Goal: Task Accomplishment & Management: Manage account settings

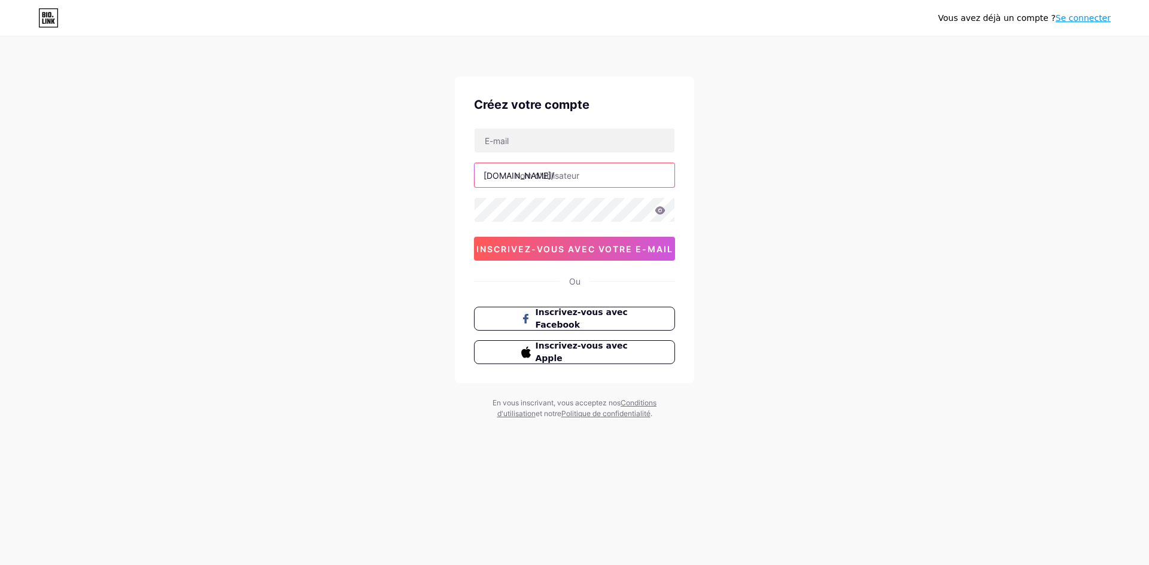
click at [553, 175] on input "text" at bounding box center [574, 175] width 200 height 24
click at [521, 178] on input "frderiquecoudray" at bounding box center [574, 175] width 200 height 24
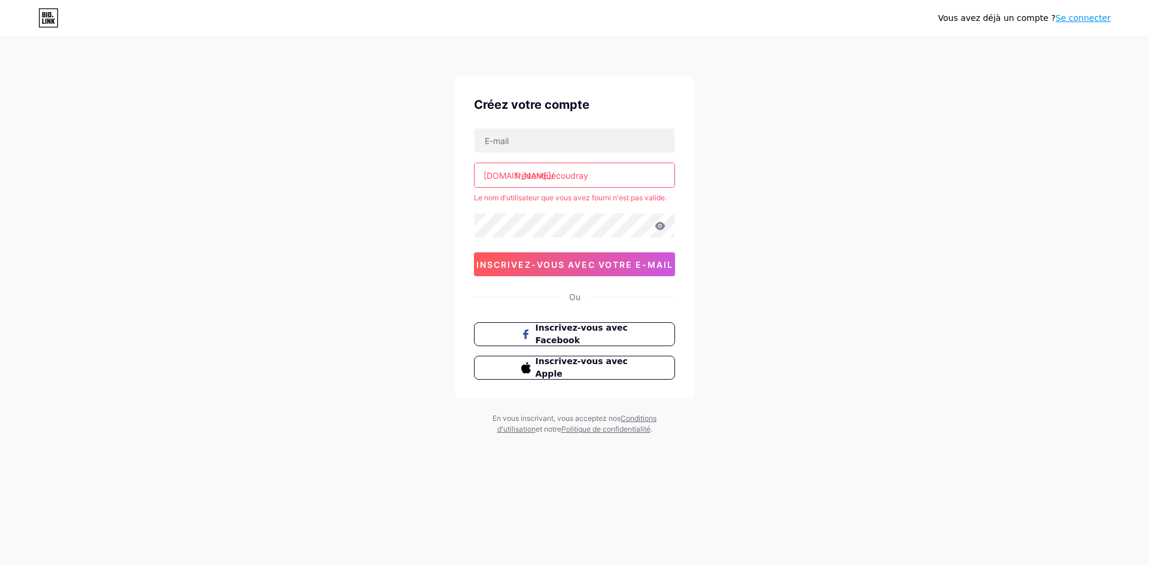
click at [536, 174] on input "fréderiquecoudray" at bounding box center [574, 175] width 200 height 24
click at [532, 175] on input "frédriquecoudrayé" at bounding box center [574, 175] width 200 height 24
type input "f"
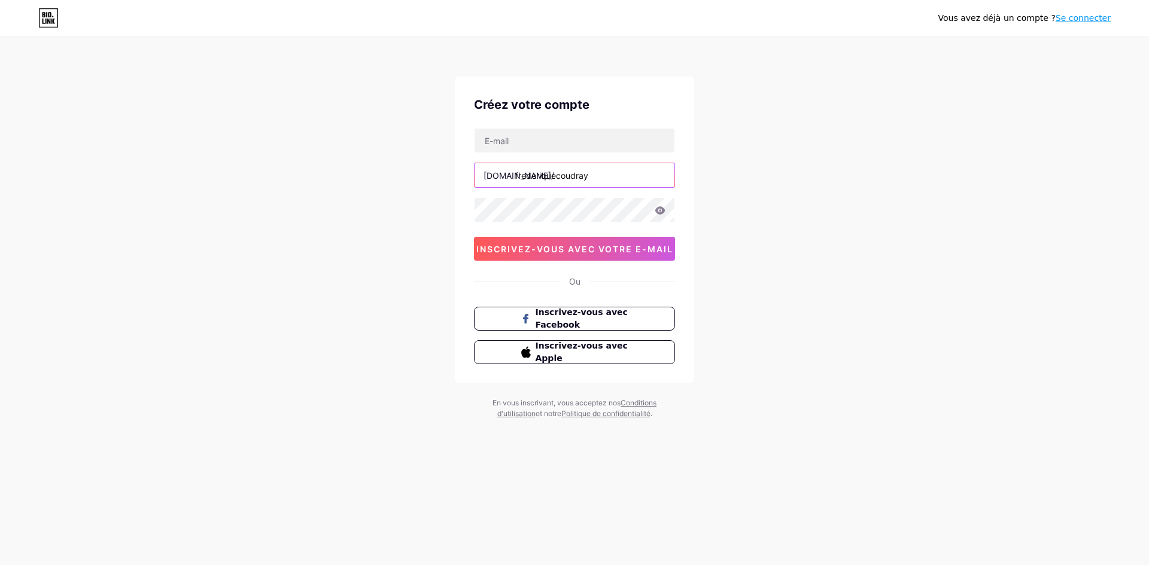
click at [610, 177] on input "frederiquecoudray" at bounding box center [574, 175] width 200 height 24
type input "frederiquecoudray"
click at [940, 351] on div "Vous avez déjà un compte ? Se connecter Créez votre compte bio.link/ frederique…" at bounding box center [574, 229] width 1149 height 458
click at [518, 141] on input "text" at bounding box center [574, 141] width 200 height 24
type input "[PERSON_NAME][DOMAIN_NAME][EMAIL_ADDRESS][DOMAIN_NAME]"
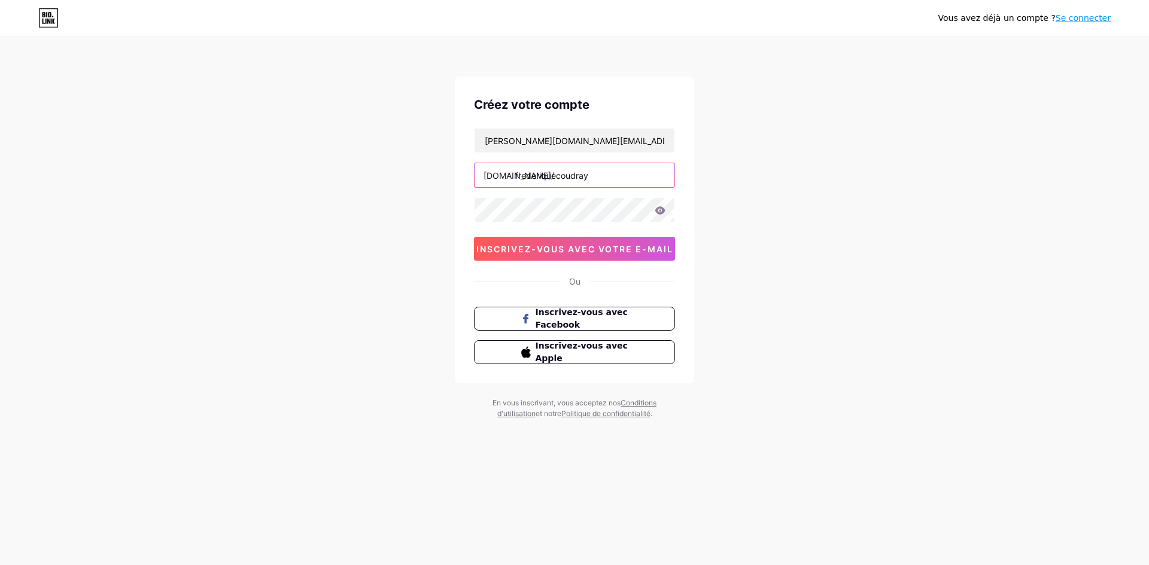
click at [621, 181] on input "frederiquecoudray" at bounding box center [574, 175] width 200 height 24
click at [525, 175] on input "frederiquecoudray" at bounding box center [574, 175] width 200 height 24
click at [520, 174] on input "frderiquecoudray" at bounding box center [574, 175] width 200 height 24
type input "frederiquecoudray"
click at [662, 213] on div at bounding box center [574, 209] width 201 height 25
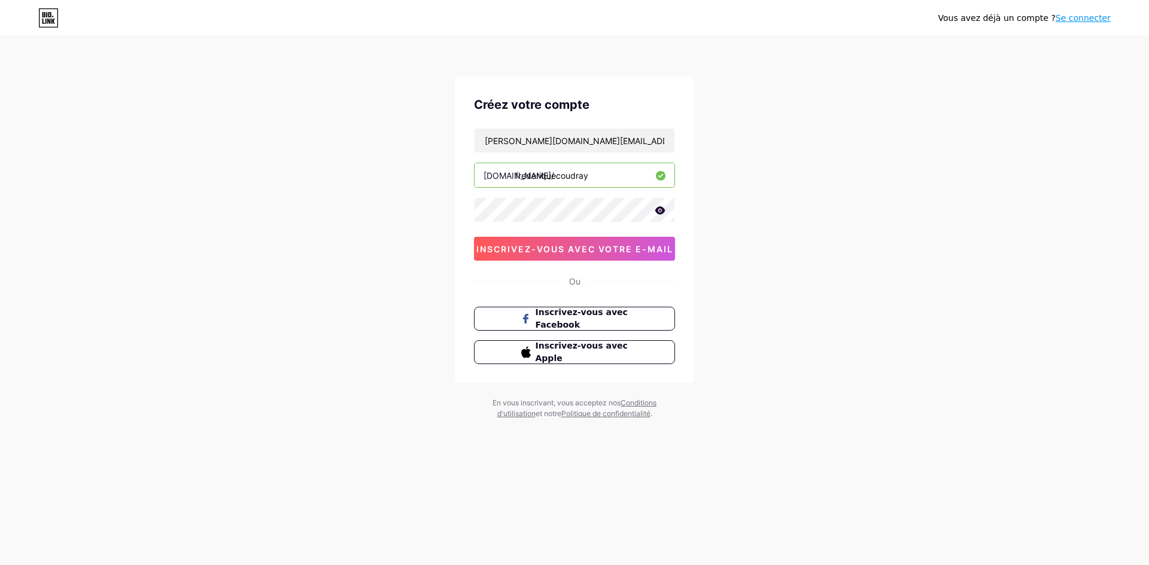
click at [658, 209] on icon at bounding box center [660, 210] width 10 height 8
click at [659, 210] on icon at bounding box center [659, 211] width 12 height 12
click at [659, 210] on icon at bounding box center [660, 210] width 11 height 8
click at [615, 249] on font "inscrivez-vous avec votre e-mail" at bounding box center [574, 249] width 197 height 10
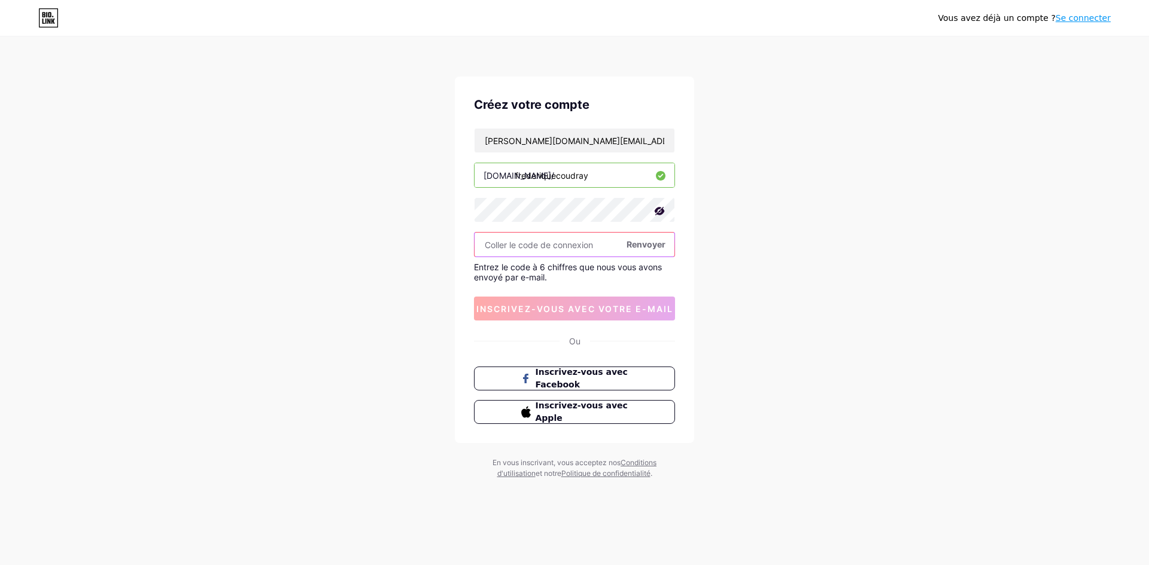
paste input "598891"
type input "598891"
click at [560, 315] on button "inscrivez-vous avec votre e-mail" at bounding box center [574, 309] width 201 height 24
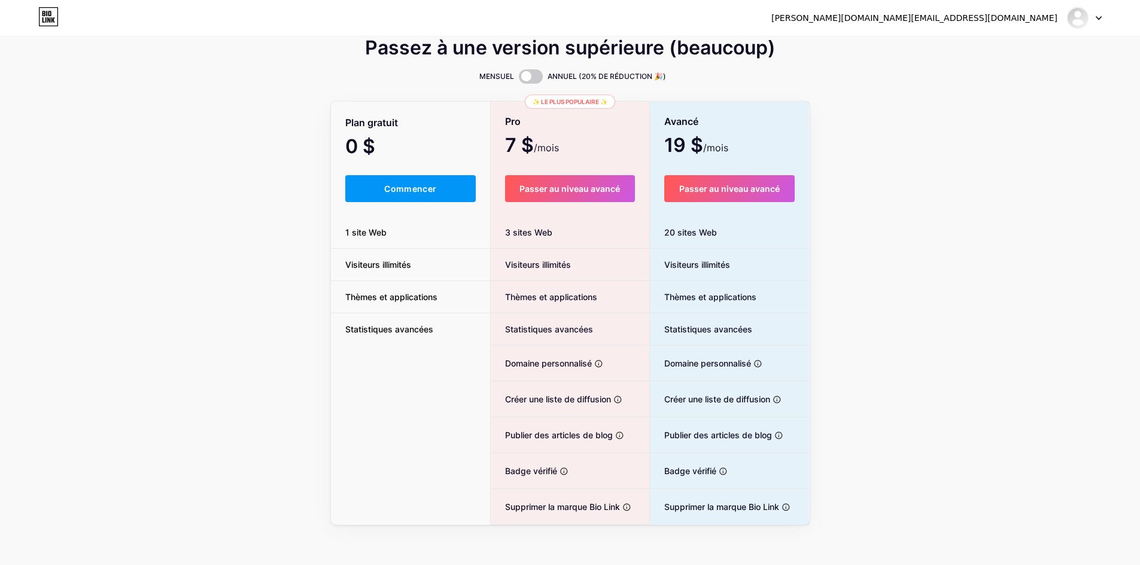
scroll to position [22, 0]
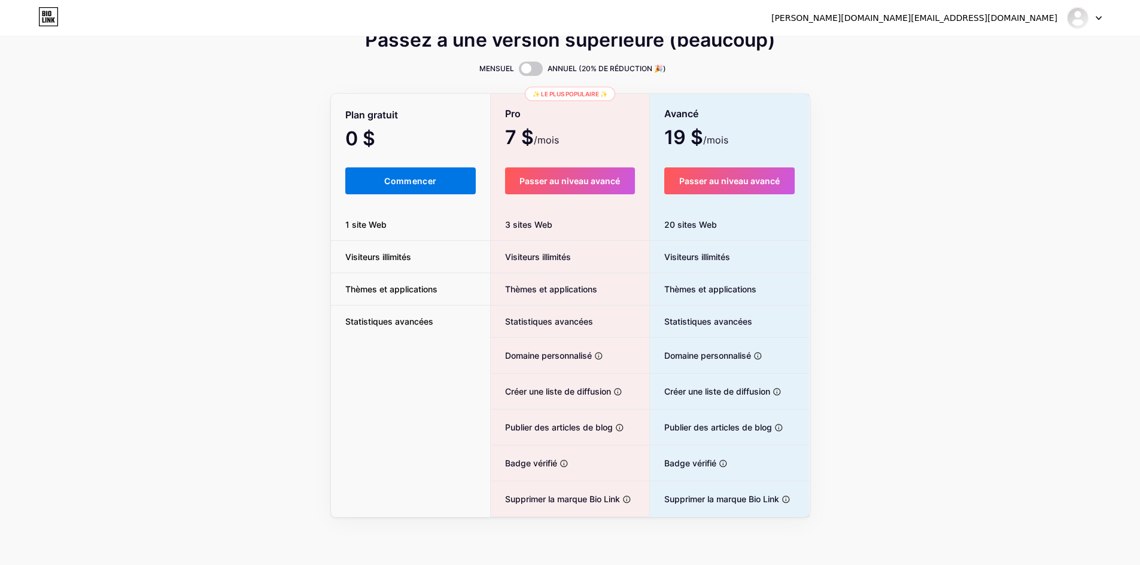
click at [406, 182] on font "Commencer" at bounding box center [410, 181] width 52 height 10
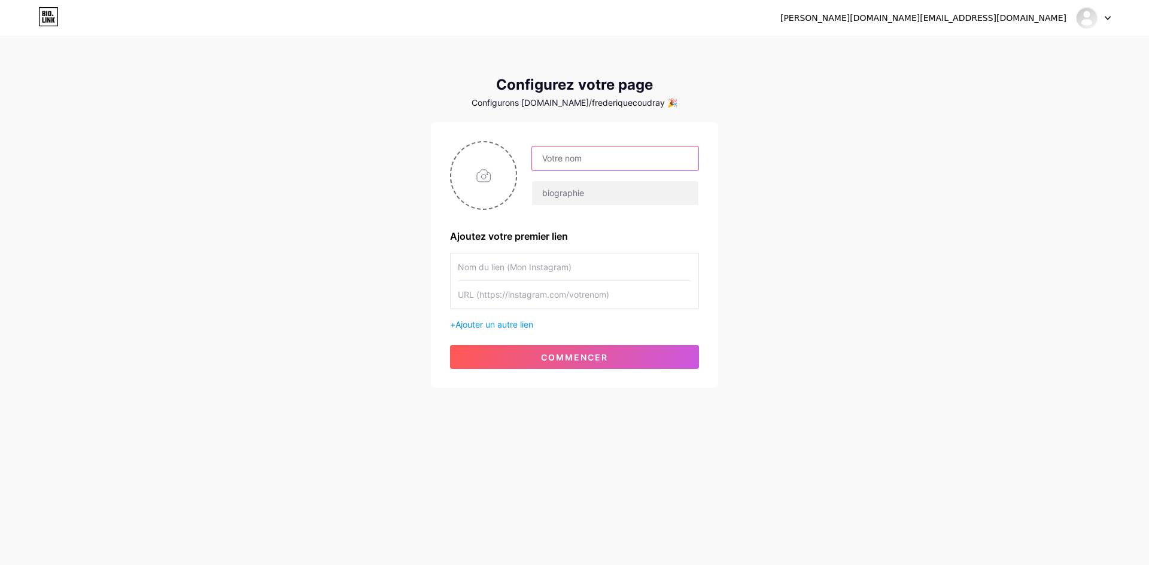
click at [590, 160] on input "text" at bounding box center [615, 159] width 166 height 24
drag, startPoint x: 635, startPoint y: 162, endPoint x: 634, endPoint y: 156, distance: 6.7
click at [635, 157] on input "COUDRAY" at bounding box center [615, 159] width 166 height 24
type input "C"
click at [615, 162] on input "text" at bounding box center [615, 159] width 166 height 24
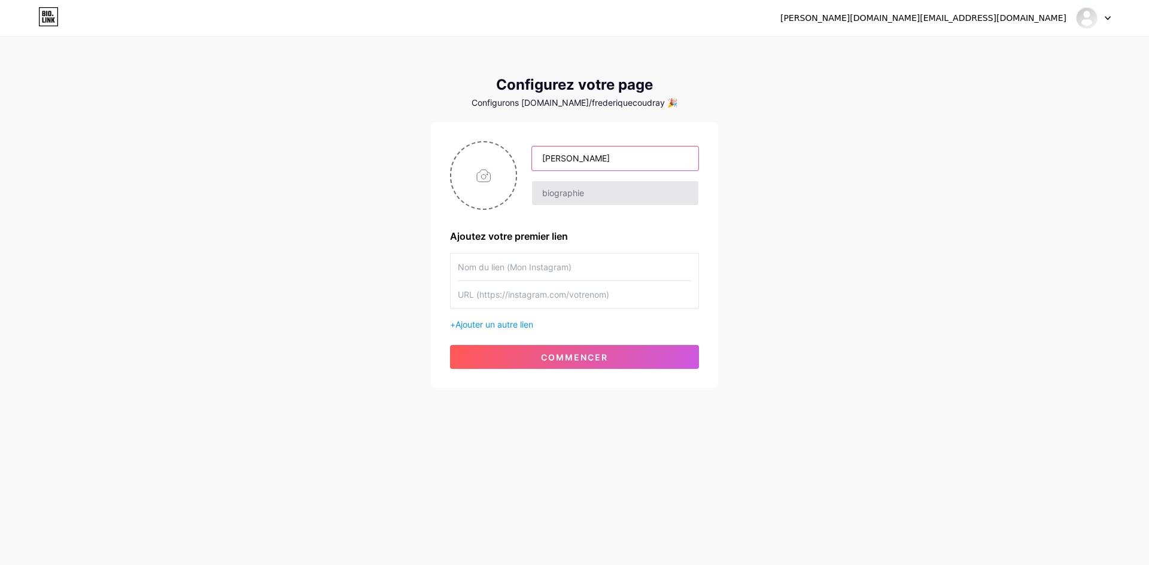
type input "[PERSON_NAME]"
click at [594, 195] on input "text" at bounding box center [615, 193] width 166 height 24
click at [482, 172] on input "file" at bounding box center [483, 175] width 65 height 66
type input "C:\fakepath\Design sans titre.png"
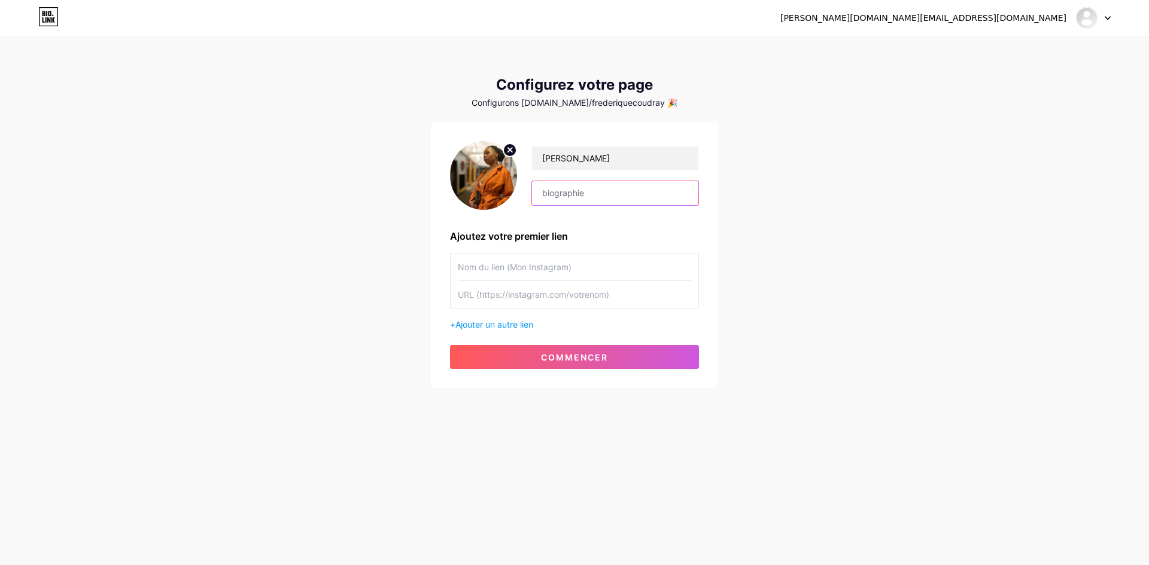
click at [584, 190] on input "text" at bounding box center [615, 193] width 166 height 24
click at [935, 428] on div "frederique.c.assistante.pro@gmail.com Tableau de bord Déconnexion Configurez vo…" at bounding box center [574, 282] width 1149 height 565
paste input "Organisation & gestion pour femmes entrepreneures ambitieuses"
type input "O"
paste input "Organisation & gestion pour femmes entrepreneures ambitieuses"
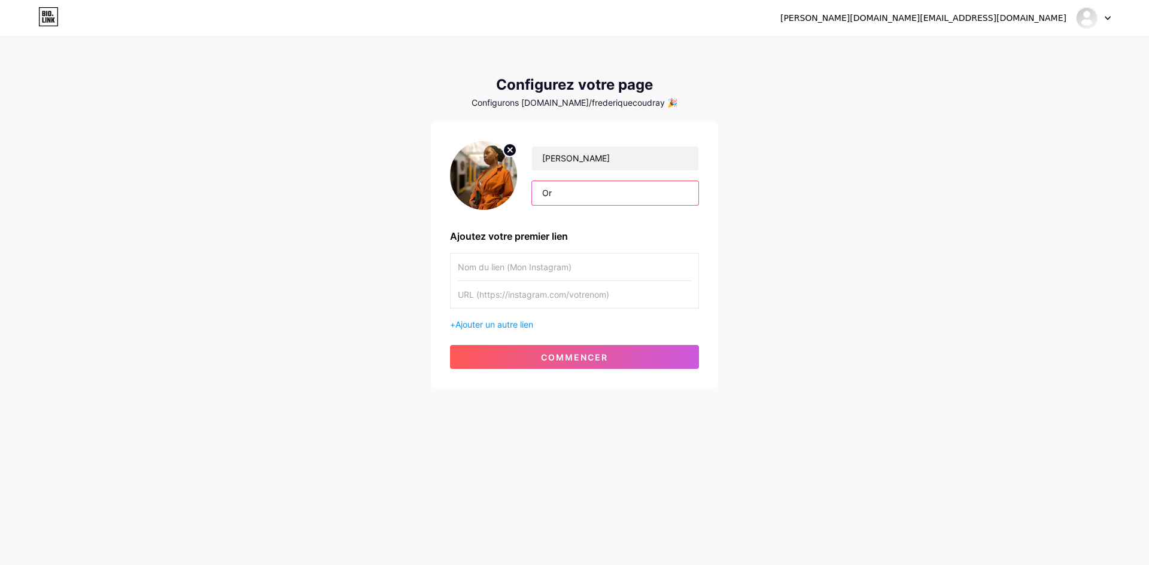
type input "O"
paste input "Organisation & gestion pour femmes entrepreneures ambitieuses, TPE & PME 💼 Gagn…"
type input "Organisation & gestion pour femmes entrepreneures ambitieuses, TPE & PME 💼 Gagn…"
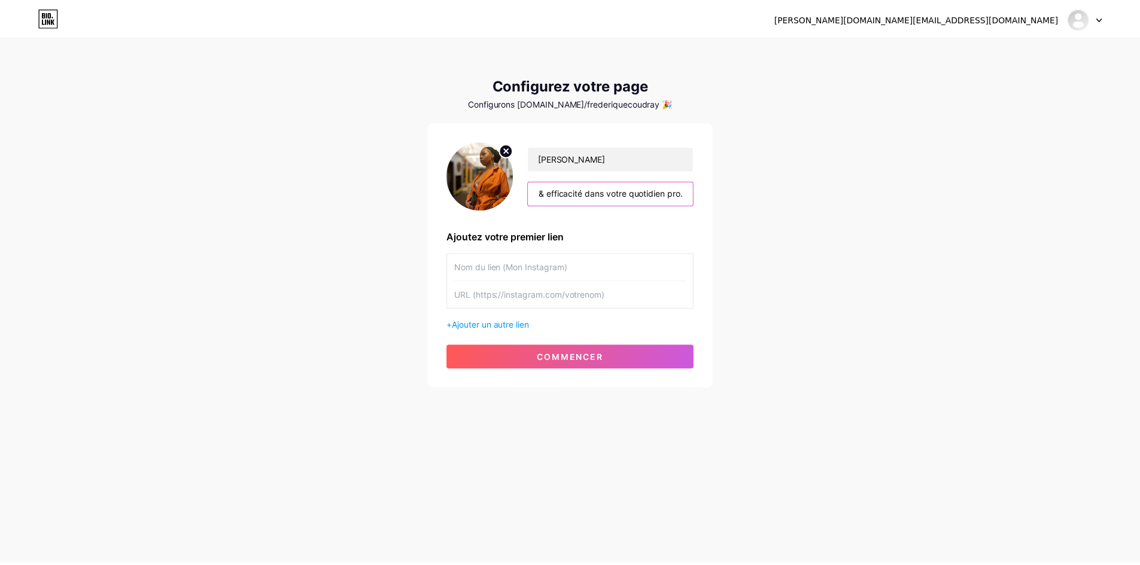
scroll to position [0, 0]
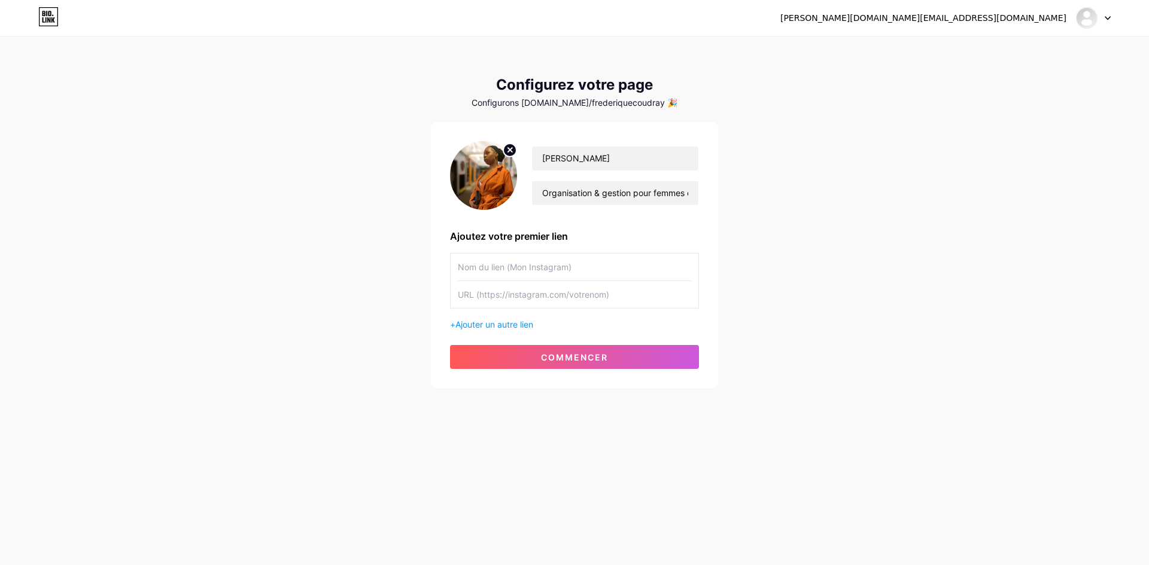
click at [501, 272] on input "text" at bounding box center [574, 267] width 233 height 27
paste input "https://www.instagram.com/fc_gestion_freelance/"
type input "https://www.instagram.com/fc_gestion_freelance/"
click at [469, 267] on input "text" at bounding box center [574, 267] width 233 height 27
drag, startPoint x: 511, startPoint y: 270, endPoint x: 434, endPoint y: 264, distance: 76.8
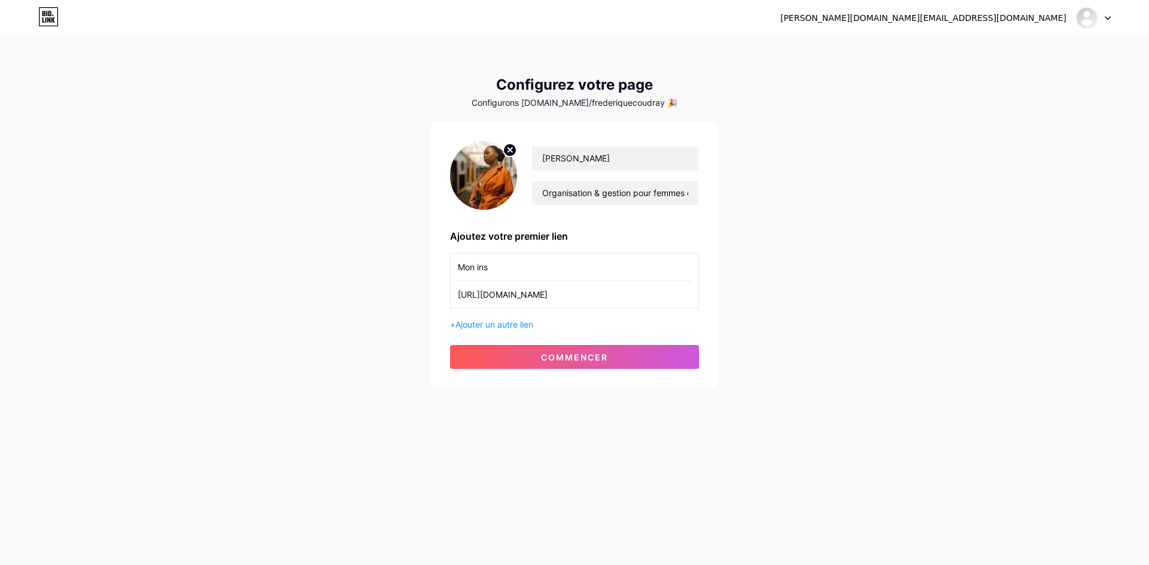
click at [434, 264] on div "Frédérique COUDRAY Organisation & gestion pour femmes entrepreneures ambitieuse…" at bounding box center [574, 255] width 287 height 266
paste input "📸 Suivez-moi sur Instagram"
type input "📸 Suivez-moi sur Instagram"
click at [566, 352] on font "commencer" at bounding box center [574, 357] width 67 height 10
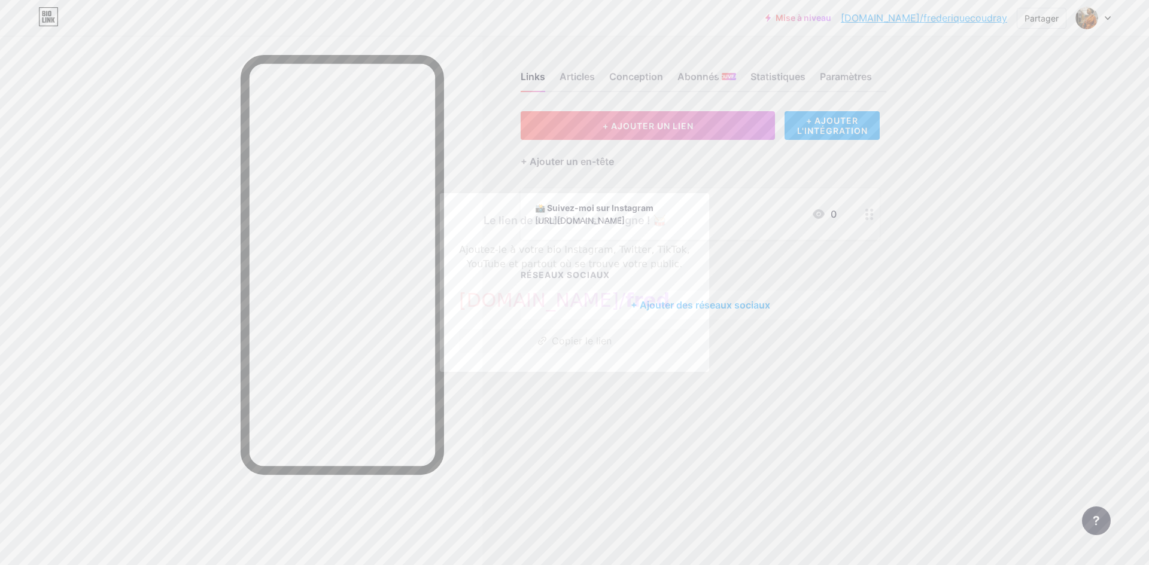
click at [803, 434] on div at bounding box center [574, 282] width 1149 height 565
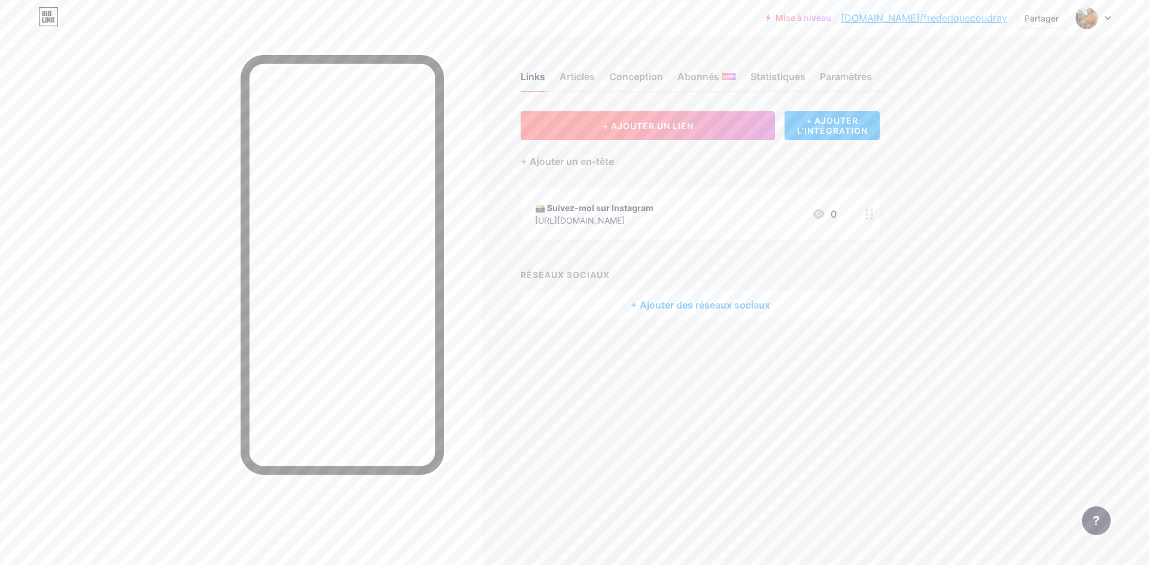
click at [609, 129] on font "+ AJOUTER UN LIEN" at bounding box center [648, 126] width 91 height 10
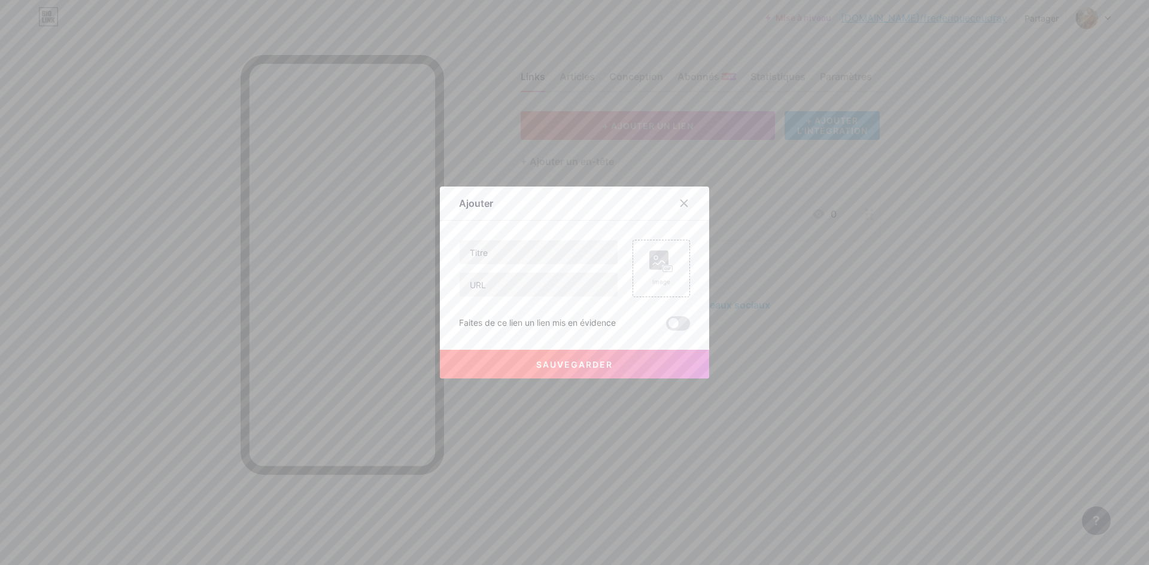
click at [688, 440] on div at bounding box center [574, 282] width 1149 height 565
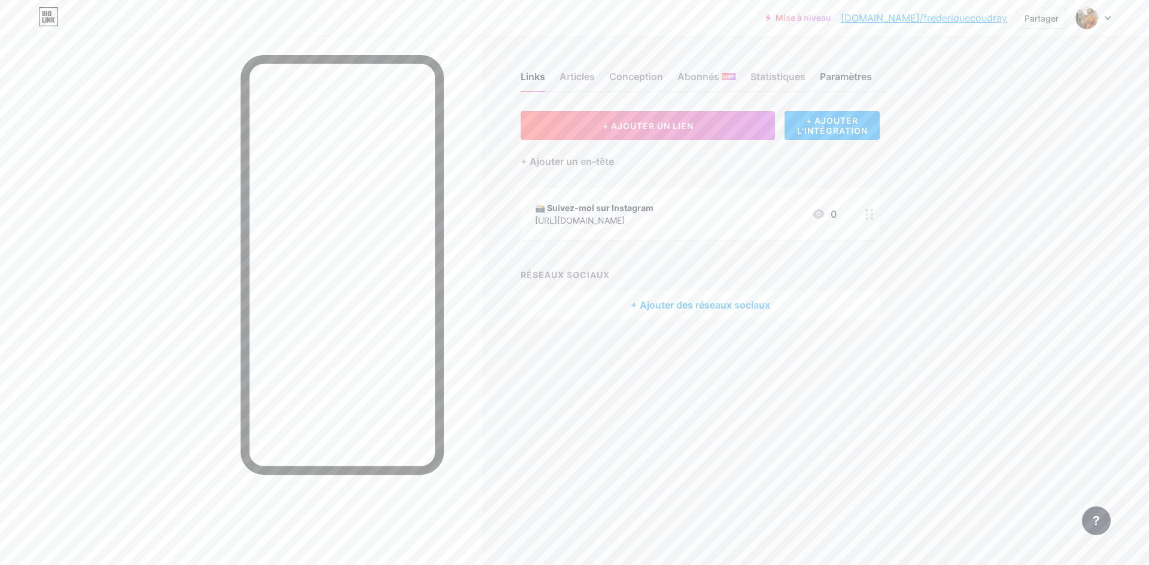
click at [839, 77] on font "Paramètres" at bounding box center [846, 77] width 52 height 12
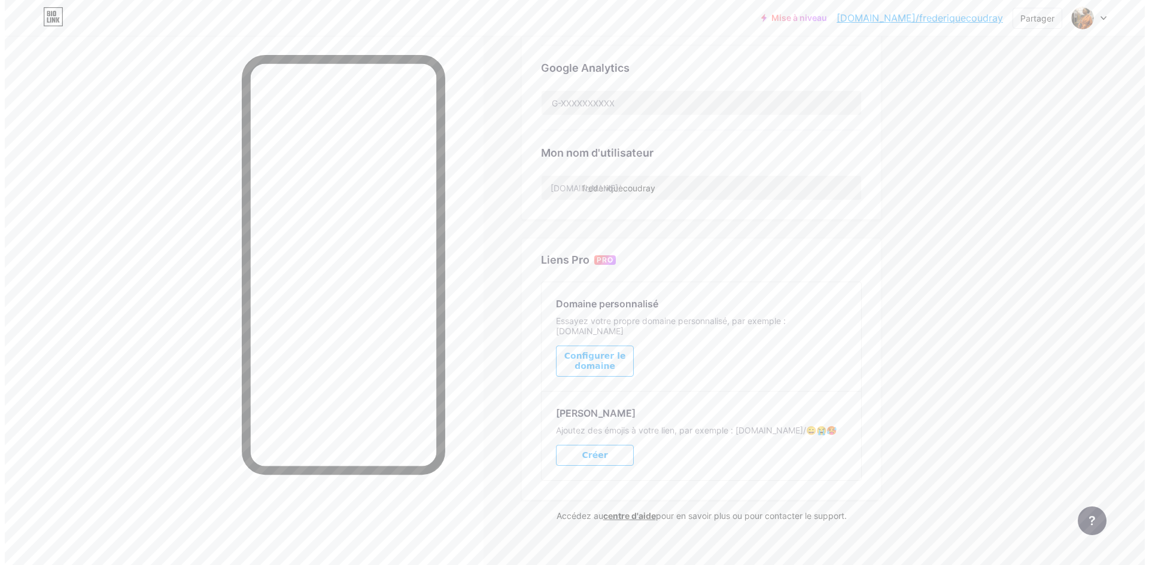
scroll to position [391, 0]
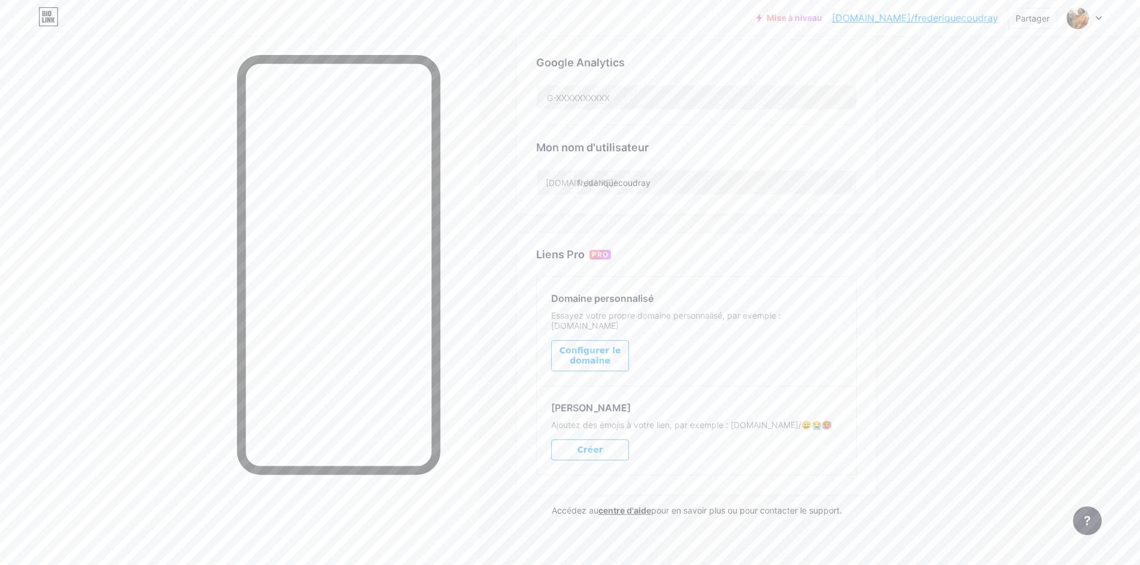
click at [598, 346] on font "Configurer le domaine" at bounding box center [590, 356] width 62 height 20
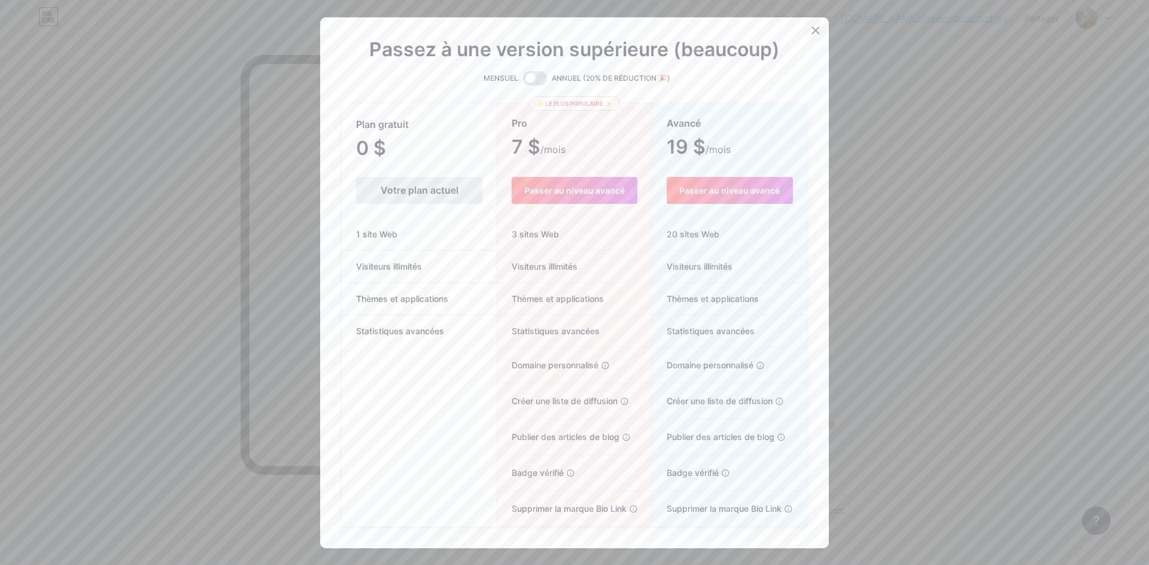
click at [811, 32] on icon at bounding box center [816, 31] width 10 height 10
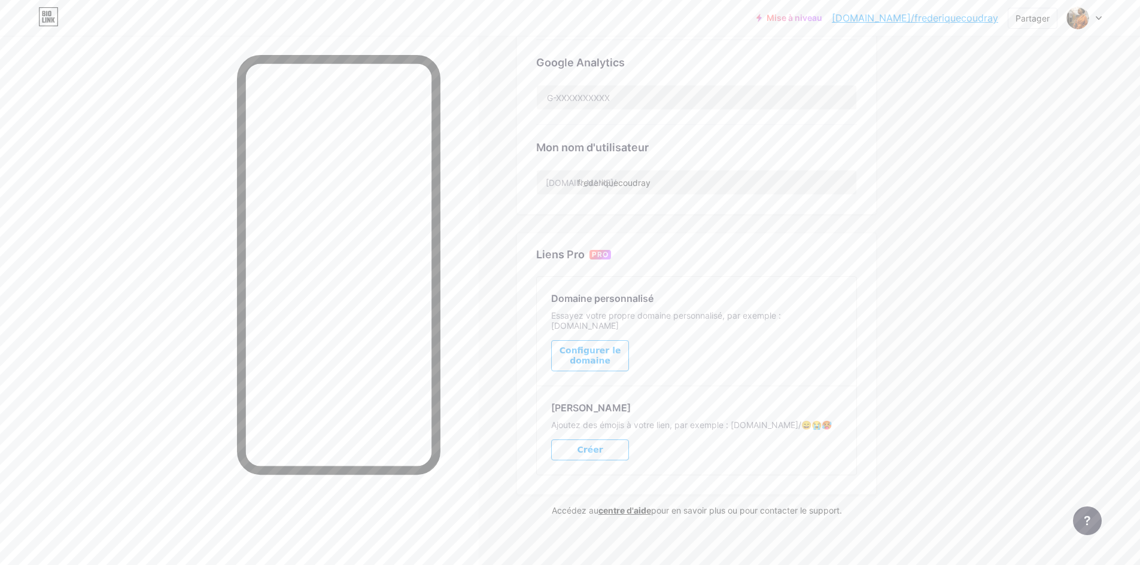
click at [607, 448] on button "Créer" at bounding box center [590, 450] width 78 height 21
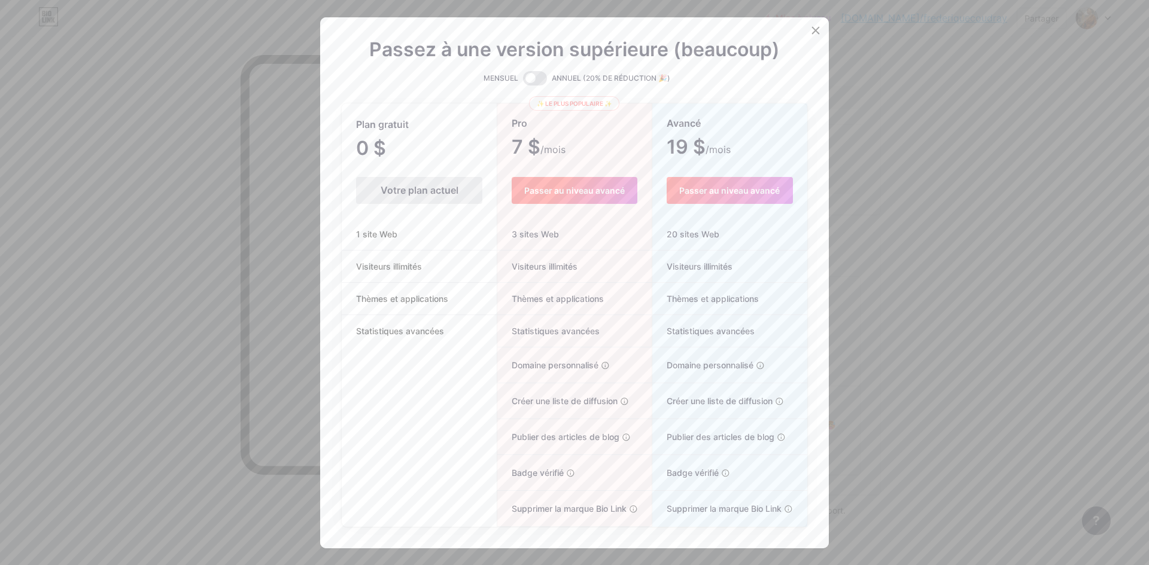
click at [549, 196] on button "Passer au niveau avancé" at bounding box center [574, 190] width 125 height 27
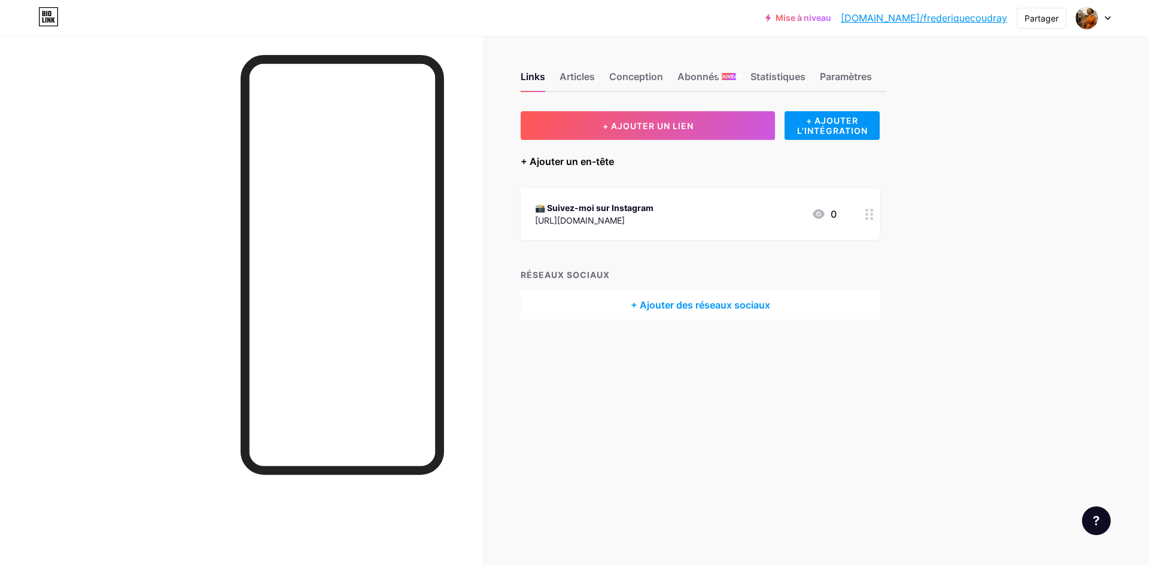
click at [586, 163] on font "+ Ajouter un en-tête" at bounding box center [567, 162] width 93 height 12
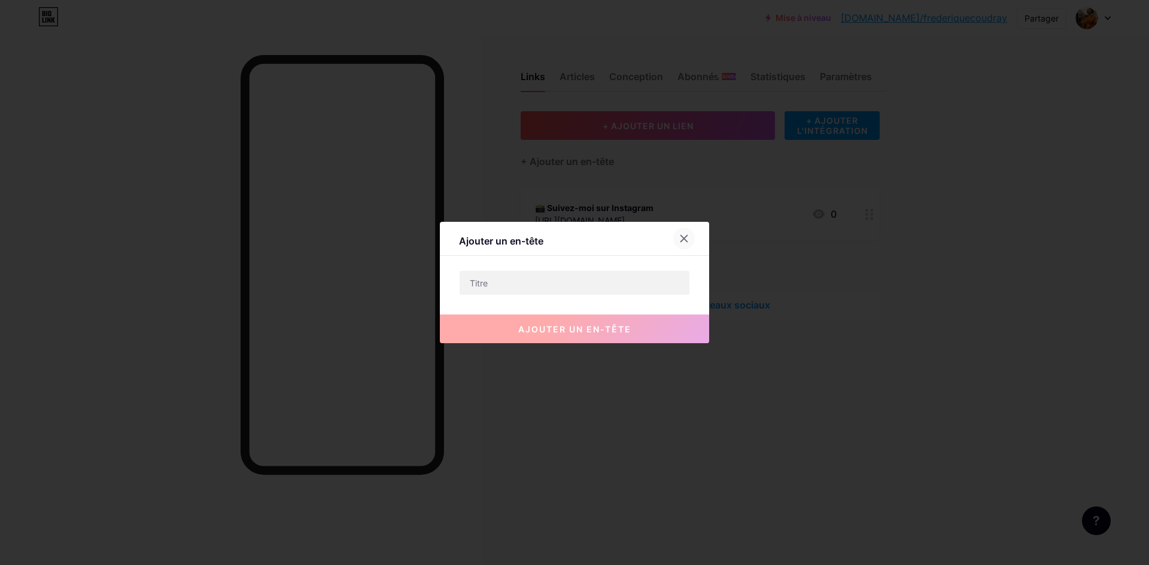
click at [681, 238] on icon at bounding box center [684, 239] width 7 height 7
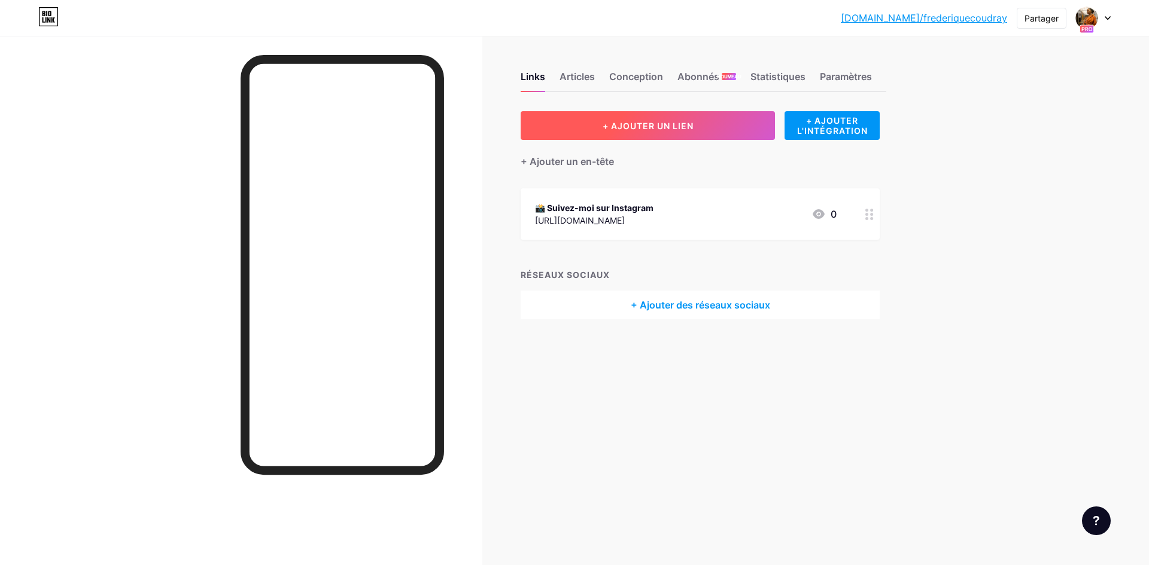
click at [657, 132] on button "+ AJOUTER UN LIEN" at bounding box center [648, 125] width 254 height 29
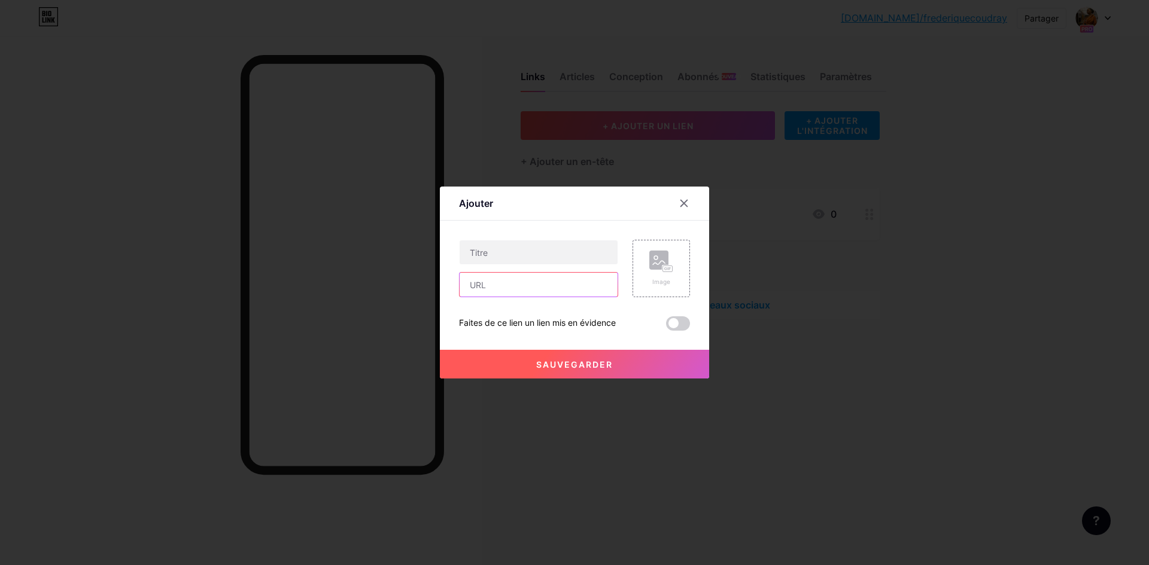
click at [486, 284] on input "text" at bounding box center [539, 285] width 158 height 24
paste input "https://calendly.com/app/login"
type input "https://calendly.com/app/login"
click at [502, 252] on input "text" at bounding box center [539, 253] width 158 height 24
paste input "📅 Réserver un appel découverte (30 min) Lien : ton lien Calendly"
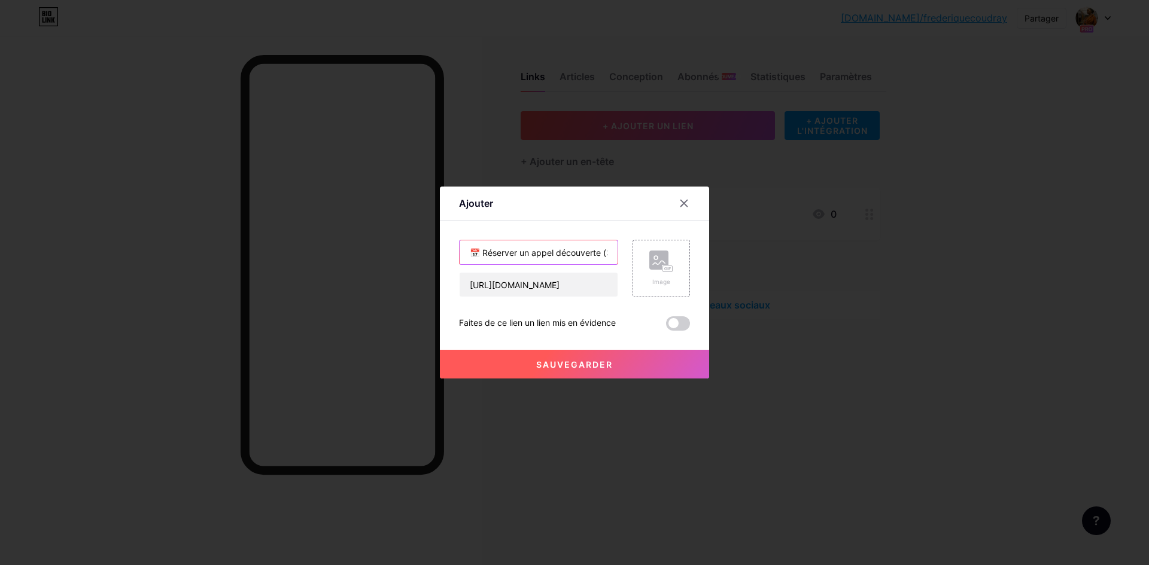
scroll to position [0, 123]
type input "📅 Réserver un appel découverte (30 min) Lien : ton lien Calendly"
click at [656, 287] on div "Image" at bounding box center [660, 268] width 57 height 57
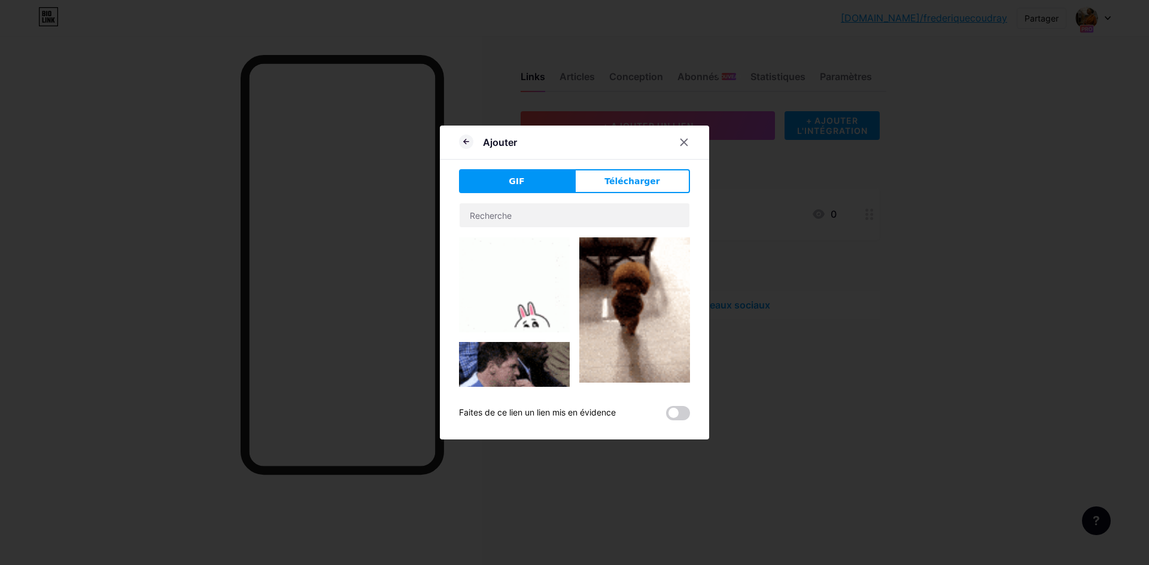
scroll to position [299, 0]
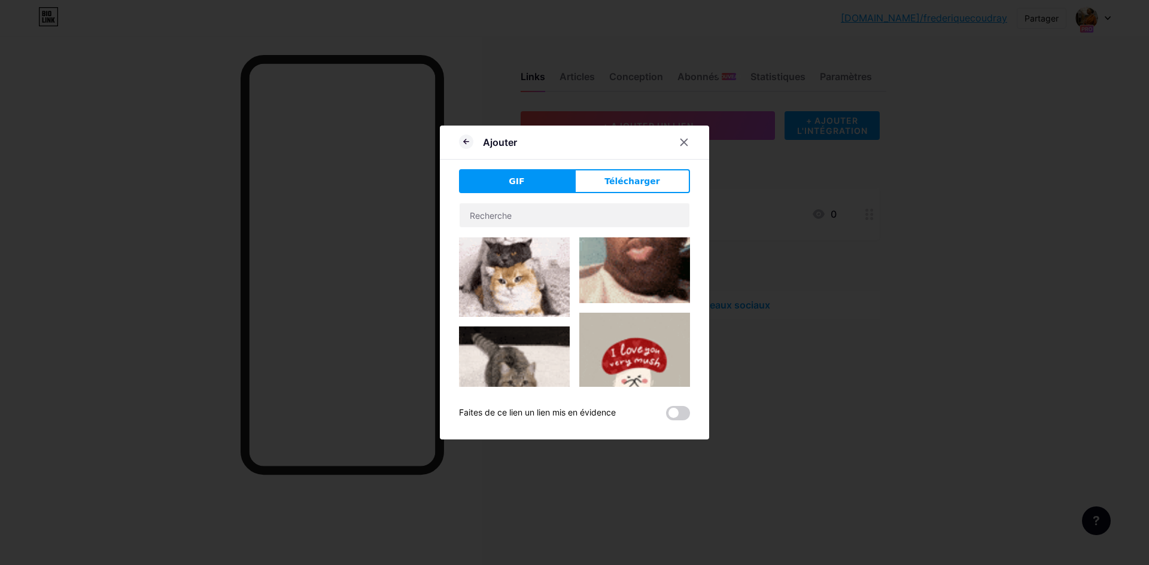
click at [618, 188] on button "Télécharger" at bounding box center [631, 181] width 115 height 24
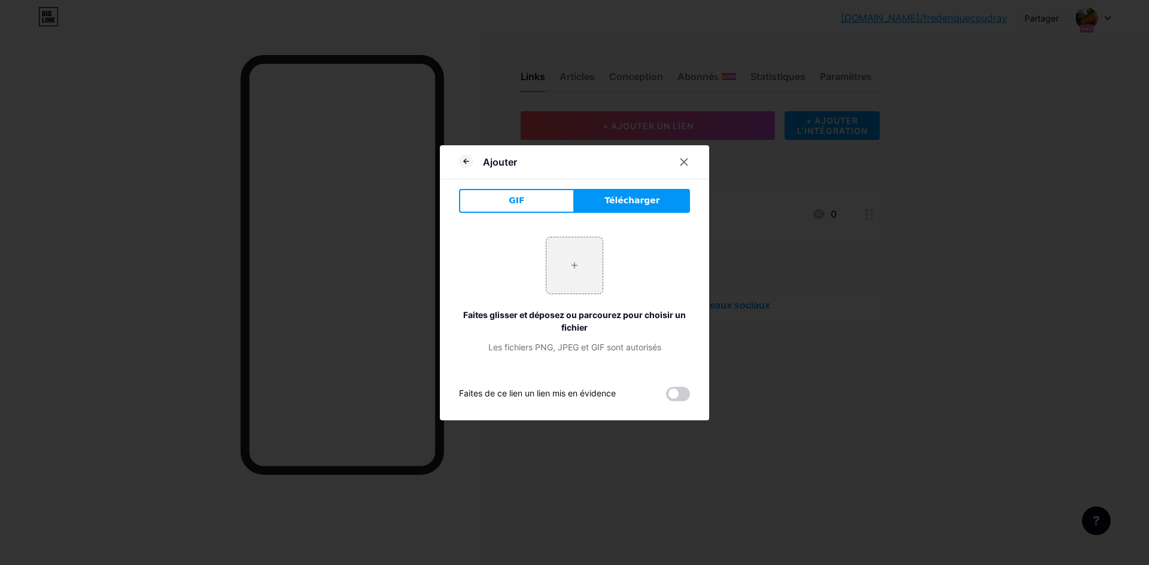
click at [459, 160] on icon at bounding box center [466, 161] width 14 height 14
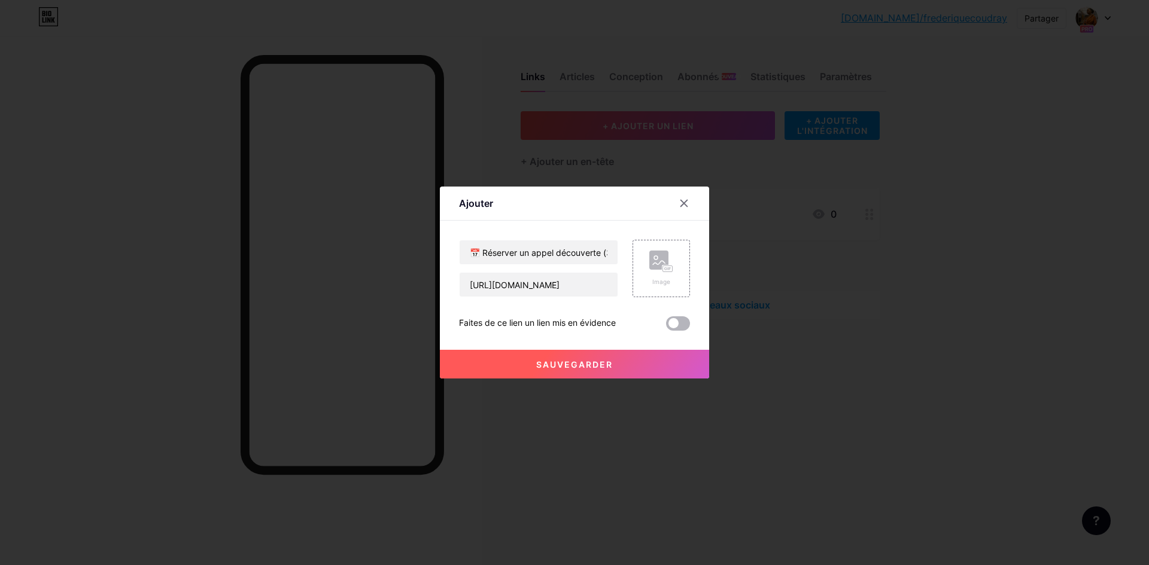
click at [679, 325] on span at bounding box center [678, 324] width 24 height 14
click at [666, 327] on input "checkbox" at bounding box center [666, 327] width 0 height 0
click at [650, 273] on div "Image" at bounding box center [661, 269] width 24 height 36
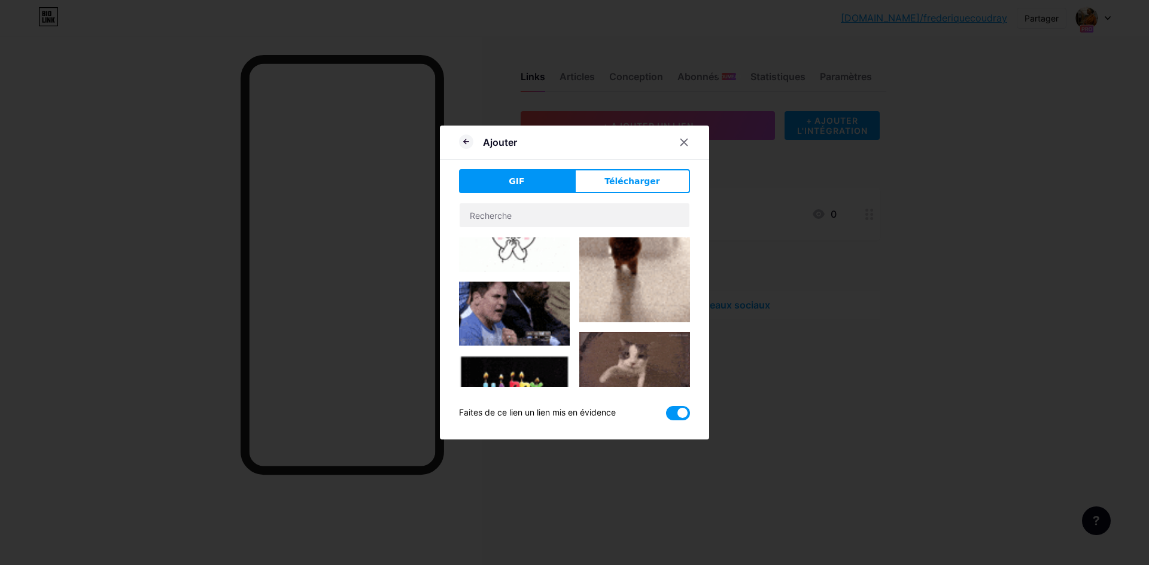
scroll to position [60, 0]
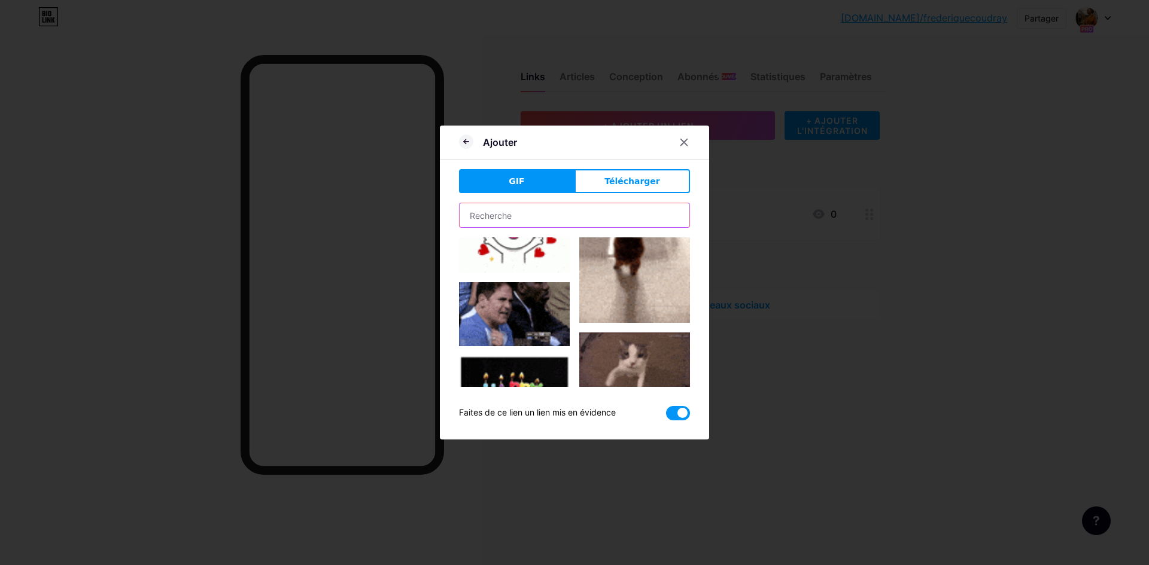
click at [497, 217] on input "text" at bounding box center [575, 215] width 230 height 24
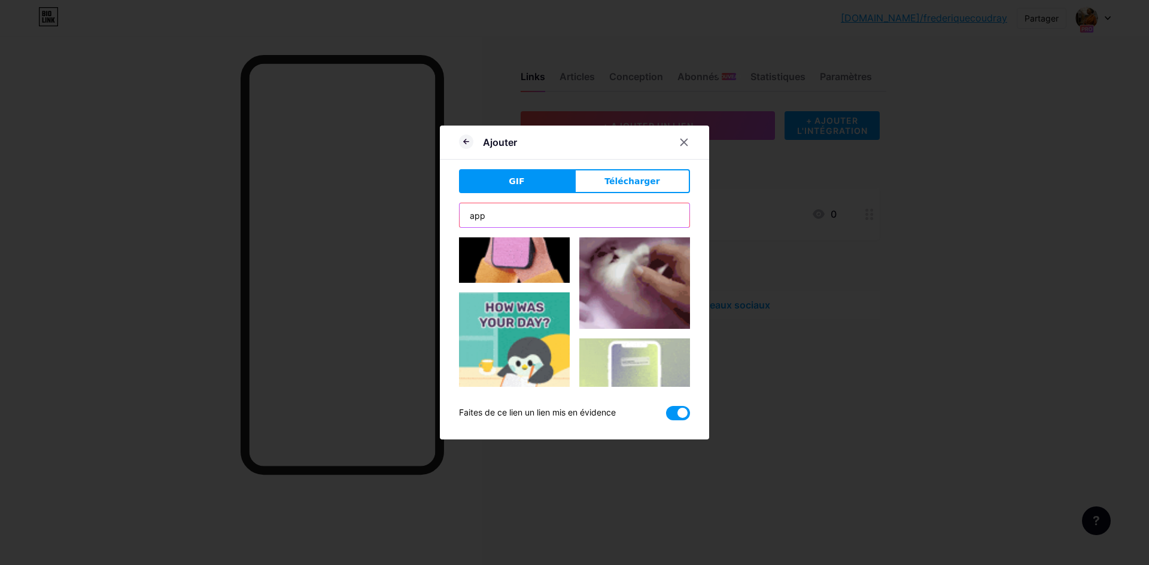
scroll to position [359, 0]
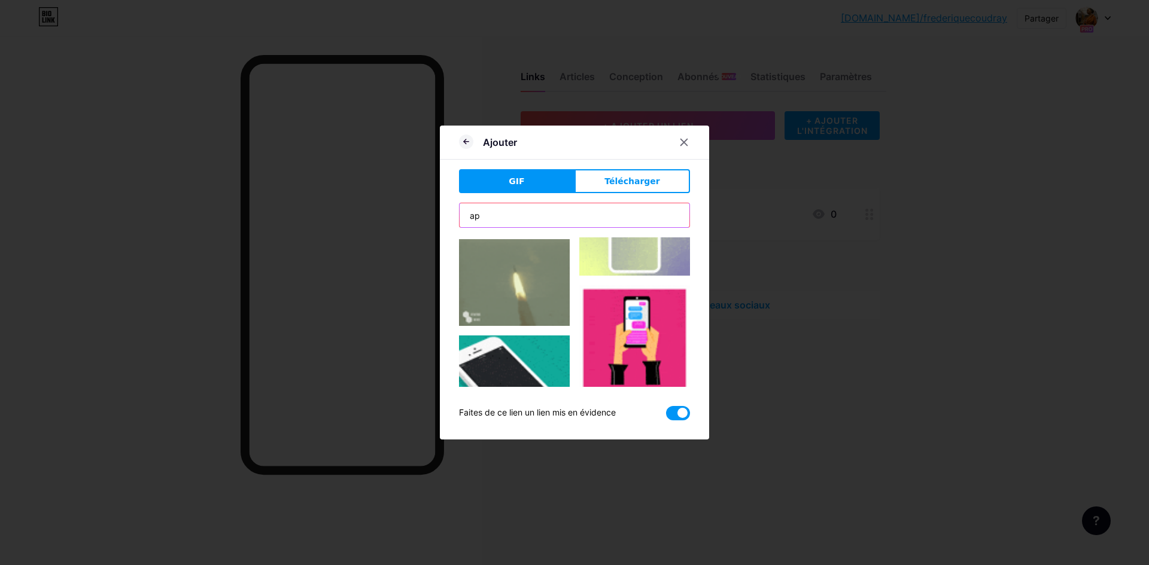
type input "a"
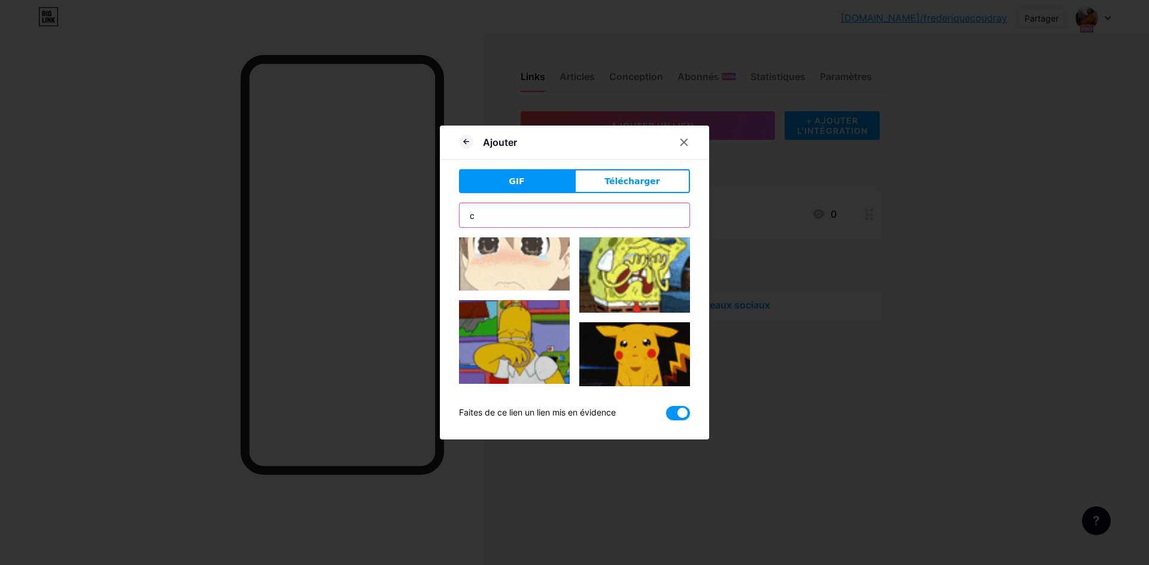
scroll to position [0, 0]
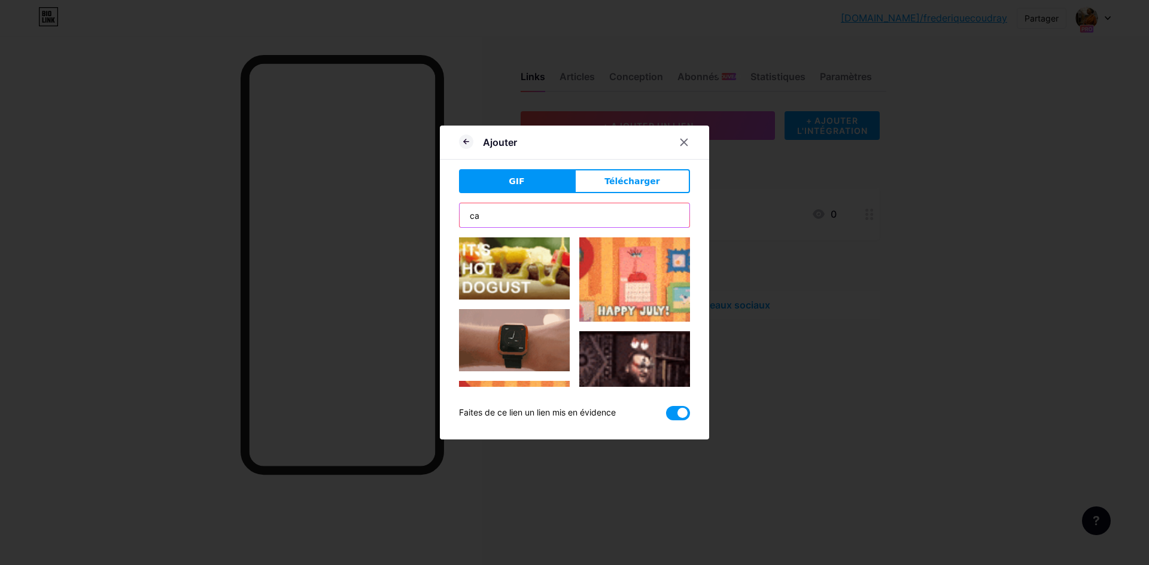
type input "c"
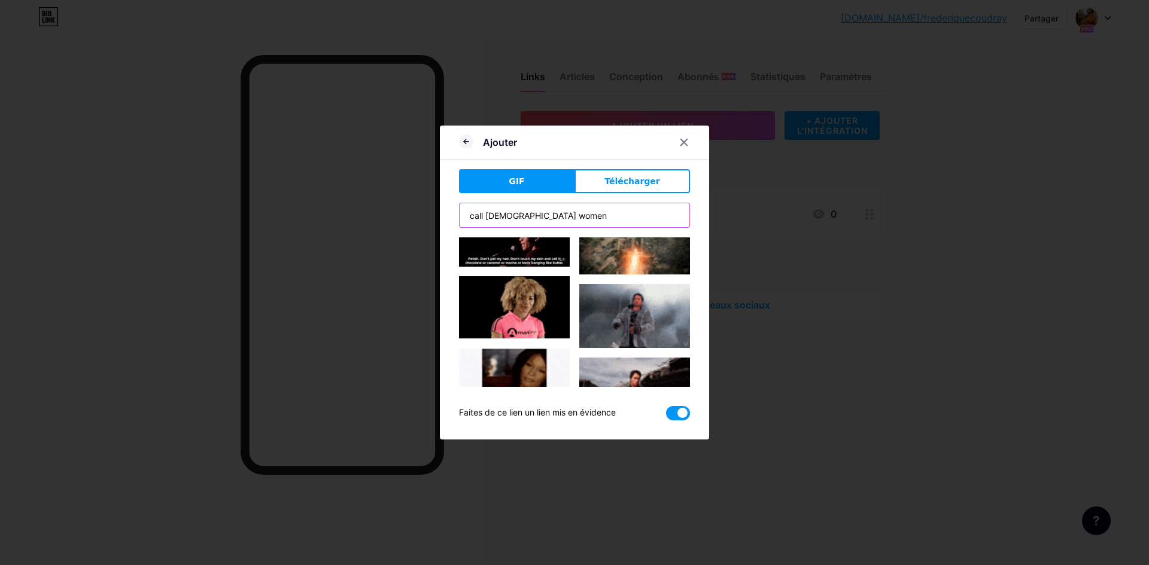
scroll to position [179, 0]
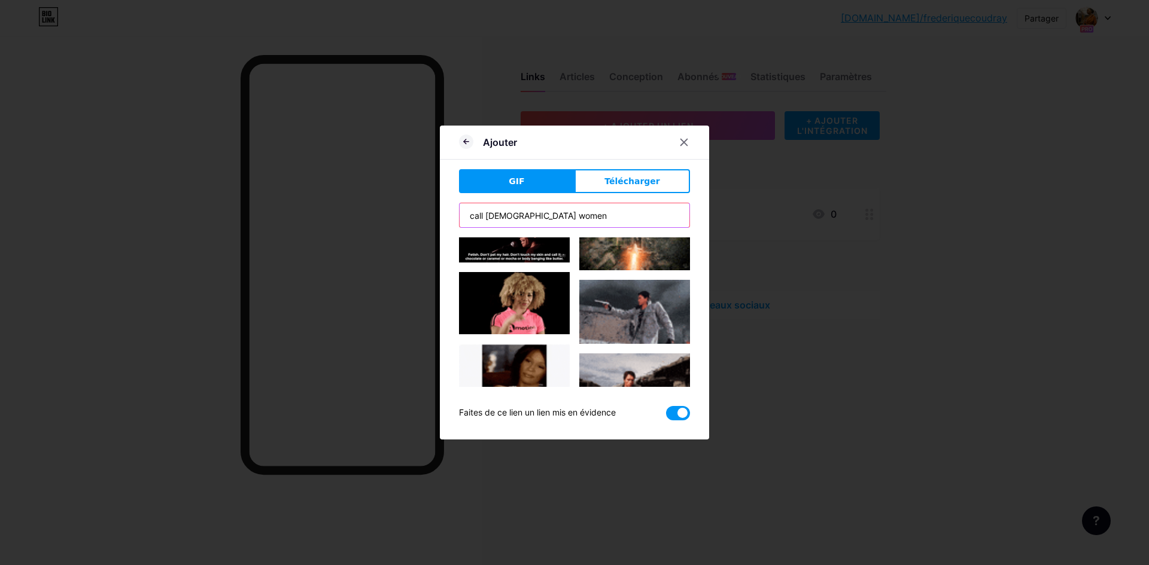
type input "call black women"
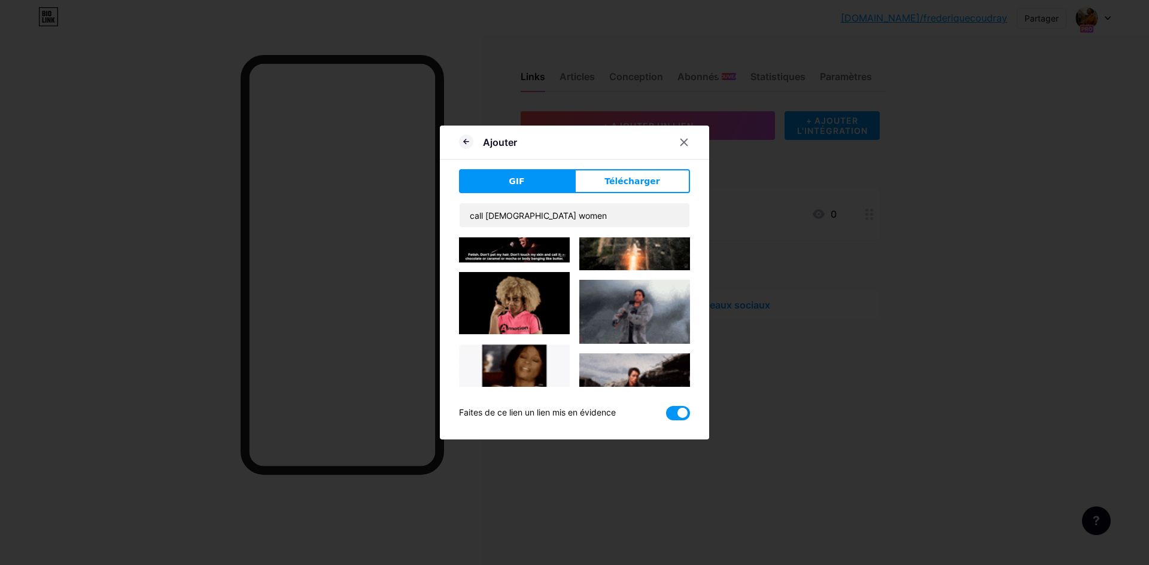
click at [498, 301] on img at bounding box center [514, 303] width 111 height 62
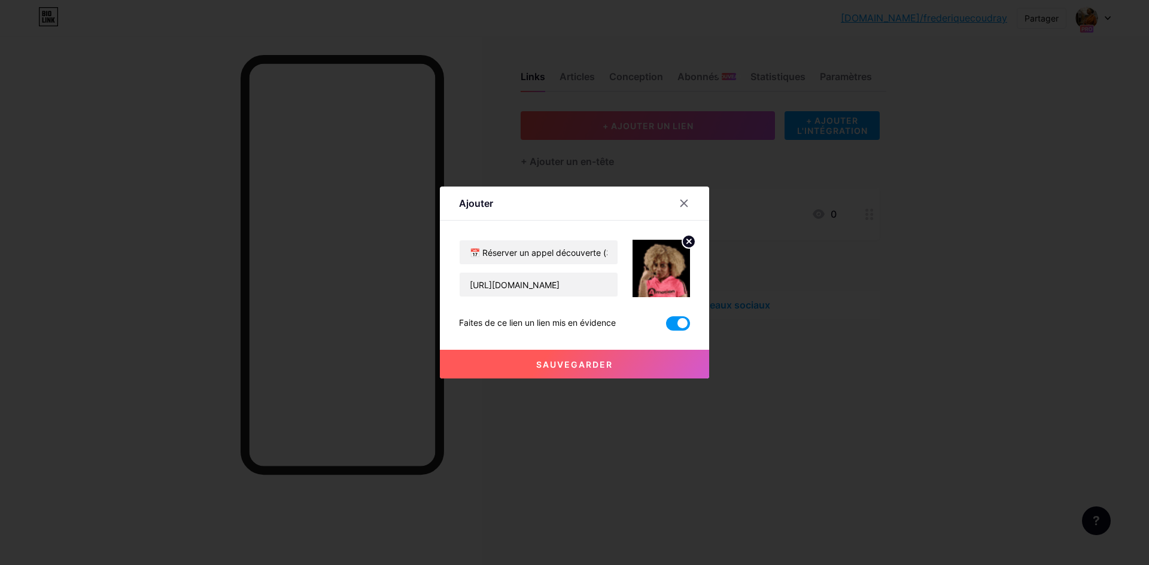
click at [583, 368] on font "Sauvegarder" at bounding box center [574, 365] width 77 height 10
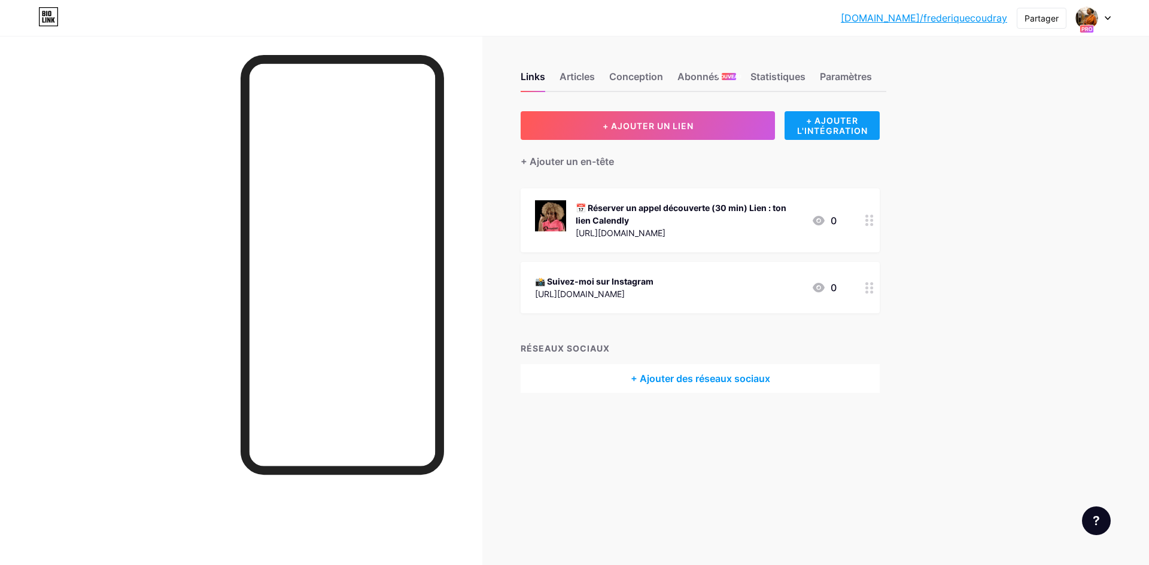
click at [841, 129] on font "+ AJOUTER L'INTÉGRATION" at bounding box center [832, 125] width 71 height 20
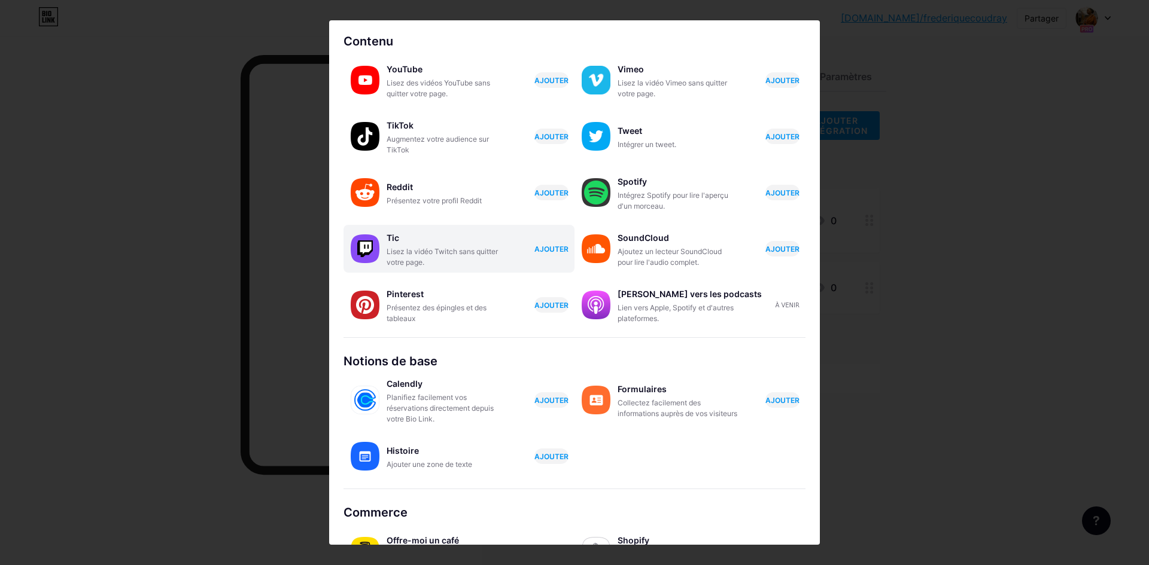
scroll to position [85, 0]
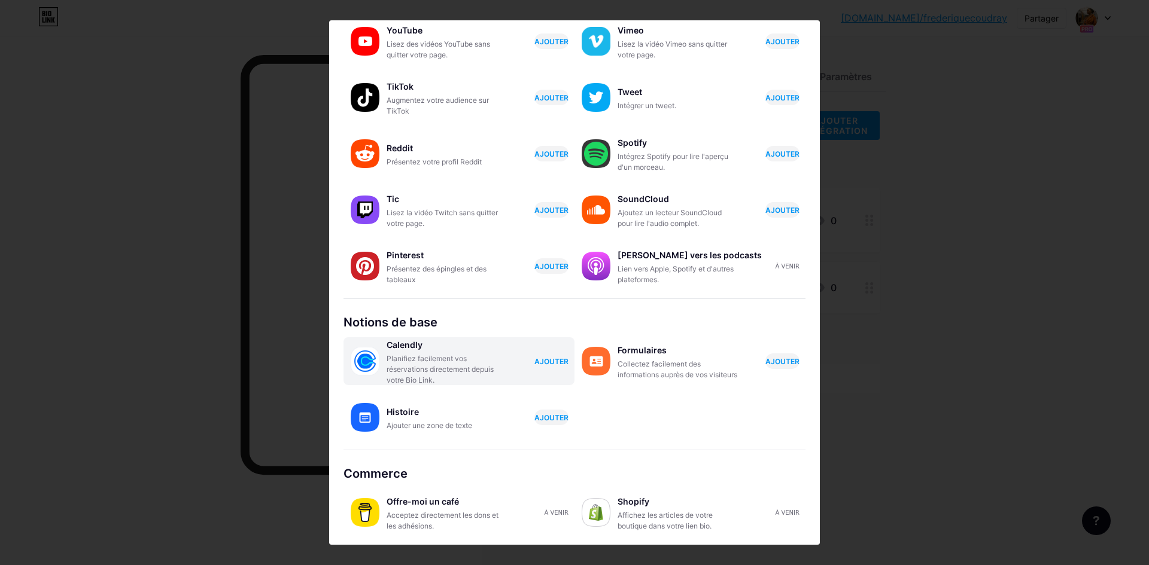
click at [548, 360] on font "AJOUTER" at bounding box center [551, 361] width 34 height 9
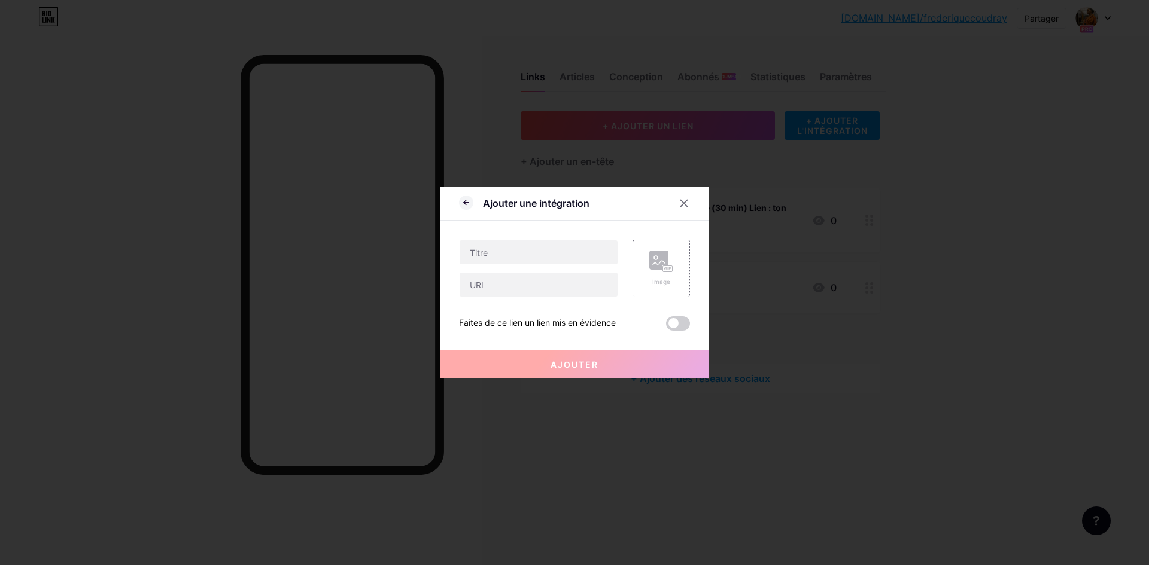
scroll to position [0, 0]
click at [681, 204] on icon at bounding box center [684, 204] width 10 height 10
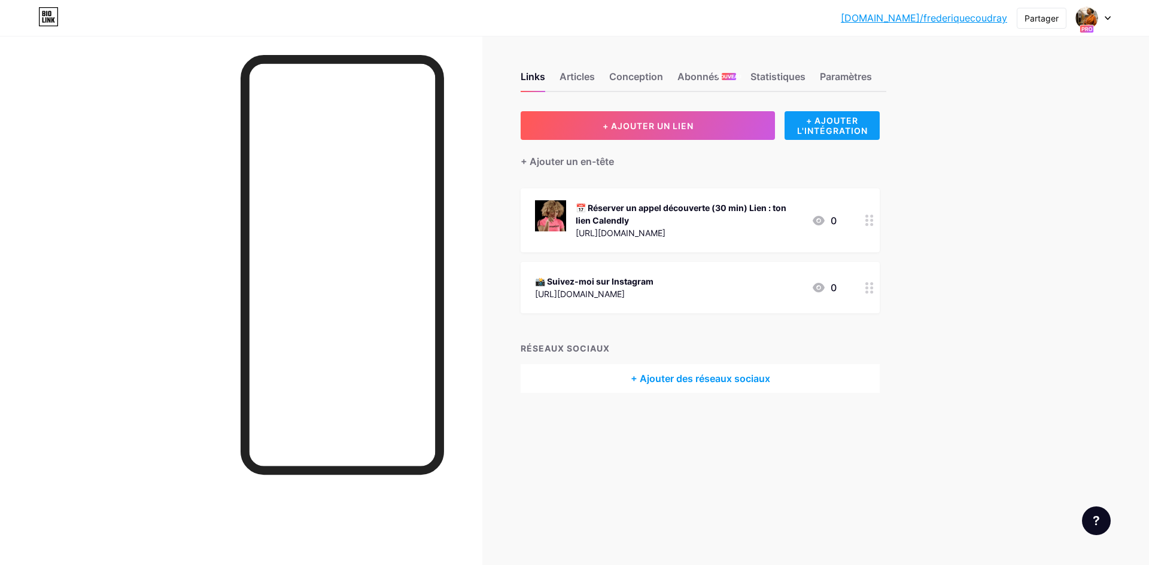
click at [831, 132] on font "+ AJOUTER L'INTÉGRATION" at bounding box center [832, 125] width 71 height 20
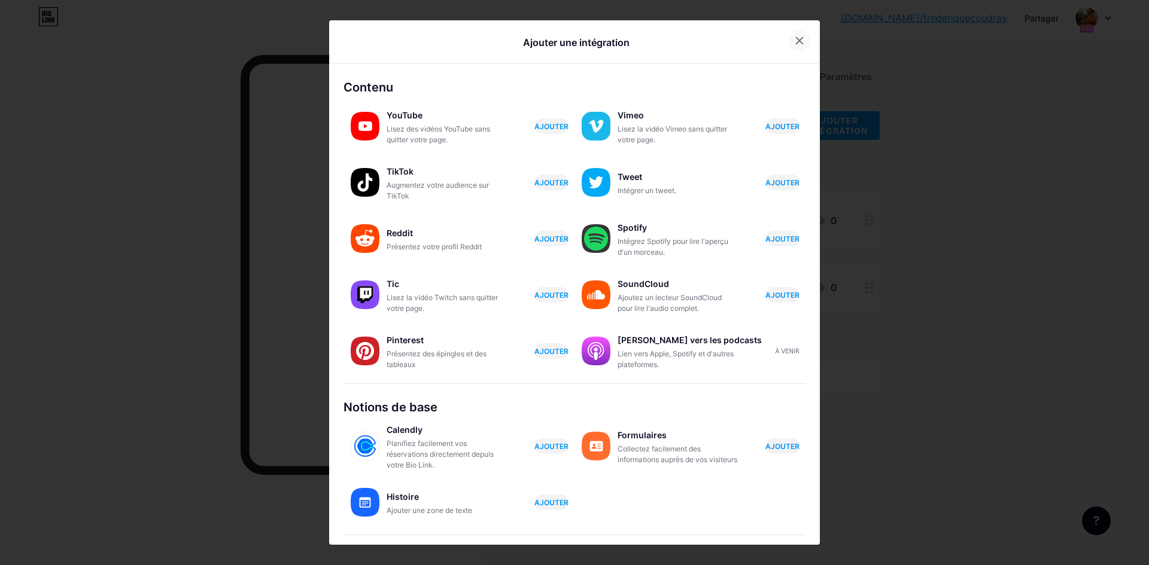
click at [795, 41] on icon at bounding box center [800, 41] width 10 height 10
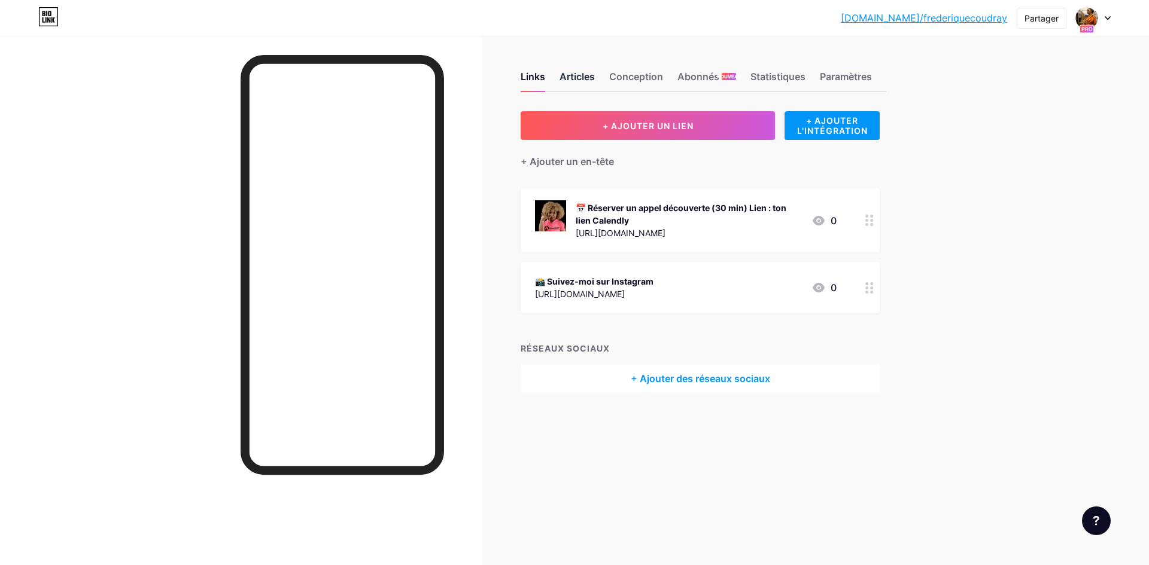
click at [579, 76] on font "Articles" at bounding box center [576, 77] width 35 height 12
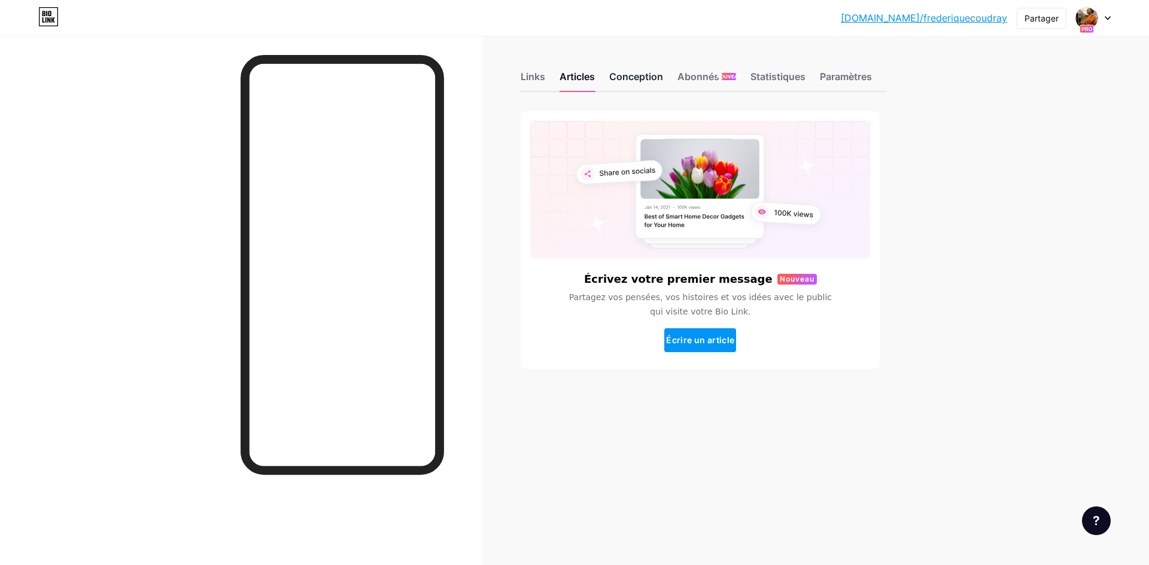
click at [625, 79] on font "Conception" at bounding box center [636, 77] width 54 height 12
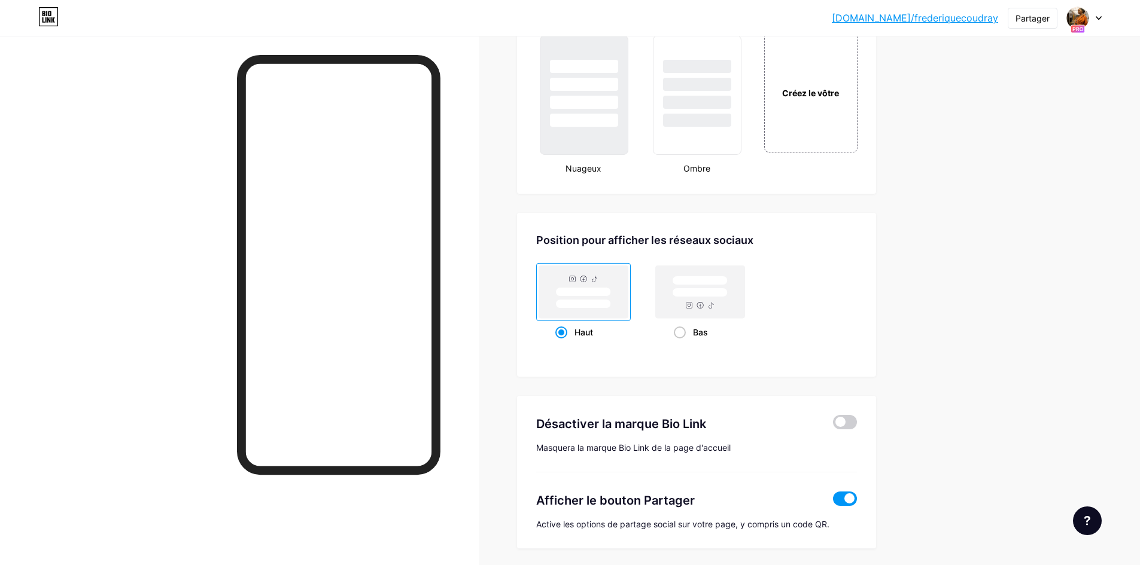
scroll to position [1480, 0]
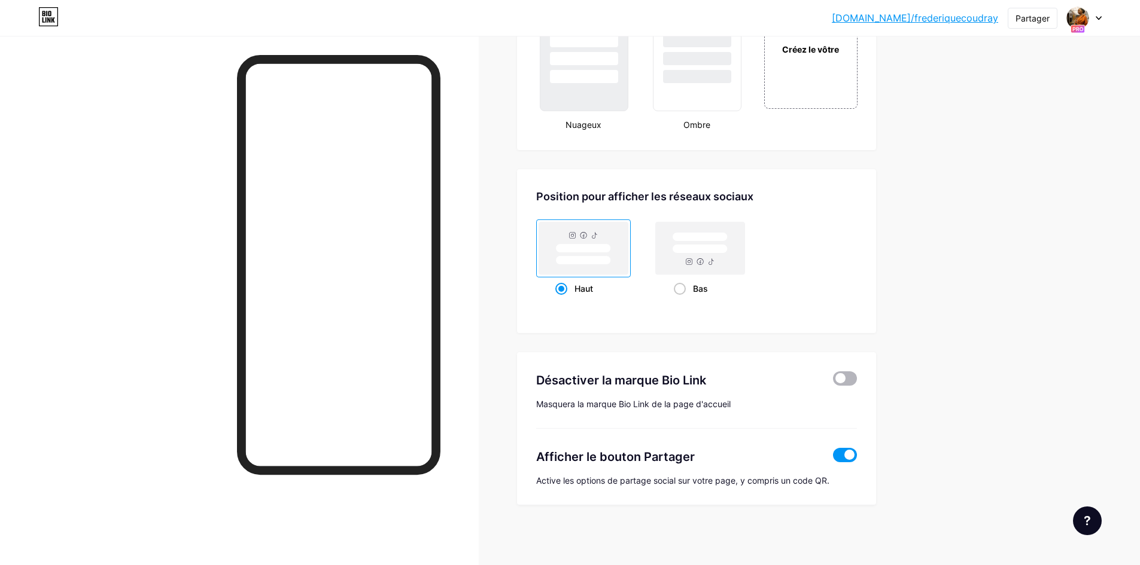
click at [854, 381] on span at bounding box center [845, 379] width 24 height 14
click at [833, 382] on input "checkbox" at bounding box center [833, 382] width 0 height 0
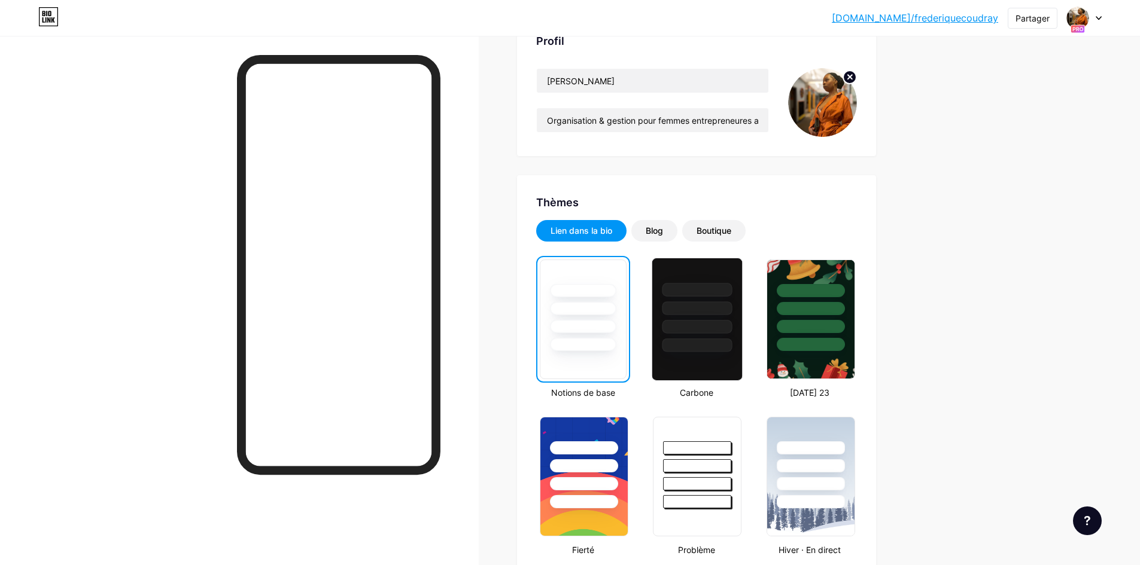
scroll to position [0, 0]
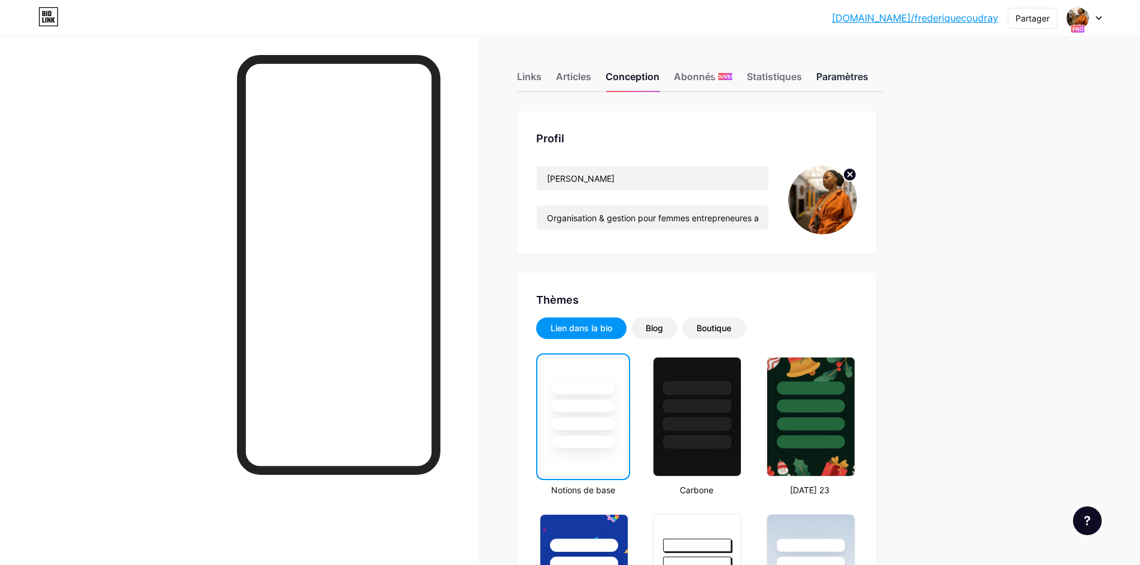
click at [843, 79] on font "Paramètres" at bounding box center [842, 77] width 52 height 12
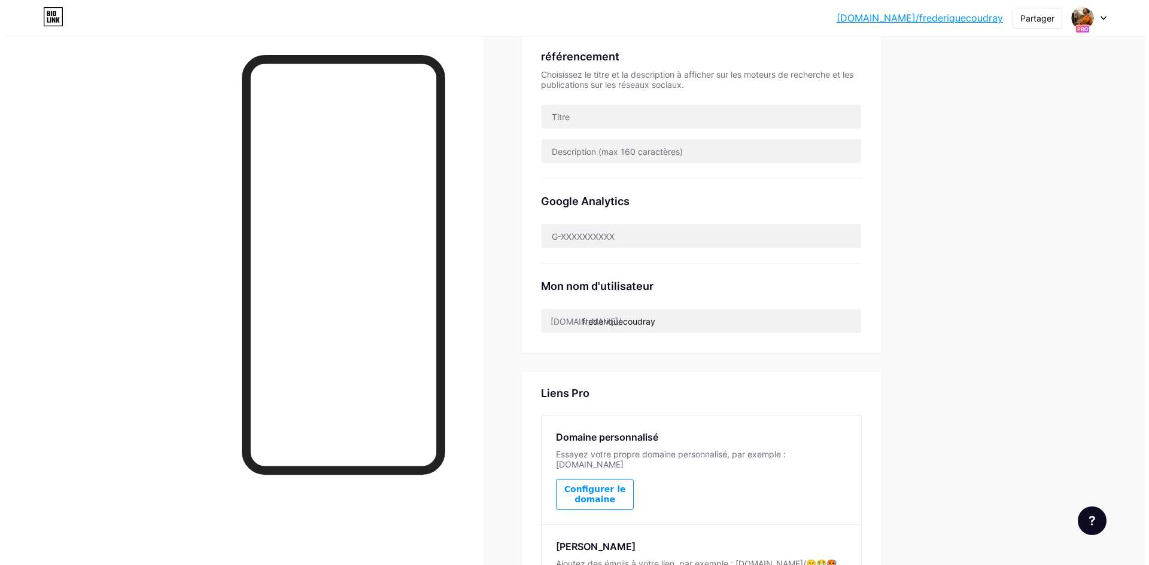
scroll to position [451, 0]
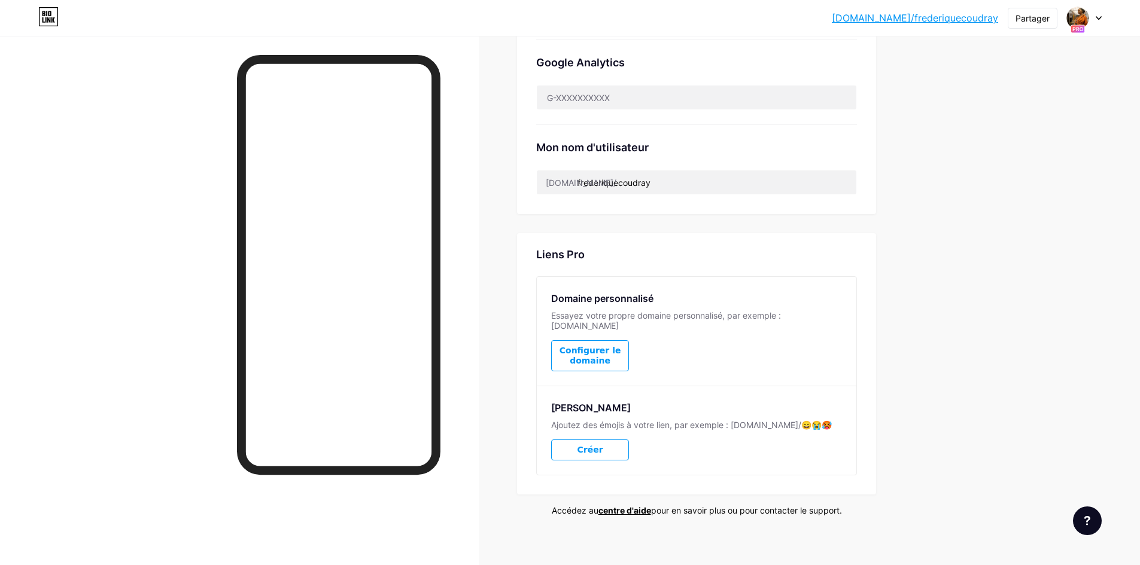
click at [586, 445] on font "Créer" at bounding box center [590, 450] width 26 height 10
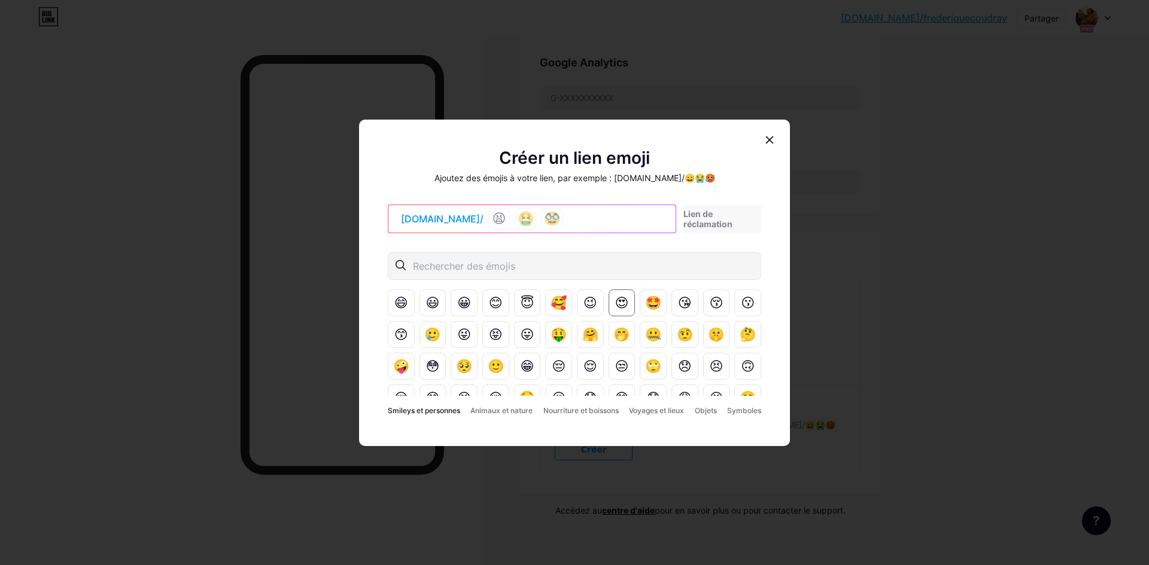
click at [615, 303] on font "😍" at bounding box center [622, 303] width 14 height 15
click at [583, 304] on font "😉" at bounding box center [590, 303] width 14 height 15
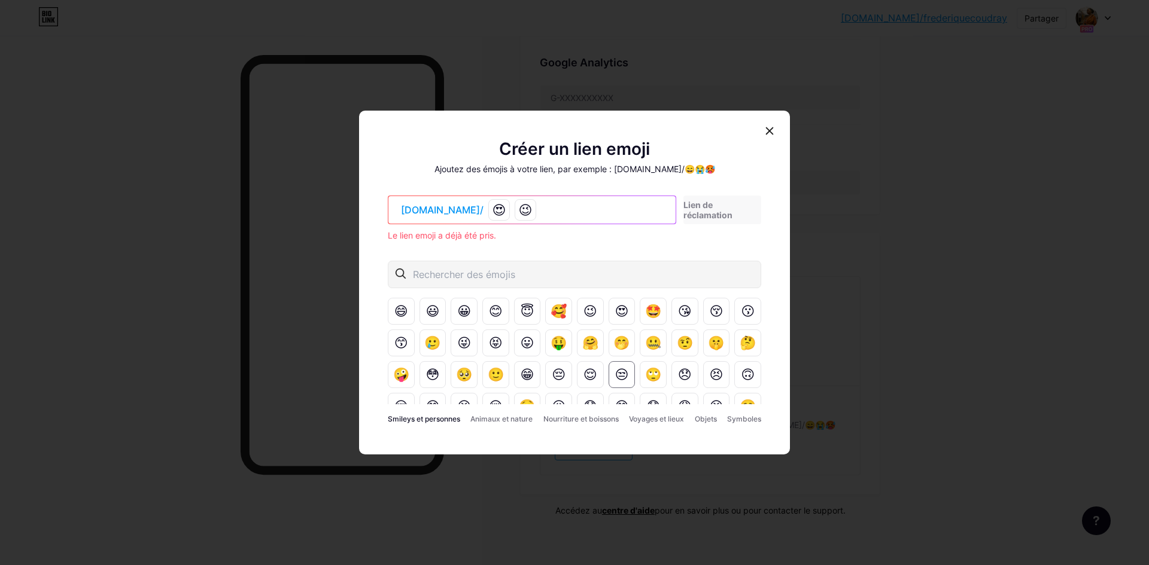
click at [615, 370] on font "😒" at bounding box center [622, 374] width 14 height 15
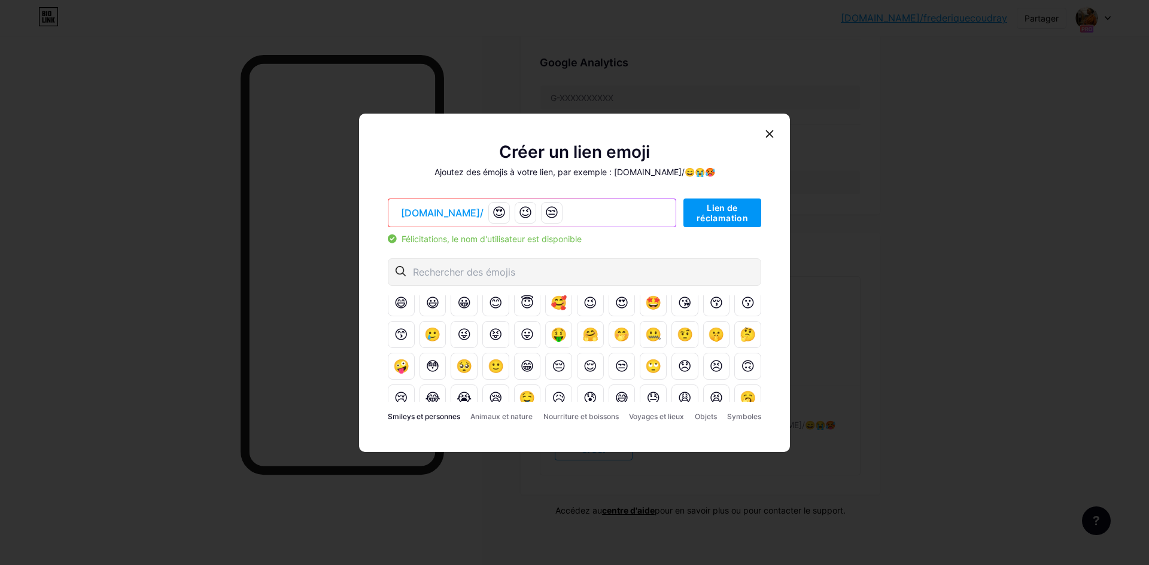
scroll to position [0, 0]
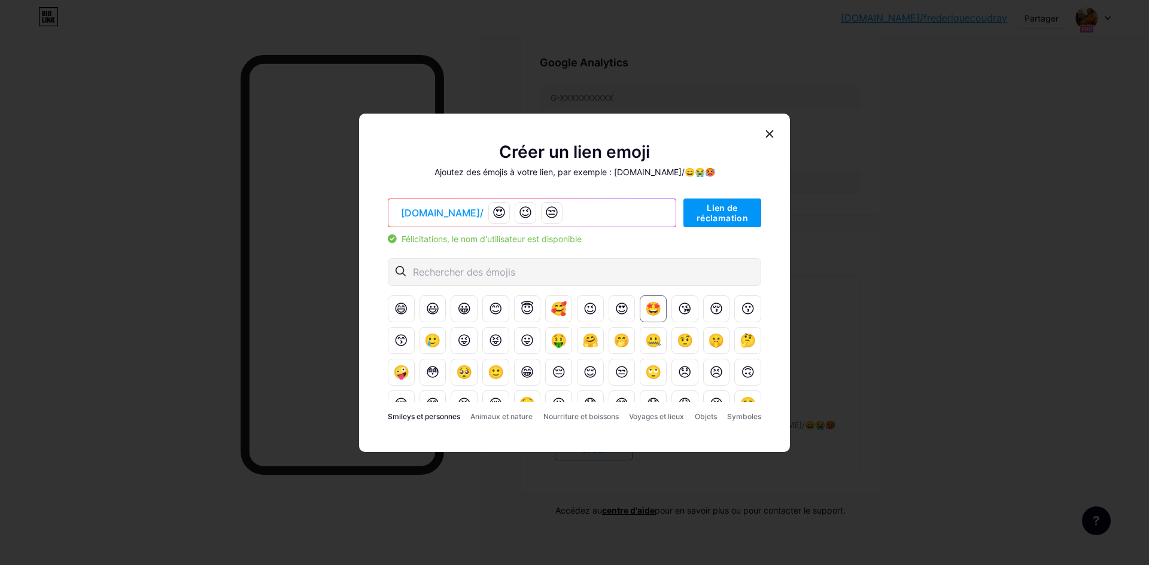
click at [645, 312] on font "🤩" at bounding box center [653, 309] width 16 height 15
click at [678, 308] on font "😘" at bounding box center [685, 309] width 14 height 15
click at [431, 311] on font "😃" at bounding box center [433, 309] width 14 height 15
click at [458, 308] on font "😀" at bounding box center [464, 309] width 14 height 15
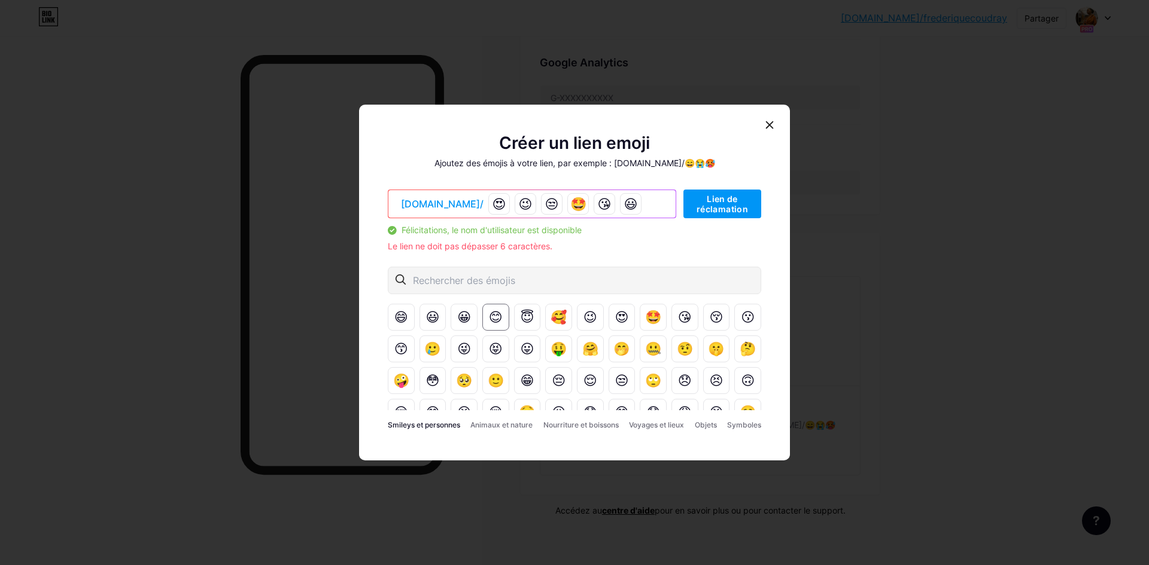
click at [489, 315] on font "😊" at bounding box center [496, 317] width 14 height 15
click at [521, 316] on font "😇" at bounding box center [528, 317] width 14 height 15
click at [765, 121] on icon at bounding box center [770, 125] width 10 height 10
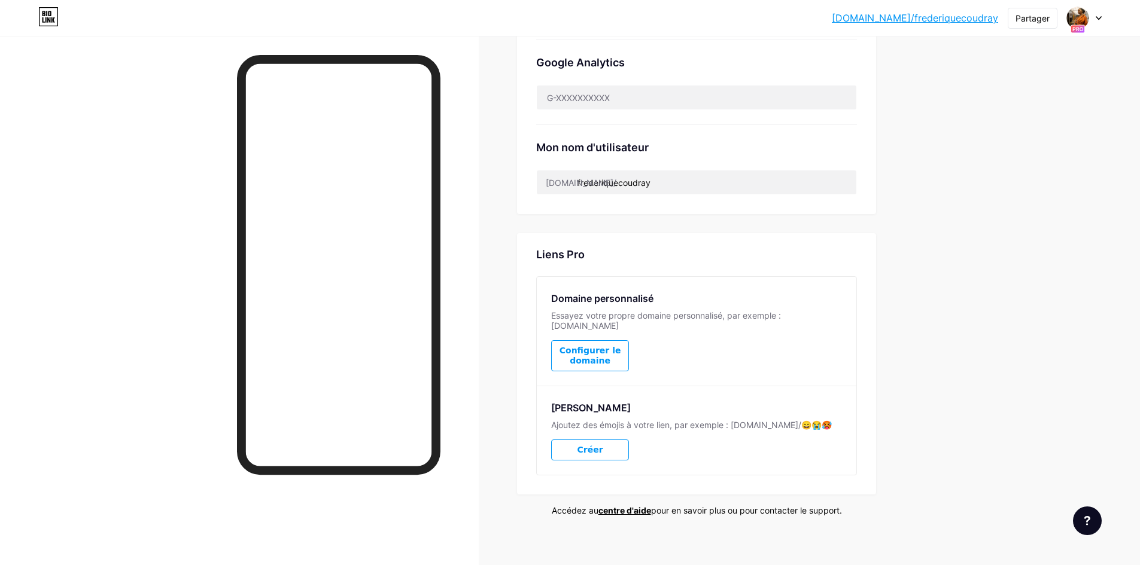
click at [600, 445] on font "Créer" at bounding box center [590, 450] width 26 height 10
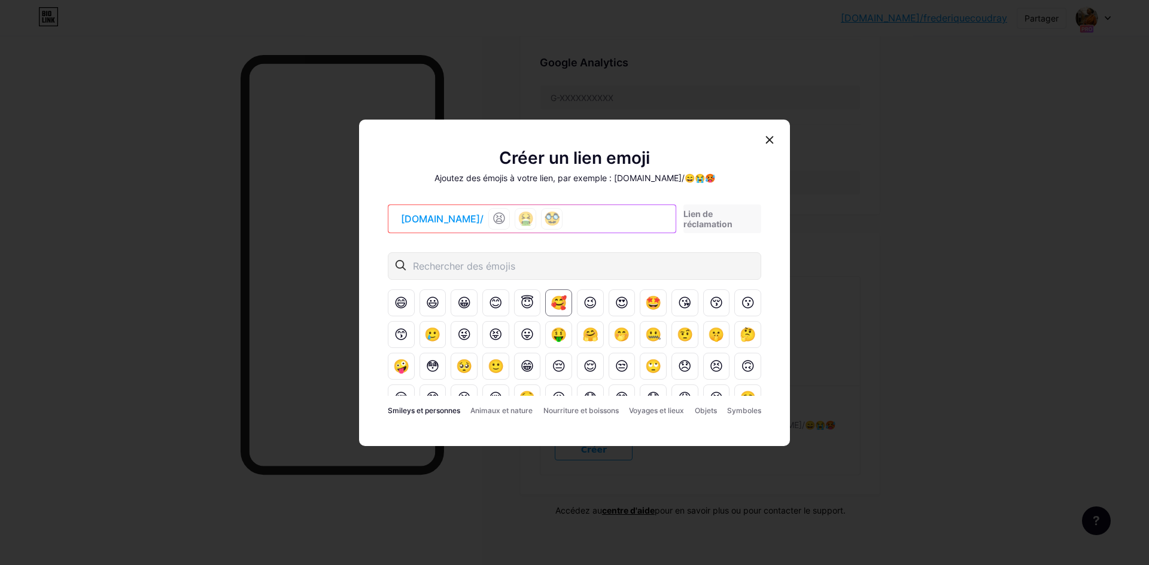
click at [550, 308] on font "🥰" at bounding box center [558, 303] width 16 height 15
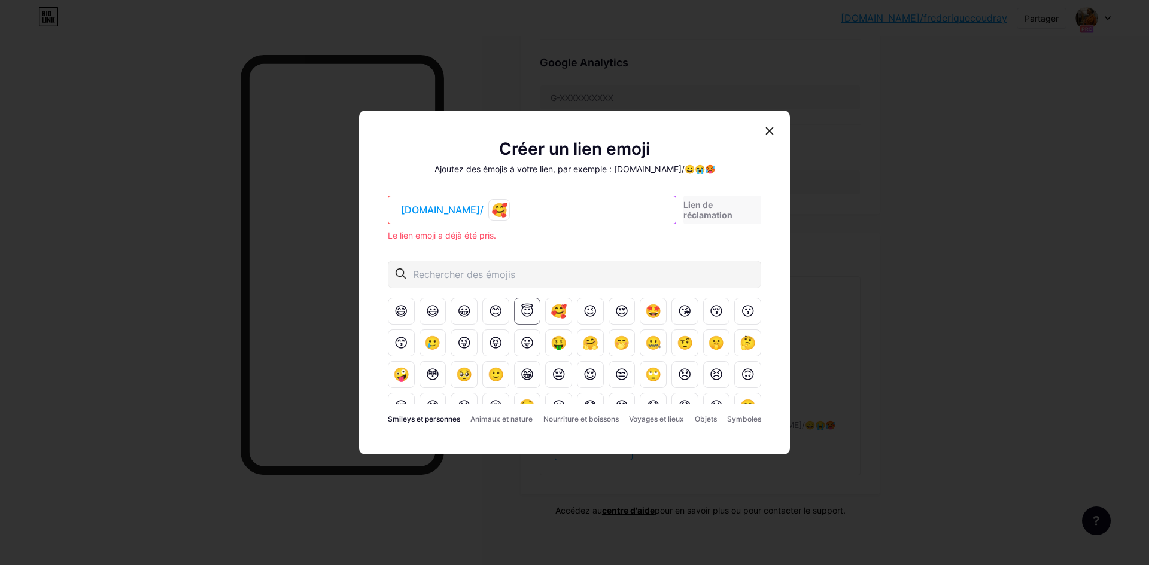
click at [521, 304] on font "😇" at bounding box center [528, 311] width 14 height 15
click at [710, 211] on font "Lien de réclamation" at bounding box center [707, 210] width 49 height 20
drag, startPoint x: 764, startPoint y: 132, endPoint x: 756, endPoint y: 136, distance: 9.1
click at [765, 129] on icon at bounding box center [770, 131] width 10 height 10
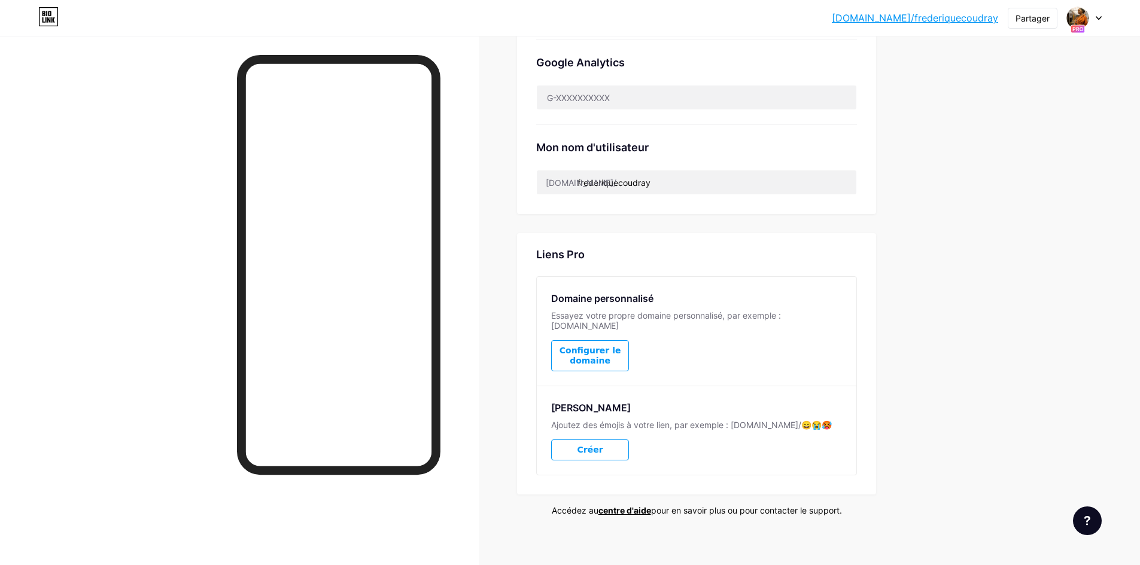
click at [602, 351] on font "Configurer le domaine" at bounding box center [590, 356] width 62 height 20
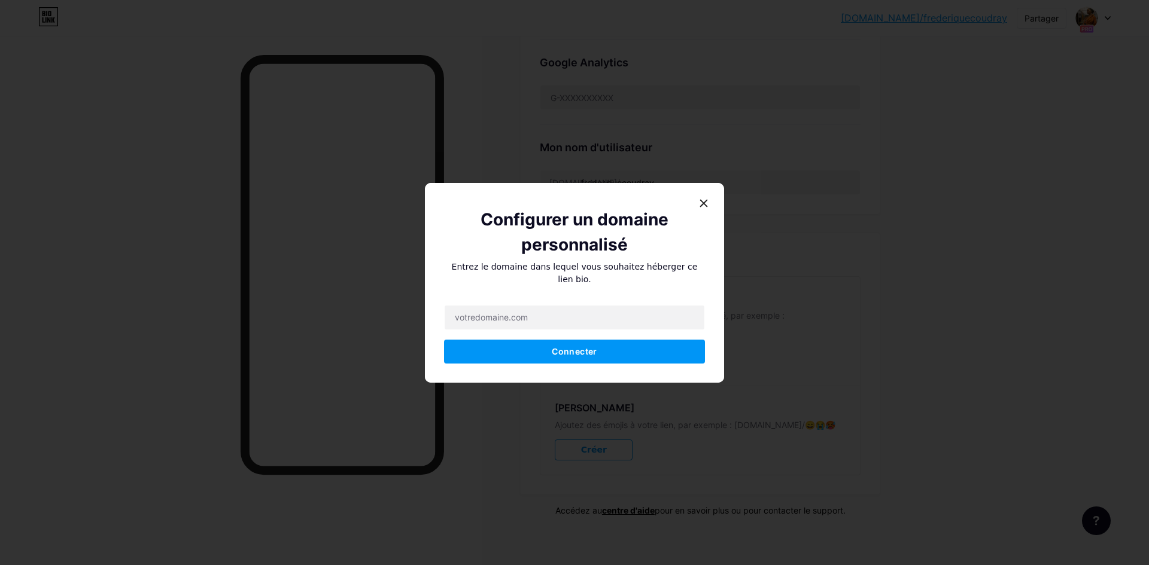
drag, startPoint x: 738, startPoint y: 74, endPoint x: 818, endPoint y: 38, distance: 87.8
click at [743, 62] on div at bounding box center [574, 282] width 1149 height 565
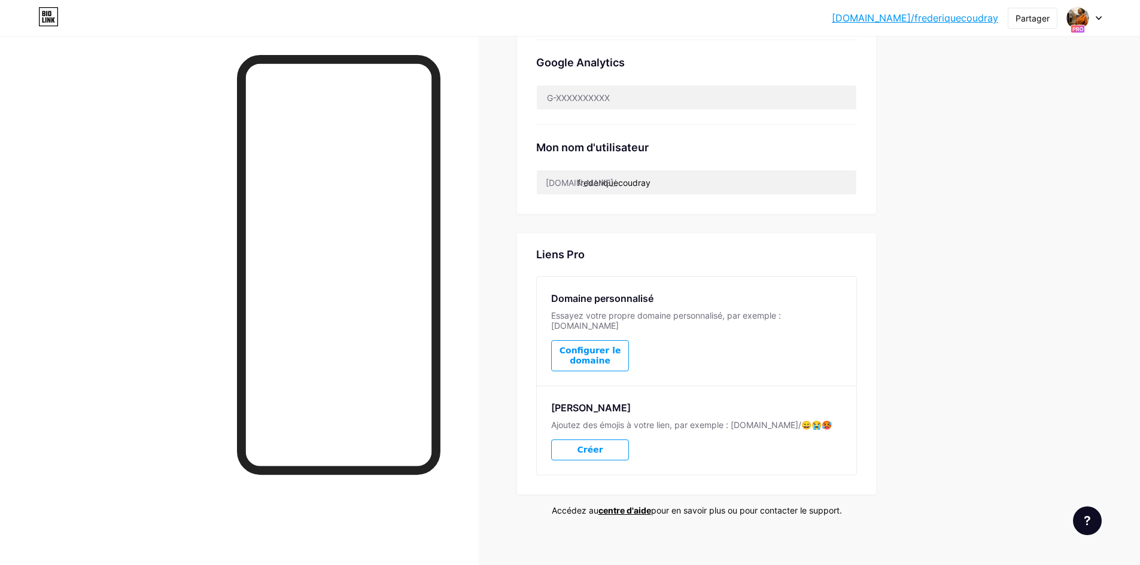
click at [618, 349] on font "Configurer le domaine" at bounding box center [590, 356] width 77 height 20
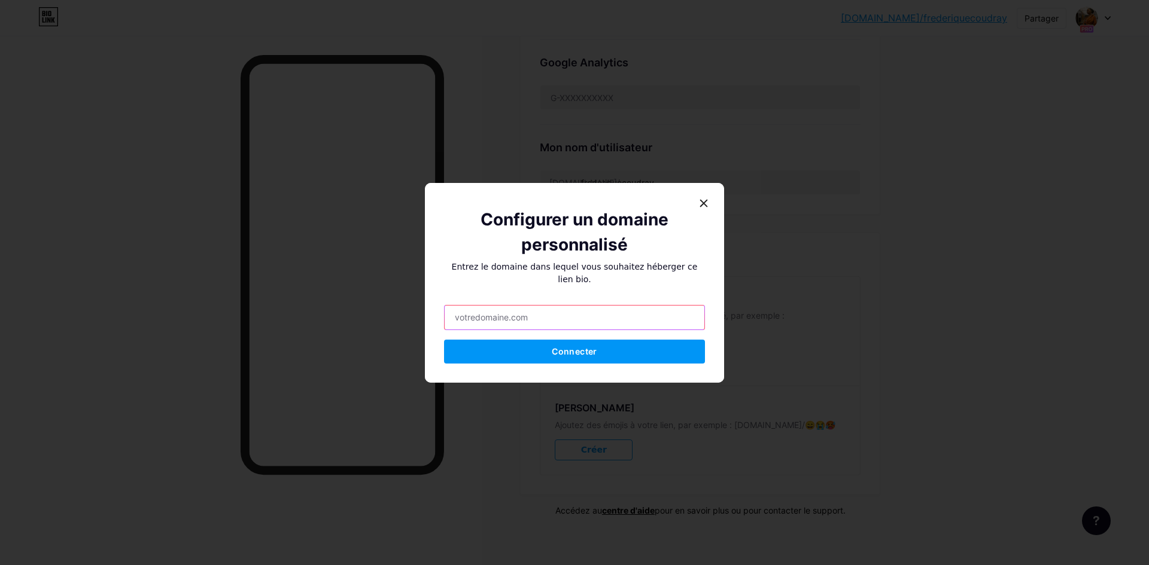
click at [553, 315] on input "text" at bounding box center [575, 318] width 260 height 24
type input "[DOMAIN_NAME]"
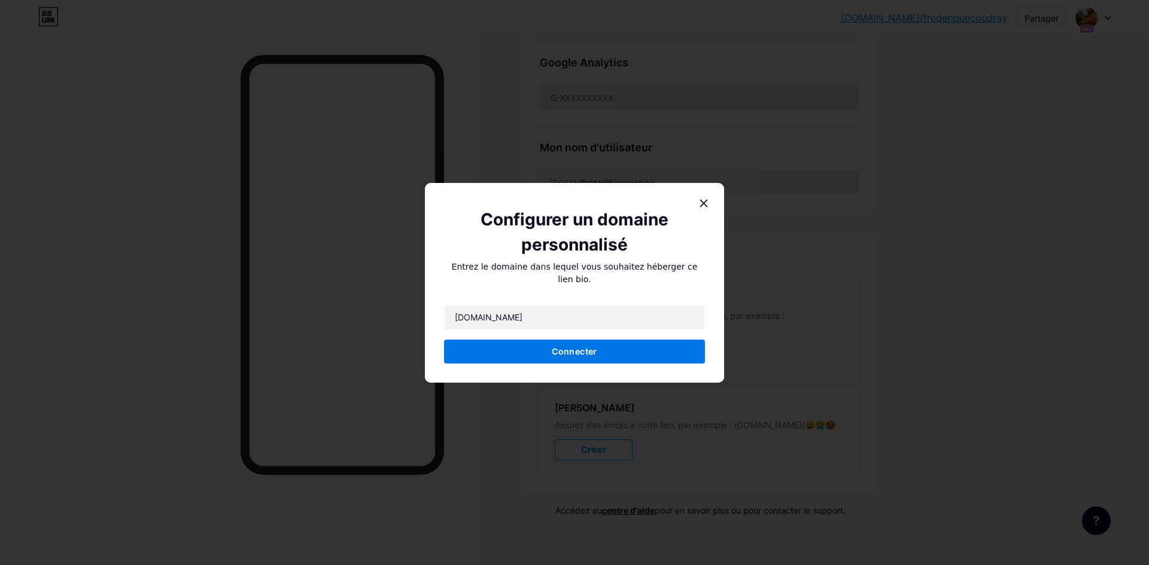
click at [607, 348] on button "Connecter" at bounding box center [574, 352] width 261 height 24
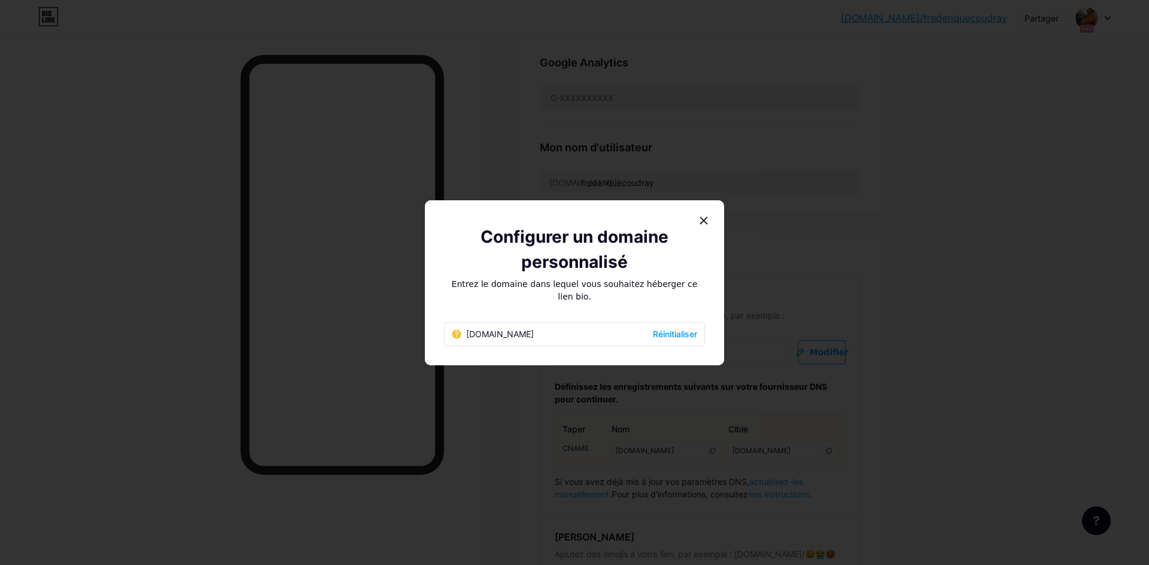
click at [670, 332] on font "Réinitialiser" at bounding box center [675, 334] width 44 height 10
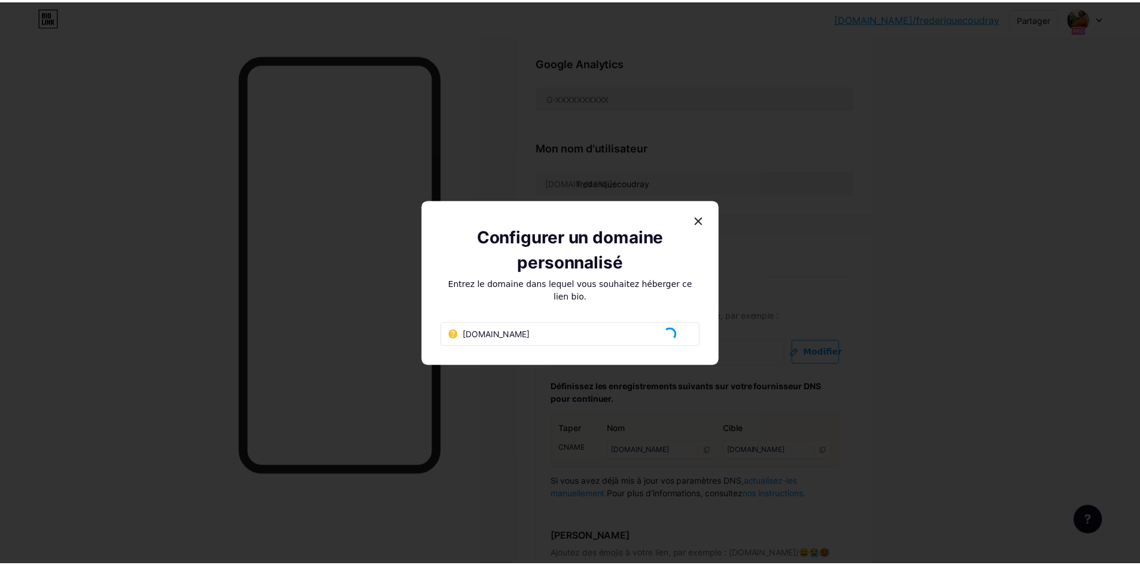
scroll to position [451, 0]
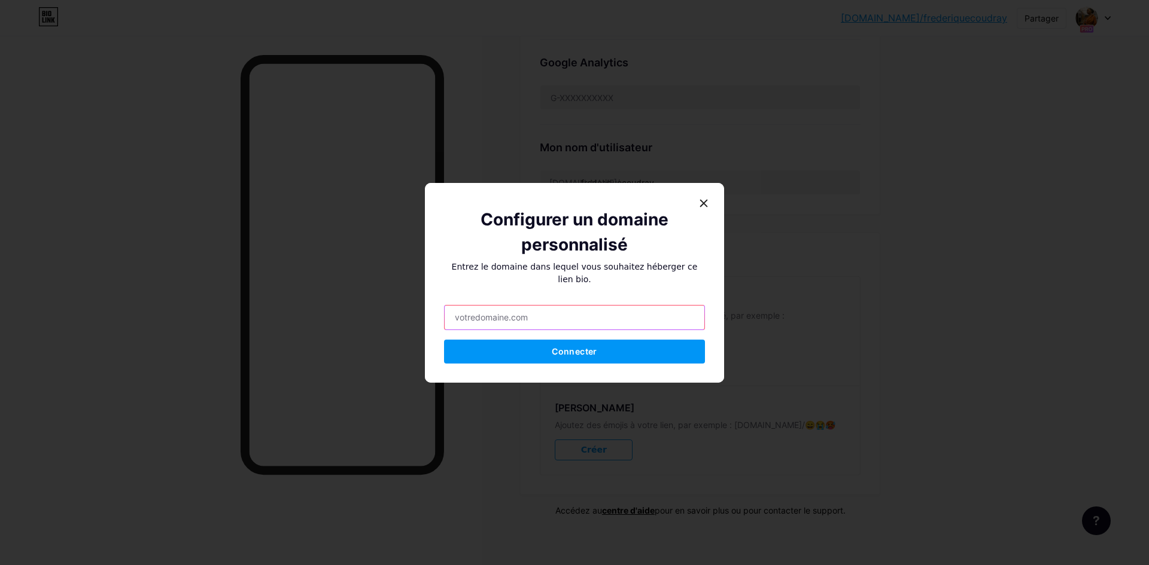
click at [534, 315] on input "text" at bounding box center [575, 318] width 260 height 24
type input "[DOMAIN_NAME]"
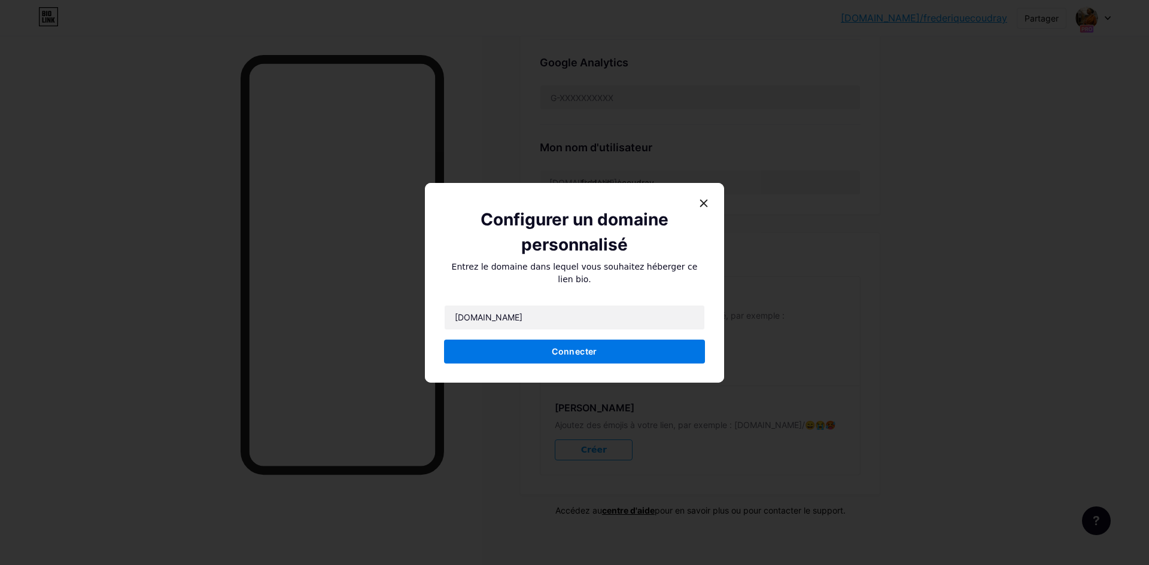
click at [573, 349] on font "Connecter" at bounding box center [574, 351] width 45 height 10
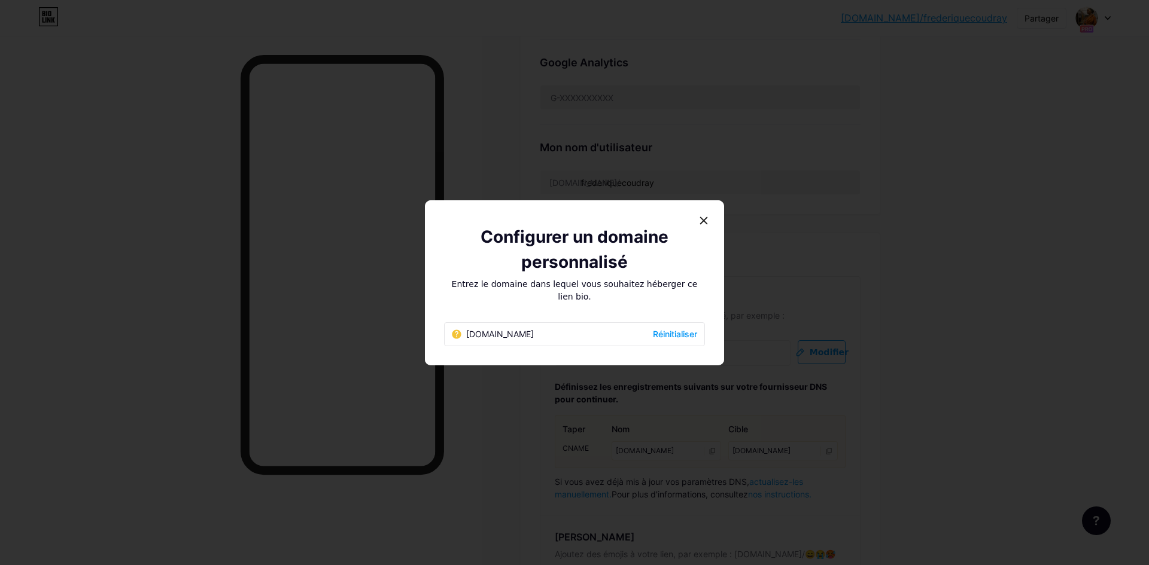
click at [454, 330] on icon at bounding box center [456, 334] width 9 height 9
click at [699, 223] on icon at bounding box center [704, 221] width 10 height 10
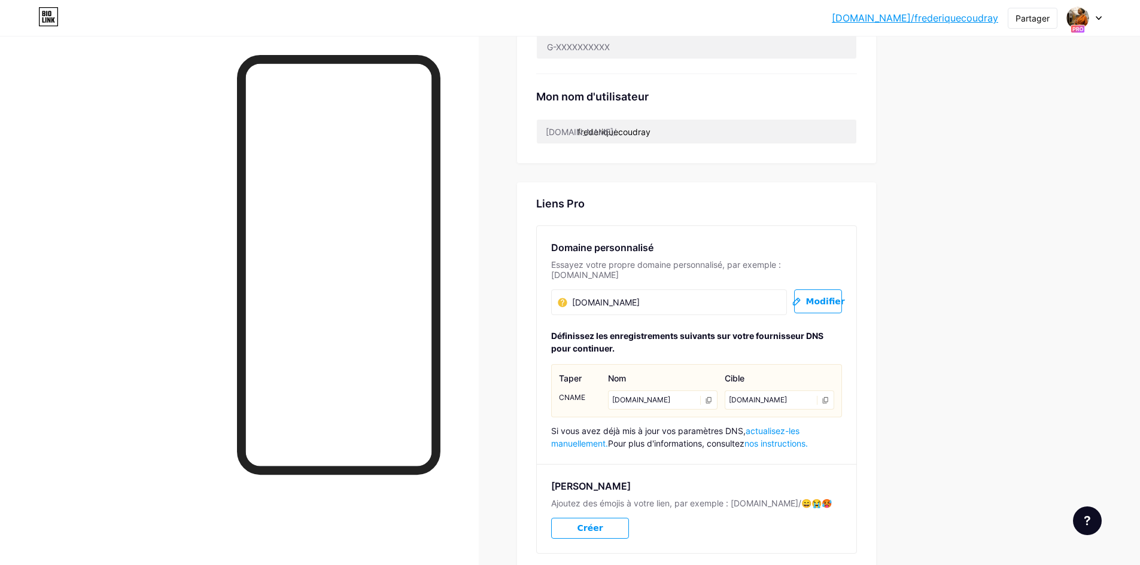
scroll to position [571, 0]
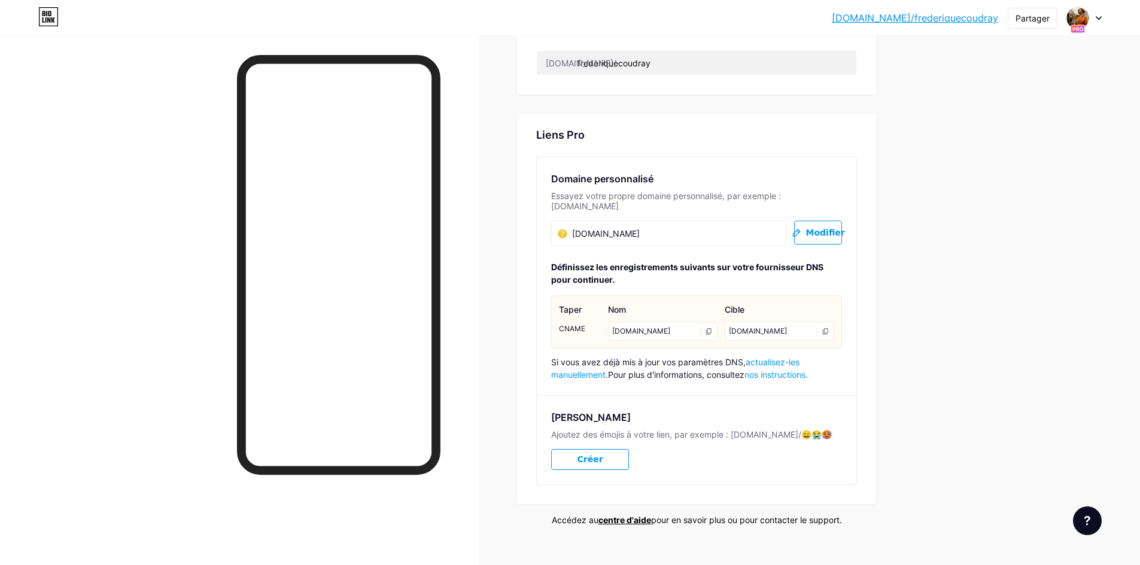
click at [771, 322] on div "[DOMAIN_NAME]" at bounding box center [779, 331] width 109 height 19
click at [829, 328] on icon at bounding box center [825, 332] width 8 height 8
click at [826, 328] on icon at bounding box center [823, 331] width 11 height 7
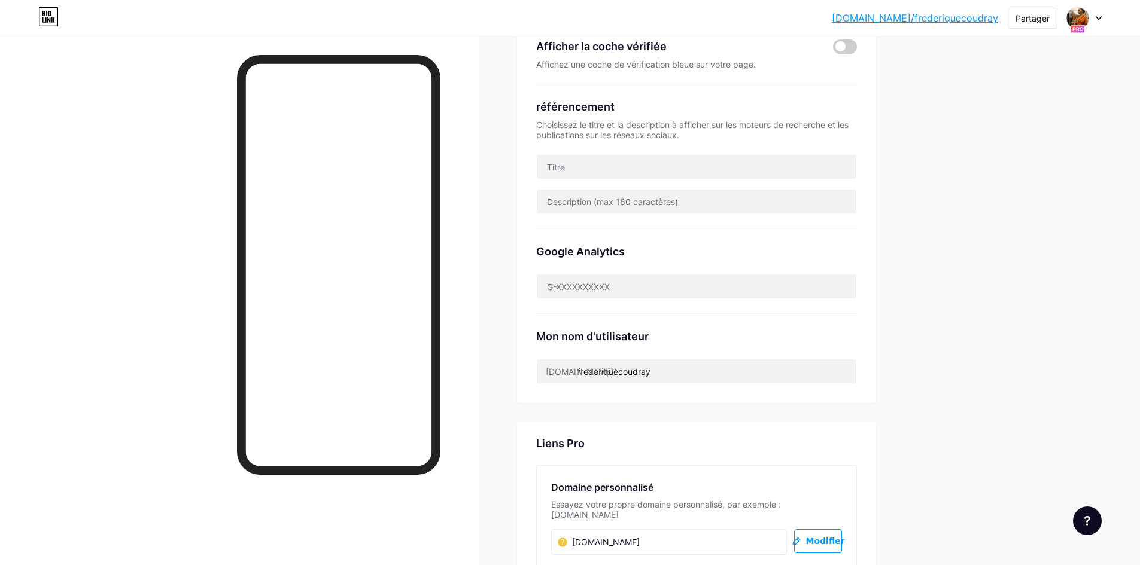
scroll to position [92, 0]
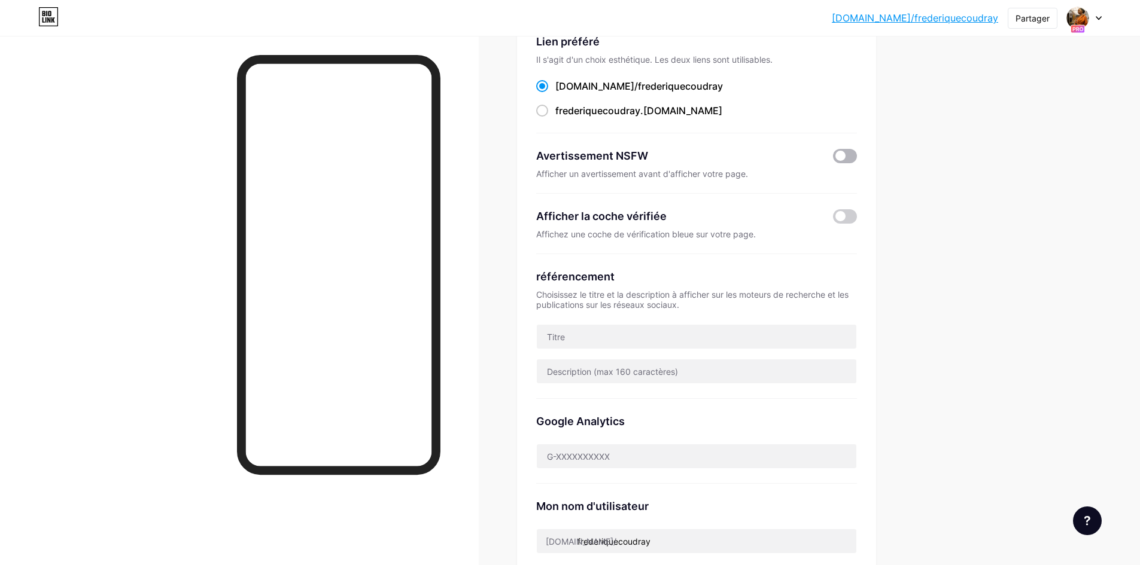
click at [855, 156] on span at bounding box center [845, 156] width 24 height 14
click at [833, 159] on input "checkbox" at bounding box center [833, 159] width 0 height 0
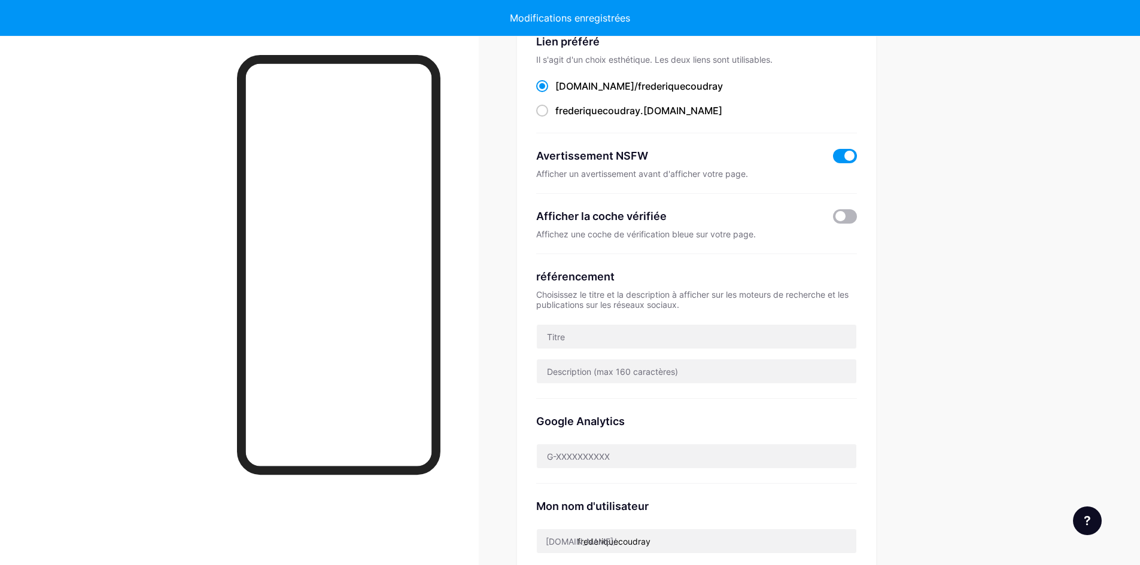
click at [853, 215] on span at bounding box center [845, 216] width 24 height 14
click at [833, 220] on input "checkbox" at bounding box center [833, 220] width 0 height 0
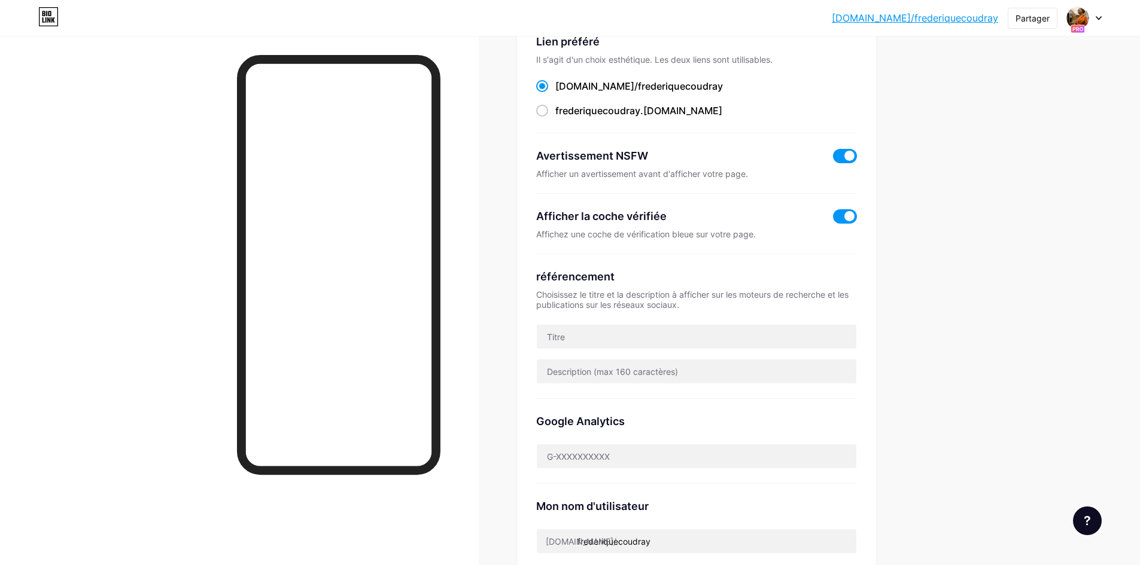
click at [848, 153] on span at bounding box center [845, 156] width 24 height 14
click at [833, 159] on input "checkbox" at bounding box center [833, 159] width 0 height 0
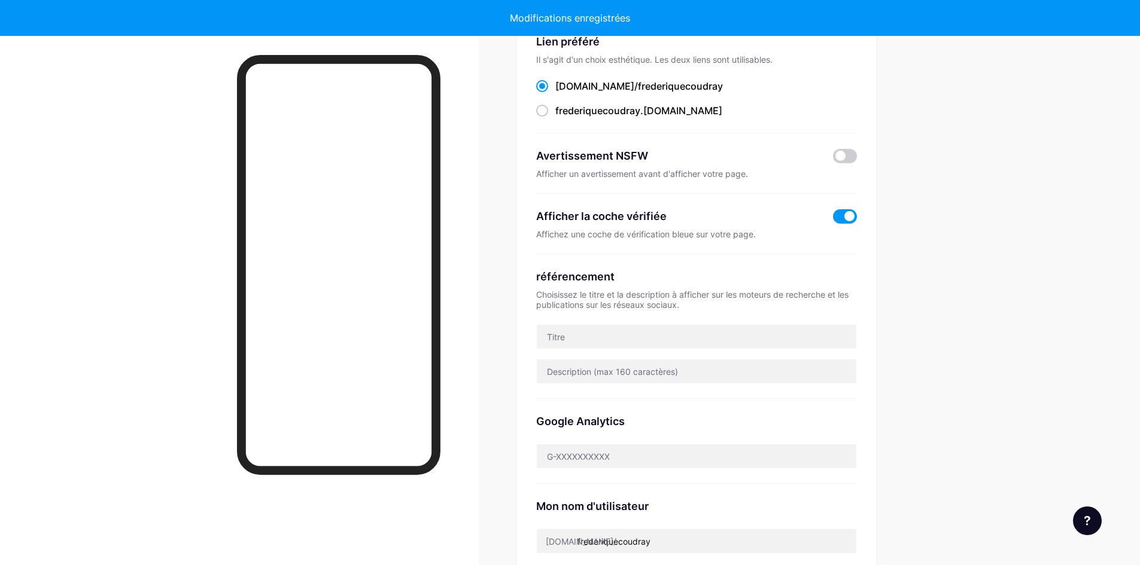
click at [841, 217] on span at bounding box center [845, 216] width 24 height 14
click at [833, 220] on input "checkbox" at bounding box center [833, 220] width 0 height 0
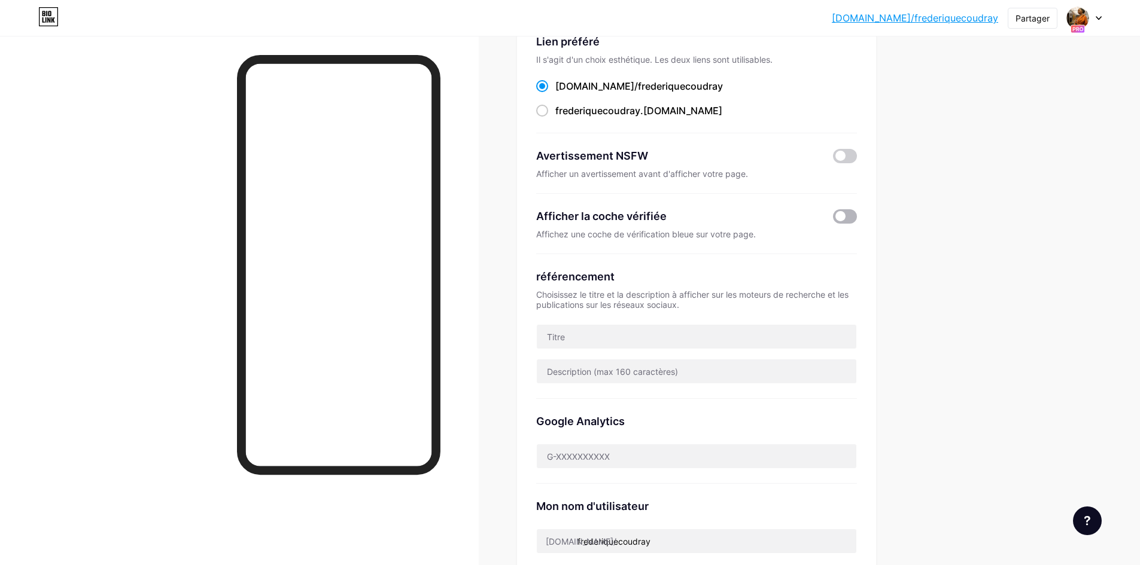
click at [855, 216] on span at bounding box center [845, 216] width 24 height 14
click at [833, 220] on input "checkbox" at bounding box center [833, 220] width 0 height 0
click at [855, 154] on span at bounding box center [845, 156] width 24 height 14
click at [833, 159] on input "checkbox" at bounding box center [833, 159] width 0 height 0
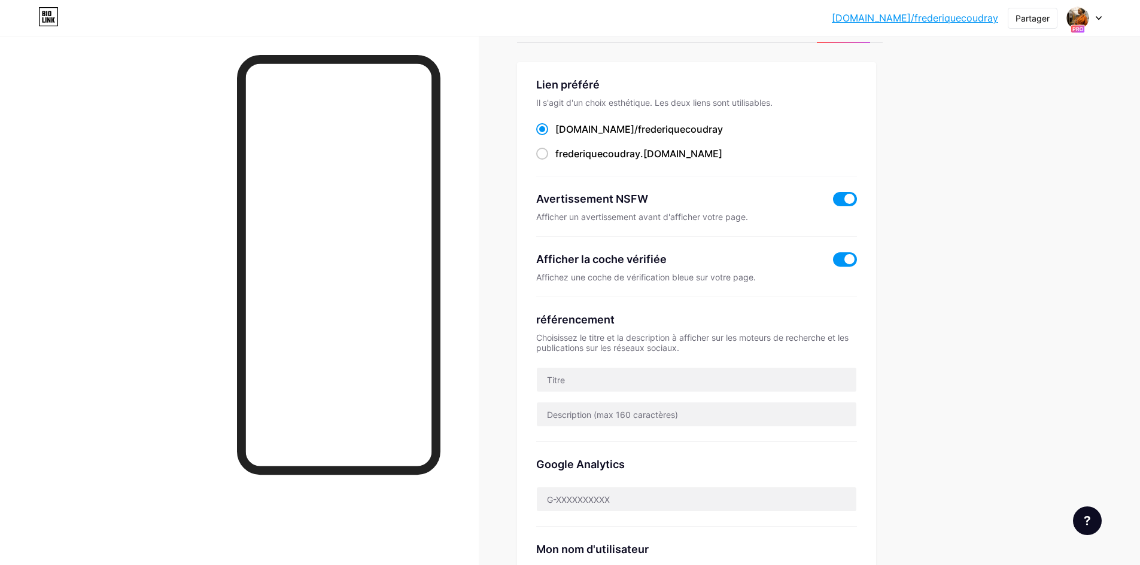
scroll to position [0, 0]
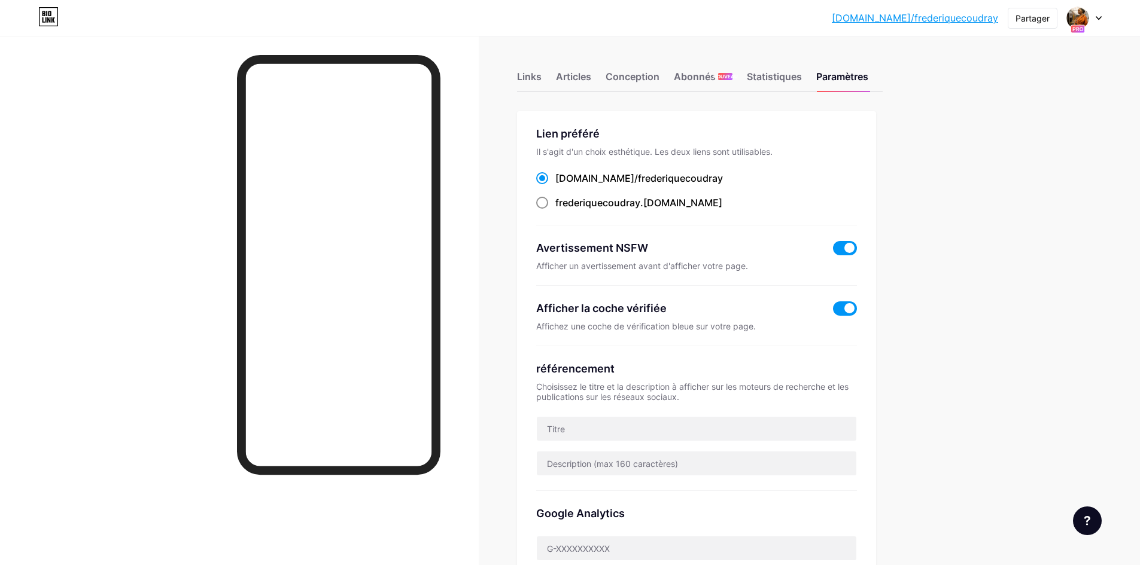
click at [547, 198] on span at bounding box center [542, 203] width 12 height 12
click at [555, 210] on input "frederiquecoudray .bio.link" at bounding box center [559, 214] width 8 height 8
radio input "true"
click at [546, 181] on span at bounding box center [542, 178] width 12 height 12
click at [555, 185] on input "bio.link/ frederiquecoudray" at bounding box center [559, 189] width 8 height 8
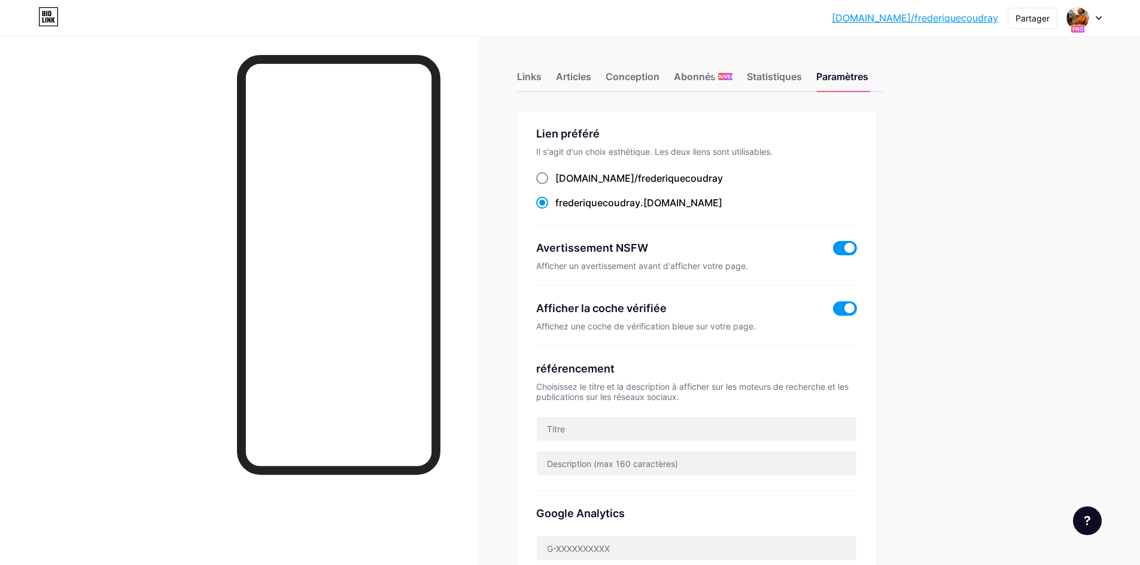
radio input "true"
click at [845, 78] on font "Paramètres" at bounding box center [842, 77] width 52 height 12
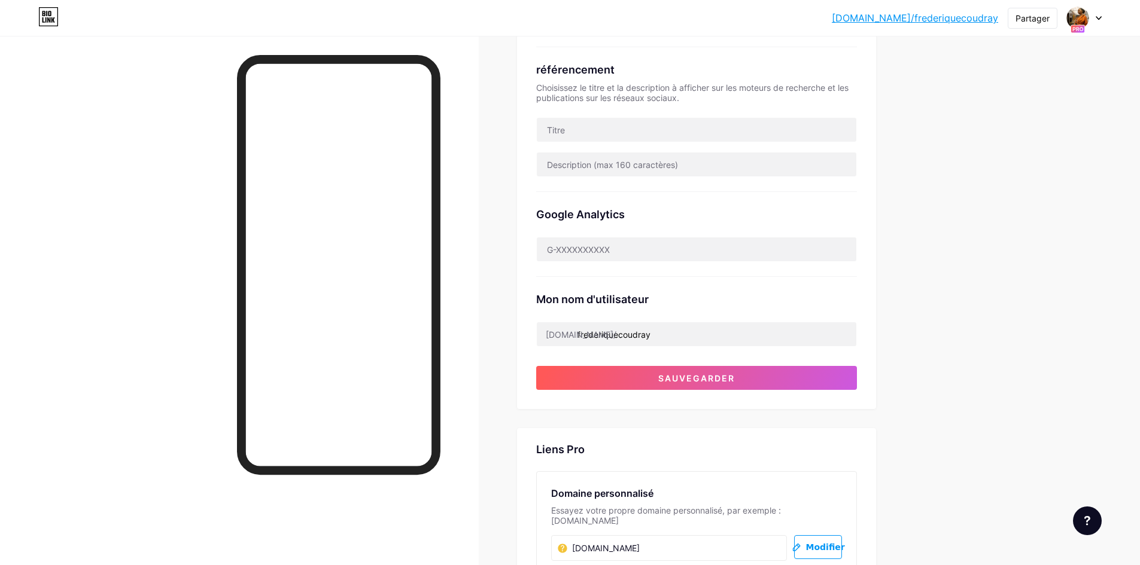
scroll to position [179, 0]
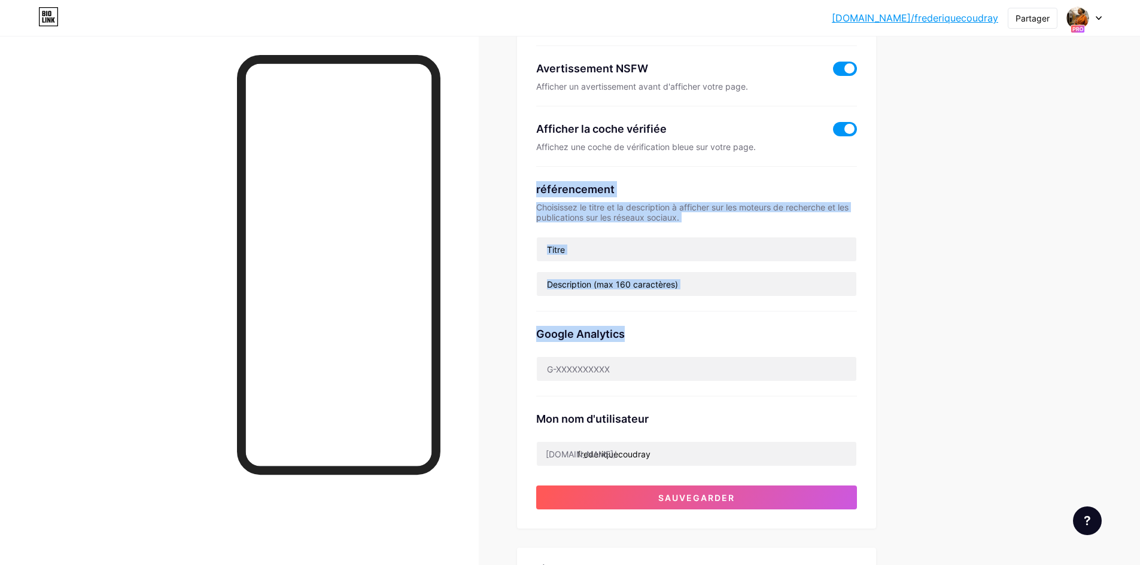
drag, startPoint x: 538, startPoint y: 178, endPoint x: 525, endPoint y: 342, distance: 163.8
click at [524, 346] on div "Lien préféré Il s'agit d'un choix esthétique. Les deux liens sont utilisables. …" at bounding box center [696, 230] width 359 height 597
click at [660, 179] on div "référencement Choisissez le titre et la description à afficher sur les moteurs …" at bounding box center [696, 239] width 321 height 145
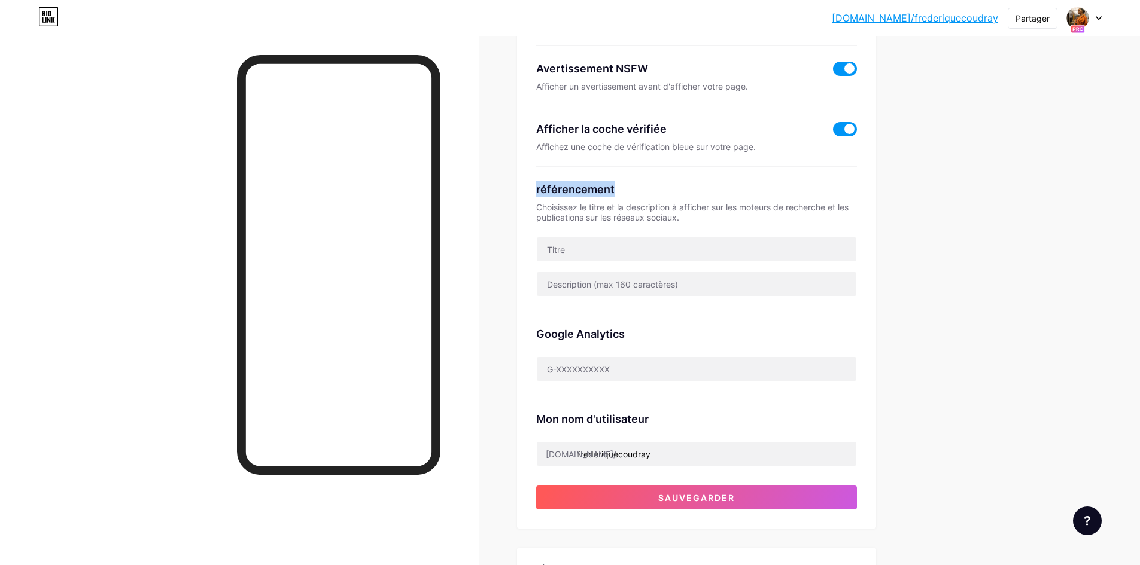
drag, startPoint x: 538, startPoint y: 185, endPoint x: 625, endPoint y: 188, distance: 86.8
click at [625, 188] on div "Lien préféré Il s'agit d'un choix esthétique. Les deux liens sont utilisables. …" at bounding box center [696, 230] width 359 height 597
copy font "référencement"
click at [573, 239] on input "text" at bounding box center [696, 250] width 319 height 24
click at [1009, 166] on div "bio.link/freder... bio.link/frederiquecoudray Partager Changer de compte Frédér…" at bounding box center [570, 421] width 1140 height 1200
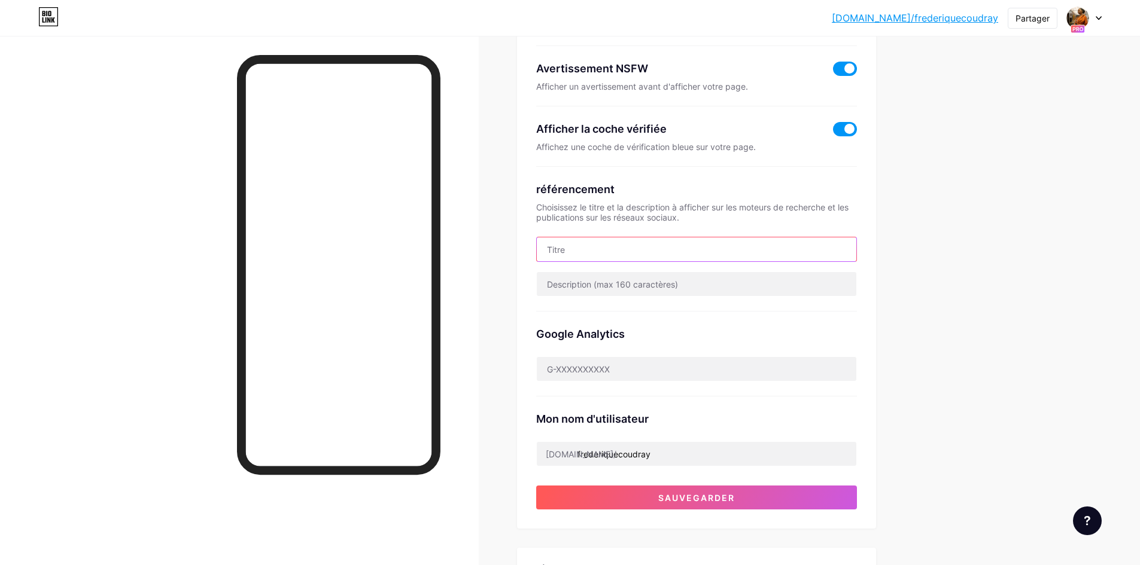
click at [595, 251] on input "text" at bounding box center [696, 250] width 319 height 24
paste input "rédérique Coudray – Assistante freelance TPE, PME & femmes entrepreneures"
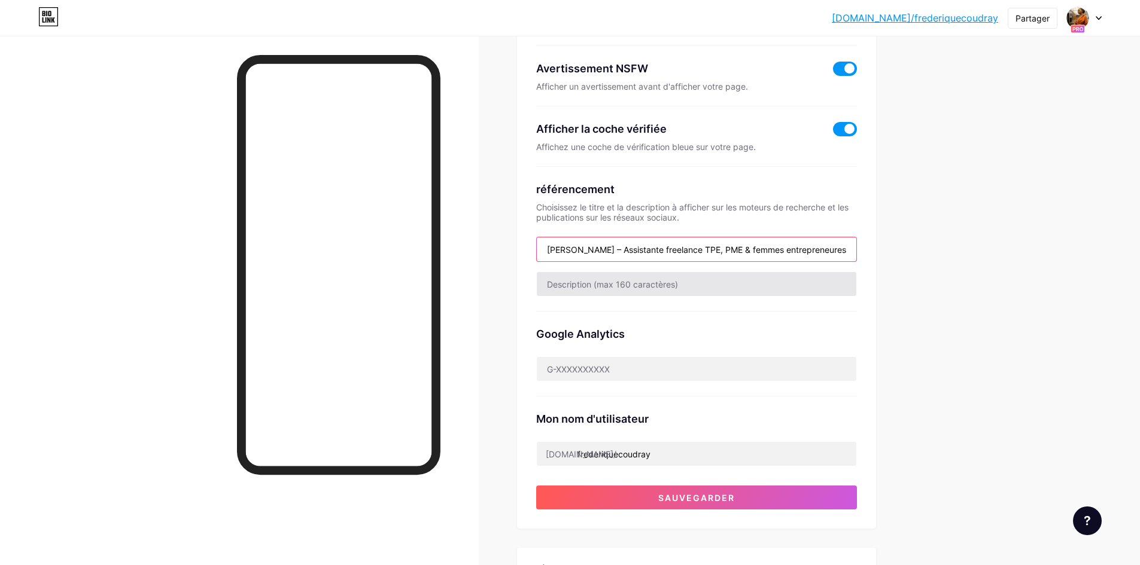
type input "rédérique Coudray – Assistante freelance TPE, PME & femmes entrepreneures"
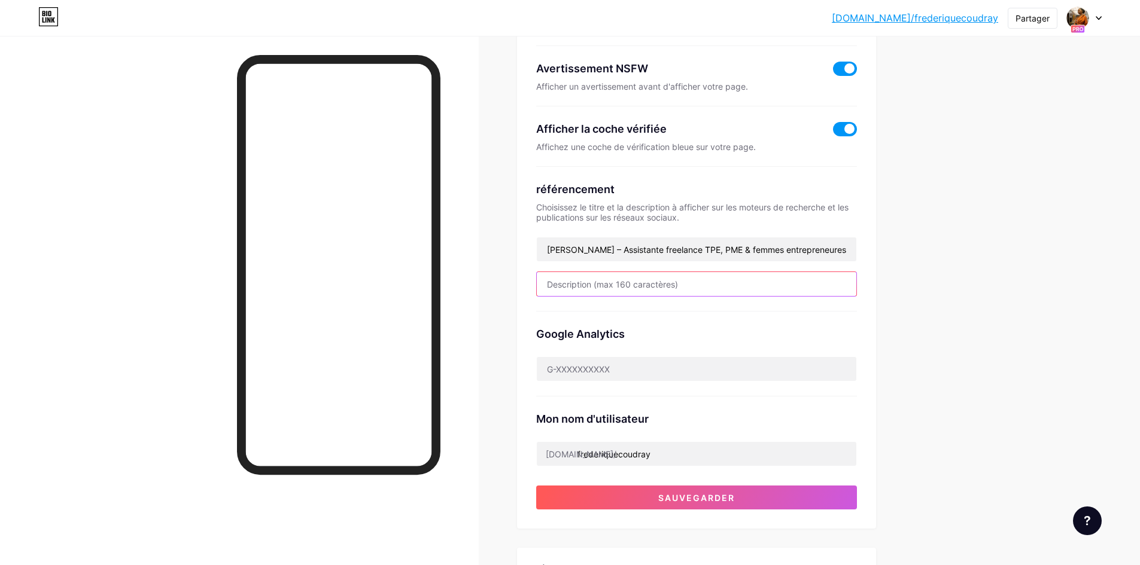
drag, startPoint x: 606, startPoint y: 283, endPoint x: 608, endPoint y: 270, distance: 12.7
click at [606, 281] on input "text" at bounding box center [696, 284] width 319 height 24
paste input "Organisation, gestion & pré-comptabilité pour TPE, PME & business women ambitie…"
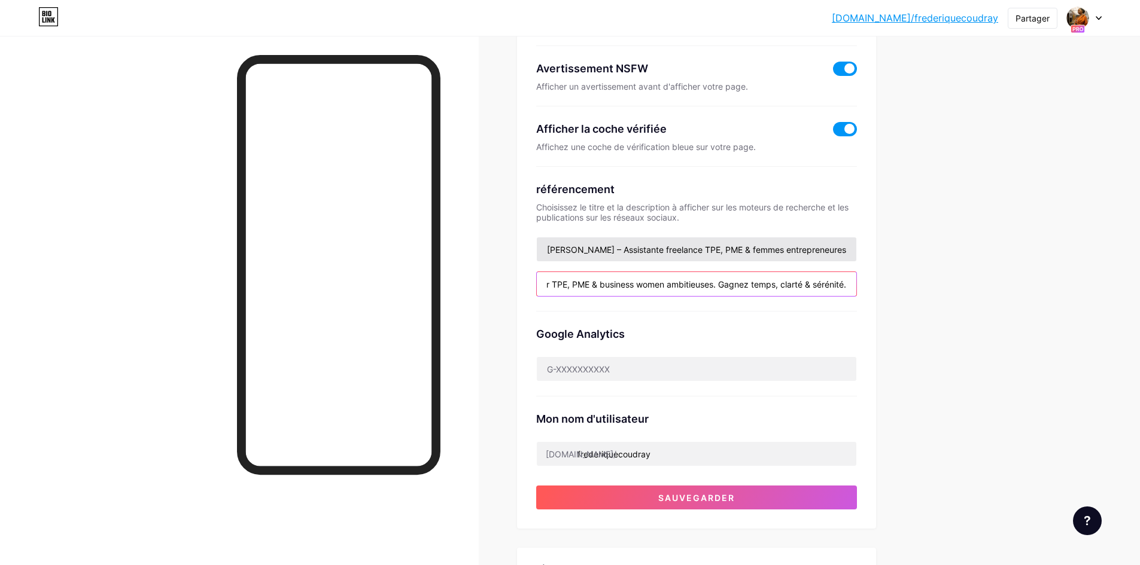
type input "Organisation, gestion & pré-comptabilité pour TPE, PME & business women ambitie…"
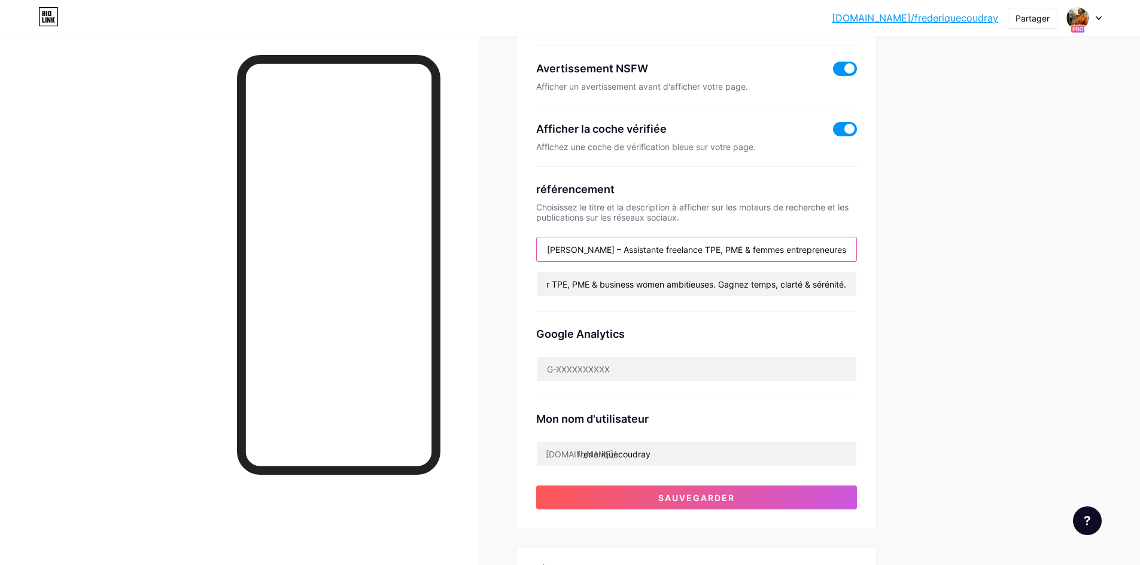
click at [552, 246] on input "rédérique Coudray – Assistante freelance TPE, PME & femmes entrepreneures" at bounding box center [696, 250] width 319 height 24
click at [571, 241] on input "rédérique Coudray – Assistante freelance TPE, PME & femmes entrepreneures" at bounding box center [696, 250] width 319 height 24
type input "[PERSON_NAME] – Assistante freelance TPE, PME & femmes entrepreneures"
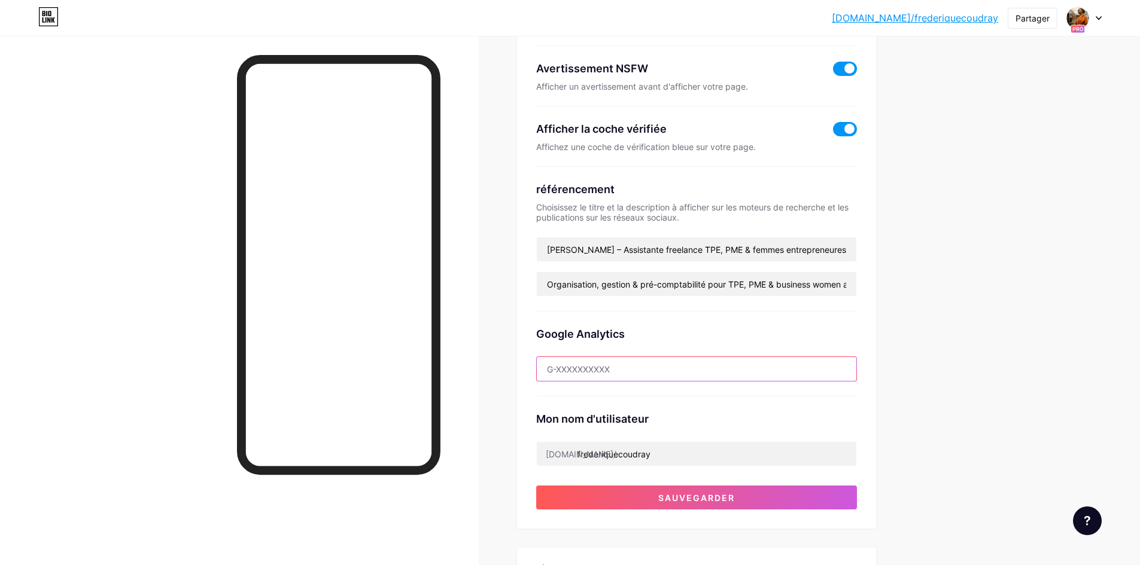
click at [613, 373] on input "text" at bounding box center [696, 369] width 319 height 24
click at [495, 531] on div "Links Articles Conception Abonnés NOUVEAU Statistiques Paramètres Lien préféré …" at bounding box center [466, 438] width 933 height 1164
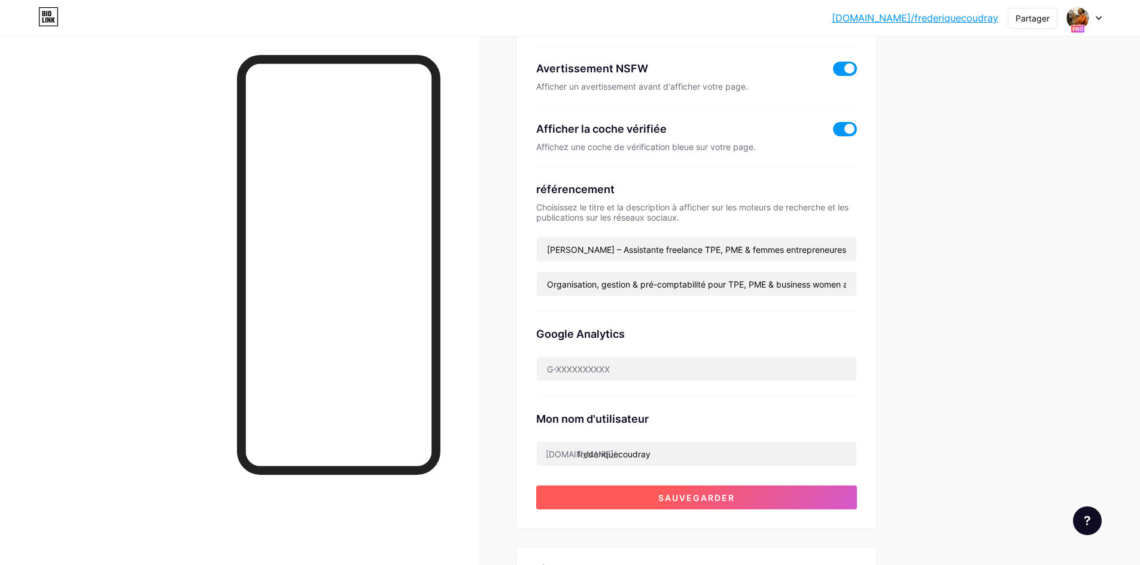
click at [635, 489] on button "Sauvegarder" at bounding box center [696, 498] width 321 height 24
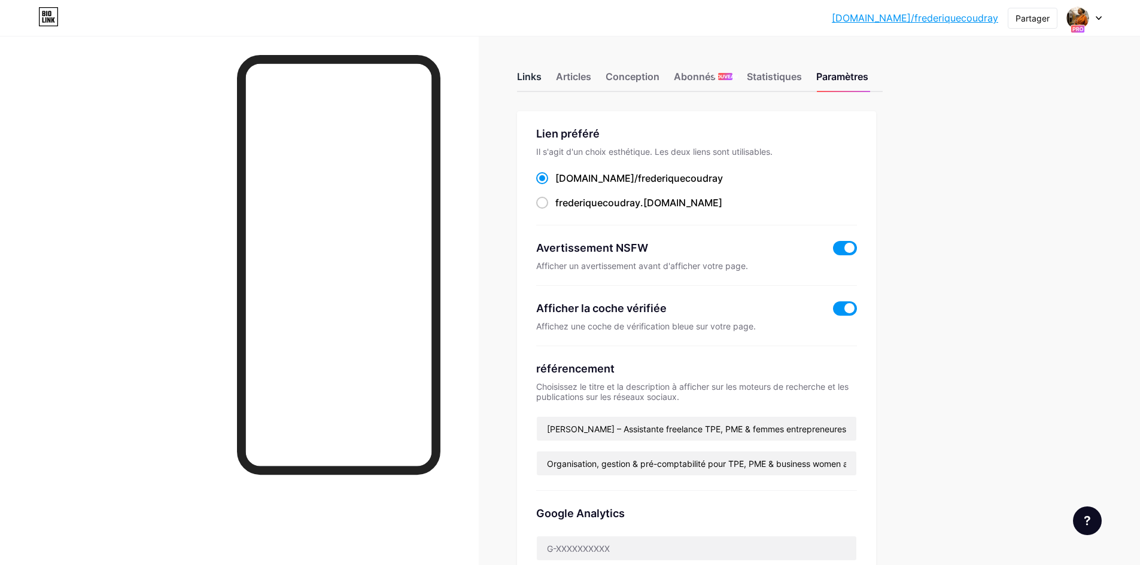
click at [531, 77] on font "Links" at bounding box center [529, 77] width 25 height 12
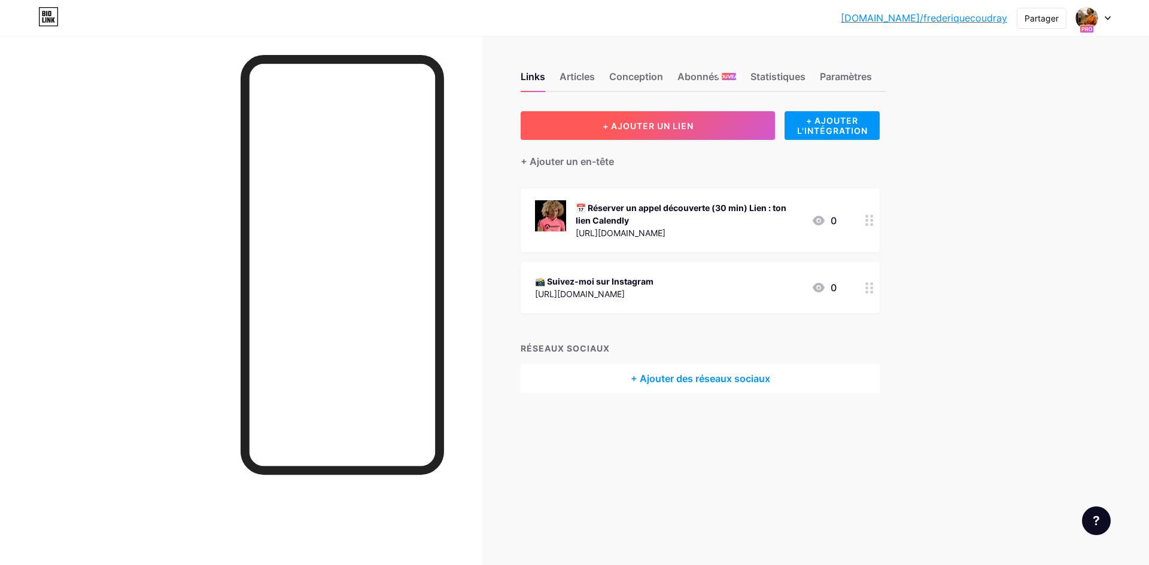
click at [610, 132] on button "+ AJOUTER UN LIEN" at bounding box center [648, 125] width 254 height 29
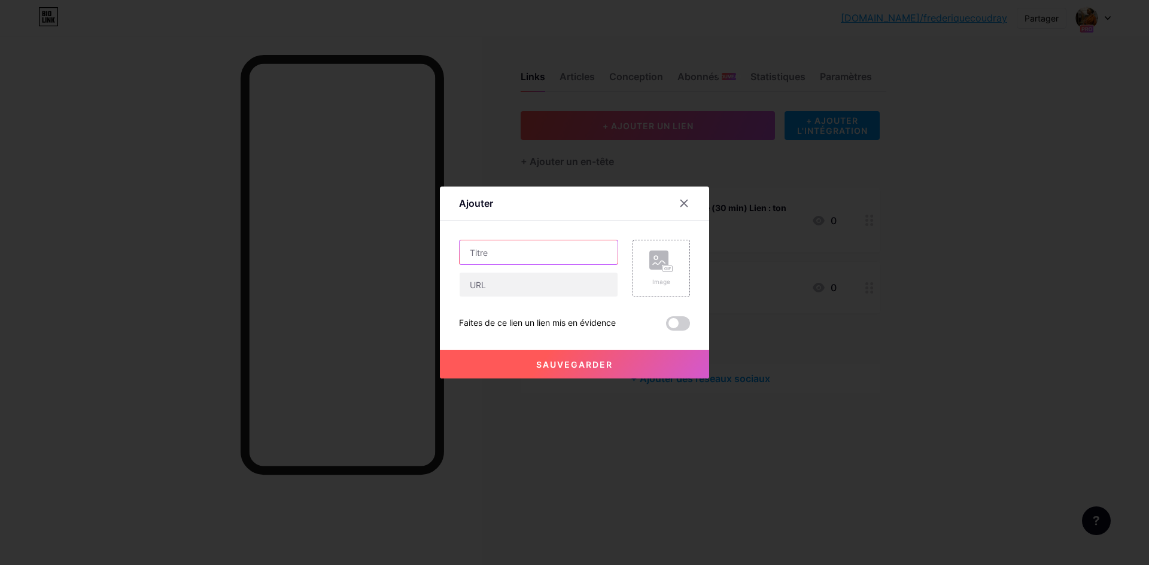
click at [496, 249] on input "text" at bounding box center [539, 253] width 158 height 24
paste input "🔗 Me suivre sur LinkedIn"
type input "🔗 Me suivre sur LinkedIn"
click at [494, 285] on input "text" at bounding box center [539, 285] width 158 height 24
paste input "http://www.linkedin.com/in/frederique-coudray"
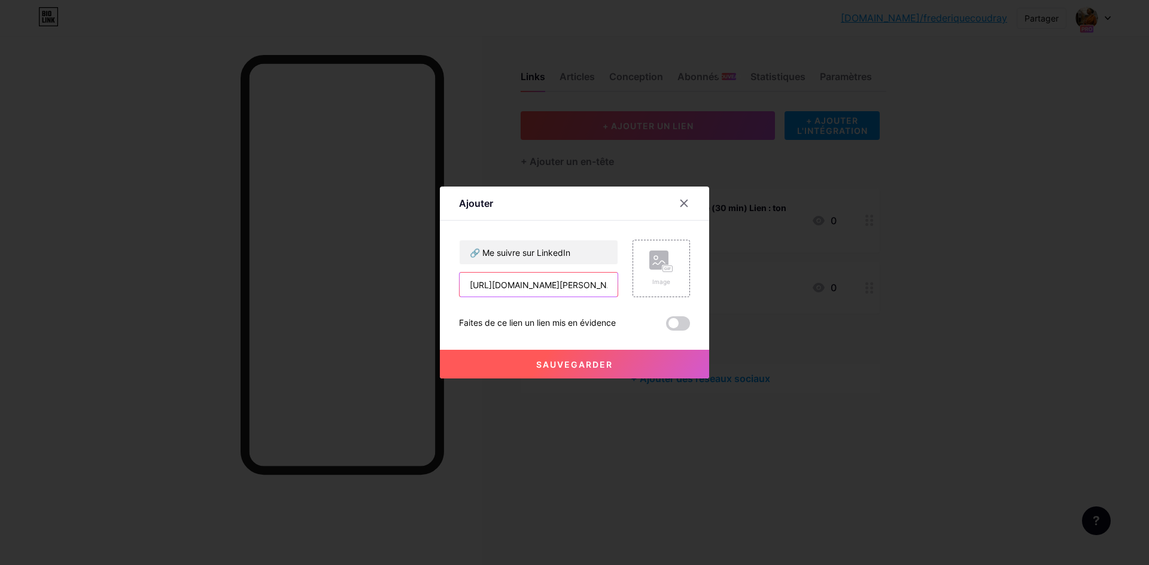
scroll to position [0, 48]
type input "http://www.linkedin.com/in/frederique-coudray"
click at [660, 278] on div "Image" at bounding box center [661, 282] width 24 height 9
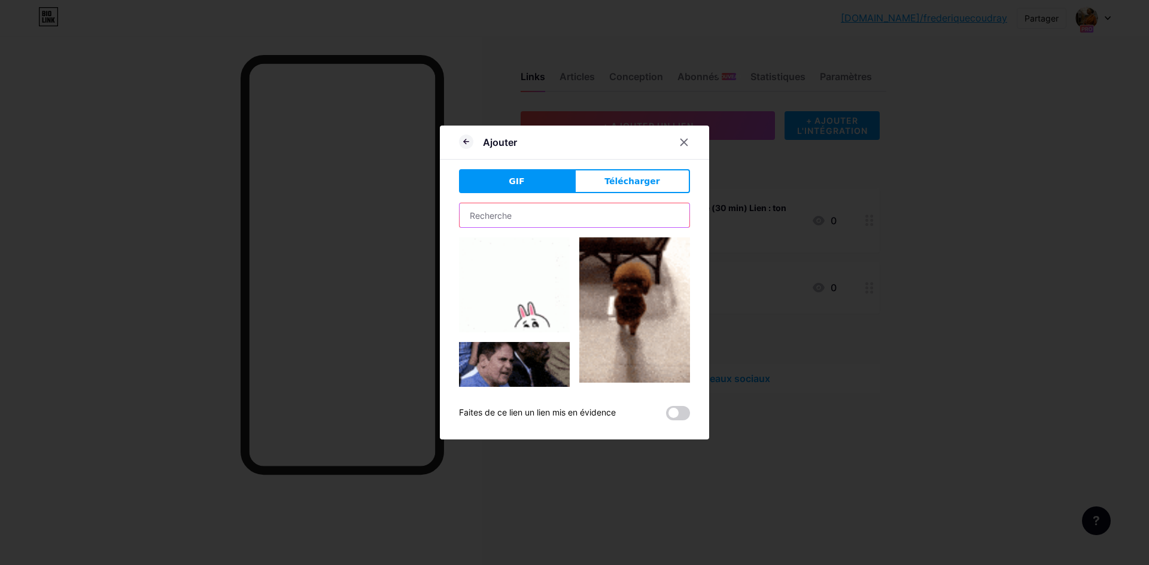
click at [513, 215] on input "text" at bounding box center [575, 215] width 230 height 24
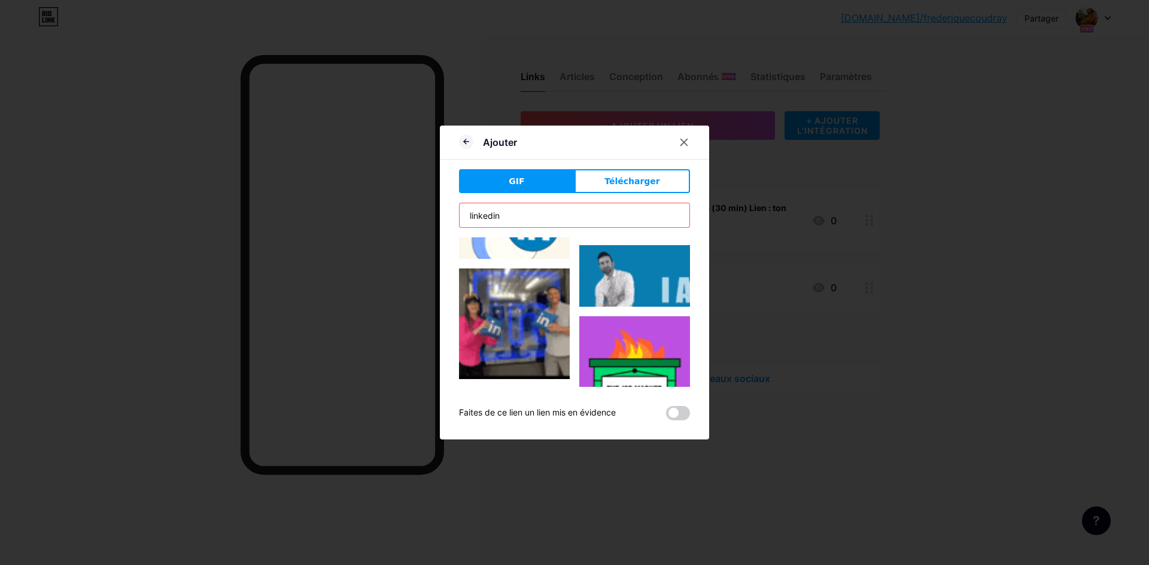
scroll to position [1045, 0]
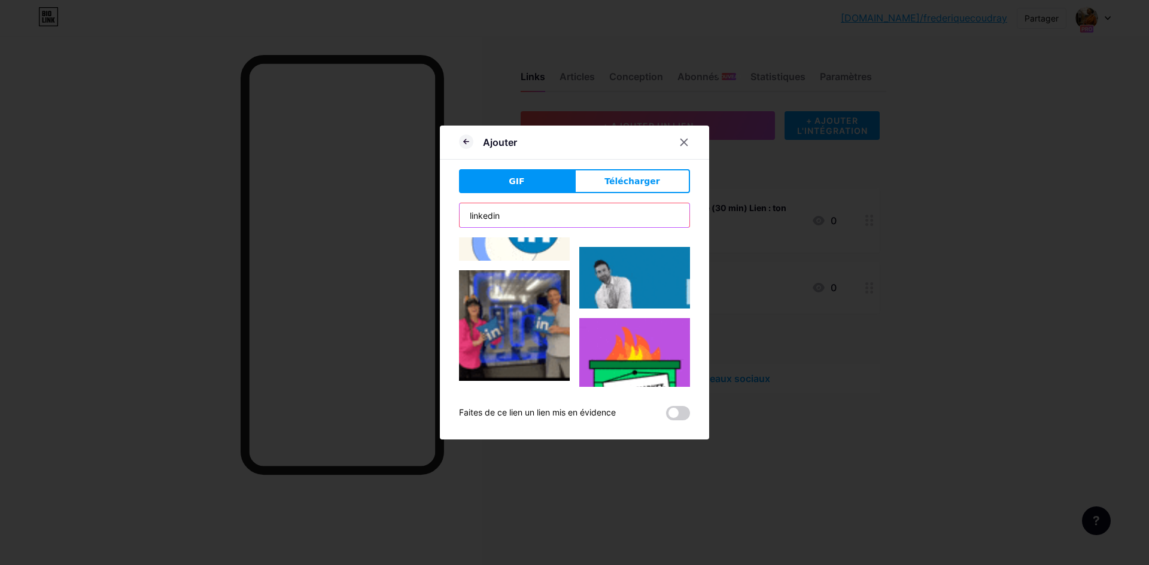
type input "linkedin"
click at [526, 292] on img at bounding box center [514, 325] width 111 height 111
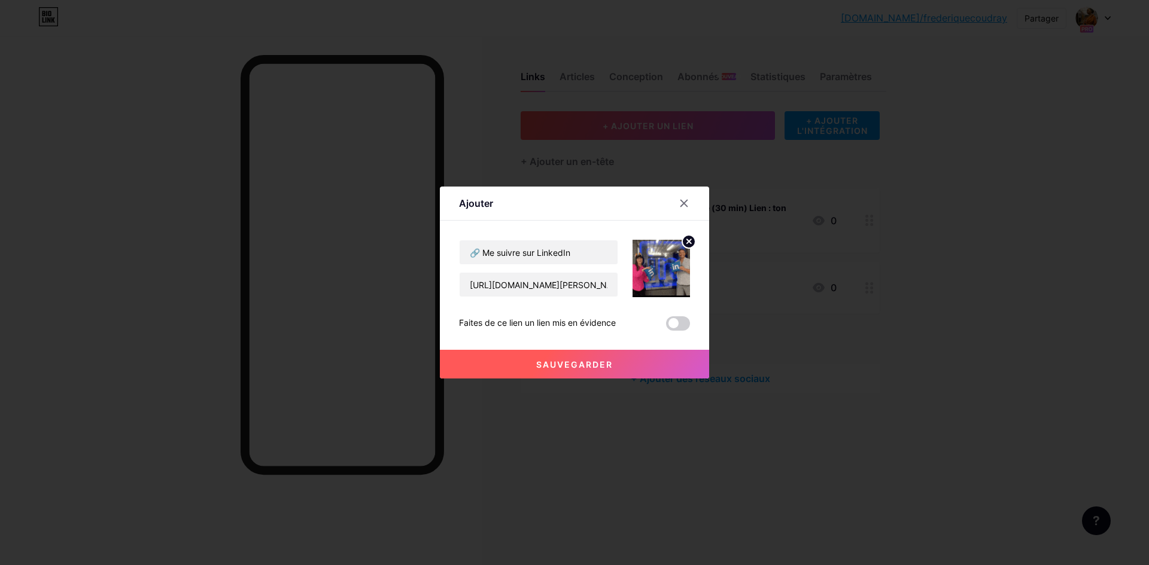
click at [678, 324] on span at bounding box center [678, 324] width 24 height 14
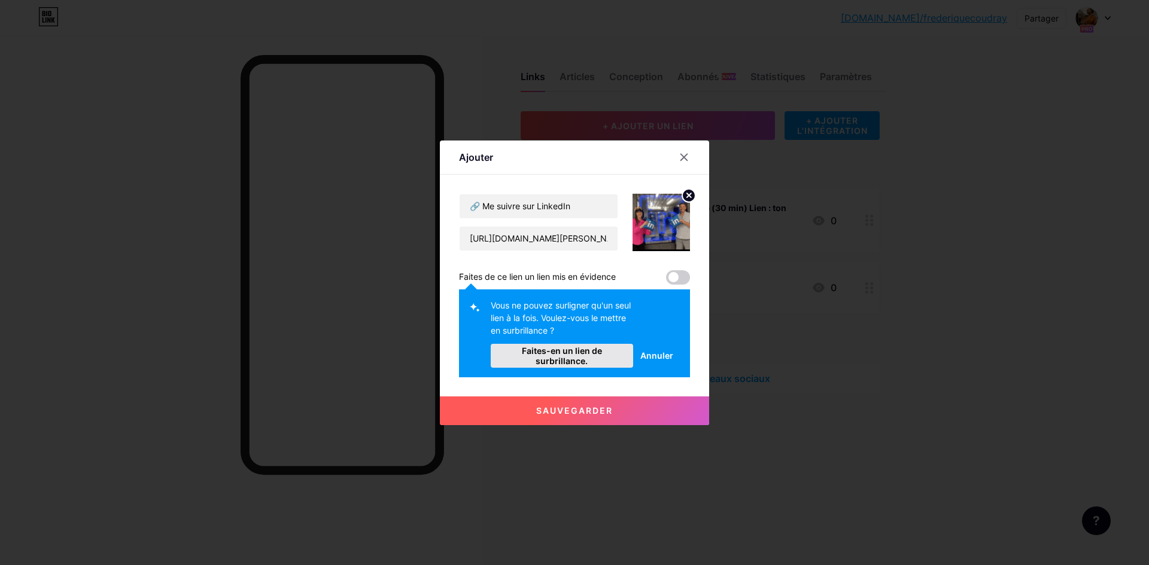
click at [570, 350] on font "Faites-en un lien de surbrillance." at bounding box center [562, 356] width 80 height 20
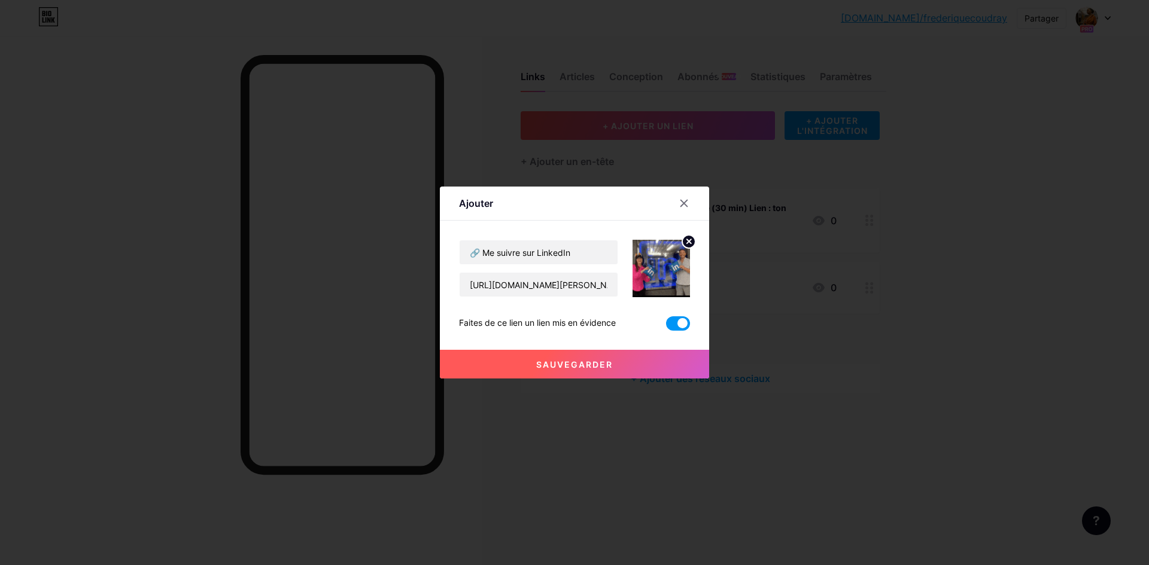
click at [575, 367] on font "Sauvegarder" at bounding box center [574, 365] width 77 height 10
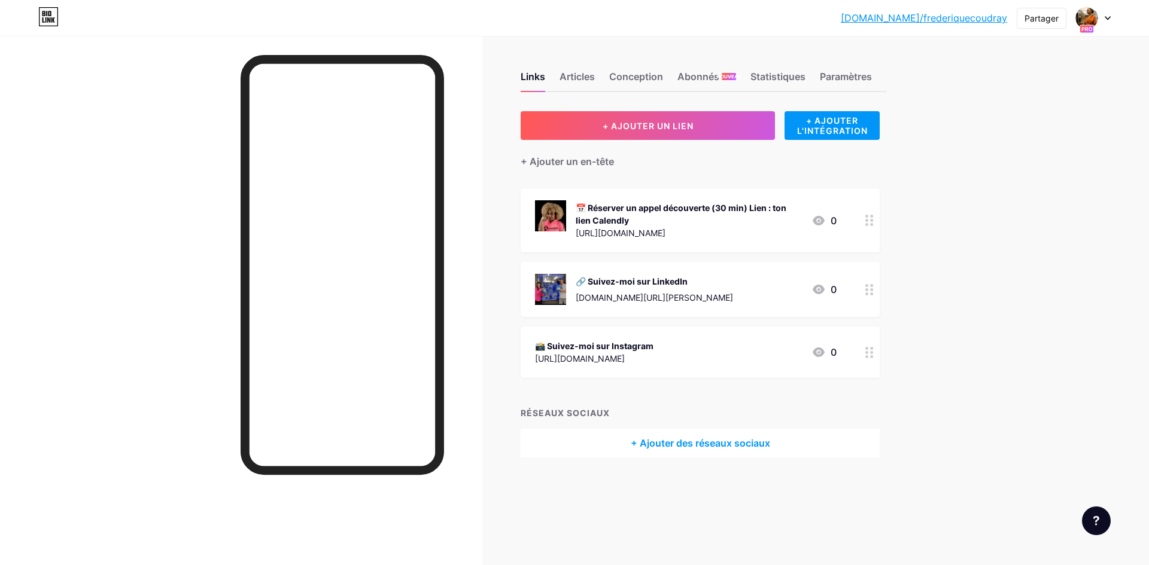
click at [871, 355] on circle at bounding box center [872, 356] width 3 height 3
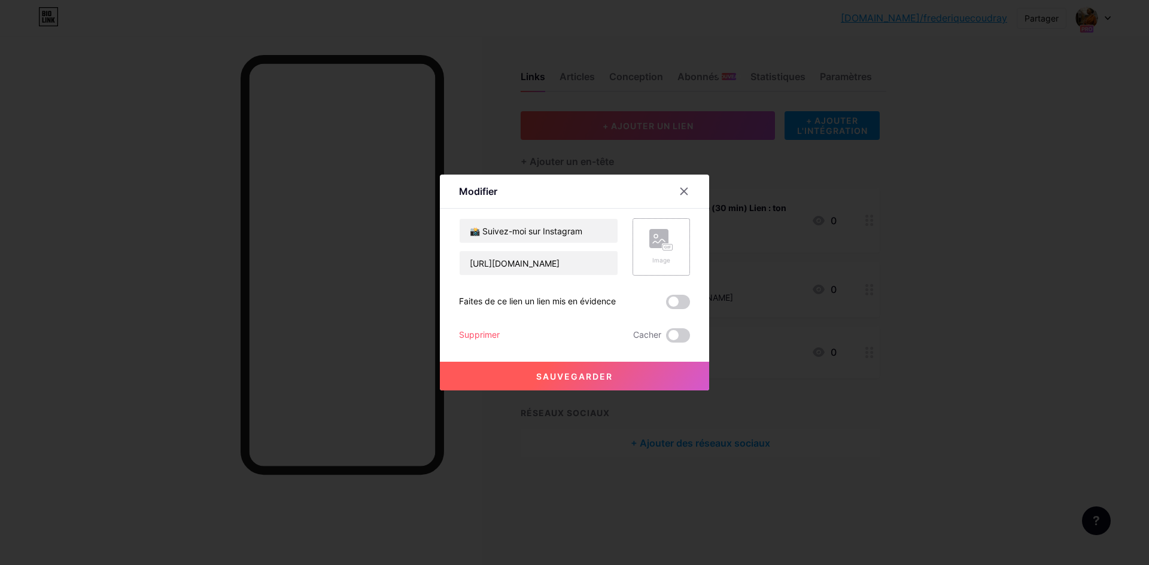
click at [663, 249] on rect at bounding box center [668, 248] width 10 height 6
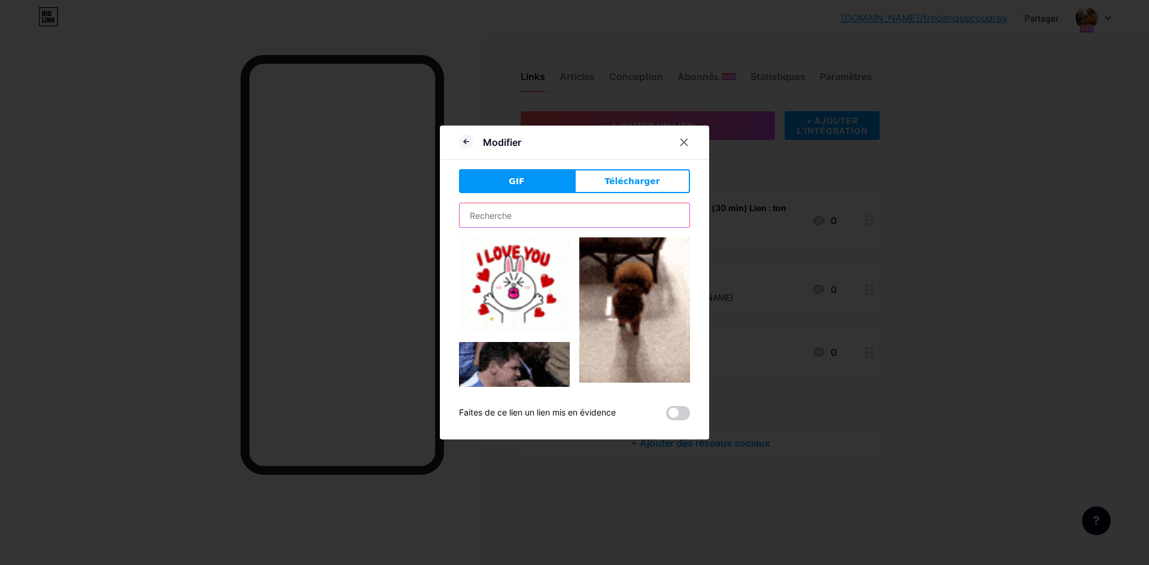
click at [509, 218] on input "text" at bounding box center [575, 215] width 230 height 24
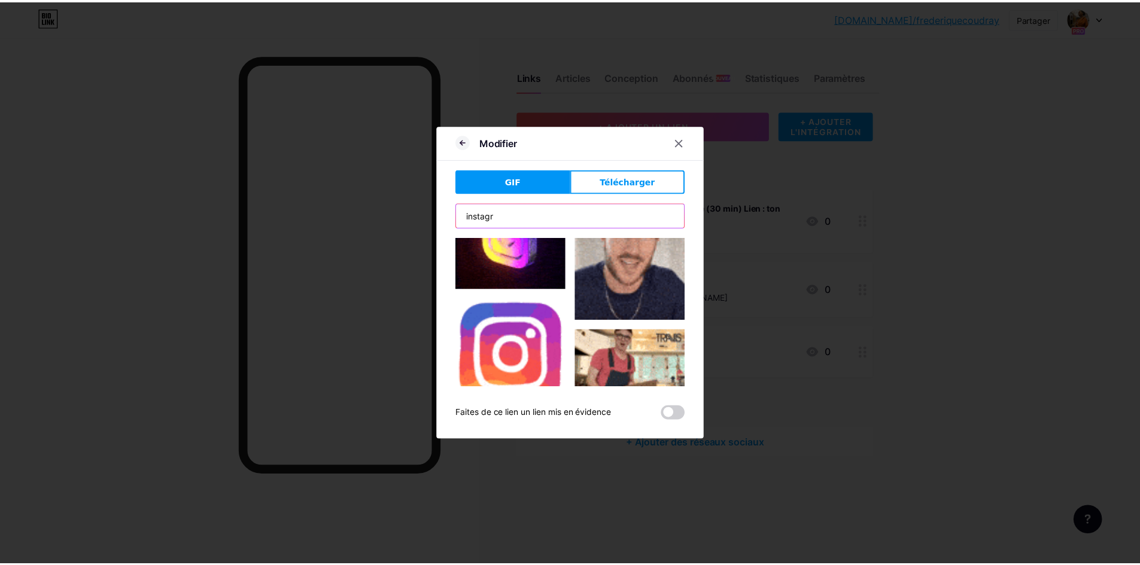
scroll to position [120, 0]
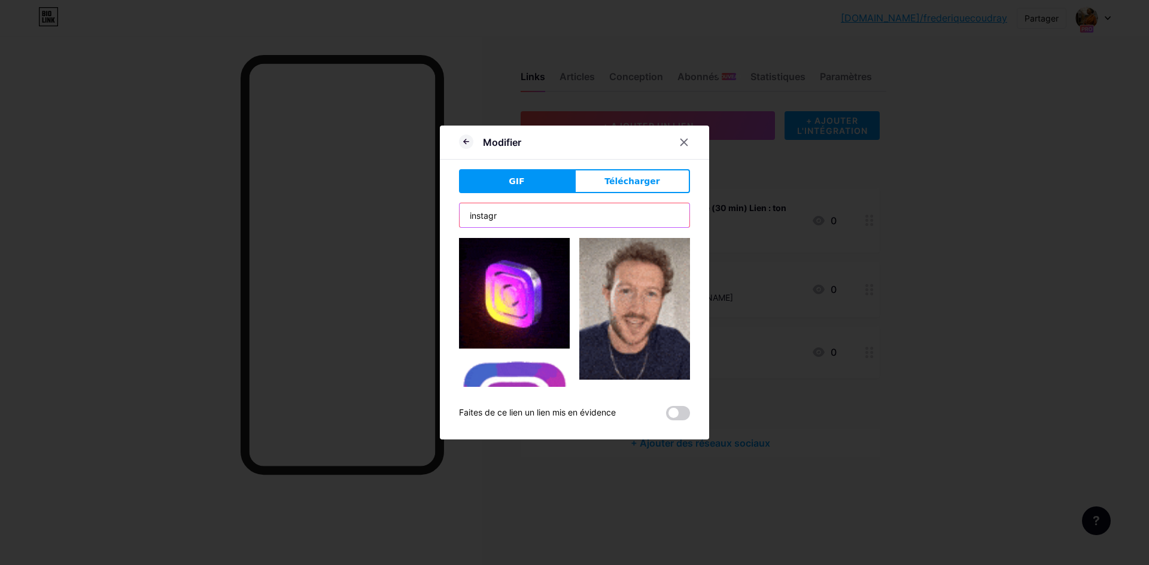
type input "instagr"
click at [531, 311] on img at bounding box center [514, 293] width 111 height 111
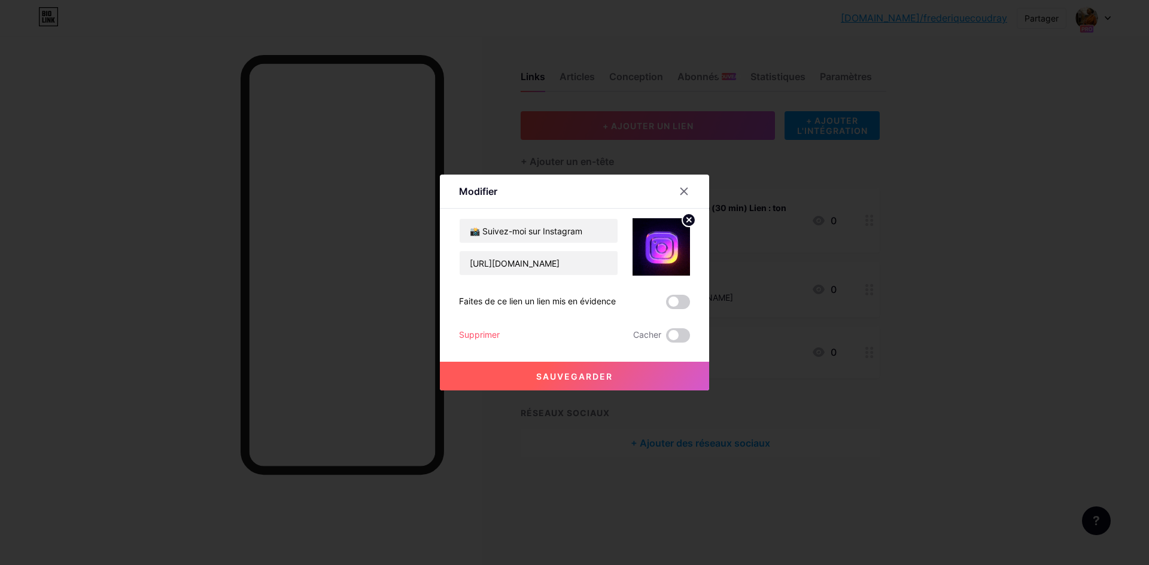
click at [677, 303] on span at bounding box center [678, 302] width 24 height 14
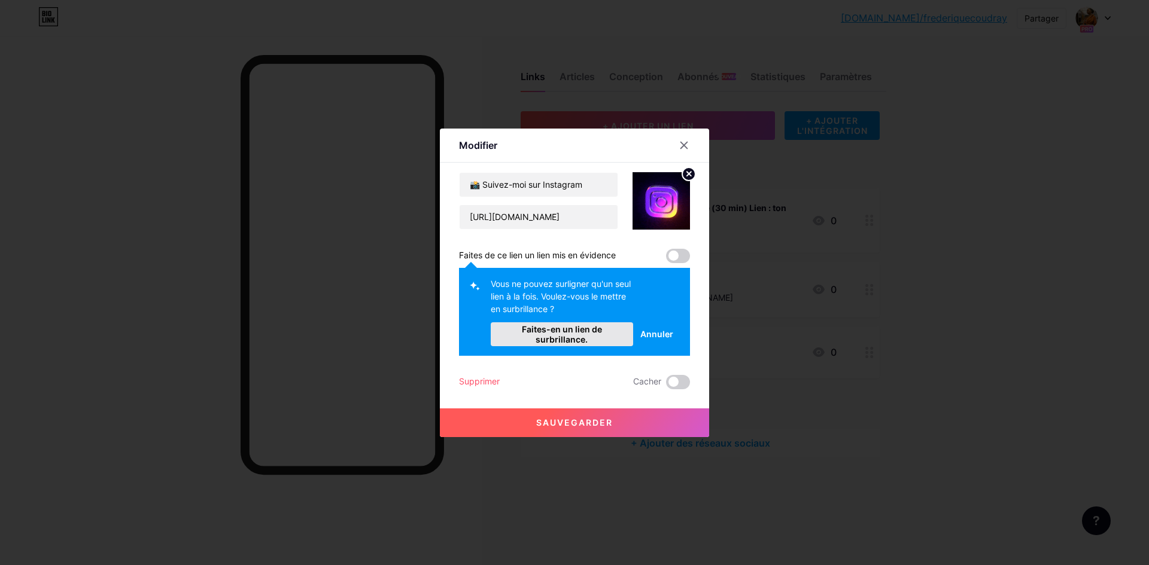
click at [549, 328] on font "Faites-en un lien de surbrillance." at bounding box center [562, 334] width 80 height 20
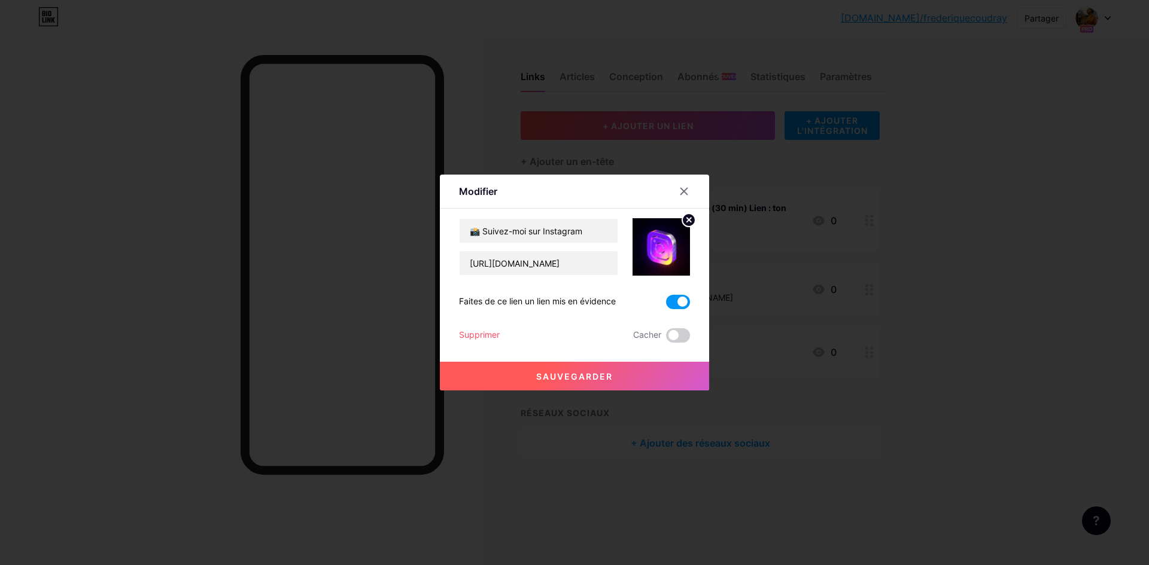
click at [596, 370] on button "Sauvegarder" at bounding box center [574, 376] width 269 height 29
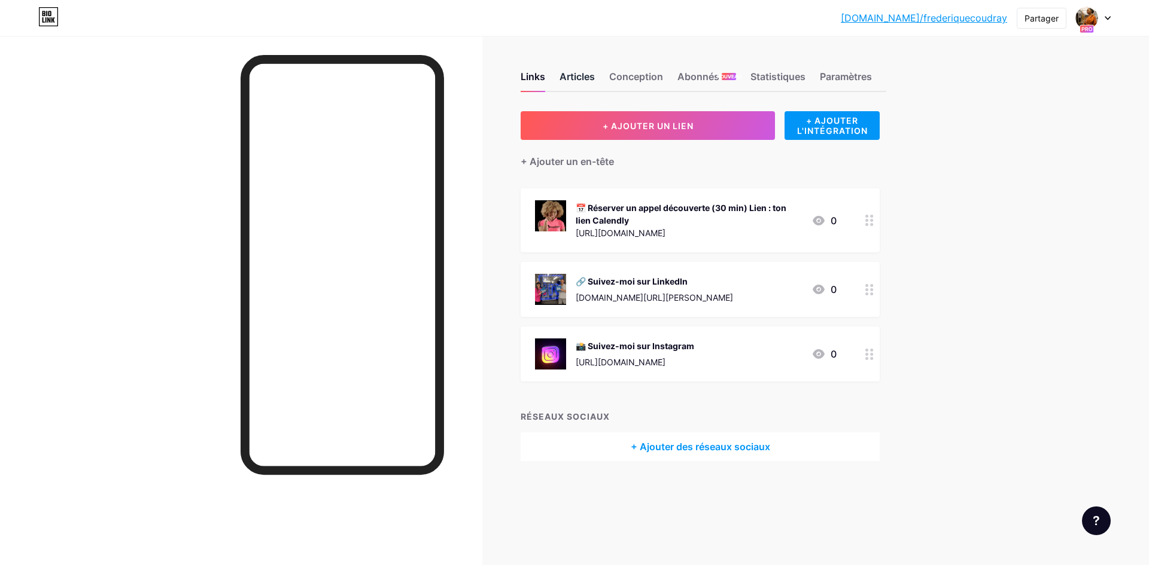
click at [581, 77] on font "Articles" at bounding box center [576, 77] width 35 height 12
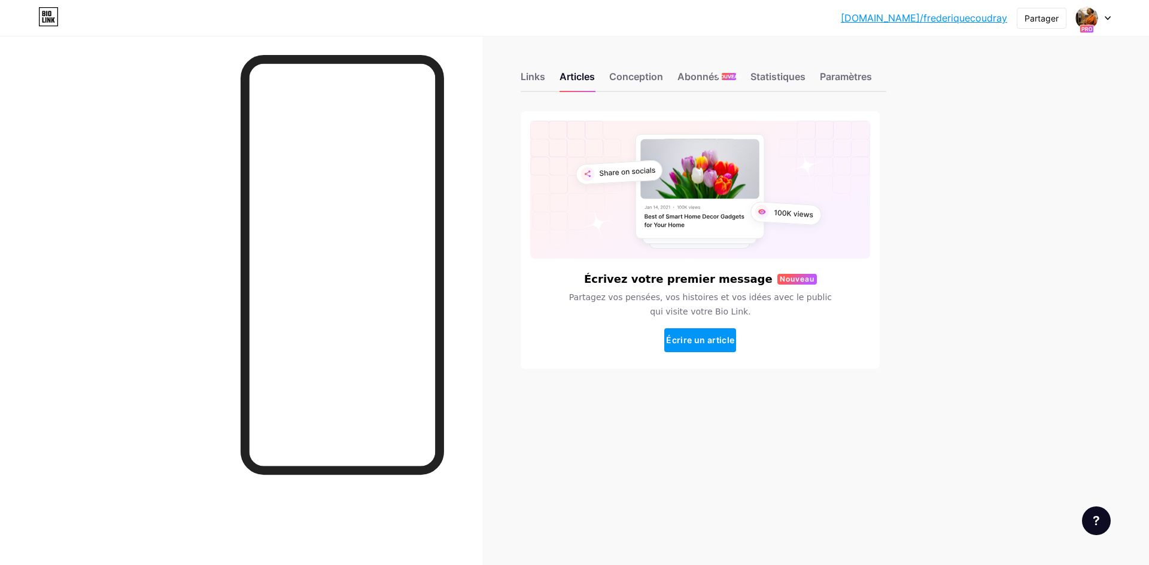
drag, startPoint x: 970, startPoint y: 127, endPoint x: 935, endPoint y: 86, distance: 54.7
click at [970, 124] on div "bio.link/freder... bio.link/frederiquecoudray Partager Changer de compte Frédér…" at bounding box center [574, 282] width 1149 height 565
click at [700, 339] on font "Écrire un article" at bounding box center [700, 340] width 68 height 10
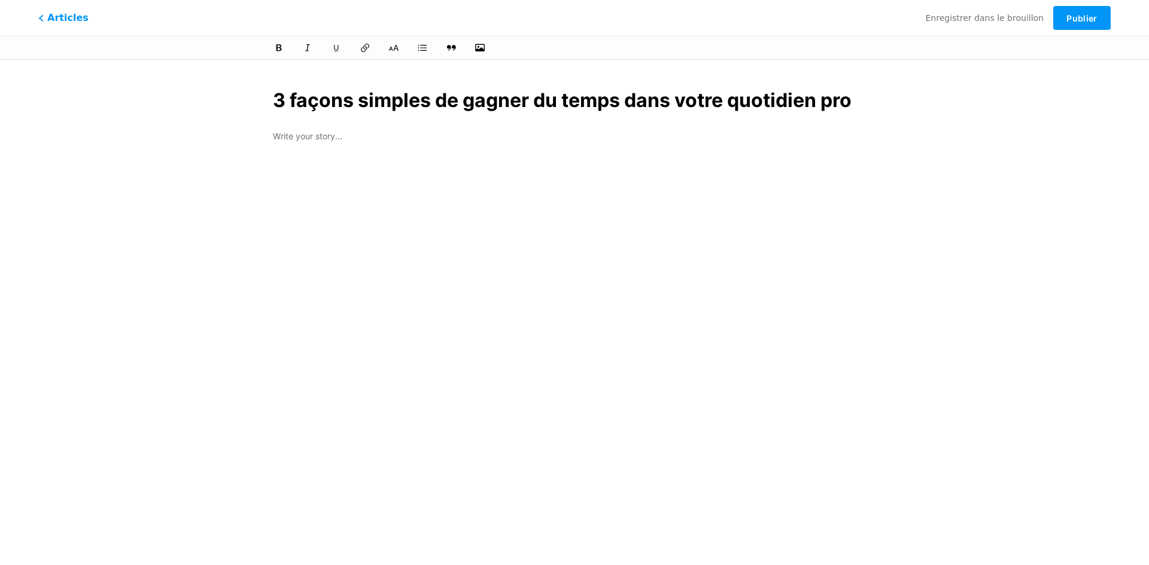
type input "3 façons simples de gagner du temps dans votre quotidien pro"
click at [275, 134] on p at bounding box center [574, 137] width 603 height 17
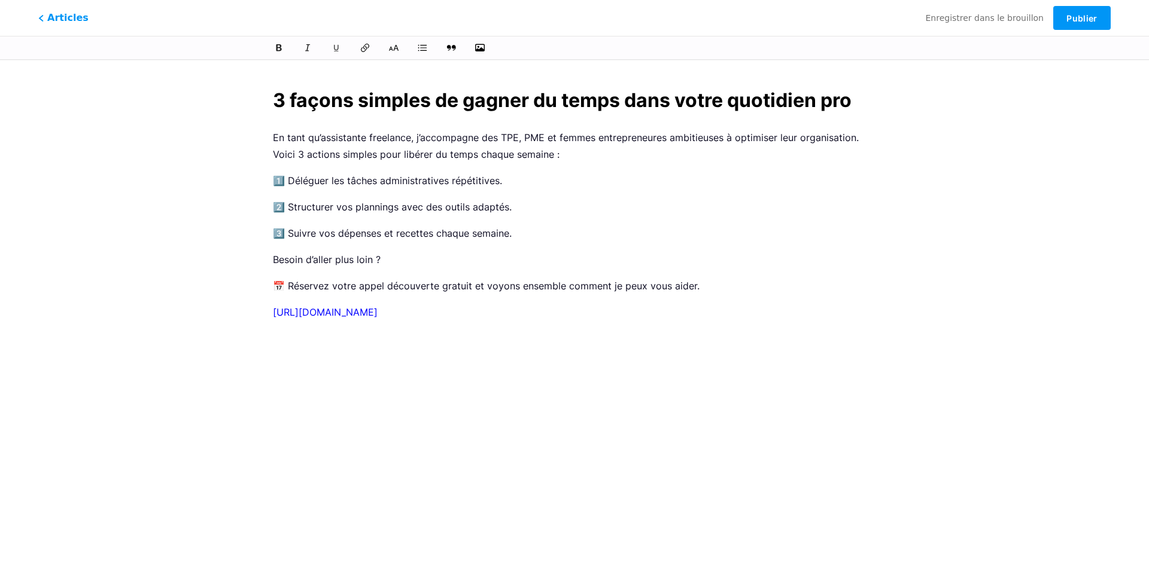
click at [278, 96] on input "3 façons simples de gagner du temps dans votre quotidien pro" at bounding box center [574, 100] width 603 height 29
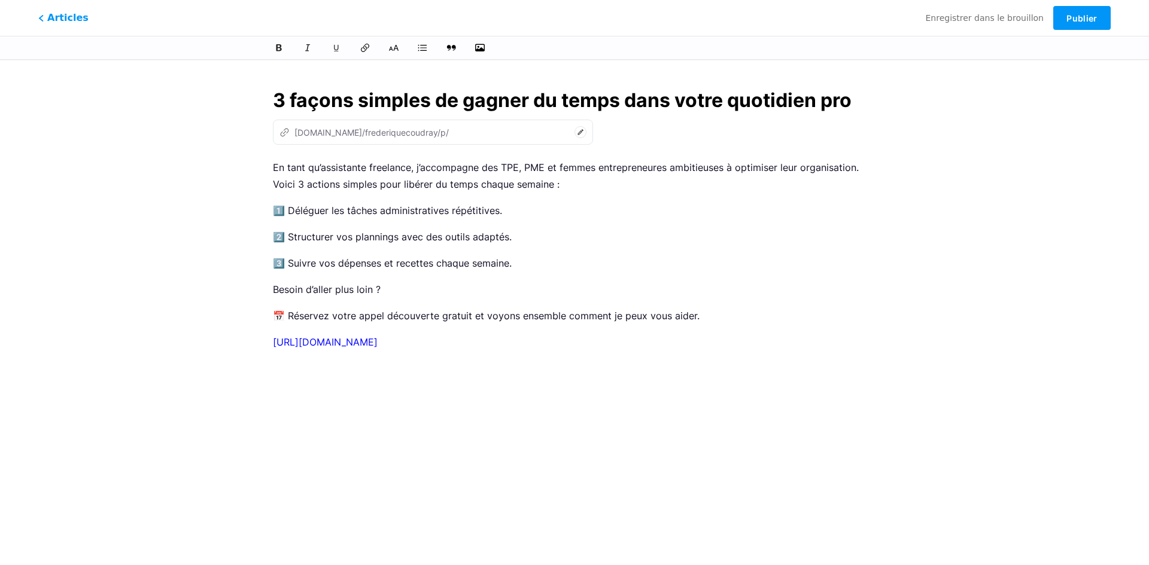
type input "3-facons-simples-de-gagner-du-temps-dans-votre-quotidien-pro"
click at [592, 459] on div "3 façons simples de gagner du temps dans votre quotidien pro z bio.link/frederi…" at bounding box center [574, 275] width 637 height 406
click at [632, 230] on p "2️⃣ Structurer vos plannings avec des outils adaptés." at bounding box center [574, 237] width 603 height 17
click at [483, 48] on icon "button" at bounding box center [480, 48] width 12 height 12
click at [0, 0] on input "file" at bounding box center [0, 0] width 0 height 0
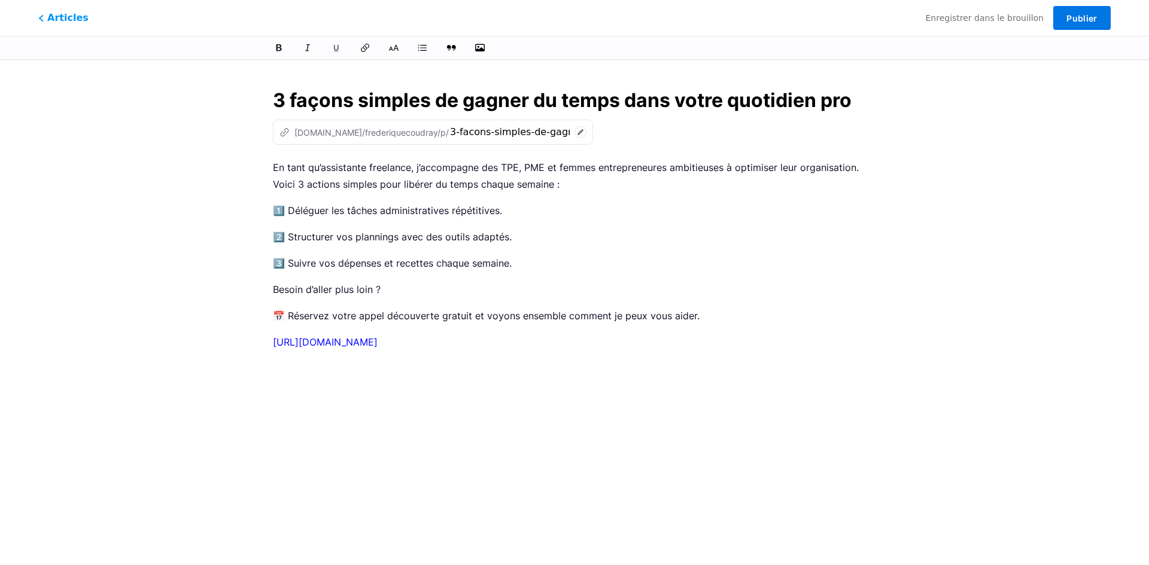
click at [1075, 23] on font "Publier" at bounding box center [1081, 18] width 31 height 10
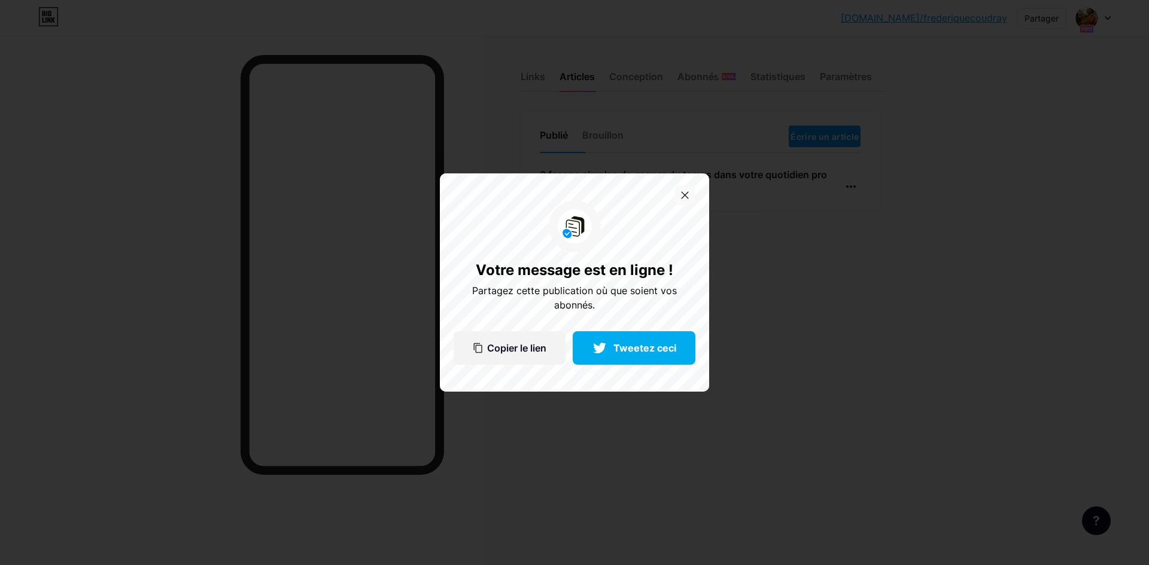
drag, startPoint x: 684, startPoint y: 196, endPoint x: 678, endPoint y: 192, distance: 7.0
click at [684, 192] on div at bounding box center [685, 195] width 20 height 20
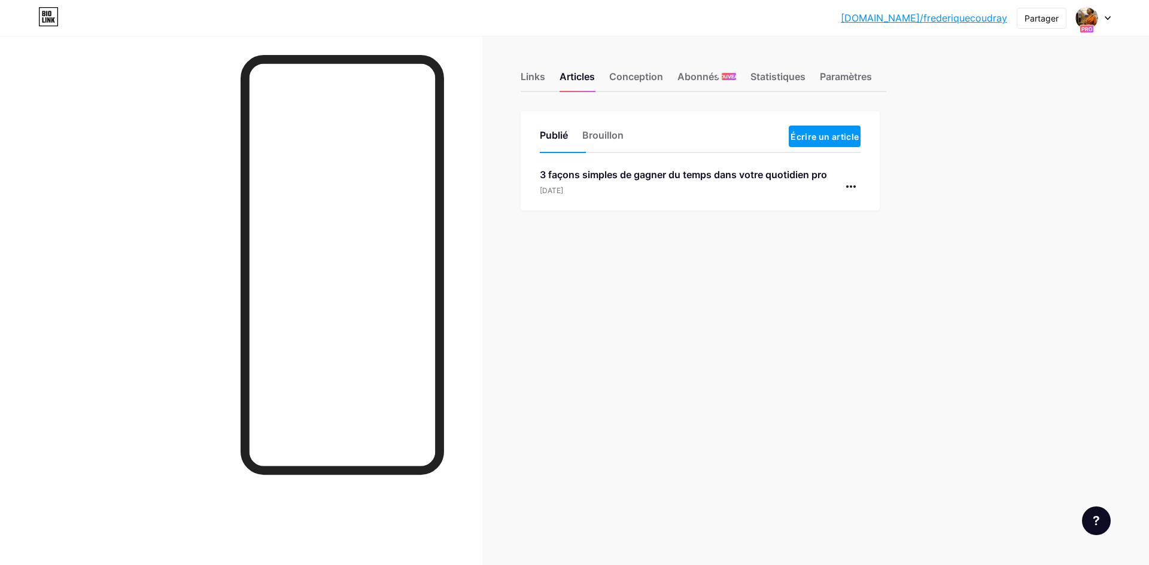
drag, startPoint x: 863, startPoint y: 75, endPoint x: 854, endPoint y: 69, distance: 11.1
click at [860, 71] on font "Paramètres" at bounding box center [846, 77] width 52 height 12
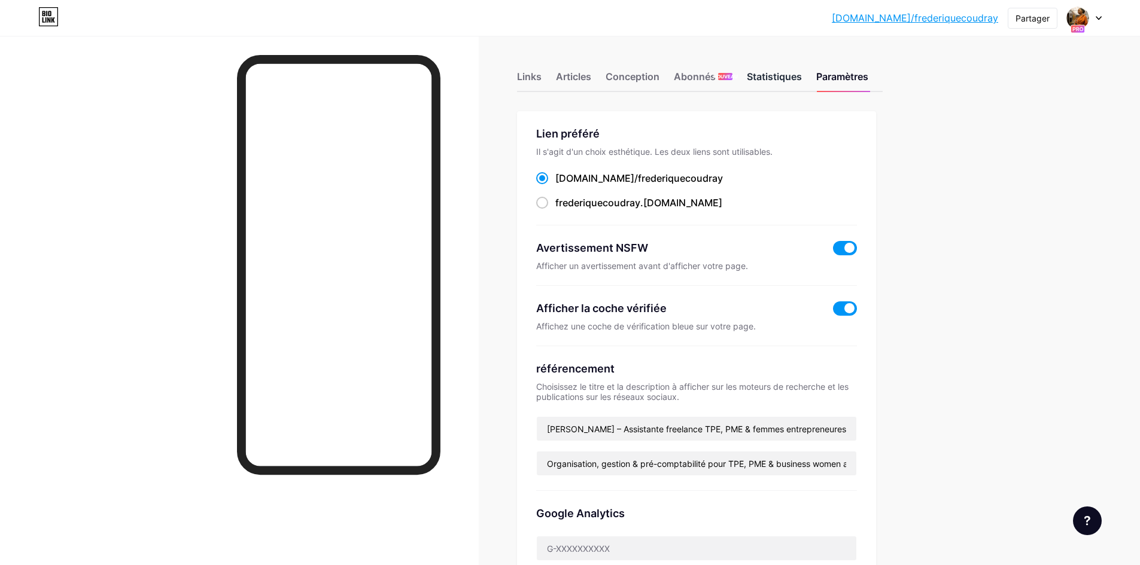
click at [768, 83] on div "Statistiques" at bounding box center [774, 80] width 55 height 22
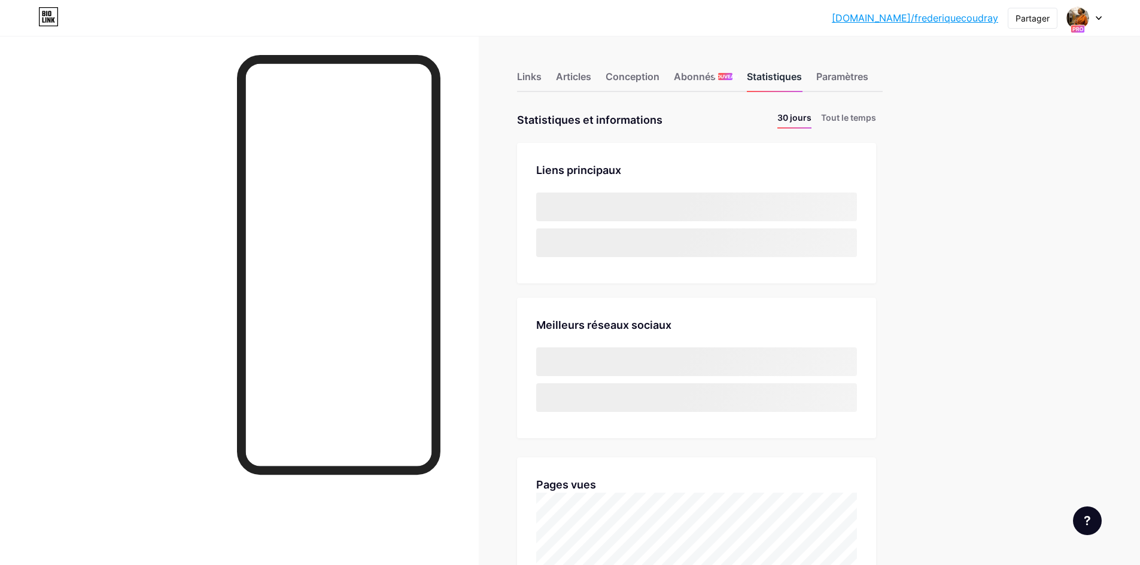
scroll to position [565, 1140]
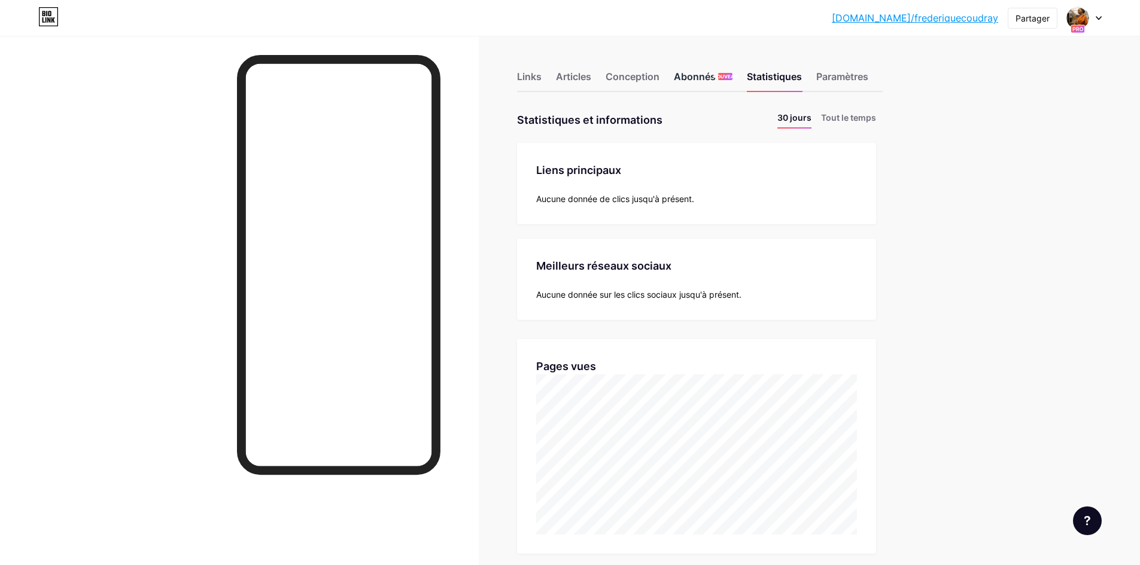
click at [714, 74] on font "Abonnés" at bounding box center [695, 77] width 42 height 12
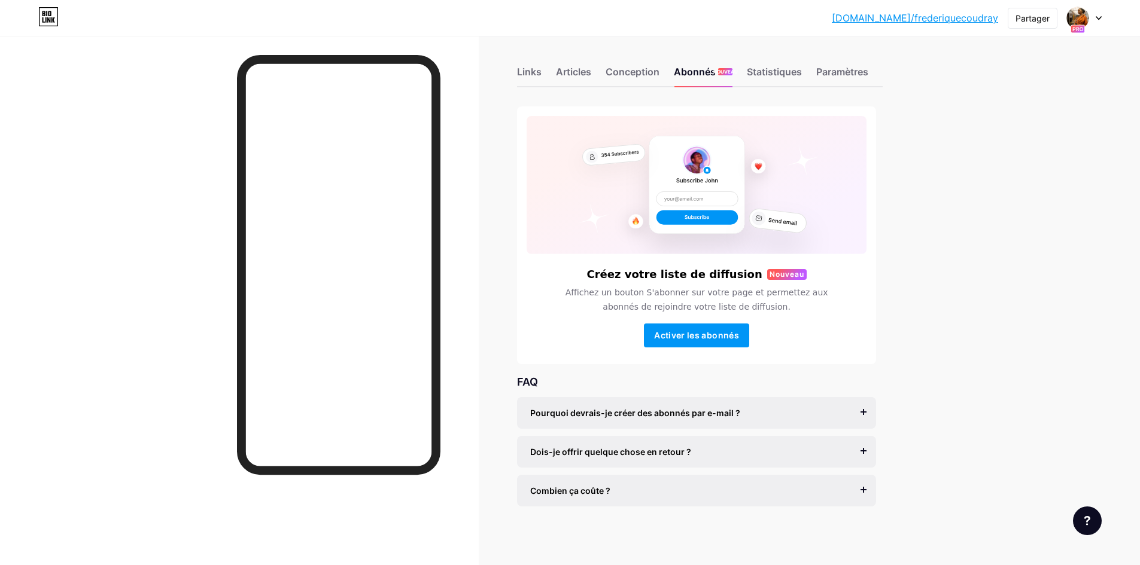
scroll to position [6, 0]
click at [636, 77] on div "Conception" at bounding box center [632, 74] width 54 height 22
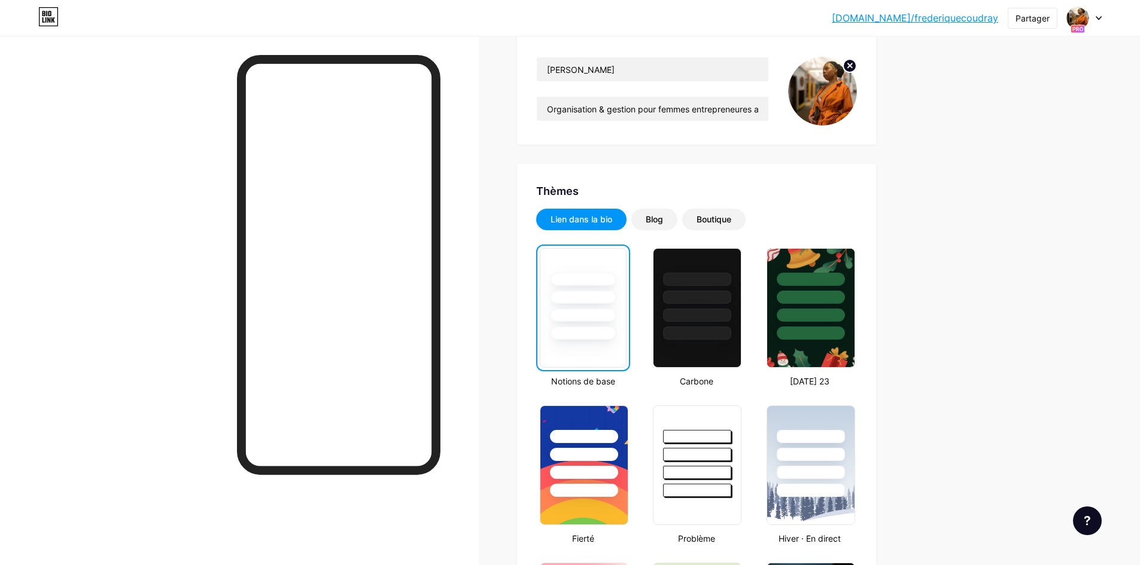
scroll to position [299, 0]
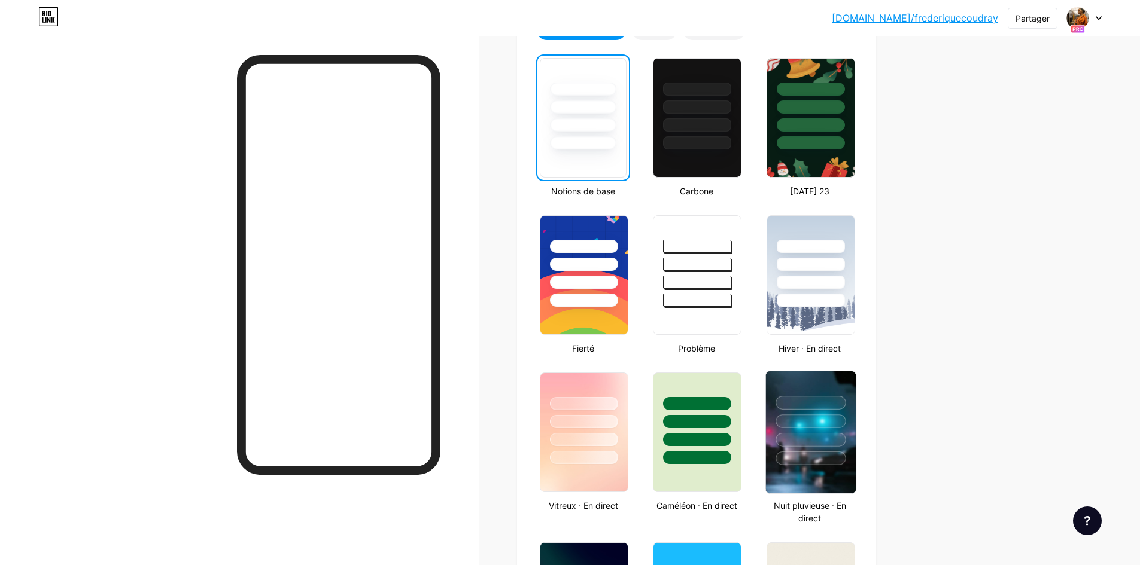
click at [810, 416] on div at bounding box center [810, 422] width 70 height 14
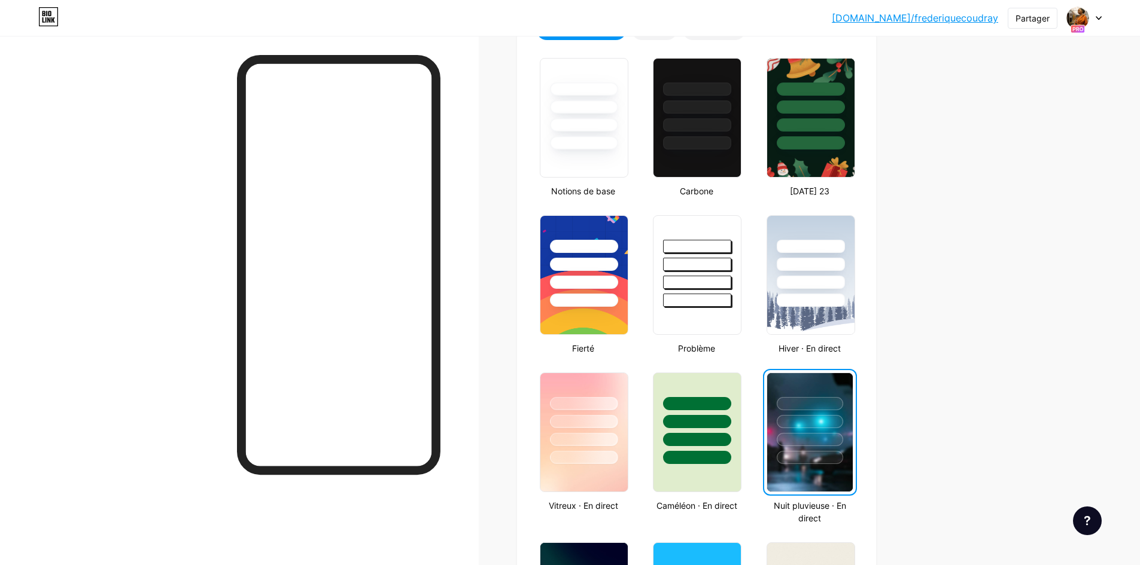
click at [814, 416] on div at bounding box center [810, 421] width 66 height 13
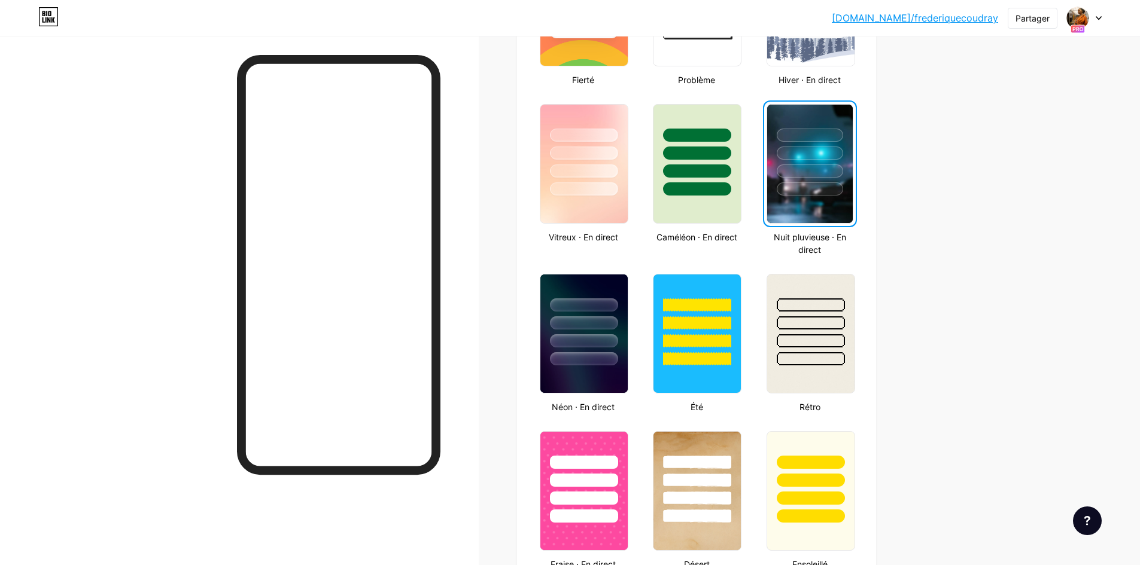
scroll to position [598, 0]
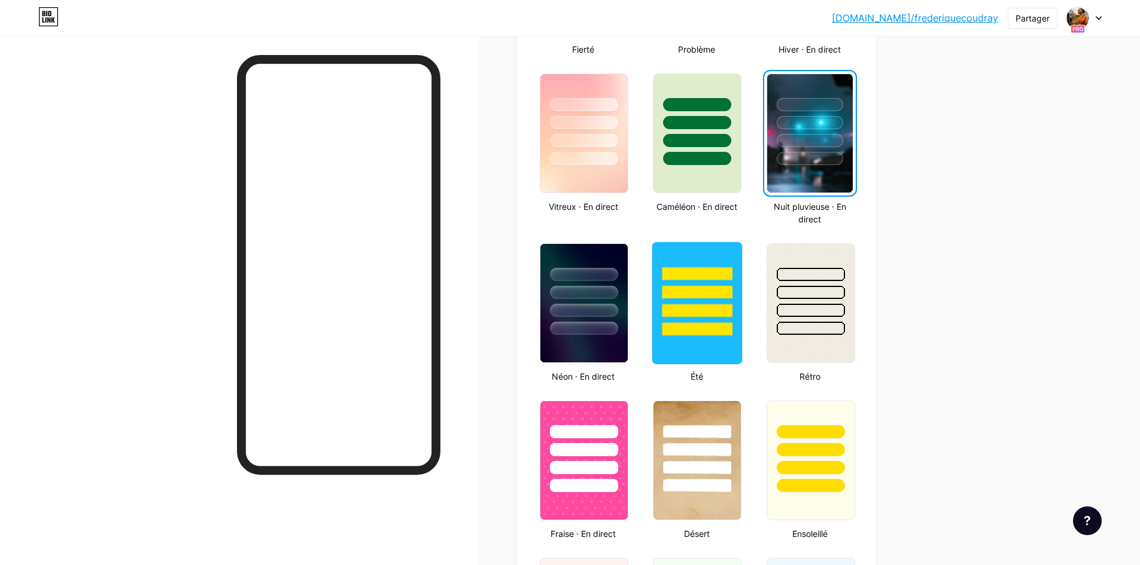
click at [706, 311] on div at bounding box center [697, 311] width 70 height 14
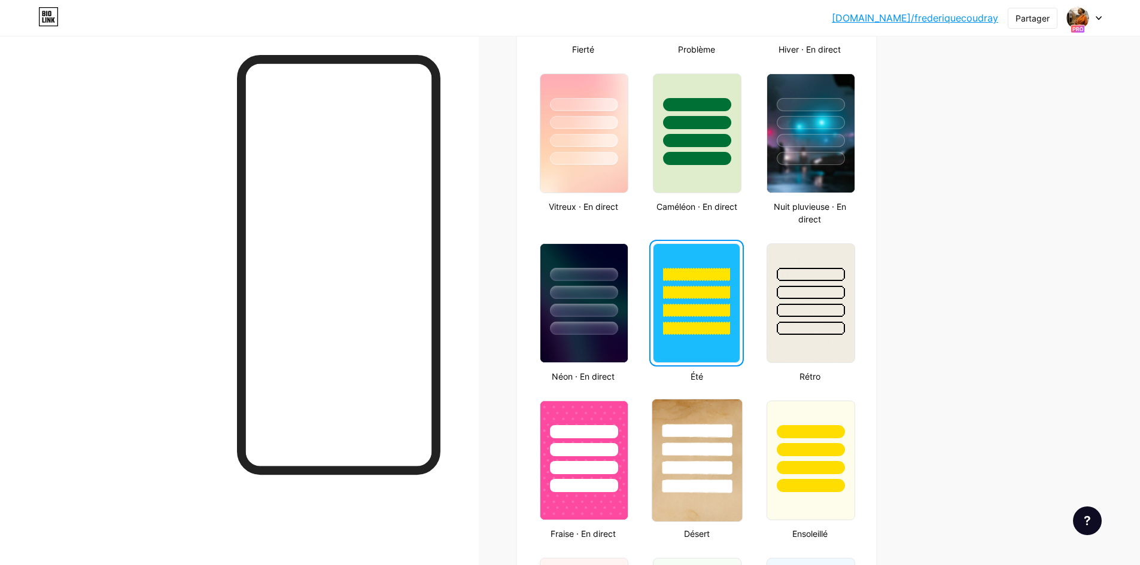
click at [723, 440] on div at bounding box center [697, 447] width 90 height 94
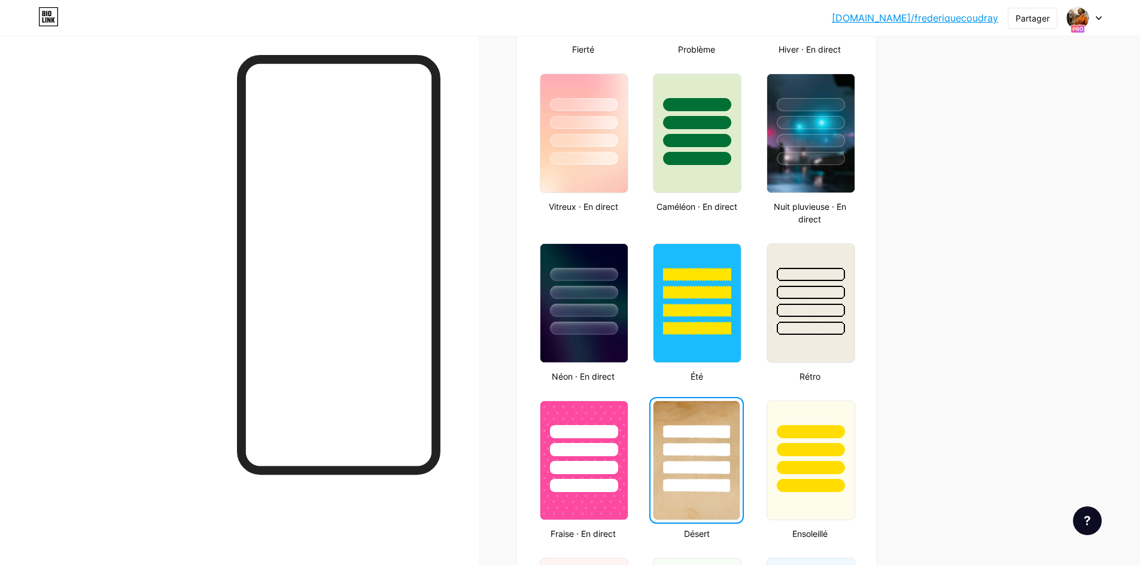
click at [723, 437] on div at bounding box center [696, 431] width 66 height 13
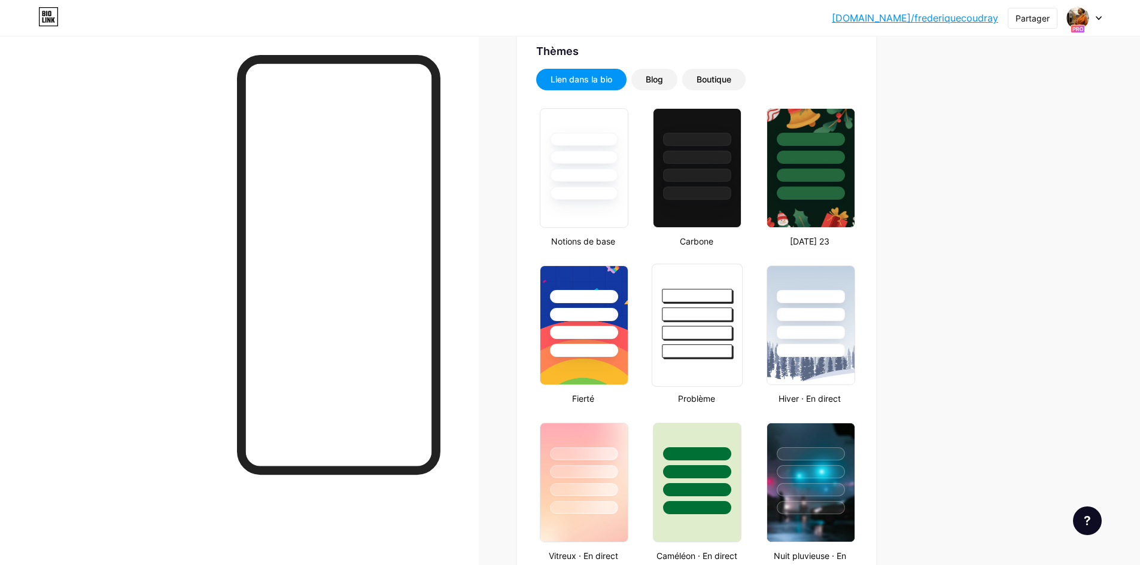
scroll to position [359, 0]
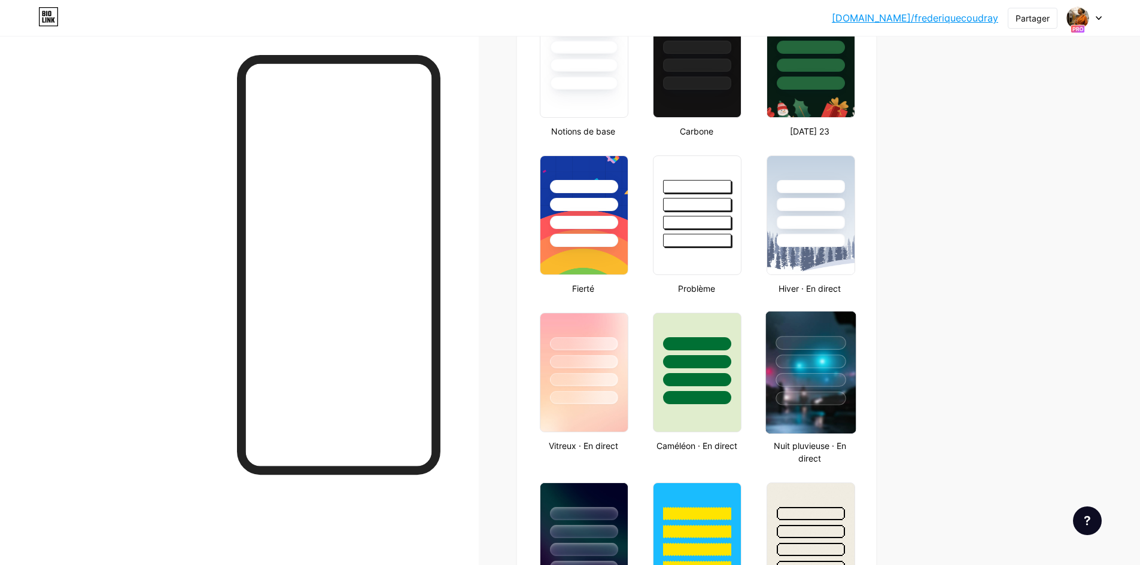
click at [842, 391] on div at bounding box center [811, 359] width 90 height 94
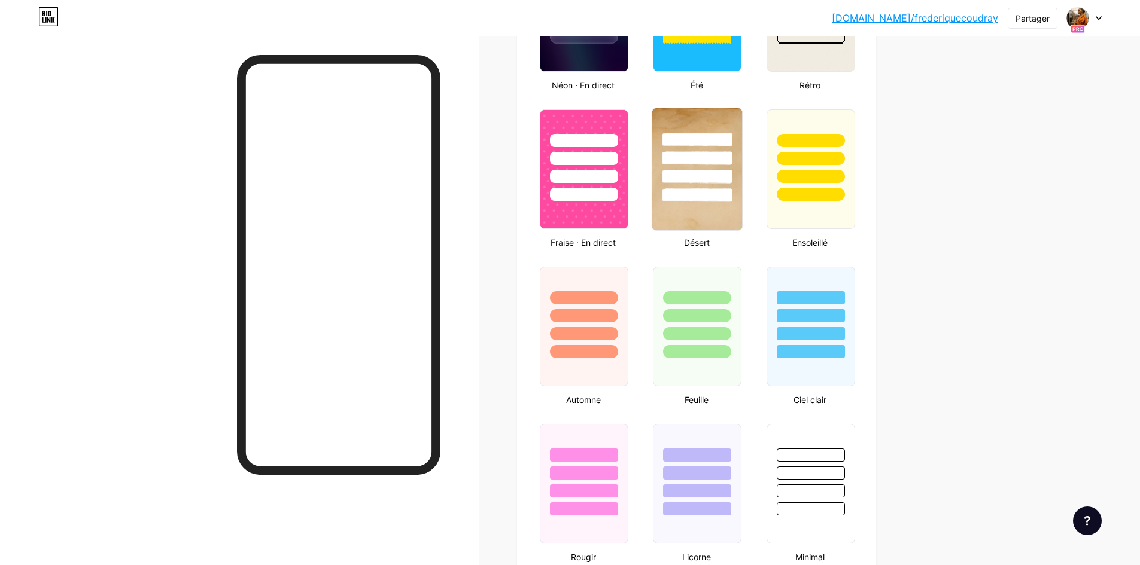
scroll to position [897, 0]
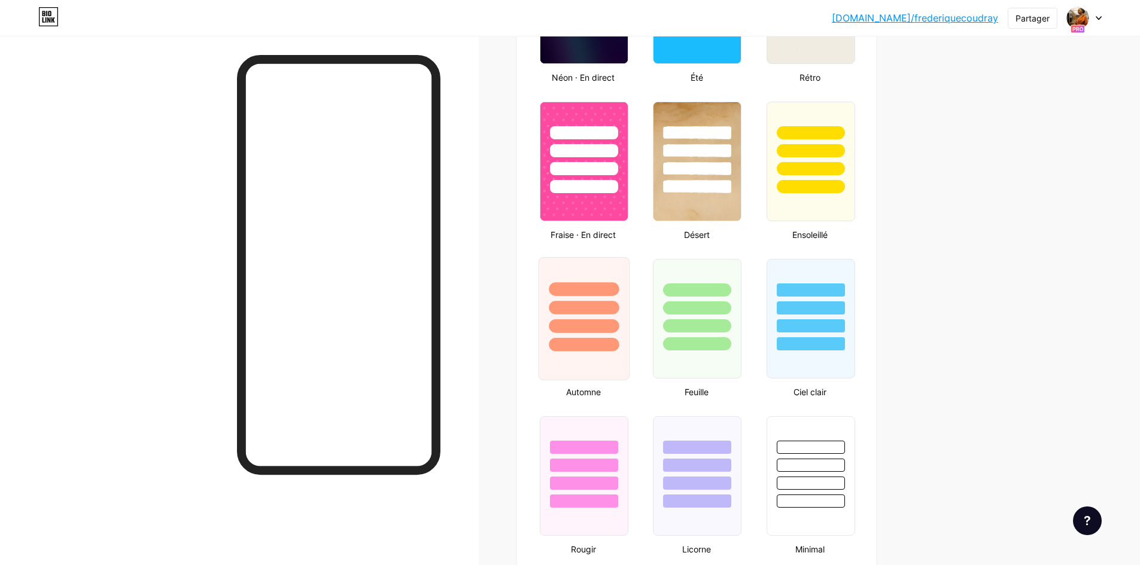
click at [576, 338] on div at bounding box center [584, 345] width 70 height 14
click at [692, 336] on div at bounding box center [697, 305] width 90 height 94
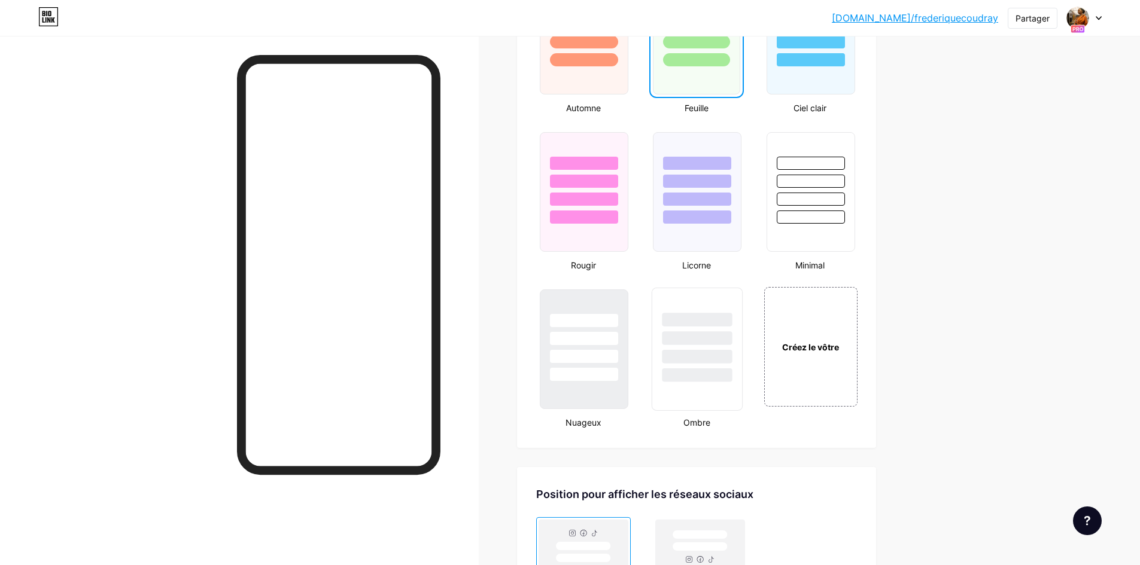
scroll to position [1180, 0]
click at [796, 349] on font "Créez le vôtre" at bounding box center [810, 348] width 59 height 11
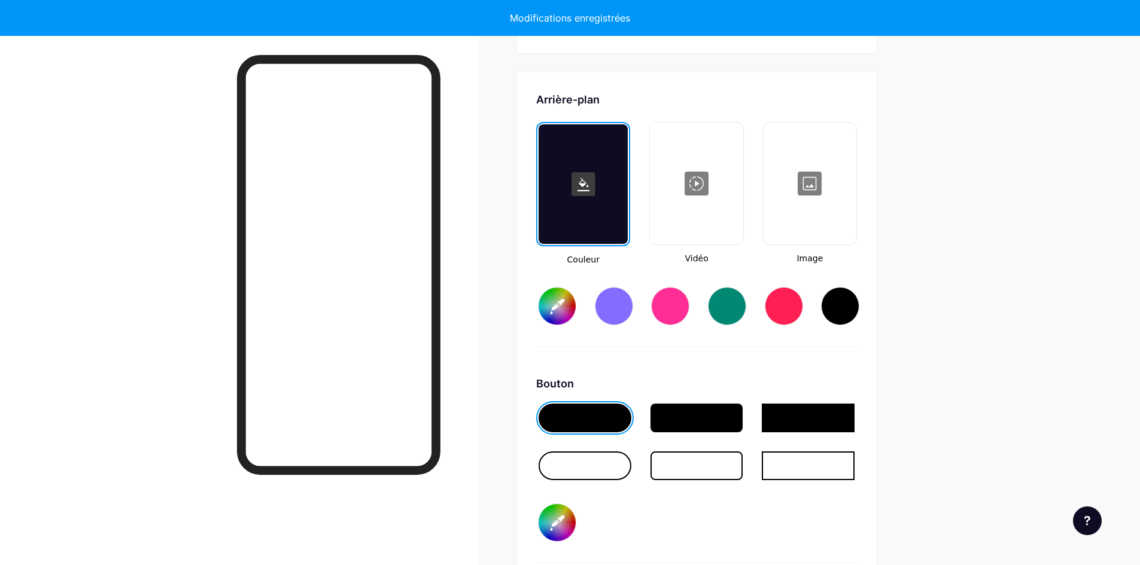
type input "#ffffff"
type input "#000000"
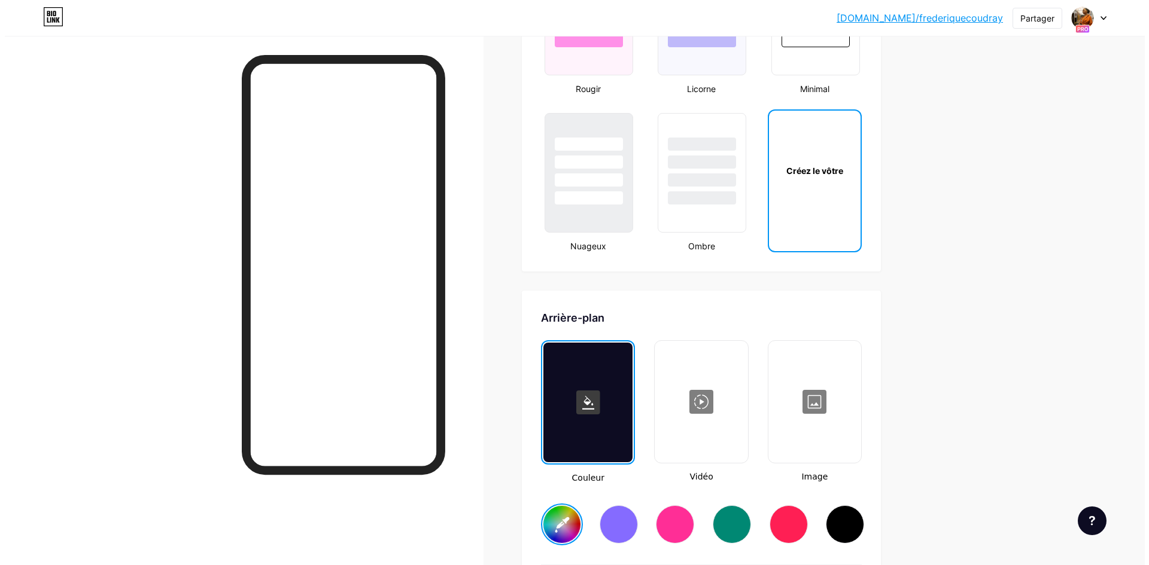
scroll to position [1362, 0]
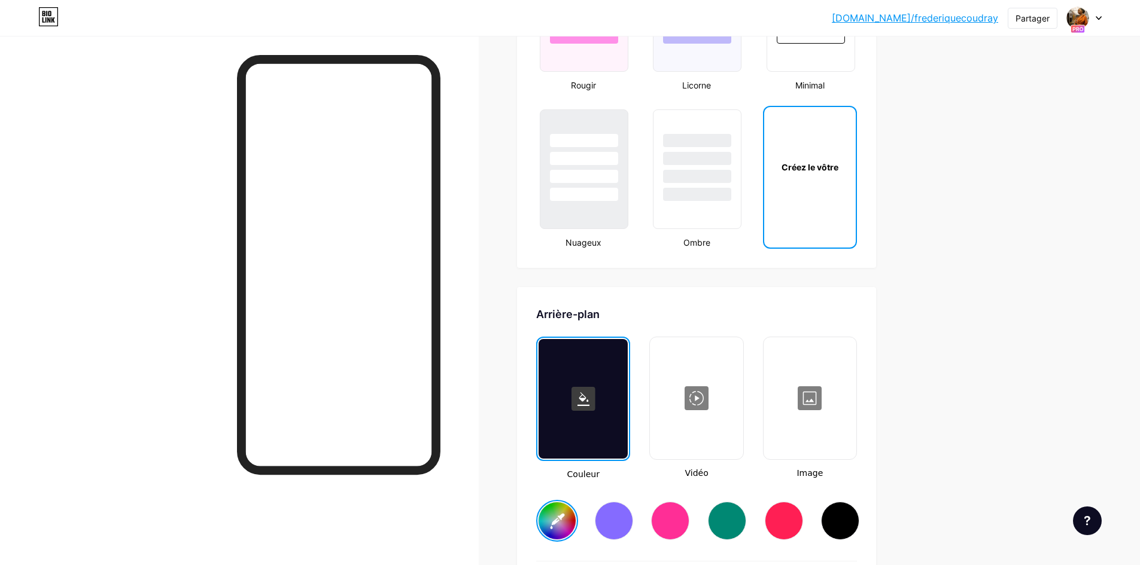
click at [701, 402] on div at bounding box center [696, 399] width 90 height 120
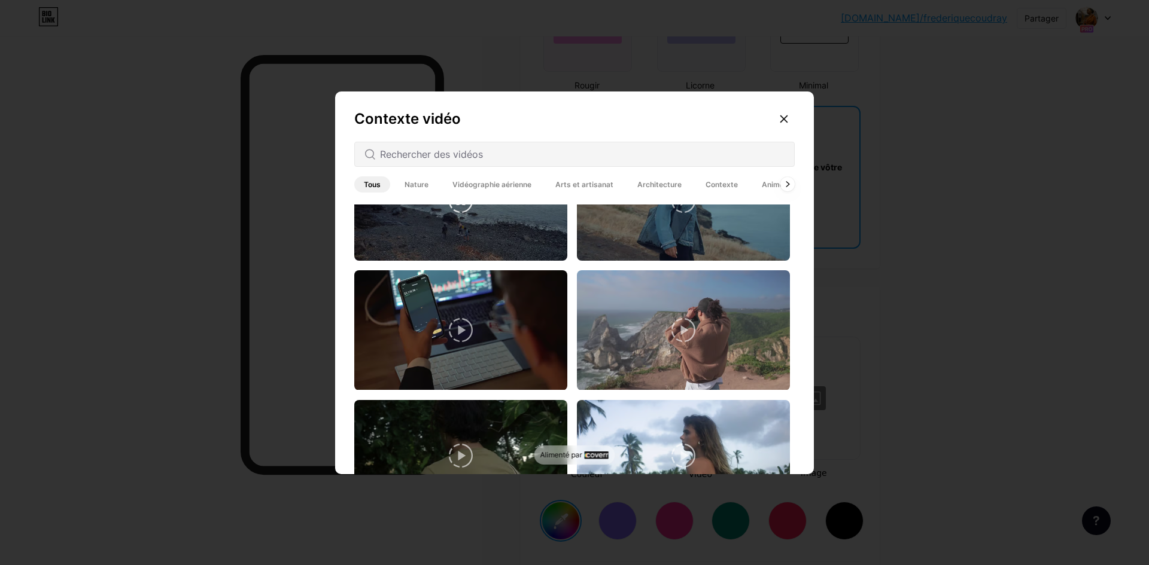
scroll to position [1017, 0]
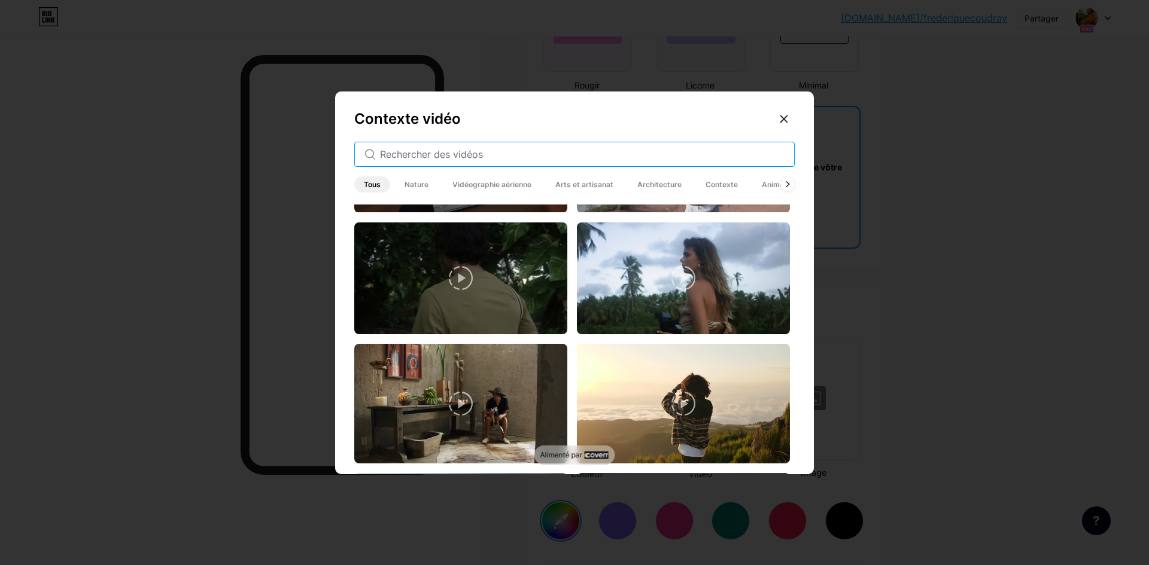
click at [458, 151] on input "text" at bounding box center [582, 154] width 404 height 14
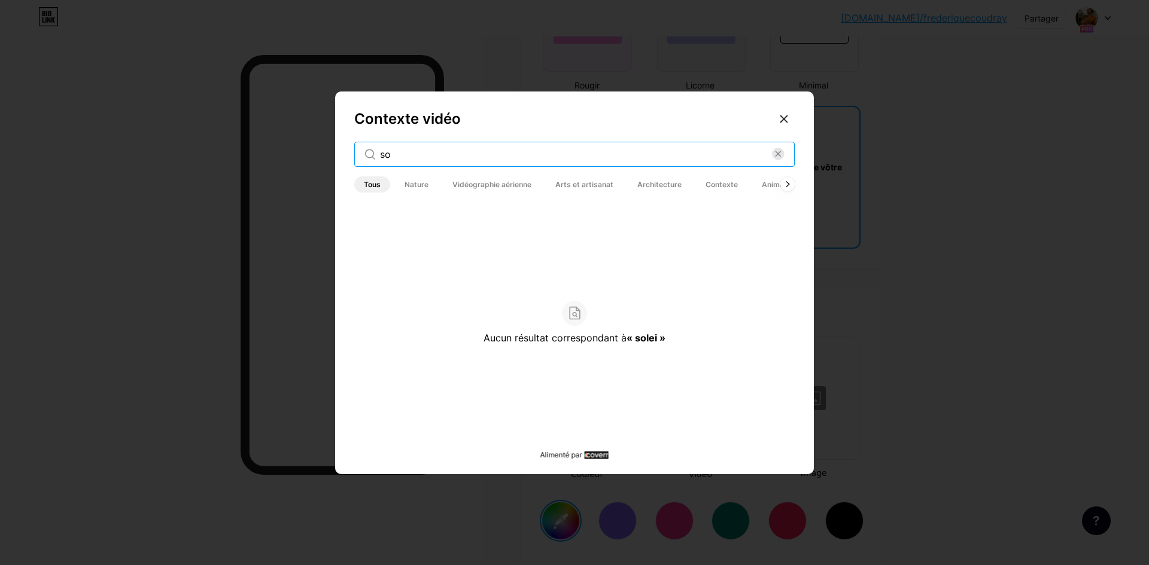
type input "s"
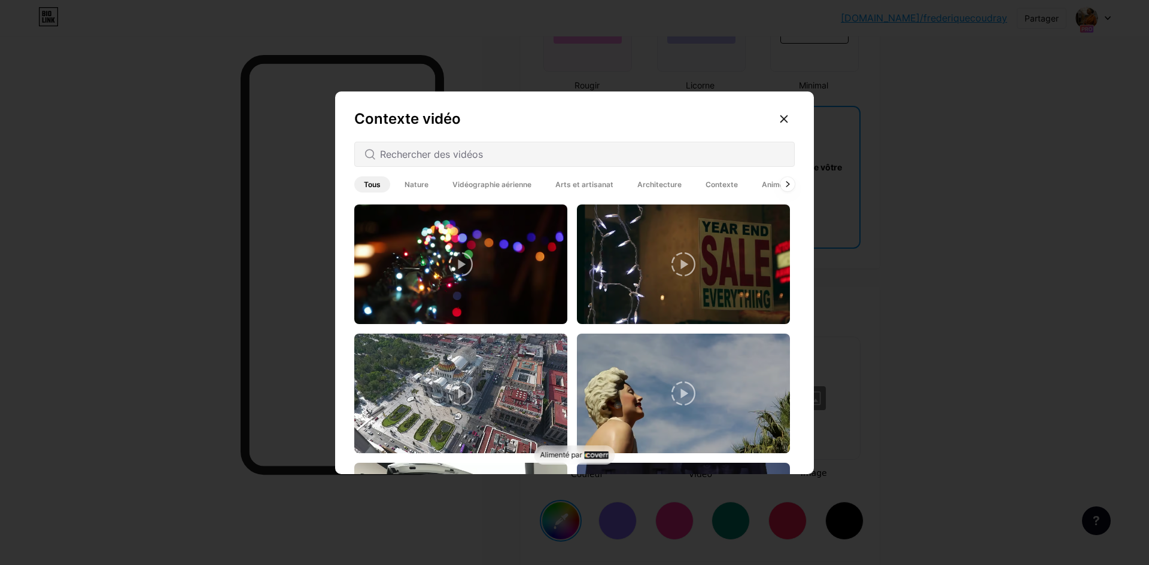
click at [409, 188] on font "Nature" at bounding box center [416, 184] width 24 height 9
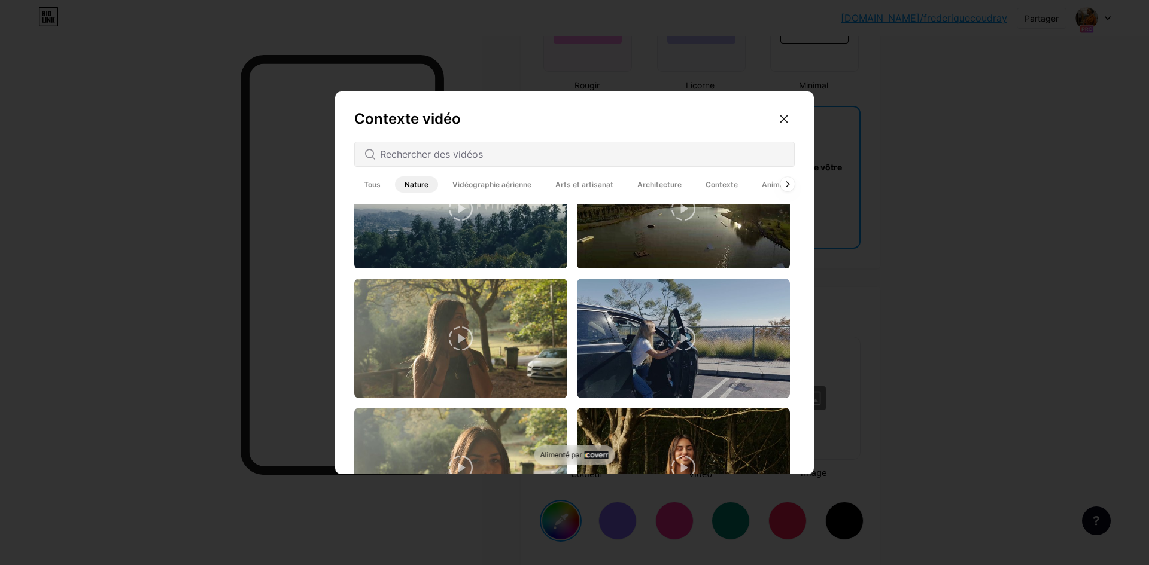
scroll to position [1376, 0]
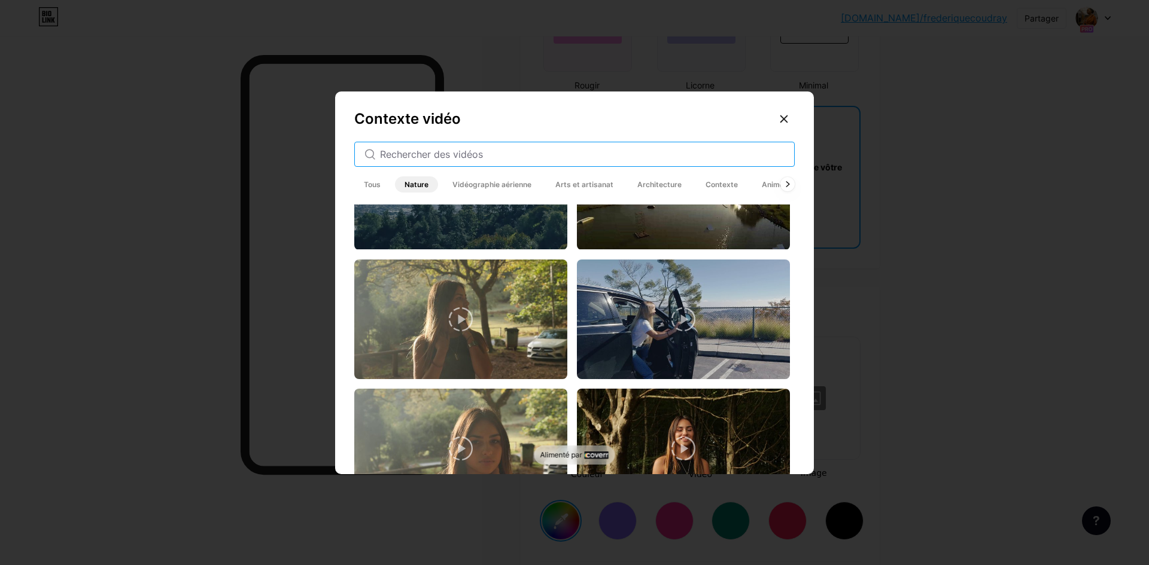
drag, startPoint x: 497, startPoint y: 153, endPoint x: 358, endPoint y: 112, distance: 144.1
click at [341, 141] on div "Contexte vidéo Tous Nature Vidéographie aérienne Arts et artisanat Architecture…" at bounding box center [574, 286] width 479 height 388
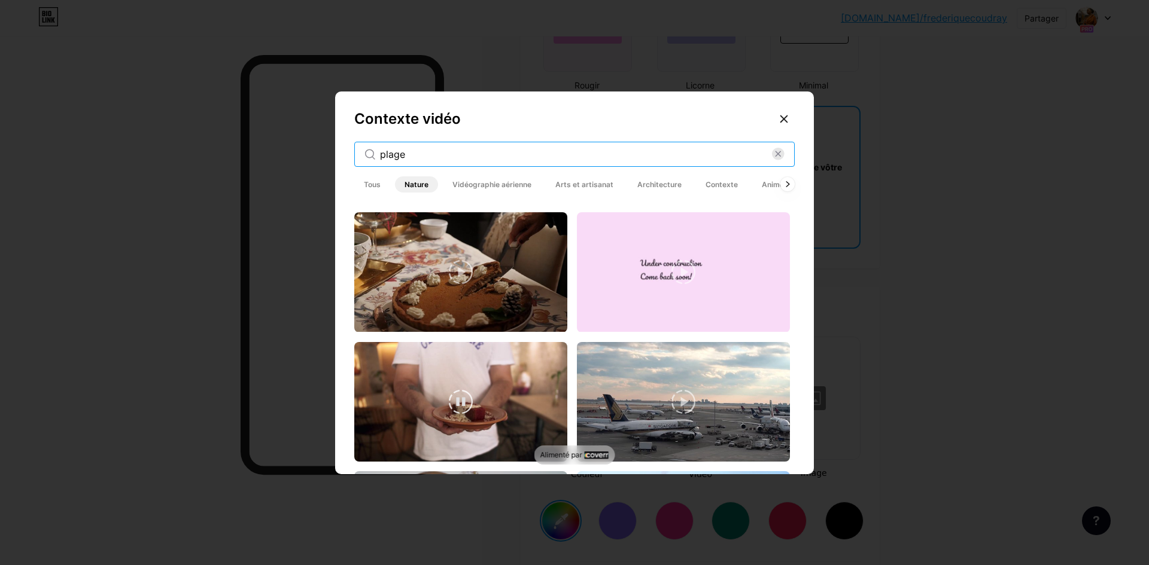
scroll to position [658, 0]
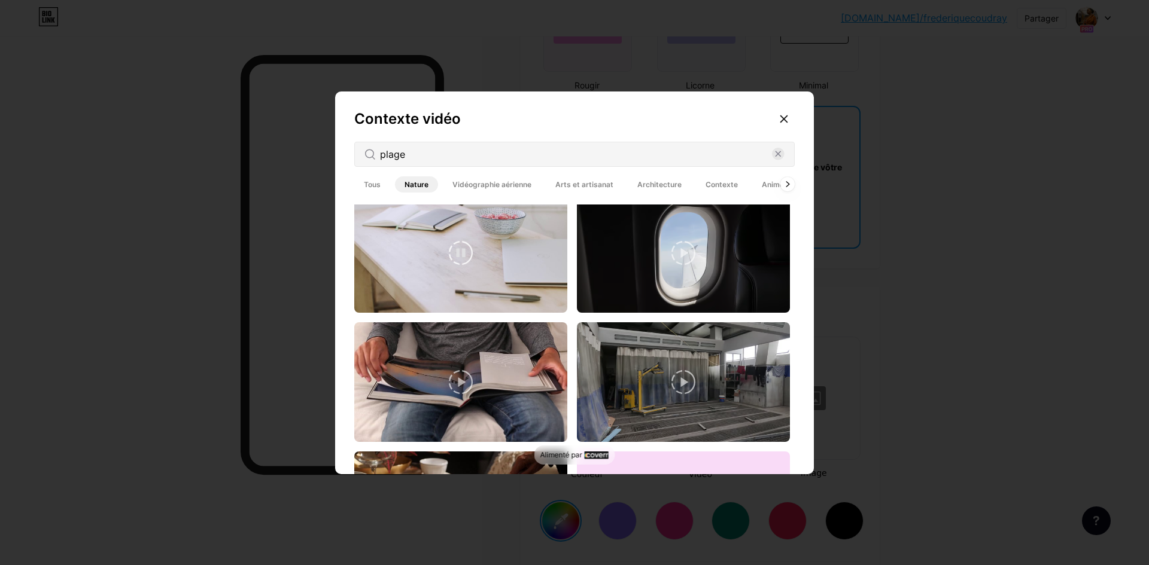
click at [479, 288] on video at bounding box center [460, 253] width 213 height 120
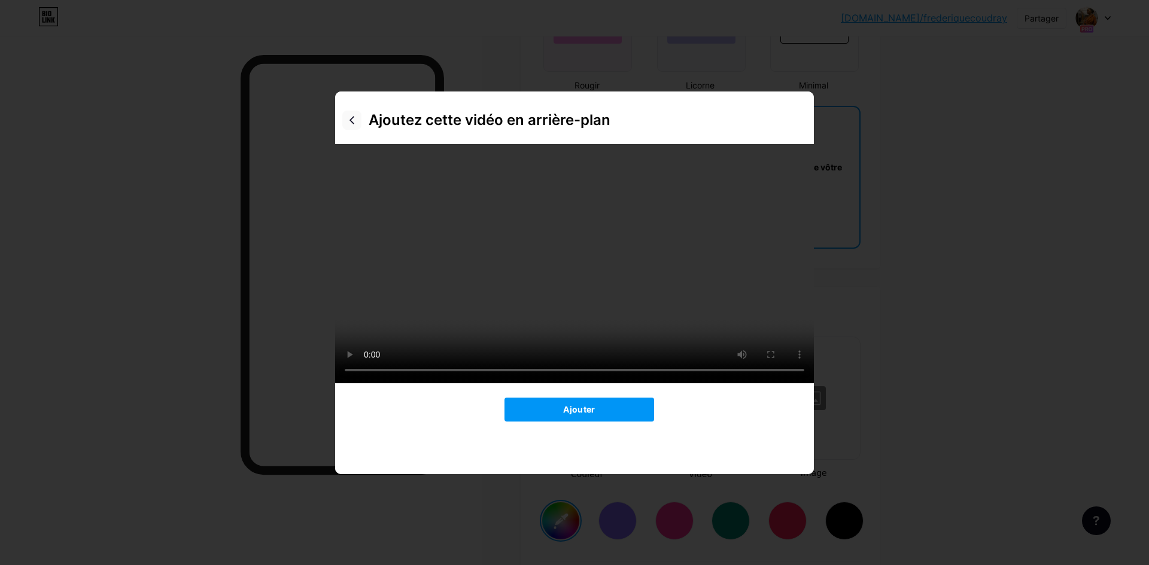
click at [348, 124] on icon at bounding box center [352, 120] width 10 height 10
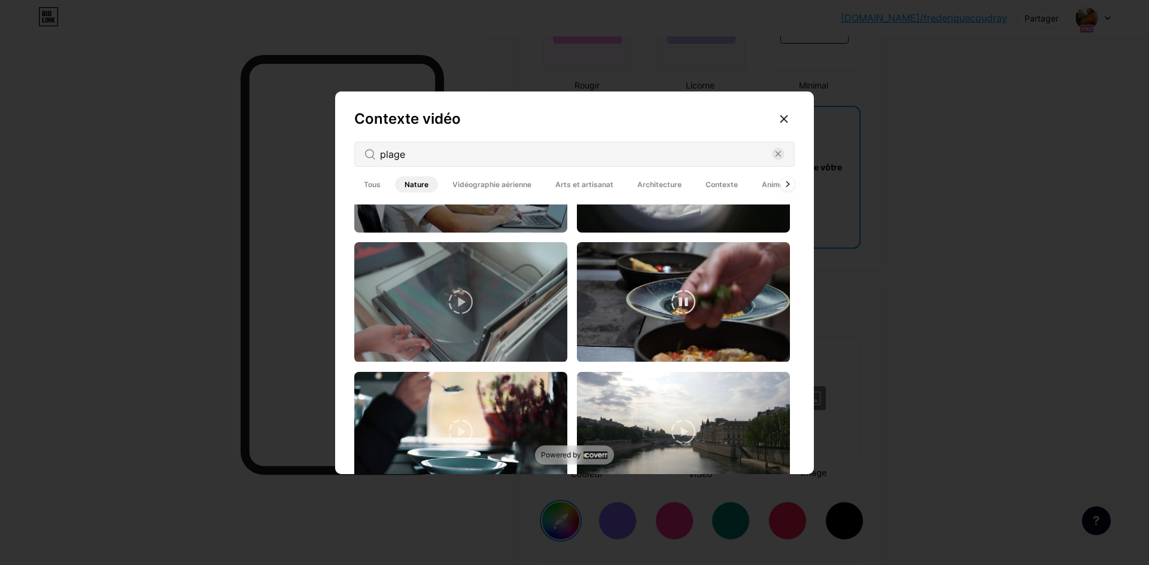
scroll to position [2094, 0]
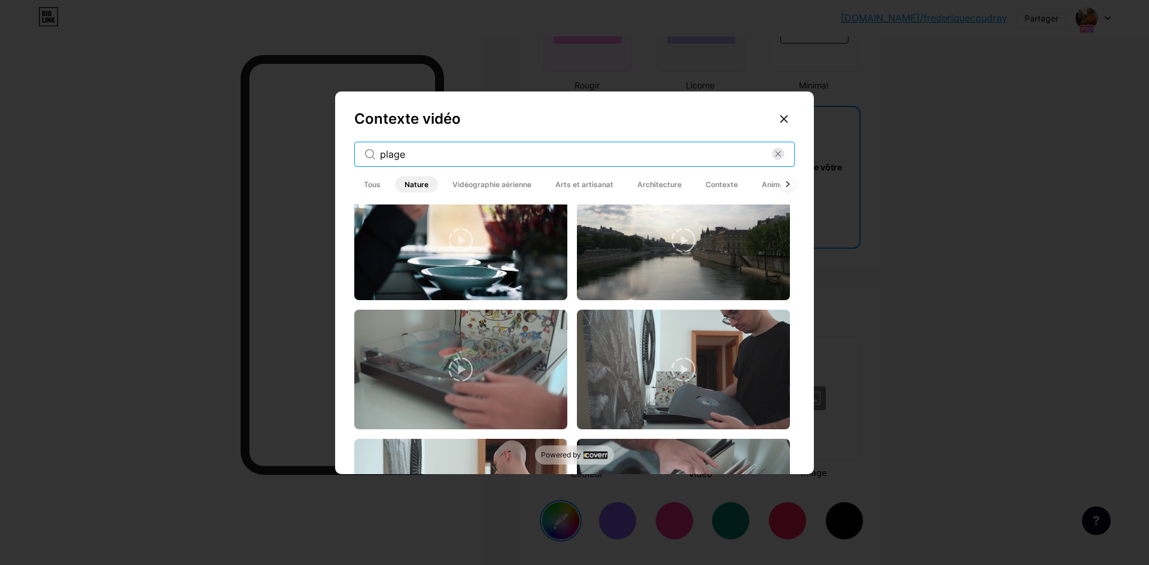
drag, startPoint x: 437, startPoint y: 156, endPoint x: 375, endPoint y: 127, distance: 67.7
click at [311, 151] on div "Contexte vidéo plage Tous Nature Vidéographie aérienne Arts et artisanat Archit…" at bounding box center [574, 282] width 1149 height 565
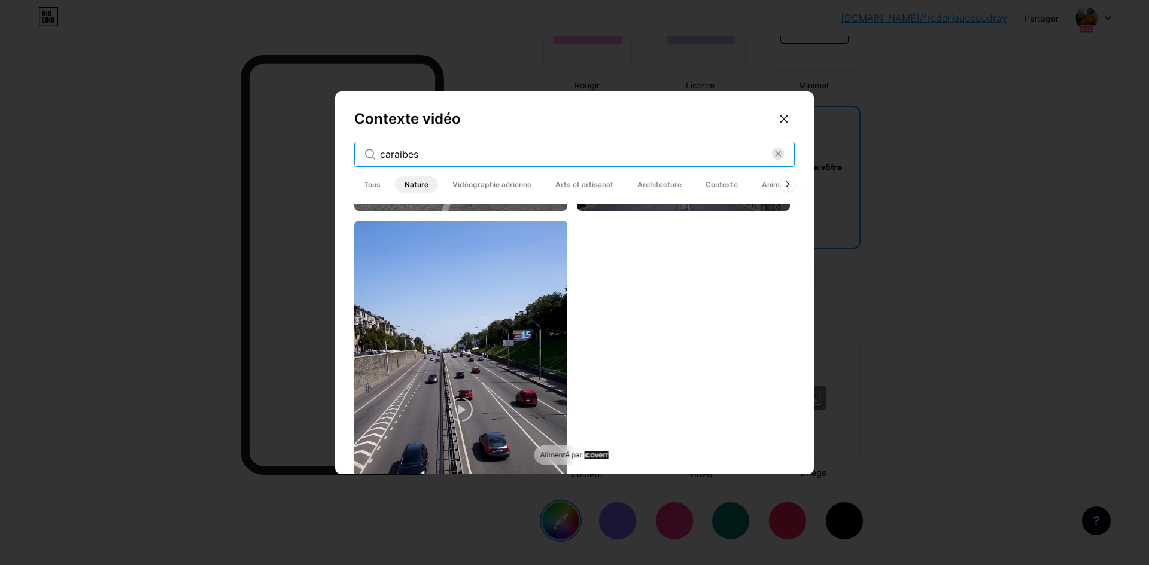
scroll to position [1921, 0]
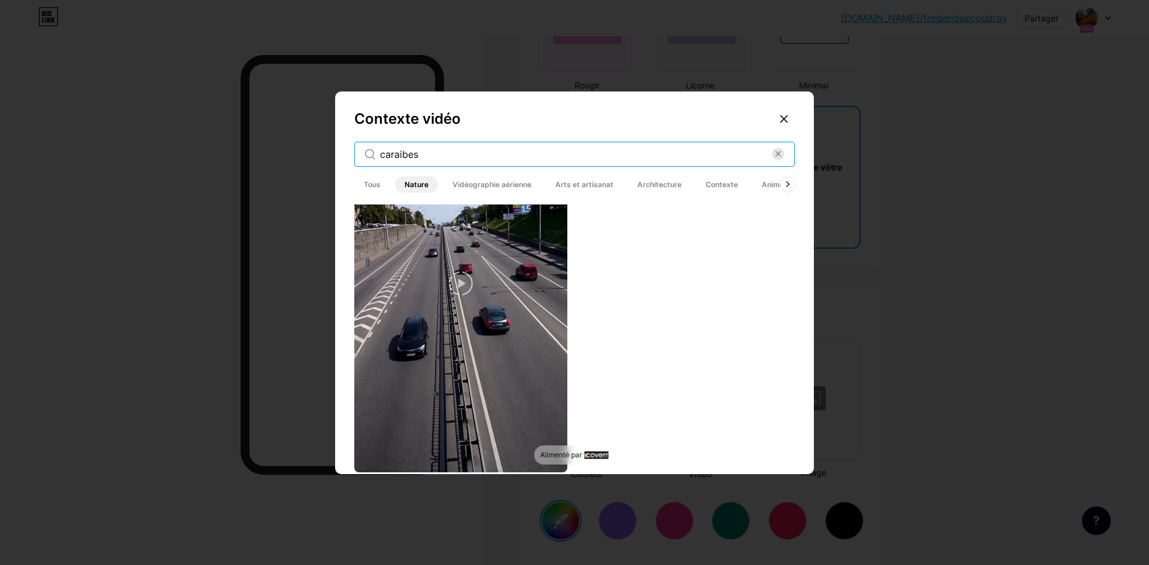
type input "caraibes"
click at [584, 189] on span "Arts et artisanat" at bounding box center [584, 185] width 77 height 16
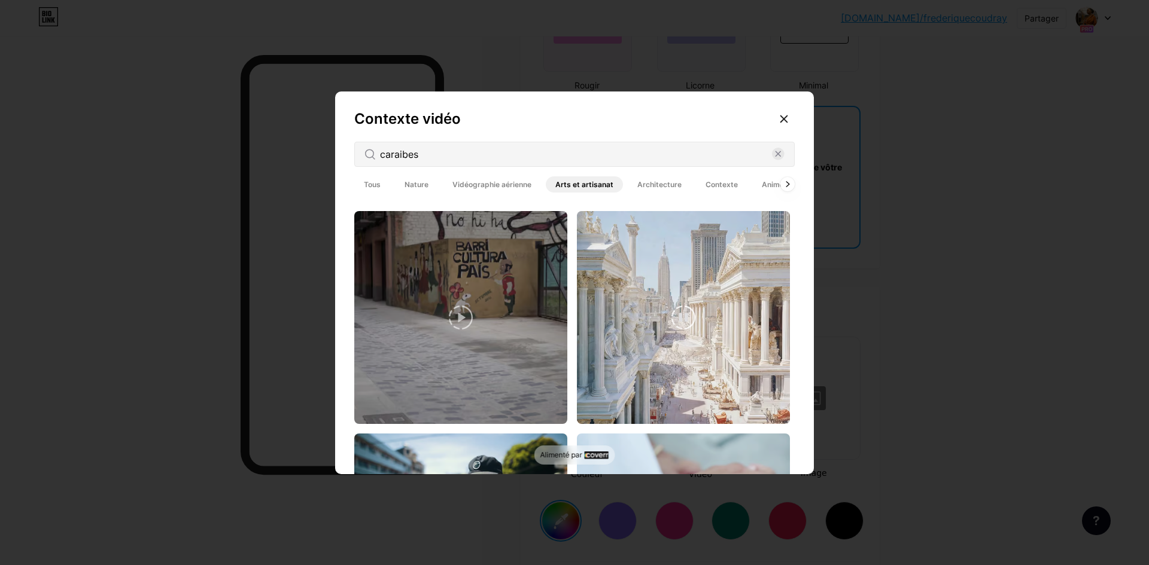
scroll to position [2992, 0]
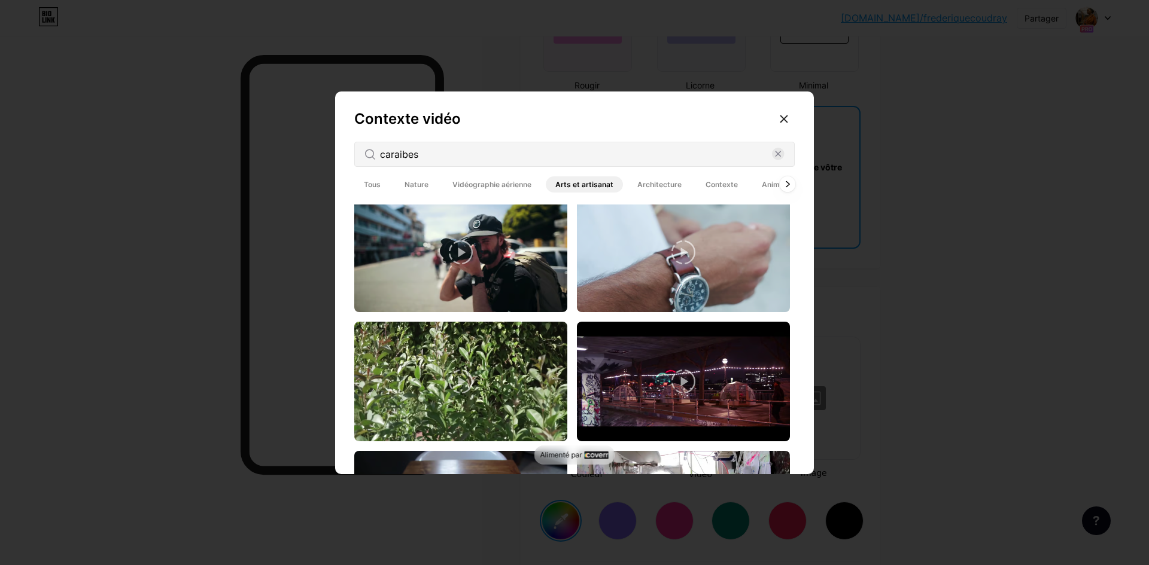
click at [785, 185] on icon at bounding box center [787, 184] width 5 height 7
click at [786, 184] on icon at bounding box center [787, 183] width 3 height 5
click at [780, 184] on div at bounding box center [788, 185] width 16 height 16
click at [762, 183] on font "Animé" at bounding box center [773, 184] width 22 height 9
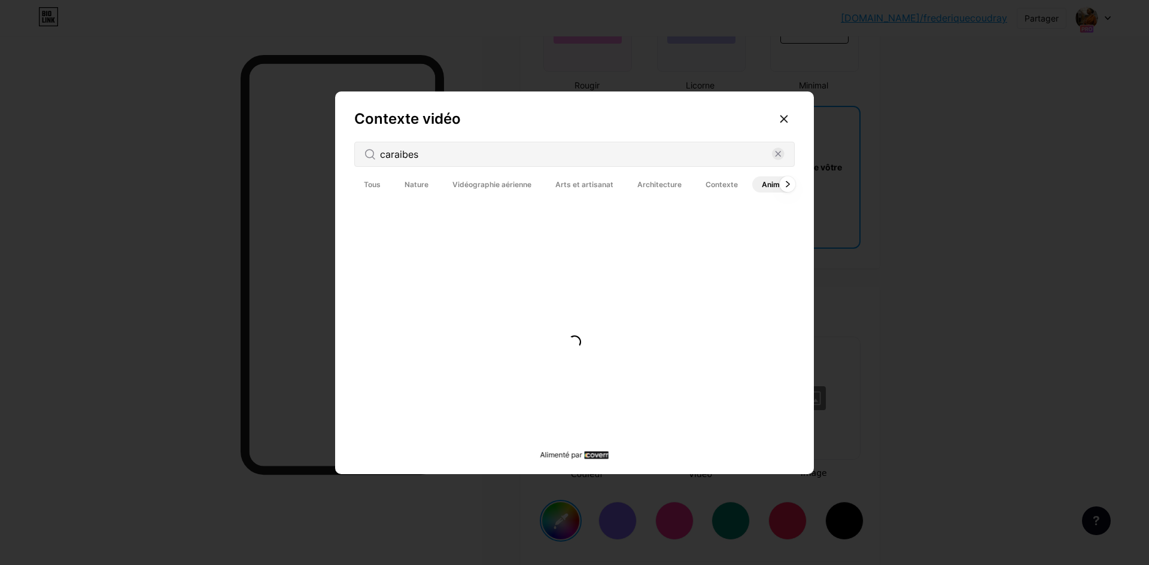
click at [785, 185] on icon at bounding box center [787, 184] width 5 height 7
click at [721, 187] on font "Contexte" at bounding box center [721, 184] width 32 height 9
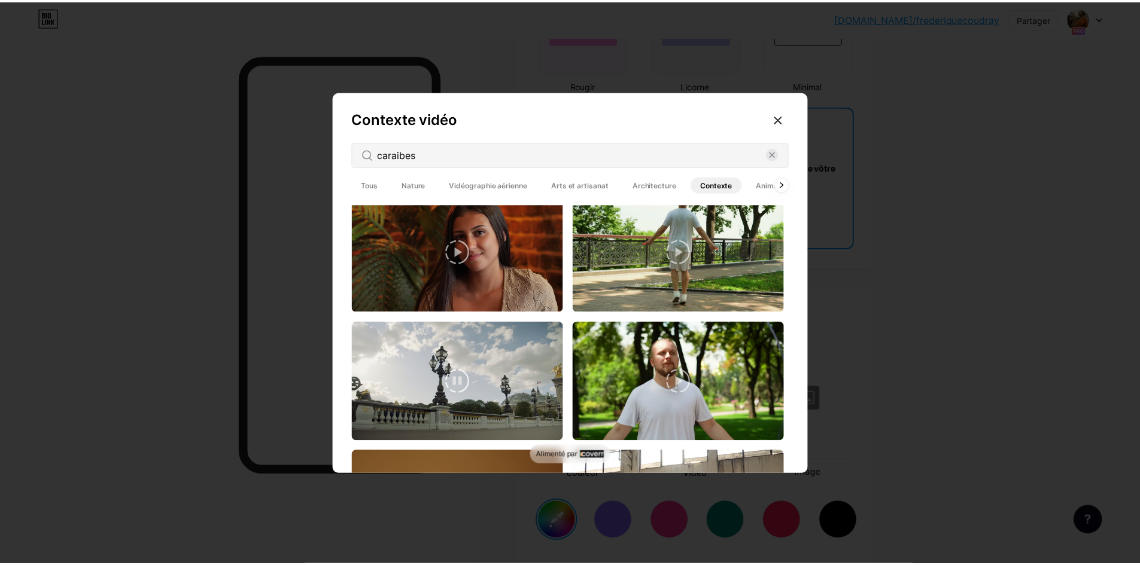
scroll to position [2866, 0]
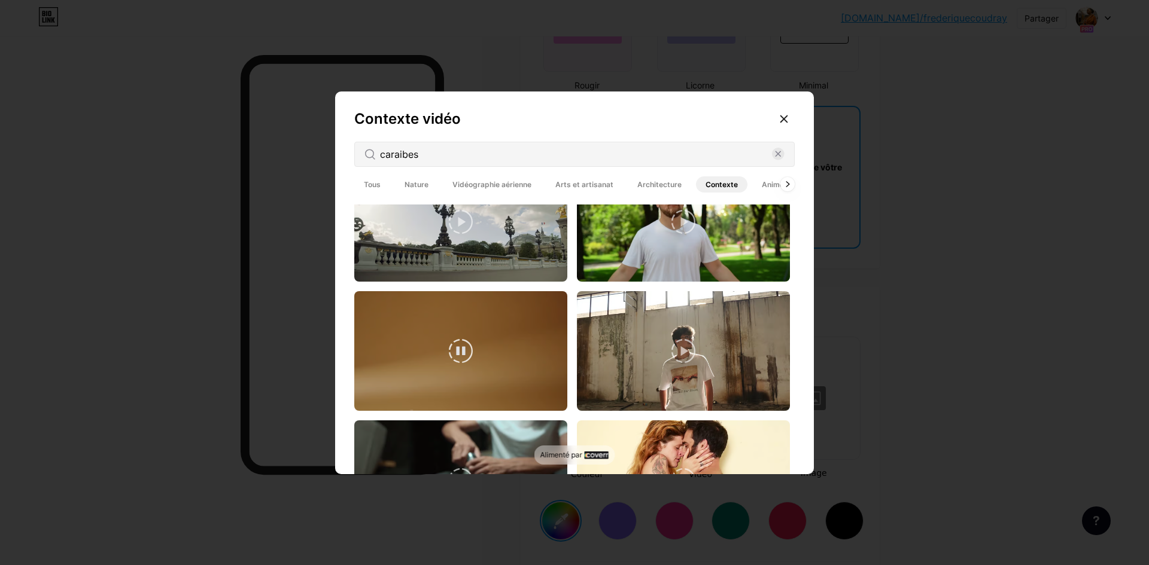
click at [493, 344] on video at bounding box center [460, 351] width 213 height 120
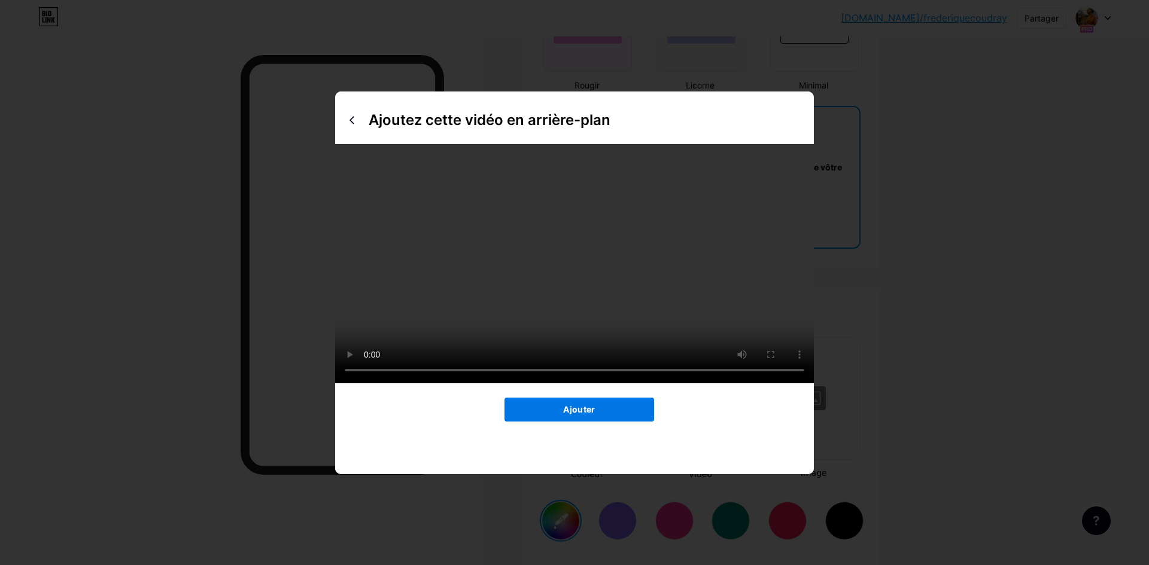
click at [577, 415] on font "Ajouter" at bounding box center [579, 409] width 32 height 10
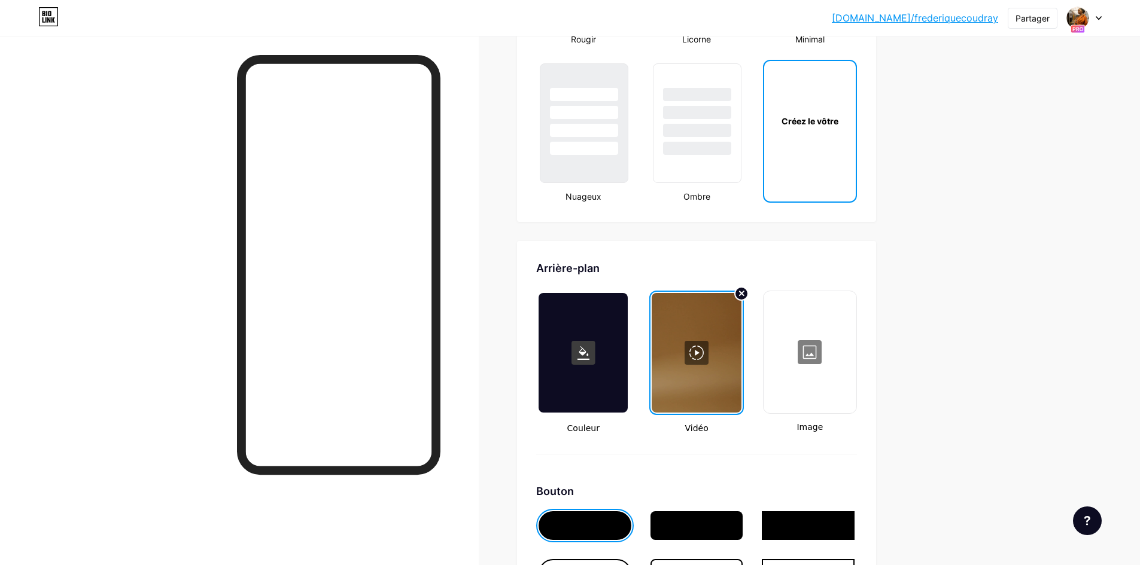
scroll to position [1541, 0]
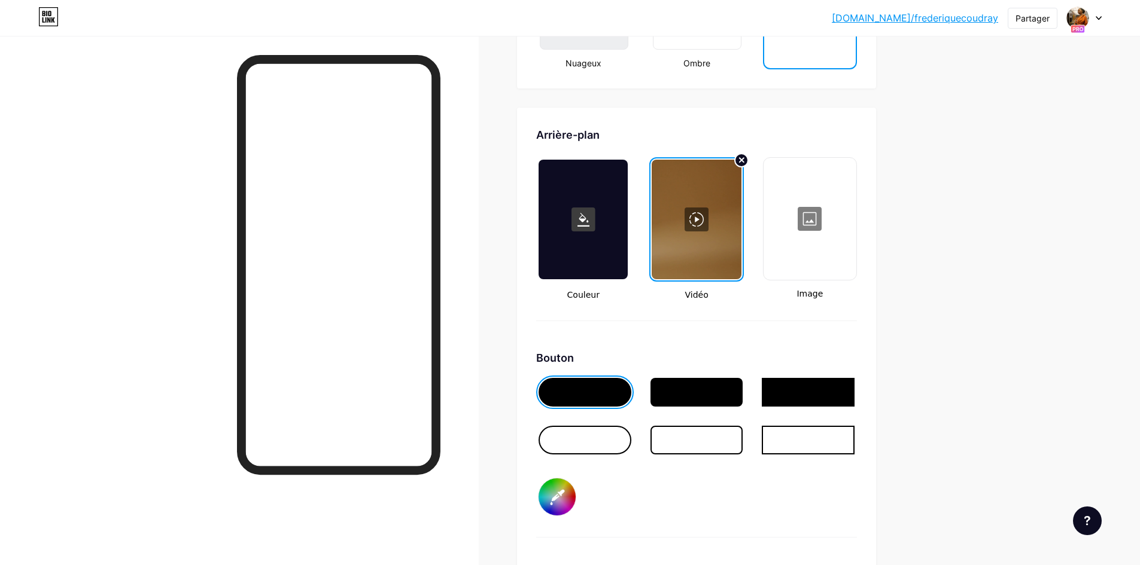
click at [559, 501] on input "#000000" at bounding box center [556, 497] width 37 height 37
click at [745, 507] on div "Bouton #000000" at bounding box center [696, 444] width 321 height 188
click at [589, 397] on div at bounding box center [584, 392] width 93 height 29
click at [677, 395] on div at bounding box center [696, 392] width 93 height 29
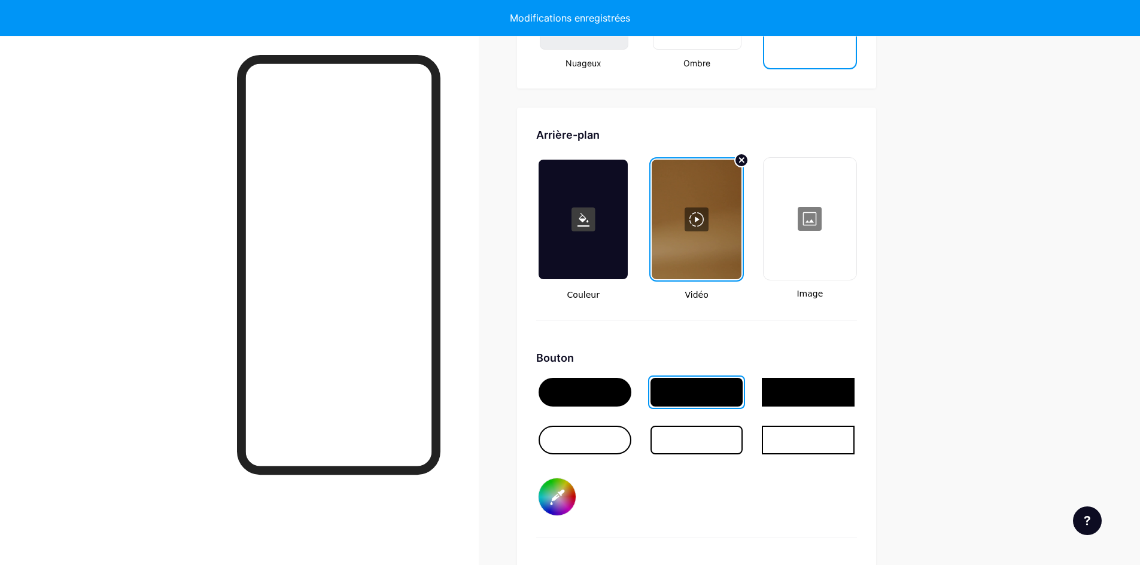
click at [817, 395] on div at bounding box center [808, 392] width 93 height 29
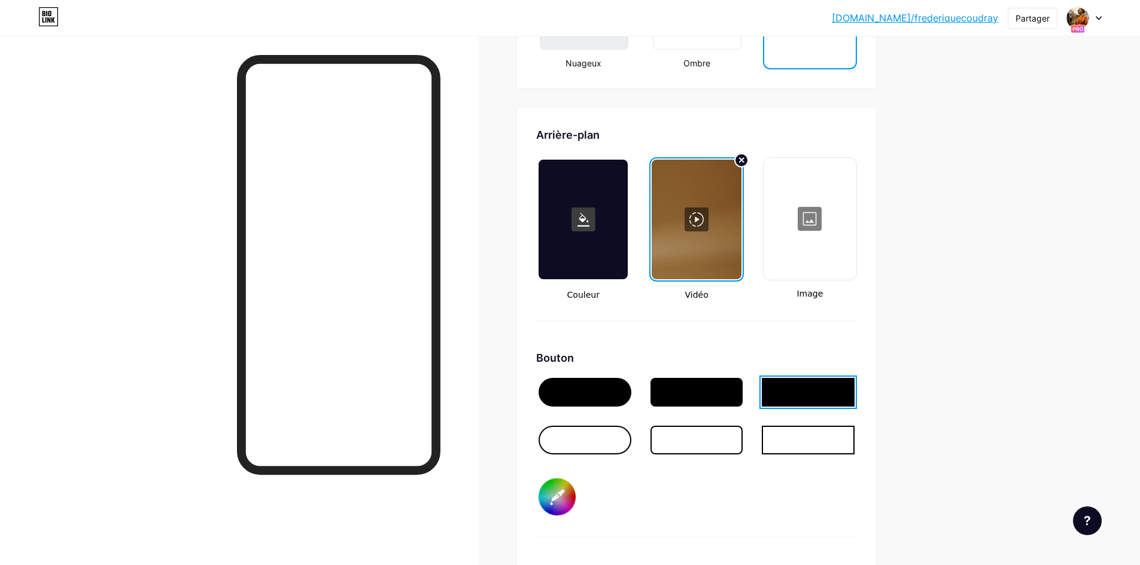
click at [702, 401] on div at bounding box center [696, 392] width 93 height 29
click at [579, 393] on div at bounding box center [584, 392] width 93 height 29
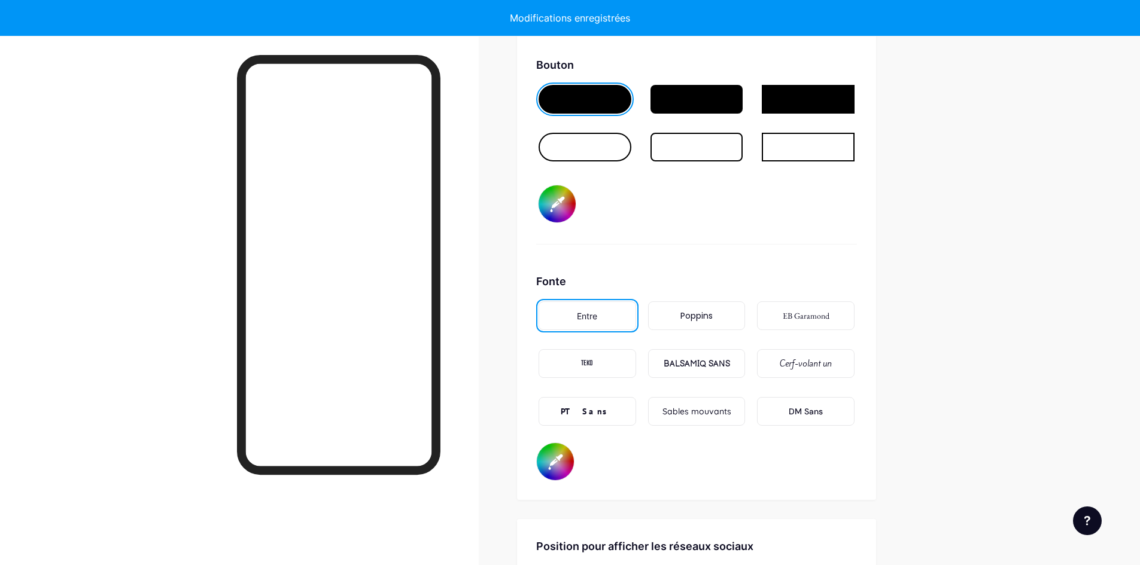
scroll to position [1840, 0]
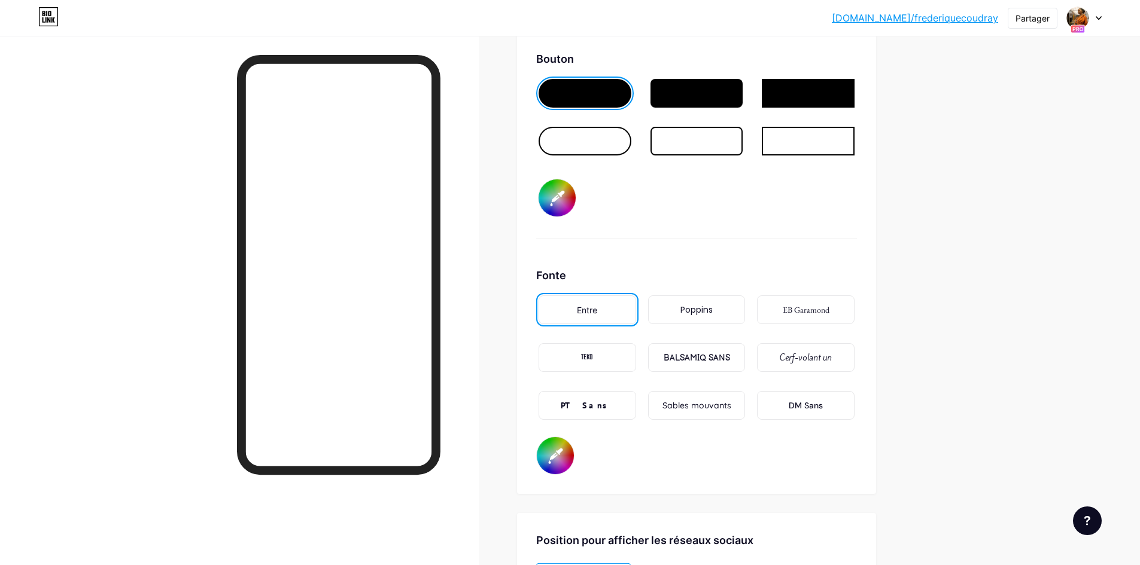
click at [698, 360] on font "BALSAMIQ SANS" at bounding box center [697, 358] width 66 height 10
click at [617, 311] on div "Entre" at bounding box center [587, 310] width 98 height 29
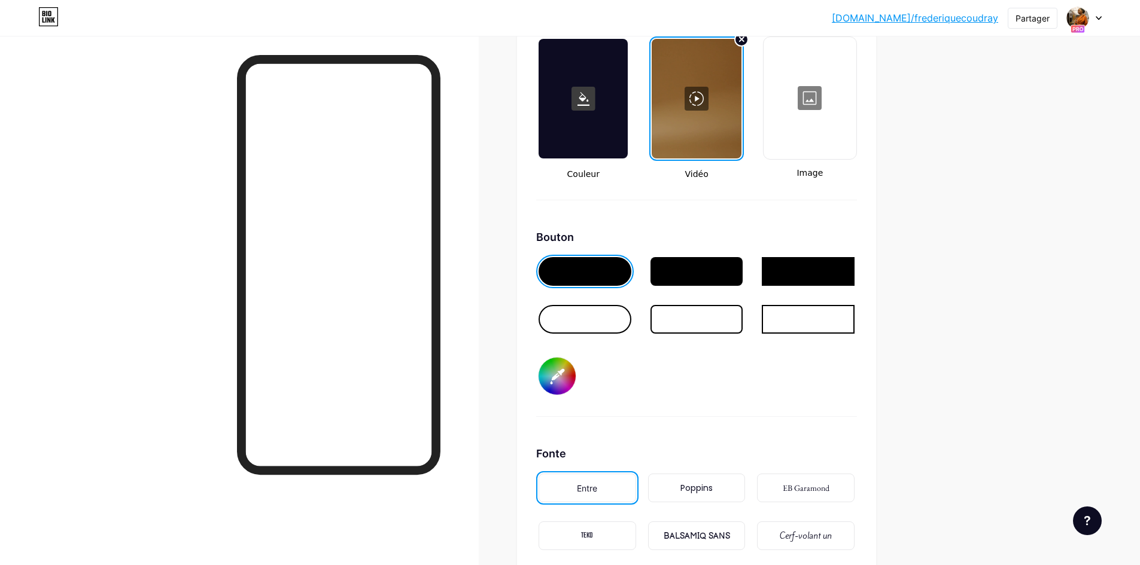
scroll to position [1541, 0]
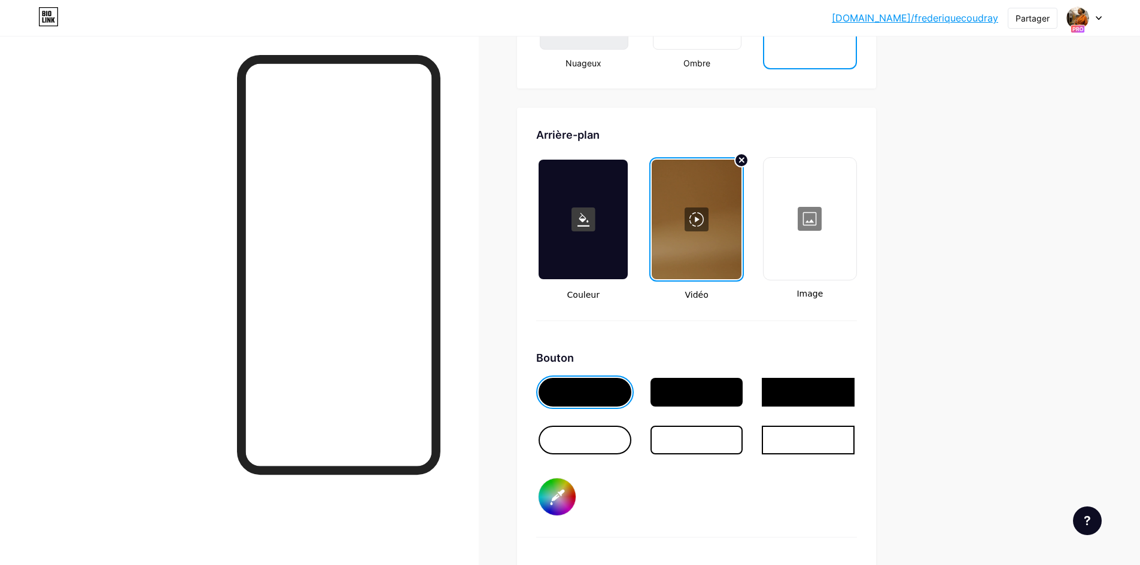
click at [690, 444] on div at bounding box center [696, 440] width 93 height 29
click at [683, 395] on div at bounding box center [696, 392] width 93 height 29
click at [567, 499] on input "#000000" at bounding box center [556, 497] width 37 height 37
click at [568, 500] on input "#000000" at bounding box center [556, 497] width 37 height 37
click at [652, 513] on div "Bouton #000000" at bounding box center [696, 444] width 321 height 188
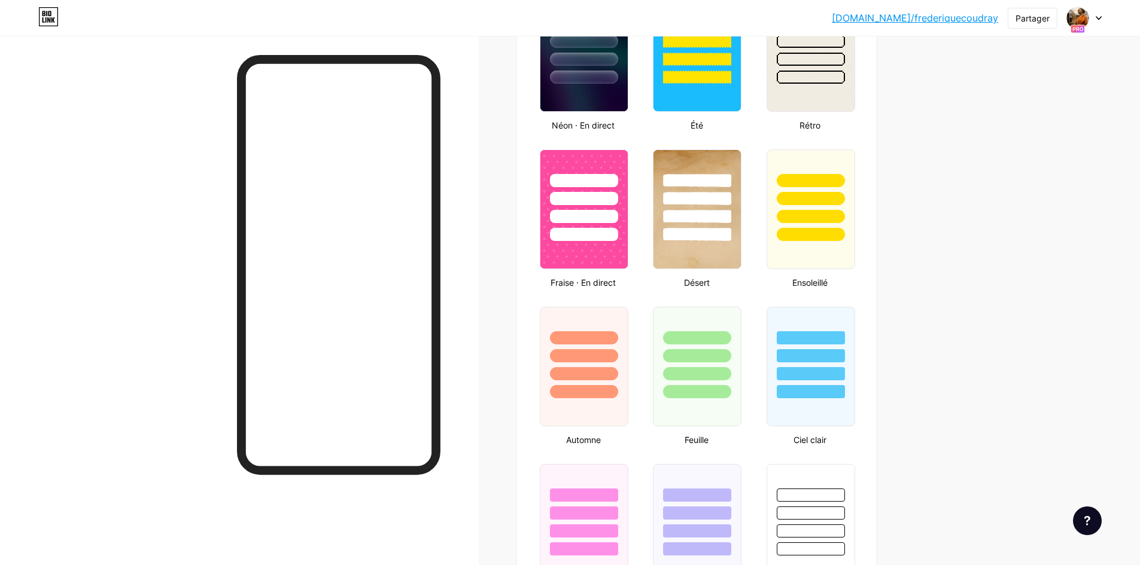
scroll to position [823, 0]
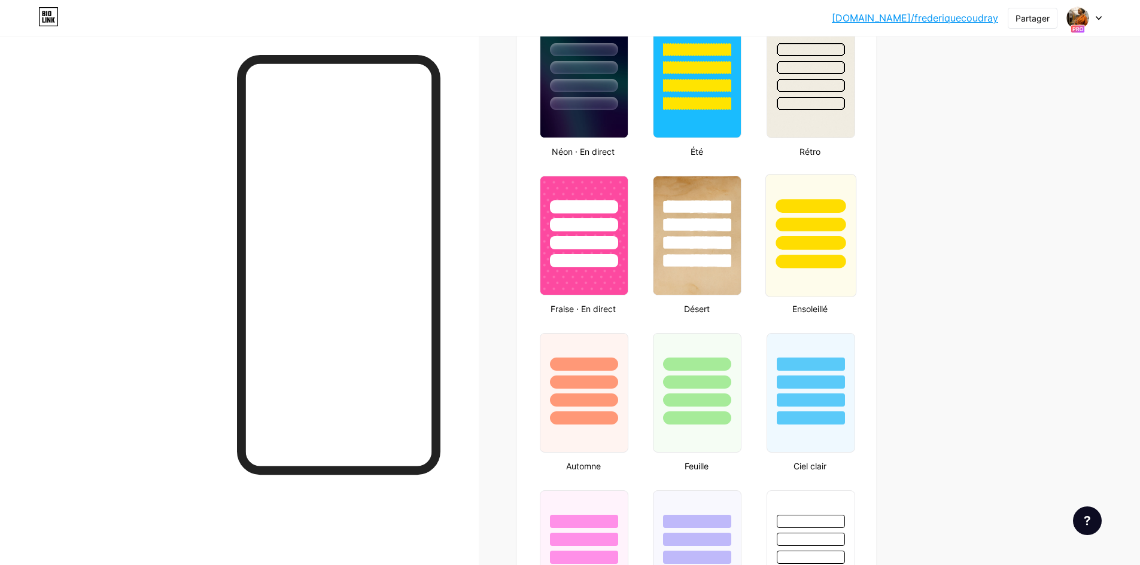
click at [803, 244] on div at bounding box center [810, 243] width 70 height 14
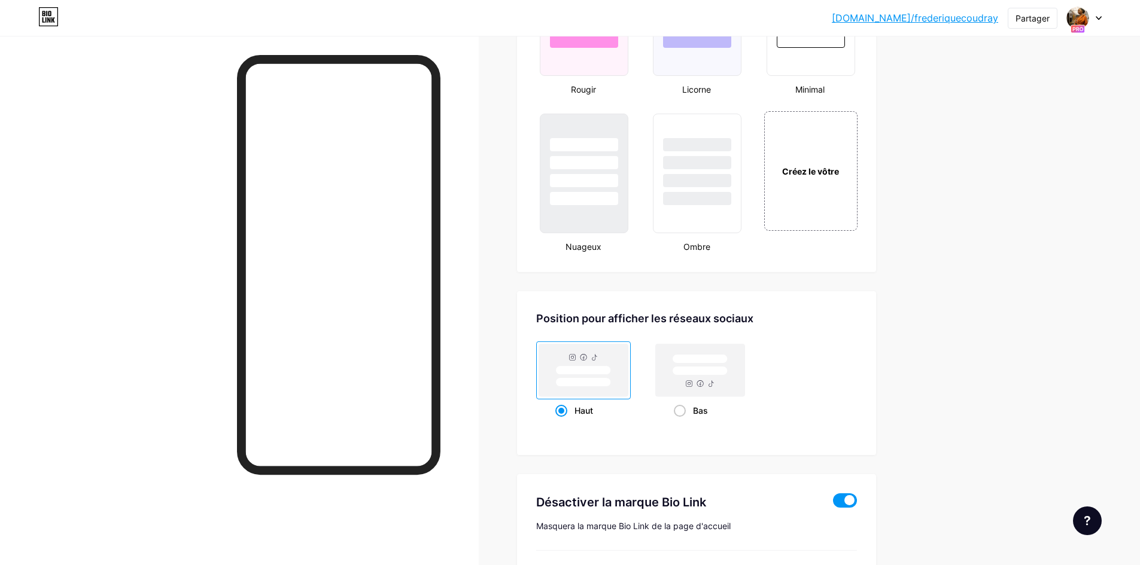
scroll to position [1240, 0]
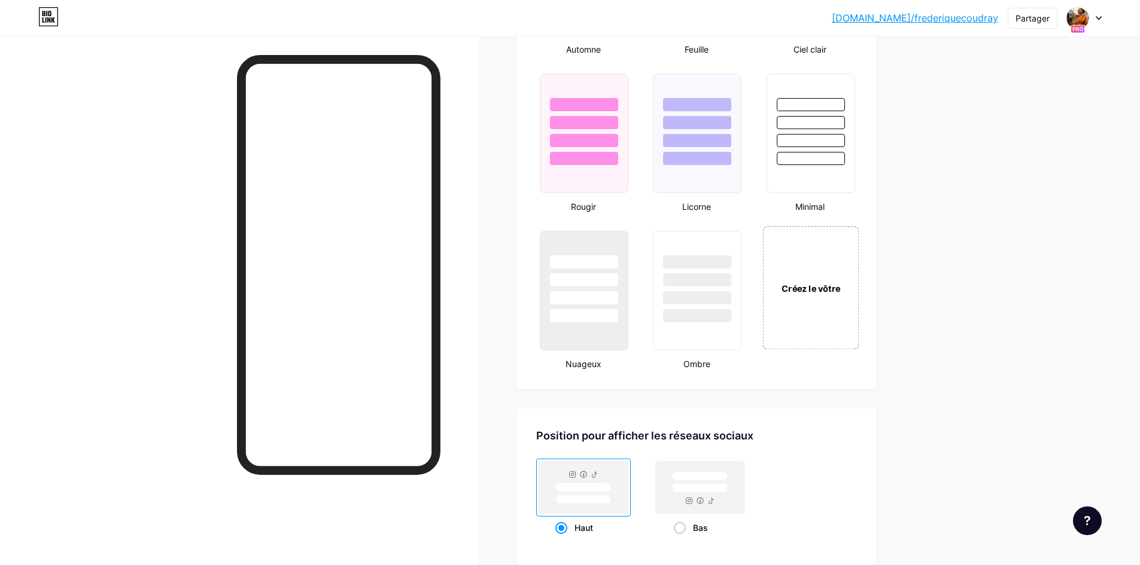
click at [811, 305] on div "Créez le vôtre" at bounding box center [810, 287] width 96 height 123
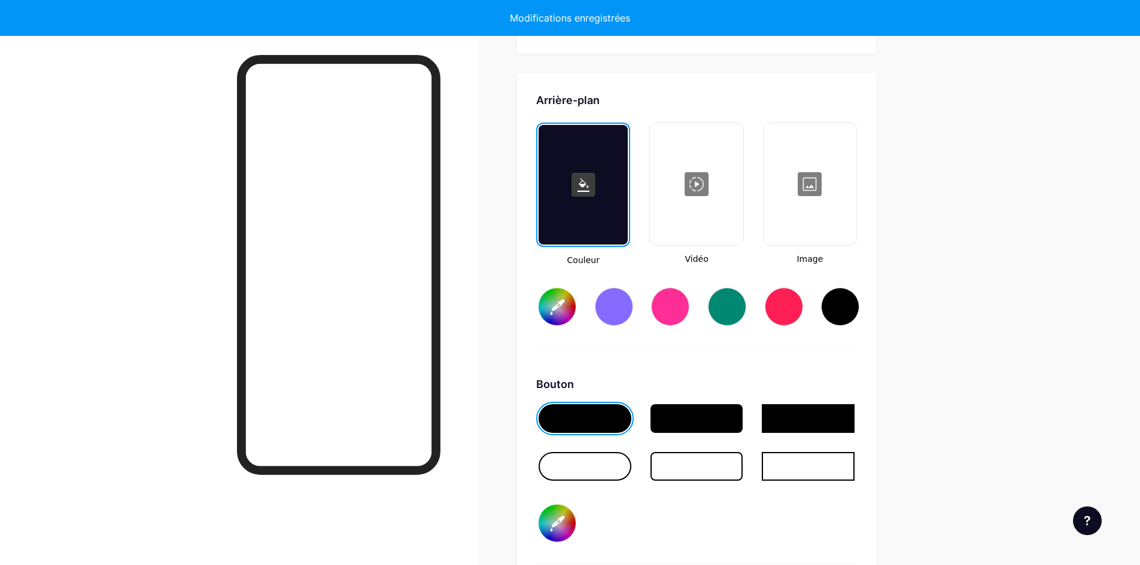
scroll to position [1601, 0]
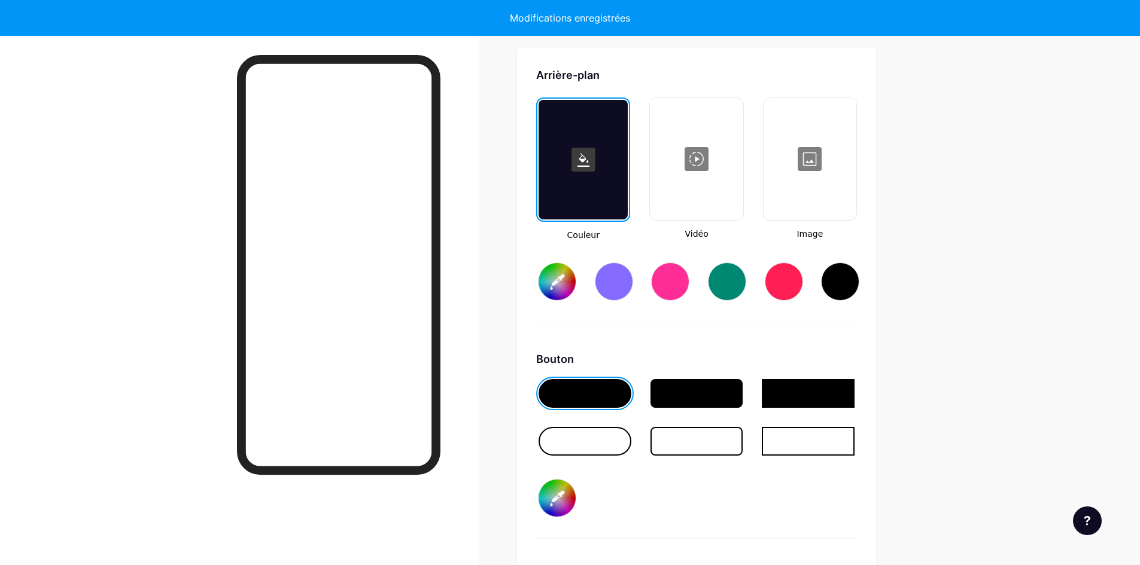
type input "#ffffff"
type input "#000000"
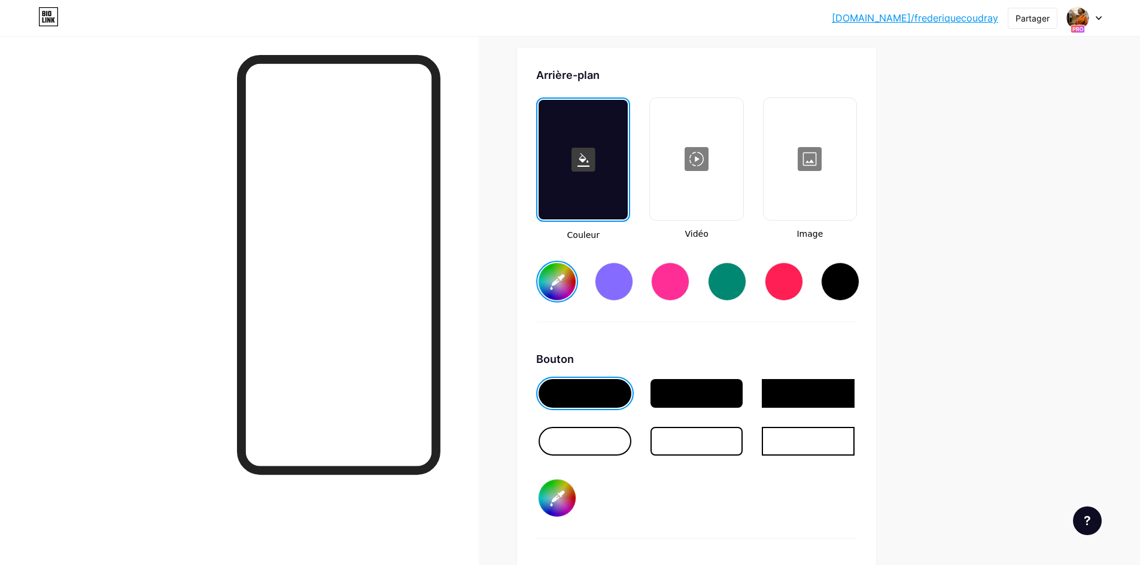
click at [732, 288] on div at bounding box center [727, 282] width 38 height 38
type input "#008873"
click at [791, 179] on div at bounding box center [810, 159] width 90 height 120
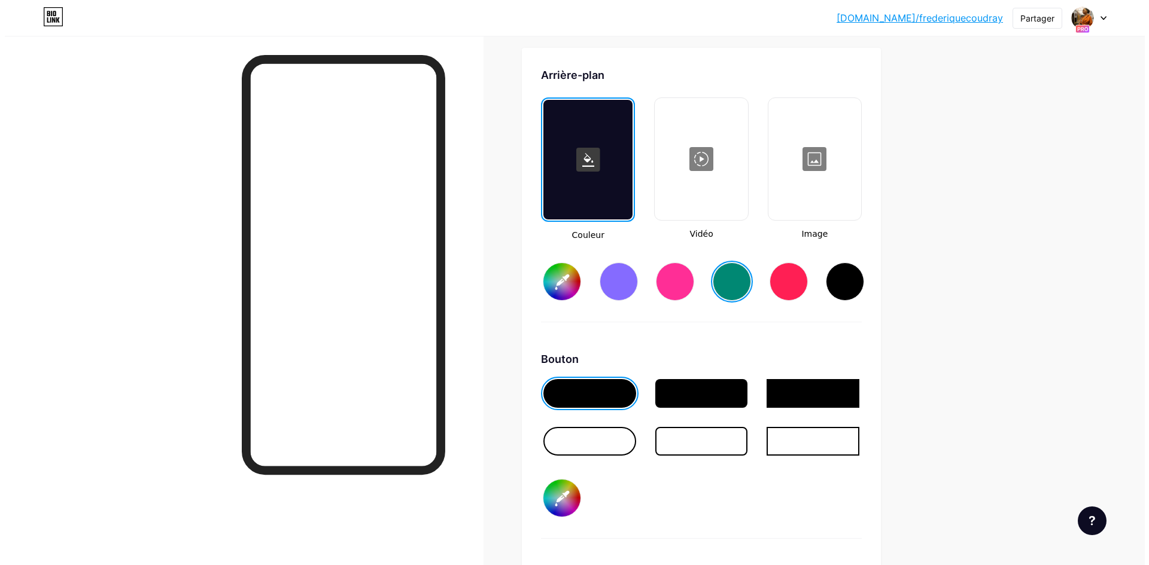
scroll to position [1589, 0]
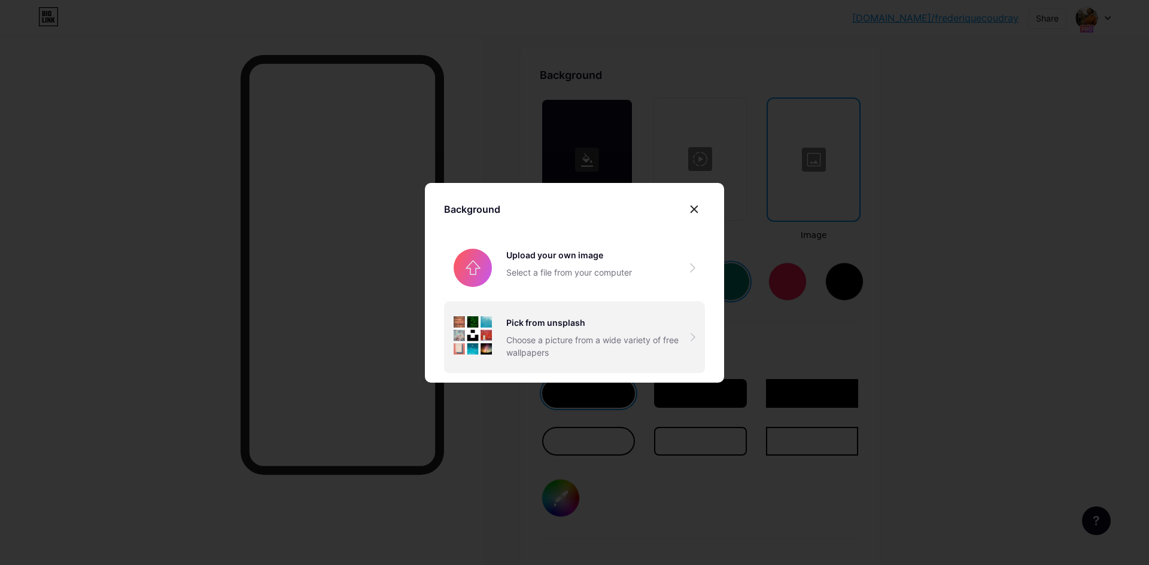
click at [559, 335] on div "Choose a picture from a wide variety of free wallpapers" at bounding box center [598, 346] width 184 height 25
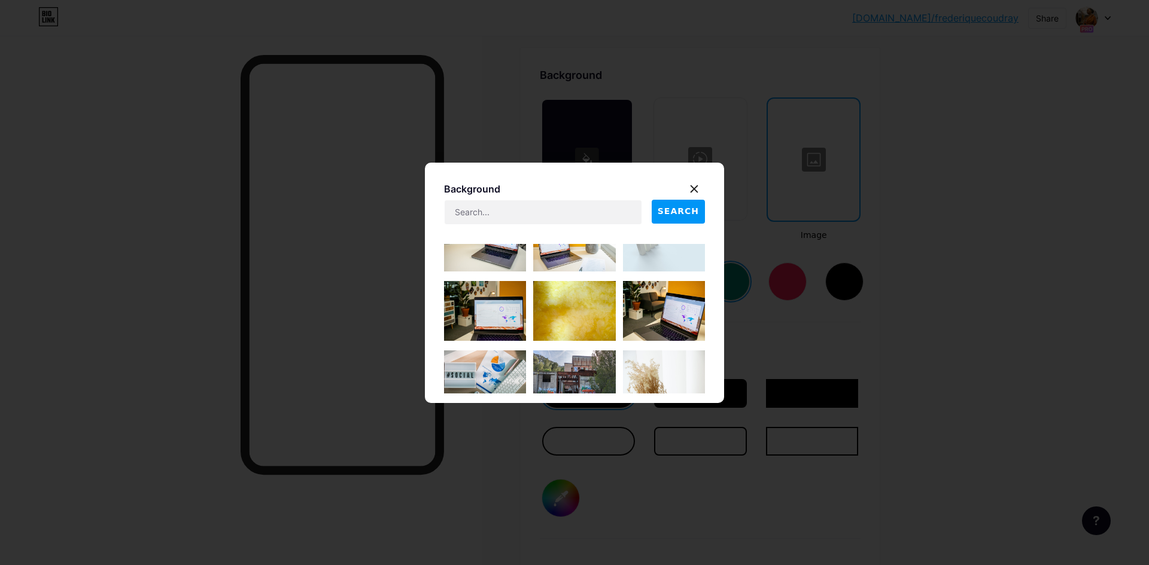
scroll to position [1988, 0]
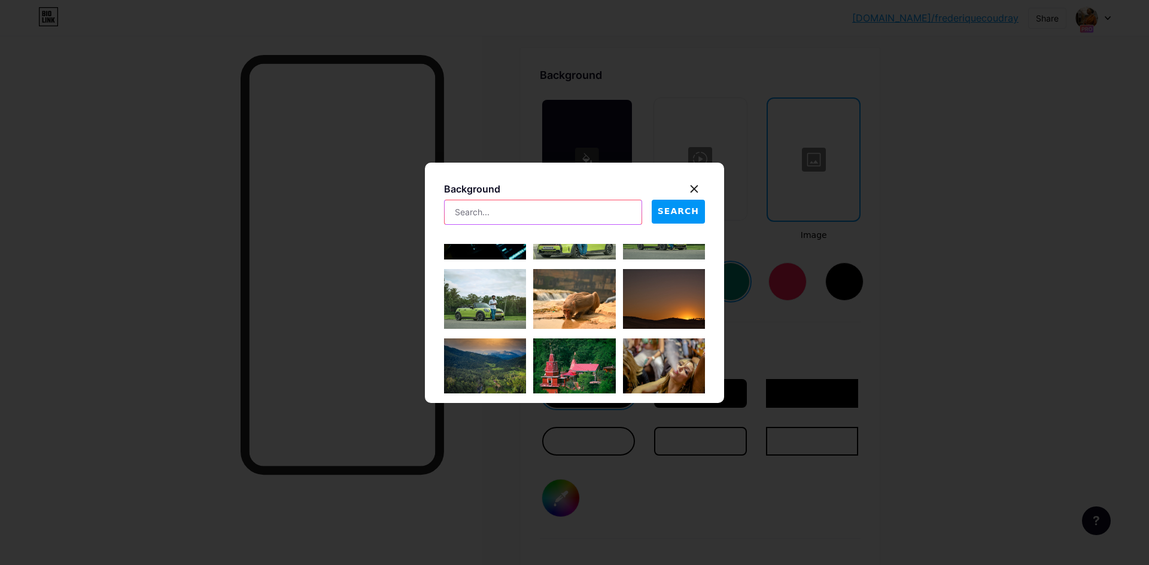
click at [492, 211] on input "text" at bounding box center [543, 212] width 197 height 24
click at [681, 209] on span "SEARCH" at bounding box center [678, 211] width 41 height 13
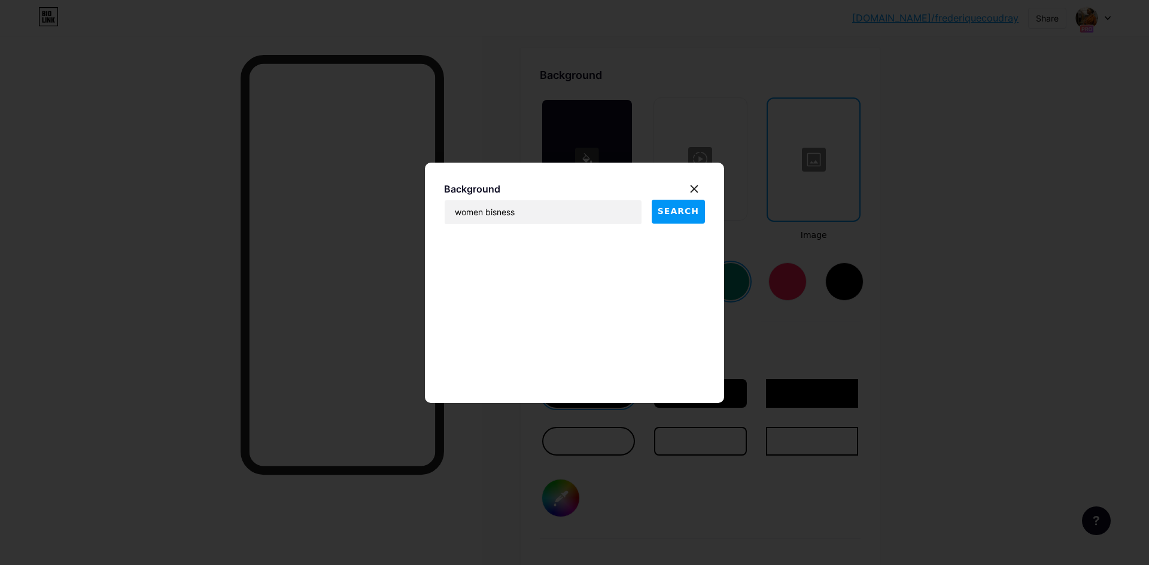
scroll to position [611, 0]
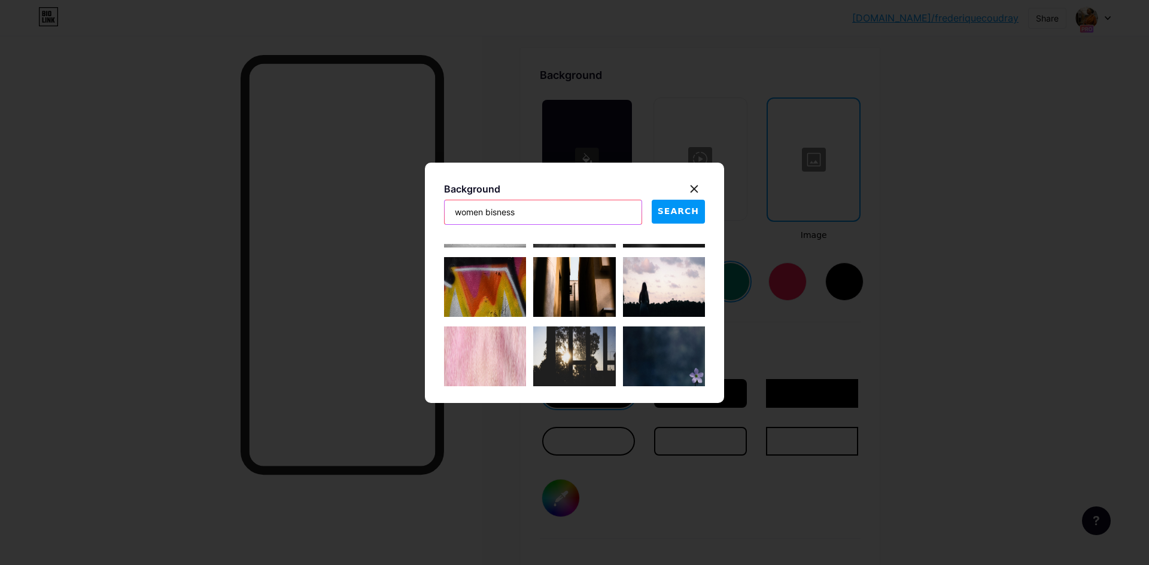
click at [527, 210] on input "women bisness" at bounding box center [543, 212] width 197 height 24
click at [665, 215] on span "SEARCH" at bounding box center [678, 211] width 41 height 13
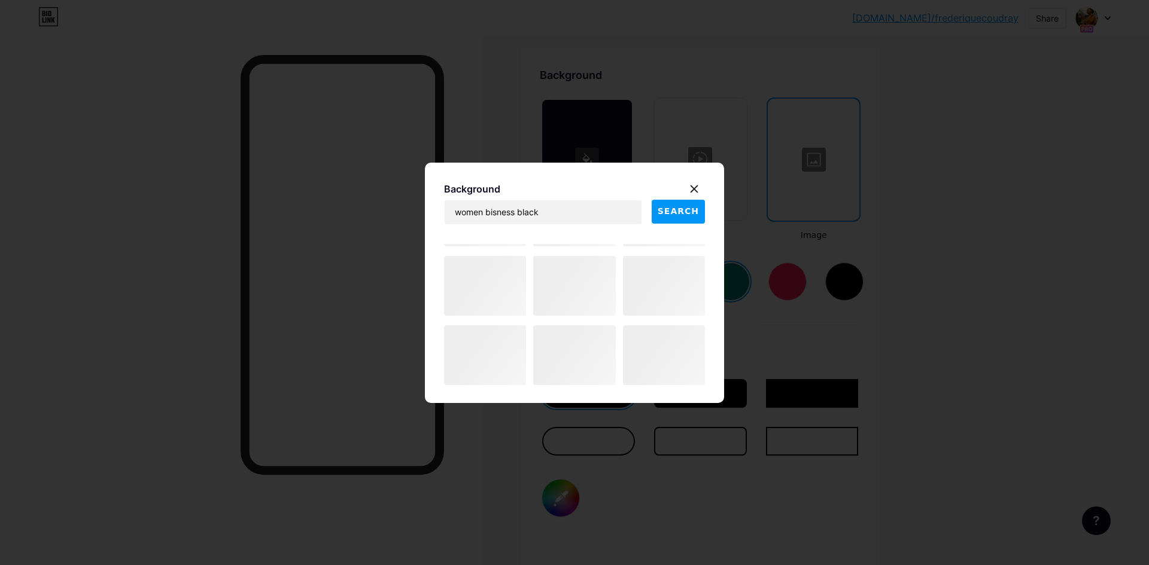
scroll to position [1933, 0]
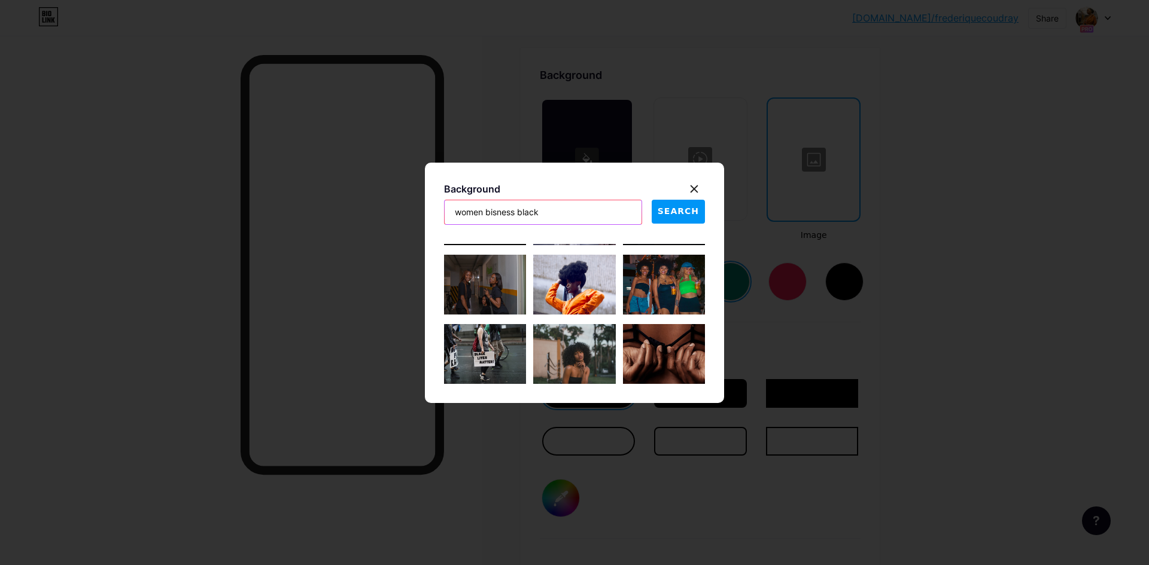
drag, startPoint x: 577, startPoint y: 215, endPoint x: 384, endPoint y: 212, distance: 193.9
click at [384, 212] on div "Background women bisness black SEARCH" at bounding box center [574, 282] width 1149 height 565
type input "caraibes"
click at [681, 208] on span "SEARCH" at bounding box center [678, 211] width 41 height 13
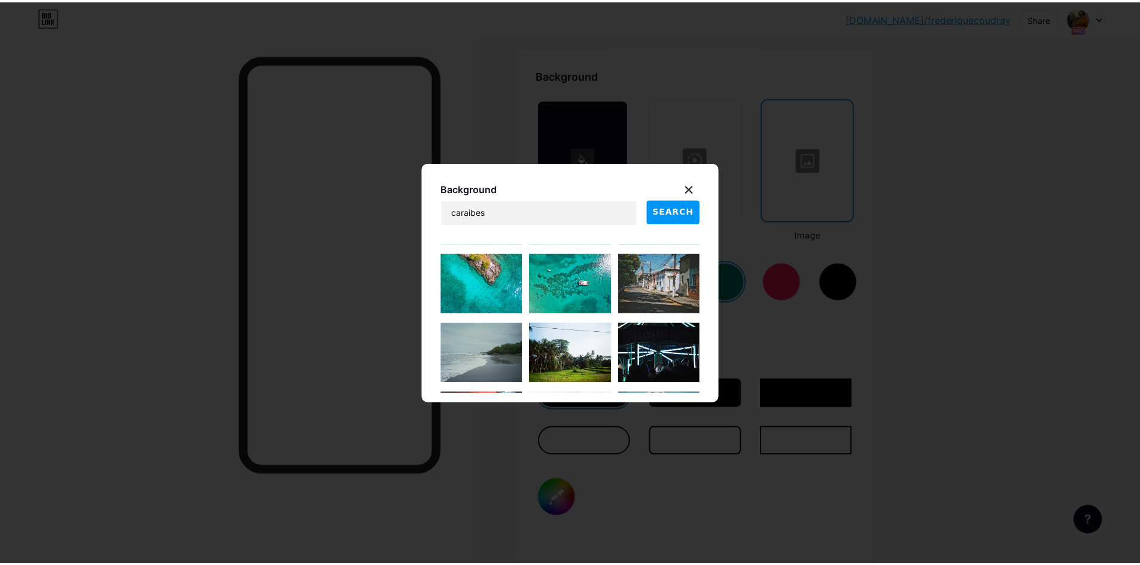
scroll to position [2232, 0]
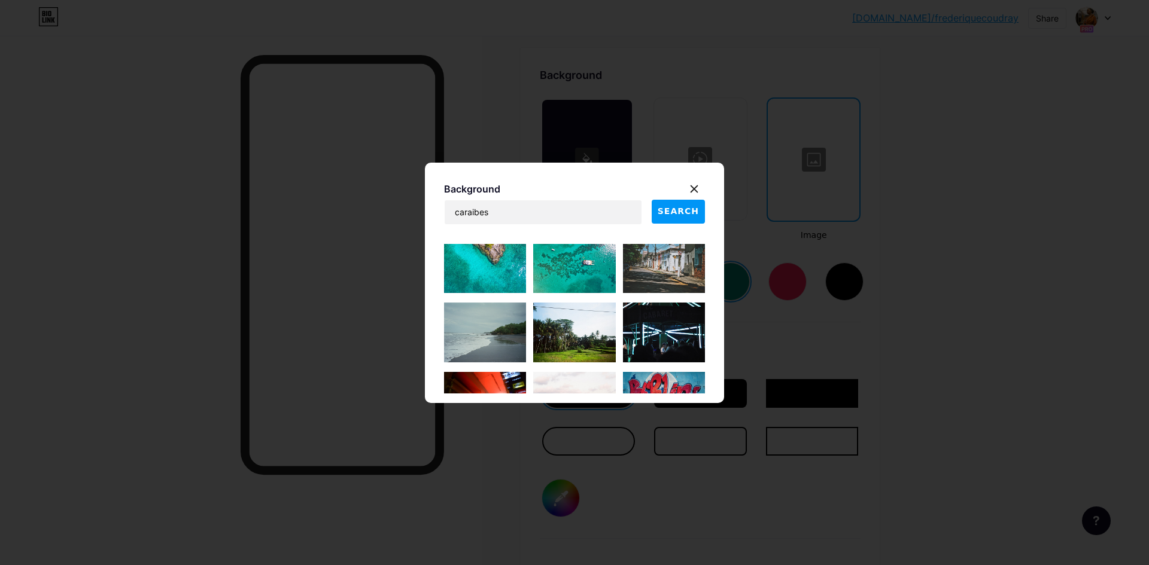
click at [655, 271] on img at bounding box center [664, 263] width 82 height 60
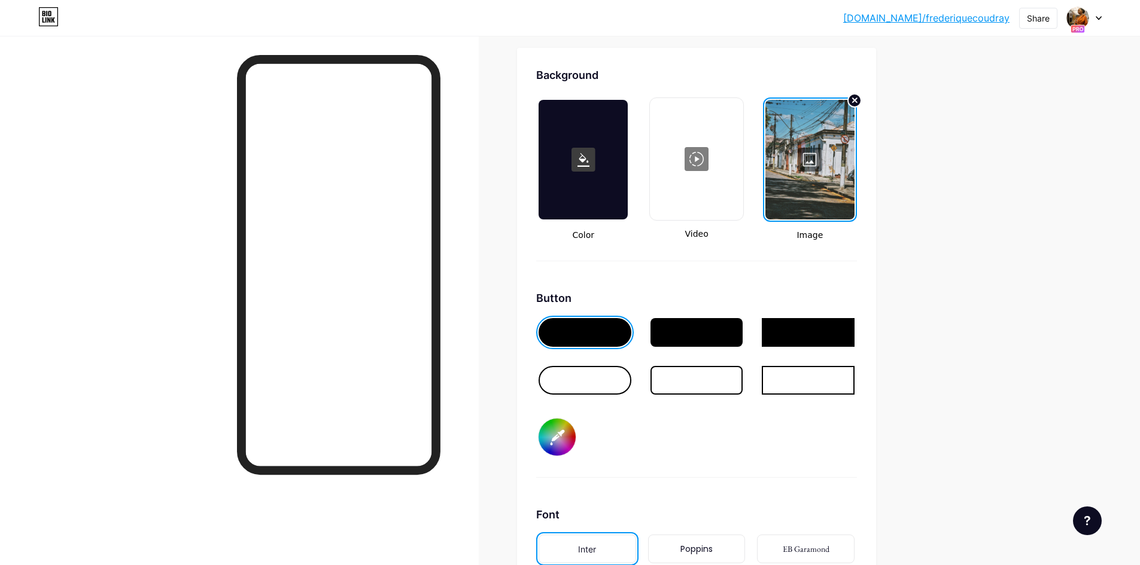
click at [796, 199] on div at bounding box center [809, 160] width 89 height 120
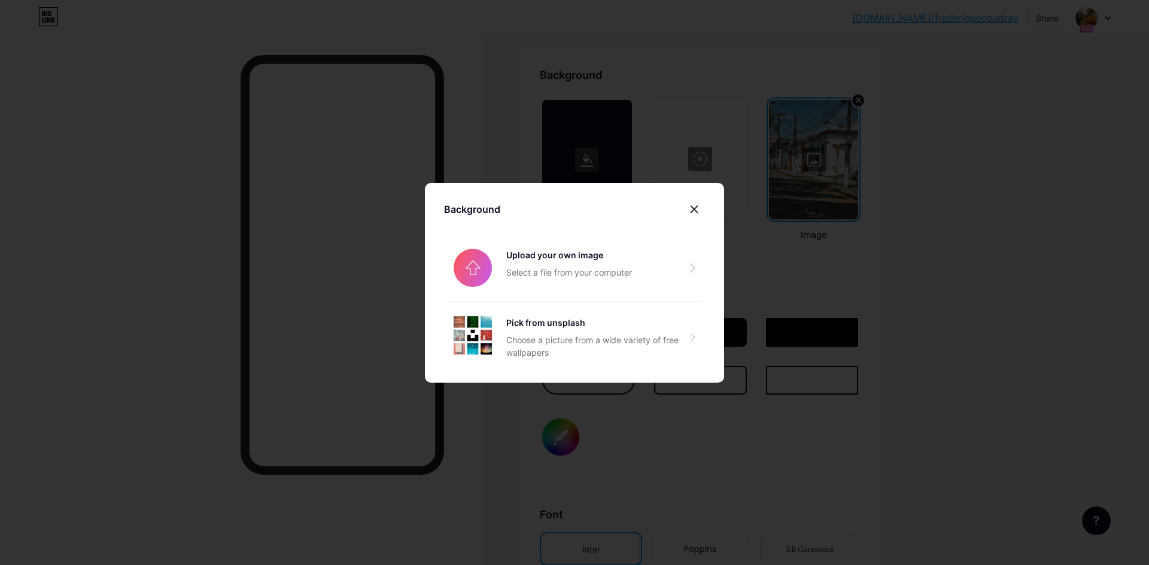
click at [692, 211] on icon at bounding box center [694, 209] width 7 height 7
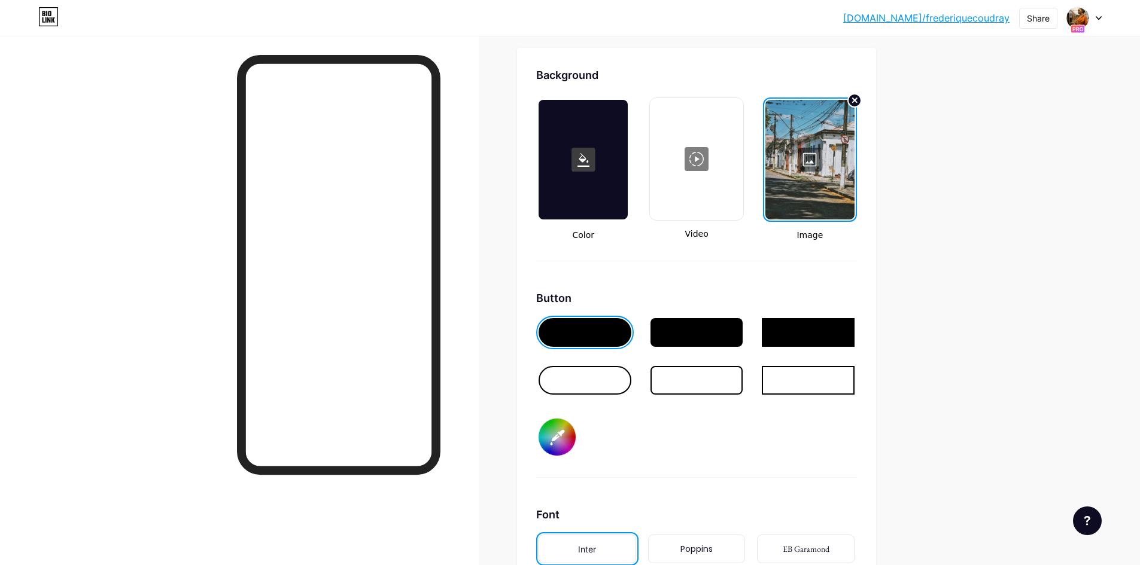
click at [683, 197] on div at bounding box center [696, 159] width 90 height 120
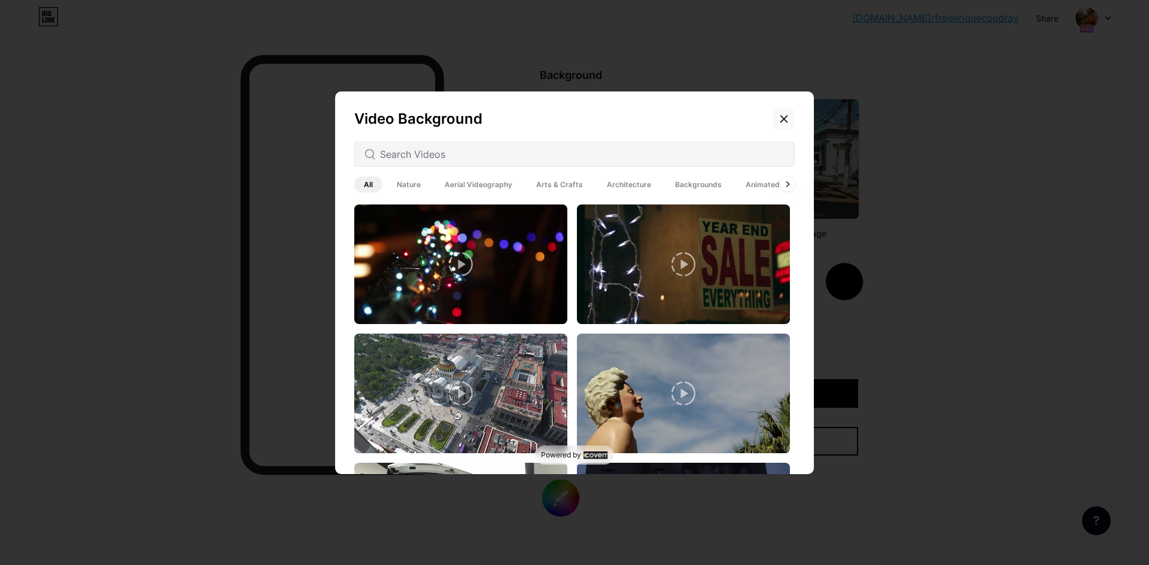
click at [782, 120] on icon at bounding box center [784, 119] width 10 height 10
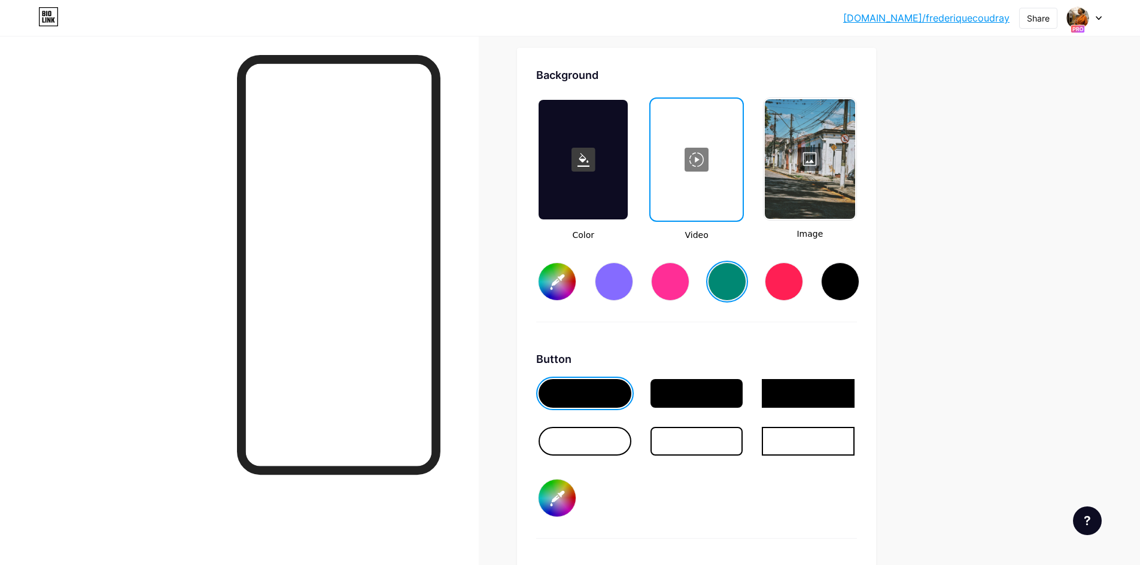
click at [814, 183] on div at bounding box center [810, 159] width 90 height 120
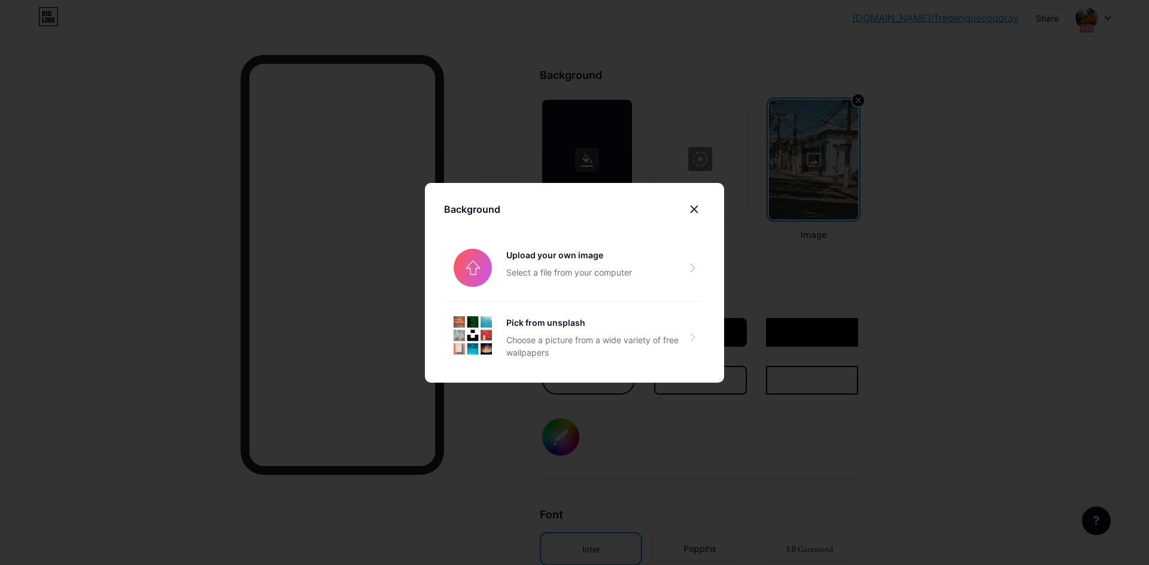
click at [693, 212] on icon at bounding box center [694, 210] width 10 height 10
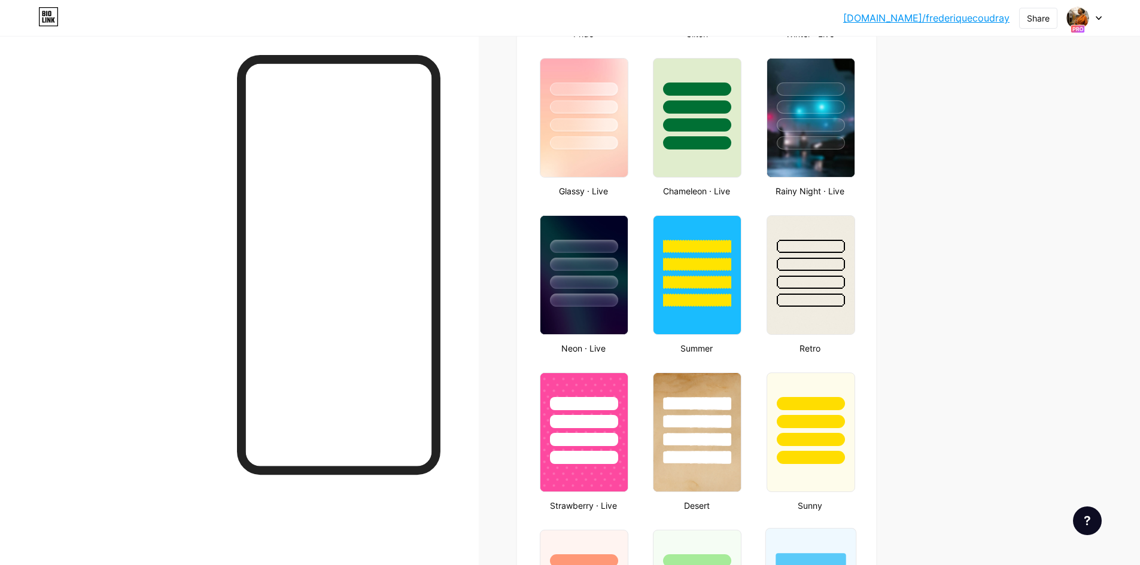
scroll to position [452, 0]
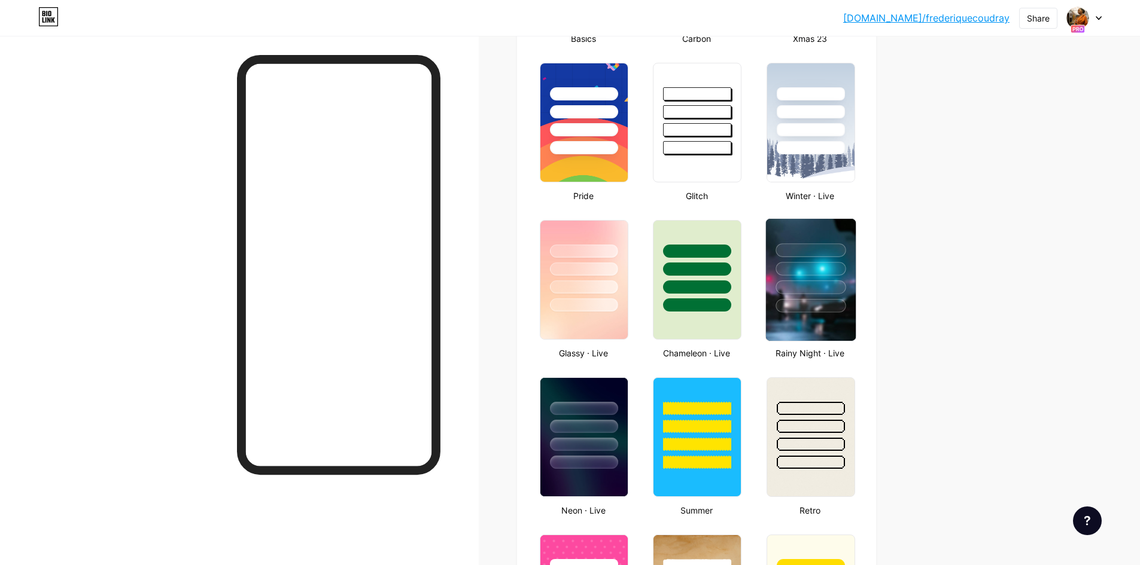
click at [820, 291] on div at bounding box center [810, 288] width 70 height 14
click at [804, 310] on div at bounding box center [810, 305] width 66 height 13
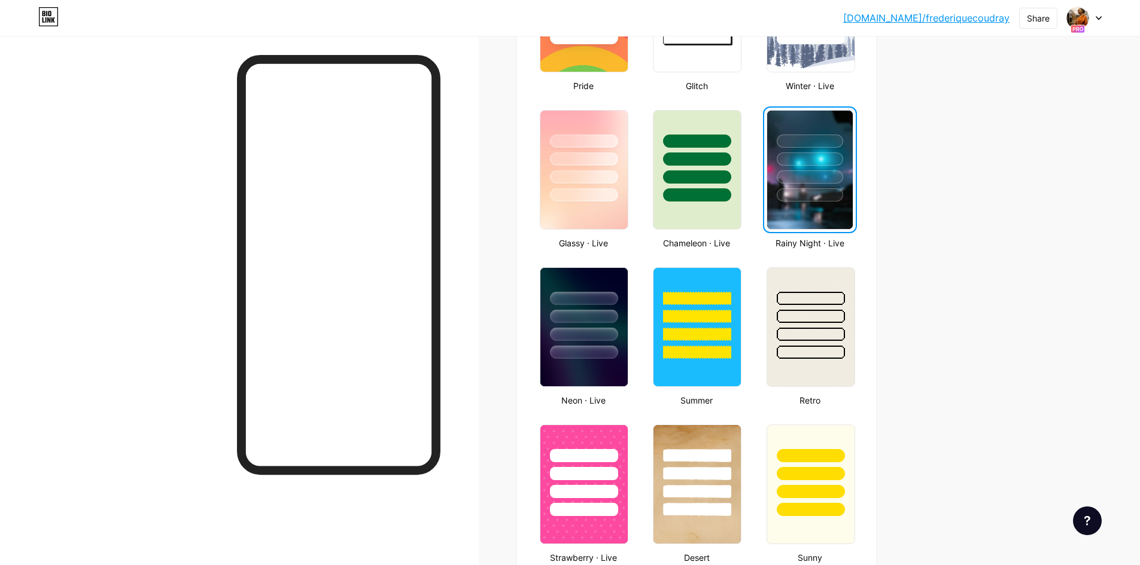
scroll to position [751, 0]
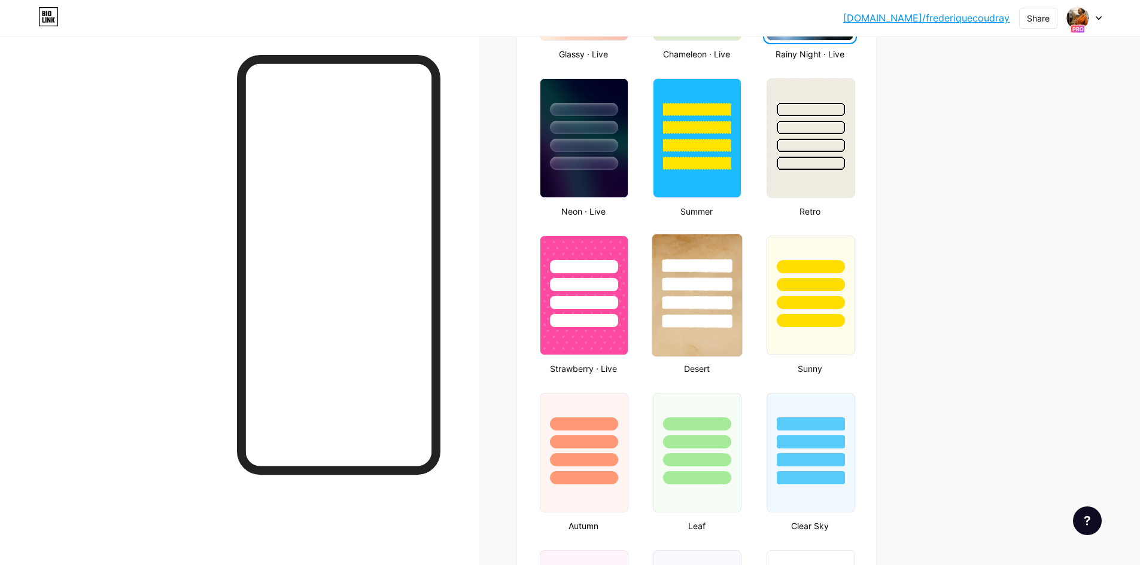
click at [695, 321] on div at bounding box center [697, 322] width 70 height 14
click at [695, 321] on div at bounding box center [696, 320] width 66 height 13
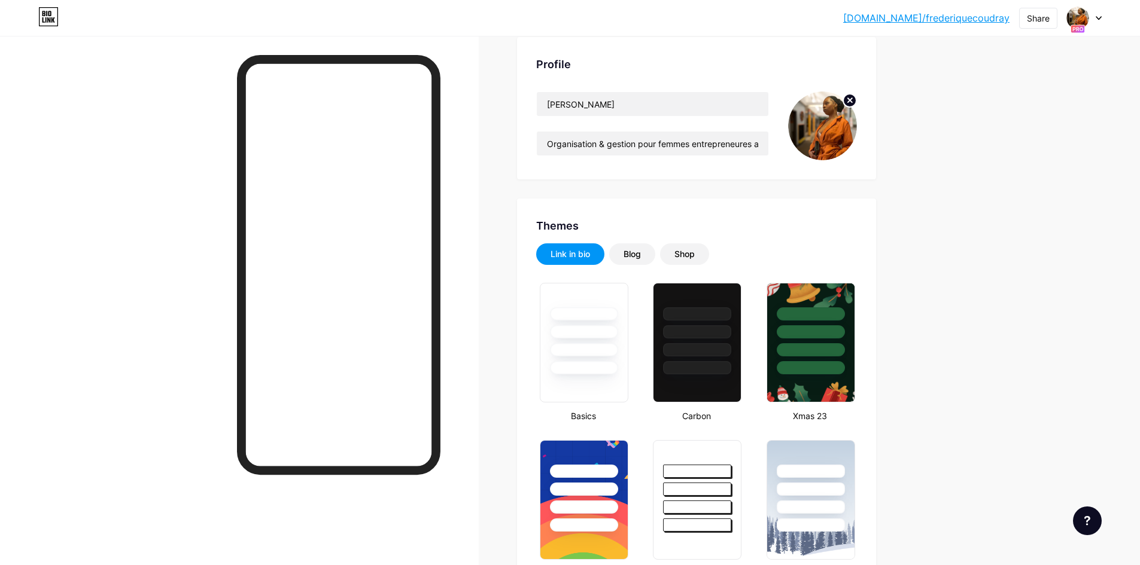
scroll to position [0, 0]
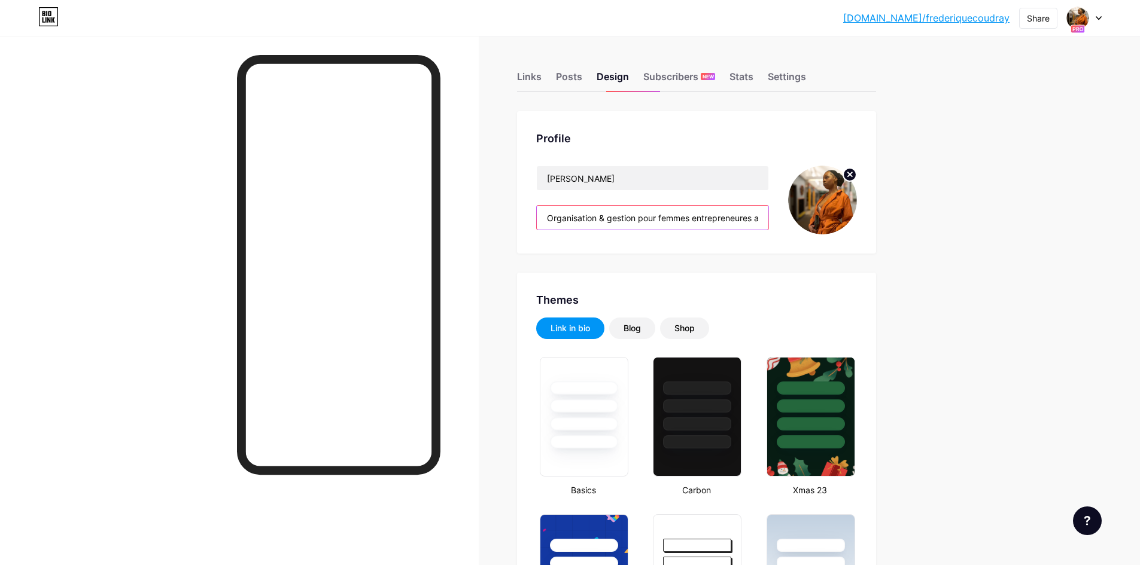
click at [725, 218] on input "Organisation & gestion pour femmes entrepreneures ambitieuses, TPE & PME 💼 Gagn…" at bounding box center [653, 218] width 232 height 24
click at [703, 218] on input "Organisation & gestion pour femmes entrepreneures ambitieuses, TPE & PME 💼 Gagn…" at bounding box center [653, 218] width 232 height 24
click at [568, 75] on div "Posts" at bounding box center [569, 80] width 26 height 22
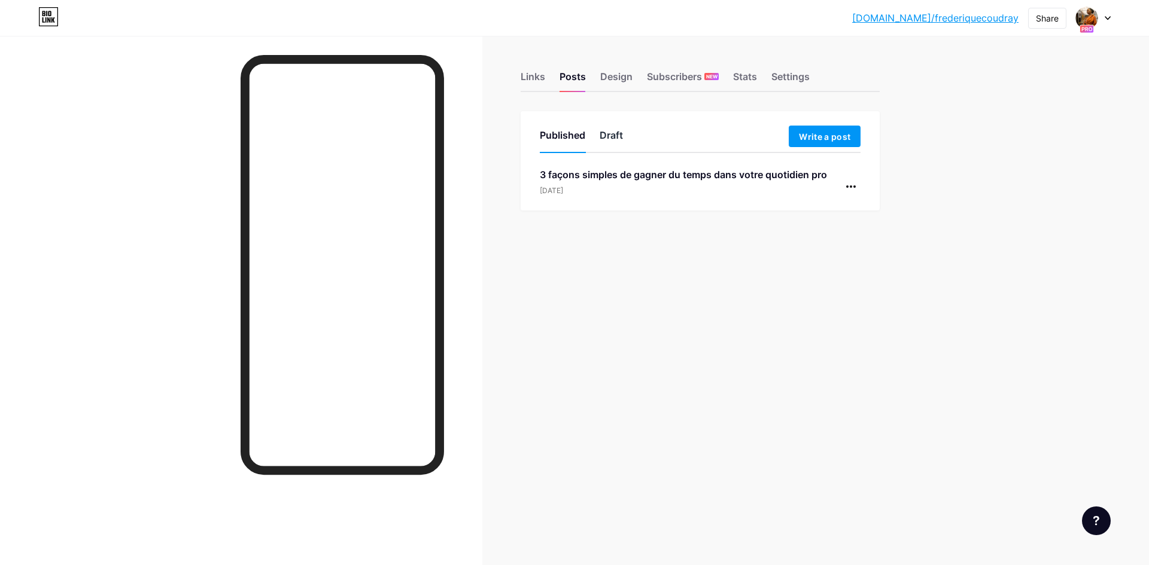
click at [614, 132] on div "Draft" at bounding box center [611, 139] width 23 height 22
click at [696, 313] on icon at bounding box center [699, 304] width 19 height 19
drag, startPoint x: 633, startPoint y: 321, endPoint x: 770, endPoint y: 326, distance: 137.1
click at [774, 327] on div "You haven’t drafted any posts yet." at bounding box center [700, 311] width 321 height 33
copy span "You haven’t drafted any posts yet."
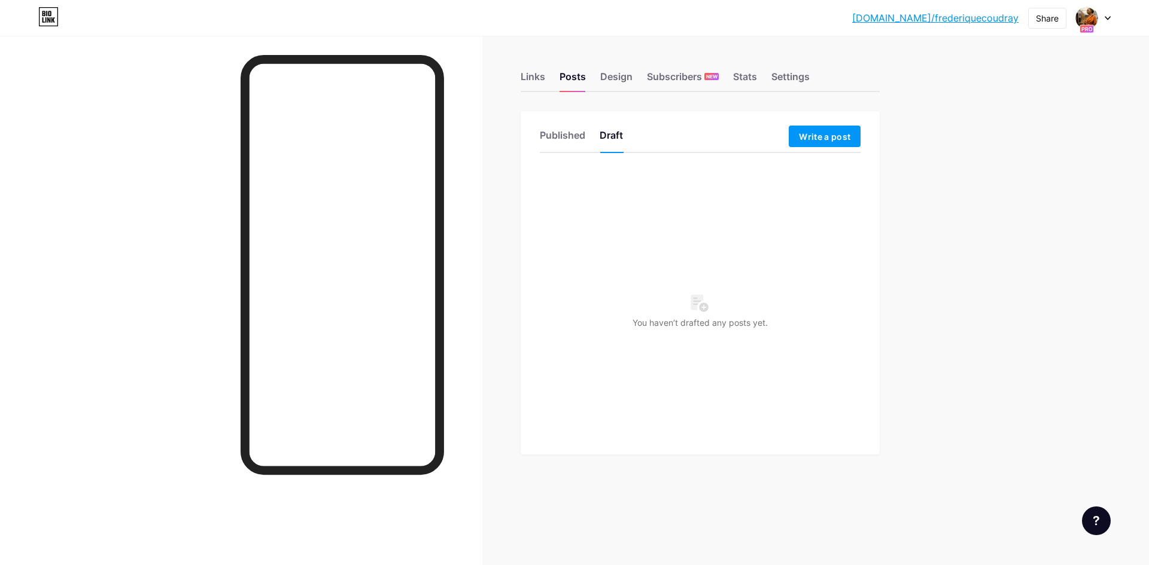
drag, startPoint x: 703, startPoint y: 305, endPoint x: 728, endPoint y: 361, distance: 61.1
click at [729, 362] on div "You haven’t drafted any posts yet." at bounding box center [700, 311] width 321 height 287
click at [705, 306] on icon at bounding box center [703, 307] width 9 height 9
click at [815, 139] on span "Write a post" at bounding box center [824, 137] width 51 height 10
click at [832, 138] on span "Write a post" at bounding box center [824, 137] width 51 height 10
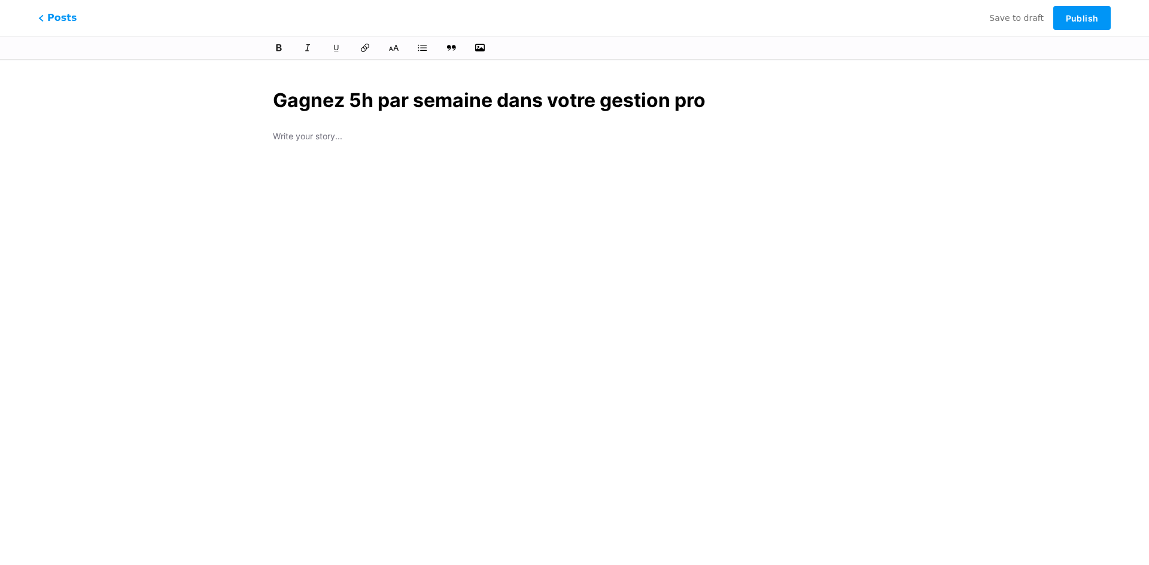
type input "Gagnez 5h par semaine dans votre gestion pro"
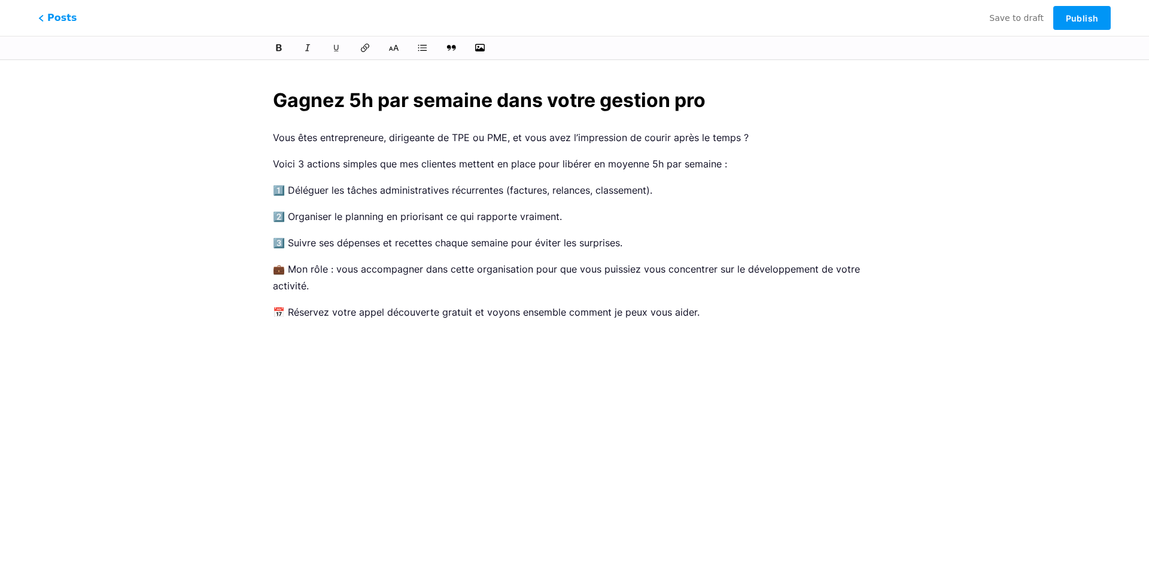
click at [279, 100] on input "Gagnez 5h par semaine dans votre gestion pro" at bounding box center [574, 100] width 603 height 29
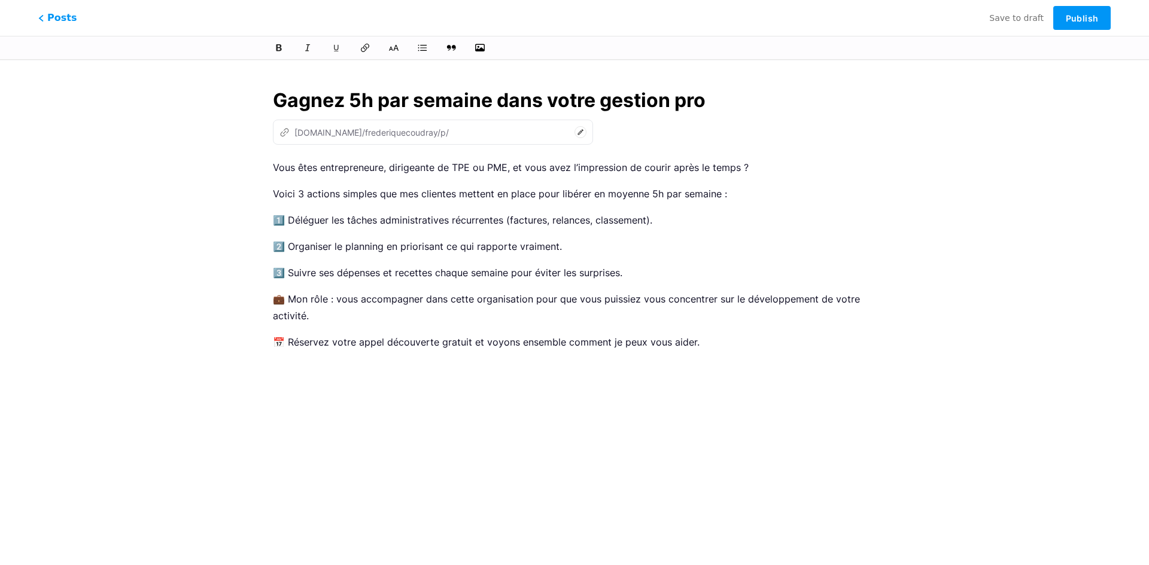
type input "gagnez-5h-par-semaine-dans-votre-gestion-pro"
click at [505, 410] on div "Vous êtes entrepreneure, dirigeante de TPE ou PME, et vous avez l’impression de…" at bounding box center [574, 308] width 603 height 299
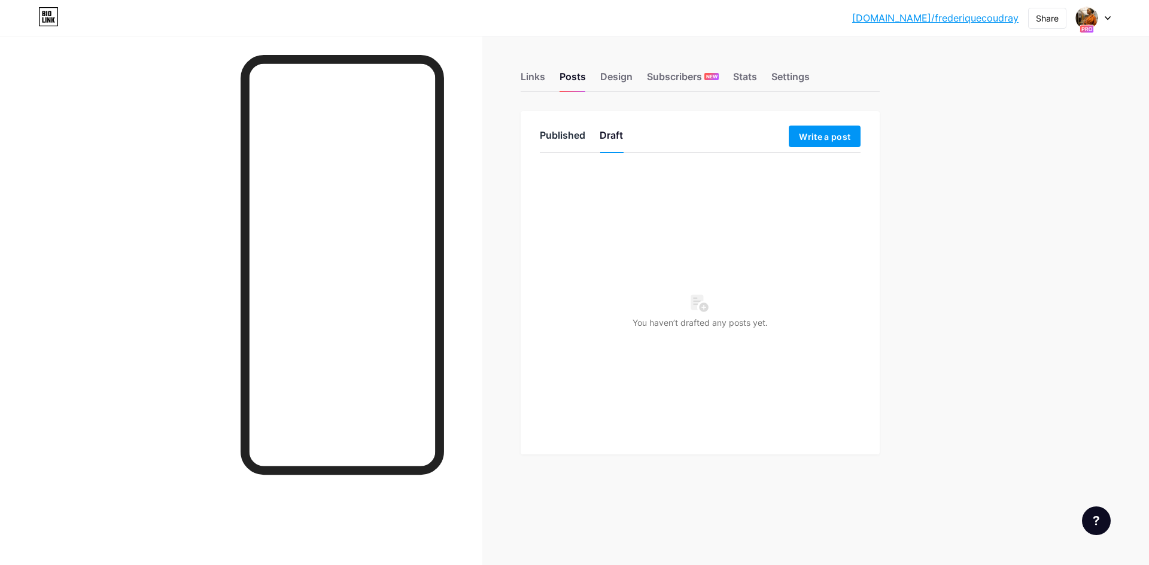
click at [560, 139] on div "Published" at bounding box center [562, 139] width 45 height 22
click at [605, 135] on div "Draft" at bounding box center [611, 139] width 23 height 22
click at [551, 135] on div "Published" at bounding box center [562, 139] width 45 height 22
click at [613, 136] on div "Draft" at bounding box center [611, 139] width 23 height 22
click at [814, 139] on span "Write a post" at bounding box center [824, 137] width 51 height 10
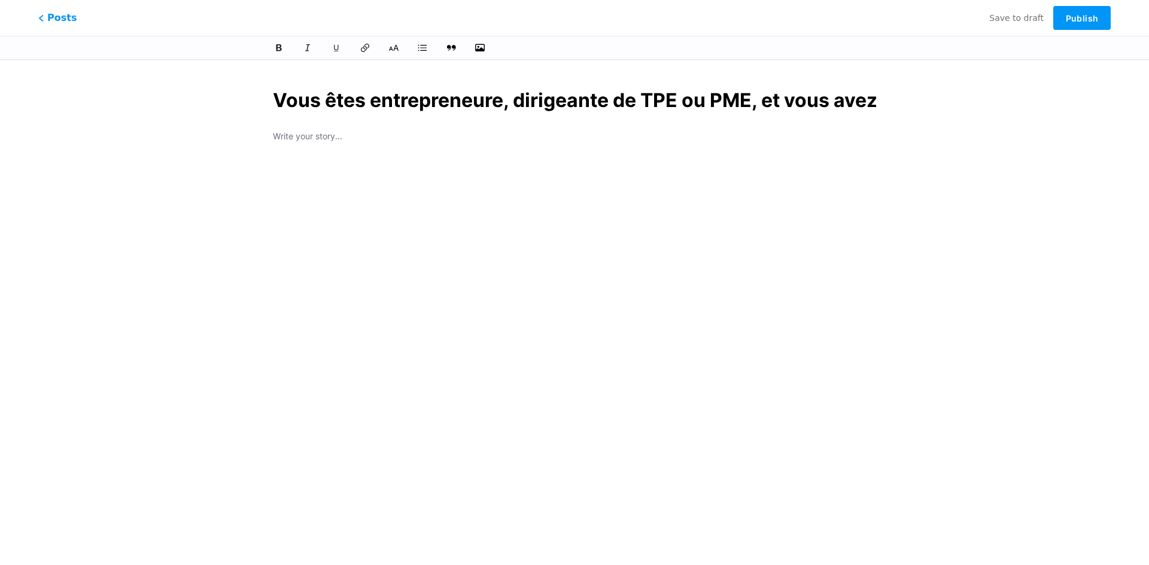
scroll to position [0, 5658]
type input "Vous êtes entrepreneure, dirigeante de TPE ou PME, et vous avez l’impression de…"
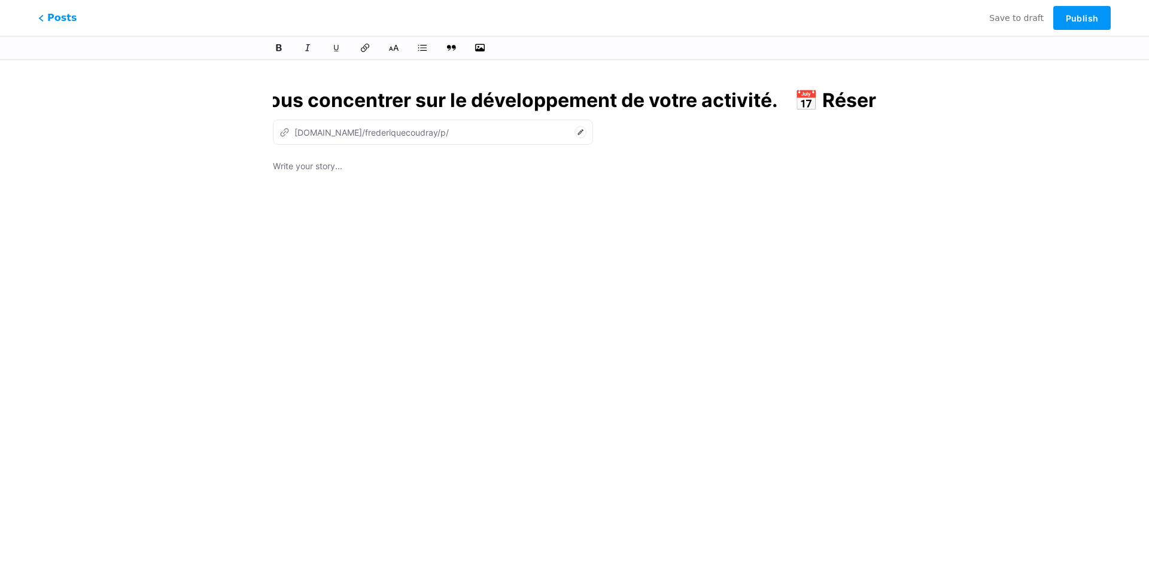
type input "vous-etes-entrepreneure-dirigeante-de-tpe-ou-pme-et-vous-avez-limpression-de-co…"
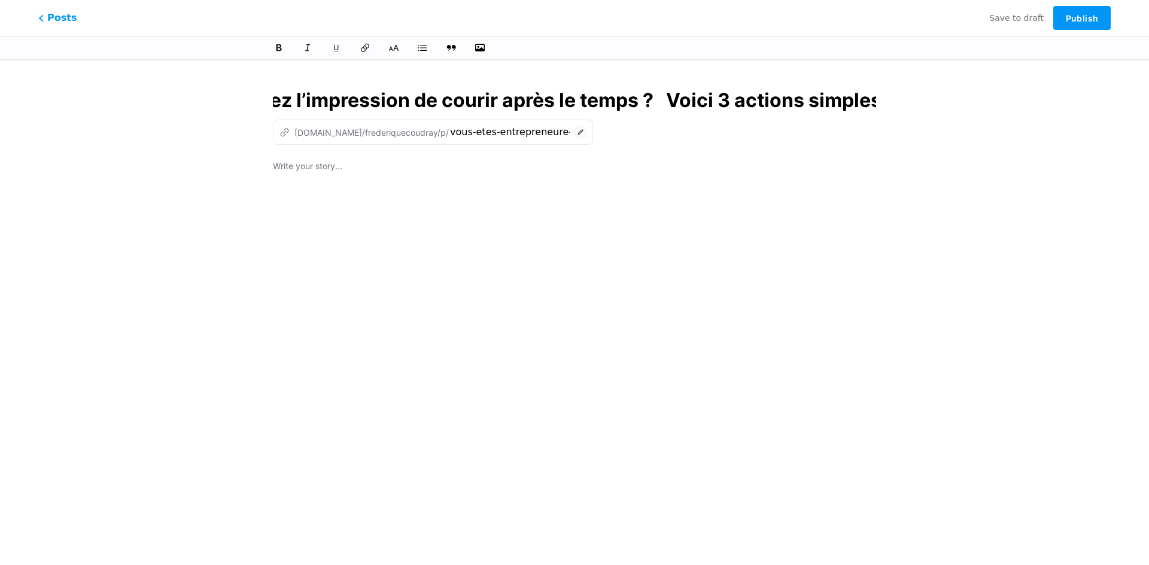
scroll to position [0, 0]
drag, startPoint x: 873, startPoint y: 102, endPoint x: 230, endPoint y: 19, distance: 648.5
click at [138, 93] on div "This feature is only available for Pro users. Try Pro for free Posts Save to dr…" at bounding box center [574, 275] width 1149 height 406
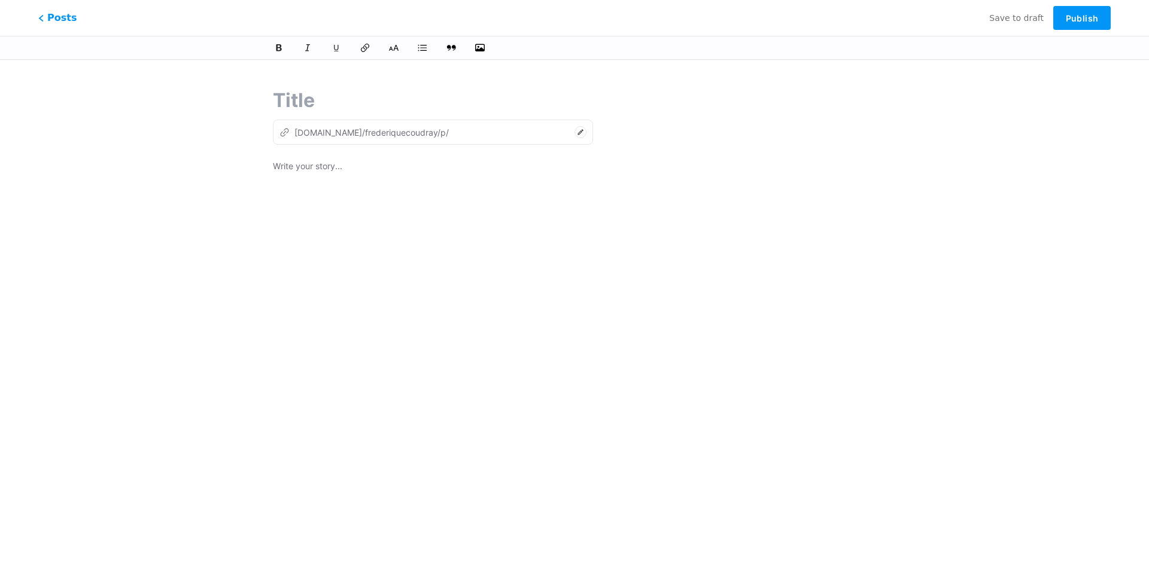
paste input "3 façons simples de gagner du temps dans votre quotidien pro"
type input "3 façons simples de gagner du temps dans votre quotidien pro"
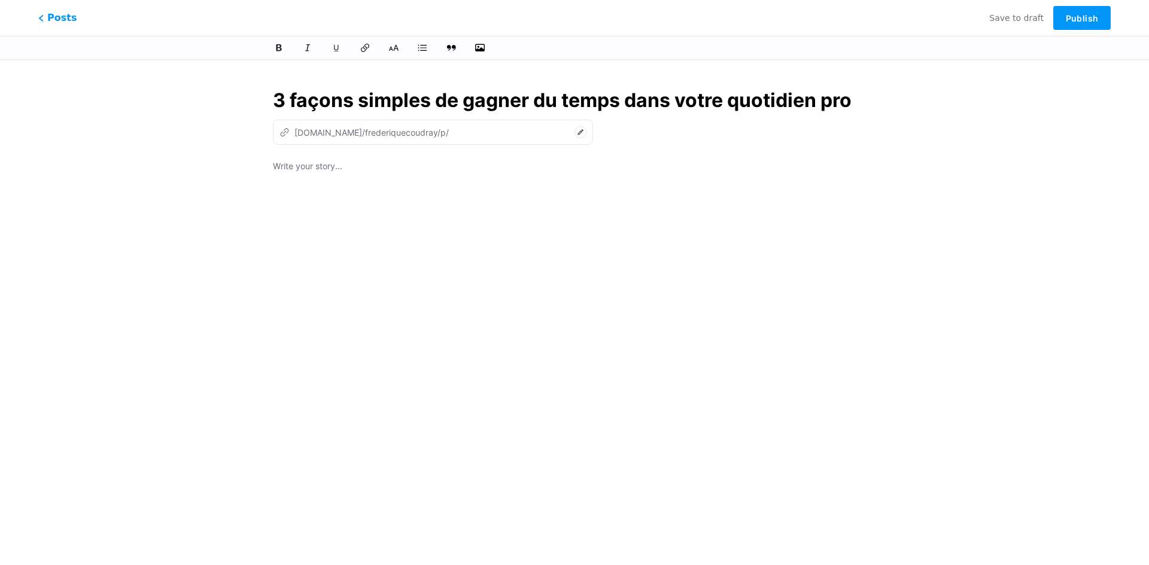
drag, startPoint x: 848, startPoint y: 99, endPoint x: 369, endPoint y: 4, distance: 489.2
click at [211, 114] on div "This feature is only available for Pro users. Try Pro for free Posts Save to dr…" at bounding box center [574, 275] width 1149 height 406
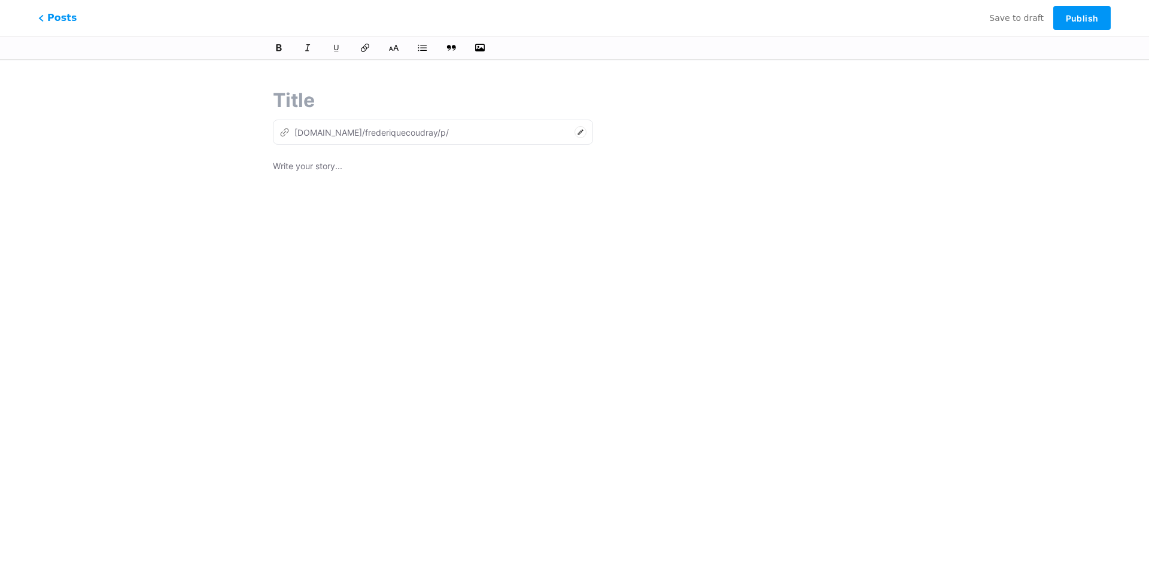
paste input "Gagnez 5h par semaine dans votre gestion pro"
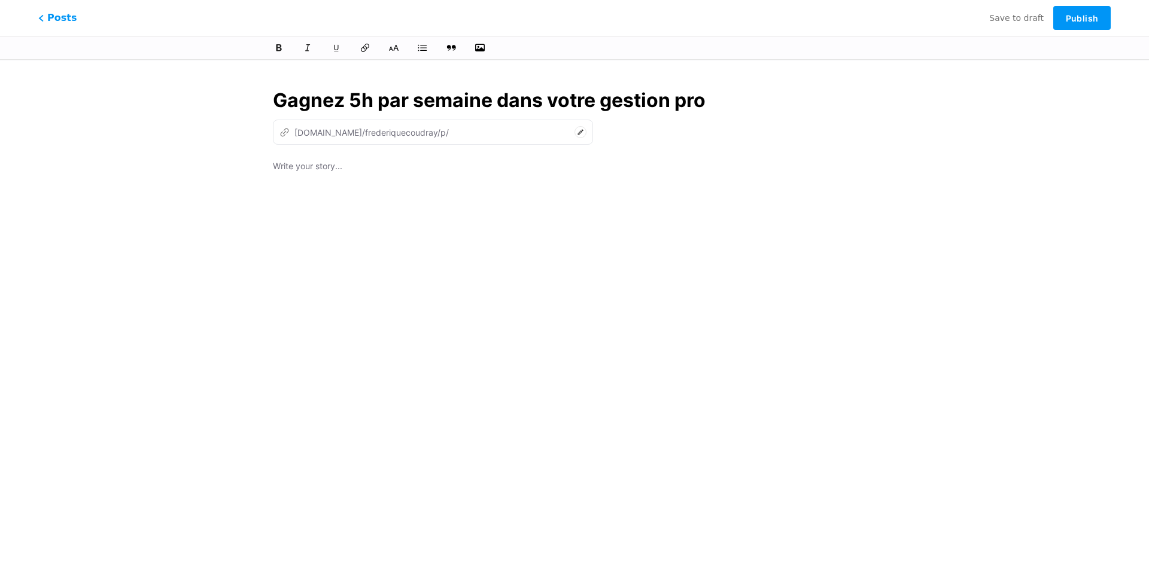
type input "Gagnez 5h par semaine dans votre gestion pro"
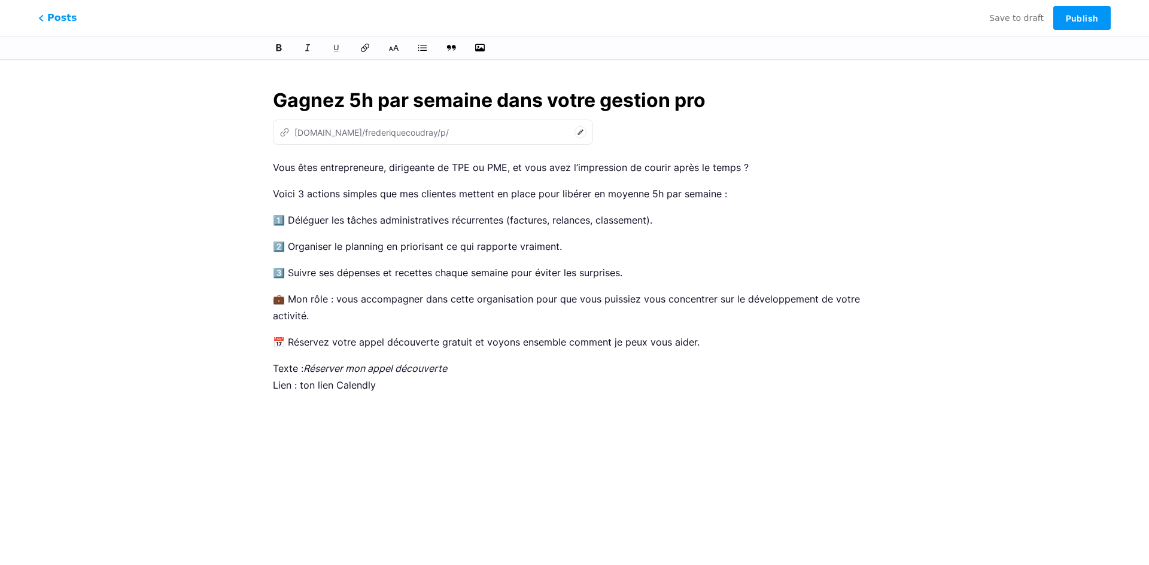
drag, startPoint x: 305, startPoint y: 366, endPoint x: 591, endPoint y: 206, distance: 327.9
click at [246, 360] on div "Gagnez 5h par semaine dans votre gestion pro z bio.link/frederiquecoudray/p/ Vo…" at bounding box center [574, 275] width 689 height 406
drag, startPoint x: 383, startPoint y: 388, endPoint x: 926, endPoint y: 136, distance: 598.8
click at [308, 382] on p "Réserver mon appel découverte Lien : ton lien Calendly" at bounding box center [574, 377] width 603 height 34
drag, startPoint x: 428, startPoint y: 369, endPoint x: 257, endPoint y: 352, distance: 171.9
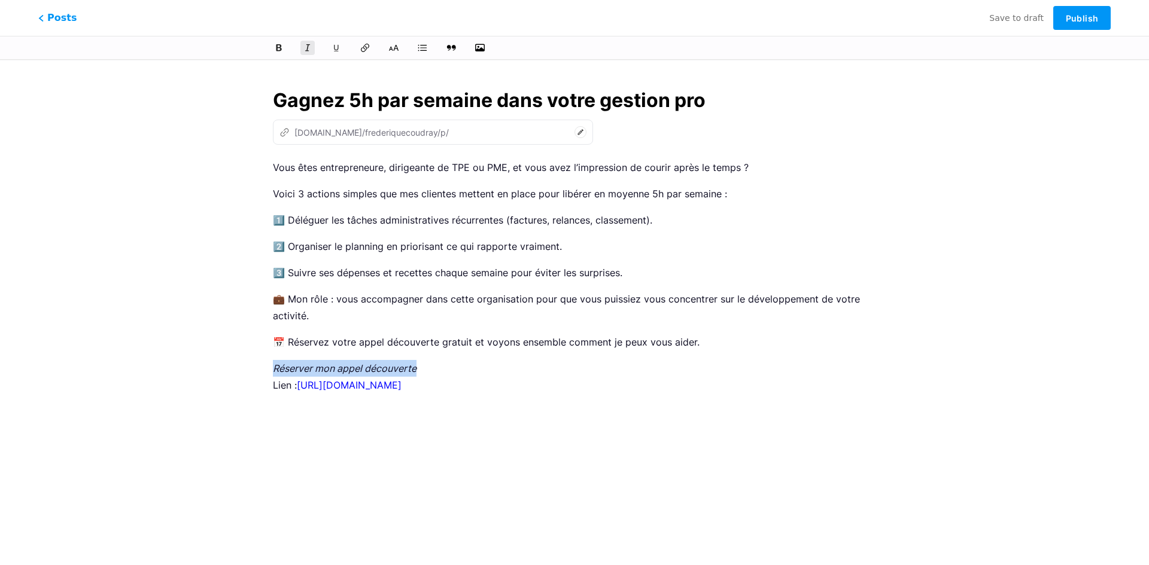
click at [257, 352] on div "Gagnez 5h par semaine dans votre gestion pro z bio.link/frederiquecoudray/p/ Vo…" at bounding box center [574, 275] width 637 height 406
click at [1088, 20] on span "Publish" at bounding box center [1082, 18] width 32 height 10
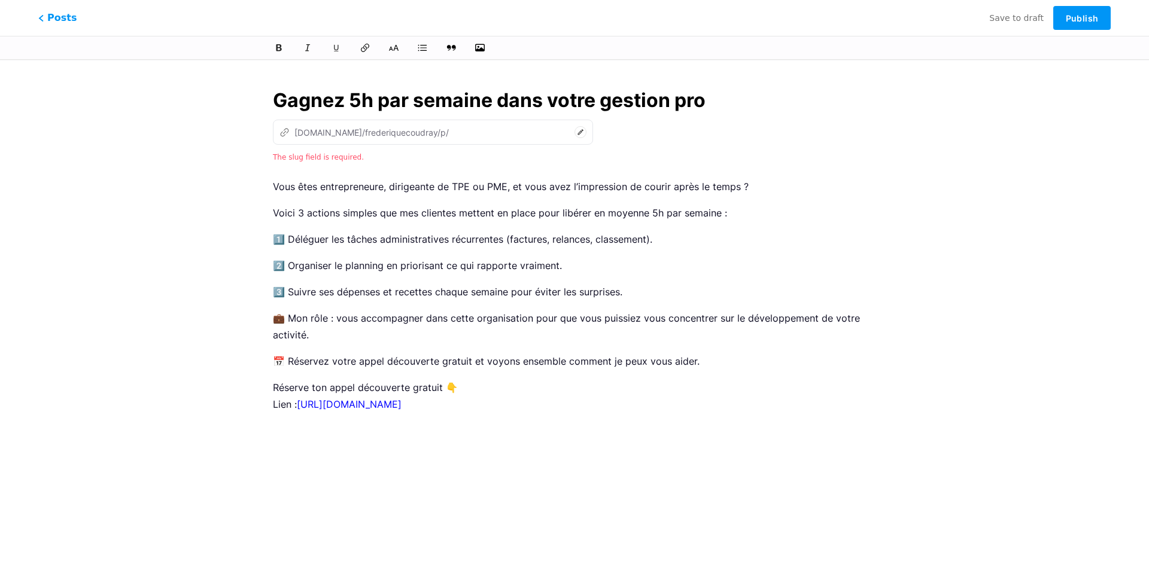
click at [342, 135] on div "z bio.link/frederiquecoudray/p/" at bounding box center [363, 132] width 169 height 13
click at [574, 132] on icon at bounding box center [580, 132] width 12 height 12
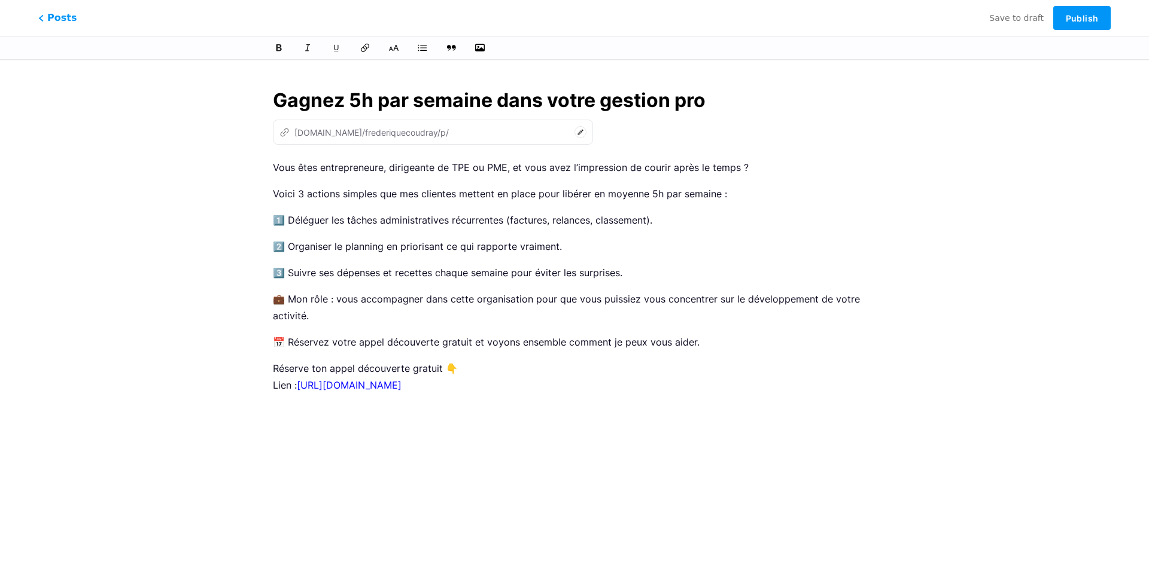
drag, startPoint x: 361, startPoint y: 159, endPoint x: 348, endPoint y: 165, distance: 13.9
click at [297, 158] on div "Gagnez 5h par semaine dans votre gestion pro z bio.link/frederiquecoudray/p/ Vo…" at bounding box center [574, 275] width 637 height 406
click at [1087, 18] on span "Publish" at bounding box center [1082, 18] width 32 height 10
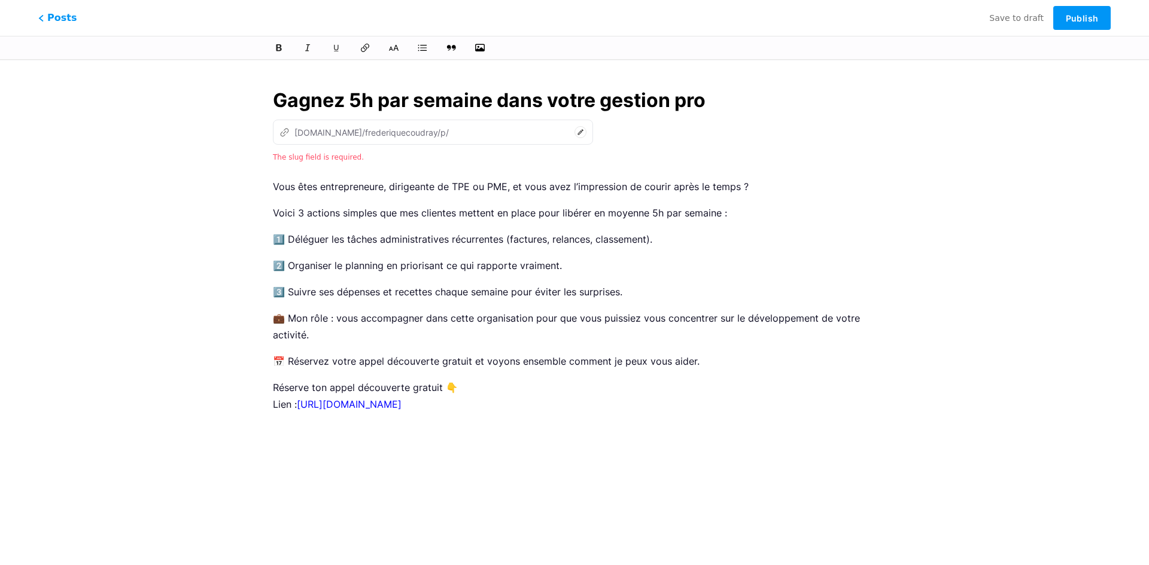
click at [914, 366] on div "Gagnez 5h par semaine dans votre gestion pro z bio.link/frederiquecoudray/p/ Th…" at bounding box center [574, 284] width 689 height 425
click at [346, 130] on div "z bio.link/frederiquecoudray/p/" at bounding box center [363, 132] width 169 height 13
drag, startPoint x: 273, startPoint y: 156, endPoint x: 354, endPoint y: 162, distance: 81.6
click at [354, 162] on div "The slug field is required." at bounding box center [574, 157] width 603 height 14
copy span "The slug field is required."
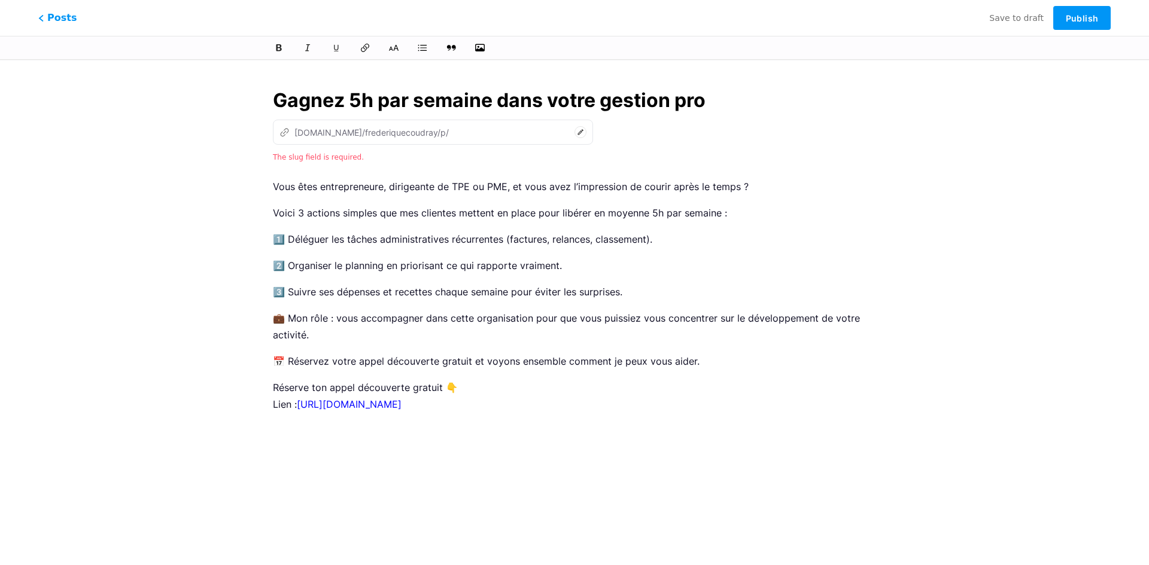
drag, startPoint x: 439, startPoint y: 129, endPoint x: 384, endPoint y: 133, distance: 55.2
click at [384, 133] on div "z bio.link/frederiquecoudray/p/" at bounding box center [363, 132] width 169 height 13
drag, startPoint x: 384, startPoint y: 131, endPoint x: 320, endPoint y: 126, distance: 63.6
click at [320, 126] on div "z bio.link/frederiquecoudray/p/" at bounding box center [363, 132] width 169 height 13
drag, startPoint x: 293, startPoint y: 133, endPoint x: 324, endPoint y: 132, distance: 31.1
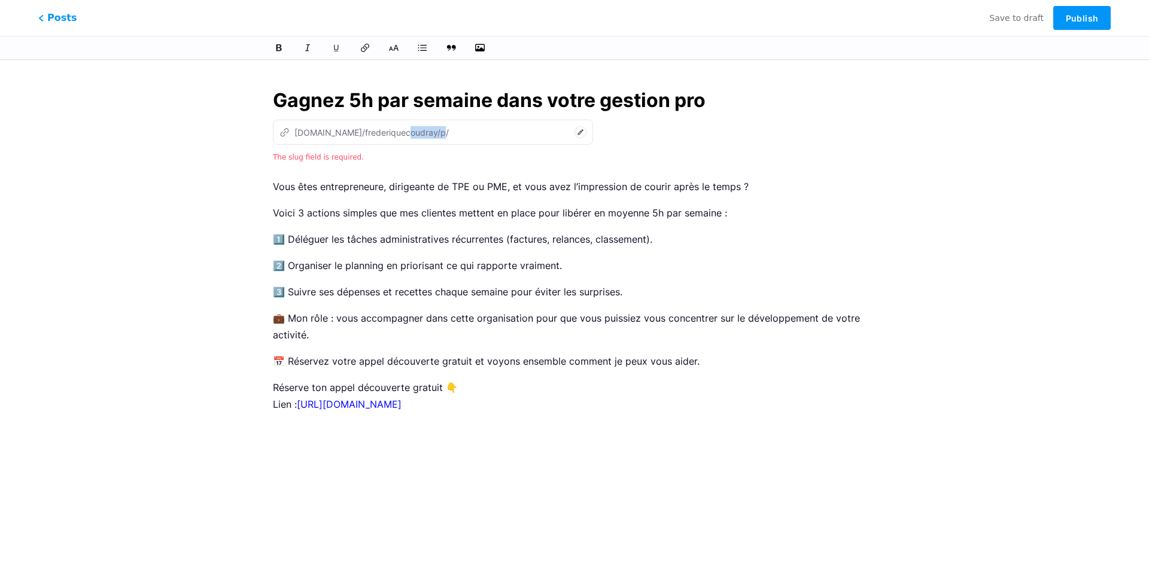
click at [324, 132] on div "z bio.link/frederiquecoudray/p/" at bounding box center [363, 132] width 169 height 13
click at [319, 131] on div "z bio.link/frederiquecoudray/p/" at bounding box center [433, 132] width 320 height 25
click at [574, 135] on icon at bounding box center [580, 132] width 12 height 12
drag, startPoint x: 427, startPoint y: 133, endPoint x: 319, endPoint y: 138, distance: 107.8
click at [319, 138] on div "z bio.link/frederiquecoudray/p/" at bounding box center [427, 132] width 308 height 25
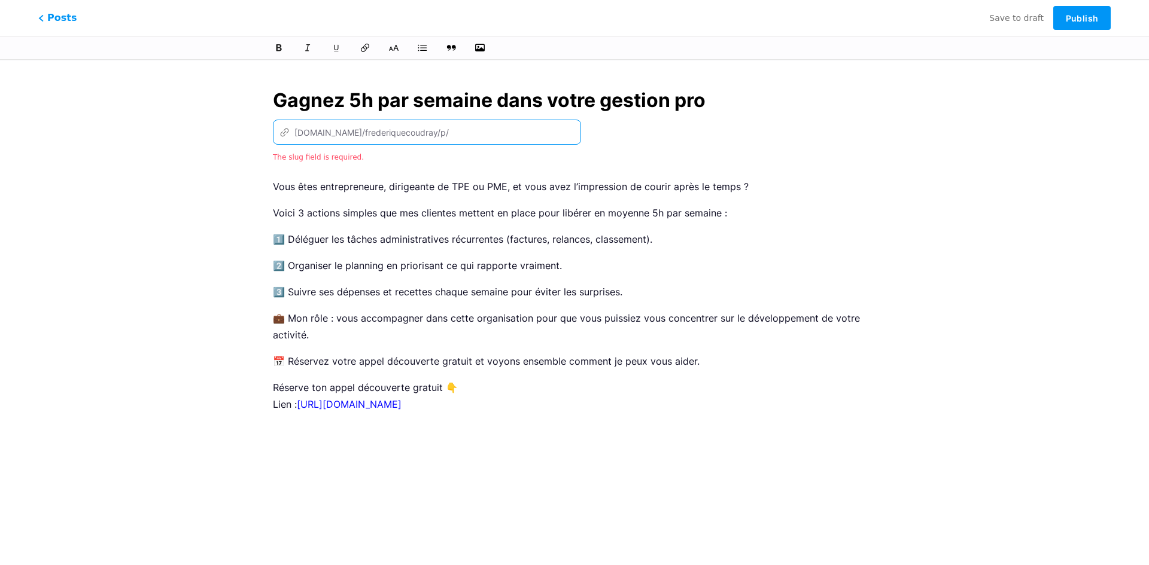
click at [450, 128] on input "text" at bounding box center [510, 132] width 120 height 14
paste input "https://bio.link/fc-services"
type input "h"
drag, startPoint x: 288, startPoint y: 132, endPoint x: 448, endPoint y: 176, distance: 165.6
click at [290, 126] on div "z bio.link/frederiquecoudray/p/" at bounding box center [363, 132] width 169 height 13
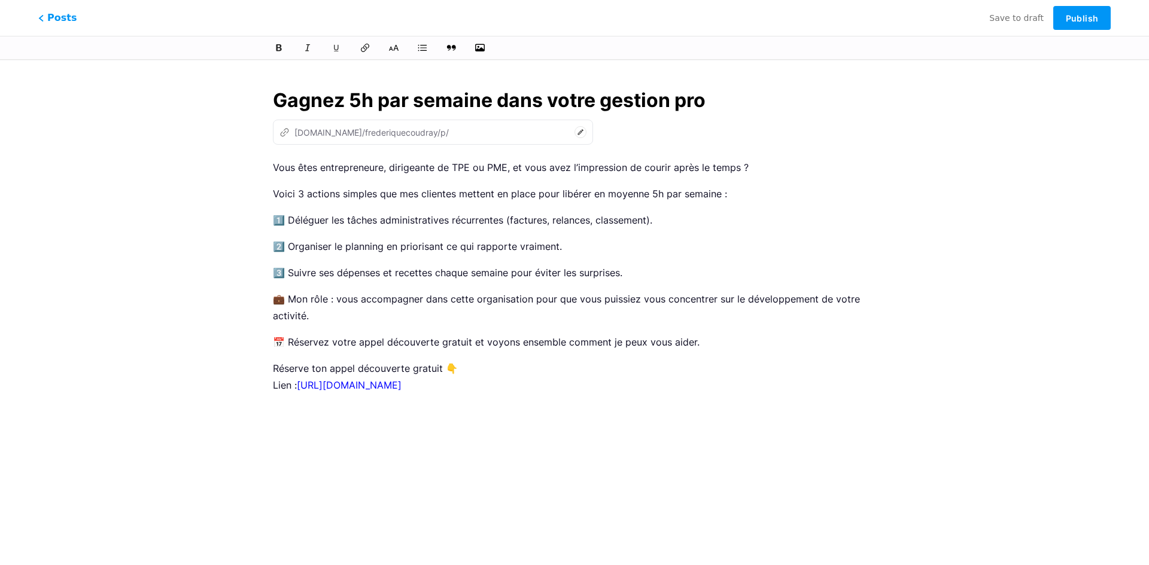
drag, startPoint x: 634, startPoint y: 522, endPoint x: 629, endPoint y: 515, distance: 8.3
click at [632, 497] on html "This feature is only available for Pro users. Try Pro for free Posts Save to dr…" at bounding box center [574, 248] width 1149 height 497
click at [574, 130] on icon at bounding box center [580, 132] width 12 height 12
click at [1082, 20] on span "Publish" at bounding box center [1082, 18] width 32 height 10
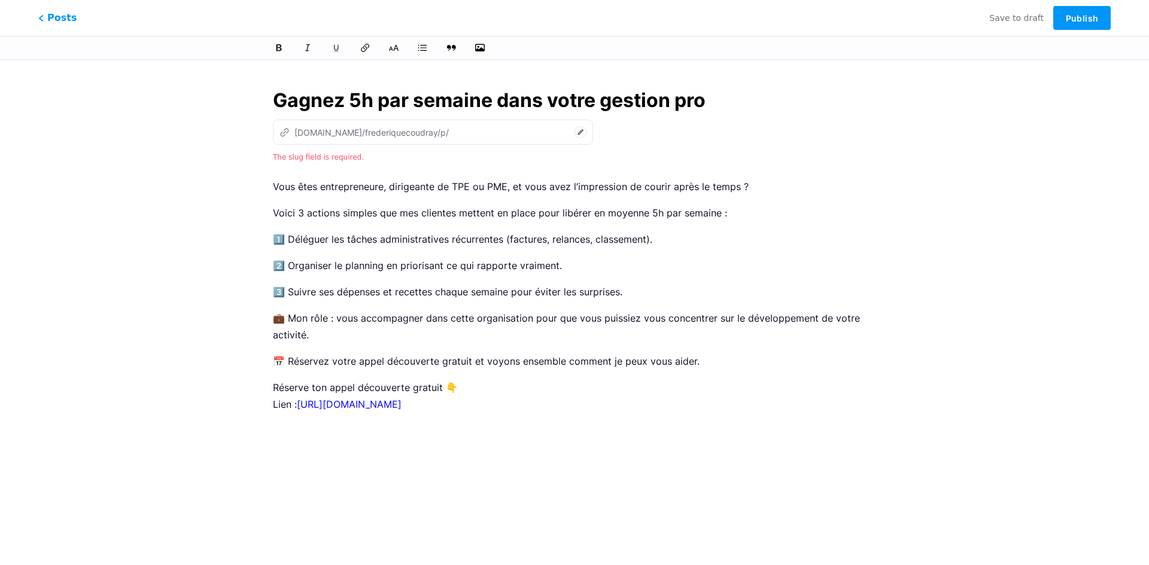
click at [285, 129] on icon at bounding box center [286, 131] width 4 height 4
click at [574, 133] on icon at bounding box center [580, 132] width 12 height 12
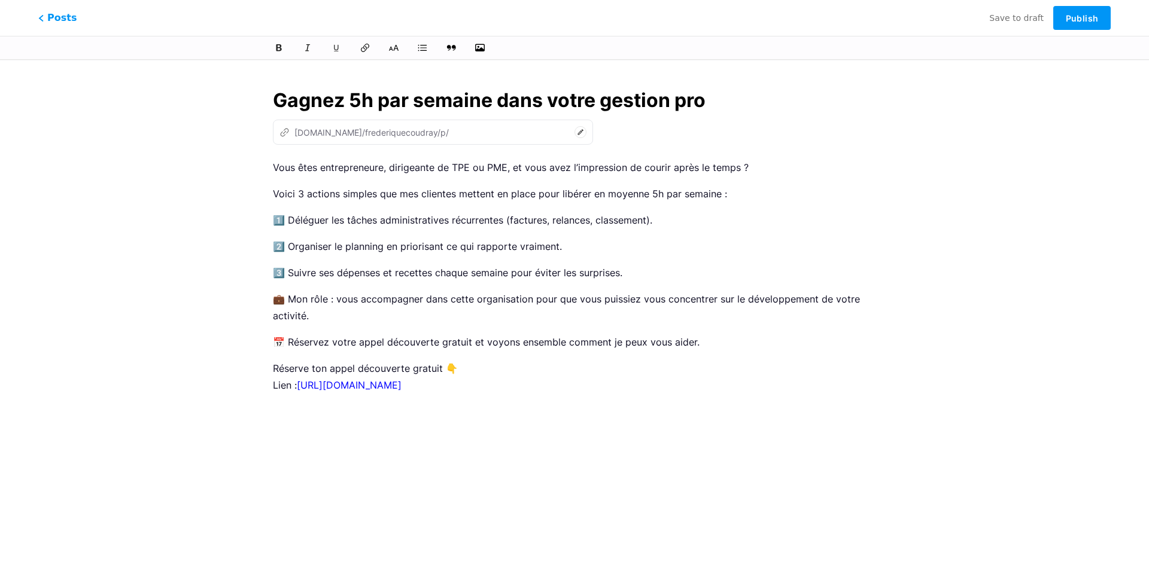
drag, startPoint x: 299, startPoint y: 131, endPoint x: 369, endPoint y: 132, distance: 69.4
click at [367, 133] on div "z bio.link/frederiquecoudray/p/" at bounding box center [363, 132] width 169 height 13
click at [574, 135] on icon at bounding box center [580, 132] width 12 height 12
paste input "https://bio.link/fc-services"
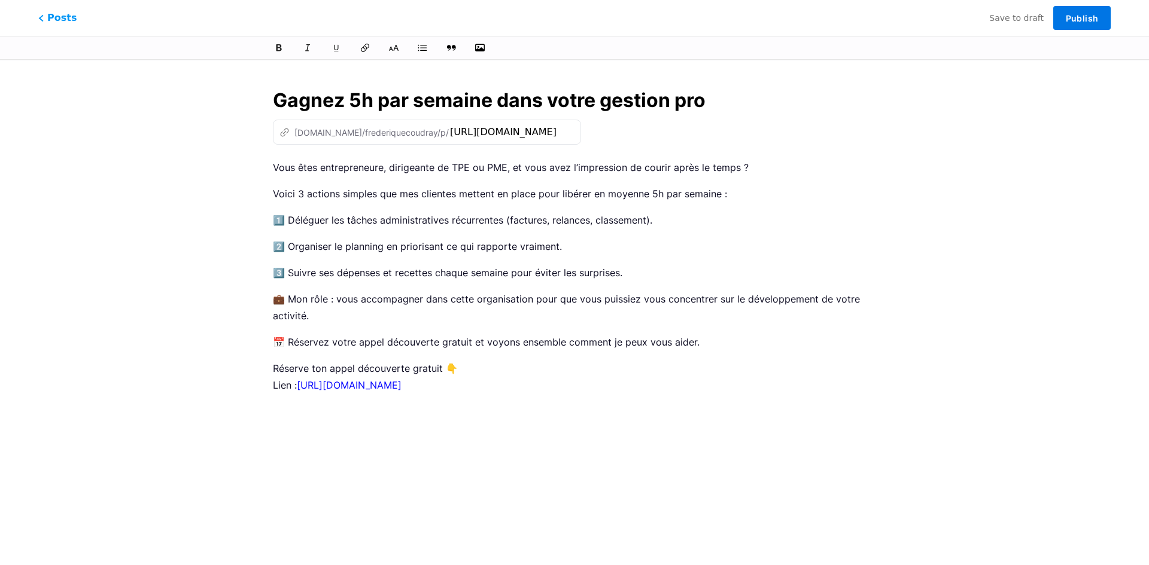
click at [1088, 15] on span "Publish" at bounding box center [1082, 18] width 32 height 10
type input "httpsbiolinkfc-services"
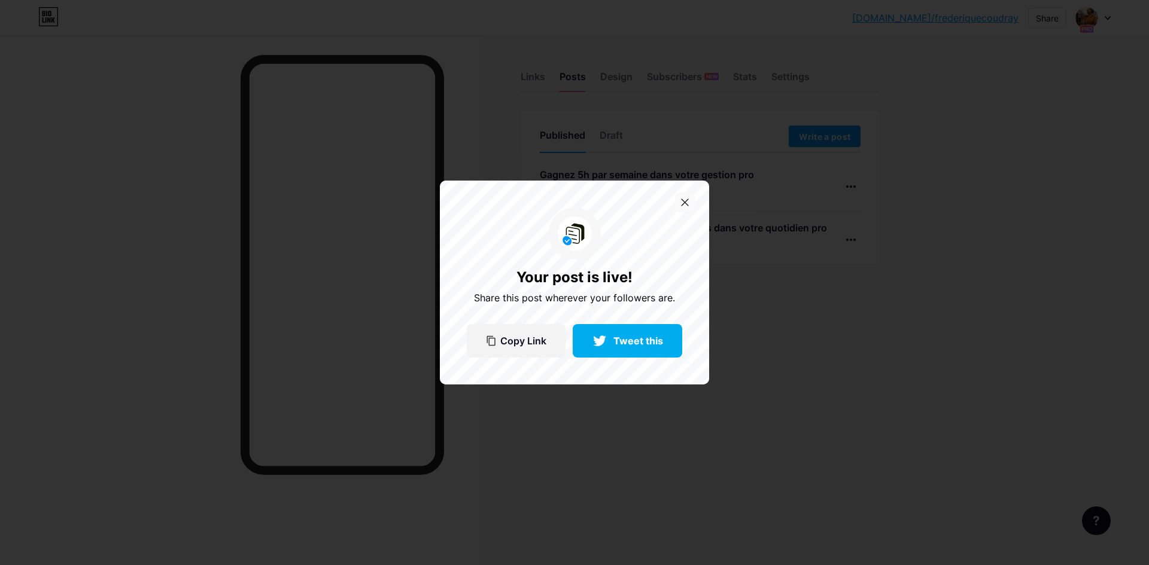
click at [683, 203] on icon at bounding box center [685, 203] width 8 height 8
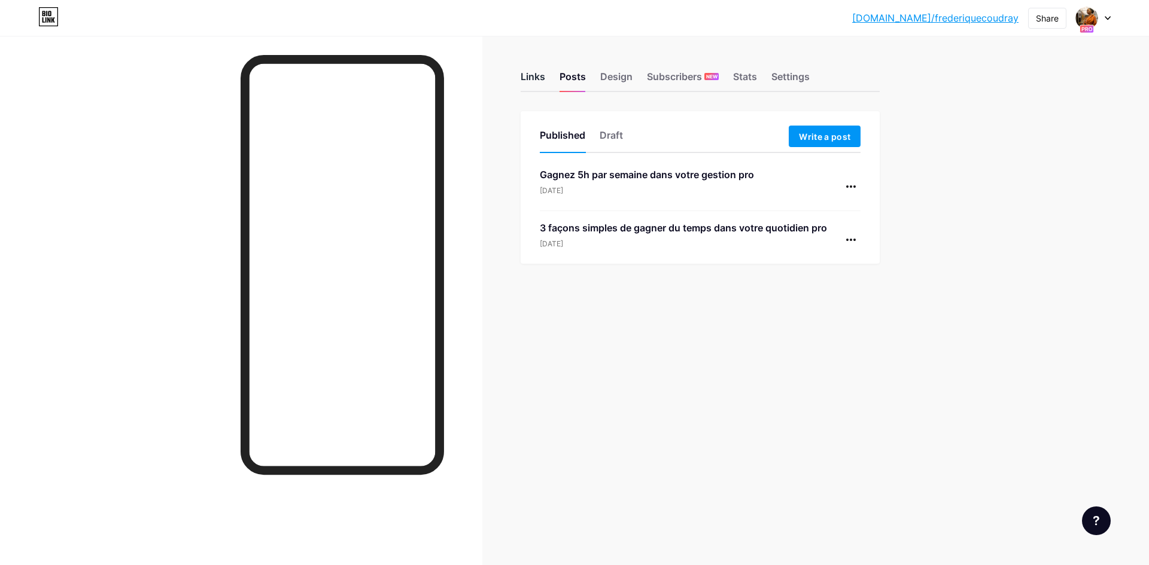
click at [537, 78] on div "Links" at bounding box center [533, 80] width 25 height 22
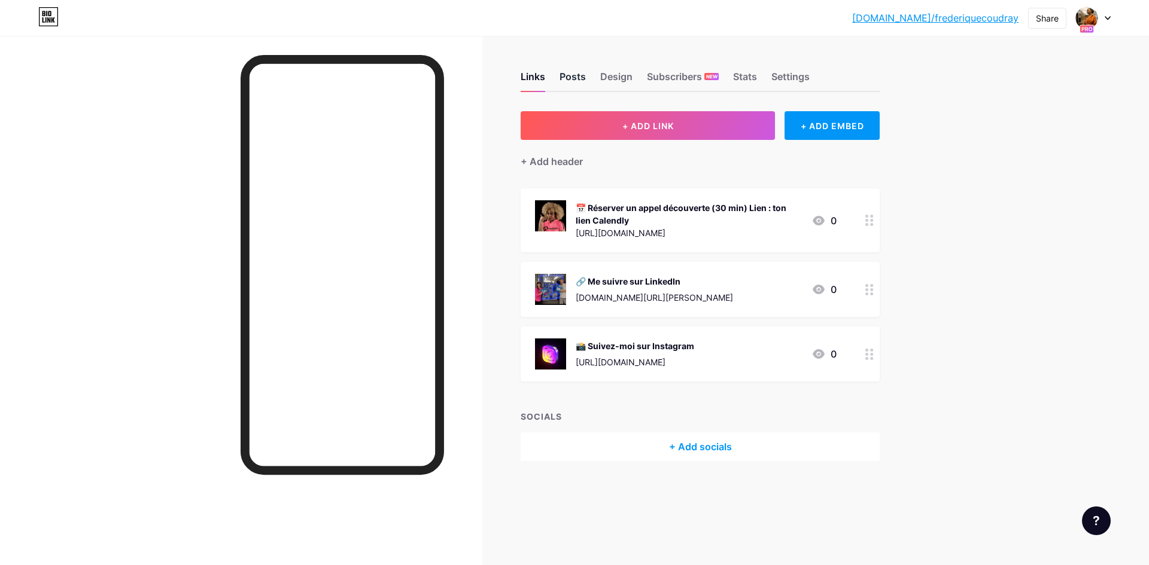
click at [561, 74] on div "Posts" at bounding box center [572, 80] width 26 height 22
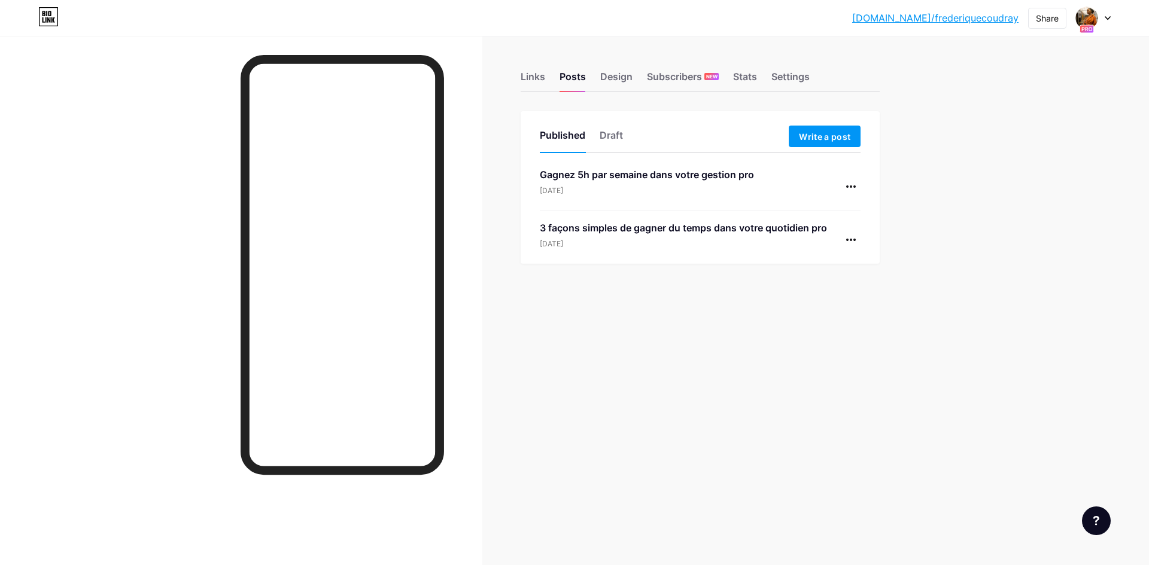
click at [662, 242] on div "Aug 15, 2025" at bounding box center [683, 244] width 287 height 11
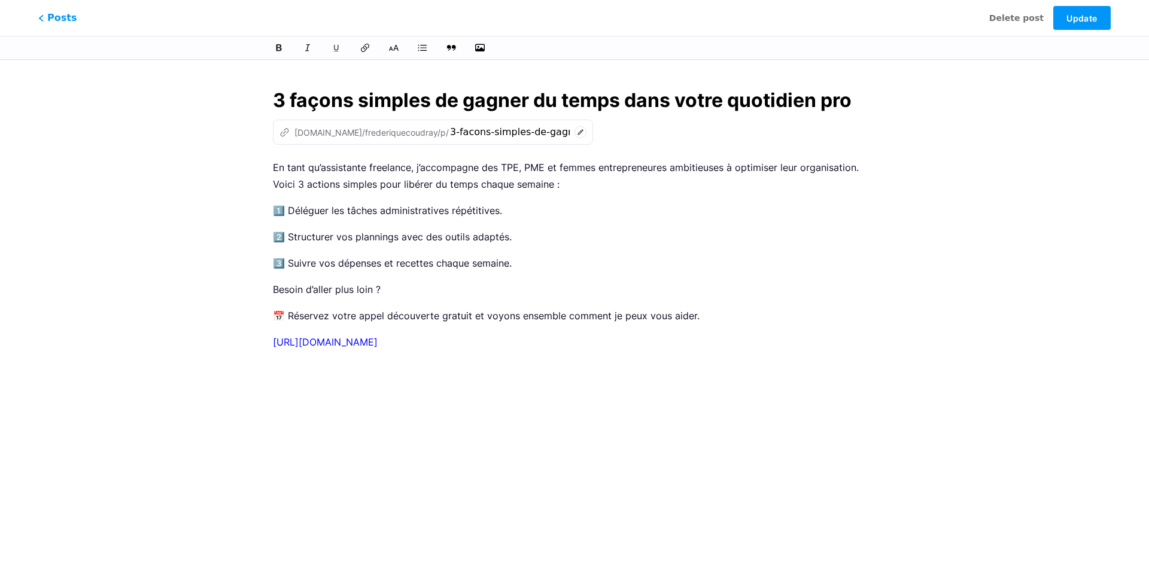
click at [1014, 138] on div "This feature is only available for Pro users. Try Pro for free Posts Delete pos…" at bounding box center [574, 275] width 1149 height 406
click at [1006, 193] on div "Cette fonctionnalité est uniquement disponible pour les utilisateurs Pro. Essay…" at bounding box center [574, 275] width 1149 height 406
click at [1083, 20] on font "Mise à jour" at bounding box center [1081, 18] width 47 height 10
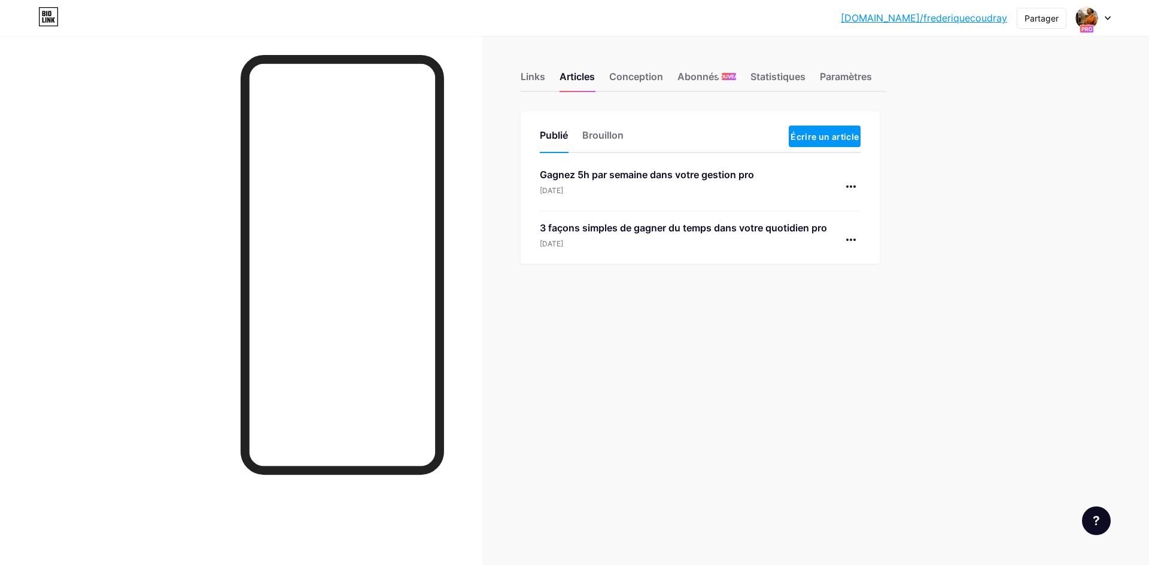
click at [613, 188] on div "15 août 2025" at bounding box center [647, 190] width 214 height 11
click at [614, 245] on div "15 août 2025" at bounding box center [683, 244] width 287 height 11
click at [946, 23] on font "[DOMAIN_NAME]/frederiquecoudray" at bounding box center [924, 18] width 166 height 12
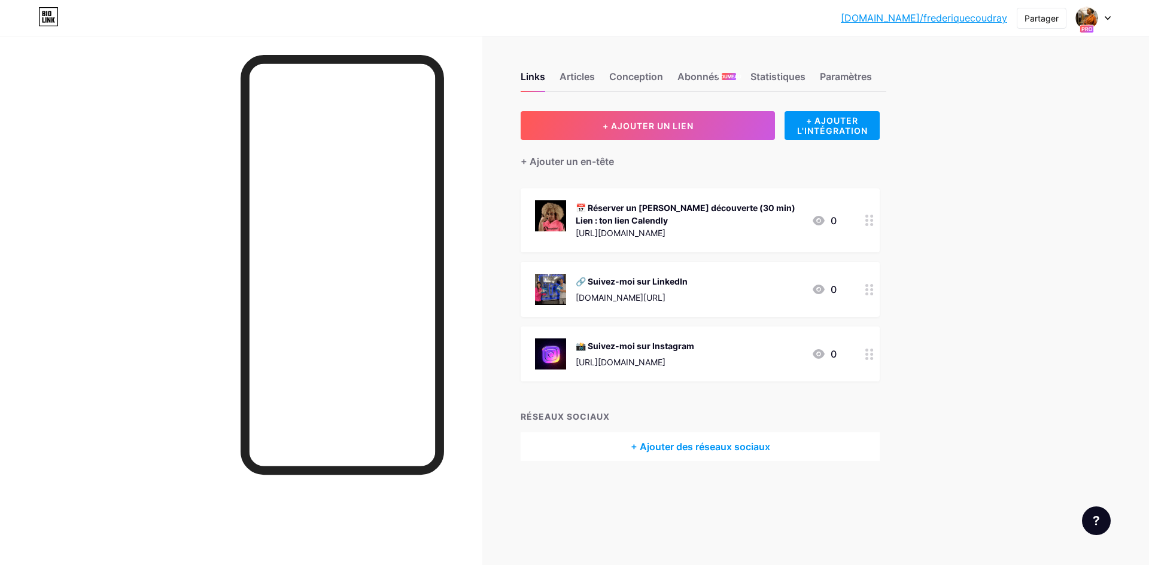
click at [948, 17] on font "[DOMAIN_NAME]/frederiquecoudray" at bounding box center [924, 18] width 166 height 12
click at [583, 80] on font "Articles" at bounding box center [576, 77] width 35 height 12
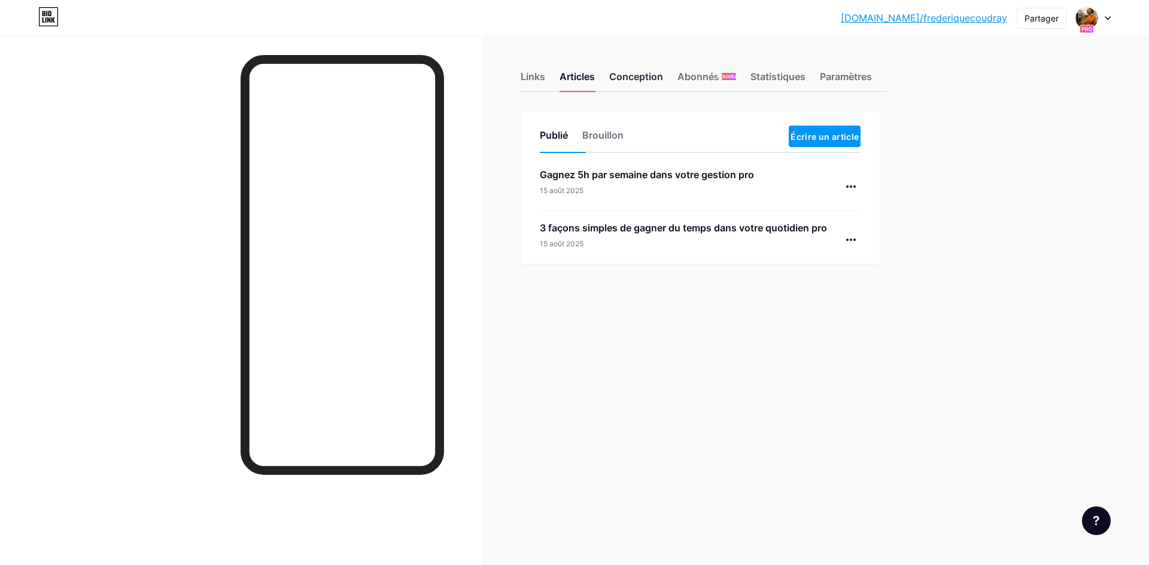
click at [638, 81] on font "Conception" at bounding box center [636, 77] width 54 height 12
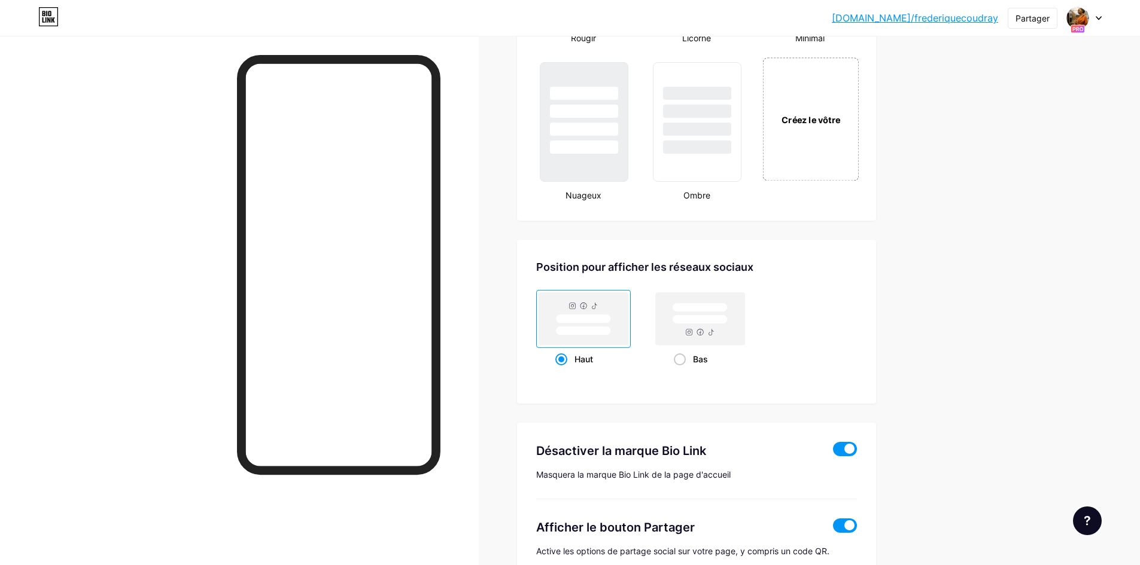
scroll to position [1480, 0]
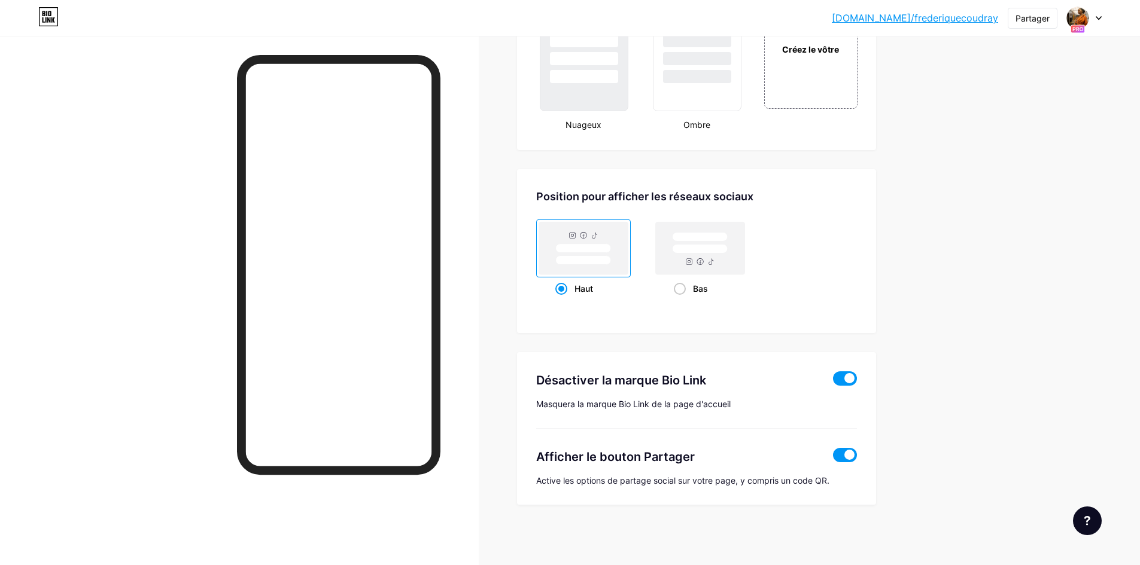
click at [839, 379] on span at bounding box center [845, 379] width 24 height 14
click at [833, 382] on input "checkbox" at bounding box center [833, 382] width 0 height 0
drag, startPoint x: 967, startPoint y: 230, endPoint x: 951, endPoint y: 192, distance: 41.8
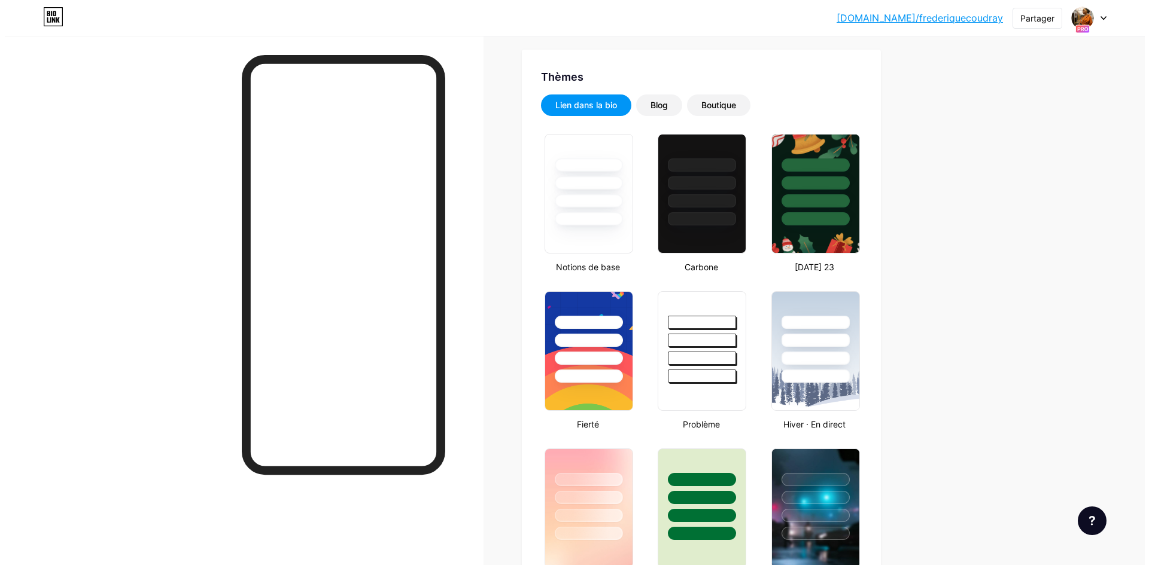
scroll to position [0, 0]
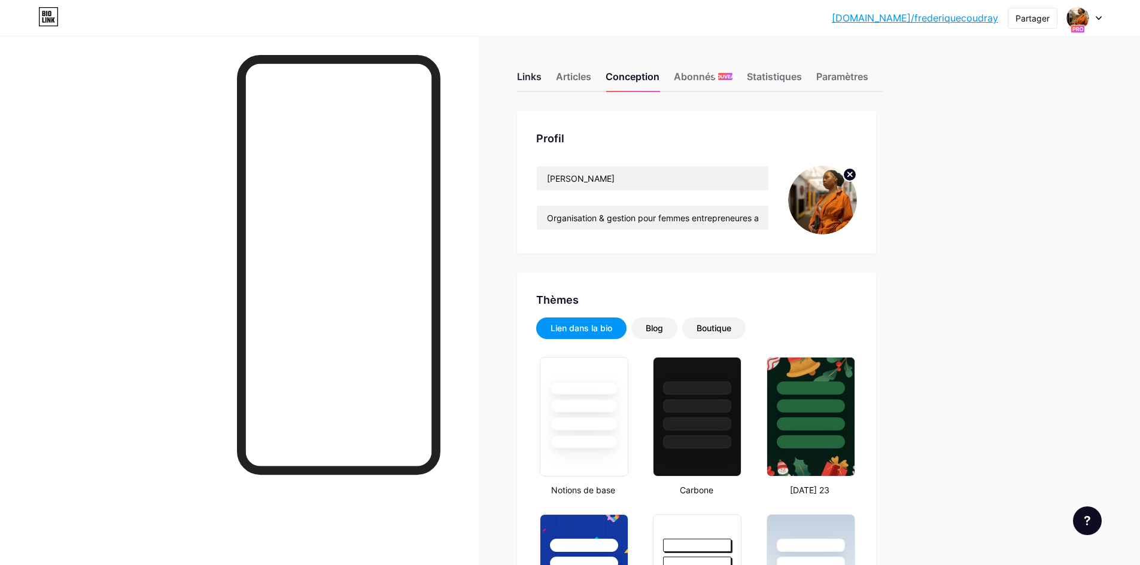
click at [532, 79] on font "Links" at bounding box center [529, 77] width 25 height 12
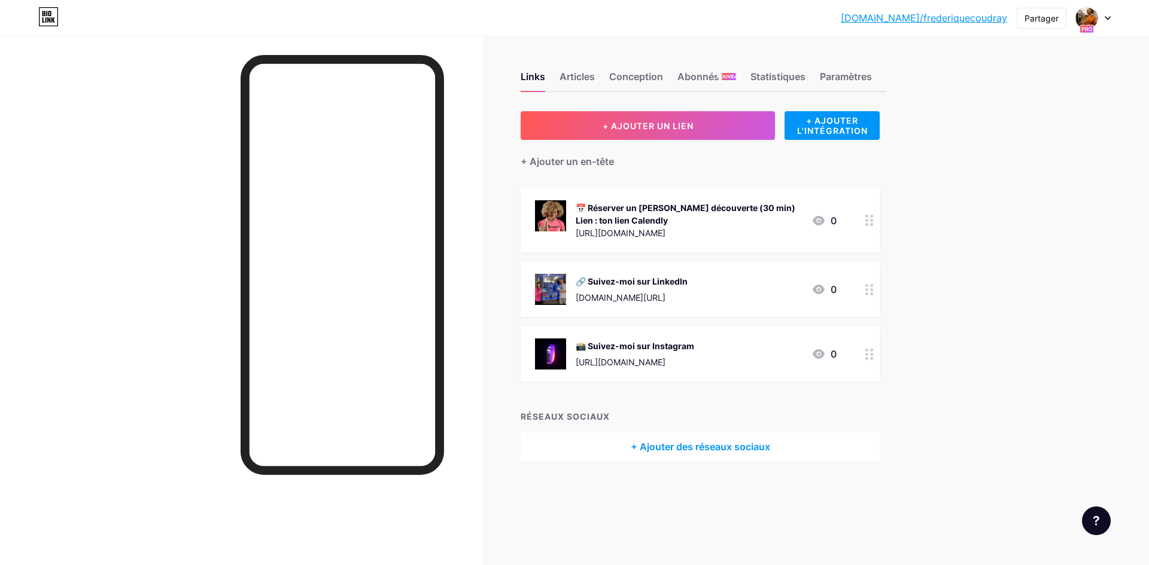
click at [665, 233] on font "https://calendly.com/app/login" at bounding box center [621, 233] width 90 height 10
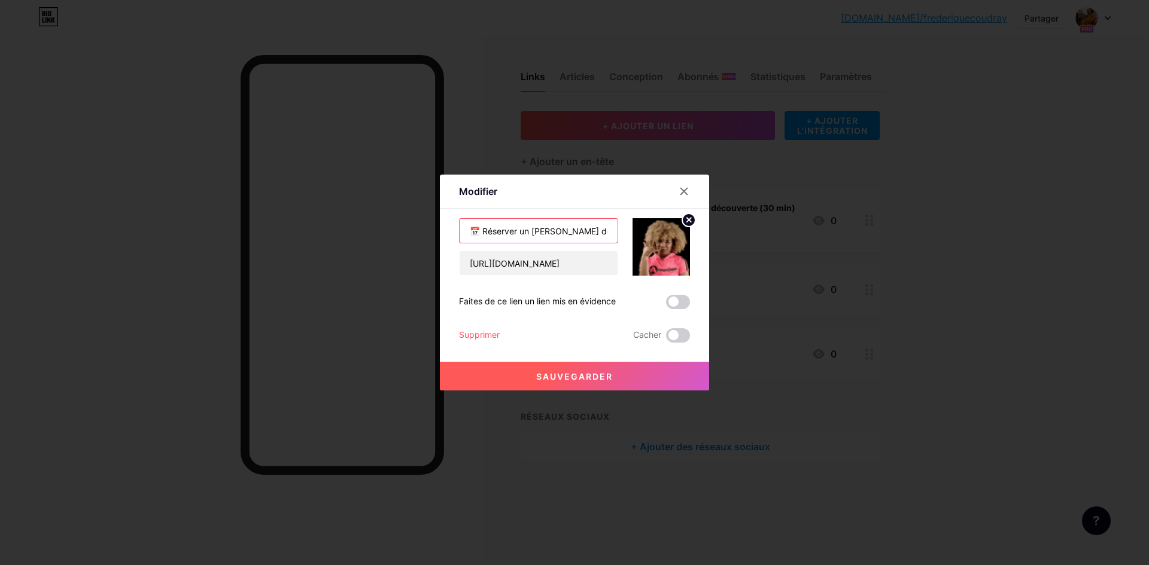
click at [595, 232] on input "📅 Réserver un appel découverte (30 min) Lien : ton lien Calendly" at bounding box center [539, 231] width 158 height 24
drag, startPoint x: 530, startPoint y: 230, endPoint x: 610, endPoint y: 235, distance: 80.9
click at [610, 235] on input "📅 Réserver un appel découverte (30 min) Lien : ton lien Calendly" at bounding box center [539, 231] width 158 height 24
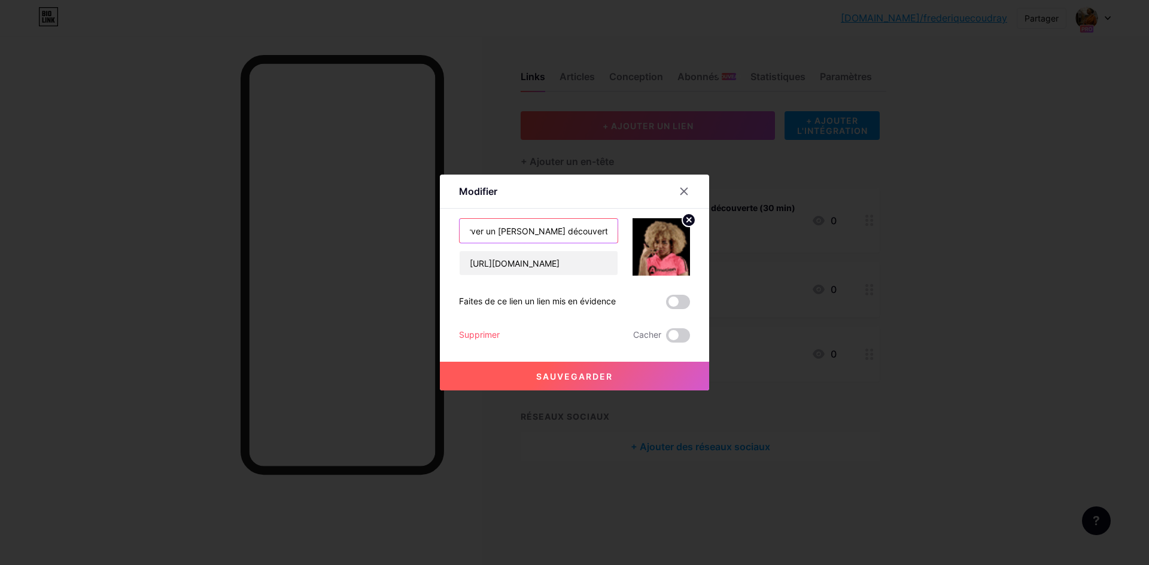
type input "📅 Réserver un appel découverte (30 min)"
click at [680, 301] on span at bounding box center [678, 302] width 24 height 14
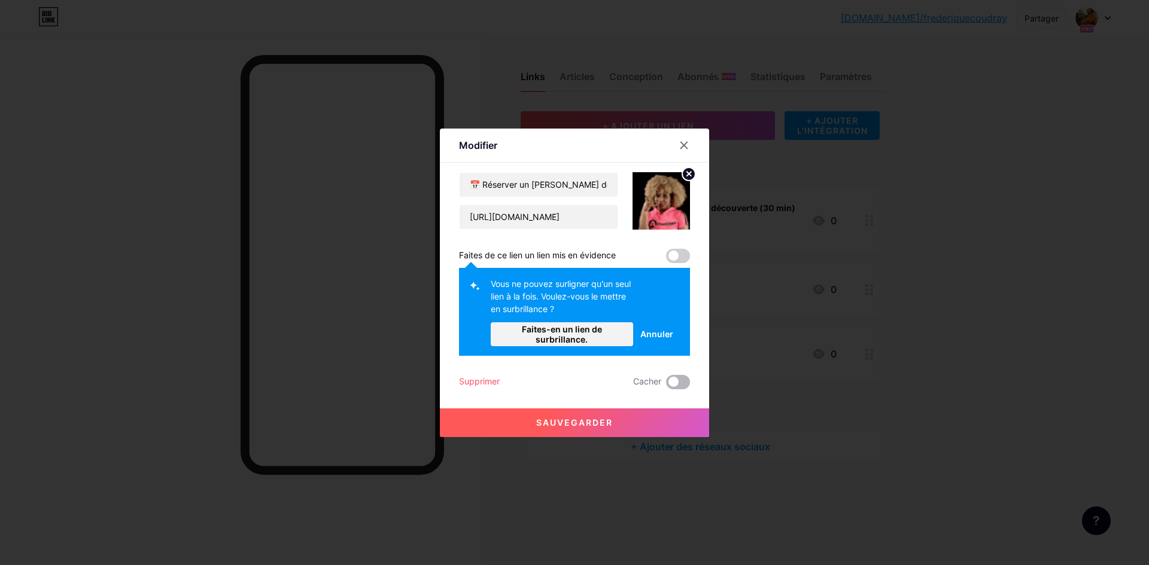
click at [680, 382] on span at bounding box center [678, 382] width 24 height 14
click at [666, 385] on input "checkbox" at bounding box center [666, 385] width 0 height 0
click at [777, 281] on div at bounding box center [574, 282] width 1149 height 565
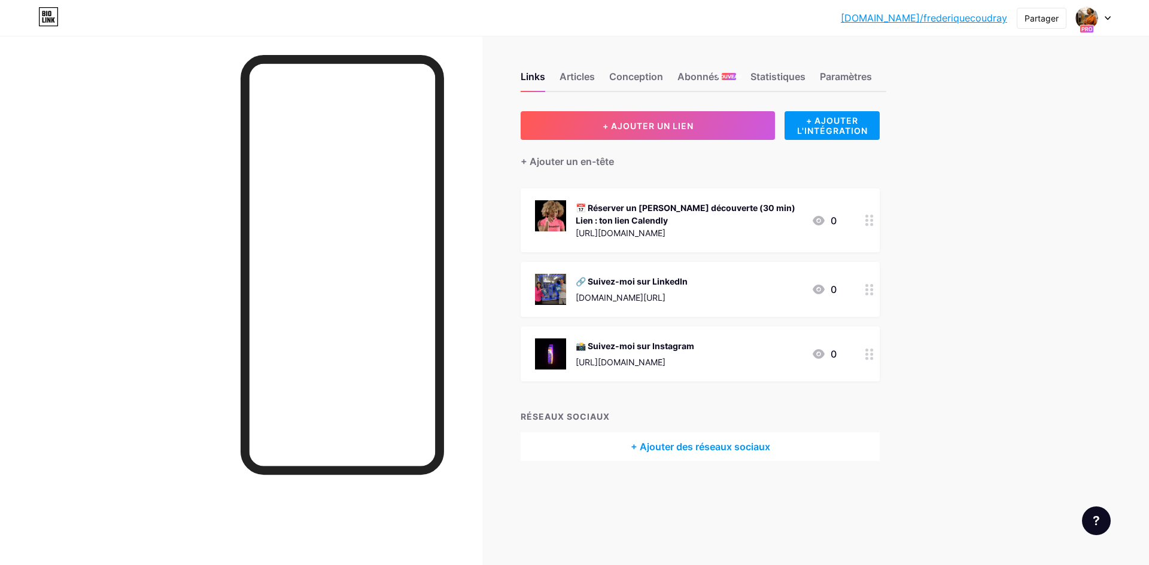
click at [869, 220] on icon at bounding box center [869, 220] width 8 height 11
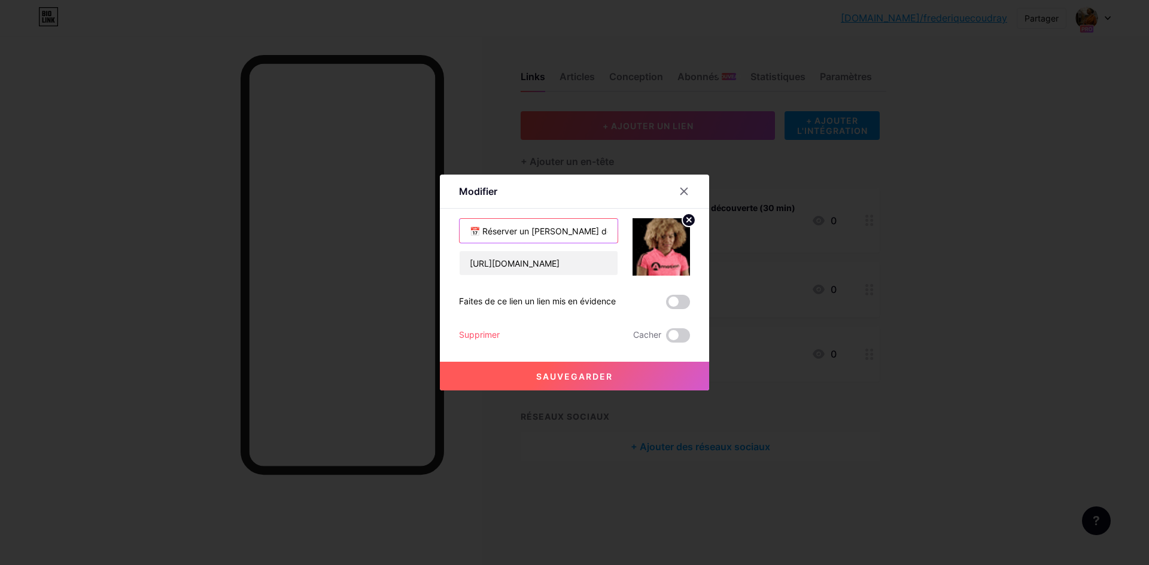
click at [603, 232] on input "📅 Réserver un appel découverte (30 min) Lien : ton lien Calendly" at bounding box center [539, 231] width 158 height 24
click at [536, 236] on input "📅 Réserver un appel découverte (30 min) Lien : ton lien Calendly" at bounding box center [539, 231] width 158 height 24
drag, startPoint x: 512, startPoint y: 233, endPoint x: 671, endPoint y: 229, distance: 159.2
click at [671, 229] on div "📅 Réserver un appel découverte (30 min) Lien : ton lien Calendly https://calend…" at bounding box center [574, 246] width 231 height 57
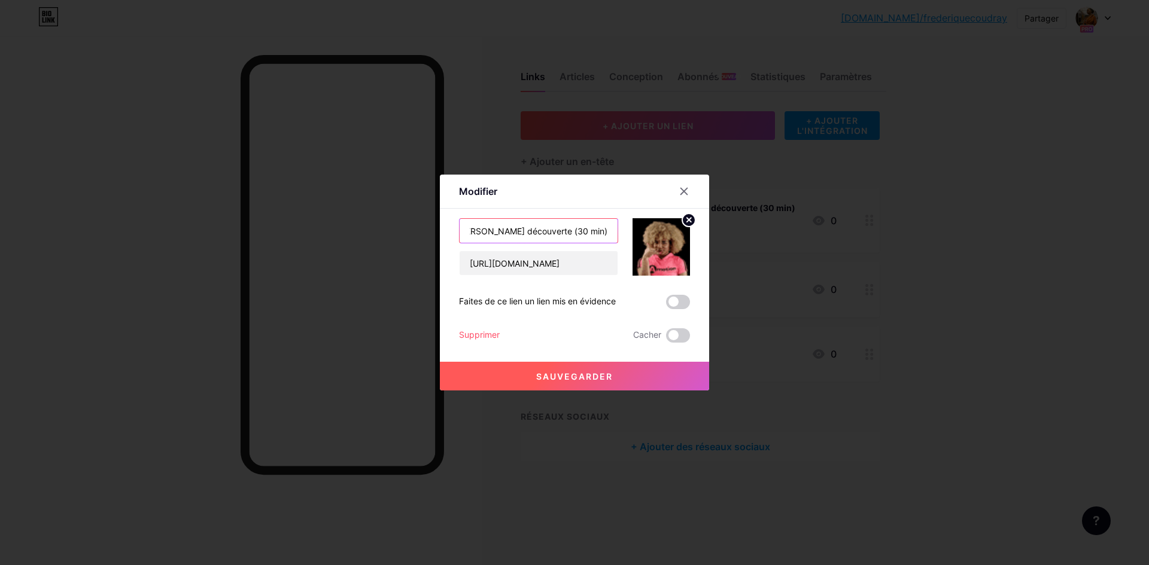
scroll to position [0, 31]
type input "📅 Réserver un appel découverte (30 min)"
click at [683, 302] on span at bounding box center [678, 302] width 24 height 14
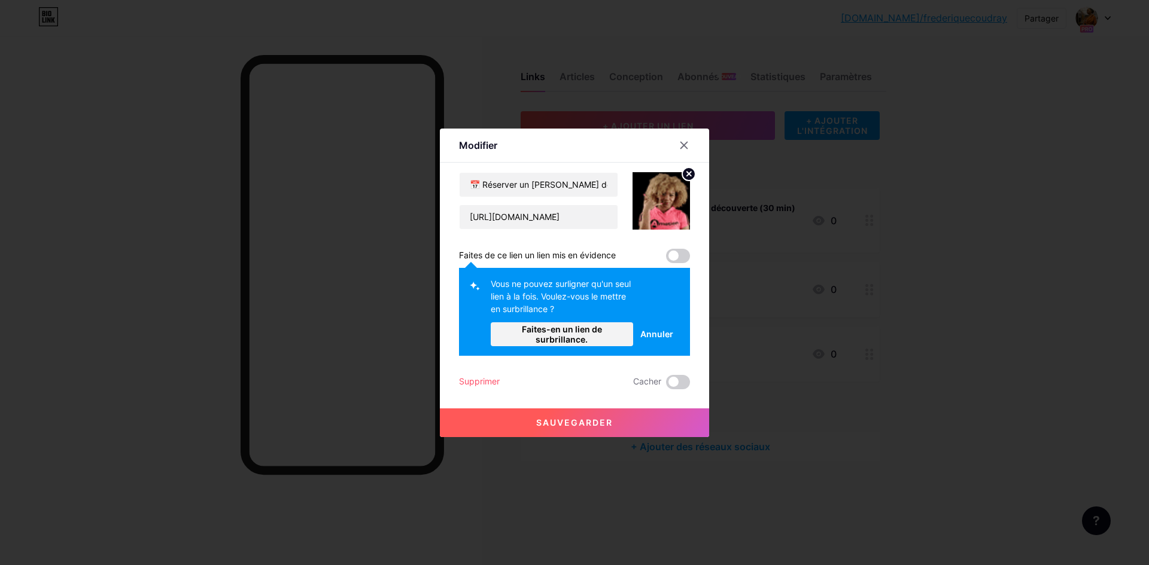
click at [568, 334] on font "Faites-en un lien de surbrillance." at bounding box center [562, 334] width 80 height 20
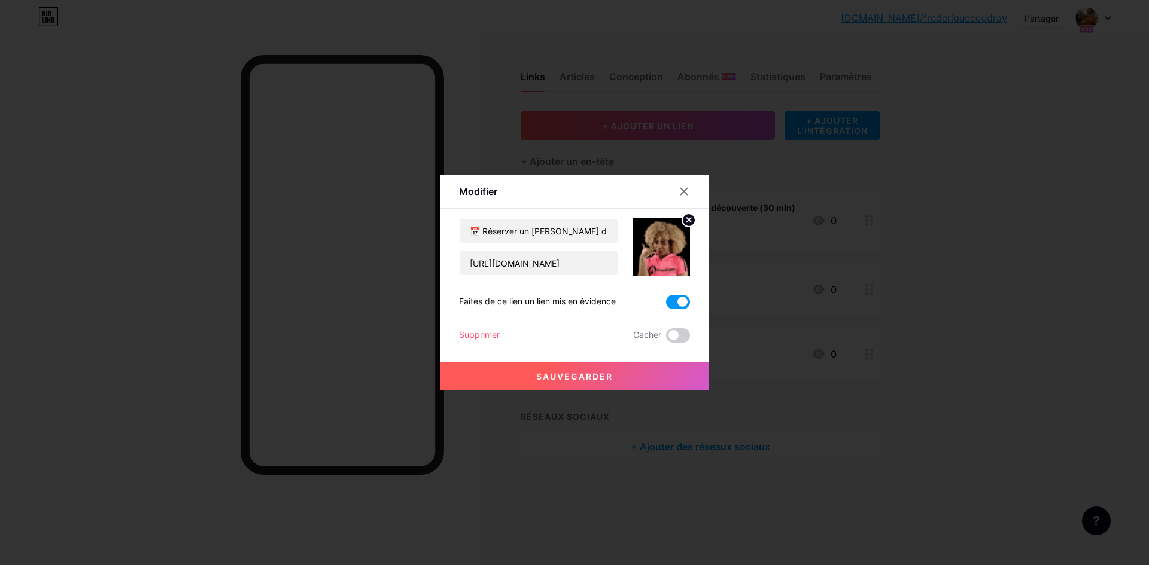
click at [551, 377] on font "Sauvegarder" at bounding box center [574, 377] width 77 height 10
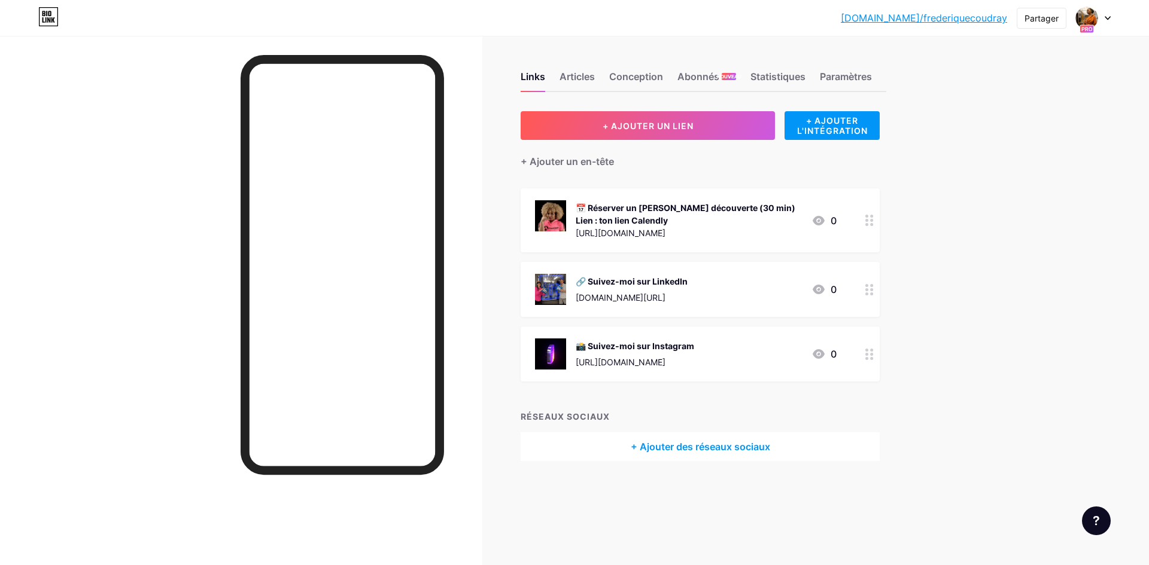
click at [870, 223] on icon at bounding box center [869, 220] width 8 height 11
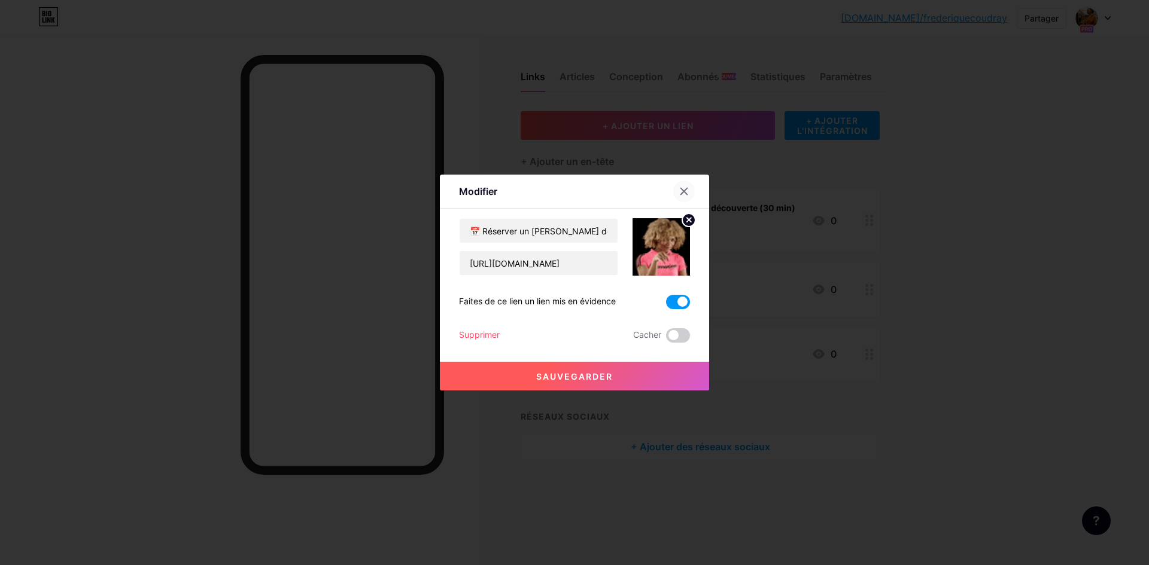
click at [681, 193] on icon at bounding box center [684, 191] width 7 height 7
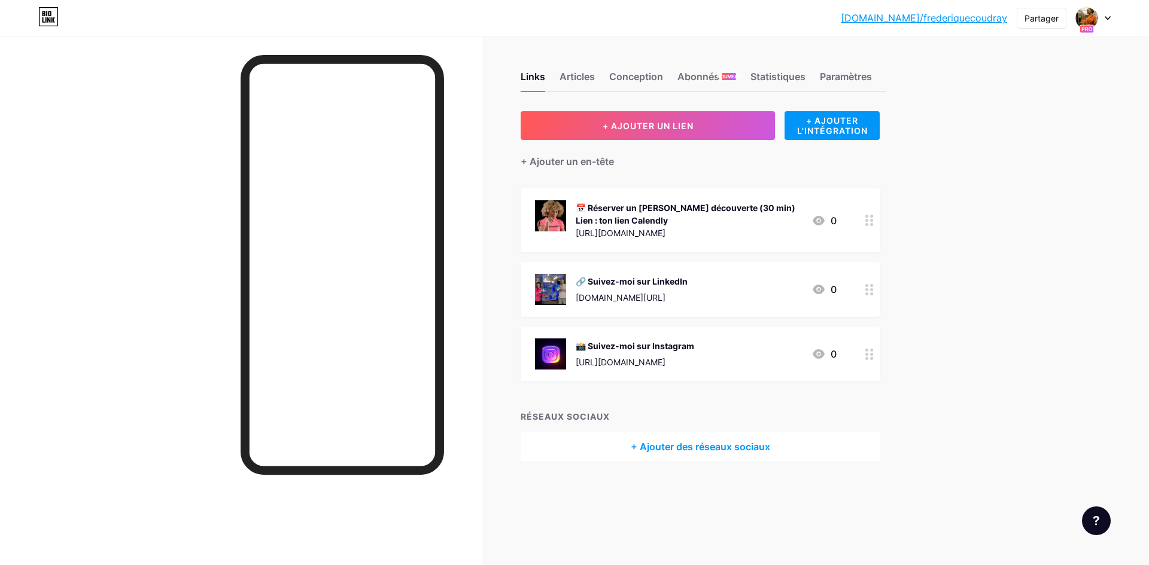
click at [869, 222] on icon at bounding box center [869, 220] width 8 height 11
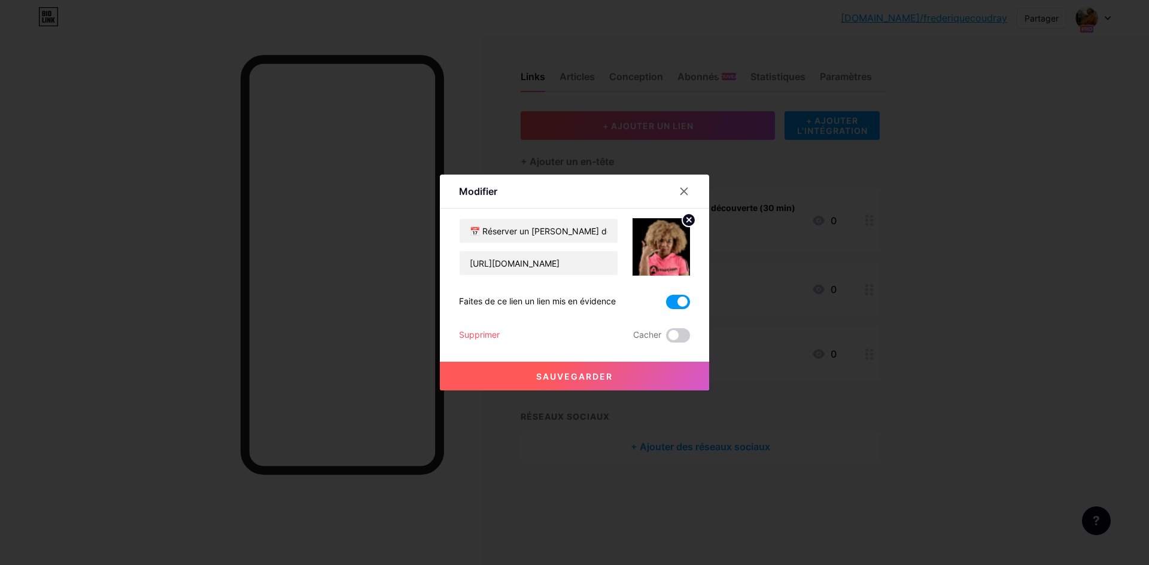
click at [476, 336] on font "Supprimer" at bounding box center [479, 335] width 41 height 10
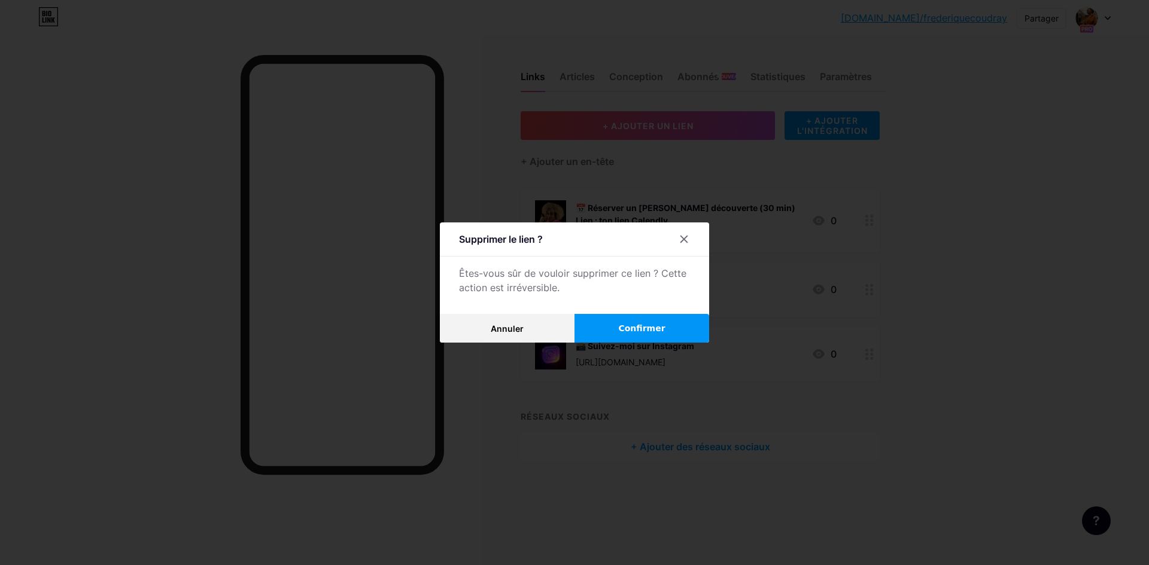
click at [619, 333] on font "Confirmer" at bounding box center [641, 329] width 47 height 10
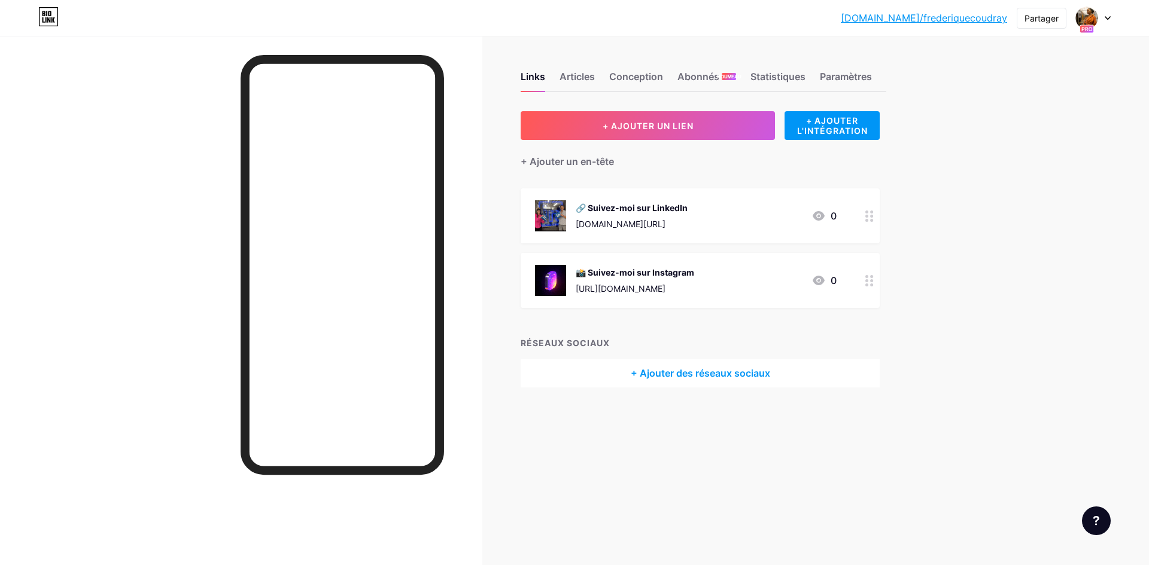
click at [675, 375] on font "+ Ajouter des réseaux sociaux" at bounding box center [700, 373] width 139 height 12
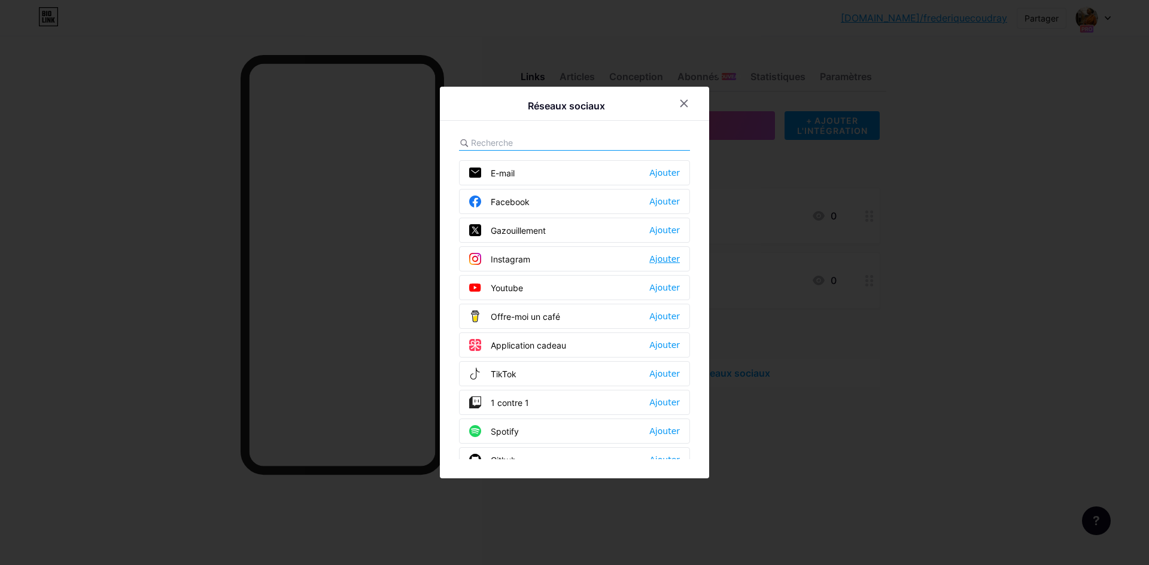
click at [669, 264] on font "Ajouter" at bounding box center [664, 259] width 31 height 10
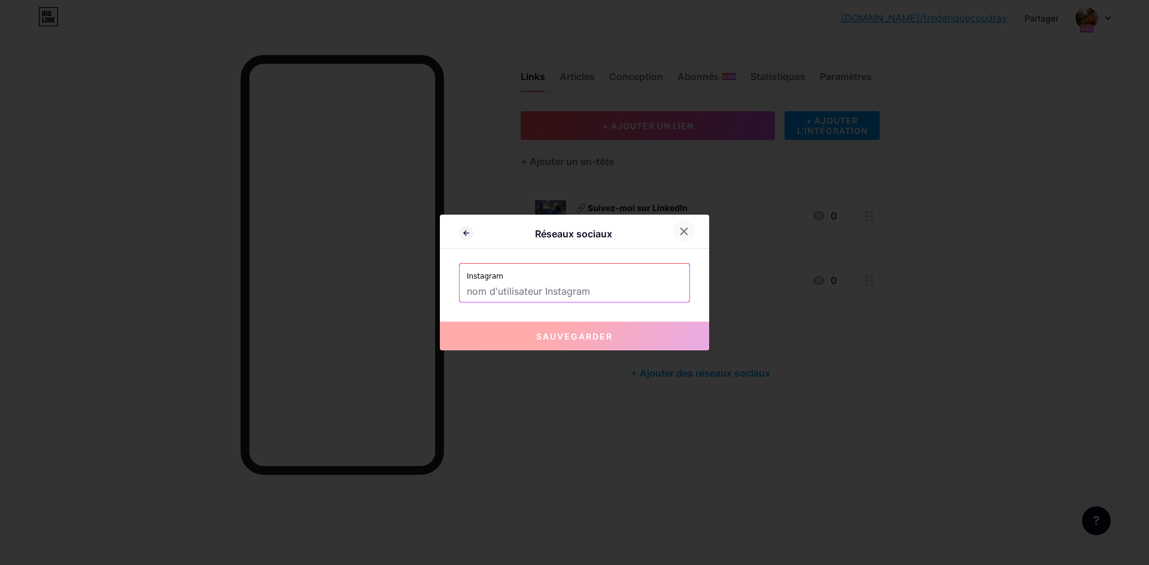
click at [681, 233] on icon at bounding box center [684, 232] width 7 height 7
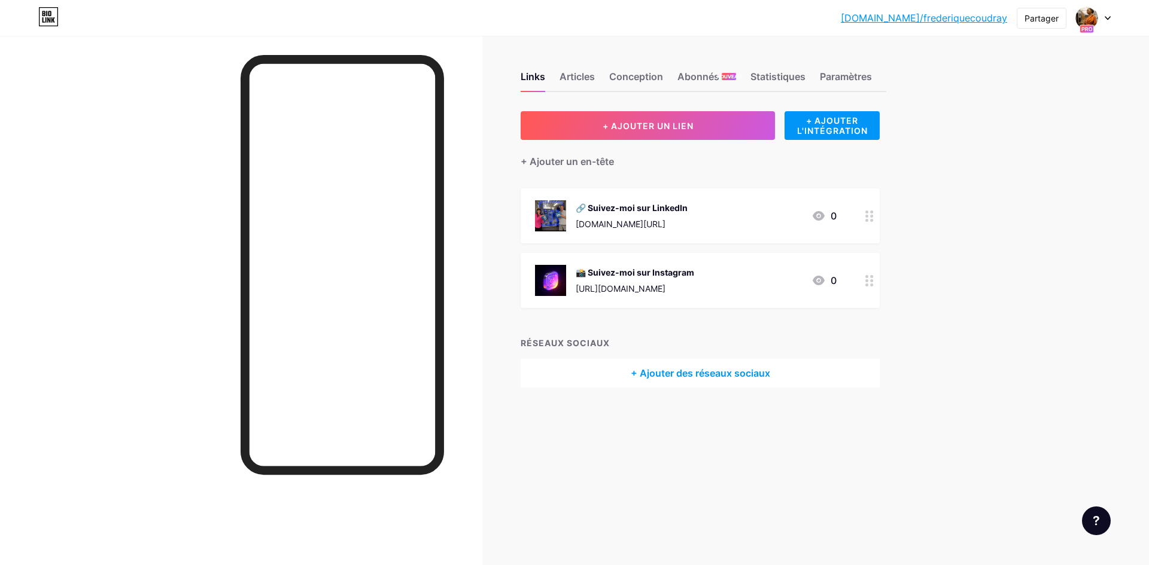
click at [686, 375] on font "+ Ajouter des réseaux sociaux" at bounding box center [700, 373] width 139 height 12
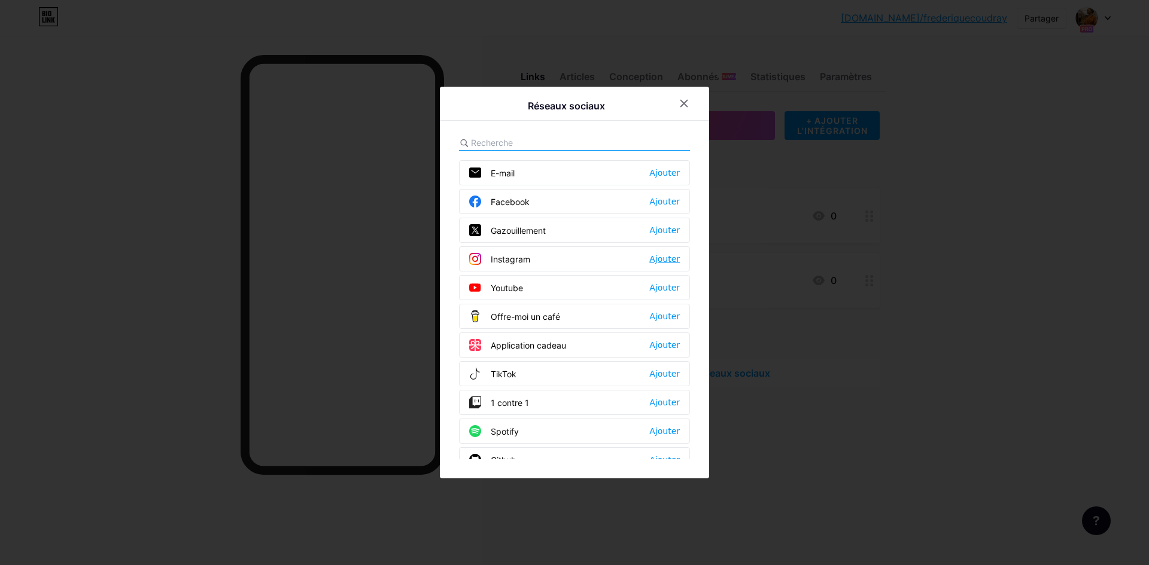
click at [658, 261] on font "Ajouter" at bounding box center [664, 259] width 31 height 10
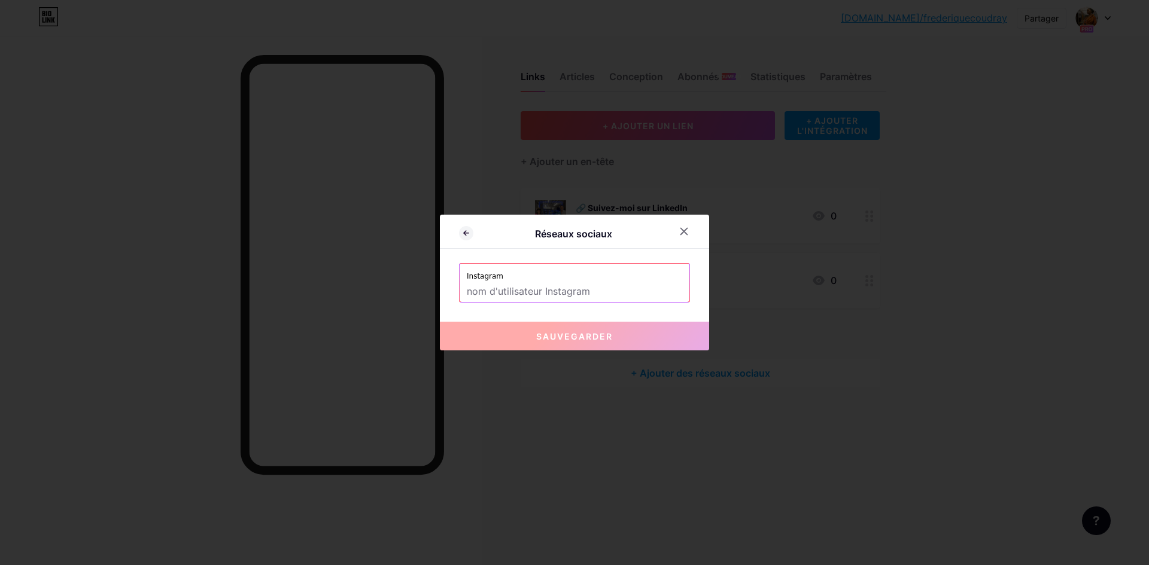
click at [611, 293] on input "text" at bounding box center [574, 292] width 215 height 20
click at [681, 231] on icon at bounding box center [684, 232] width 7 height 7
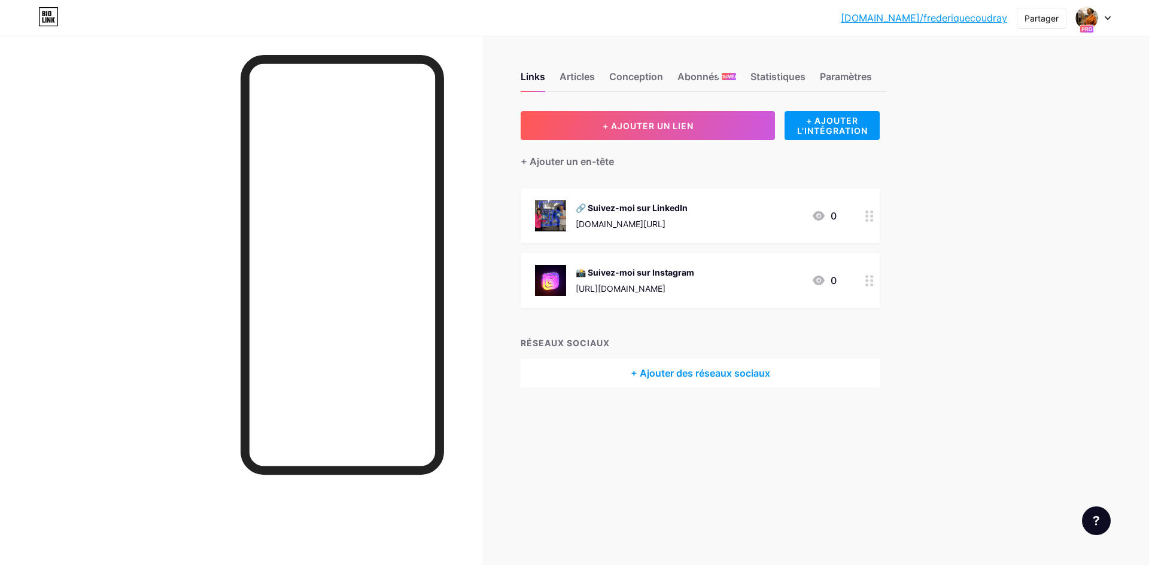
click at [662, 374] on font "+ Ajouter des réseaux sociaux" at bounding box center [700, 373] width 139 height 12
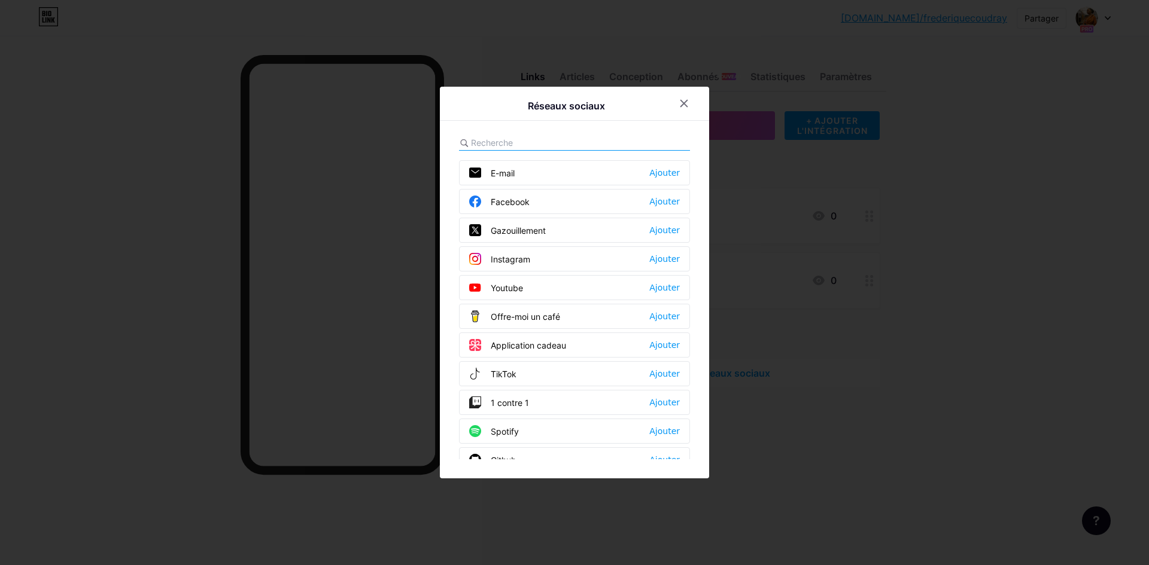
click at [564, 264] on div "Instagram Ajouter" at bounding box center [574, 259] width 231 height 25
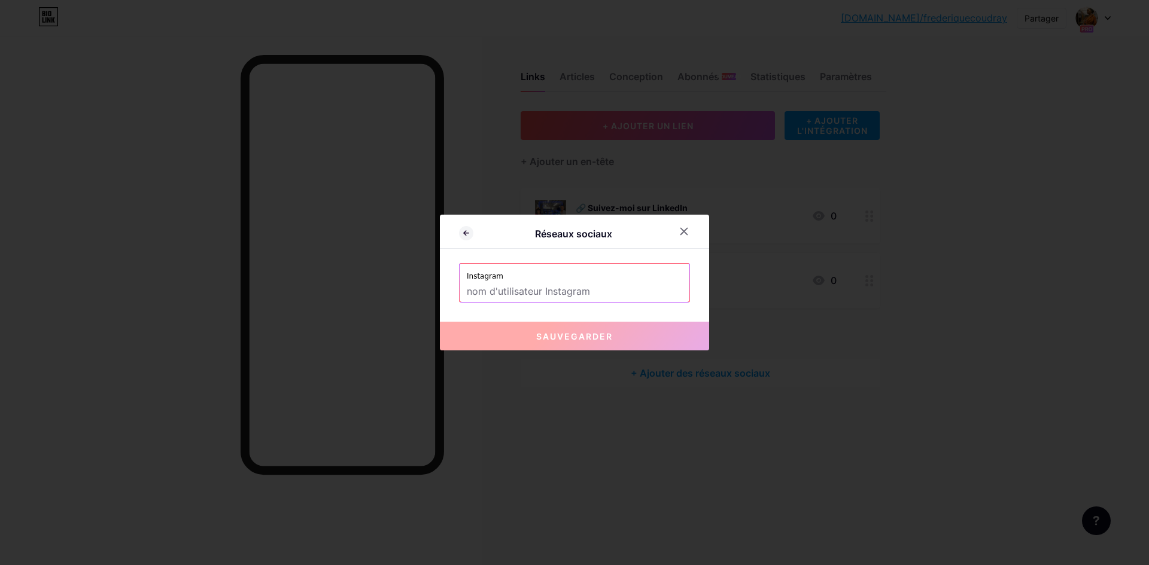
click at [970, 211] on div at bounding box center [574, 282] width 1149 height 565
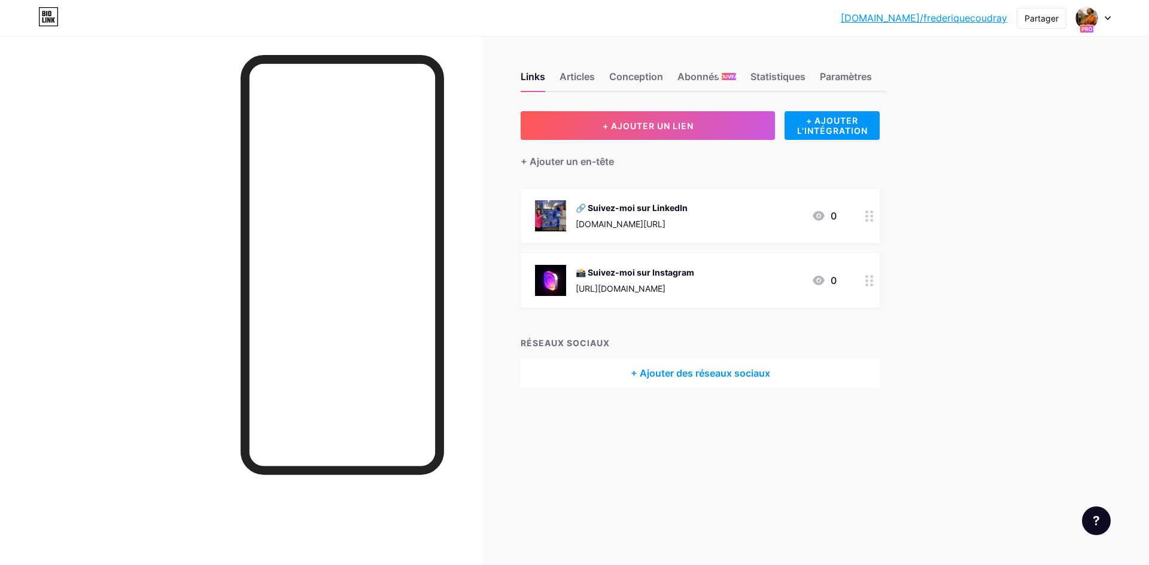
click at [673, 375] on font "+ Ajouter des réseaux sociaux" at bounding box center [700, 373] width 139 height 12
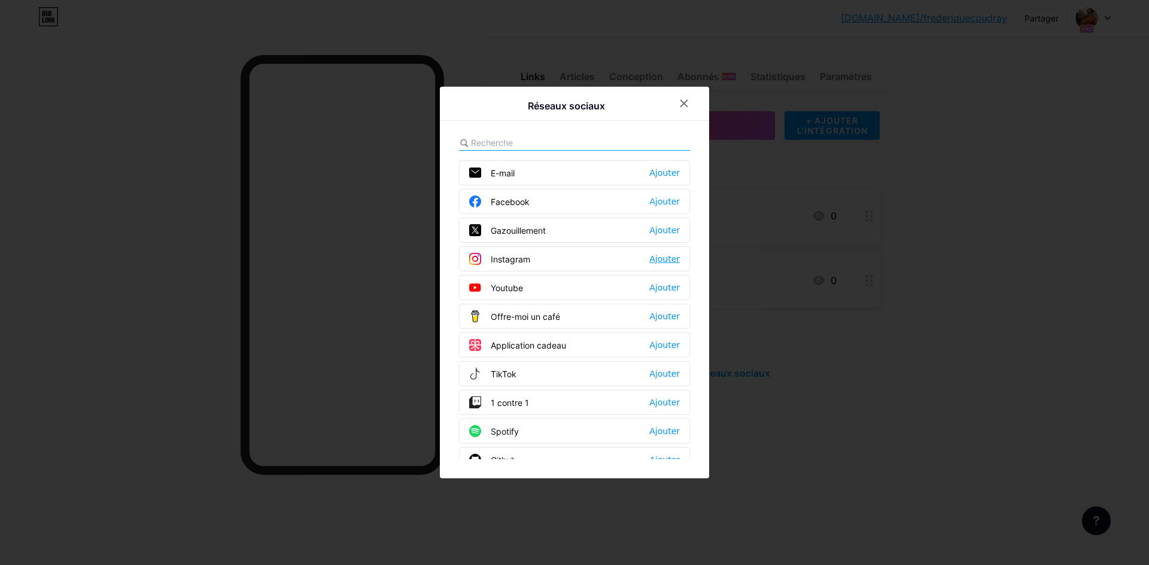
click at [668, 258] on font "Ajouter" at bounding box center [664, 259] width 31 height 10
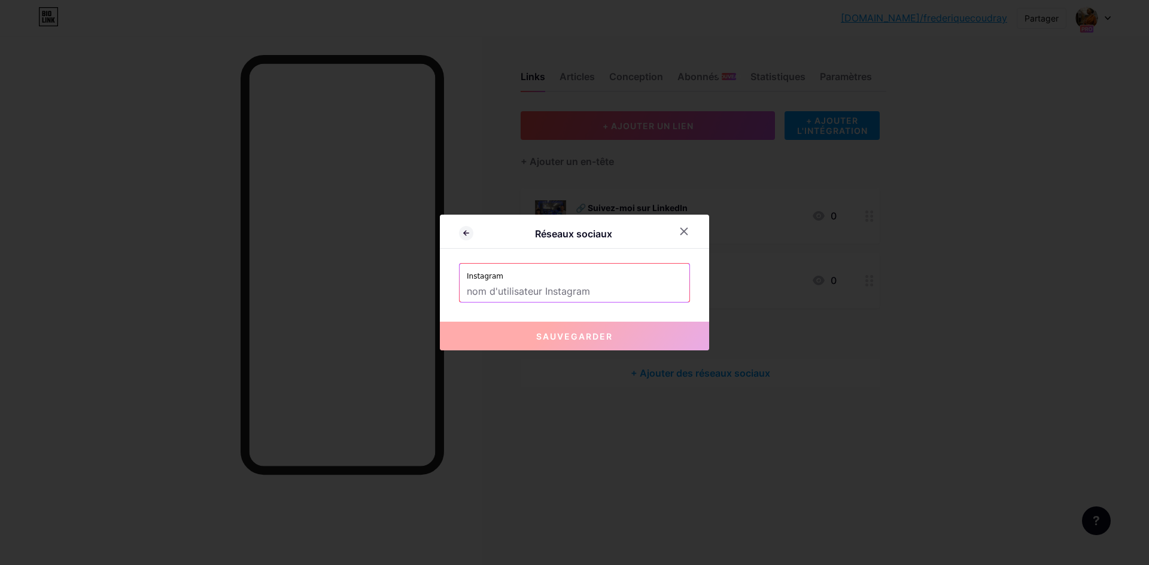
paste input "fc_gestion_freelance"
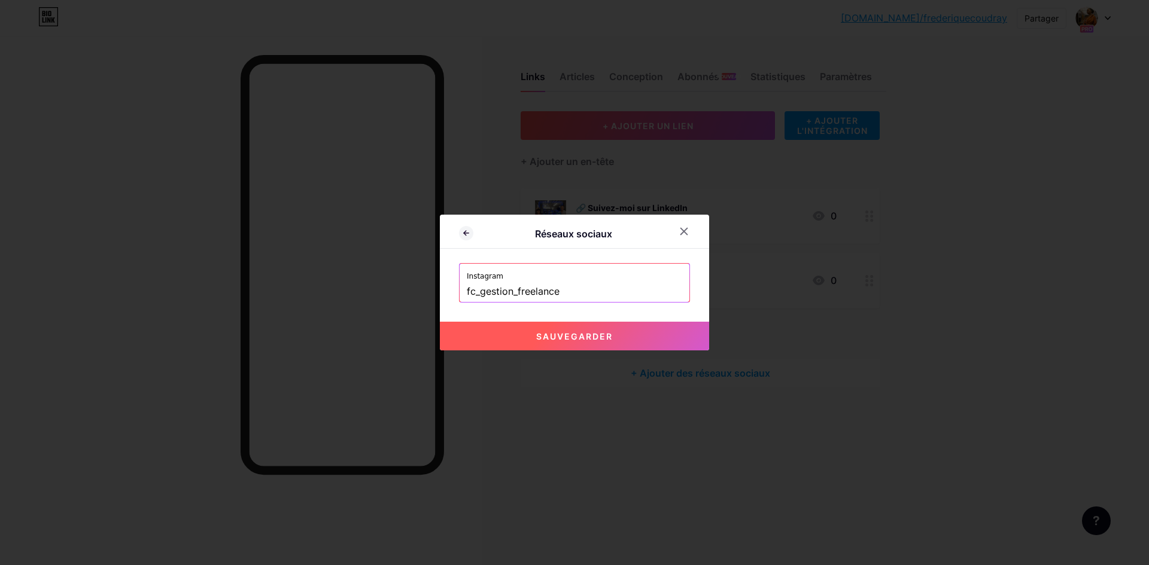
click at [549, 339] on font "Sauvegarder" at bounding box center [574, 336] width 77 height 10
type input "https://instagram.com/fc_gestion_freelance"
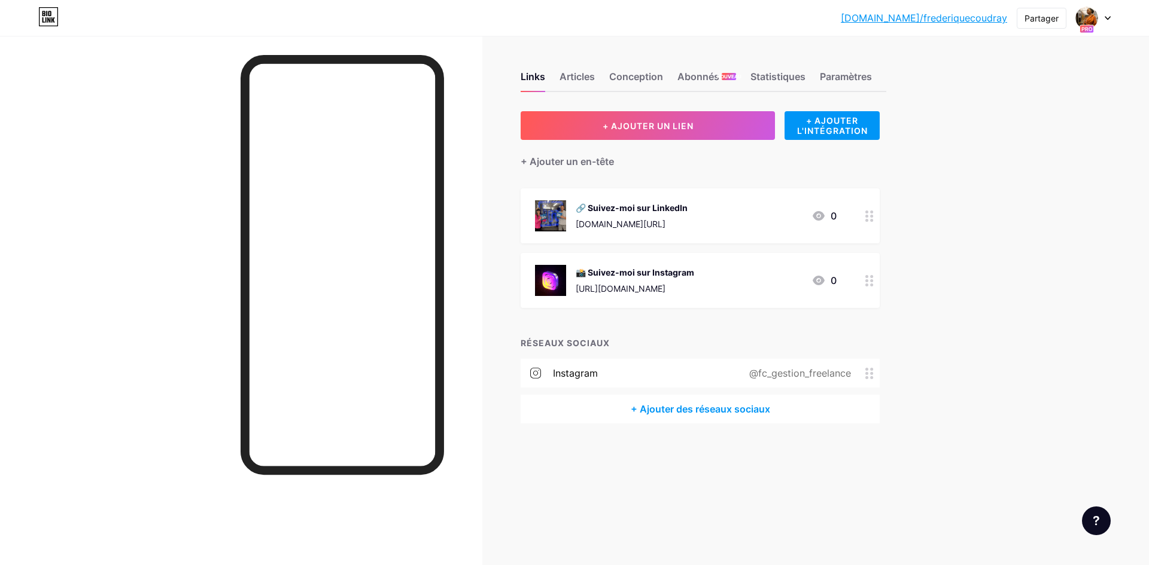
click at [869, 216] on icon at bounding box center [869, 216] width 8 height 11
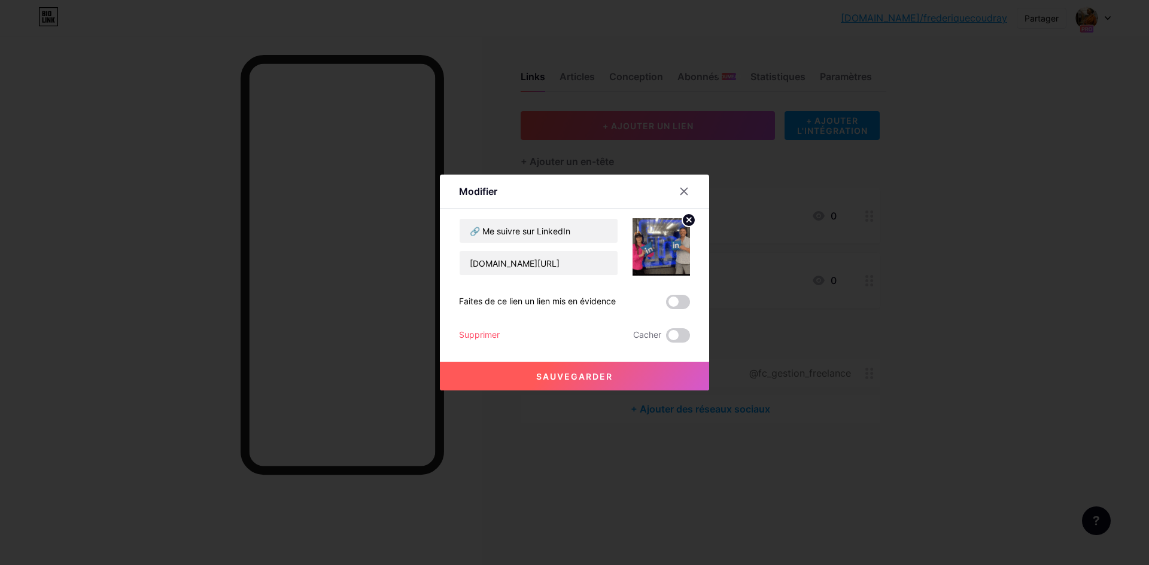
click at [474, 337] on font "Supprimer" at bounding box center [479, 335] width 41 height 10
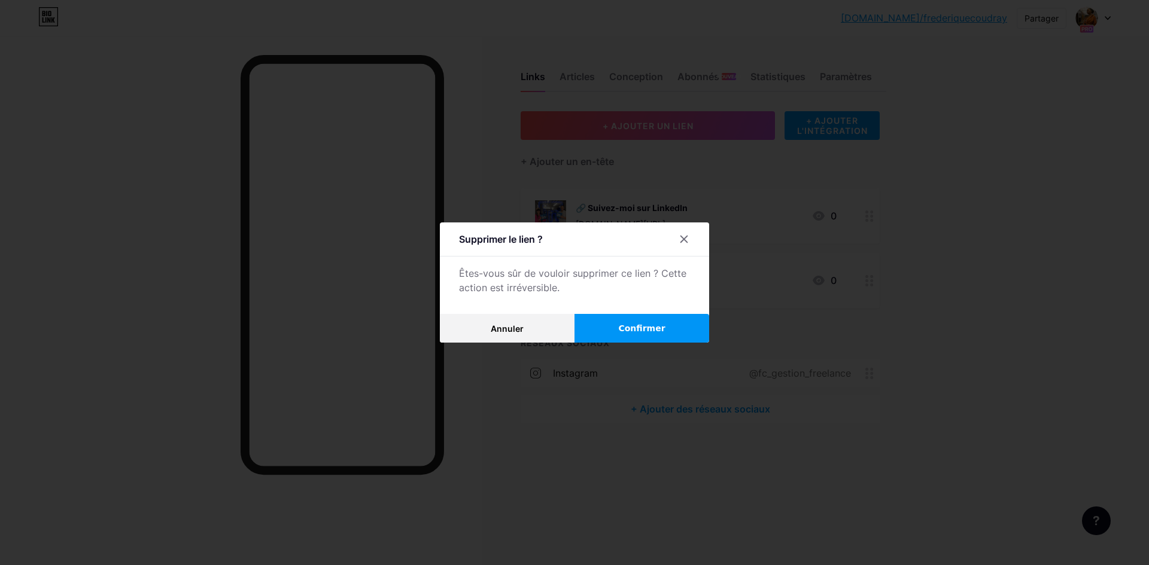
click at [656, 336] on button "Confirmer" at bounding box center [641, 328] width 135 height 29
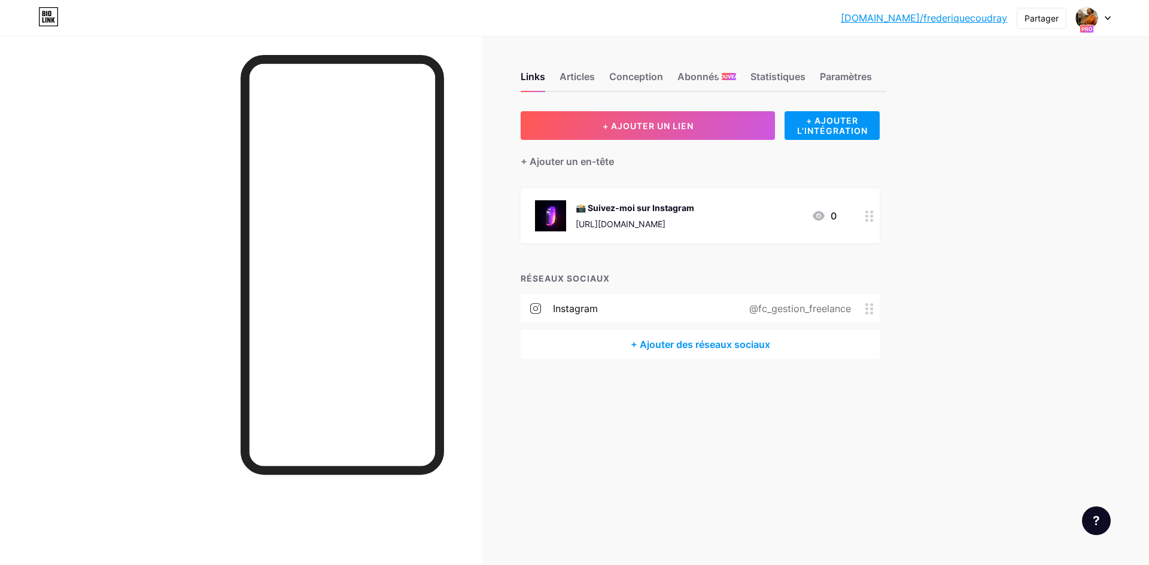
click at [872, 218] on icon at bounding box center [869, 216] width 8 height 11
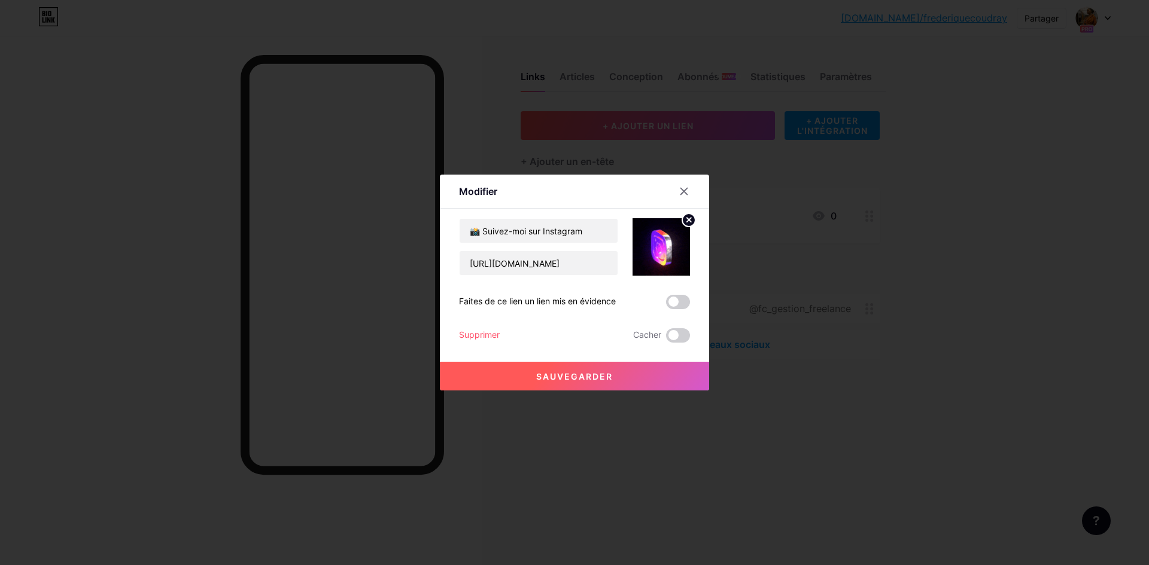
click at [480, 335] on font "Supprimer" at bounding box center [479, 335] width 41 height 10
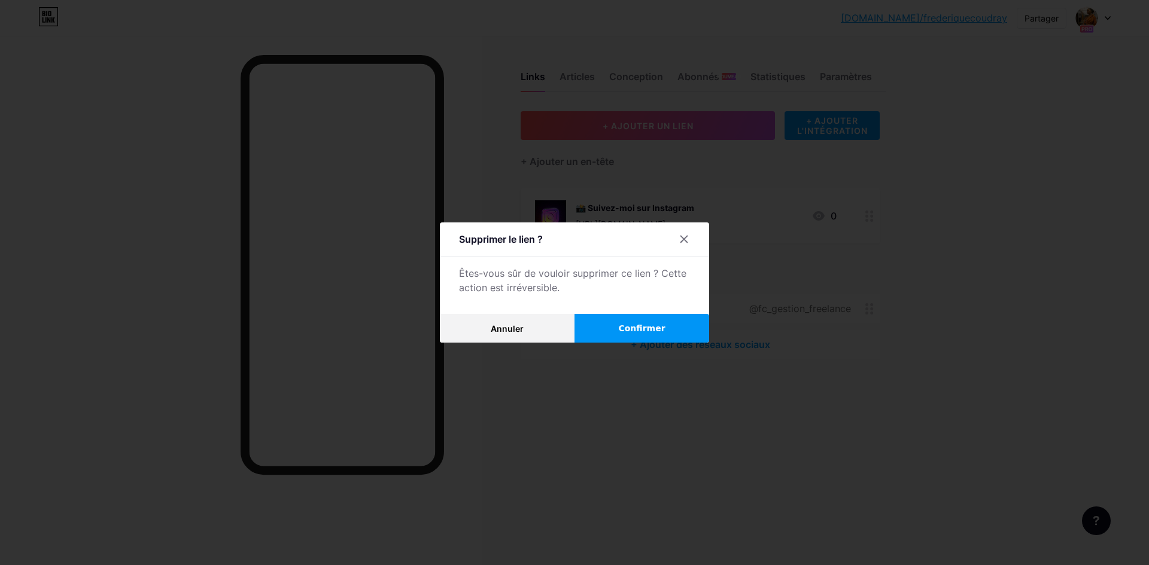
click at [641, 332] on font "Confirmer" at bounding box center [641, 329] width 47 height 10
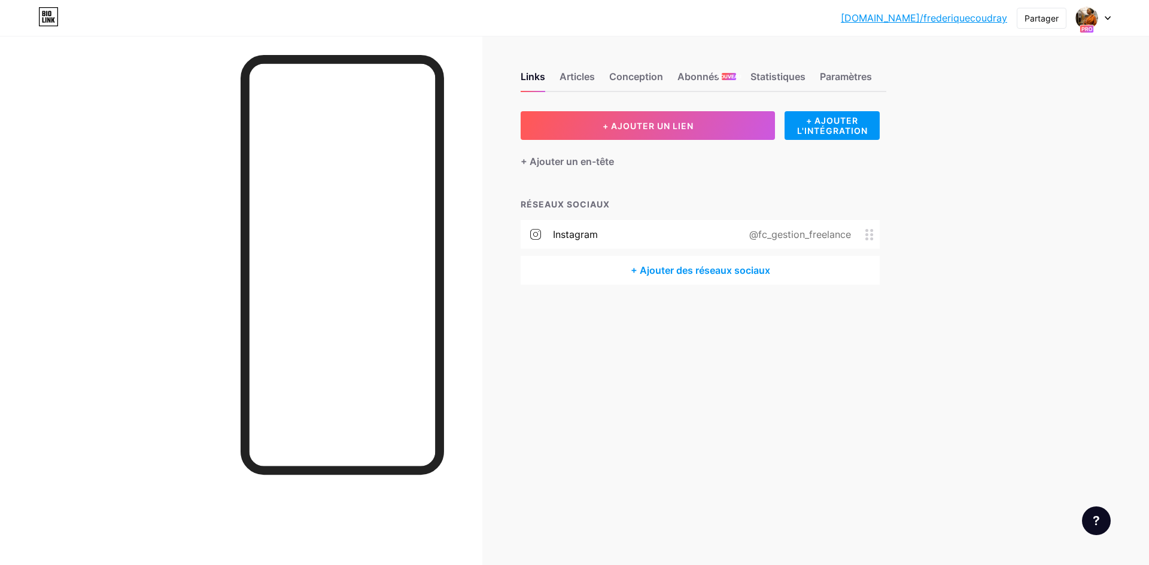
click at [674, 274] on font "+ Ajouter des réseaux sociaux" at bounding box center [700, 270] width 139 height 12
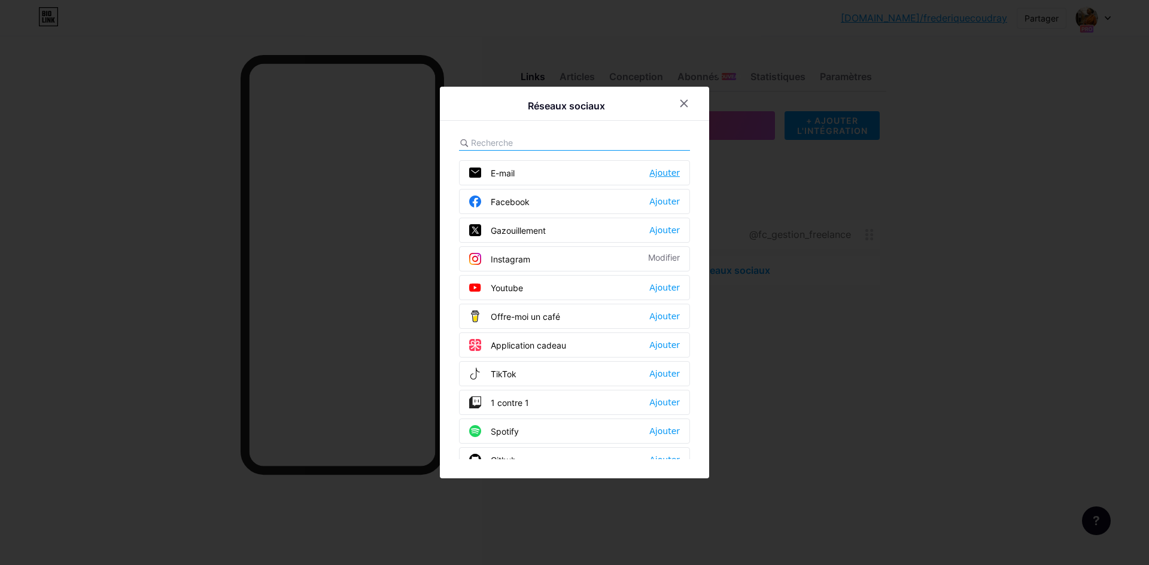
click at [664, 175] on font "Ajouter" at bounding box center [664, 173] width 31 height 10
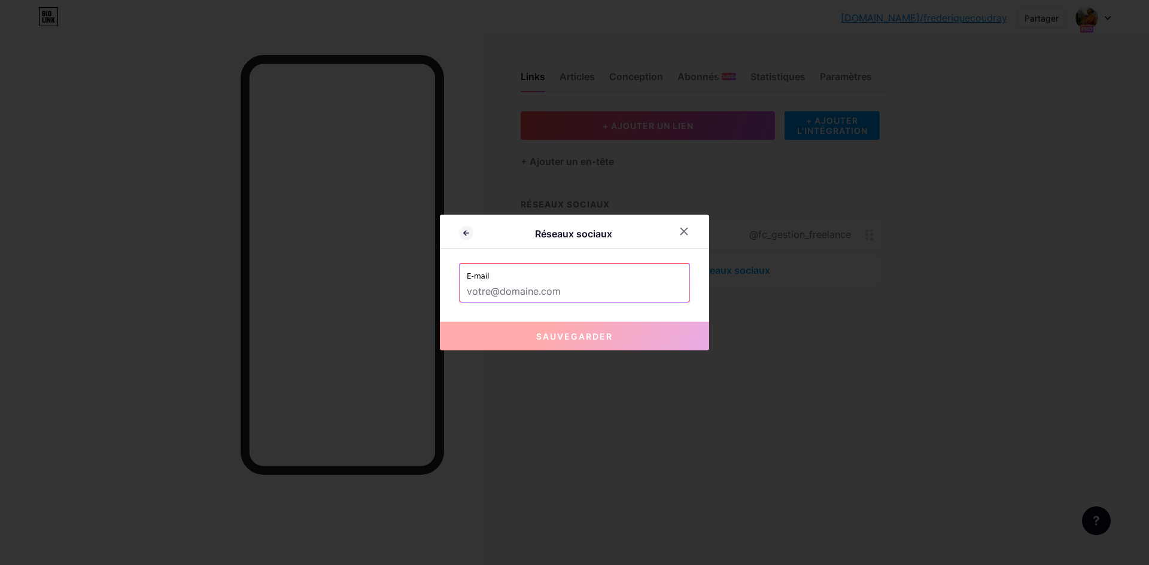
paste input "contact@fc-gestion360.fr"
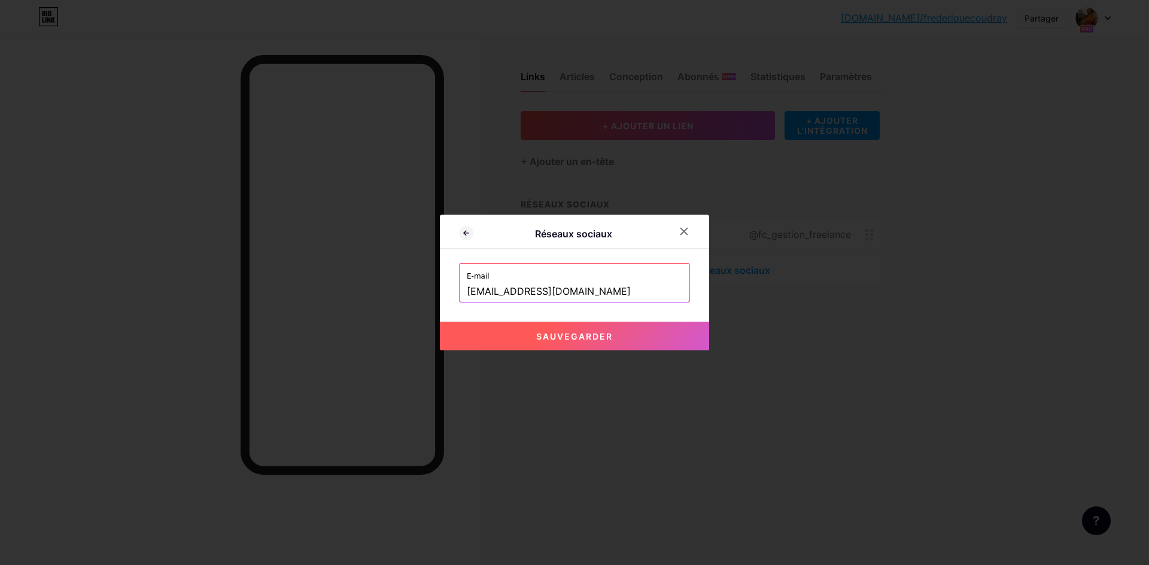
click at [593, 334] on font "Sauvegarder" at bounding box center [574, 336] width 77 height 10
type input "mailto:[EMAIL_ADDRESS][DOMAIN_NAME]"
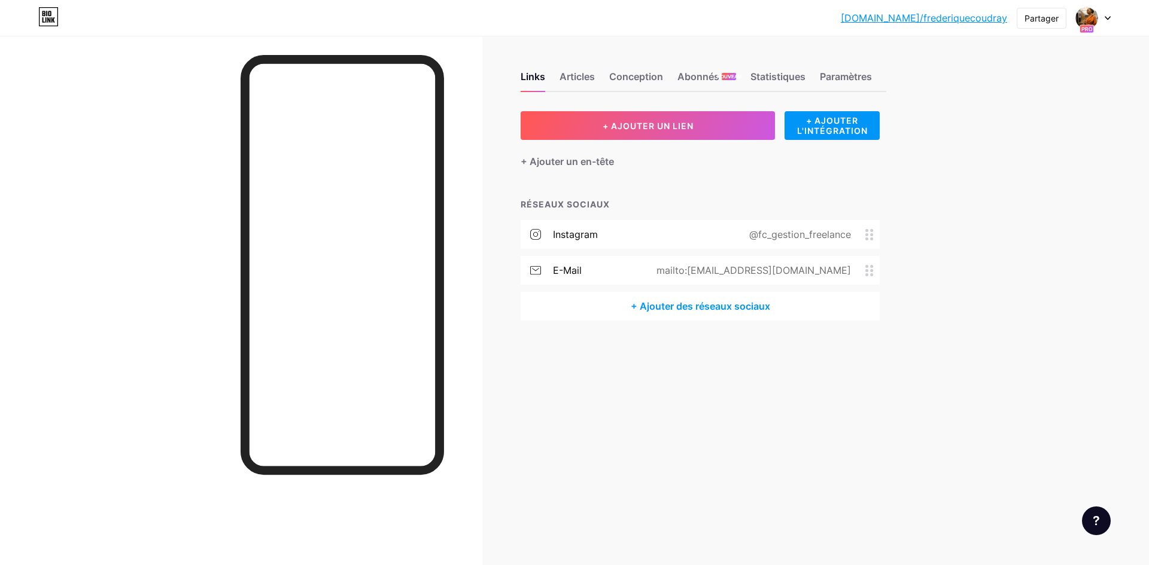
click at [673, 309] on font "+ Ajouter des réseaux sociaux" at bounding box center [700, 306] width 139 height 12
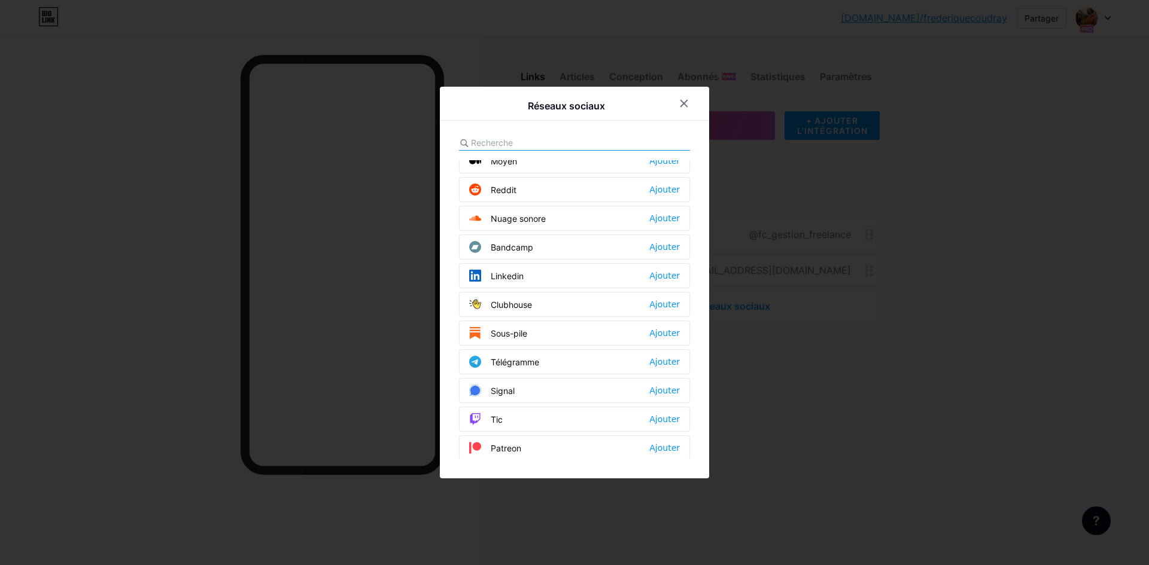
scroll to position [419, 0]
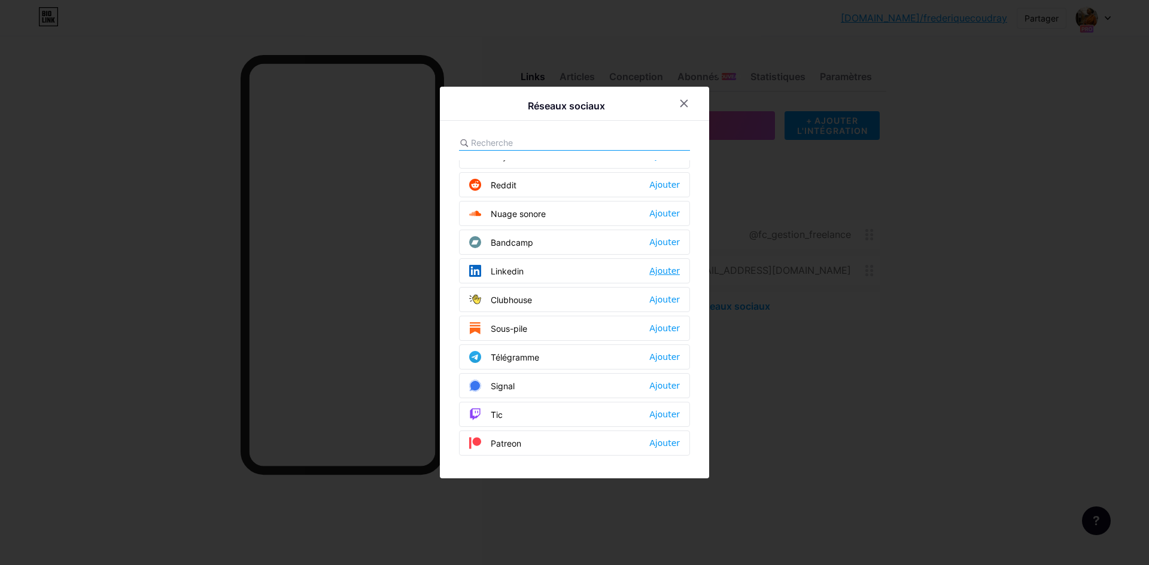
click at [665, 274] on font "Ajouter" at bounding box center [664, 271] width 31 height 10
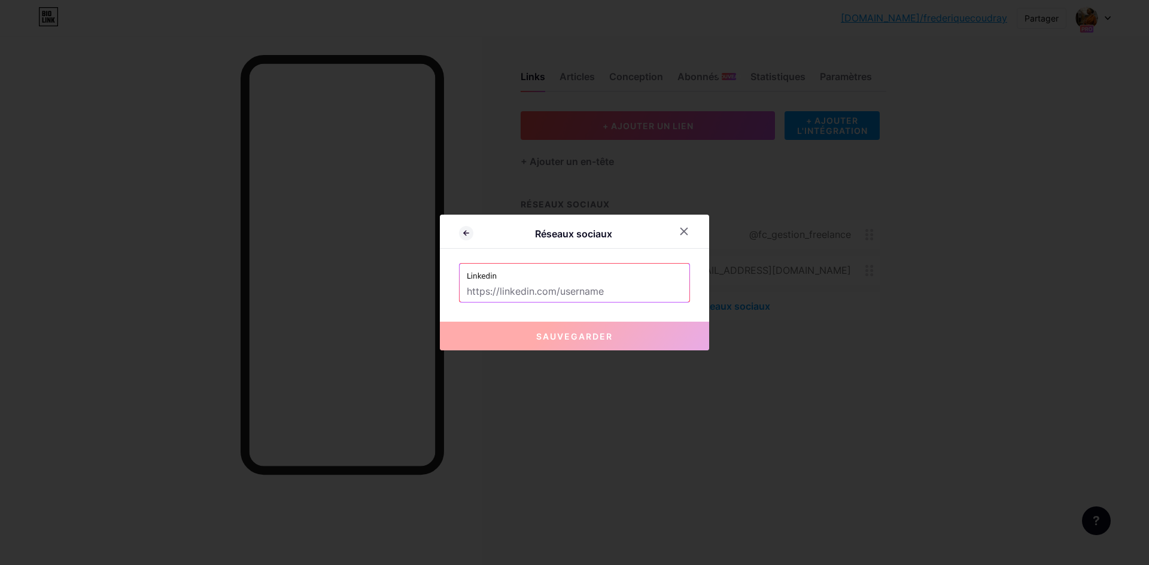
paste input "[URL][DOMAIN_NAME][PERSON_NAME]"
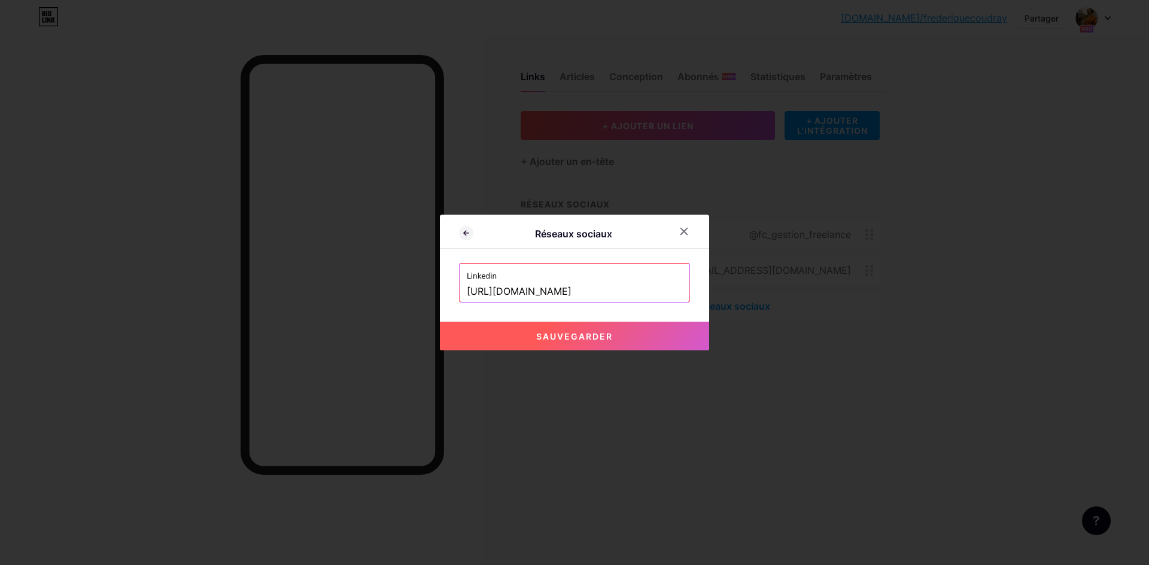
scroll to position [0, 5]
type input "[URL][DOMAIN_NAME][PERSON_NAME]"
click at [606, 340] on font "Sauvegarder" at bounding box center [574, 336] width 77 height 10
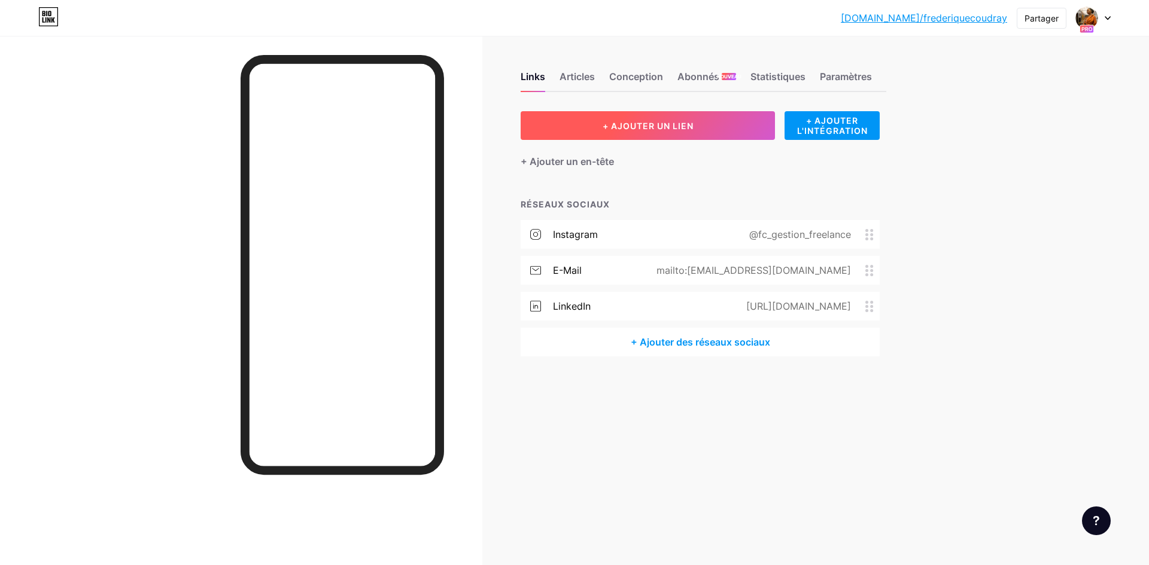
click at [642, 129] on font "+ AJOUTER UN LIEN" at bounding box center [648, 126] width 91 height 10
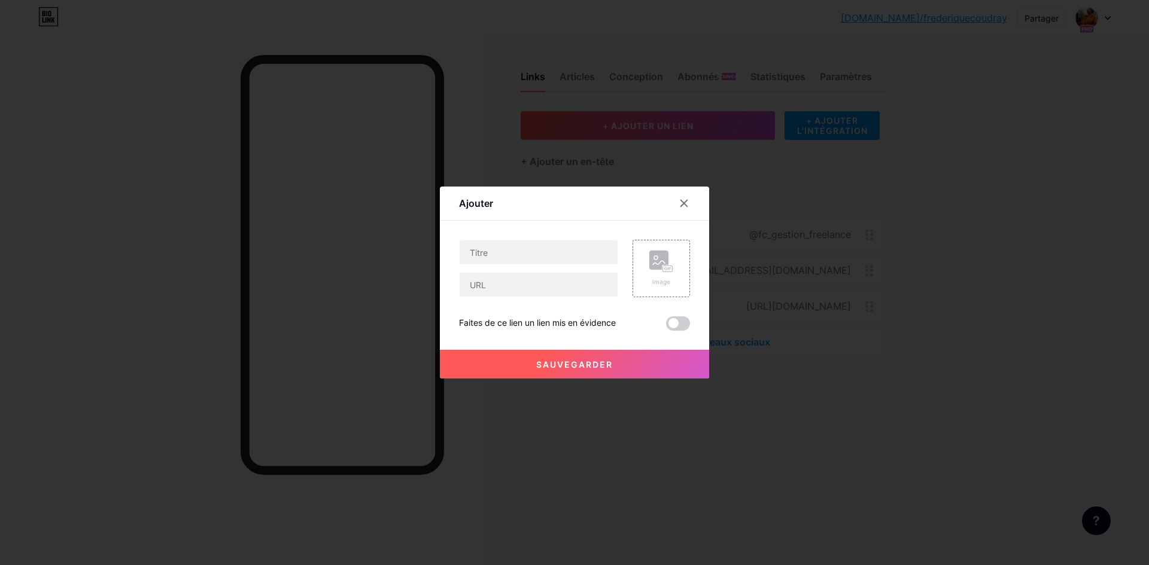
click at [802, 458] on div at bounding box center [574, 282] width 1149 height 565
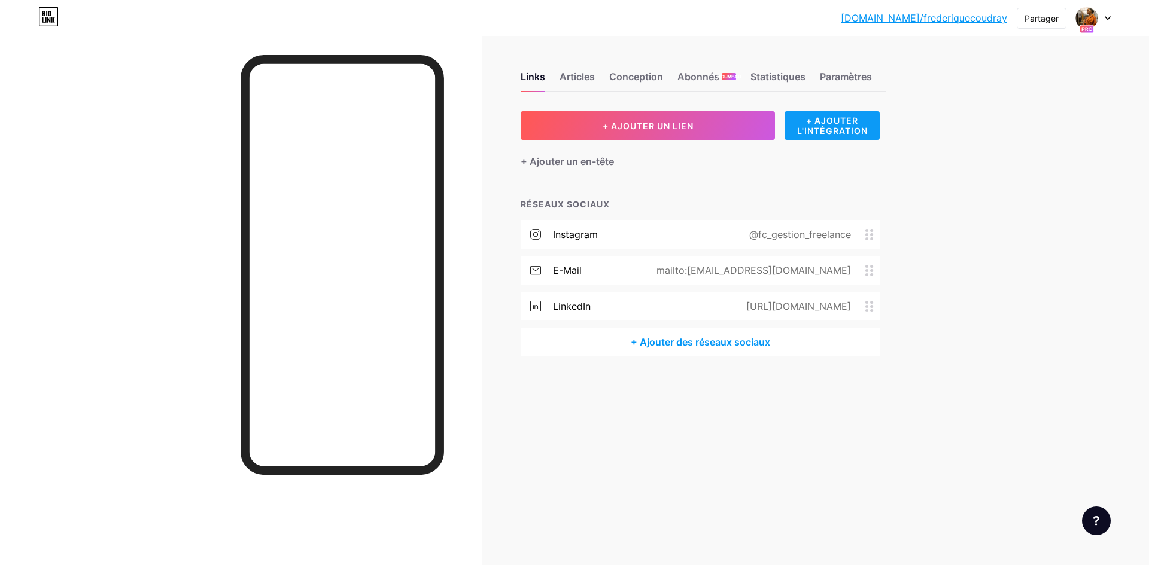
click at [851, 129] on font "+ AJOUTER L'INTÉGRATION" at bounding box center [832, 125] width 71 height 20
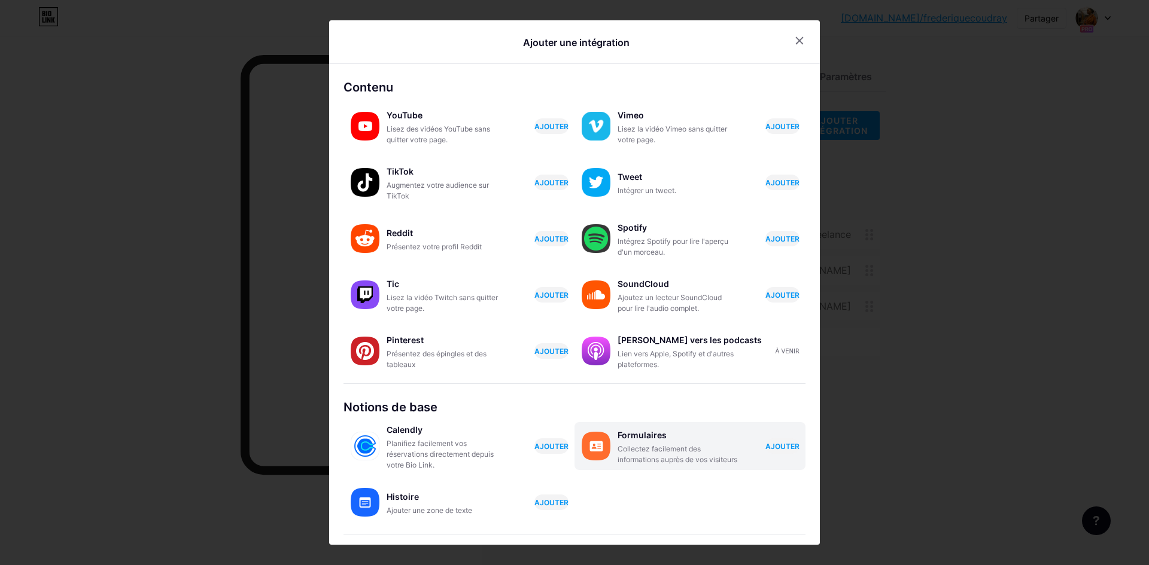
click at [656, 450] on font "Collectez facilement des informations auprès de vos visiteurs" at bounding box center [677, 455] width 120 height 20
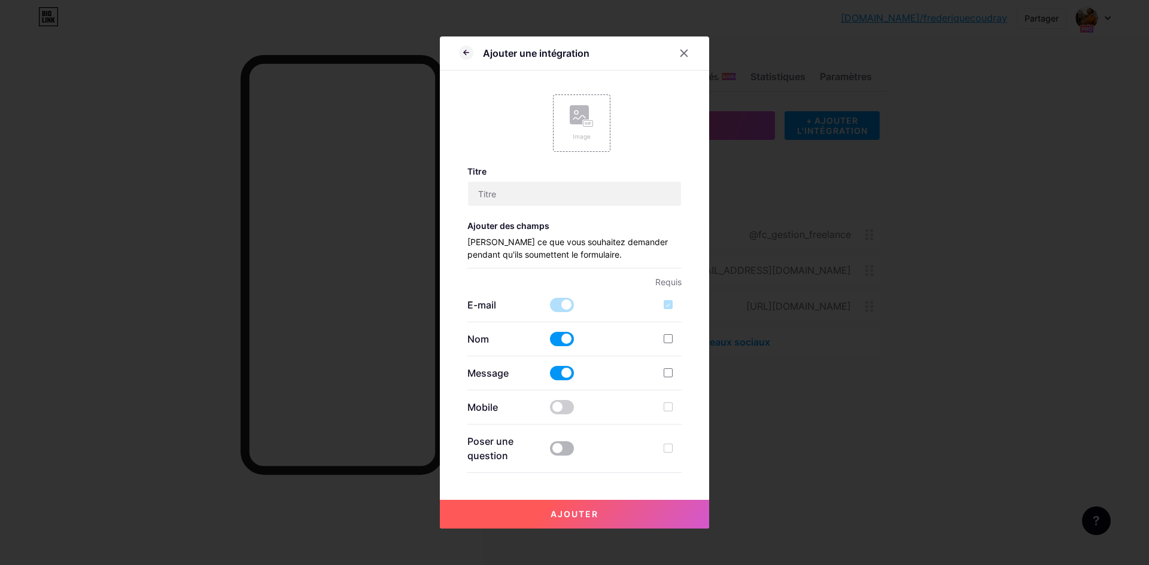
click at [566, 451] on span at bounding box center [562, 449] width 24 height 14
click at [550, 452] on input "checkbox" at bounding box center [550, 452] width 0 height 0
click at [567, 409] on span at bounding box center [562, 407] width 24 height 14
click at [550, 410] on input "checkbox" at bounding box center [550, 410] width 0 height 0
click at [976, 319] on div at bounding box center [574, 282] width 1149 height 565
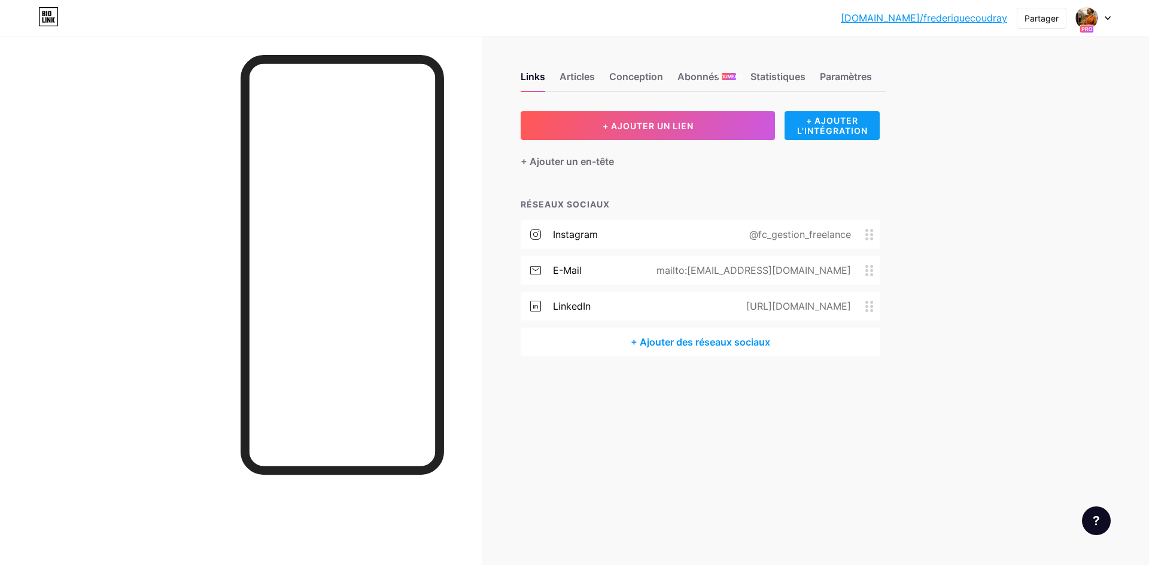
click at [841, 123] on font "+ AJOUTER L'INTÉGRATION" at bounding box center [832, 125] width 71 height 20
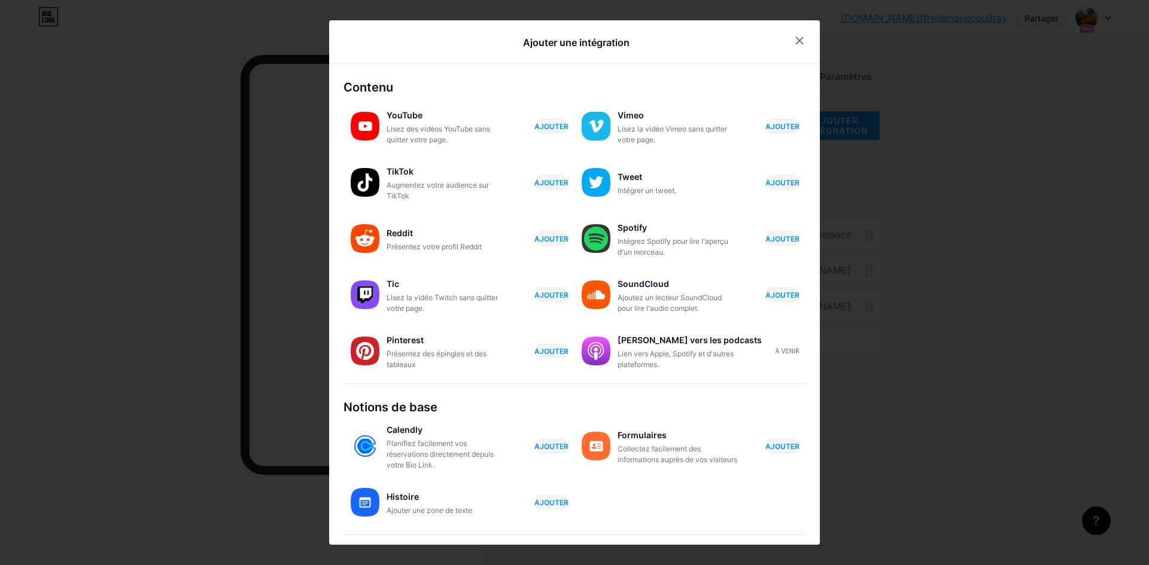
click at [697, 449] on div "Collectez facilement des informations auprès de vos visiteurs" at bounding box center [677, 455] width 120 height 22
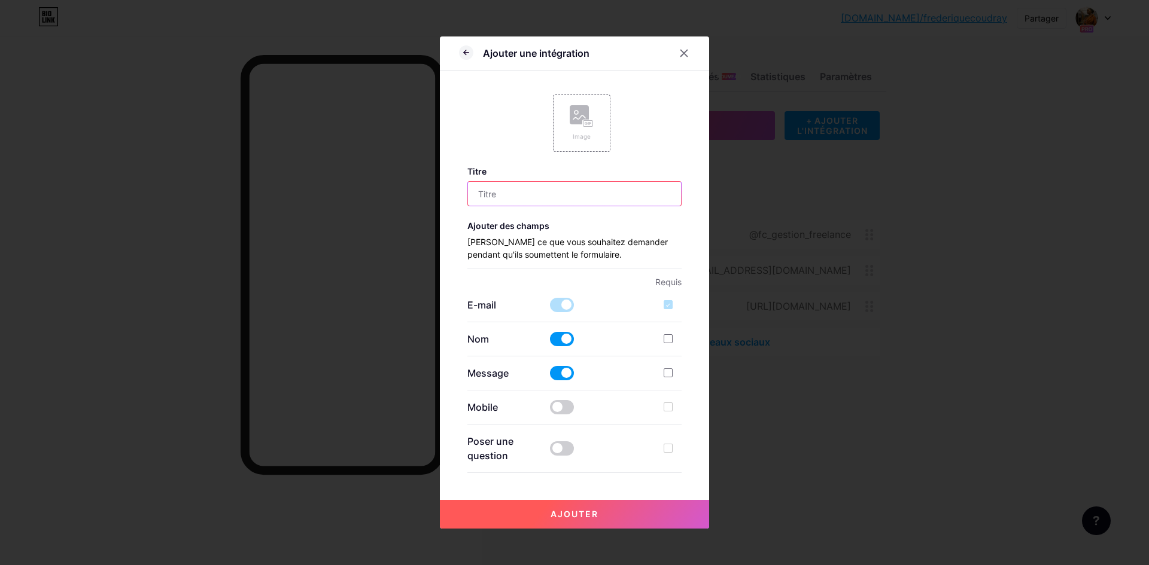
paste input "Demander un devis personnalisé"
type input "Demander un devis personnalisé"
click at [564, 305] on span at bounding box center [562, 305] width 24 height 14
click at [664, 306] on div at bounding box center [668, 304] width 9 height 9
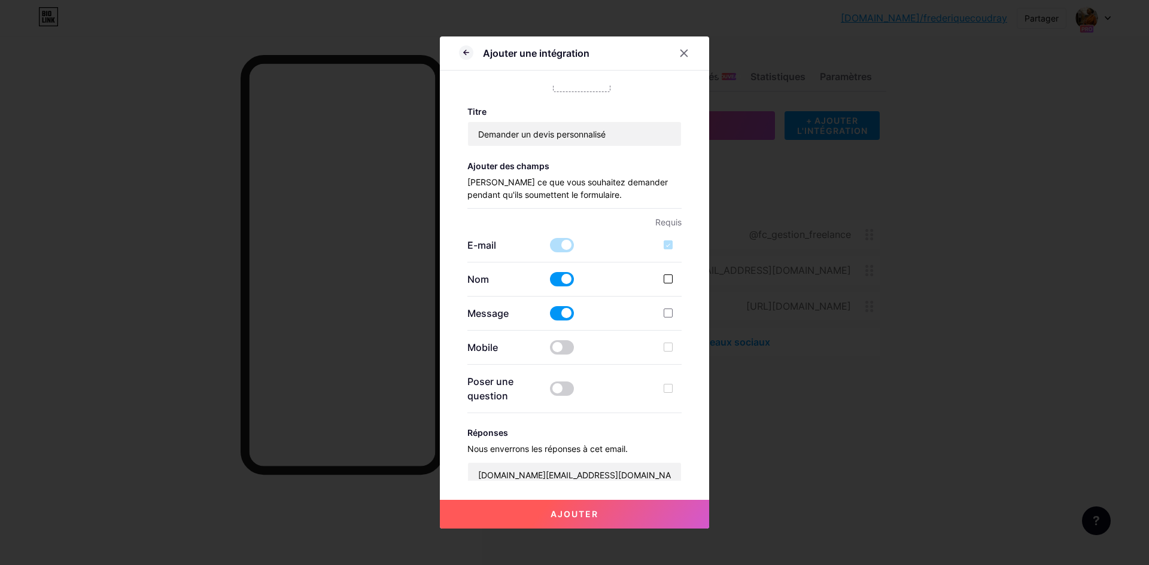
click at [667, 279] on div at bounding box center [668, 279] width 9 height 9
click at [681, 285] on input "checkbox" at bounding box center [685, 289] width 8 height 8
checkbox input "true"
click at [664, 314] on div at bounding box center [668, 313] width 9 height 9
click at [681, 319] on input "checkbox" at bounding box center [685, 323] width 8 height 8
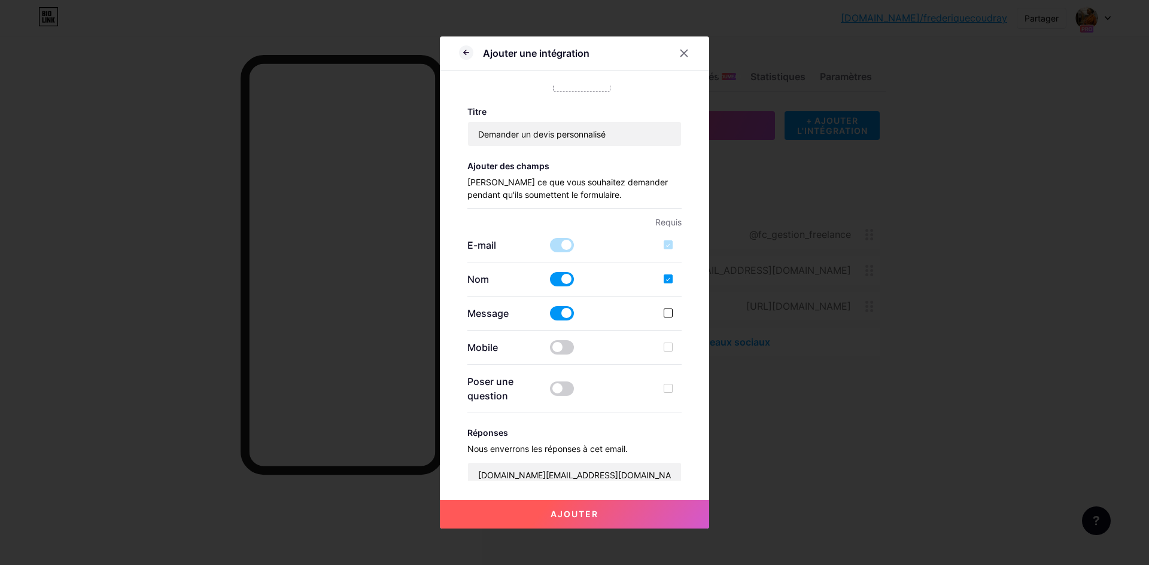
checkbox input "true"
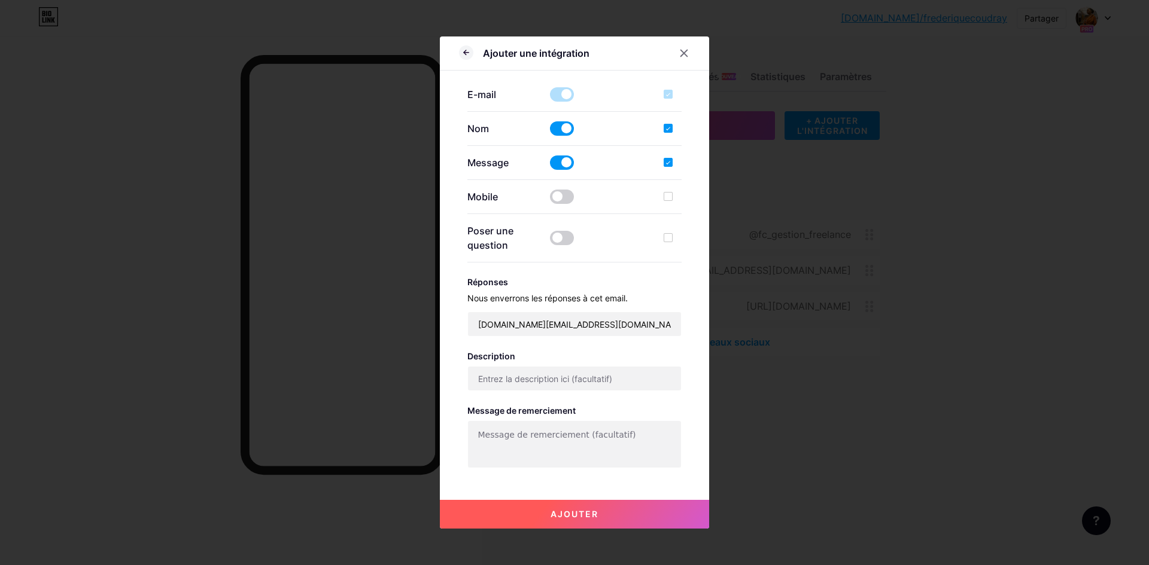
scroll to position [232, 0]
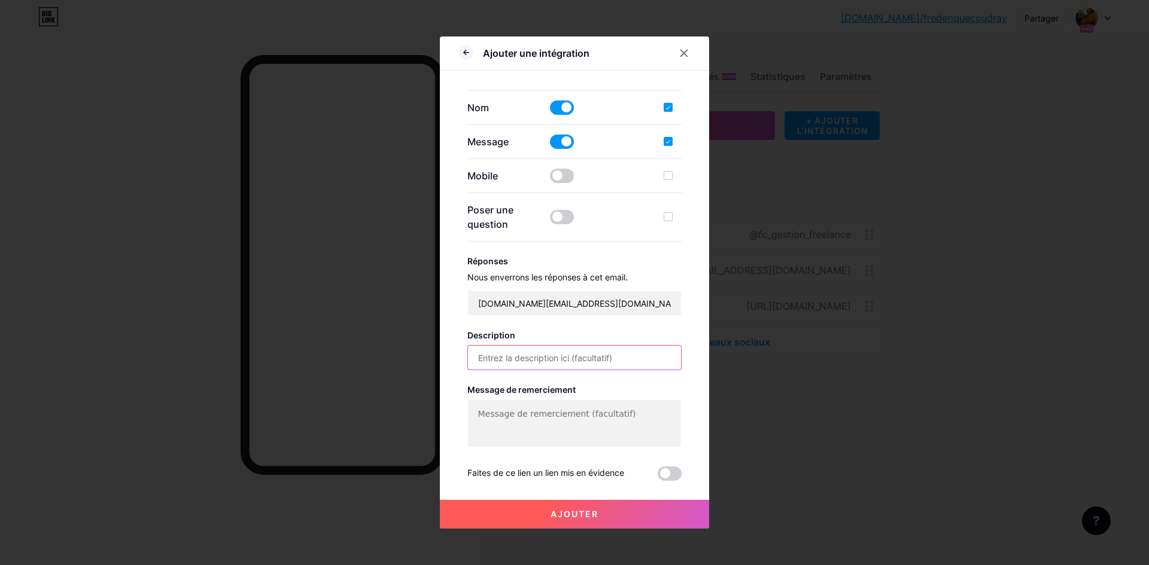
paste input "Remplissez ce formulaire pour recevoir un devis personnalisé ou plus d’informat…"
type input "Remplissez ce formulaire pour recevoir un devis personnalisé ou plus d’informat…"
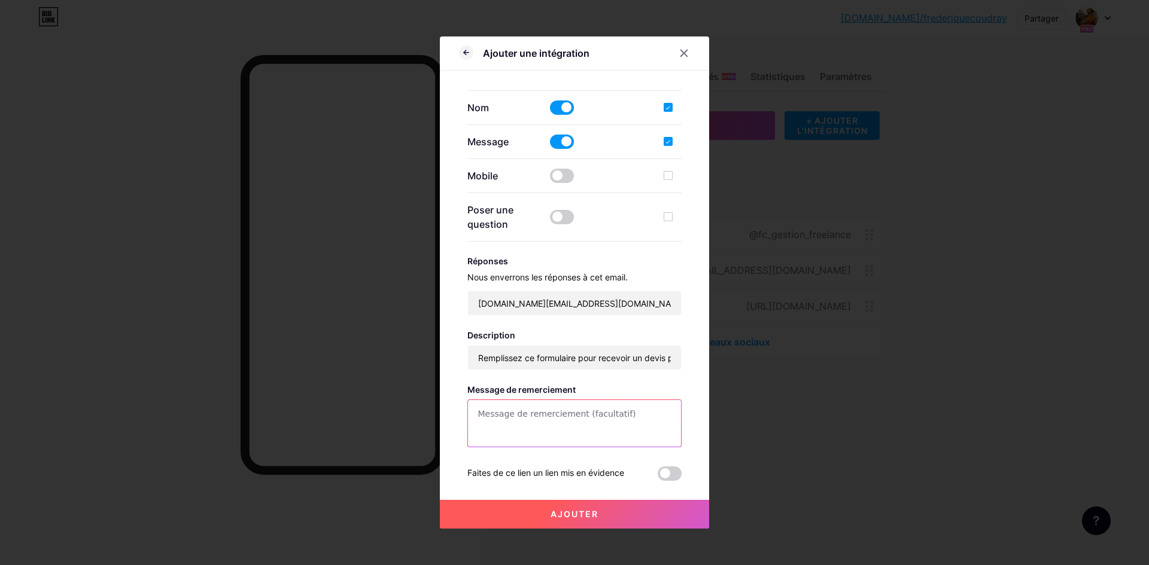
paste textarea "Votre message a bien été envoyé. À très vite pour discuter de votre projet !"
type textarea "Votre message a bien été envoyé. À très vite pour discuter de votre projet !"
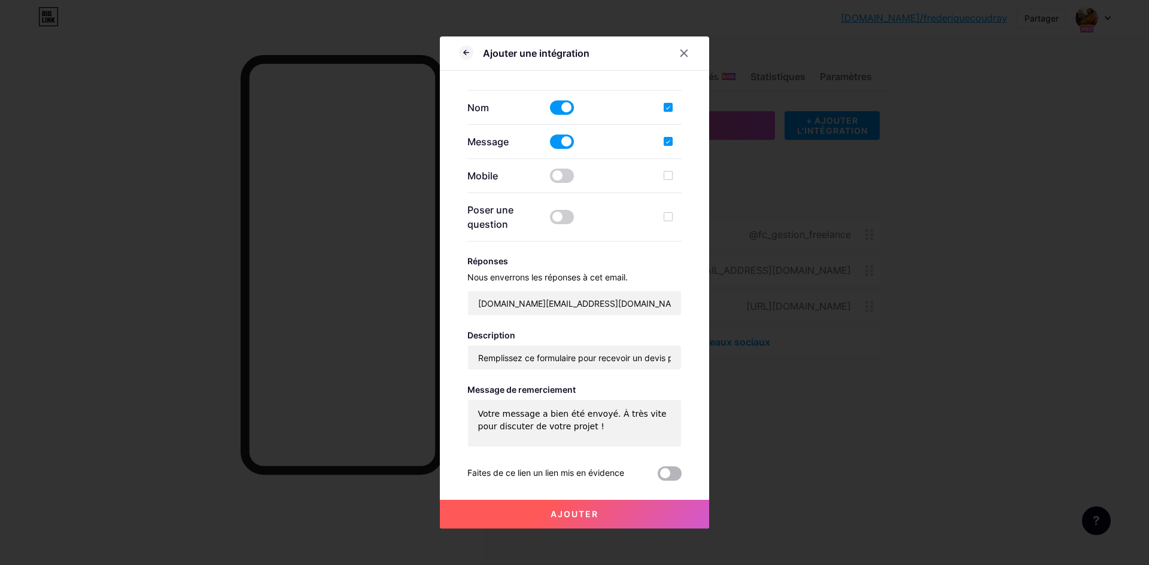
click at [674, 472] on span at bounding box center [670, 474] width 24 height 14
click at [658, 477] on input "checkbox" at bounding box center [658, 477] width 0 height 0
click at [641, 521] on button "Ajouter" at bounding box center [574, 514] width 269 height 29
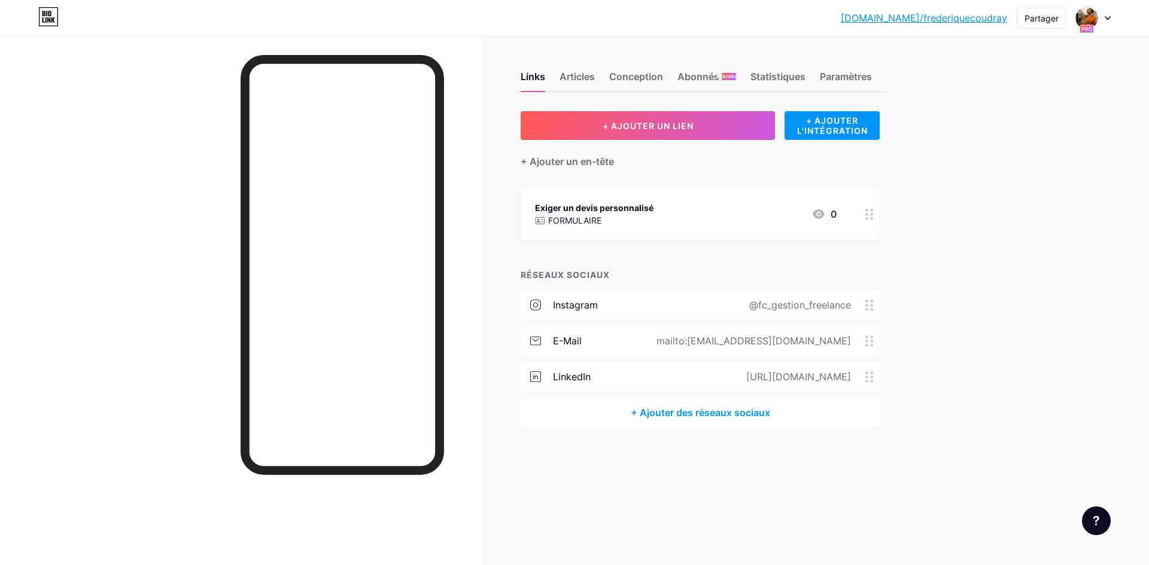
click at [505, 497] on div "Links Articles Conception Abonnés NOUVEAU Statistiques Paramètres + AJOUTER UN …" at bounding box center [468, 282] width 936 height 565
click at [638, 126] on font "+ AJOUTER UN LIEN" at bounding box center [648, 126] width 91 height 10
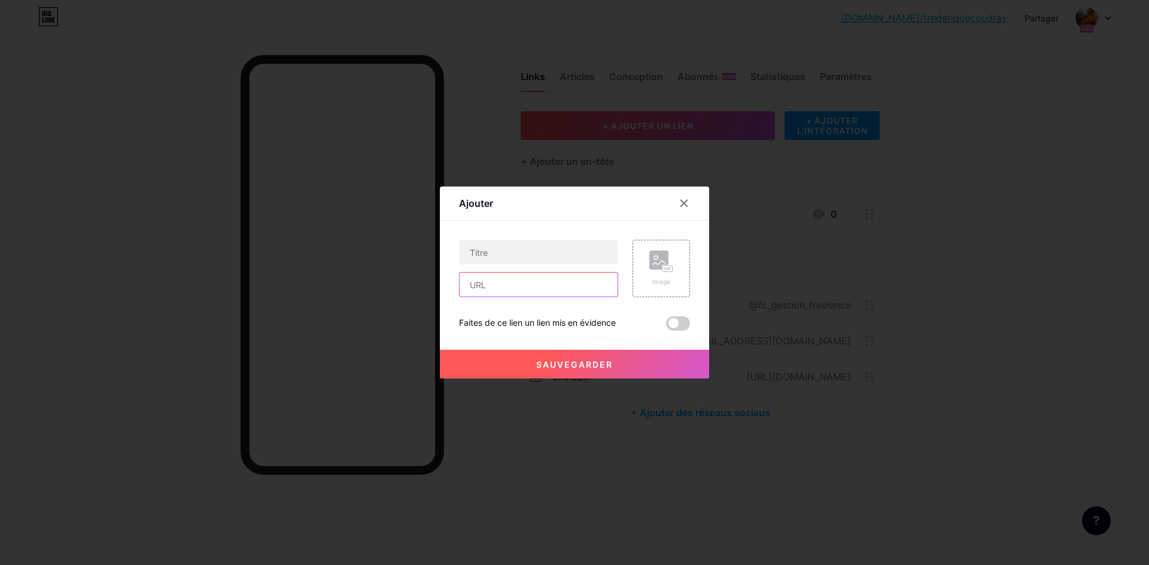
paste input "https://drive.google.com/drive/home"
type input "https://drive.google.com/drive/home"
paste input "Découvrir mes services"
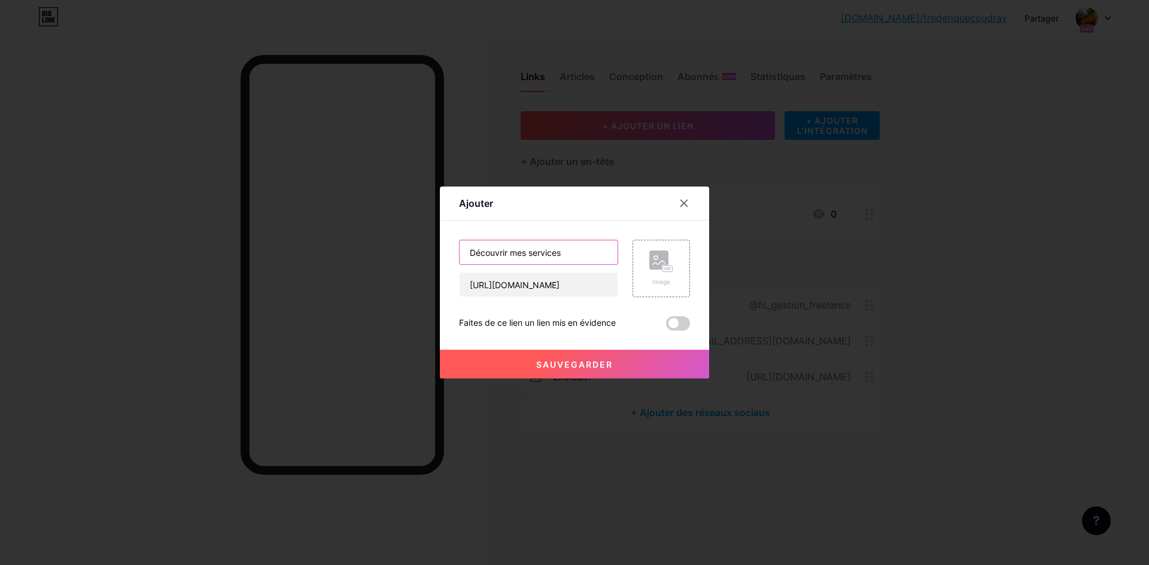
type input "Découvrir mes services"
click at [655, 275] on div "Image" at bounding box center [661, 269] width 24 height 36
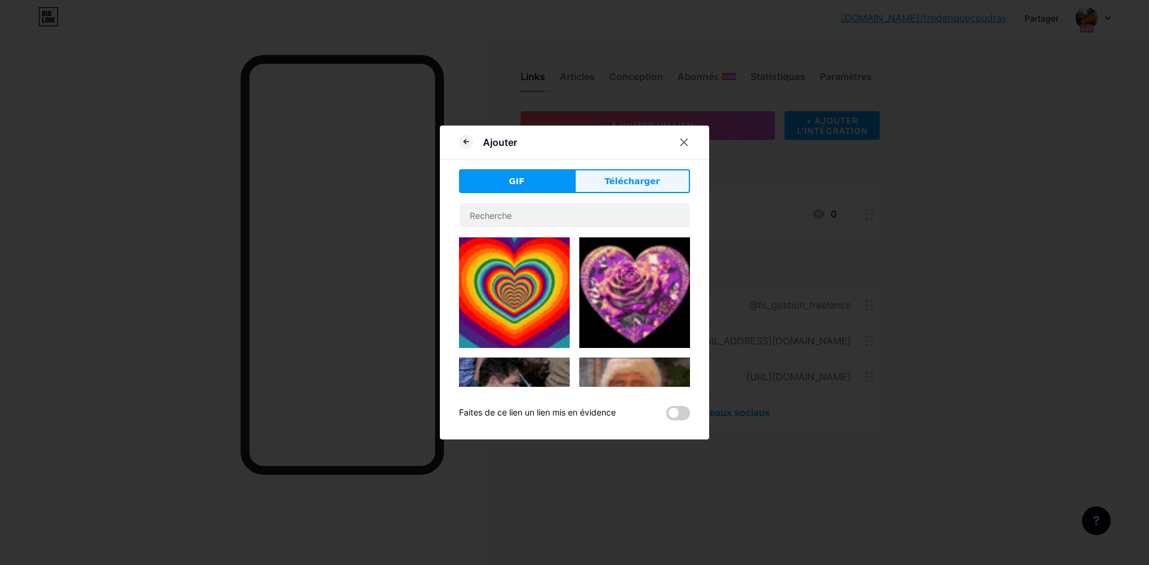
click at [611, 185] on font "Télécharger" at bounding box center [632, 182] width 56 height 10
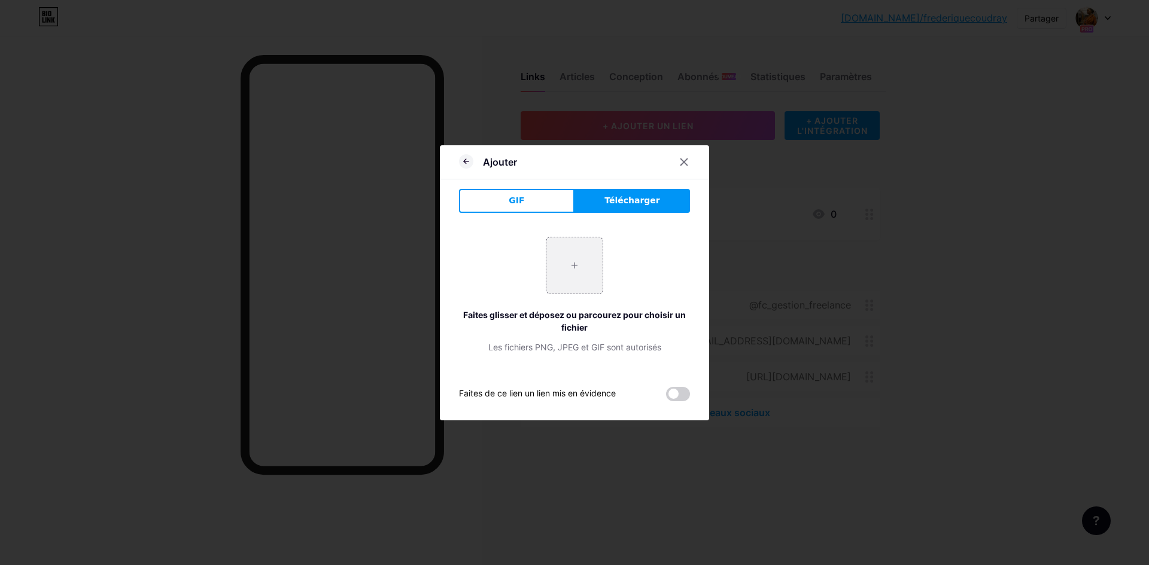
click at [623, 198] on font "Télécharger" at bounding box center [632, 201] width 56 height 10
click at [573, 267] on input "file" at bounding box center [574, 266] width 56 height 56
type input "C:\fakepath\Logo [PERSON_NAME].png"
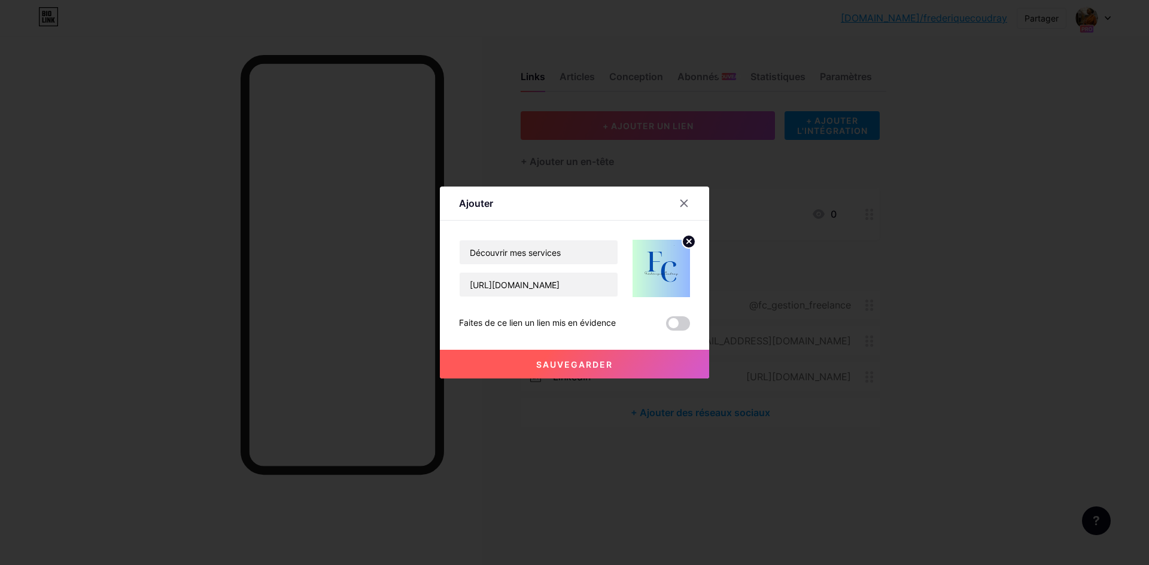
click at [680, 324] on span at bounding box center [678, 324] width 24 height 14
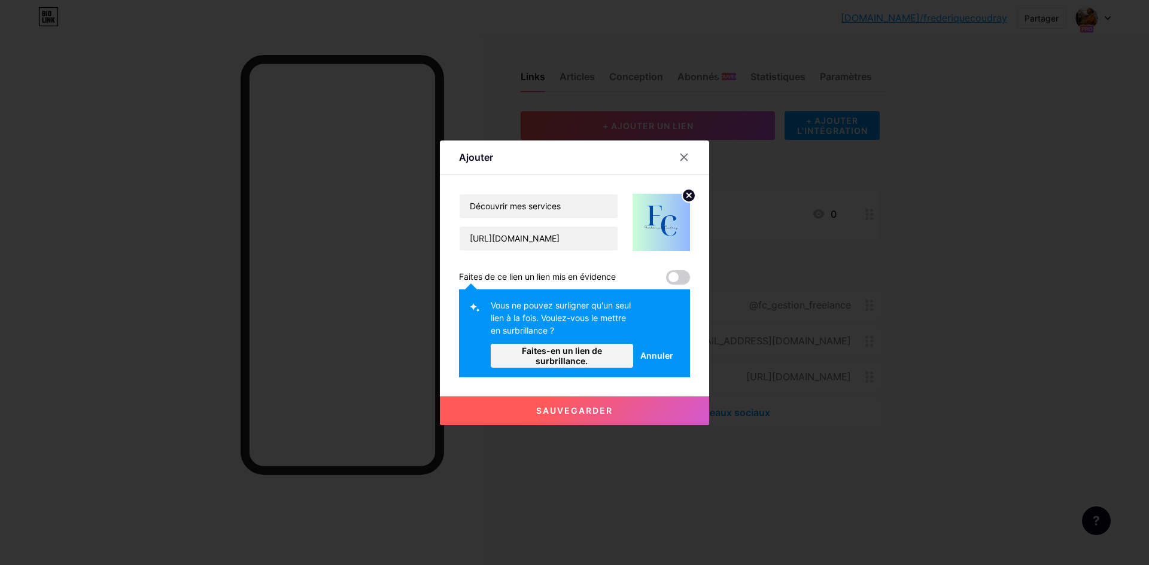
click at [586, 412] on font "Sauvegarder" at bounding box center [574, 411] width 77 height 10
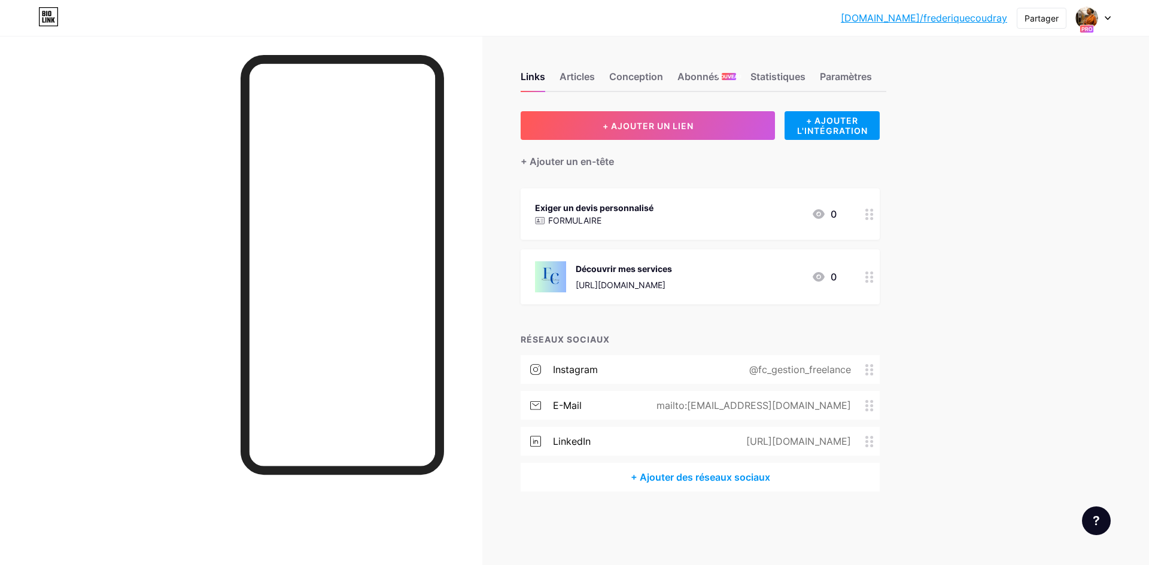
click at [874, 279] on icon at bounding box center [869, 277] width 8 height 11
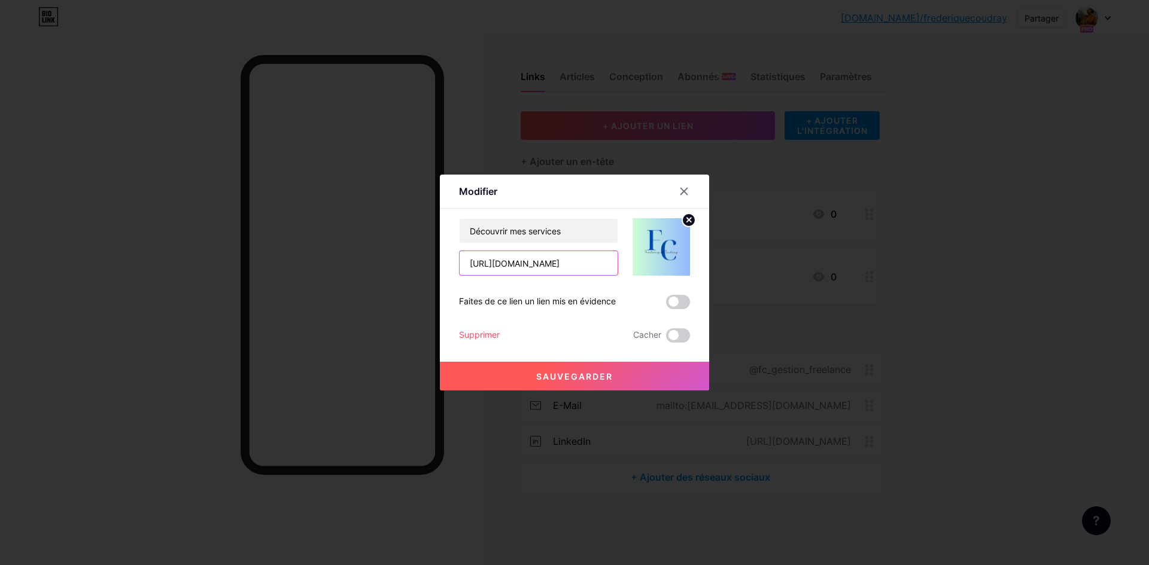
click at [601, 262] on input "https://drive.google.com/drive/home" at bounding box center [539, 263] width 158 height 24
click at [487, 268] on input "https://drive.google.com/drive/home" at bounding box center [539, 263] width 158 height 24
drag, startPoint x: 604, startPoint y: 263, endPoint x: 421, endPoint y: 260, distance: 183.1
click at [421, 260] on div "Modifier Contenu YouTube Lisez des vidéos YouTube sans quitter votre page. AJOU…" at bounding box center [574, 282] width 1149 height 565
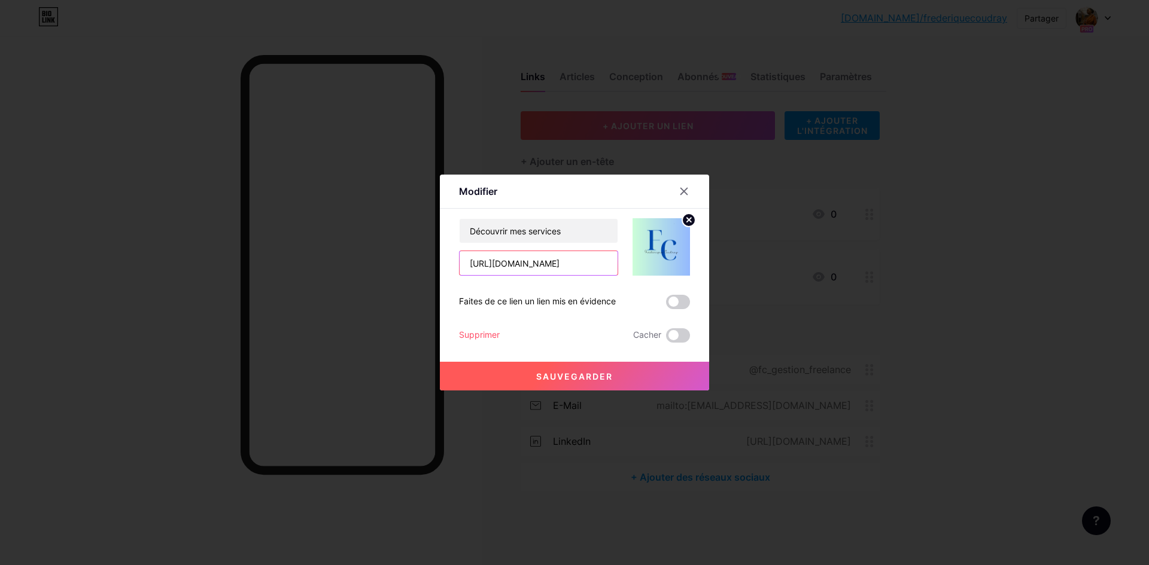
type input "e"
click at [485, 267] on input "e" at bounding box center [539, 263] width 158 height 24
paste input "https://drive.google.com/drive/my-drive"
type input "https://drive.google.com/drive/my-drive"
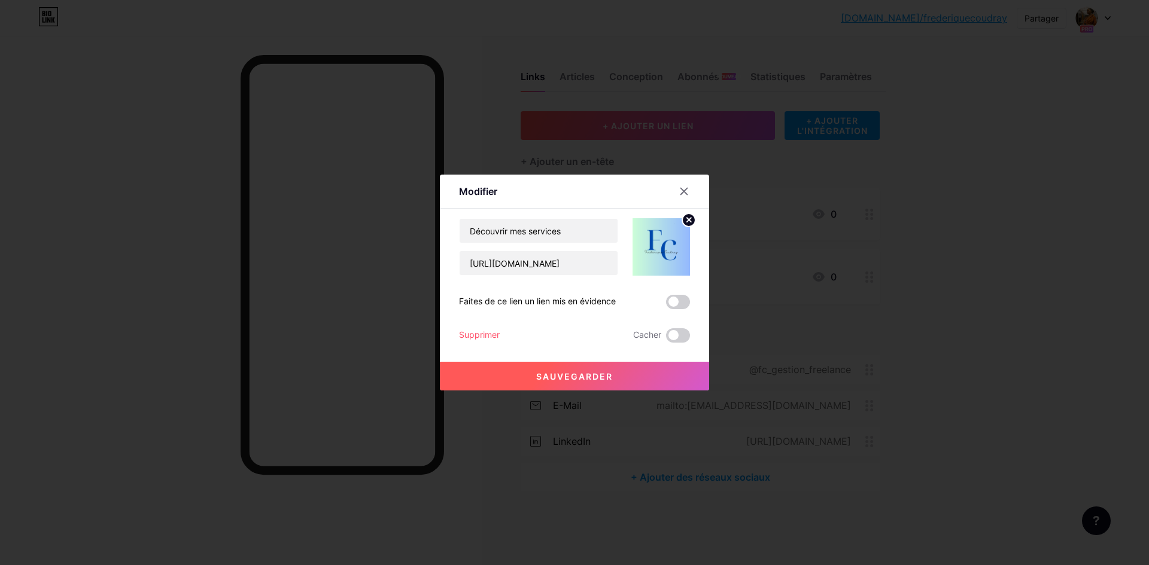
click at [681, 305] on span at bounding box center [678, 302] width 24 height 14
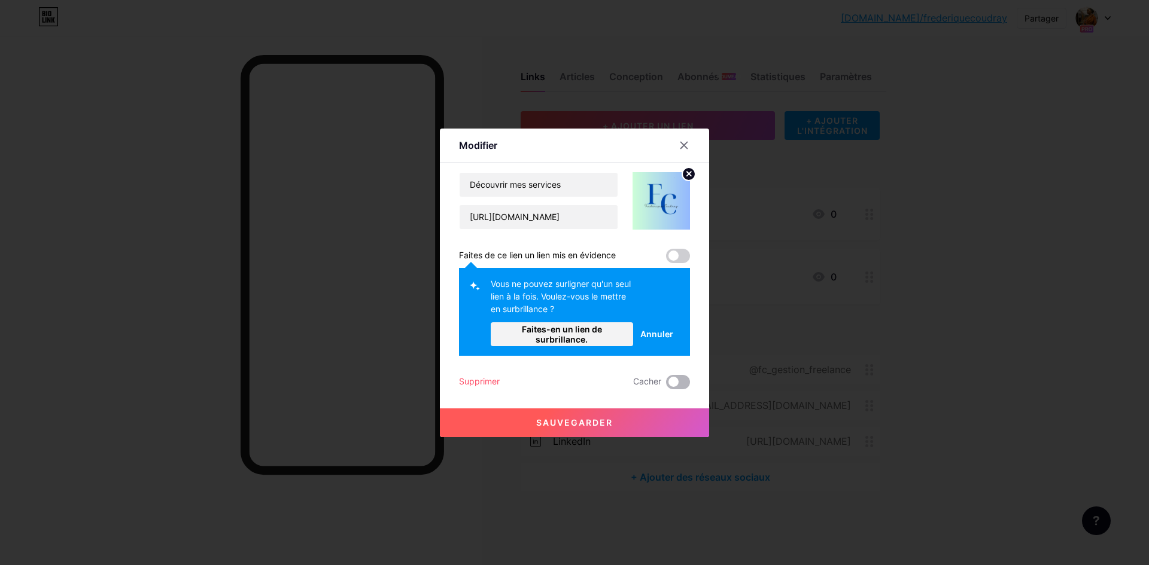
click at [678, 382] on span at bounding box center [678, 382] width 24 height 14
click at [666, 385] on input "checkbox" at bounding box center [666, 385] width 0 height 0
click at [679, 260] on span at bounding box center [678, 256] width 24 height 14
click at [680, 260] on span at bounding box center [678, 256] width 24 height 14
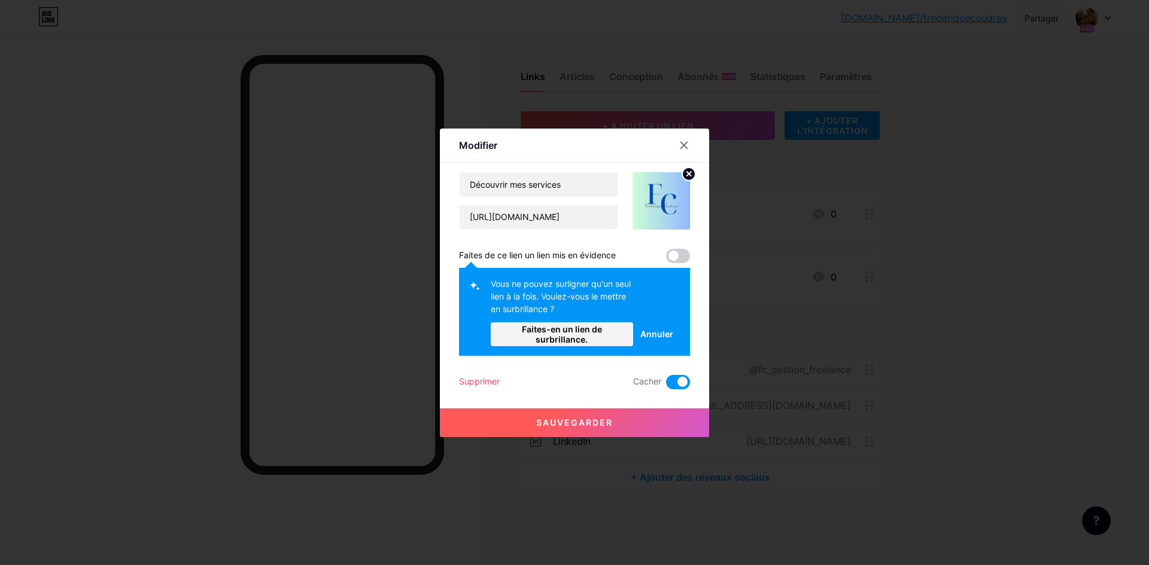
click at [670, 380] on span at bounding box center [678, 382] width 24 height 14
click at [666, 385] on input "checkbox" at bounding box center [666, 385] width 0 height 0
click at [677, 257] on span at bounding box center [678, 256] width 24 height 14
click at [685, 256] on span at bounding box center [678, 256] width 24 height 14
click at [680, 257] on span at bounding box center [678, 256] width 24 height 14
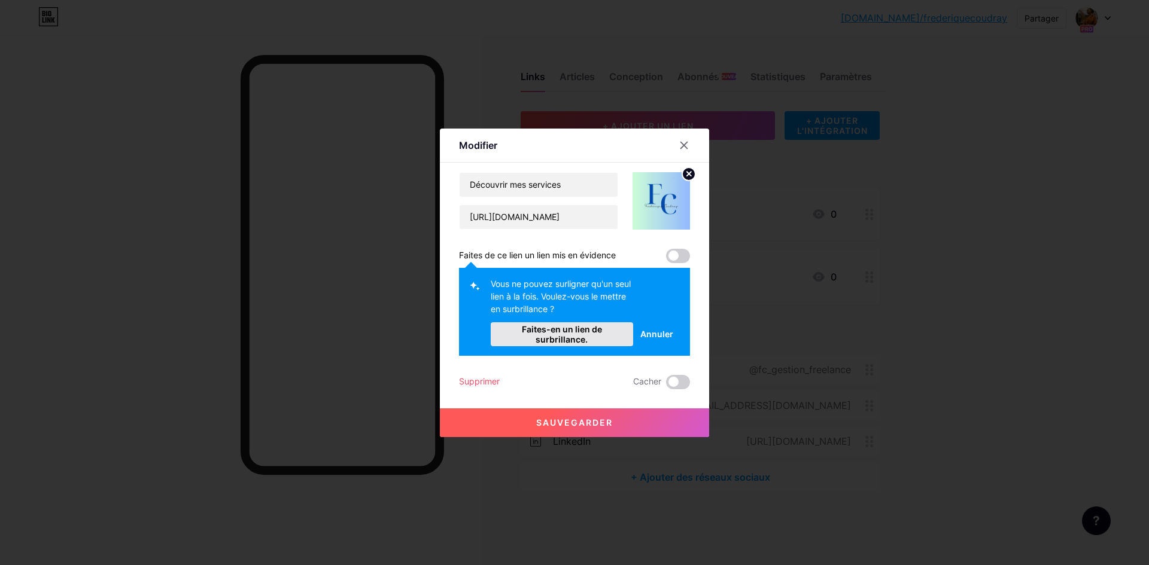
click at [541, 333] on font "Faites-en un lien de surbrillance." at bounding box center [562, 334] width 80 height 20
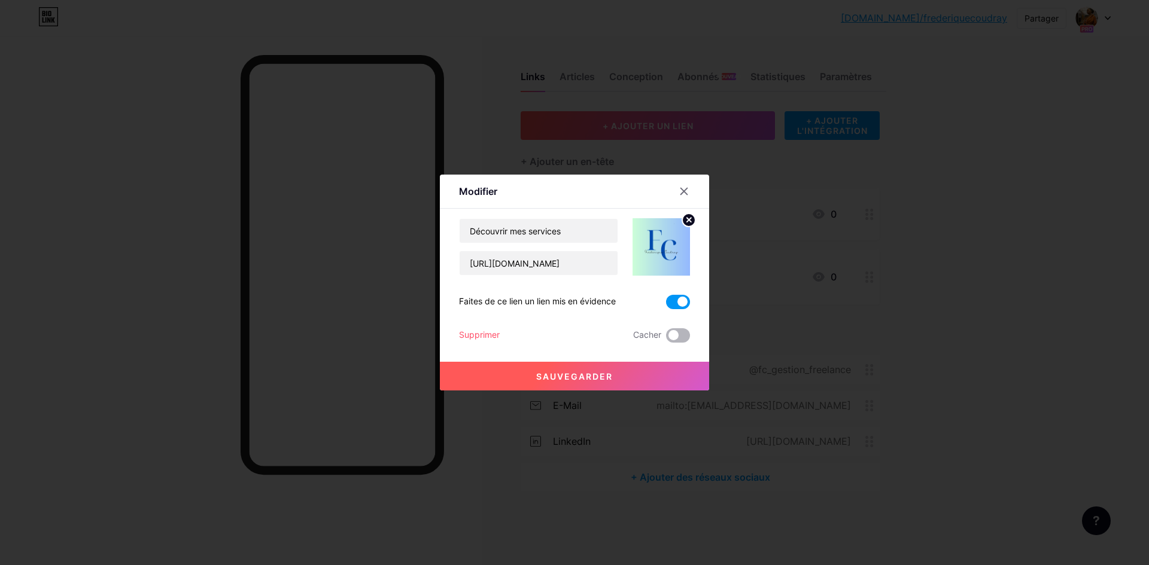
click at [679, 336] on span at bounding box center [678, 335] width 24 height 14
click at [666, 339] on input "checkbox" at bounding box center [666, 339] width 0 height 0
click at [666, 336] on span at bounding box center [678, 335] width 24 height 14
click at [666, 339] on input "checkbox" at bounding box center [666, 339] width 0 height 0
click at [577, 370] on button "Sauvegarder" at bounding box center [574, 376] width 269 height 29
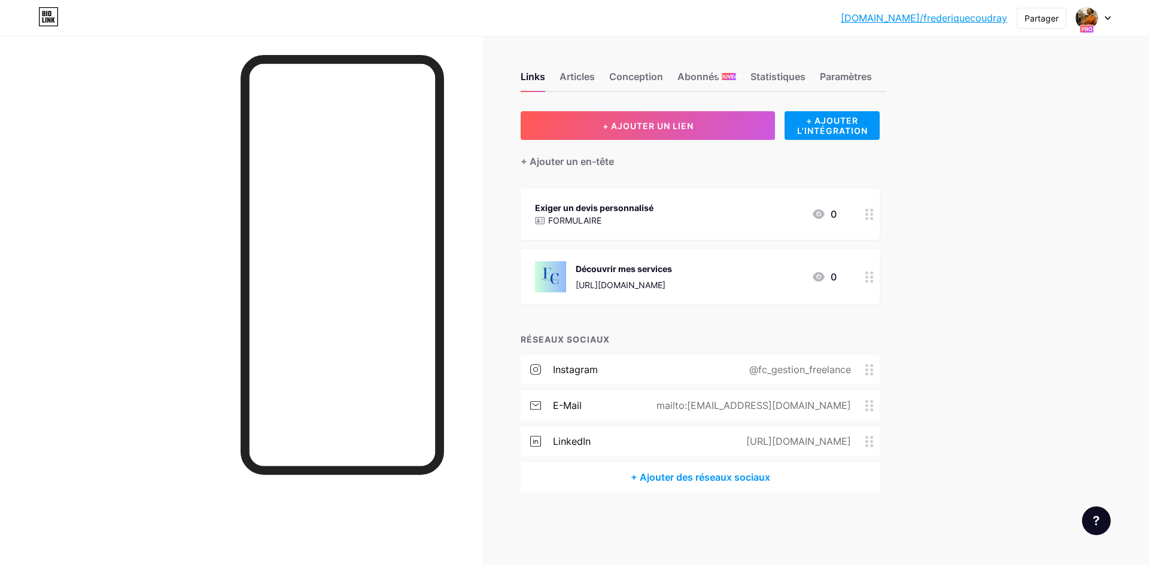
click at [623, 284] on font "https://drive.google.com/drive/home" at bounding box center [621, 285] width 90 height 10
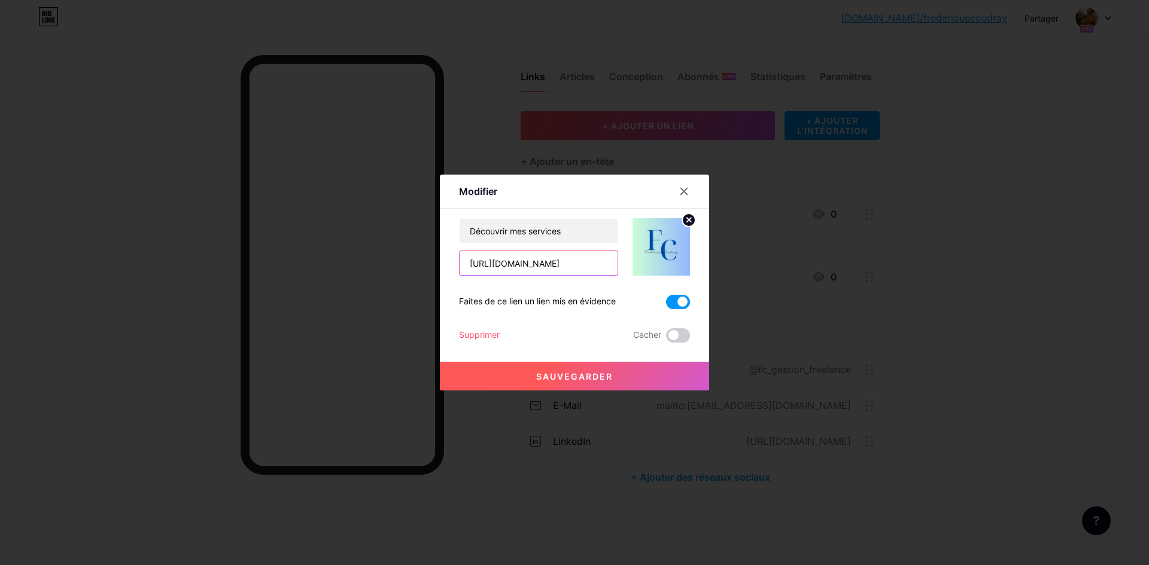
drag, startPoint x: 556, startPoint y: 270, endPoint x: 589, endPoint y: 163, distance: 112.0
click at [404, 265] on div "Modifier Contenu YouTube Lisez des vidéos YouTube sans quitter votre page. AJOU…" at bounding box center [574, 282] width 1149 height 565
click at [497, 266] on input "drive" at bounding box center [539, 263] width 158 height 24
type input "d"
paste input "[URL][DOMAIN_NAME]"
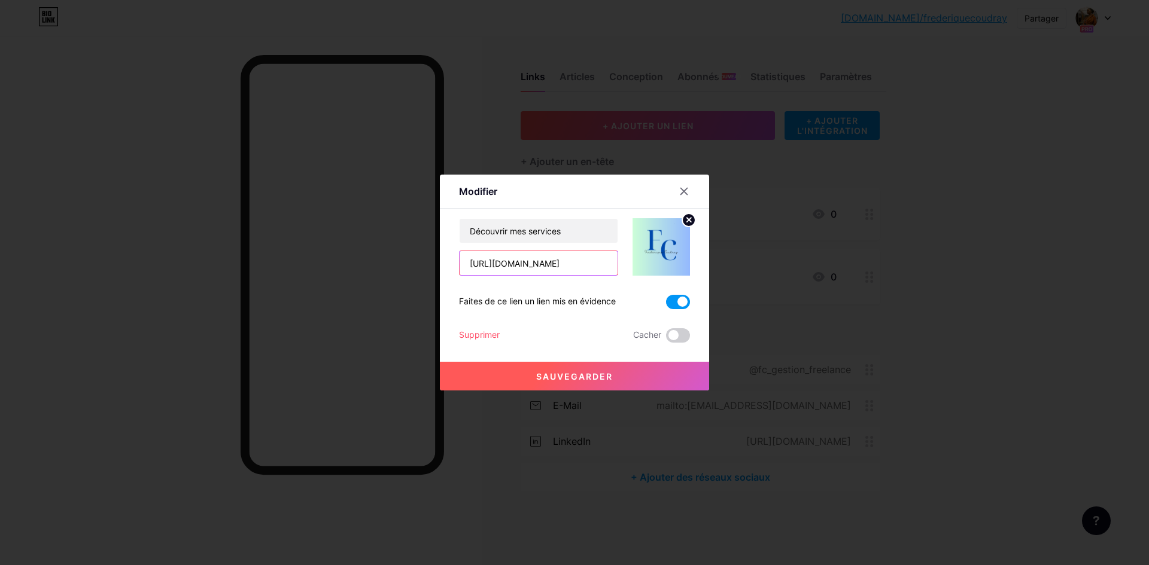
scroll to position [0, 221]
type input "[URL][DOMAIN_NAME]"
click at [577, 385] on button "Sauvegarder" at bounding box center [574, 376] width 269 height 29
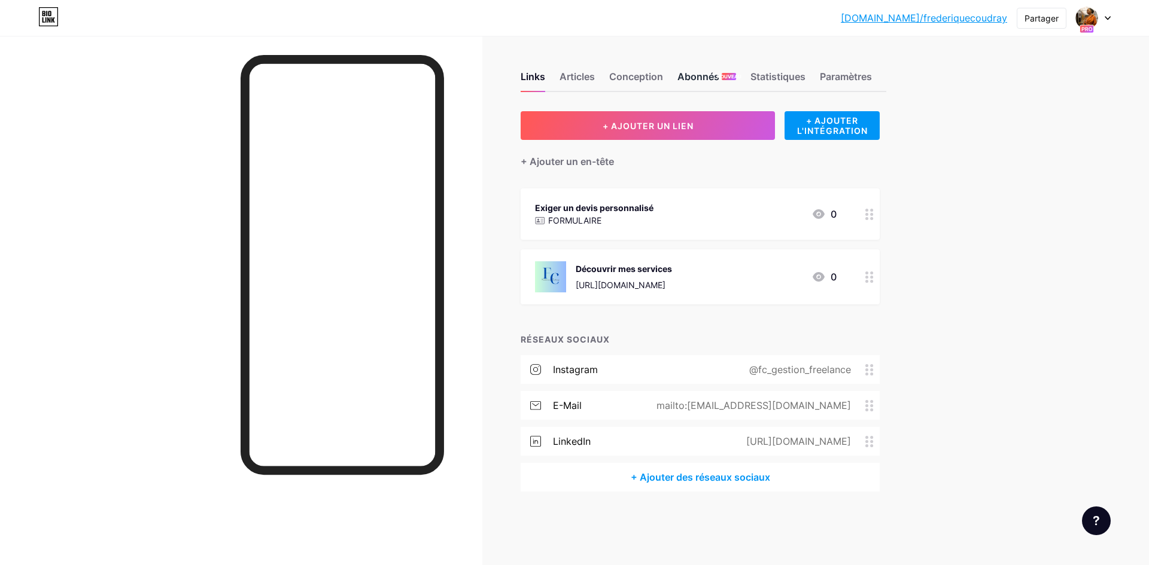
click at [698, 80] on font "Abonnés" at bounding box center [698, 77] width 42 height 12
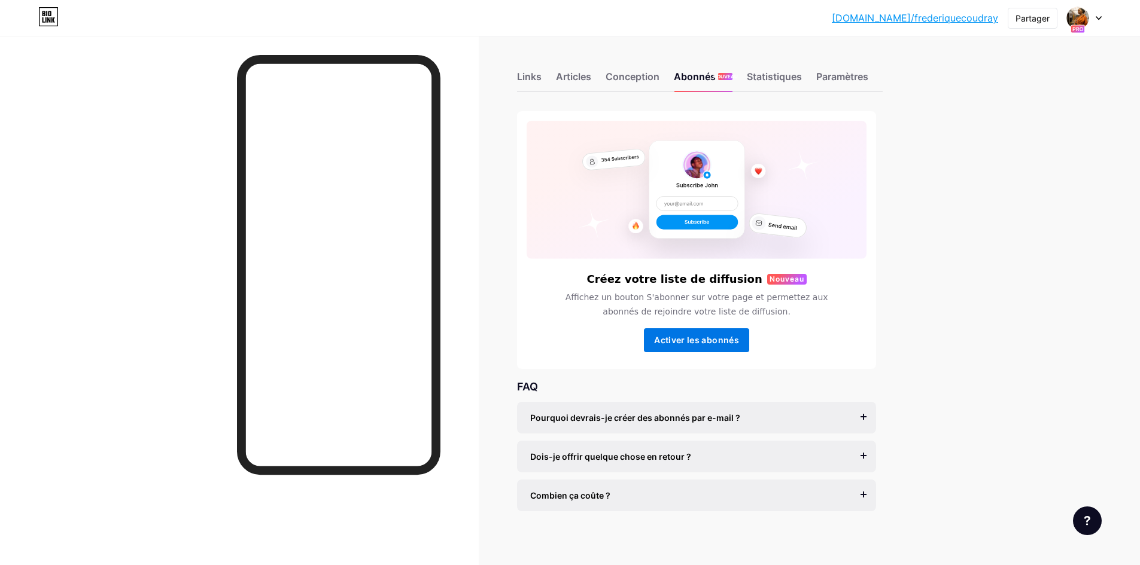
click at [699, 342] on font "Activer les abonnés" at bounding box center [696, 340] width 85 height 10
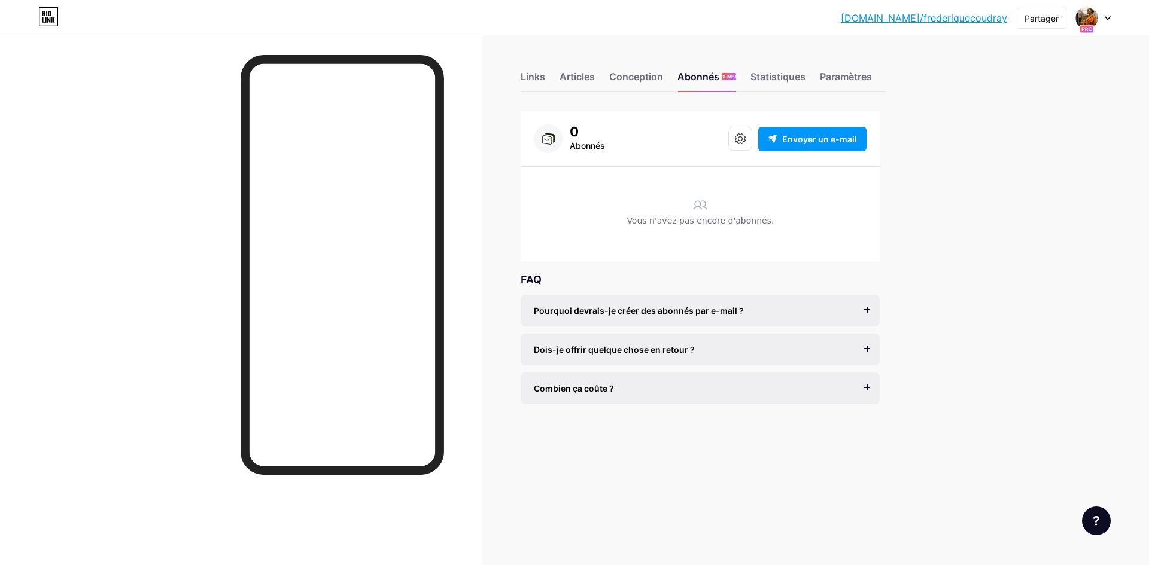
click at [868, 313] on div "Pourquoi devrais-je créer des abonnés par e-mail ? L'e-mail est le seul moyen f…" at bounding box center [700, 311] width 359 height 32
click at [802, 142] on font "Envoyer un e-mail" at bounding box center [819, 139] width 75 height 10
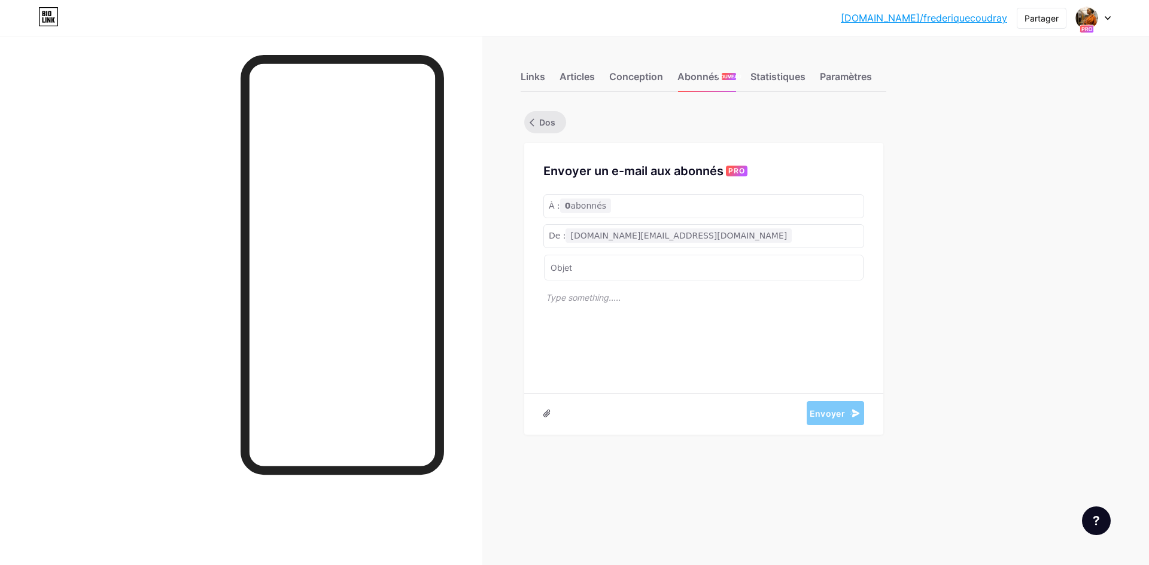
click at [531, 121] on icon at bounding box center [531, 122] width 5 height 8
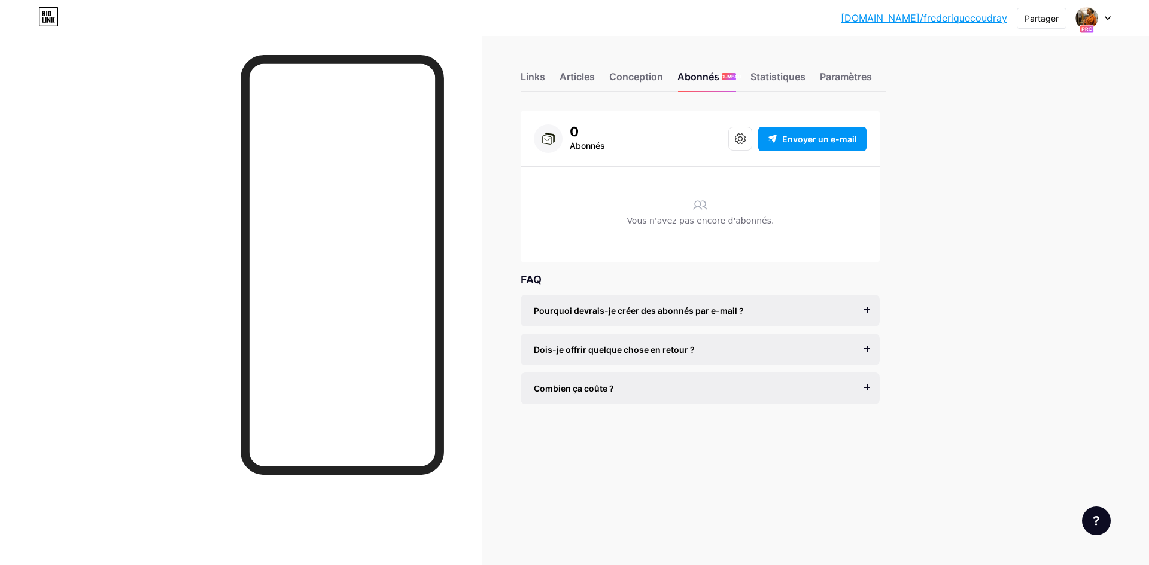
click at [583, 150] on font "Abonnés" at bounding box center [587, 146] width 35 height 10
click at [868, 312] on div "Pourquoi devrais-je créer des abonnés par e-mail ? L'e-mail est le seul moyen f…" at bounding box center [700, 311] width 359 height 32
click at [868, 311] on div "Pourquoi devrais-je créer des abonnés par e-mail ? L'e-mail est le seul moyen f…" at bounding box center [700, 311] width 359 height 32
drag, startPoint x: 754, startPoint y: 315, endPoint x: 743, endPoint y: 315, distance: 11.4
click at [754, 315] on div "Pourquoi devrais-je créer des abonnés par e-mail ?" at bounding box center [700, 311] width 333 height 13
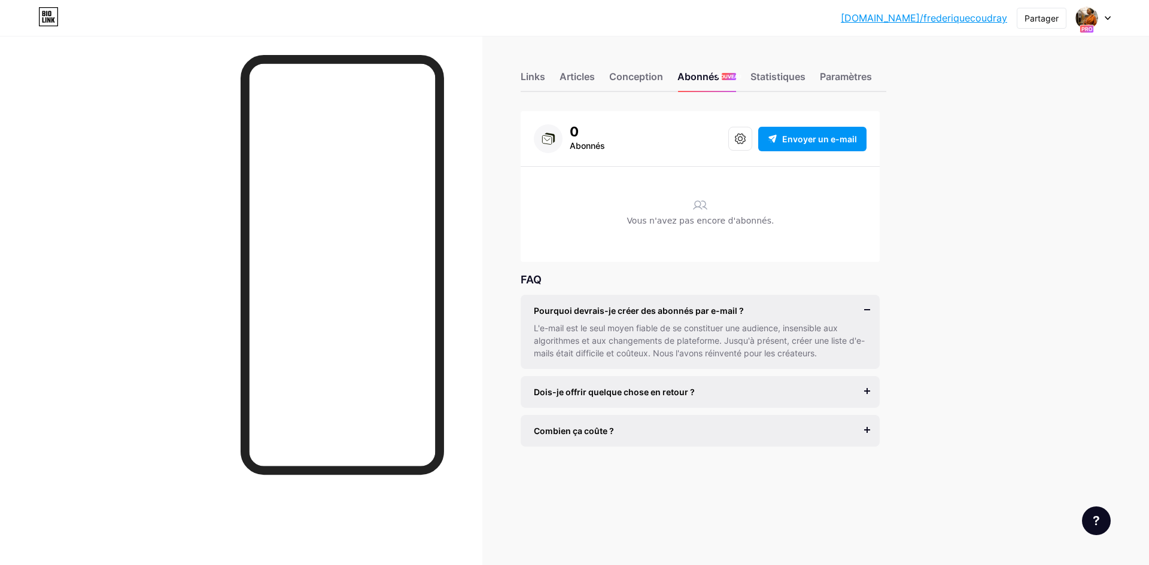
click at [707, 398] on div "Dois-je offrir quelque chose en retour ?" at bounding box center [700, 392] width 333 height 13
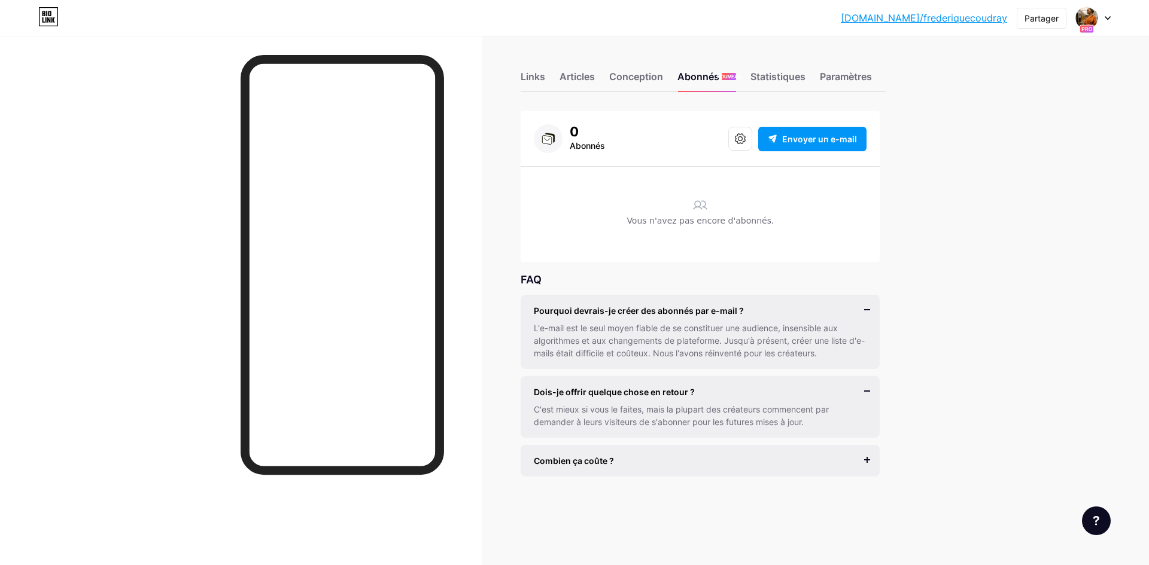
click at [600, 460] on font "Combien ça coûte ?" at bounding box center [574, 461] width 80 height 10
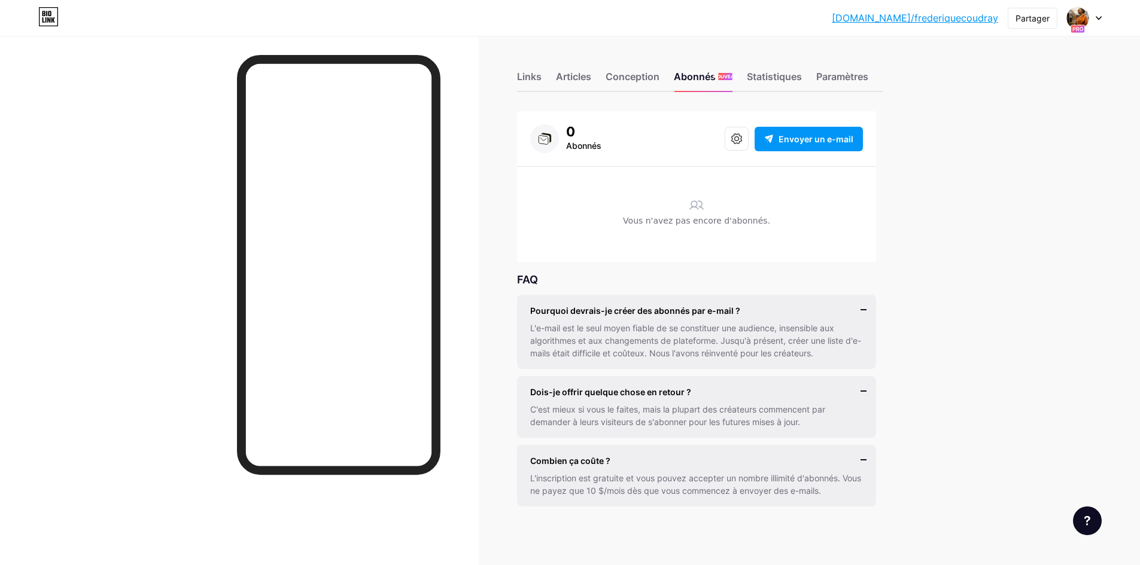
click at [680, 232] on div "Vous n'avez pas encore d'abonnés." at bounding box center [696, 224] width 333 height 19
click at [742, 141] on icon at bounding box center [736, 138] width 11 height 11
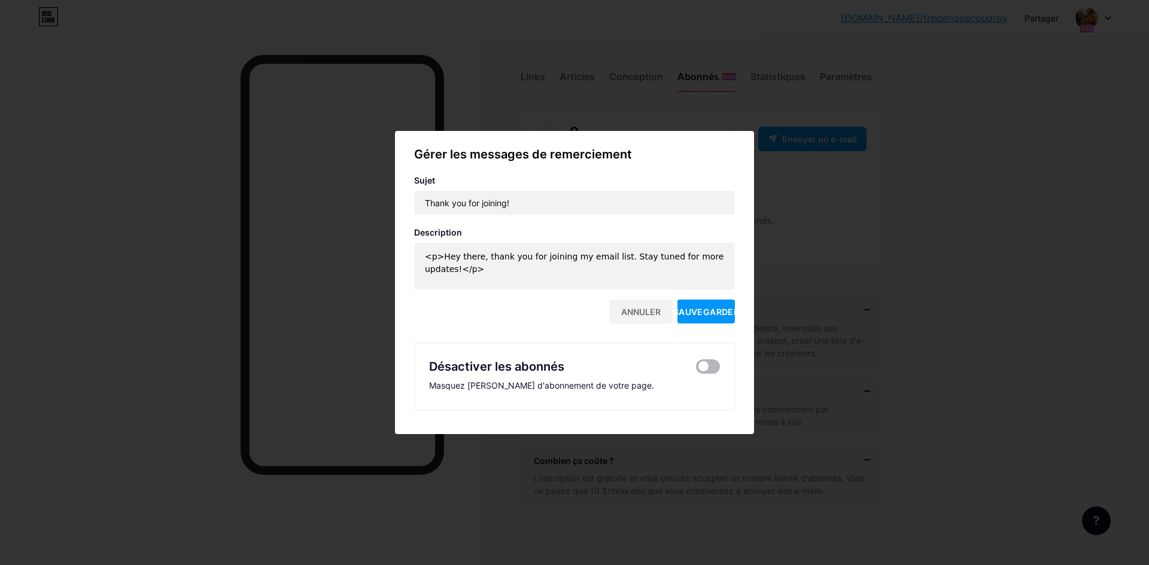
click at [704, 366] on span at bounding box center [708, 367] width 24 height 14
click at [696, 370] on input "checkbox" at bounding box center [696, 370] width 0 height 0
click at [696, 369] on span at bounding box center [708, 367] width 24 height 14
click at [696, 370] on input "checkbox" at bounding box center [696, 370] width 0 height 0
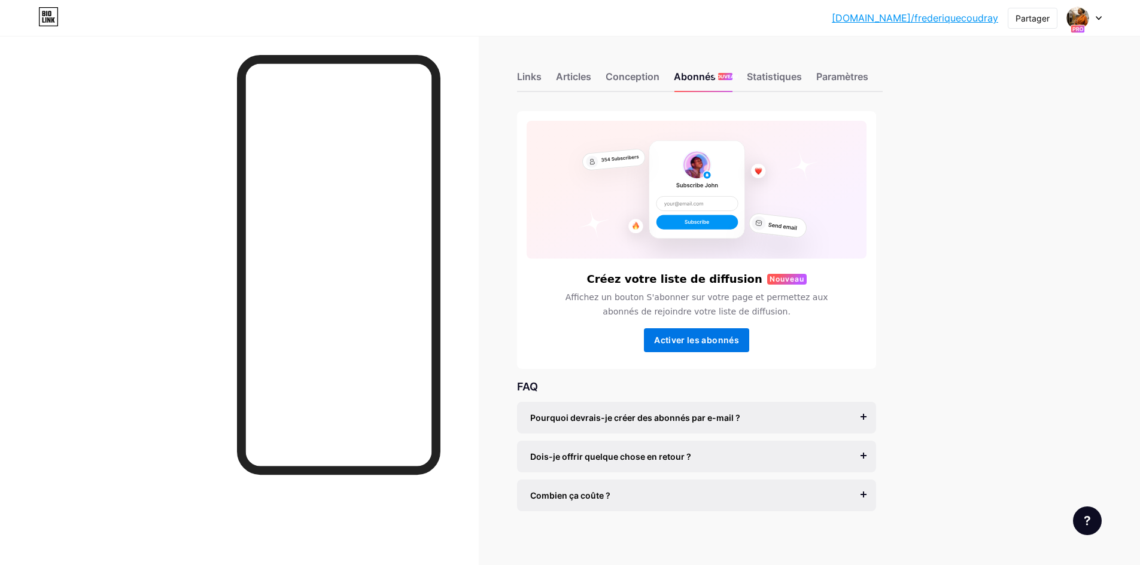
click at [690, 344] on font "Activer les abonnés" at bounding box center [696, 340] width 85 height 10
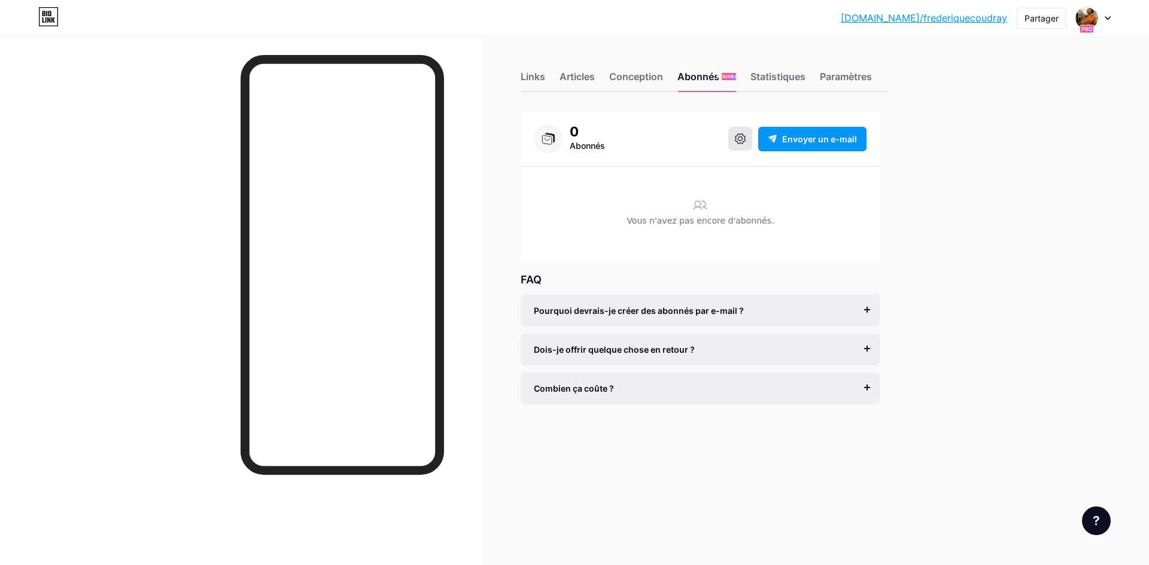
click at [741, 138] on icon at bounding box center [740, 138] width 11 height 11
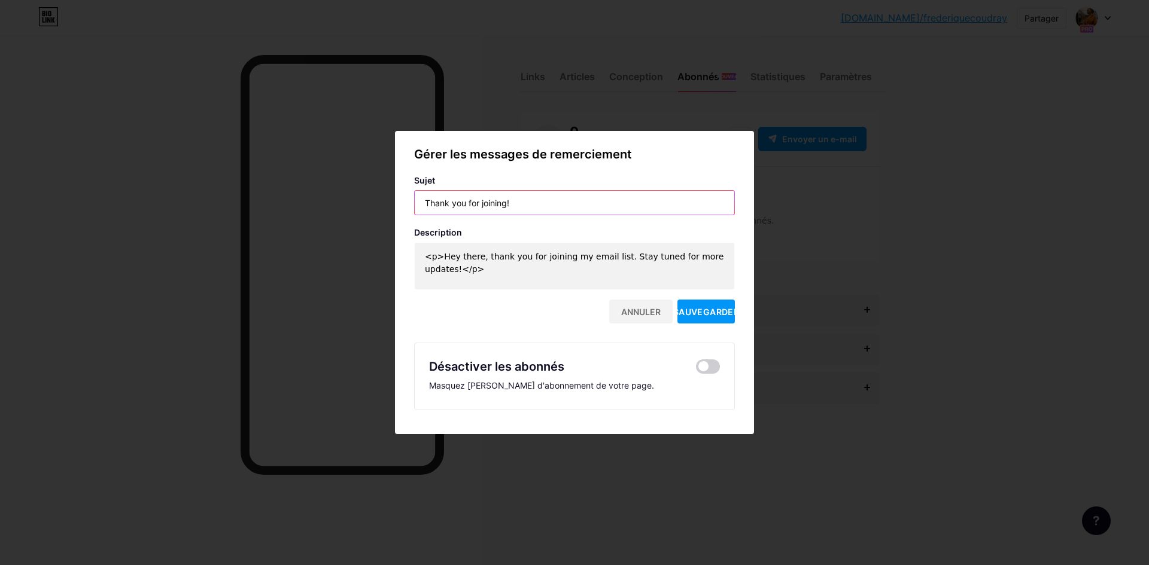
click at [562, 203] on input "Thank you for joining!" at bounding box center [574, 203] width 319 height 24
drag, startPoint x: 546, startPoint y: 204, endPoint x: 410, endPoint y: 202, distance: 136.4
click at [415, 202] on input "Thank you for joining!" at bounding box center [574, 203] width 319 height 24
click at [520, 202] on input "Thank you for joining!" at bounding box center [574, 203] width 319 height 24
paste input "Merci pour votre inscription"
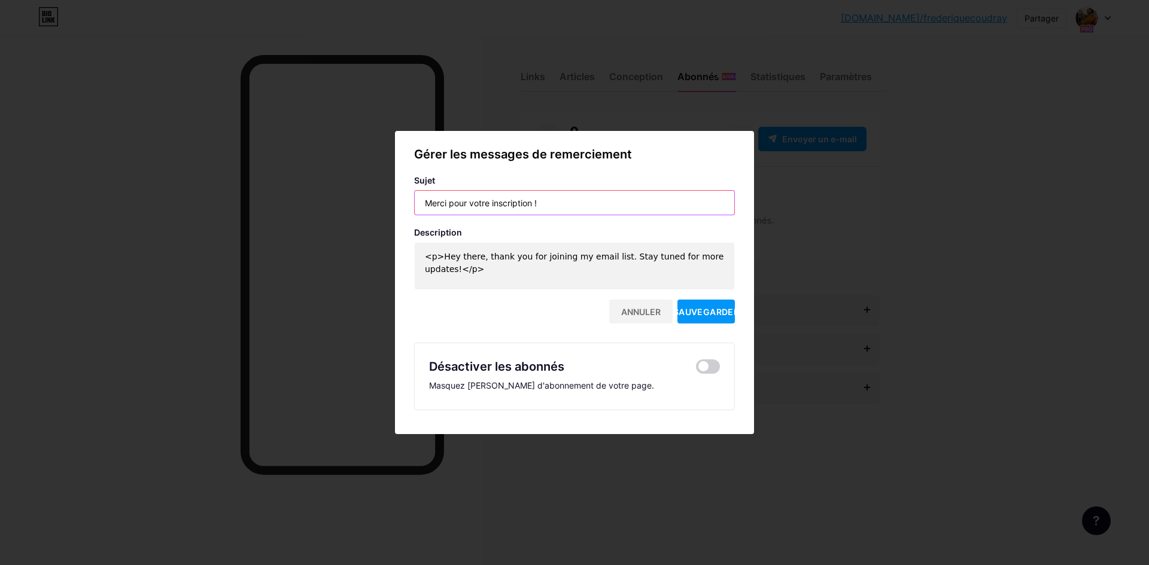
type input "Merci pour votre inscription !"
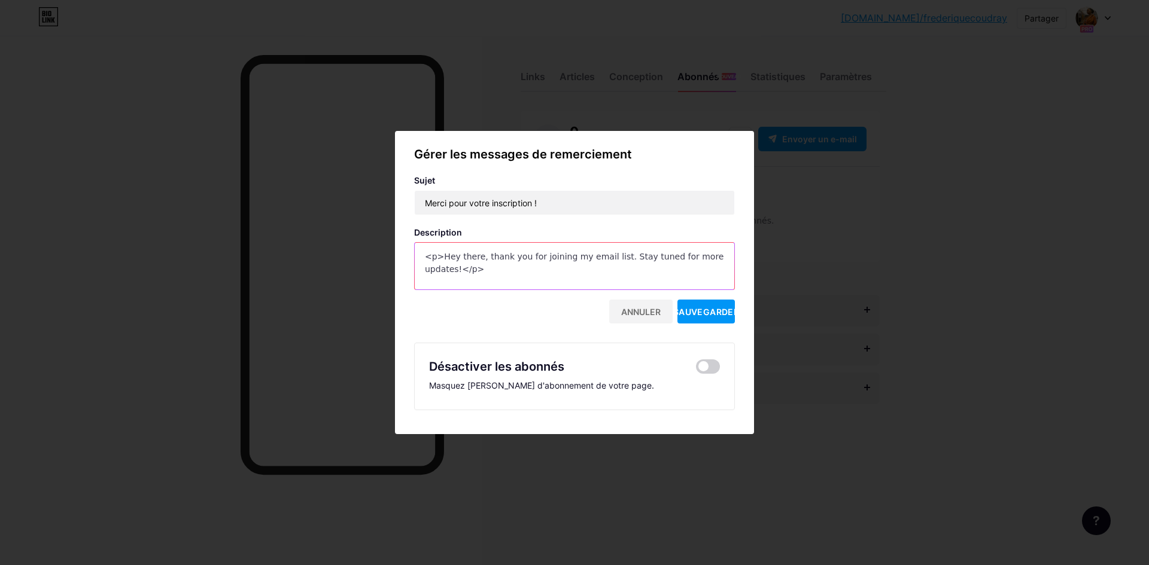
drag, startPoint x: 420, startPoint y: 252, endPoint x: 481, endPoint y: 277, distance: 65.8
click at [481, 277] on textarea "<p>Hey there, thank you for joining my email list. Stay tuned for more updates!…" at bounding box center [574, 267] width 319 height 48
click at [476, 262] on textarea "<p>Hey there, thank you for joining my email list. Stay tuned for more updates!…" at bounding box center [574, 267] width 319 height 48
click at [449, 269] on textarea "<p>Hey there, thank you for joining my email list. Stay tuned for more updates!…" at bounding box center [574, 267] width 319 height 48
drag, startPoint x: 437, startPoint y: 257, endPoint x: 732, endPoint y: 249, distance: 295.1
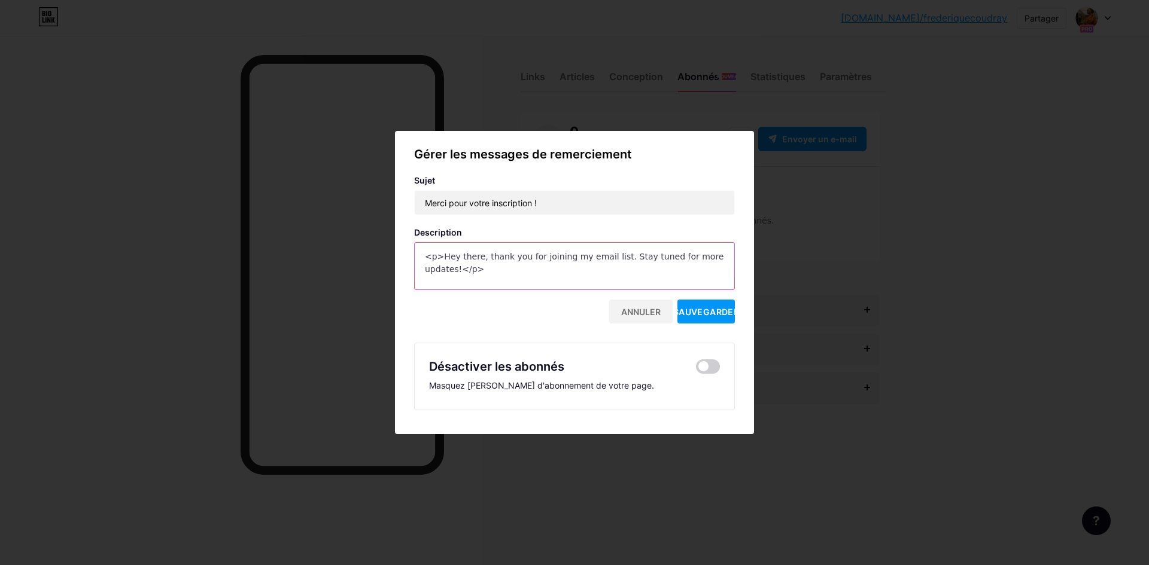
click at [732, 249] on div "Gérer les messages de remerciement Sujet Merci pour votre inscription ! Descrip…" at bounding box center [574, 282] width 359 height 275
paste textarea "Merci de vous être abonné·e à mes actualités 💌 Vous recevrez bientôt des consei…"
click at [436, 255] on textarea "<p>Merci de vous être abonné·e à mes actualités 💌 Vous recevrez bientôt des con…" at bounding box center [574, 266] width 319 height 48
click at [450, 276] on textarea "Merci de vous être abonné·e à mes actualités 💌 Vous recevrez bientôt des consei…" at bounding box center [574, 266] width 319 height 48
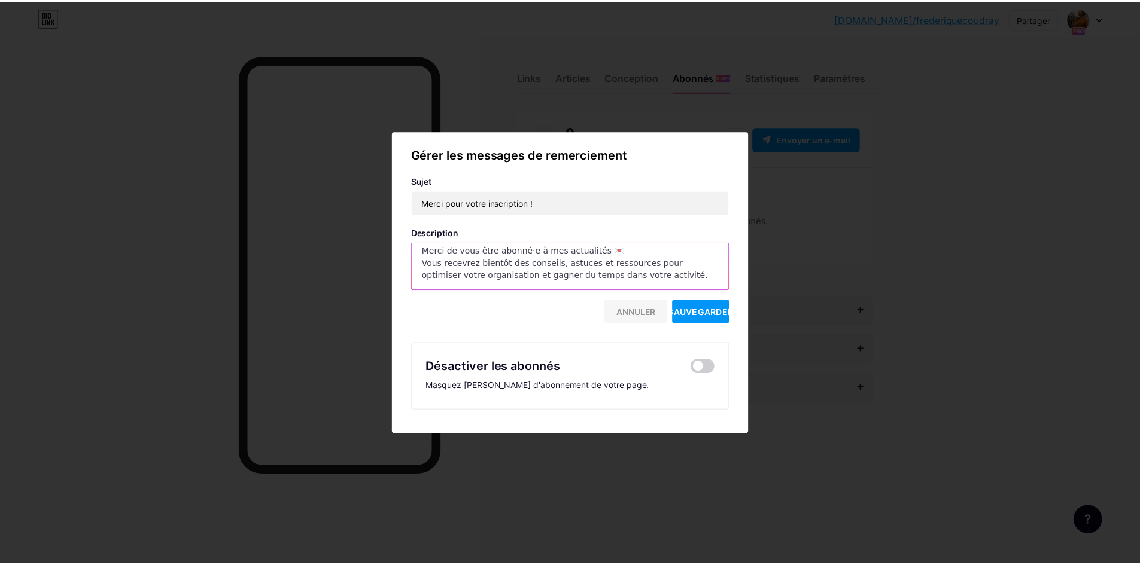
scroll to position [1, 0]
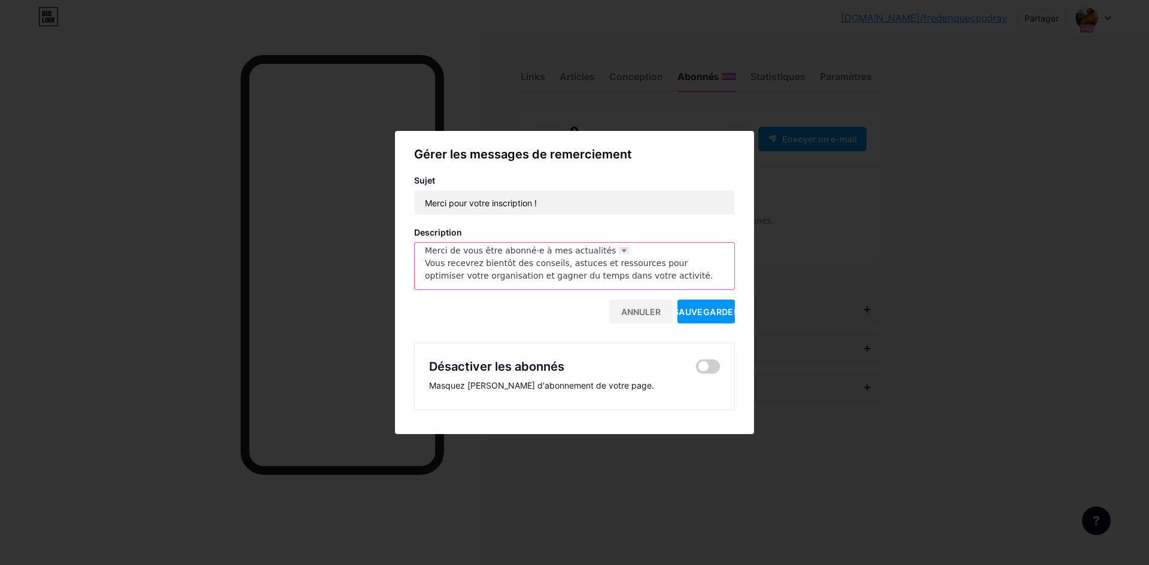
type textarea "Merci de vous être abonné·e à mes actualités 💌 Vous recevrez bientôt des consei…"
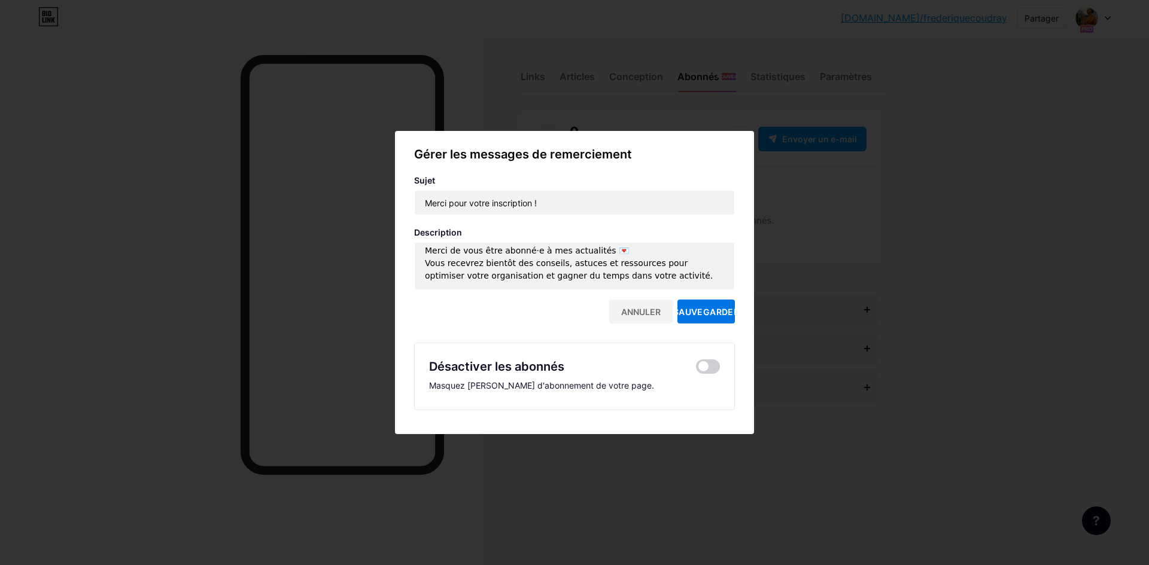
click at [707, 312] on font "Sauvegarder" at bounding box center [706, 312] width 66 height 10
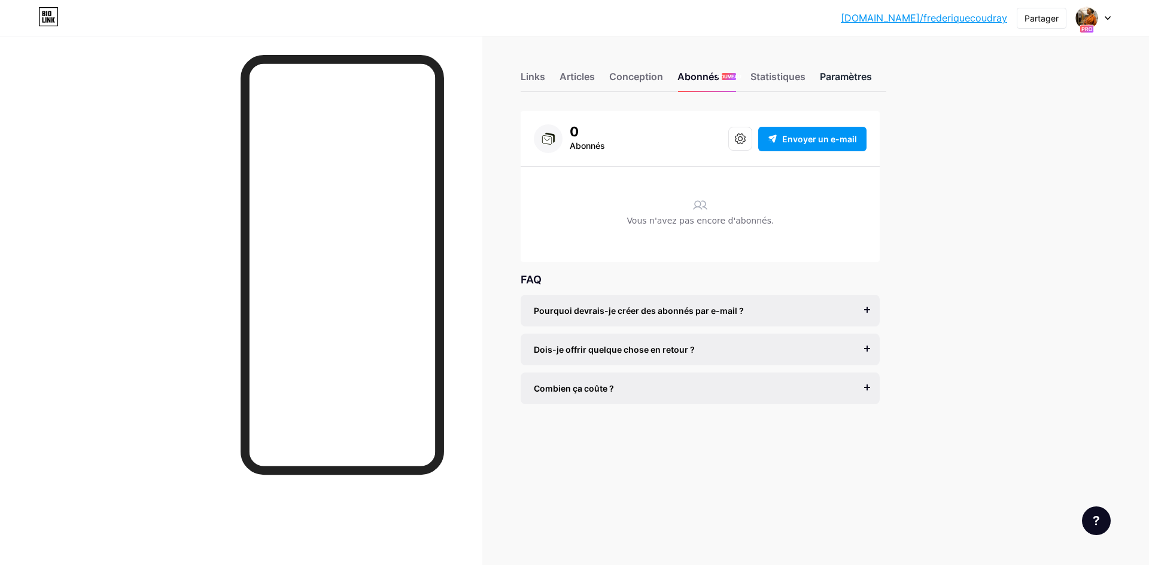
click at [846, 78] on font "Paramètres" at bounding box center [846, 77] width 52 height 12
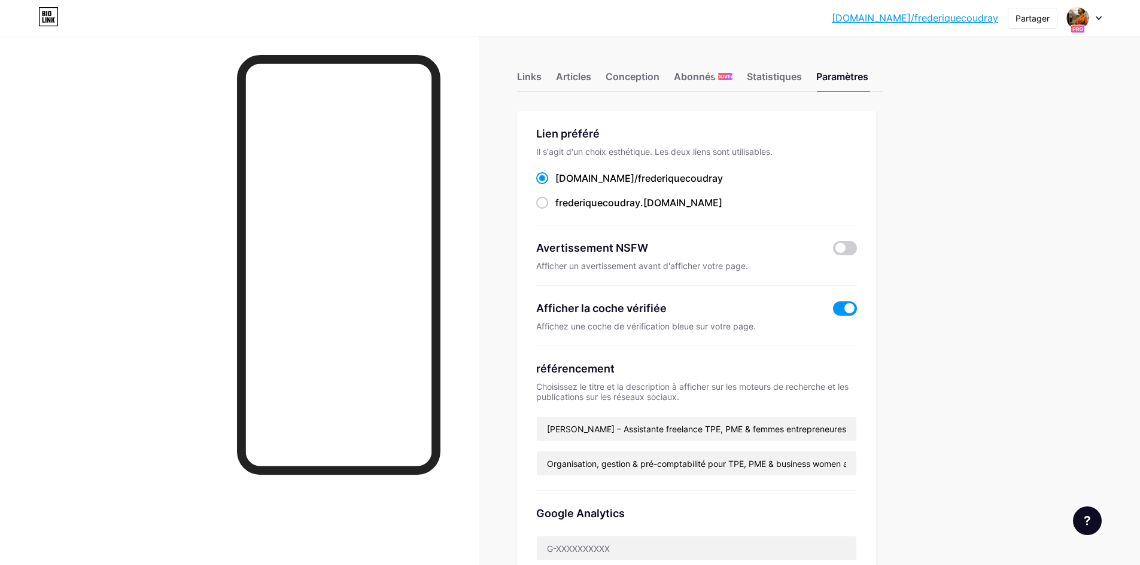
click at [1100, 19] on icon at bounding box center [1099, 18] width 6 height 4
click at [1004, 129] on link "Paramètres du compte" at bounding box center [1027, 136] width 148 height 32
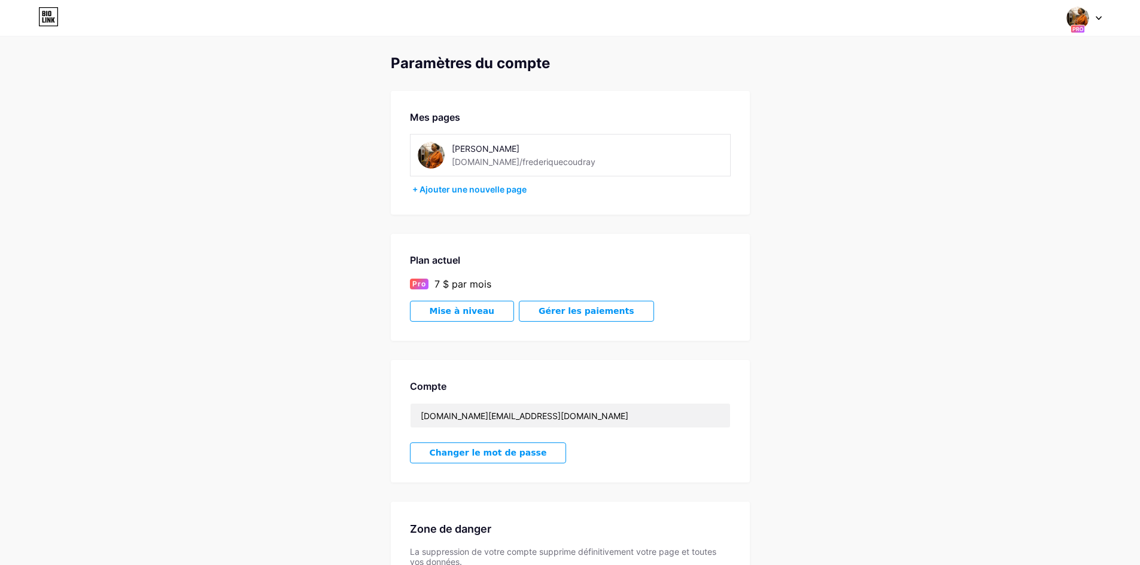
click at [450, 314] on font "Mise à niveau" at bounding box center [462, 311] width 65 height 10
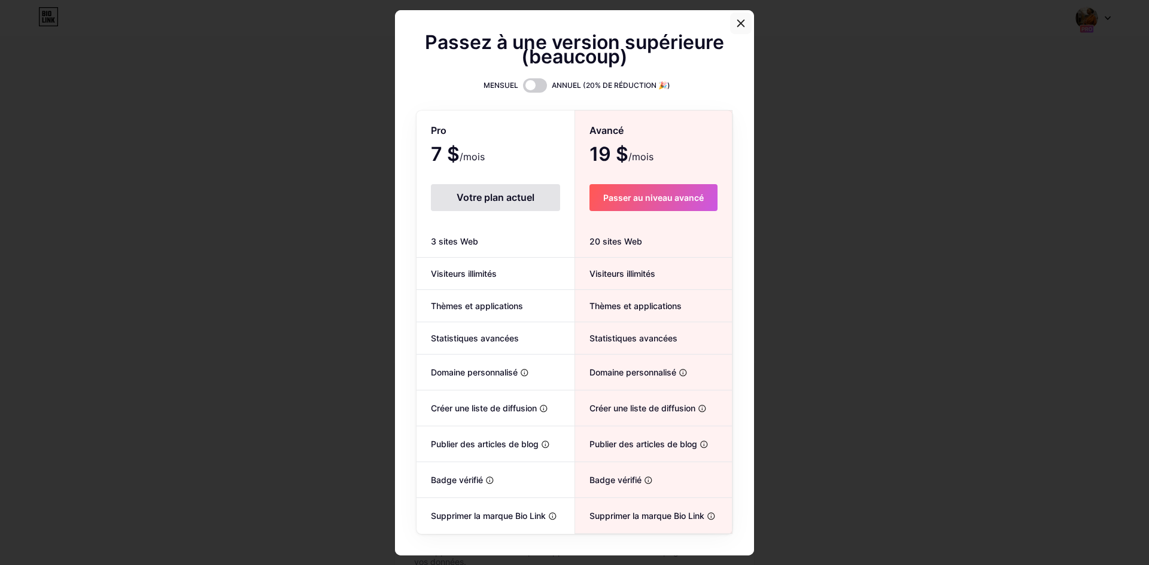
click at [742, 26] on div at bounding box center [741, 24] width 22 height 22
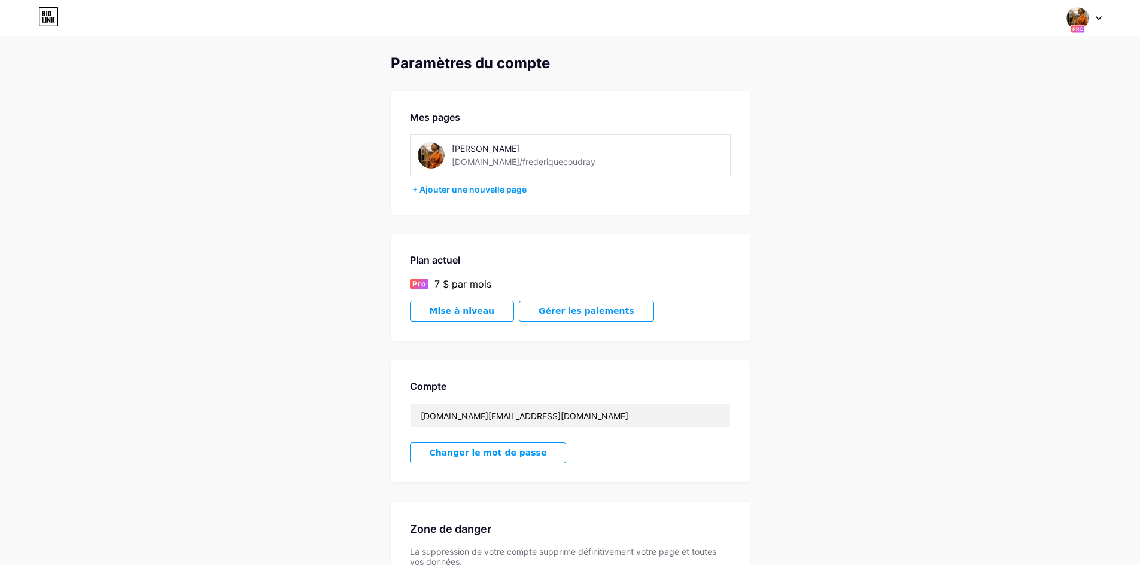
click at [1097, 16] on icon at bounding box center [1099, 18] width 6 height 4
click at [987, 133] on font "Tableau de bord" at bounding box center [997, 135] width 66 height 10
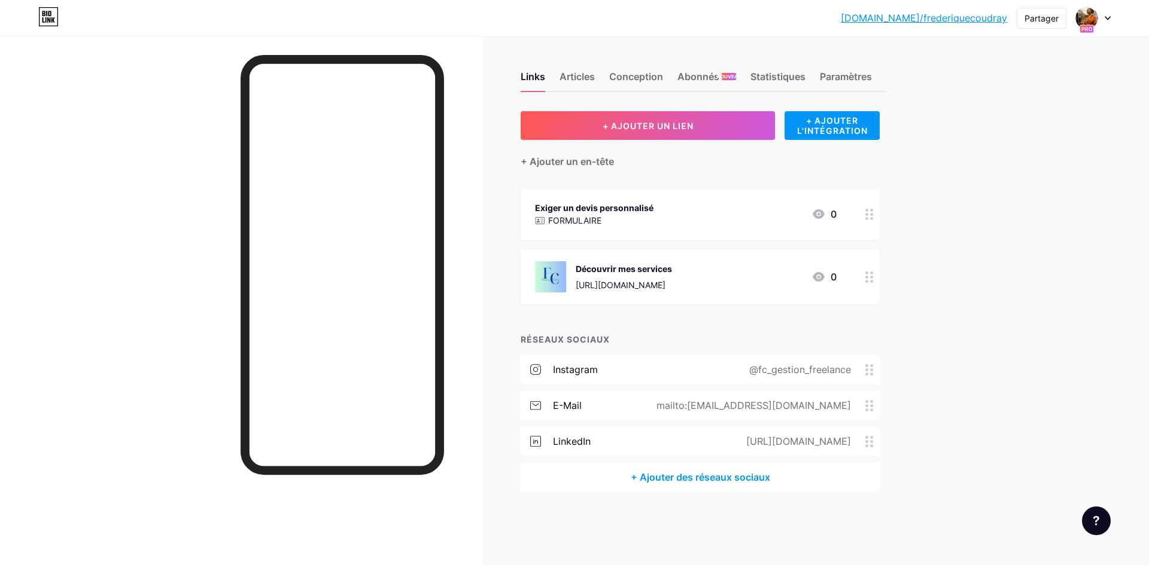
click at [603, 286] on font "[URL][DOMAIN_NAME]" at bounding box center [621, 285] width 90 height 10
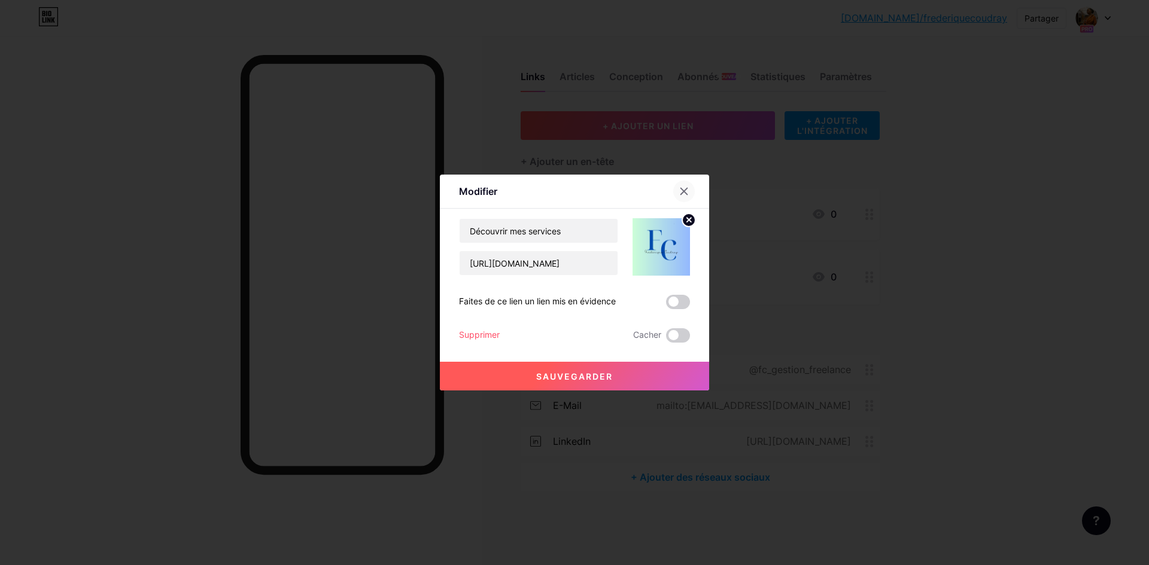
click at [684, 190] on div at bounding box center [684, 192] width 22 height 22
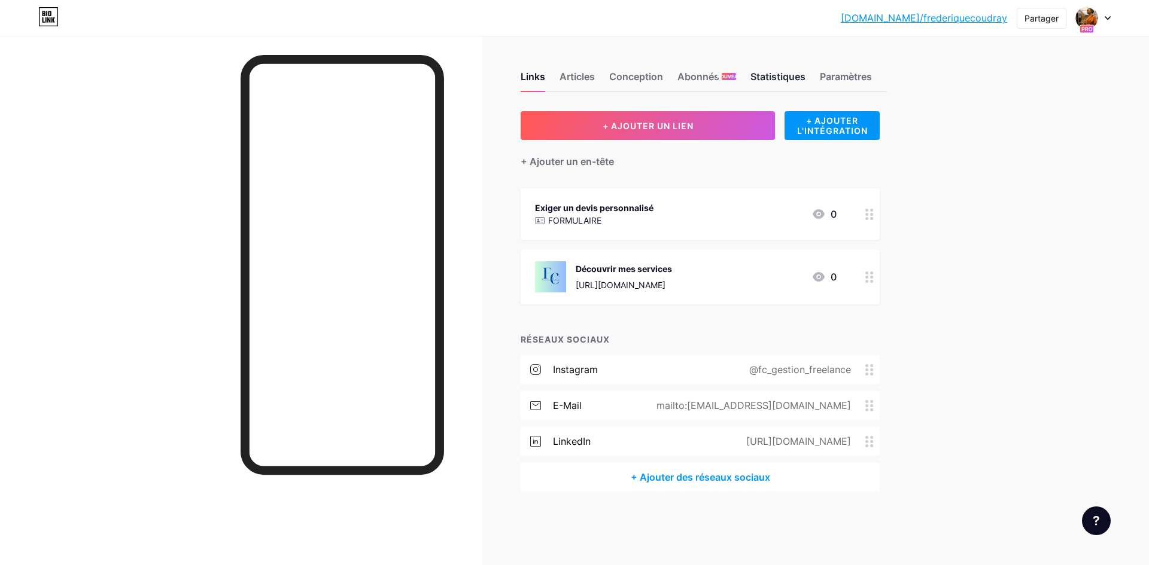
click at [788, 80] on font "Statistiques" at bounding box center [777, 77] width 55 height 12
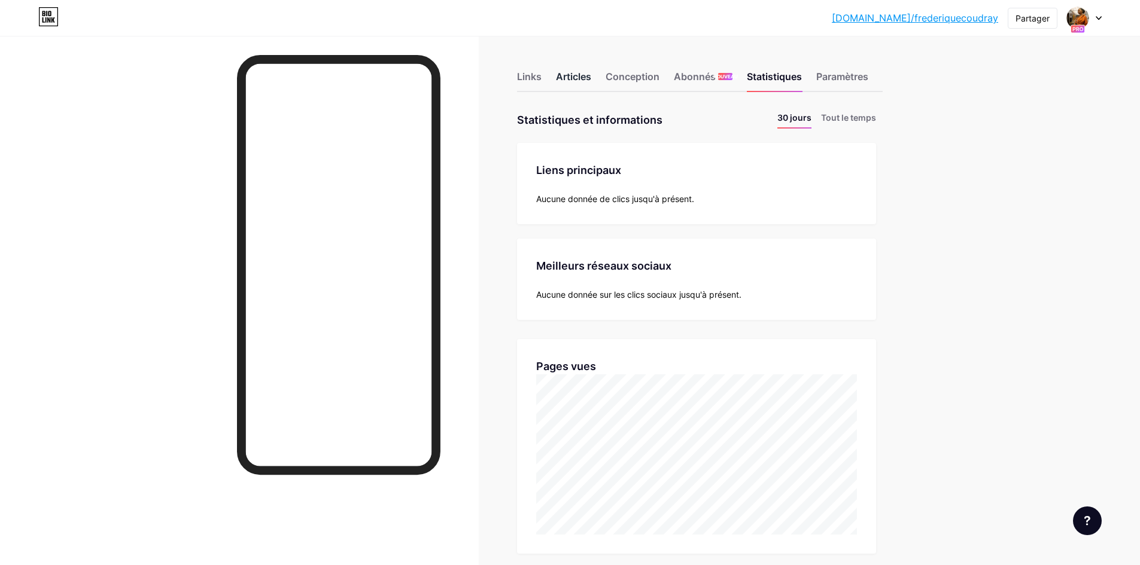
click at [581, 78] on font "Articles" at bounding box center [573, 77] width 35 height 12
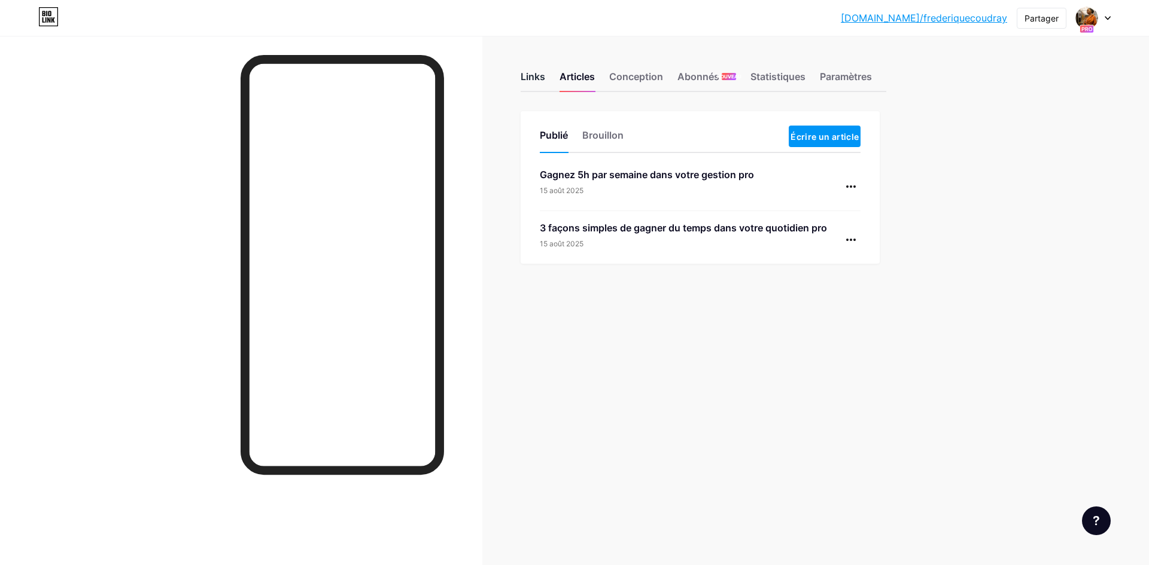
click at [540, 77] on font "Links" at bounding box center [533, 77] width 25 height 12
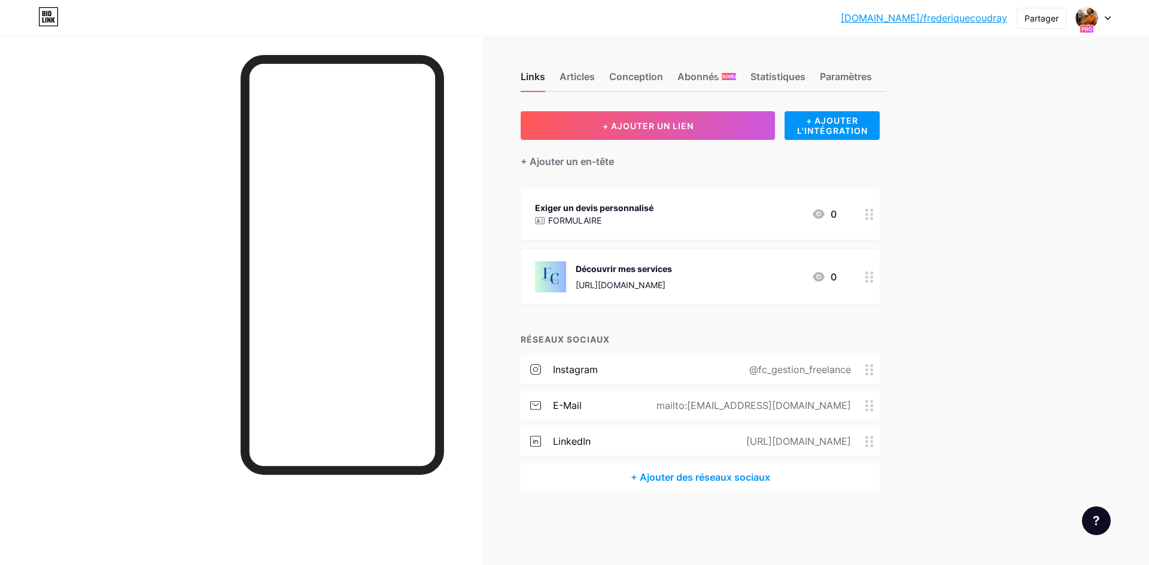
click at [536, 77] on font "Links" at bounding box center [533, 77] width 25 height 12
click at [848, 78] on font "Paramètres" at bounding box center [846, 77] width 52 height 12
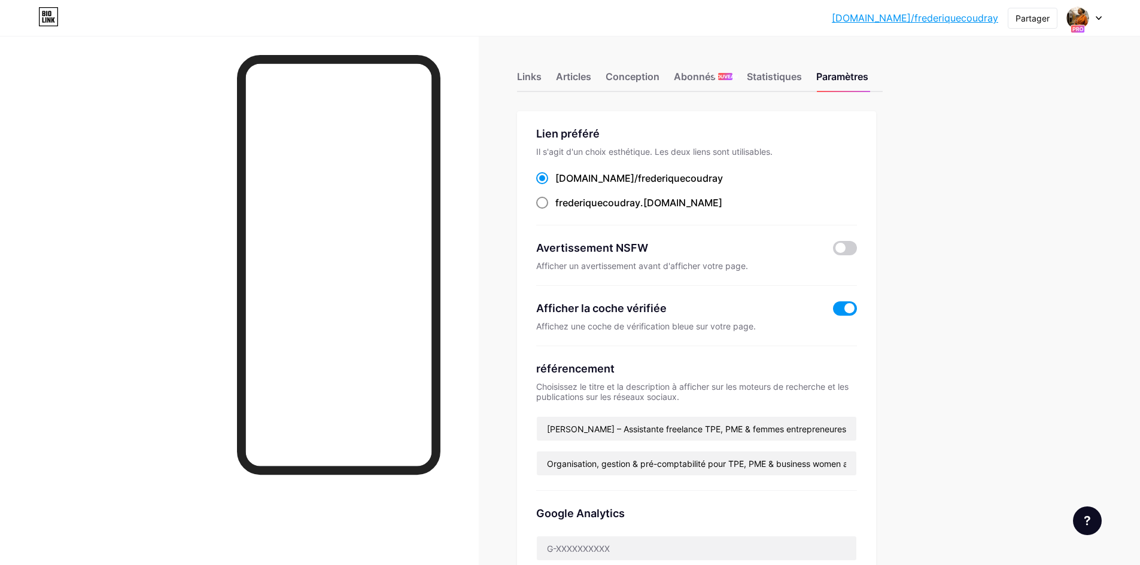
click at [545, 200] on span at bounding box center [542, 203] width 12 height 12
click at [555, 210] on input "frederiquecoudray .bio.link" at bounding box center [559, 214] width 8 height 8
radio input "true"
click at [547, 180] on span at bounding box center [542, 178] width 12 height 12
click at [555, 185] on input "bio.link/ frederiquecoudray" at bounding box center [559, 189] width 8 height 8
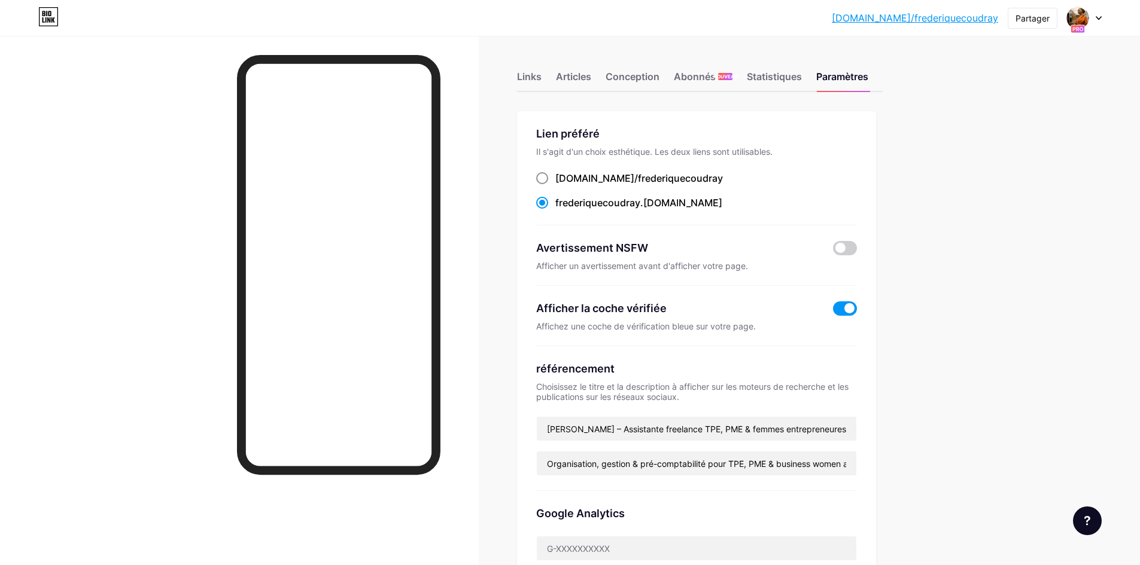
radio input "true"
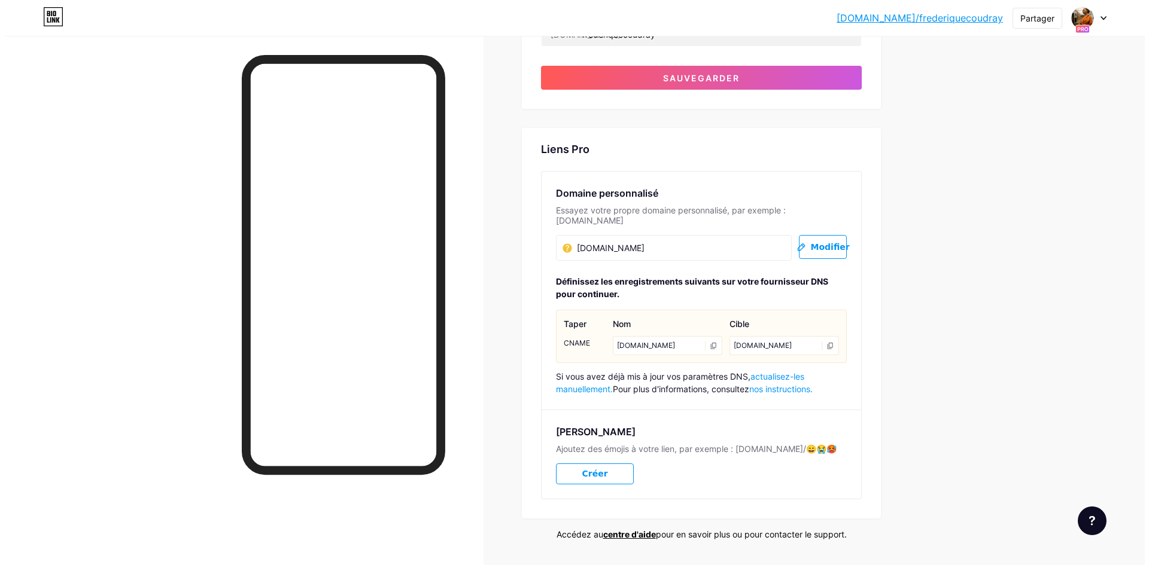
scroll to position [623, 0]
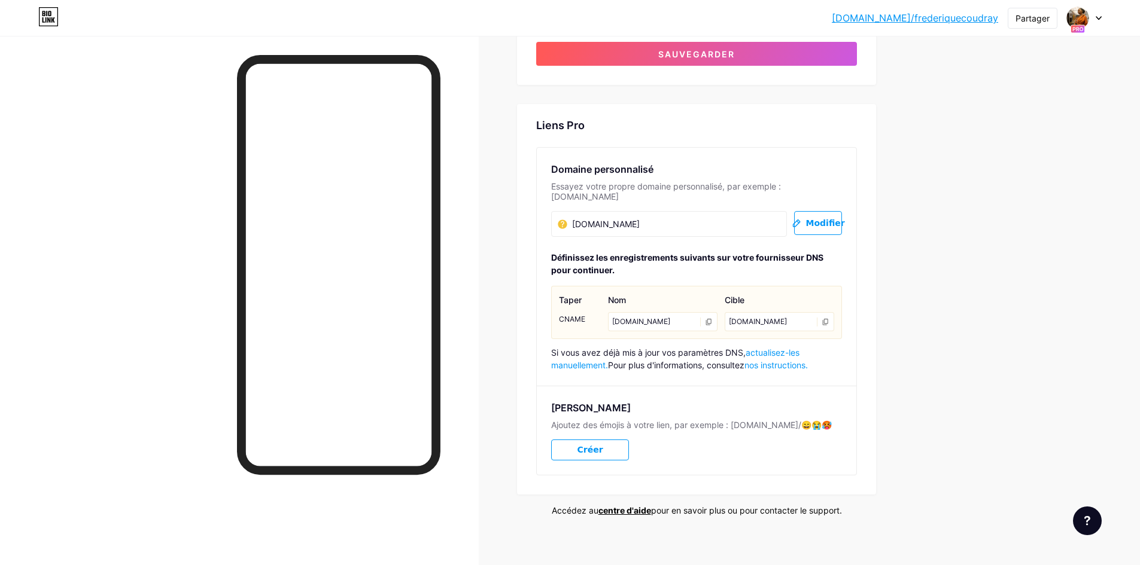
click at [598, 445] on font "Créer" at bounding box center [590, 450] width 26 height 10
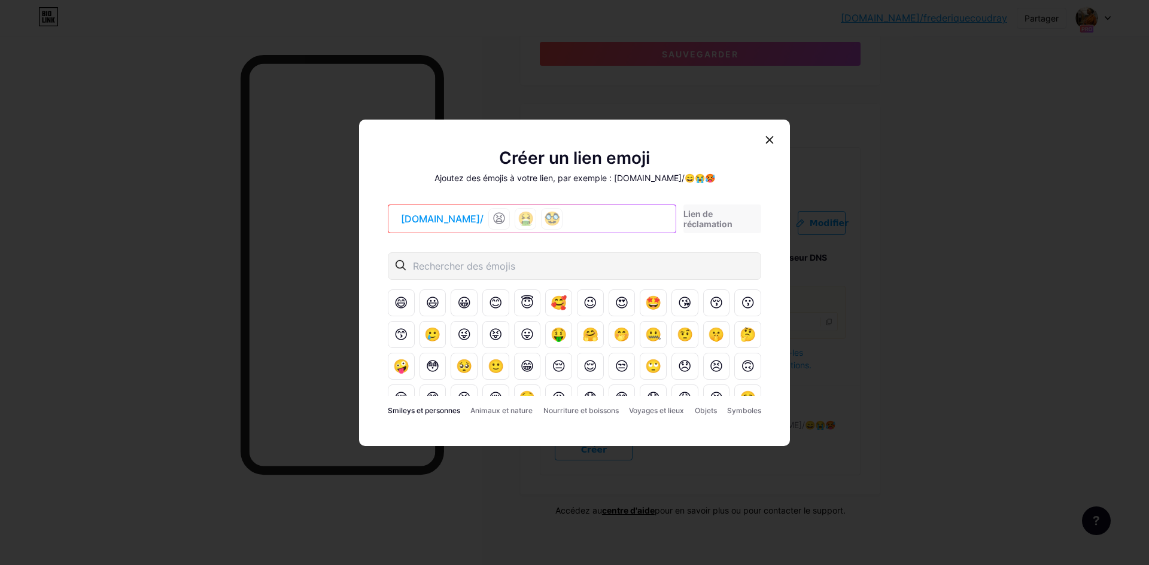
click at [492, 218] on font "😫" at bounding box center [499, 218] width 14 height 15
click at [492, 216] on font "😫" at bounding box center [499, 218] width 14 height 15
click at [492, 225] on font "😫" at bounding box center [499, 218] width 14 height 15
click at [455, 267] on input "text" at bounding box center [488, 266] width 151 height 14
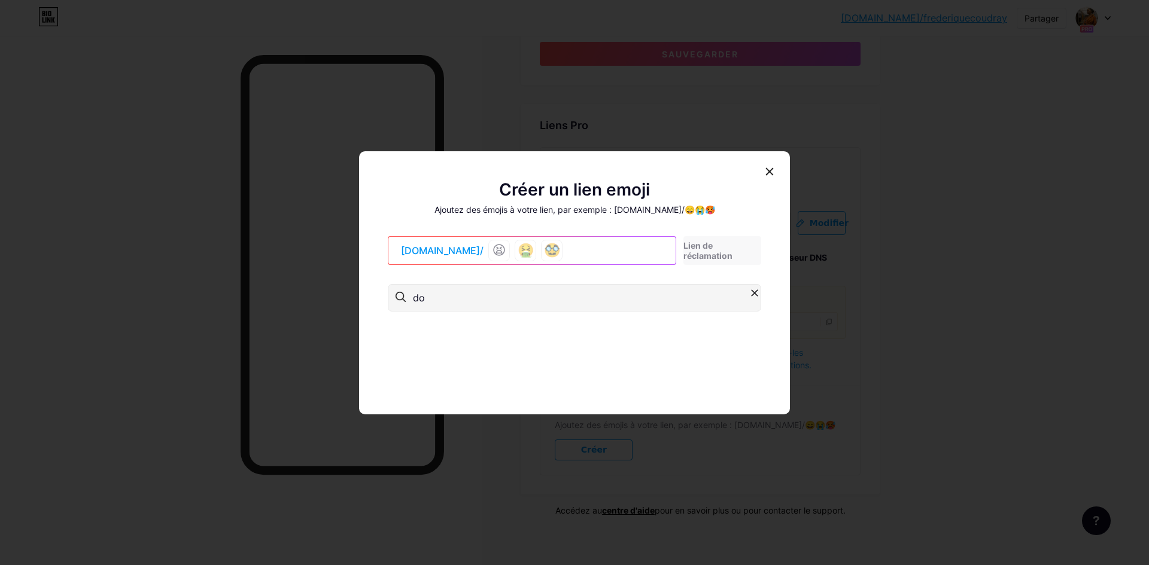
type input "d"
type input "v"
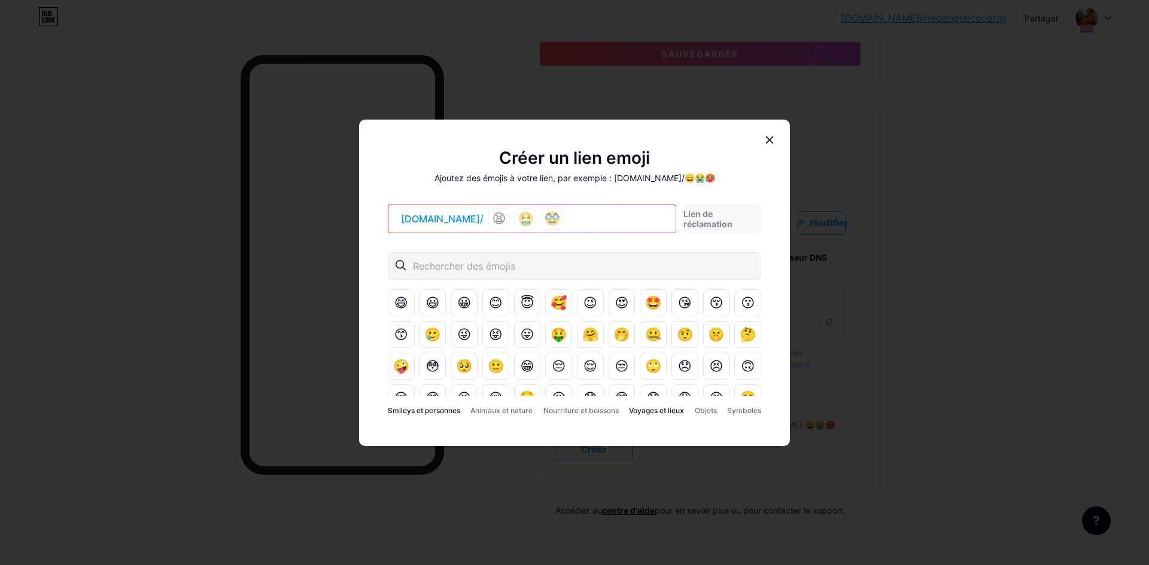
click at [653, 409] on font "Voyages et lieux" at bounding box center [656, 410] width 55 height 9
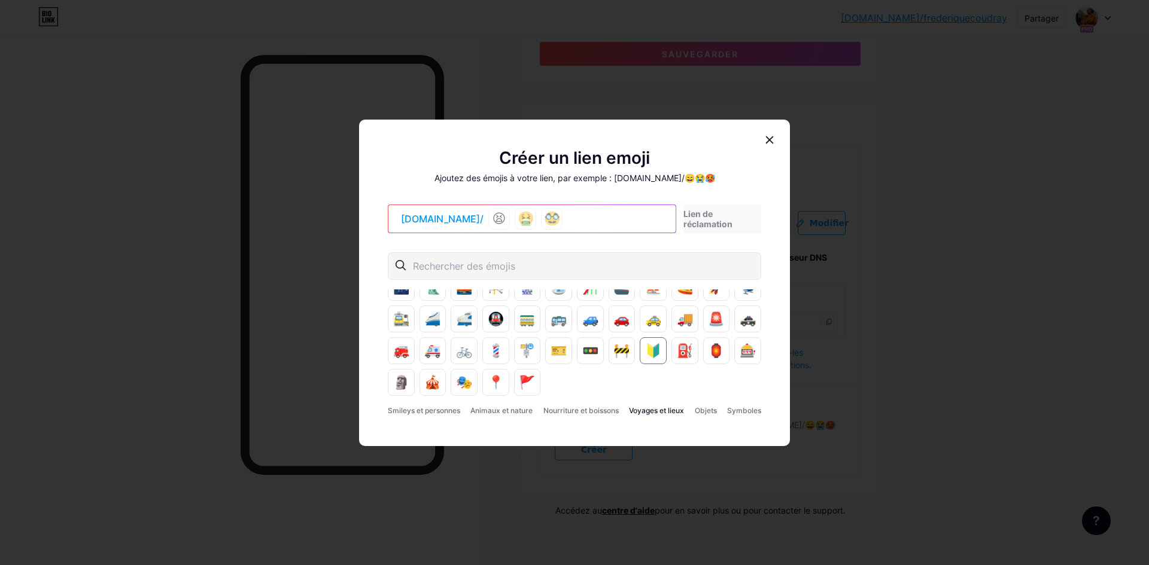
scroll to position [0, 0]
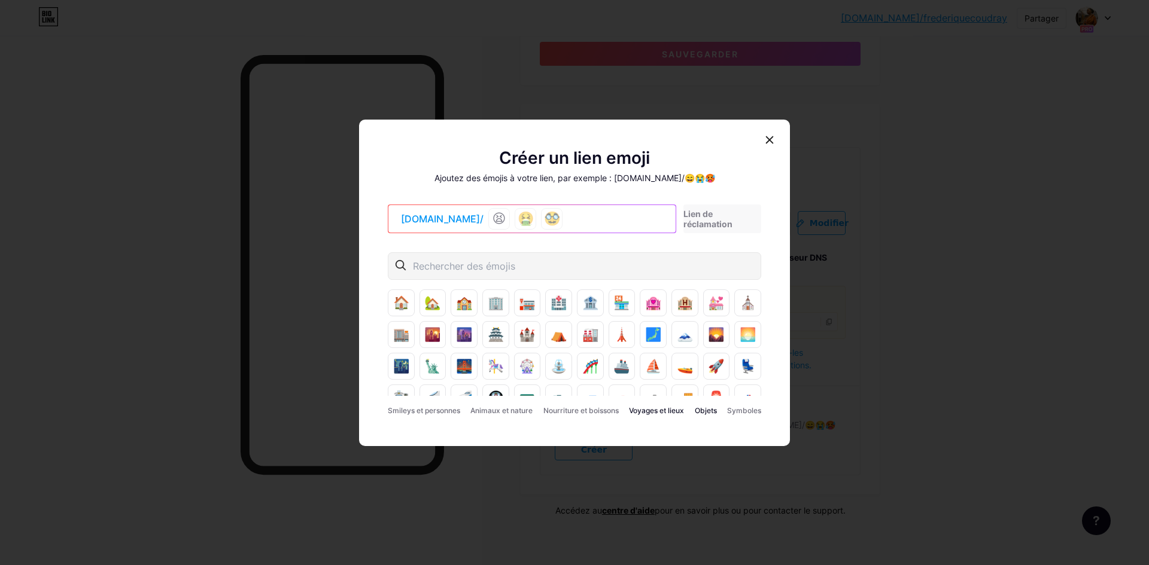
click at [701, 409] on font "Objets" at bounding box center [706, 410] width 22 height 9
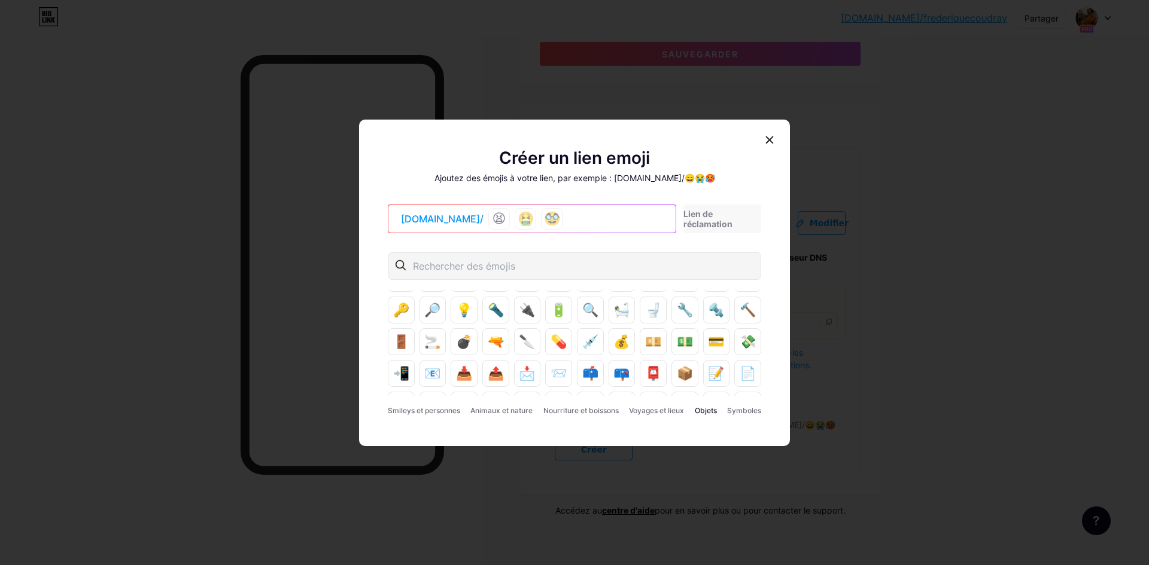
scroll to position [179, 0]
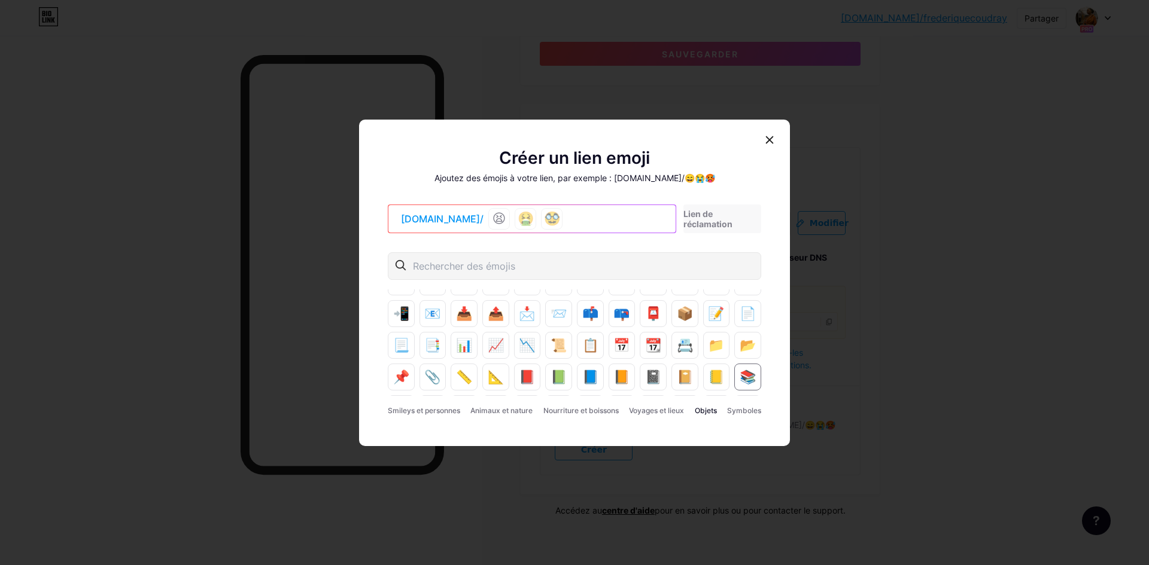
click at [740, 376] on font "📚" at bounding box center [748, 377] width 16 height 15
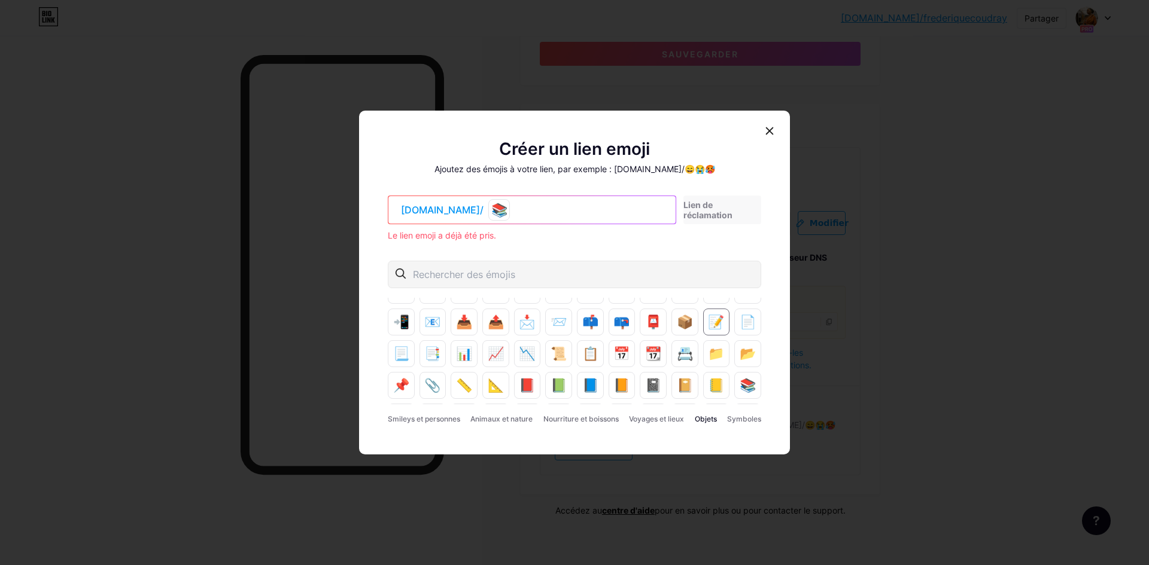
click at [710, 327] on font "📝" at bounding box center [716, 322] width 16 height 15
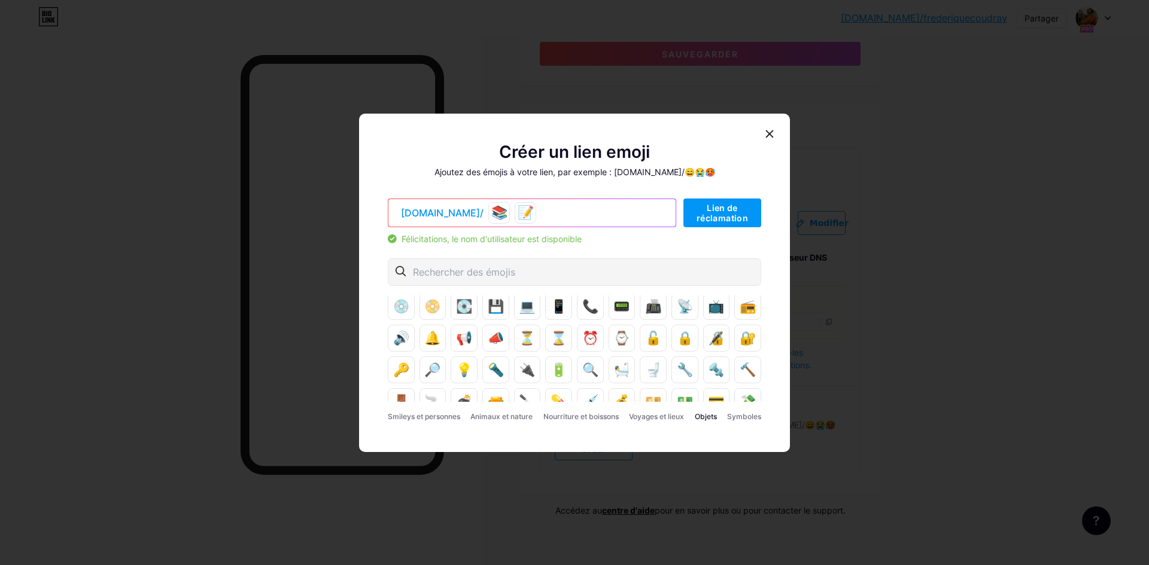
scroll to position [0, 0]
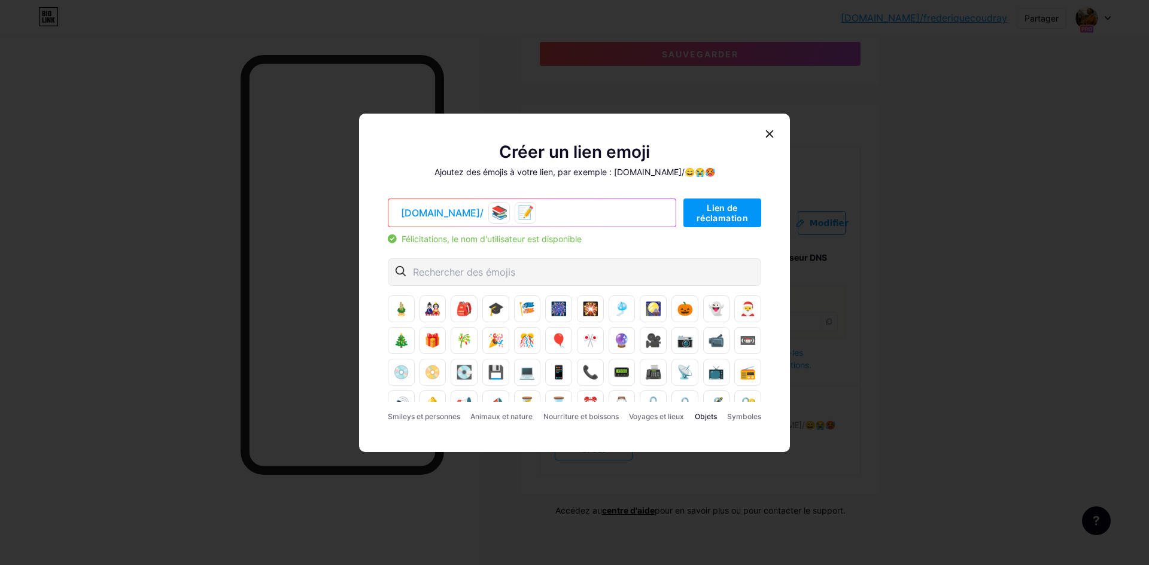
click at [447, 269] on input "text" at bounding box center [488, 272] width 151 height 14
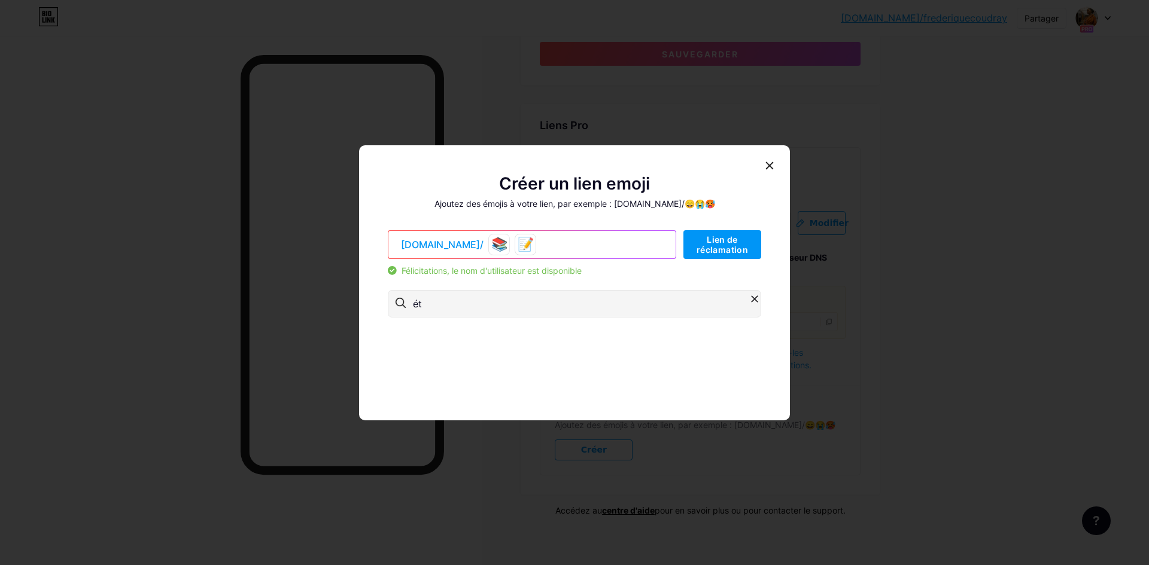
type input "é"
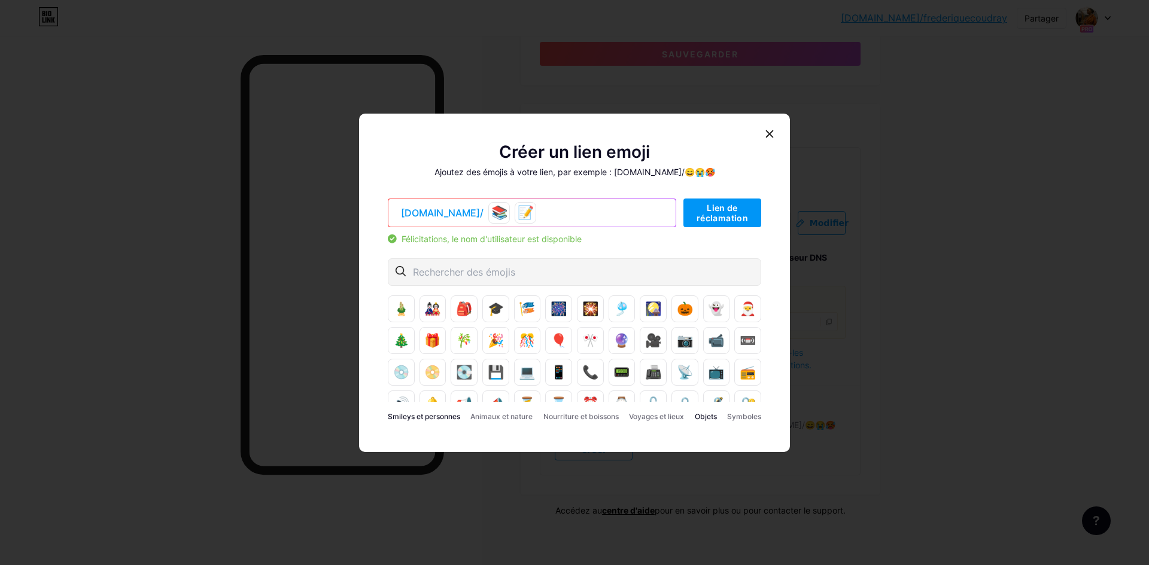
click at [435, 417] on font "Smileys et personnes" at bounding box center [424, 416] width 72 height 9
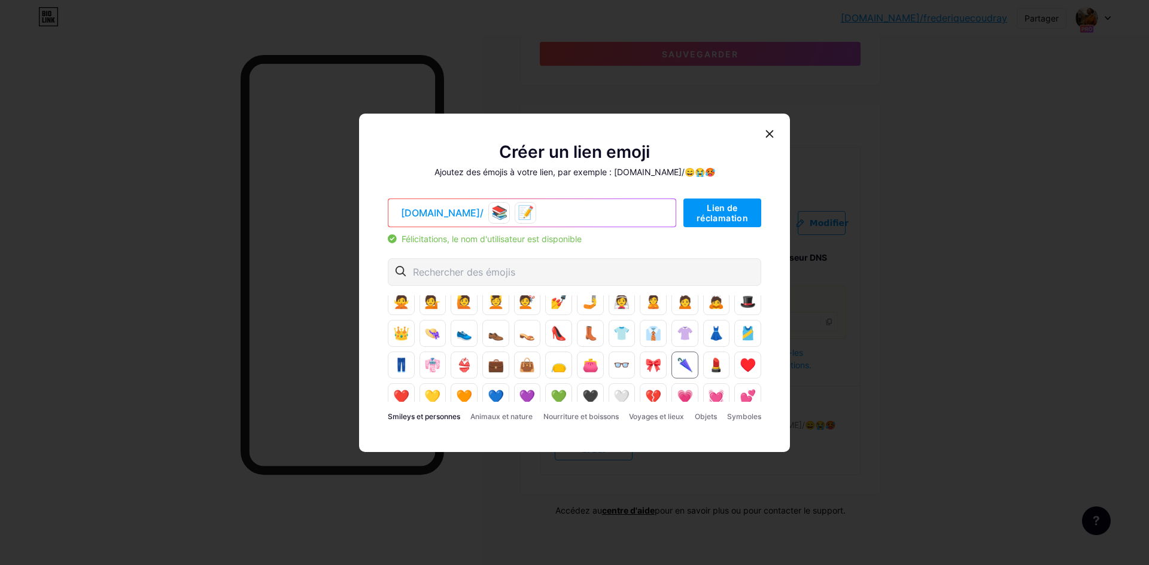
scroll to position [375, 0]
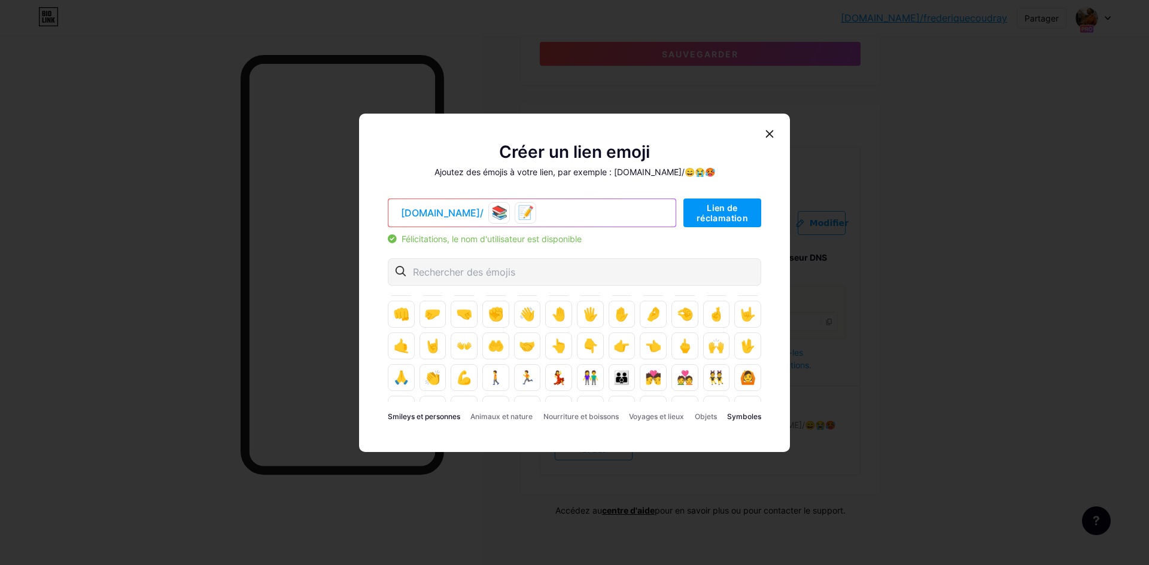
click at [747, 419] on font "Symboles" at bounding box center [744, 416] width 34 height 9
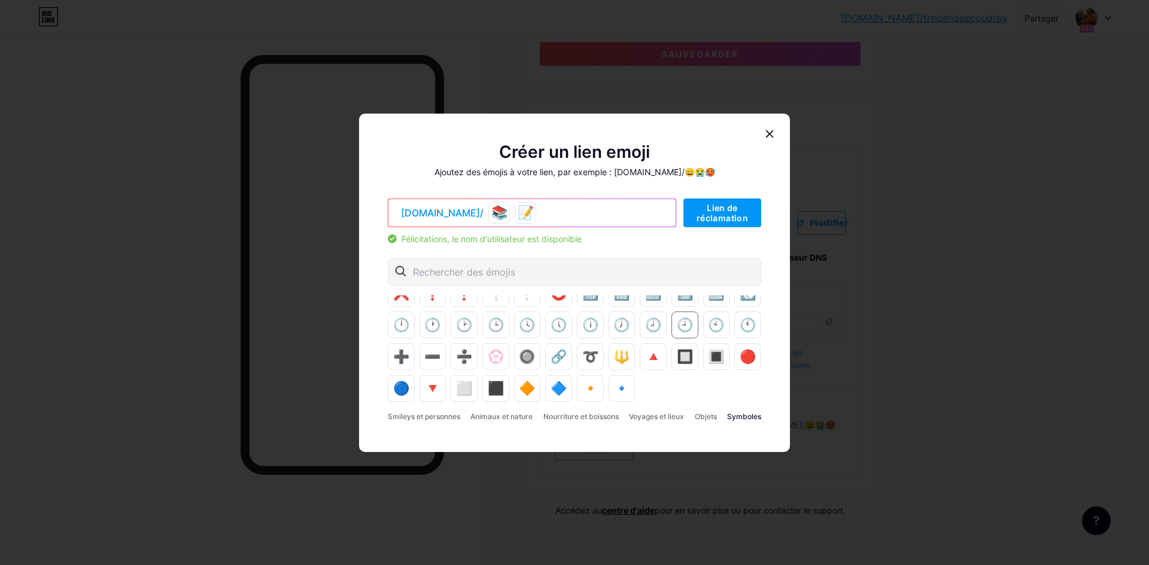
scroll to position [0, 0]
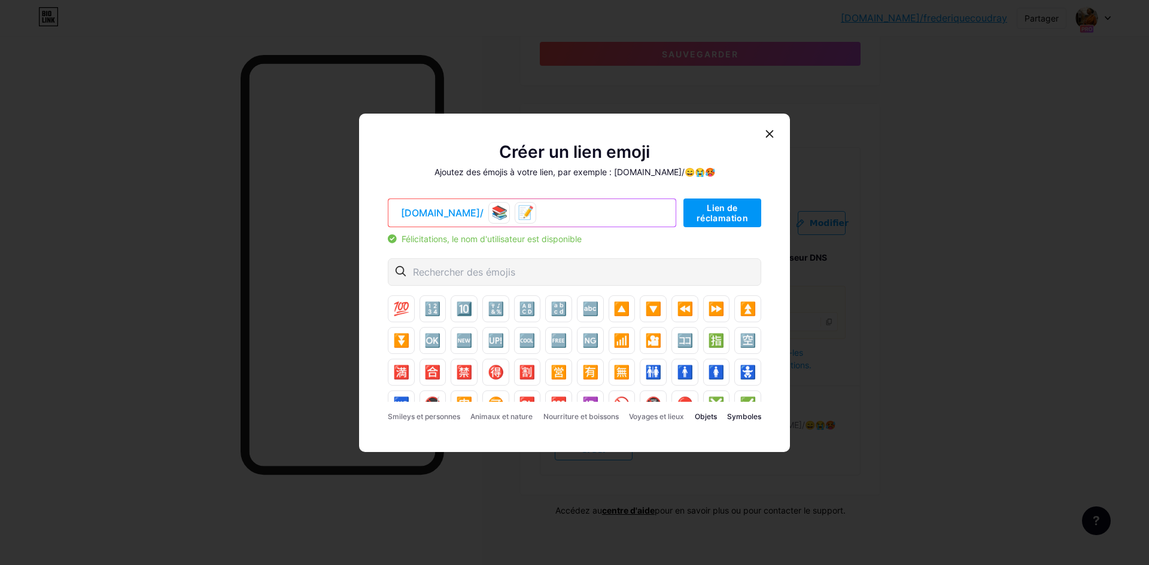
click at [700, 420] on font "Objets" at bounding box center [706, 416] width 22 height 9
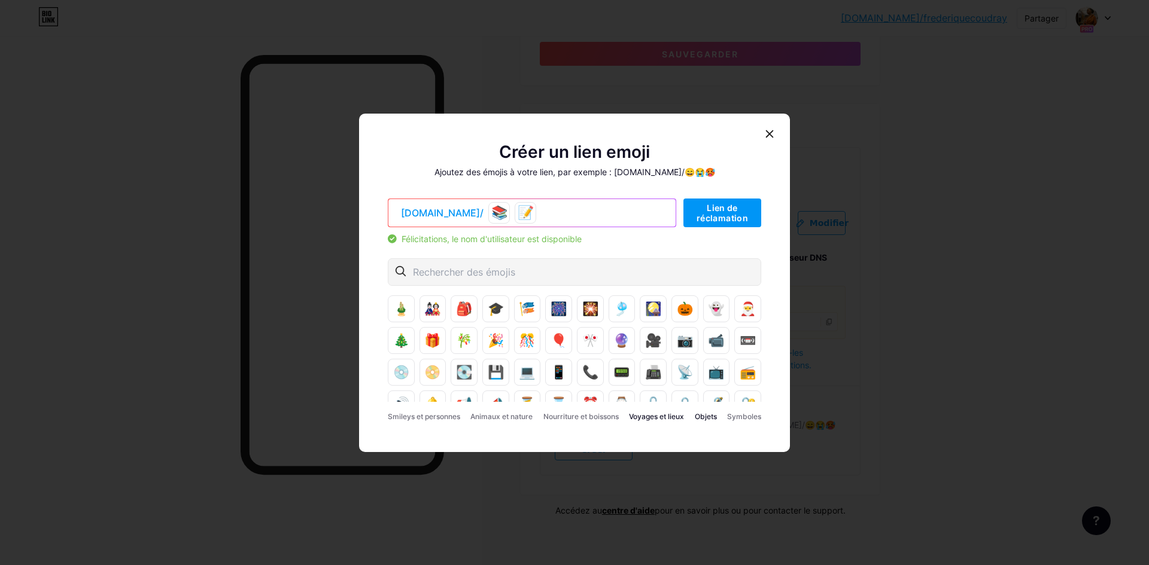
click at [644, 418] on font "Voyages et lieux" at bounding box center [656, 416] width 55 height 9
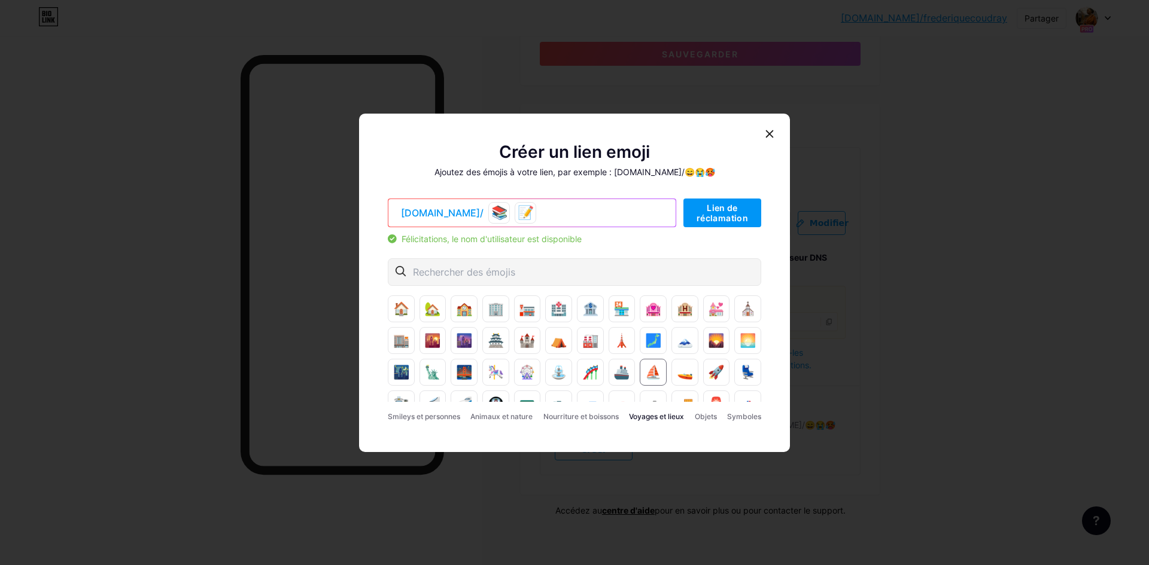
scroll to position [79, 0]
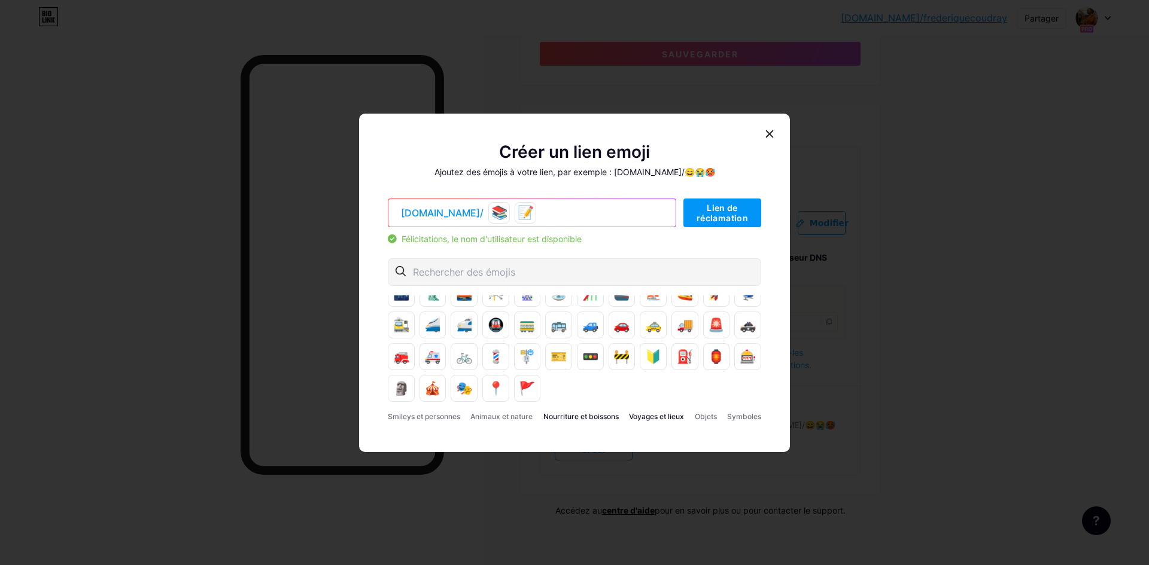
click at [584, 418] on font "Nourriture et boissons" at bounding box center [580, 416] width 75 height 9
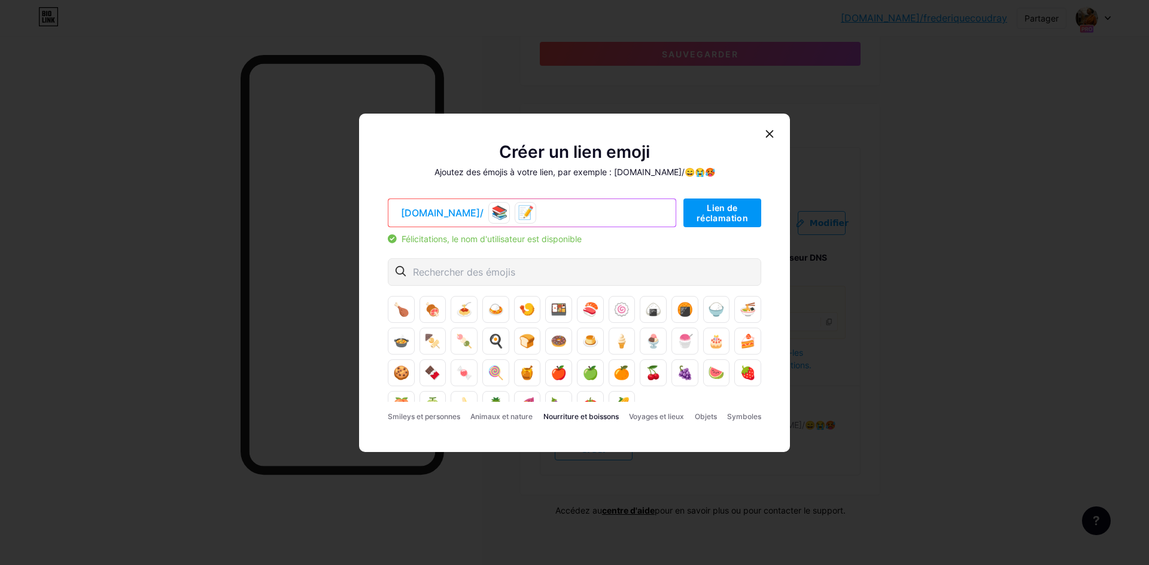
scroll to position [47, 0]
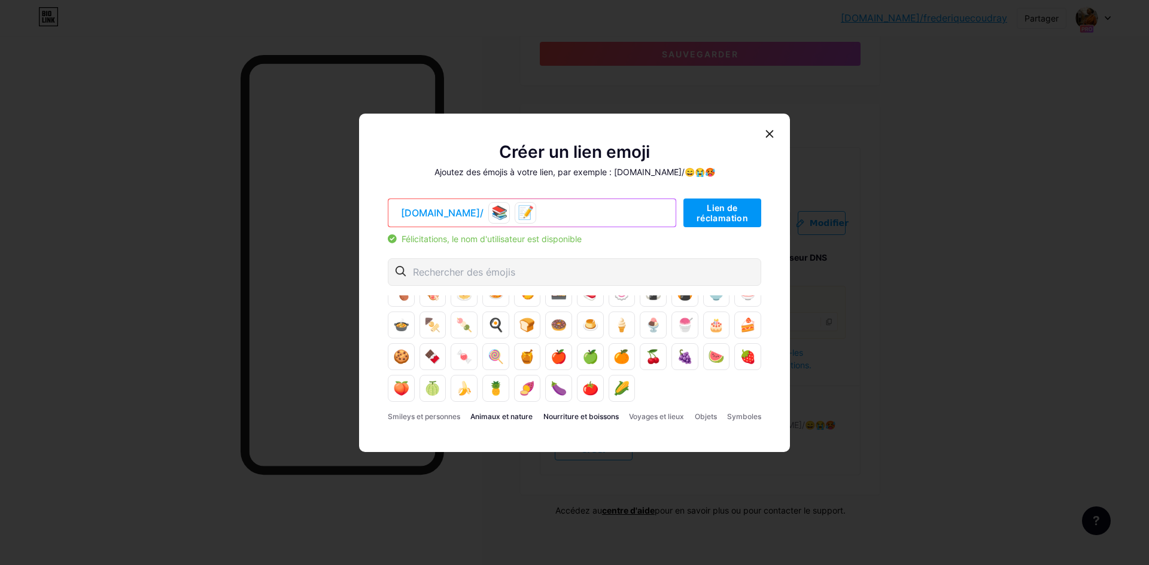
click at [503, 418] on font "Animaux et nature" at bounding box center [501, 416] width 62 height 9
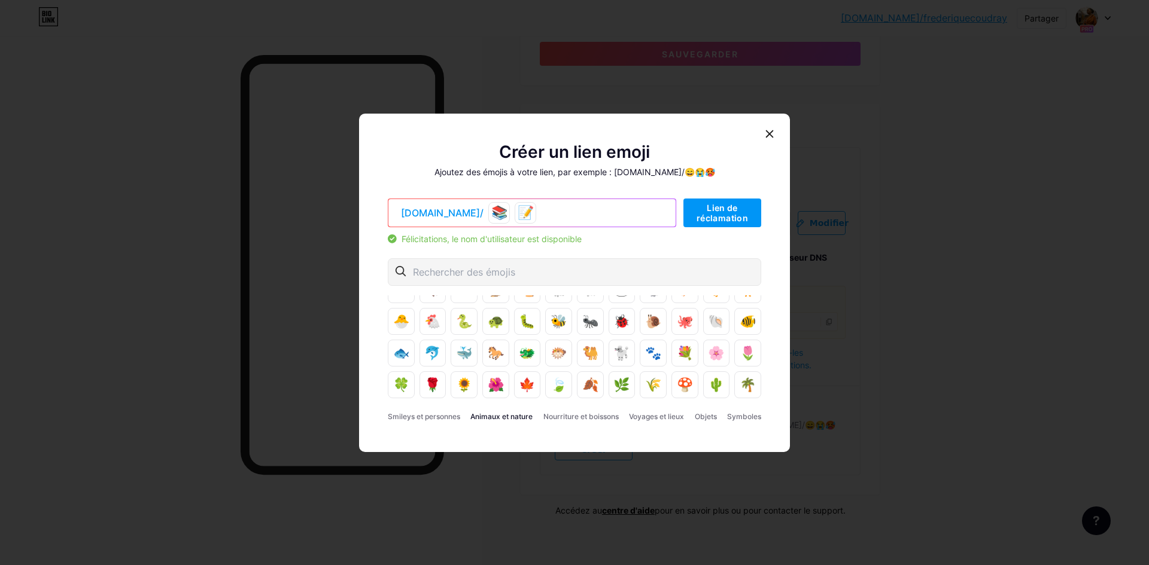
scroll to position [0, 0]
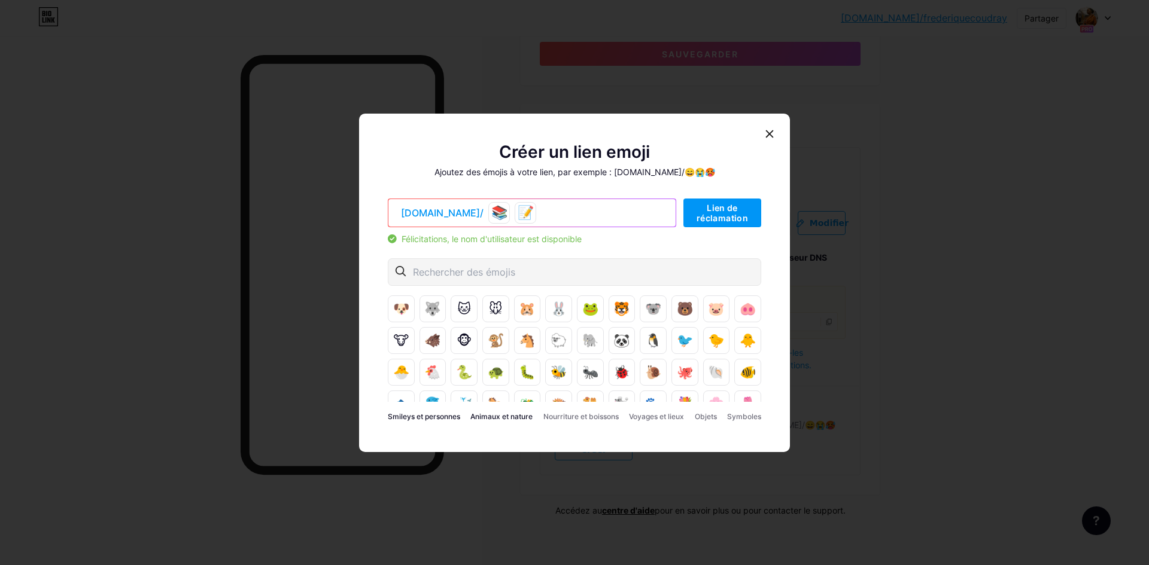
click at [436, 418] on font "Smileys et personnes" at bounding box center [424, 416] width 72 height 9
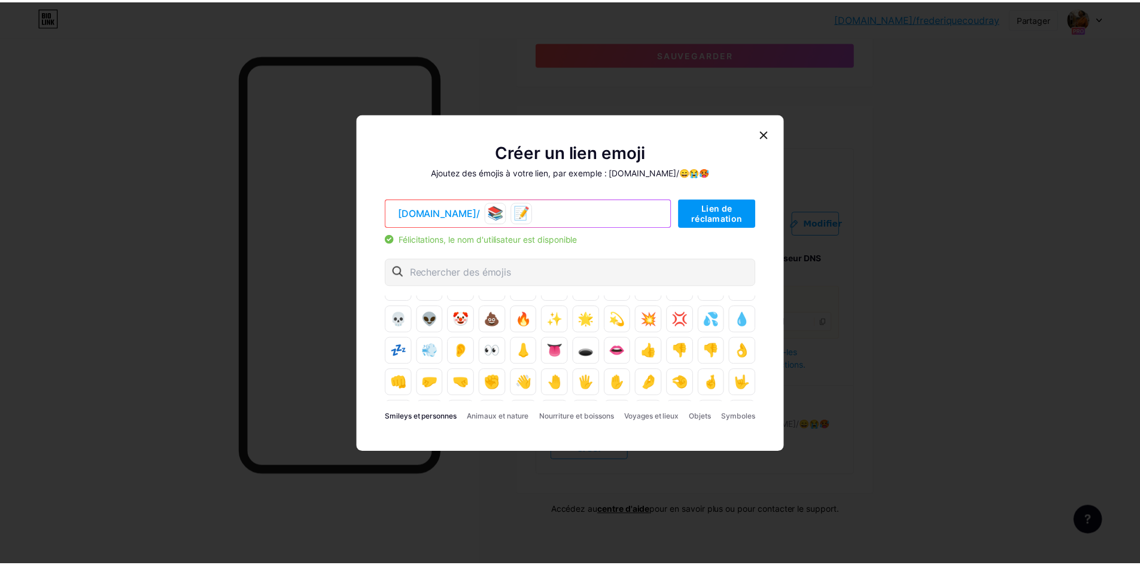
scroll to position [299, 0]
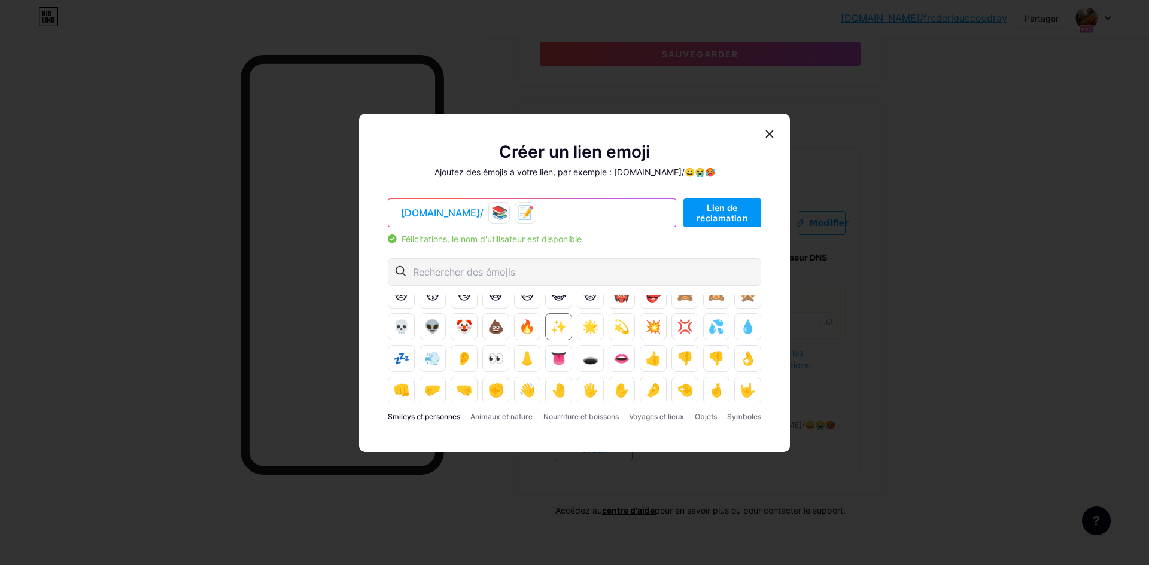
click at [552, 332] on font "✨" at bounding box center [558, 326] width 16 height 15
click at [731, 212] on font "Lien de réclamation" at bounding box center [721, 213] width 51 height 20
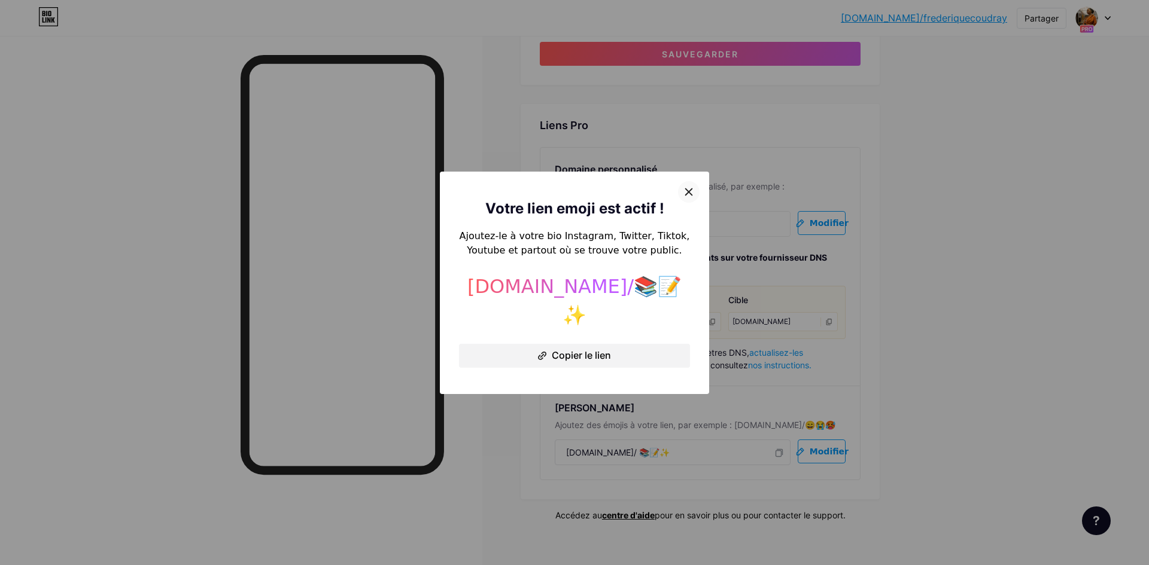
click at [686, 195] on icon at bounding box center [689, 191] width 7 height 7
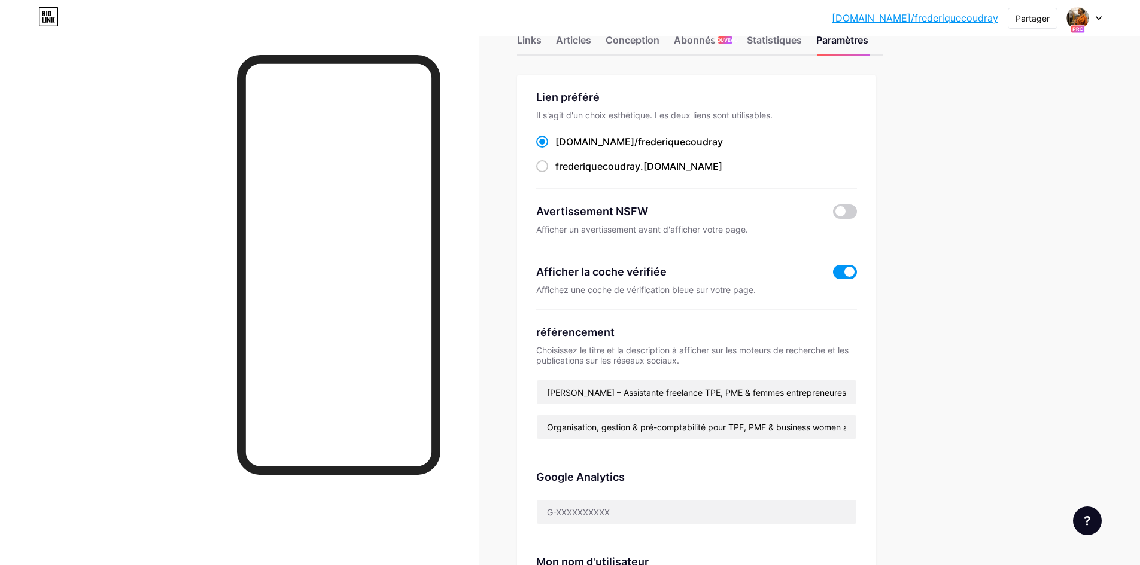
scroll to position [0, 0]
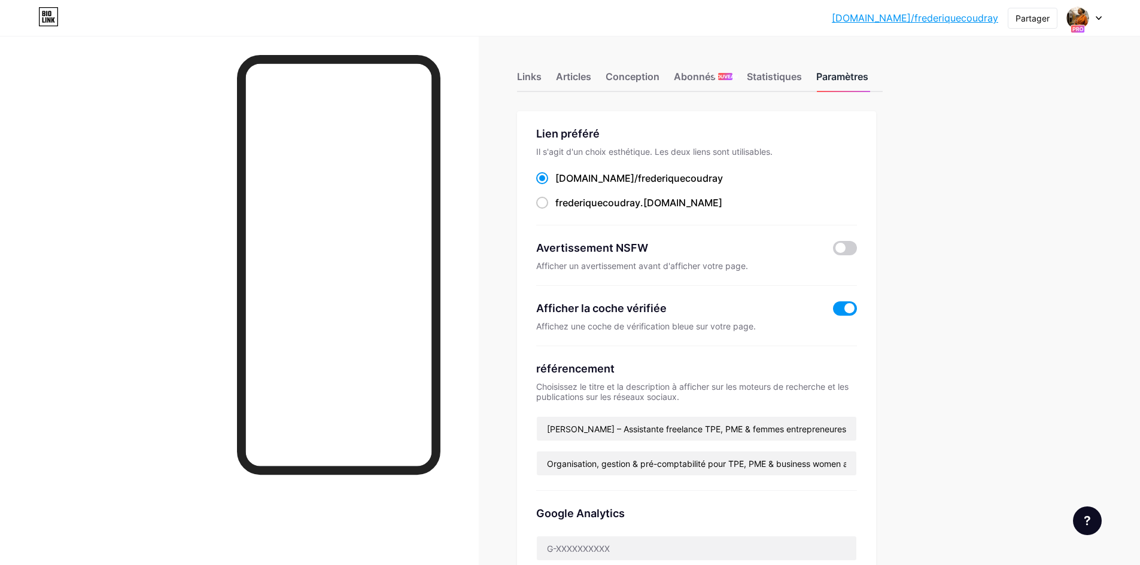
click at [850, 80] on font "Paramètres" at bounding box center [842, 77] width 52 height 12
click at [857, 252] on span at bounding box center [845, 248] width 24 height 14
click at [833, 251] on input "checkbox" at bounding box center [833, 251] width 0 height 0
click at [839, 248] on span at bounding box center [845, 248] width 24 height 14
click at [833, 251] on input "checkbox" at bounding box center [833, 251] width 0 height 0
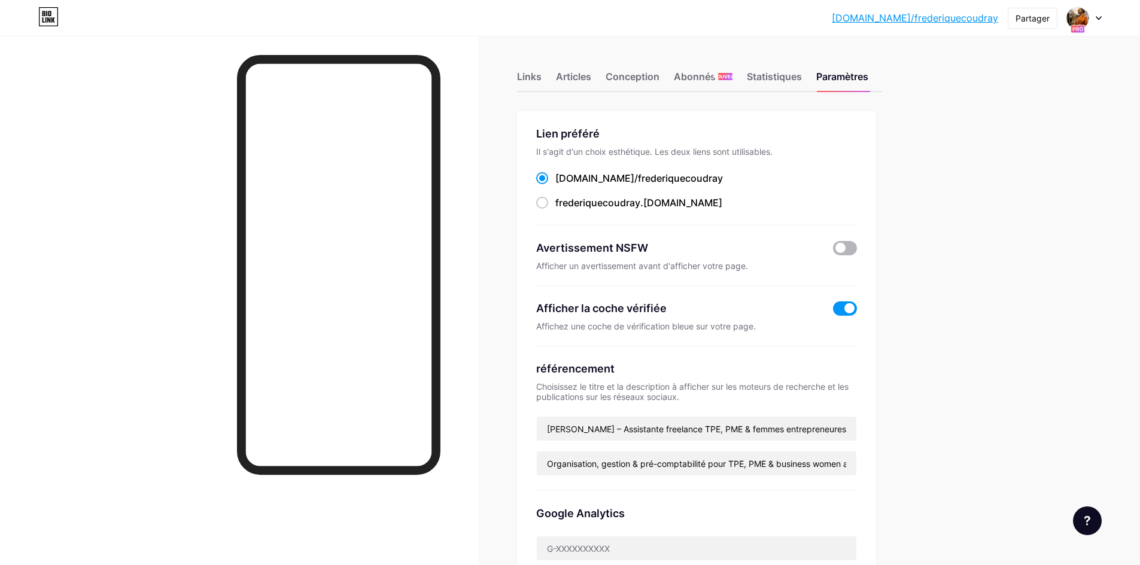
click at [854, 249] on span at bounding box center [845, 248] width 24 height 14
click at [833, 251] on input "checkbox" at bounding box center [833, 251] width 0 height 0
click at [841, 254] on div "Avertissement NSFW" at bounding box center [696, 248] width 321 height 16
click at [841, 251] on span at bounding box center [845, 248] width 24 height 14
click at [833, 251] on input "checkbox" at bounding box center [833, 251] width 0 height 0
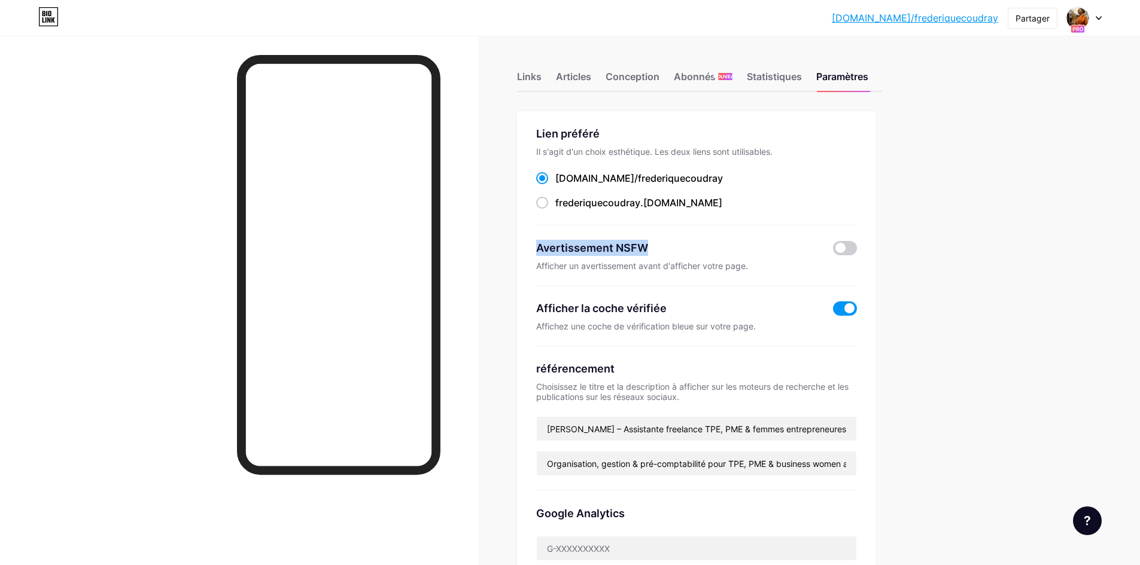
drag, startPoint x: 538, startPoint y: 244, endPoint x: 678, endPoint y: 245, distance: 140.0
click at [682, 250] on div "Lien préféré Il s'agit d'un choix esthétique. Les deux liens sont utilisables. …" at bounding box center [696, 388] width 359 height 554
copy font "Avertissement NSFW"
click at [701, 202] on div "frederiquecoudray .bio.link" at bounding box center [696, 203] width 321 height 15
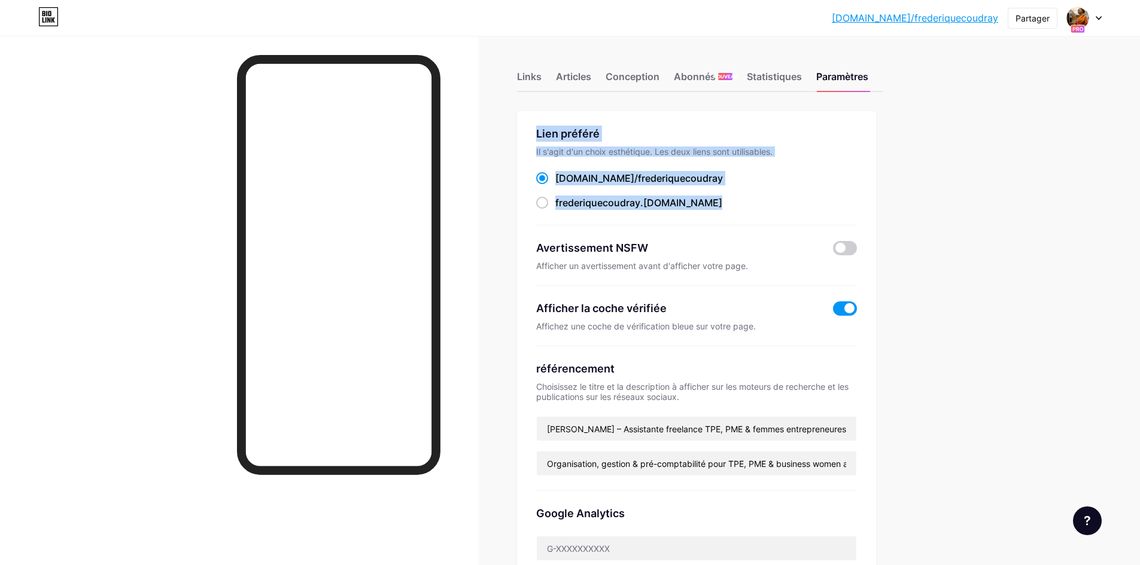
drag, startPoint x: 540, startPoint y: 135, endPoint x: 699, endPoint y: 212, distance: 176.1
click at [699, 212] on div "Lien préféré Il s'agit d'un choix esthétique. Les deux liens sont utilisables. …" at bounding box center [696, 176] width 321 height 100
copy div "Lien préféré Il s'agit d'un choix esthétique. Les deux liens sont utilisables. …"
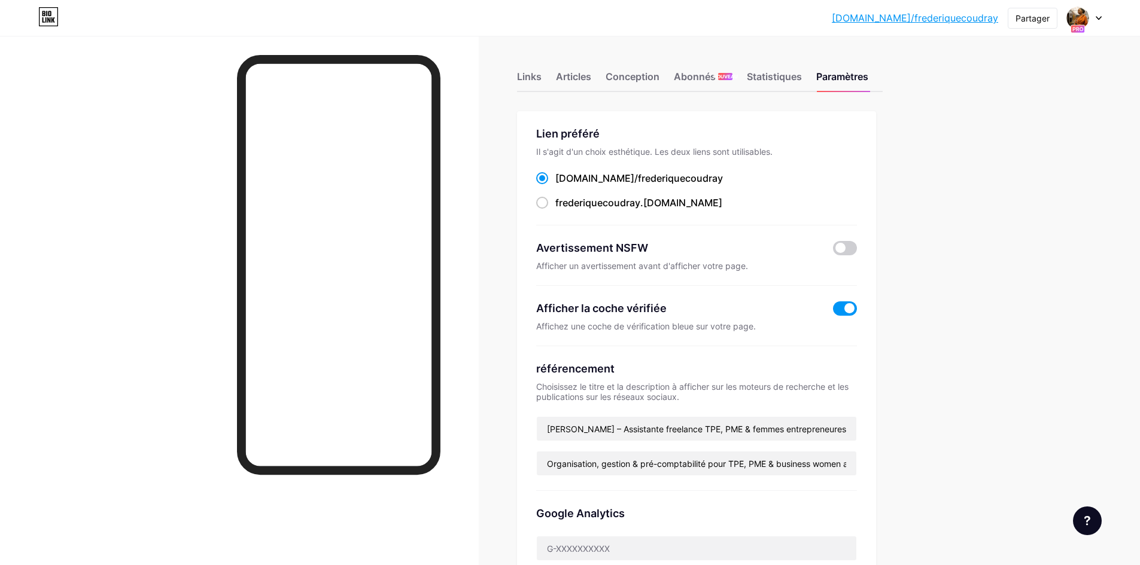
click at [734, 200] on div "frederiquecoudray .bio.link" at bounding box center [696, 203] width 321 height 15
click at [849, 81] on font "Paramètres" at bounding box center [842, 77] width 52 height 12
click at [933, 18] on font "[DOMAIN_NAME]/frederiquecoudray" at bounding box center [915, 18] width 166 height 12
click at [694, 80] on font "Abonnés" at bounding box center [695, 77] width 42 height 12
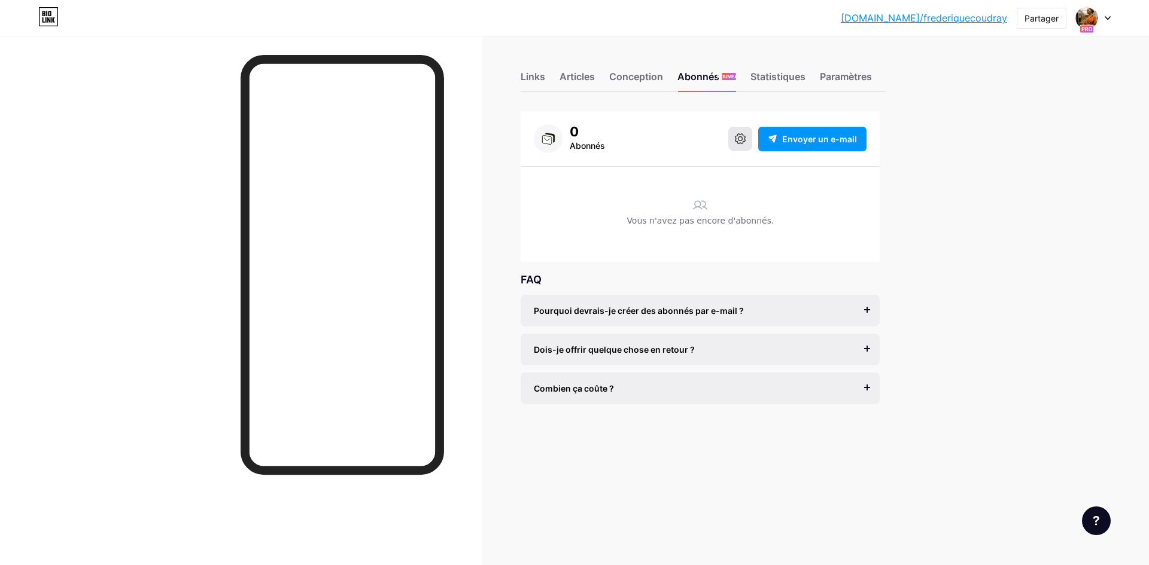
click at [745, 145] on button at bounding box center [740, 139] width 24 height 24
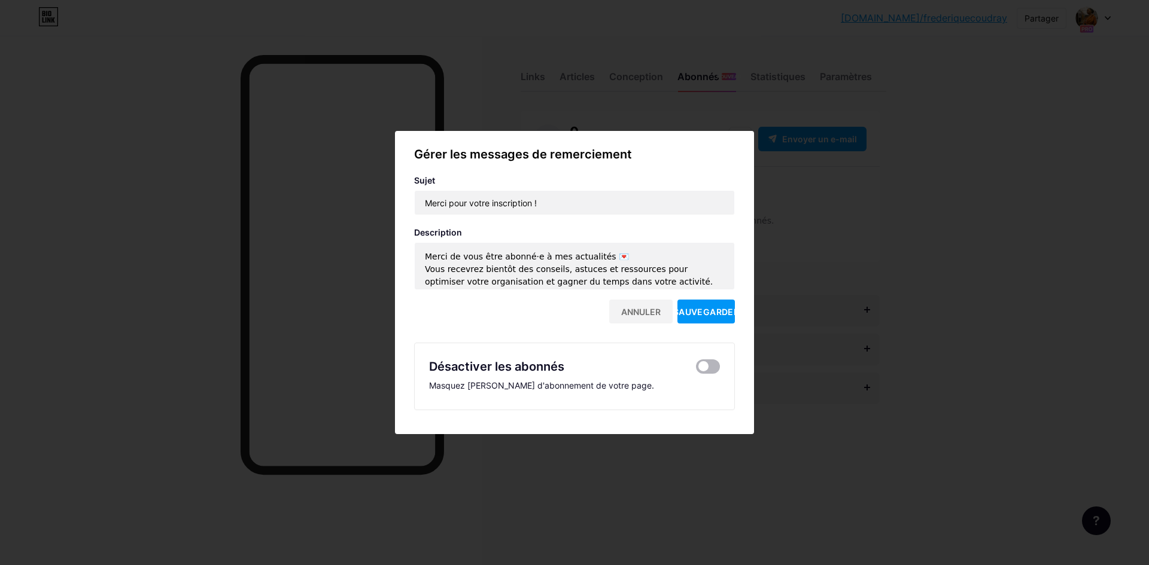
click at [712, 367] on span at bounding box center [708, 367] width 24 height 14
click at [696, 370] on input "checkbox" at bounding box center [696, 370] width 0 height 0
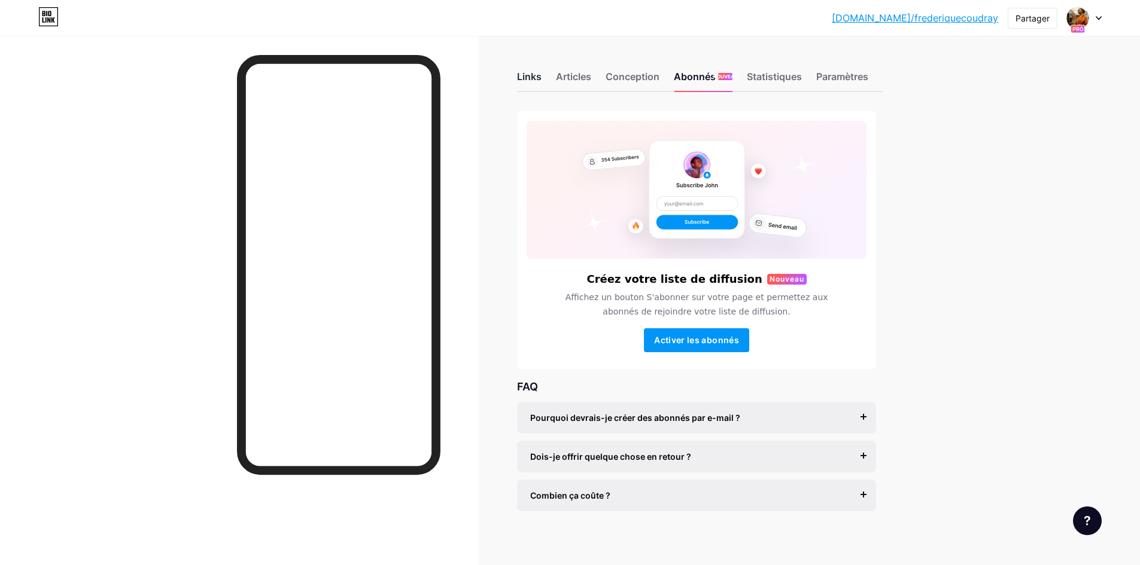
click at [535, 78] on font "Links" at bounding box center [529, 77] width 25 height 12
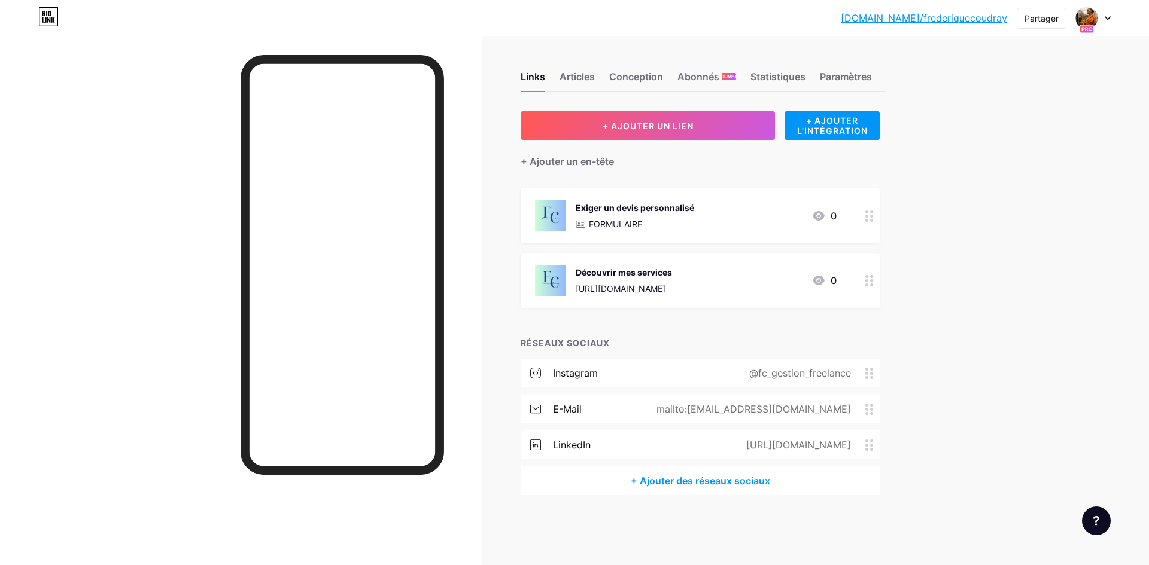
click at [871, 218] on icon at bounding box center [869, 216] width 8 height 11
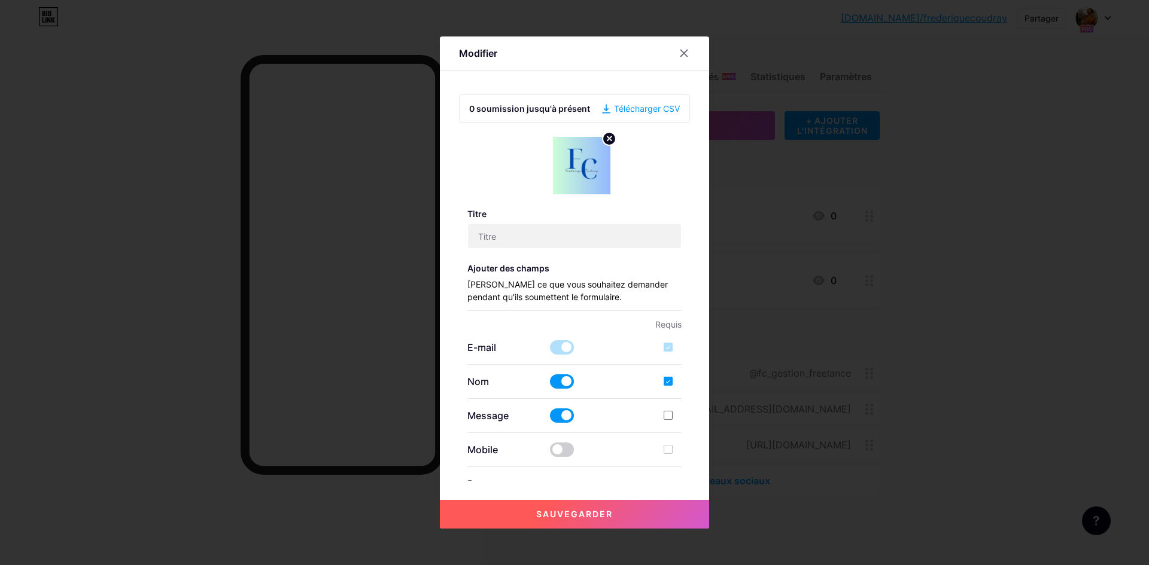
type input "Demander un devis personnalisé"
checkbox input "true"
type input "Remplissez ce formulaire pour recevoir un devis personnalisé ou plus d’informat…"
type textarea "Votre message a bien été envoyé. À très vite pour discuter de votre projet !"
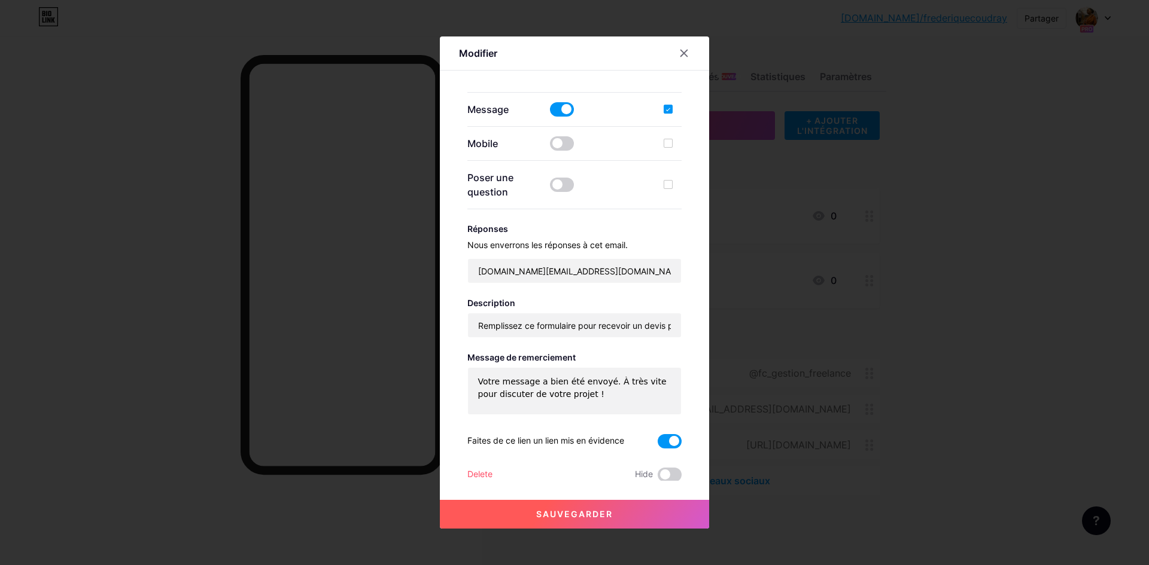
scroll to position [308, 0]
click at [658, 438] on span at bounding box center [670, 440] width 24 height 14
click at [658, 443] on input "checkbox" at bounding box center [658, 443] width 0 height 0
click at [608, 509] on button "Sauvegarder" at bounding box center [574, 514] width 269 height 29
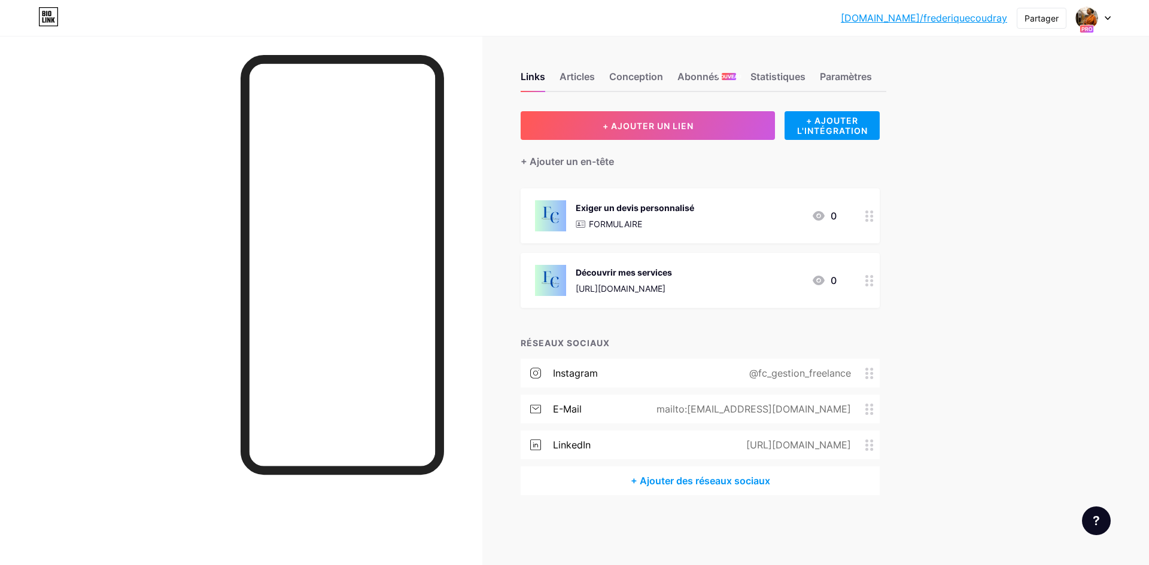
click at [871, 284] on circle at bounding box center [872, 285] width 3 height 3
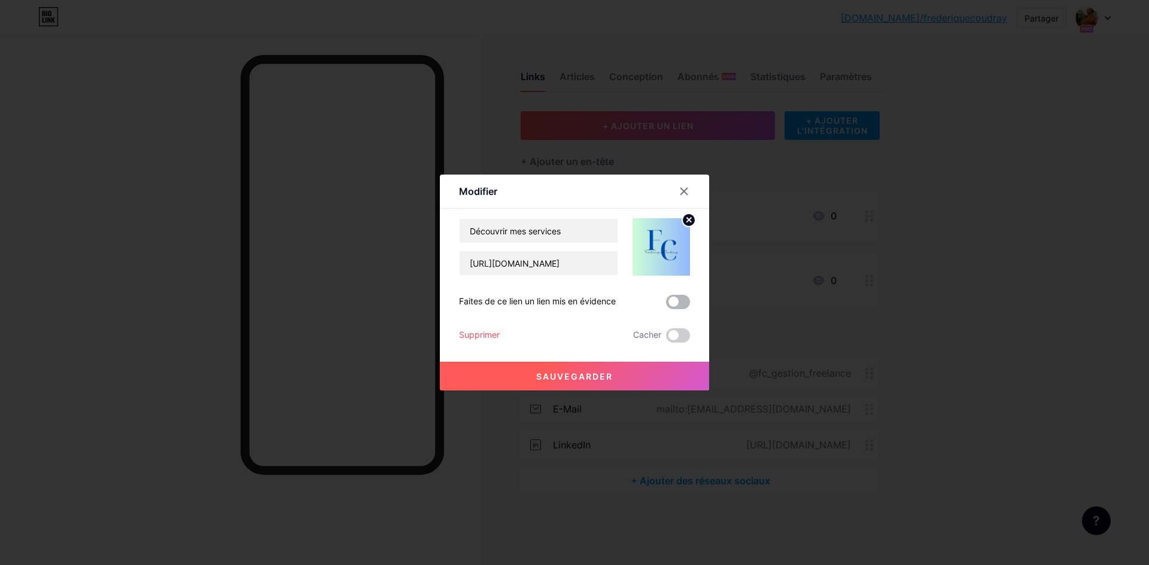
click at [678, 303] on span at bounding box center [678, 302] width 24 height 14
click at [666, 305] on input "checkbox" at bounding box center [666, 305] width 0 height 0
click at [635, 372] on button "Sauvegarder" at bounding box center [574, 376] width 269 height 29
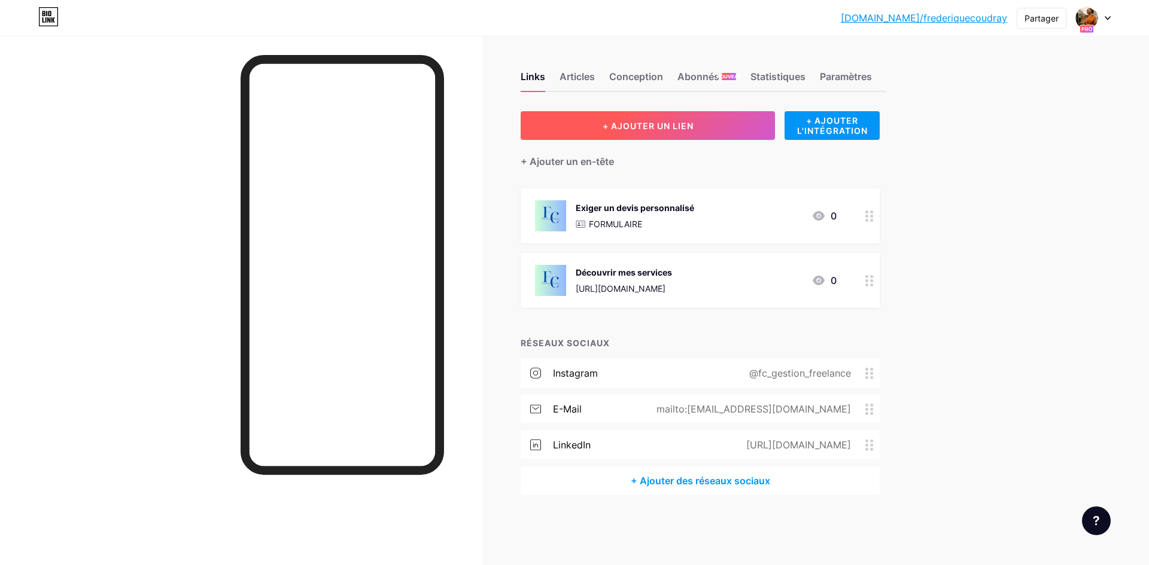
click at [646, 133] on button "+ AJOUTER UN LIEN" at bounding box center [648, 125] width 254 height 29
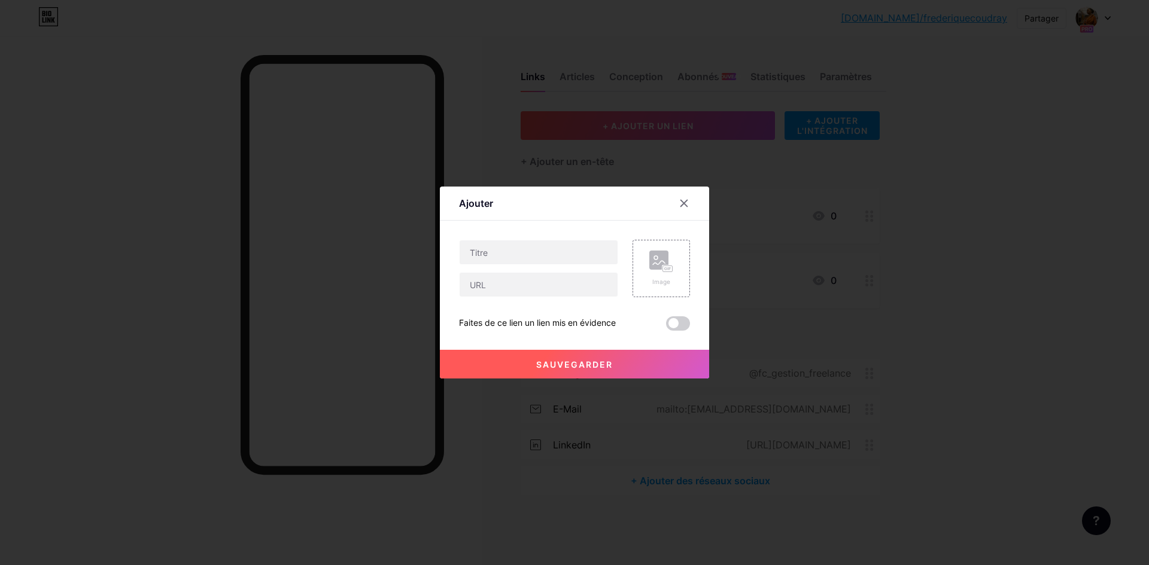
click at [1019, 272] on div at bounding box center [574, 282] width 1149 height 565
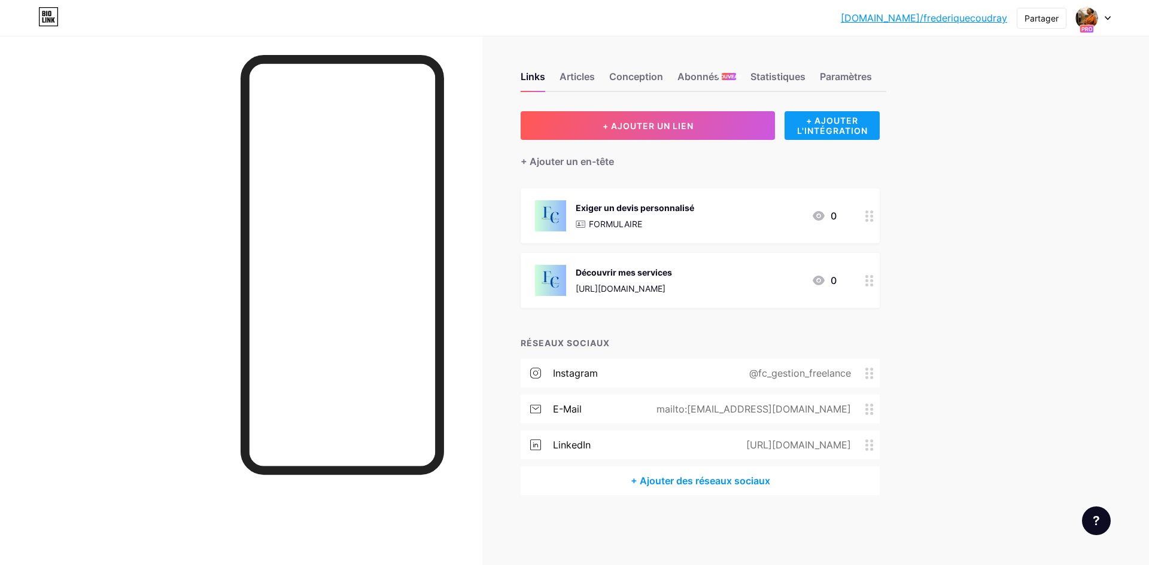
click at [821, 133] on font "+ AJOUTER L'INTÉGRATION" at bounding box center [832, 125] width 71 height 20
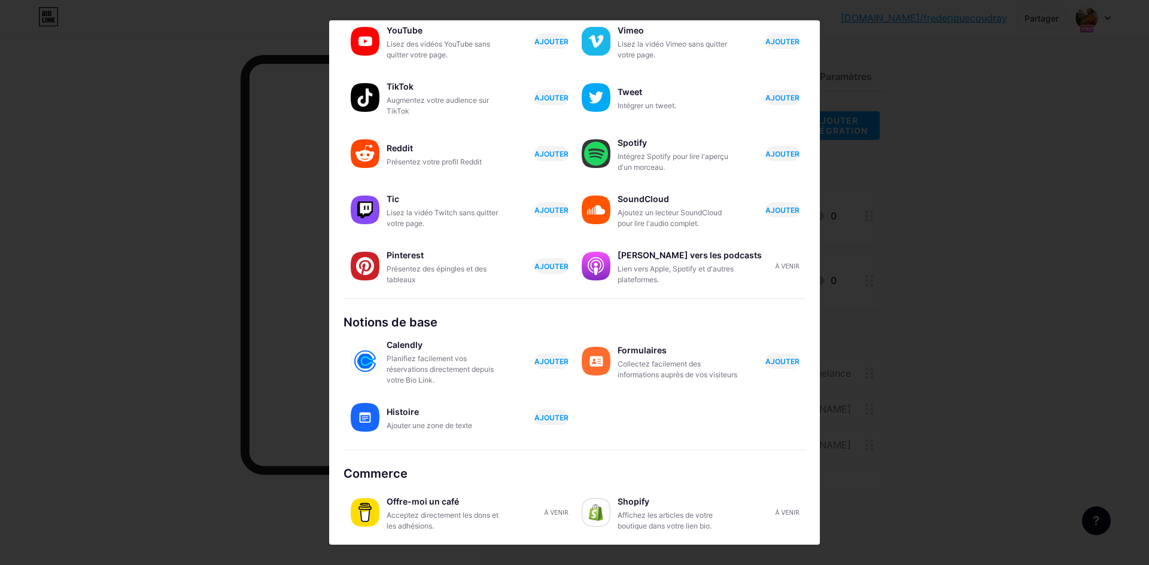
scroll to position [0, 0]
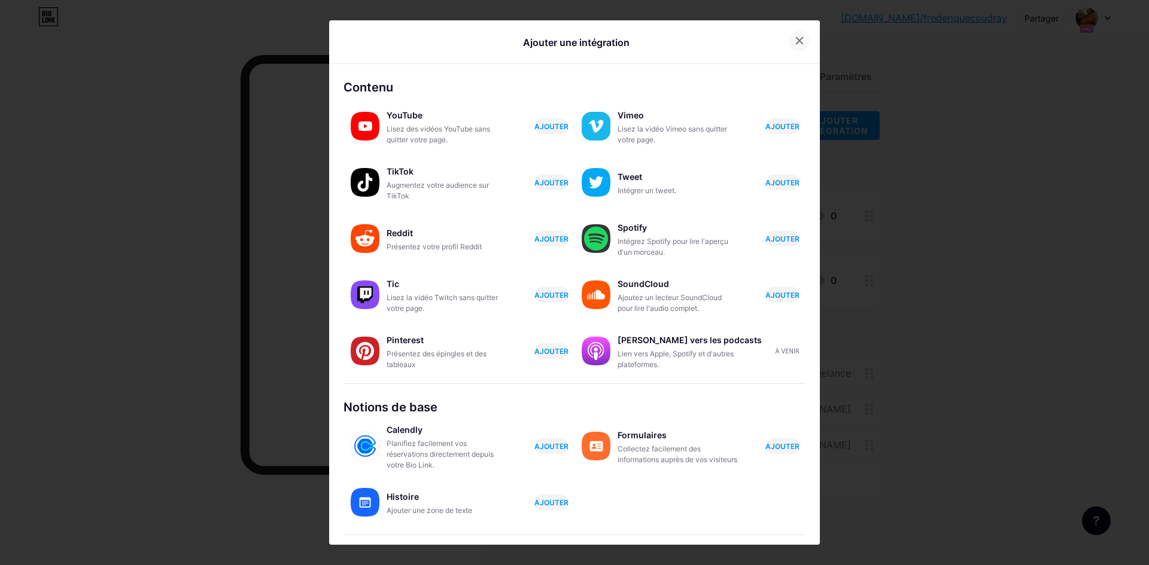
click at [795, 42] on icon at bounding box center [800, 41] width 10 height 10
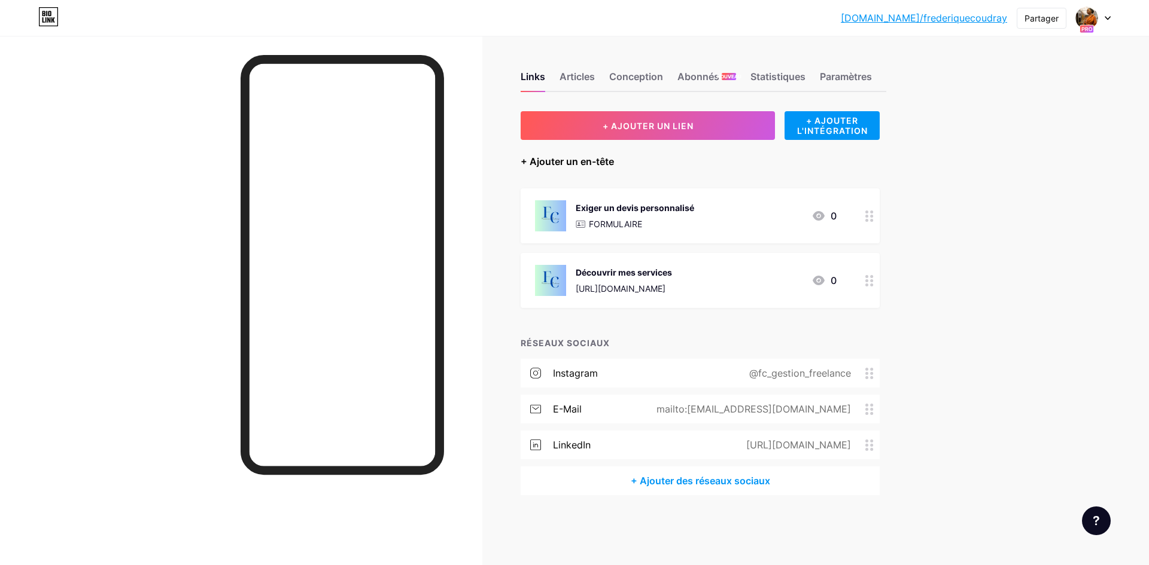
click at [564, 164] on font "+ Ajouter un en-tête" at bounding box center [567, 162] width 93 height 12
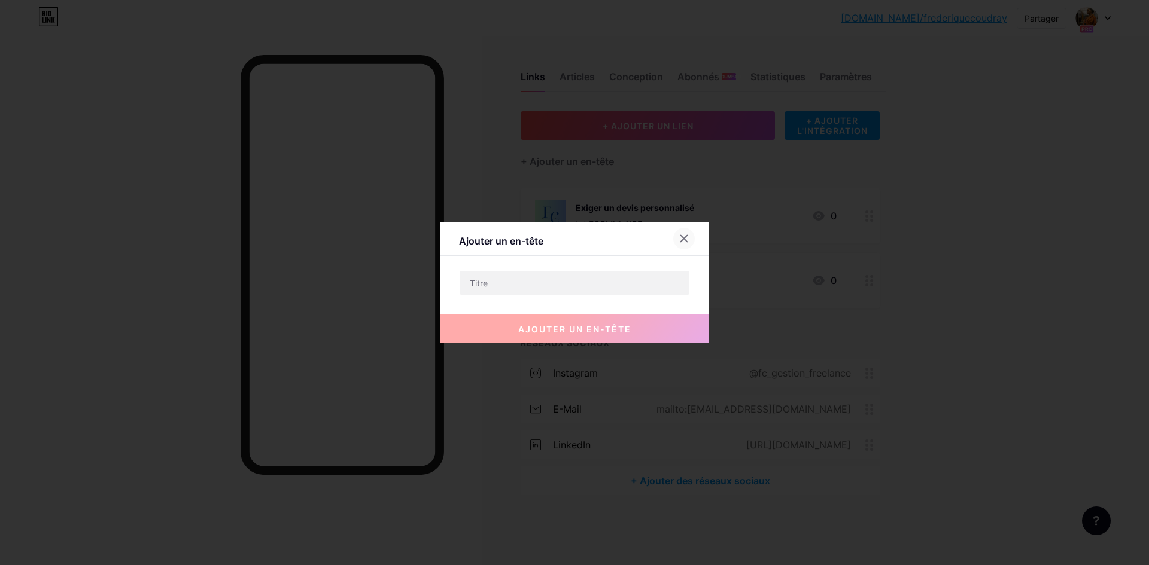
click at [685, 240] on div at bounding box center [684, 239] width 22 height 22
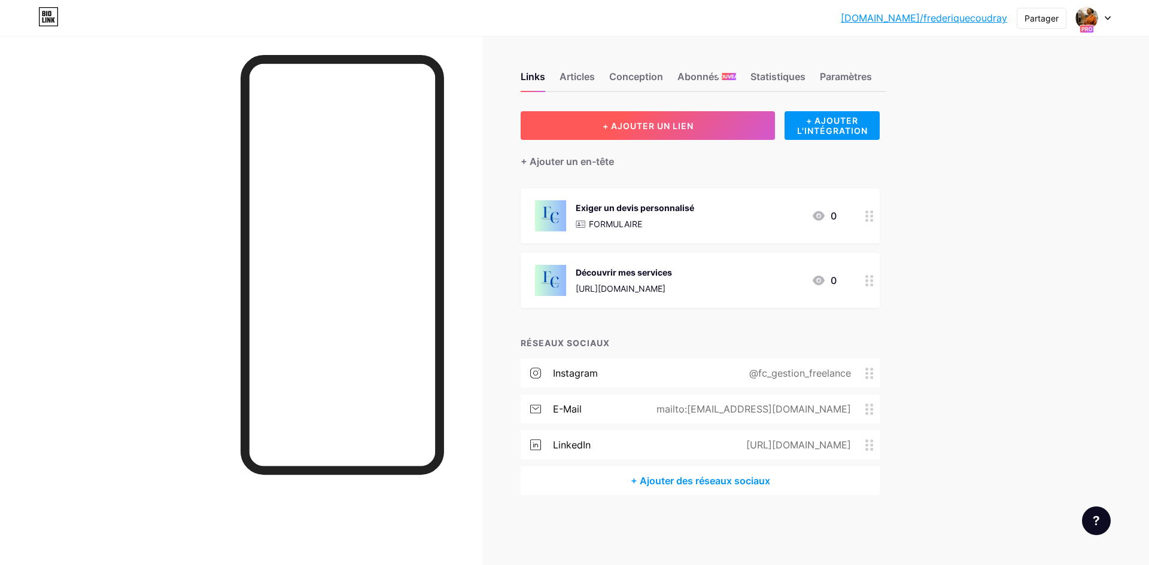
click at [574, 124] on button "+ AJOUTER UN LIEN" at bounding box center [648, 125] width 254 height 29
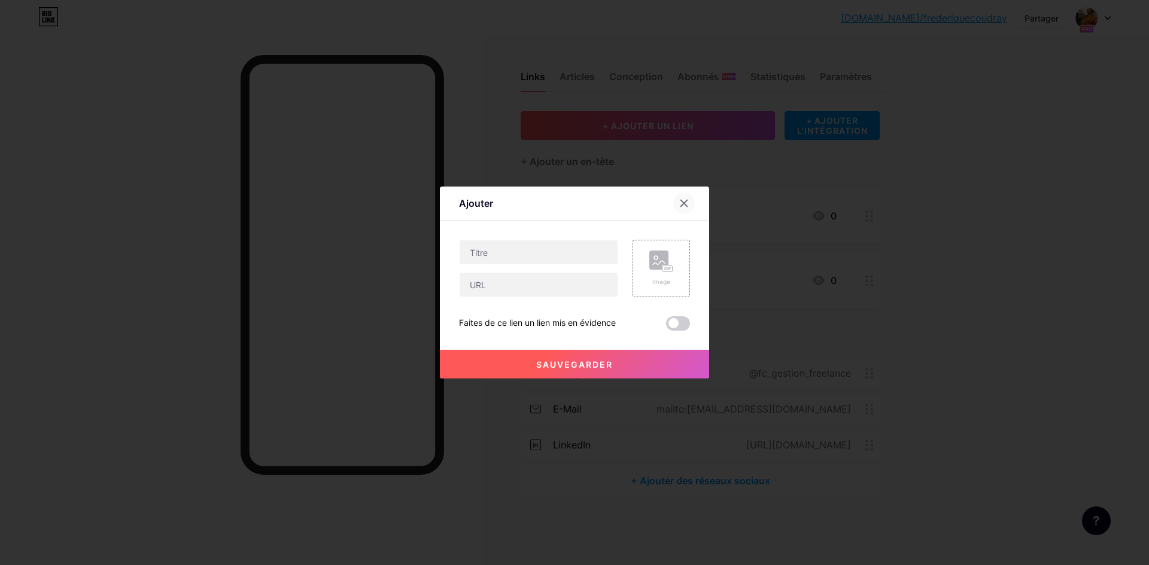
click at [680, 201] on icon at bounding box center [684, 204] width 10 height 10
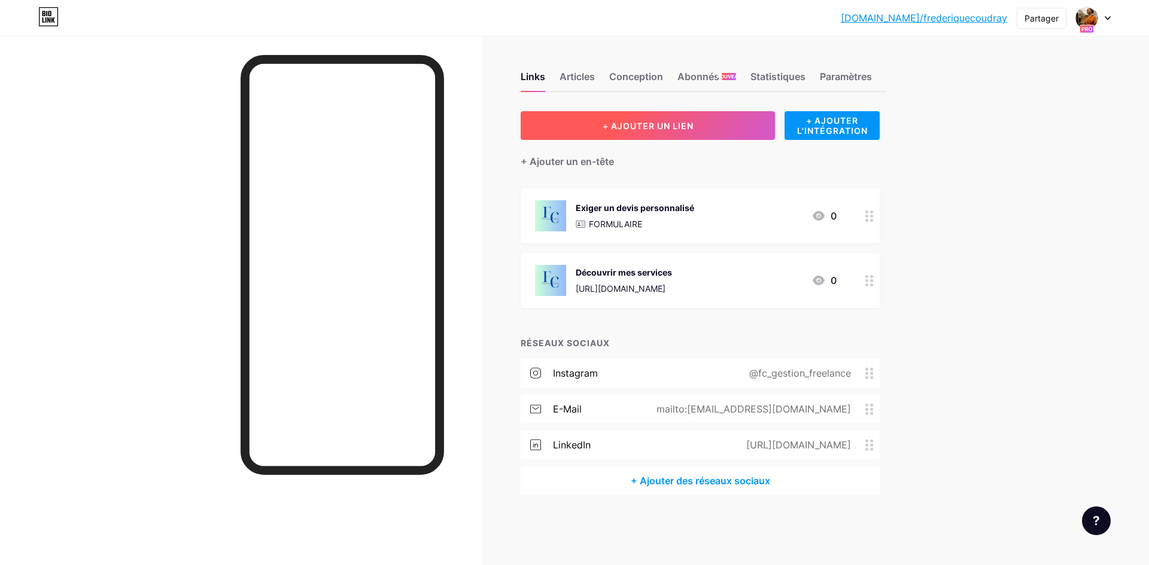
click at [558, 115] on button "+ AJOUTER UN LIEN" at bounding box center [648, 125] width 254 height 29
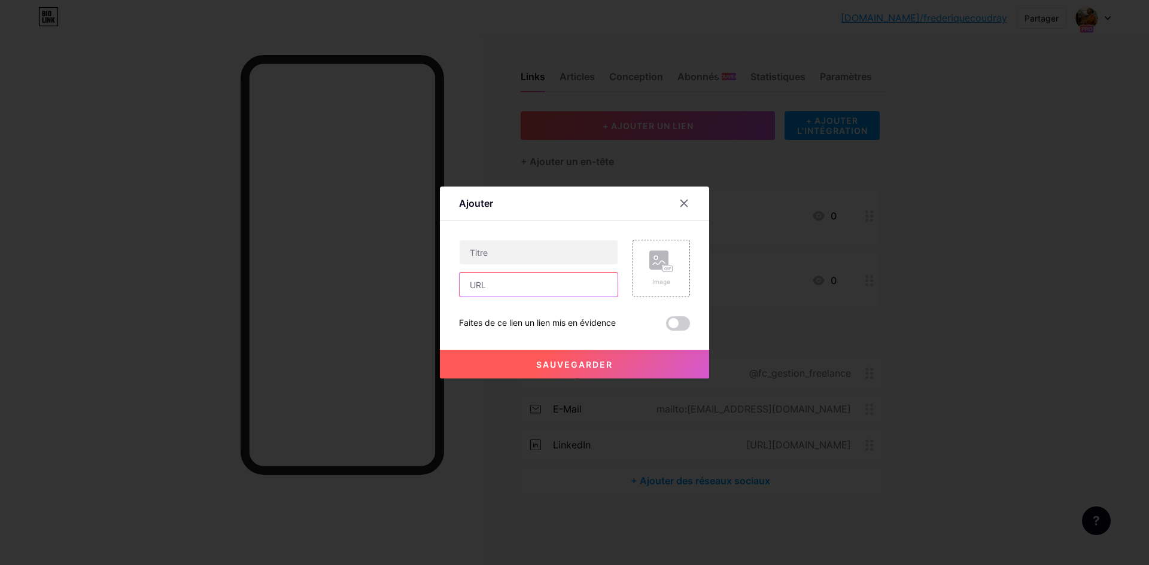
click at [515, 287] on input "text" at bounding box center [539, 285] width 158 height 24
paste input "https://docs.google.com/document/d/11tzx6XegQfjU-C7aWWhK0IBHdeFkzZfVAtCuhpr5obg…"
type input "https://docs.google.com/document/d/11tzx6XegQfjU-C7aWWhK0IBHdeFkzZfVAtCuhpr5obg…"
click at [663, 272] on rect at bounding box center [668, 269] width 10 height 6
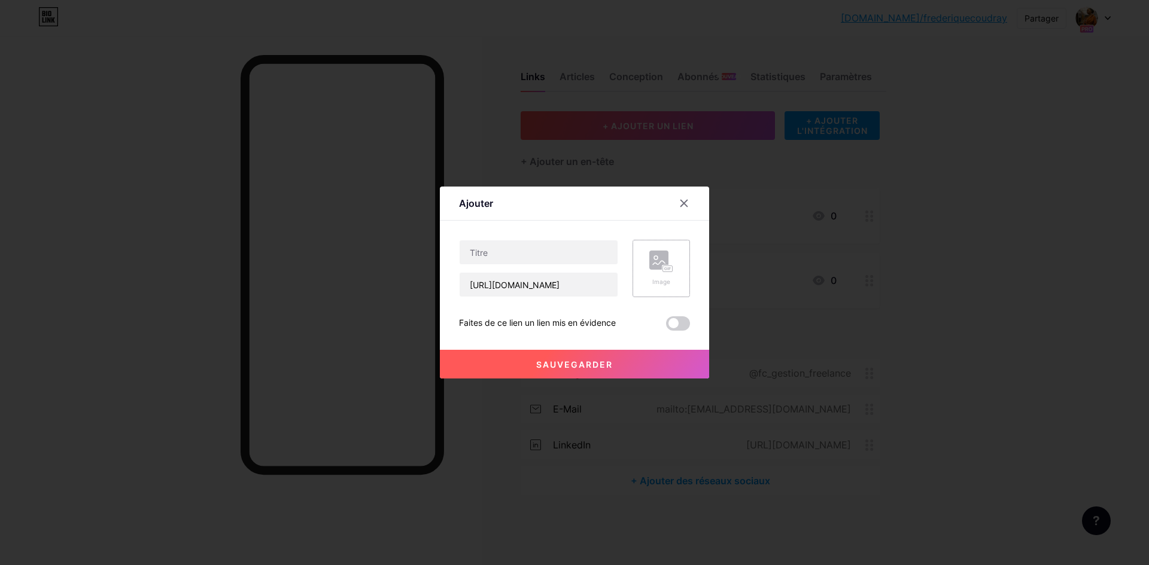
scroll to position [0, 0]
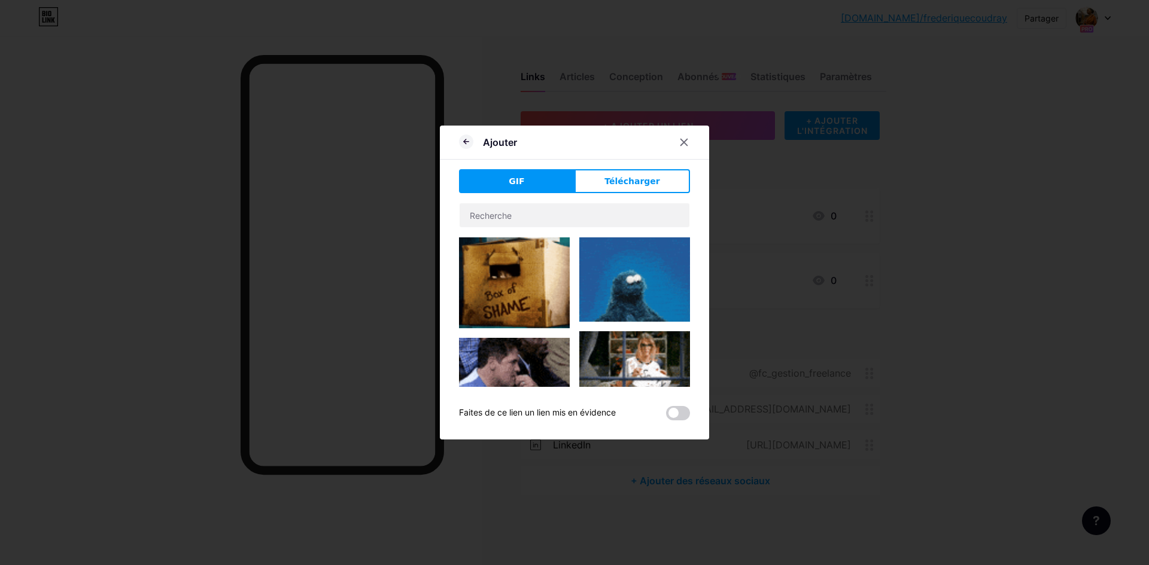
click at [656, 182] on button "Télécharger" at bounding box center [631, 181] width 115 height 24
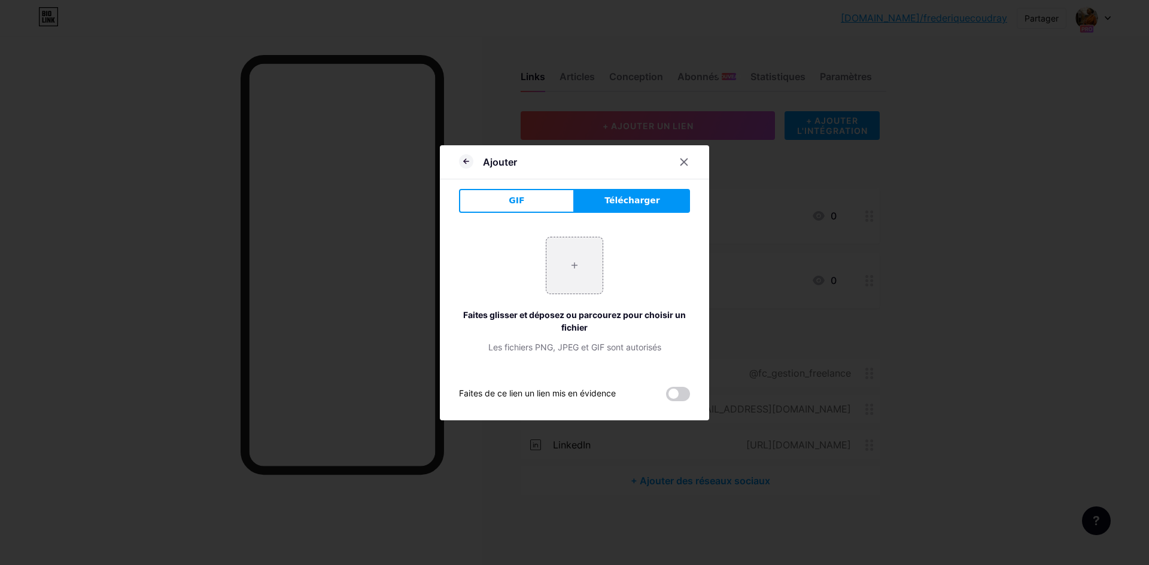
click at [607, 204] on font "Télécharger" at bounding box center [632, 201] width 56 height 10
click at [599, 208] on button "Télécharger" at bounding box center [631, 201] width 115 height 24
click at [568, 270] on input "file" at bounding box center [574, 266] width 56 height 56
type input "C:\fakepath\ChatGPT Image 15 août 2025, 19_37_24.png"
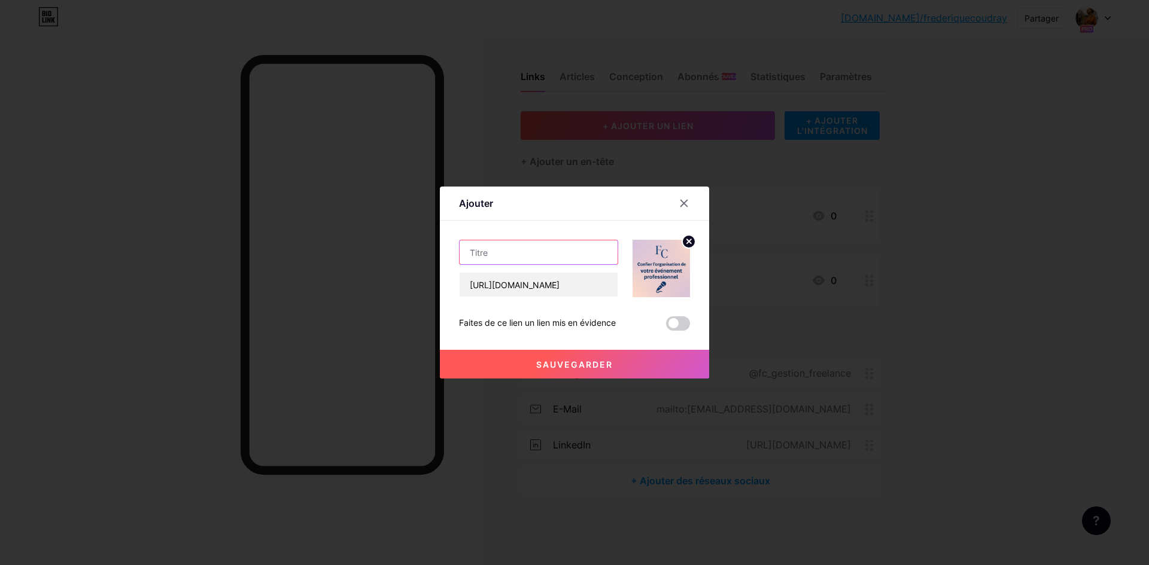
paste input "🎤 Confier l’organisation de votre événement pro"
click at [468, 250] on input "🎤 Confier l’organisation de votre événement pro" at bounding box center [539, 253] width 158 height 24
type input "🎤 Confier l’organisation de votre événement pro"
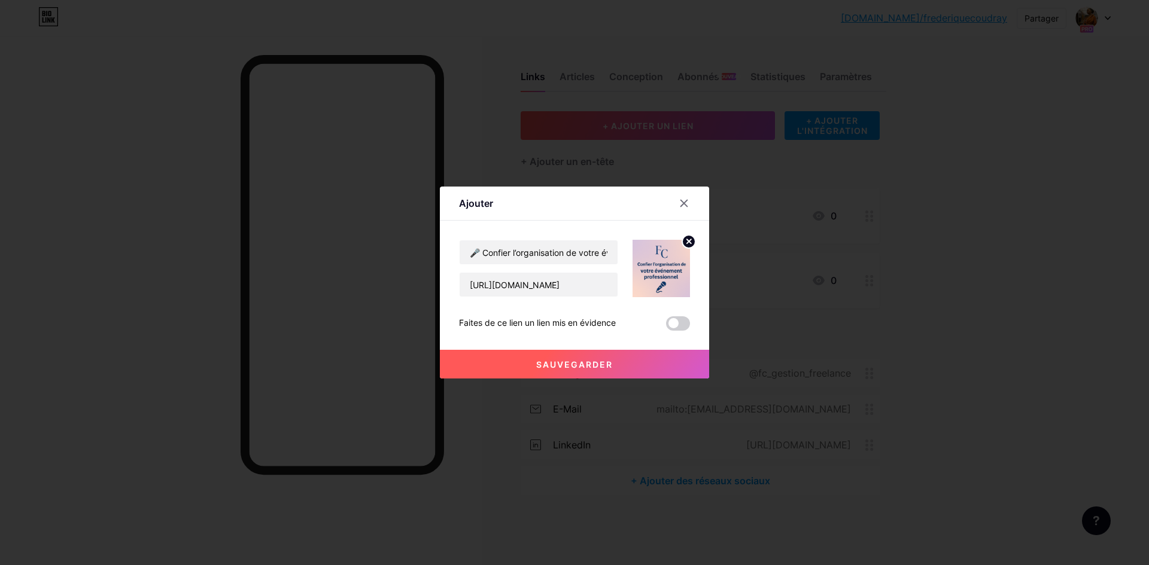
click at [568, 364] on font "Sauvegarder" at bounding box center [574, 365] width 77 height 10
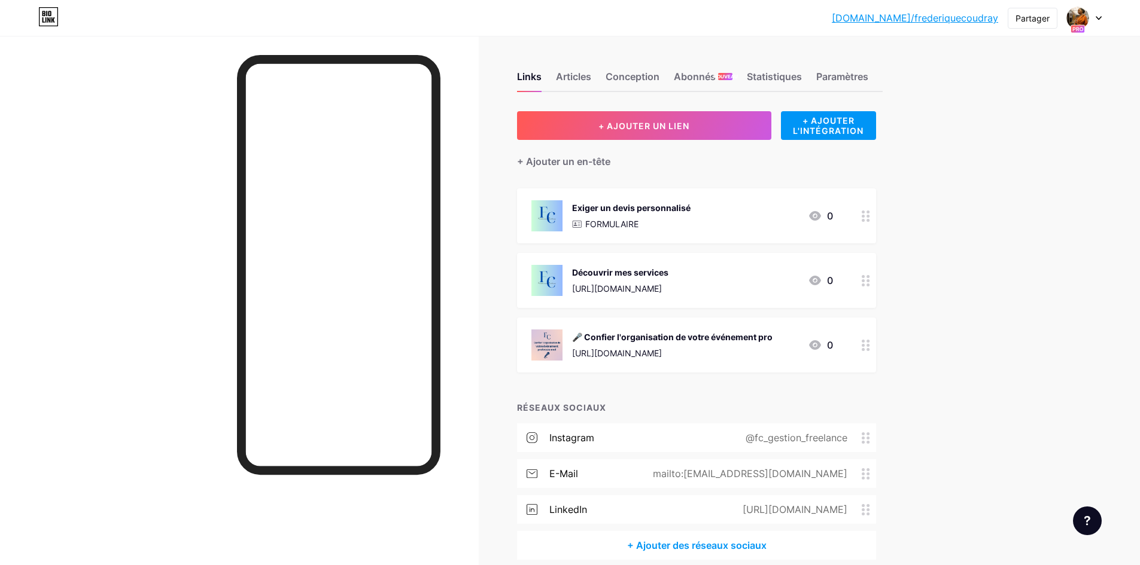
click at [869, 348] on circle at bounding box center [867, 349] width 3 height 3
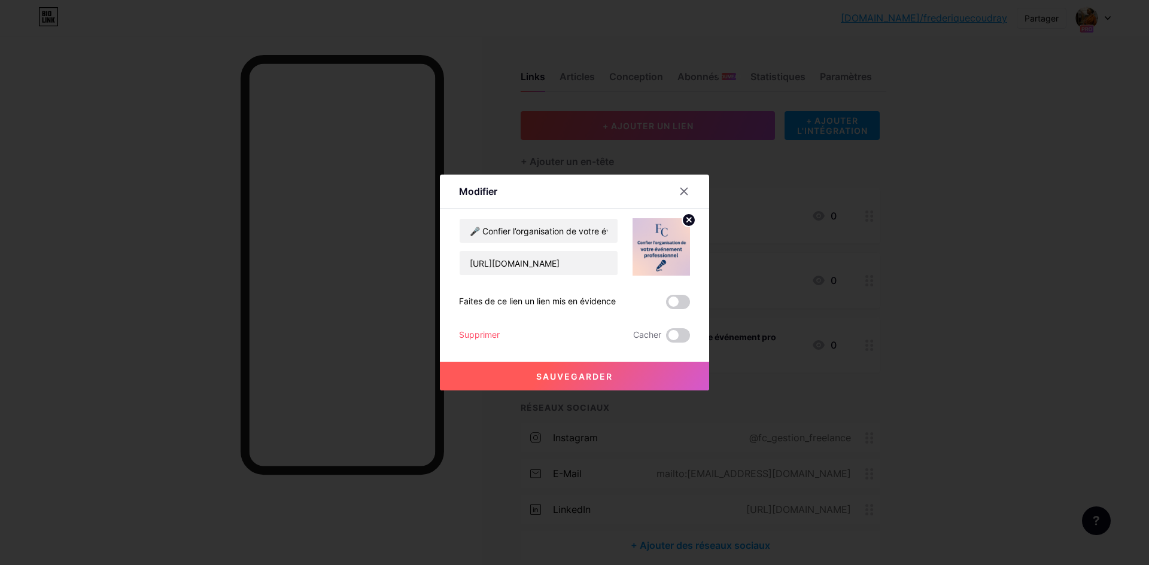
click at [465, 336] on font "Supprimer" at bounding box center [479, 335] width 41 height 10
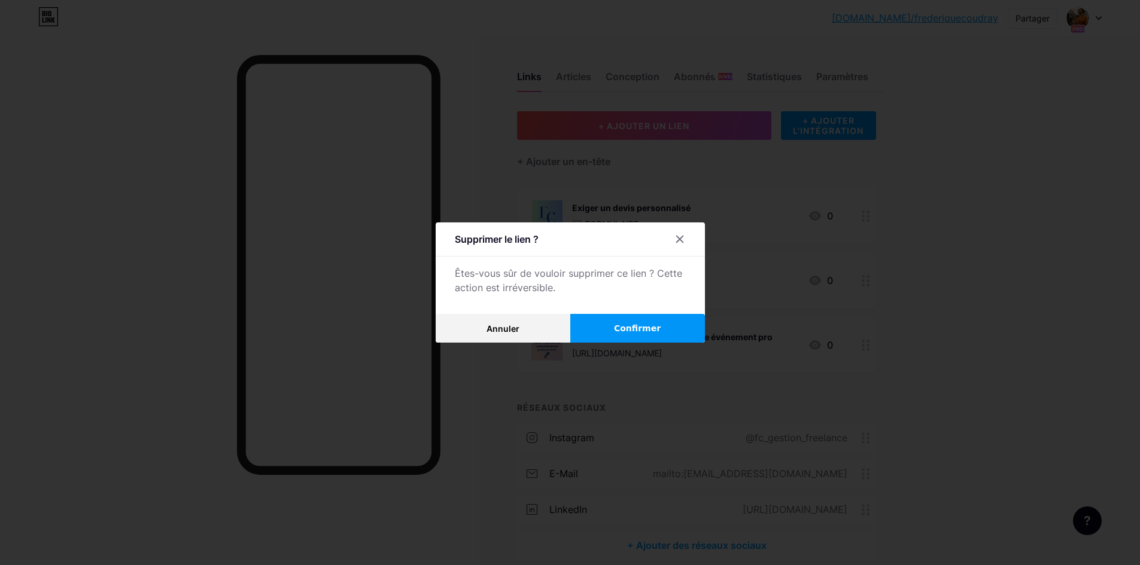
click at [631, 330] on font "Confirmer" at bounding box center [637, 329] width 47 height 10
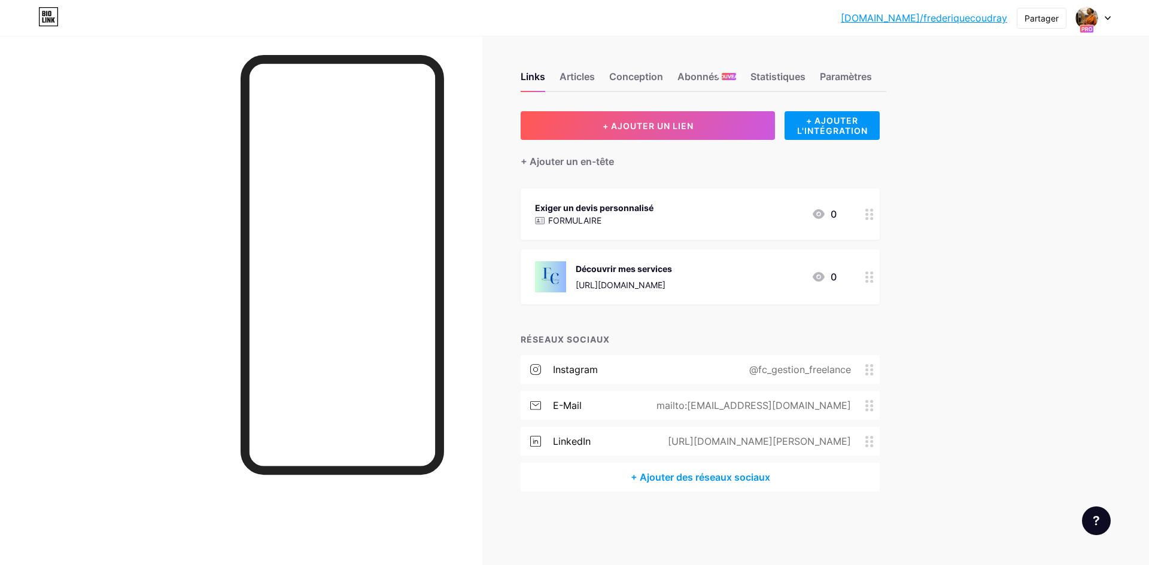
click at [665, 287] on font "[URL][DOMAIN_NAME]" at bounding box center [621, 285] width 90 height 10
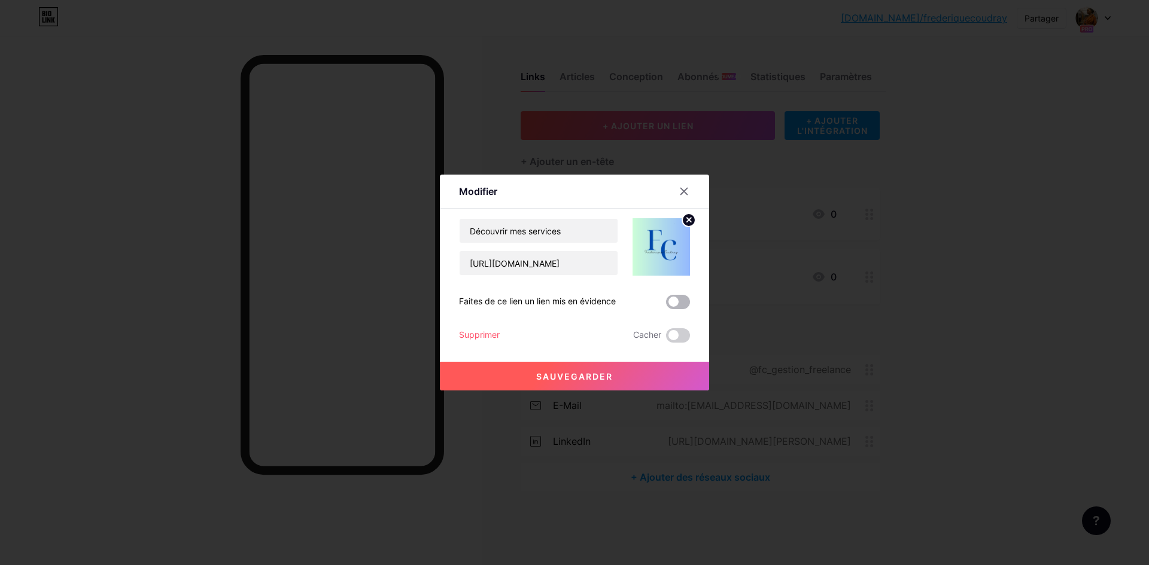
click at [680, 302] on span at bounding box center [678, 302] width 24 height 14
click at [666, 305] on input "checkbox" at bounding box center [666, 305] width 0 height 0
click at [581, 374] on font "Sauvegarder" at bounding box center [574, 377] width 77 height 10
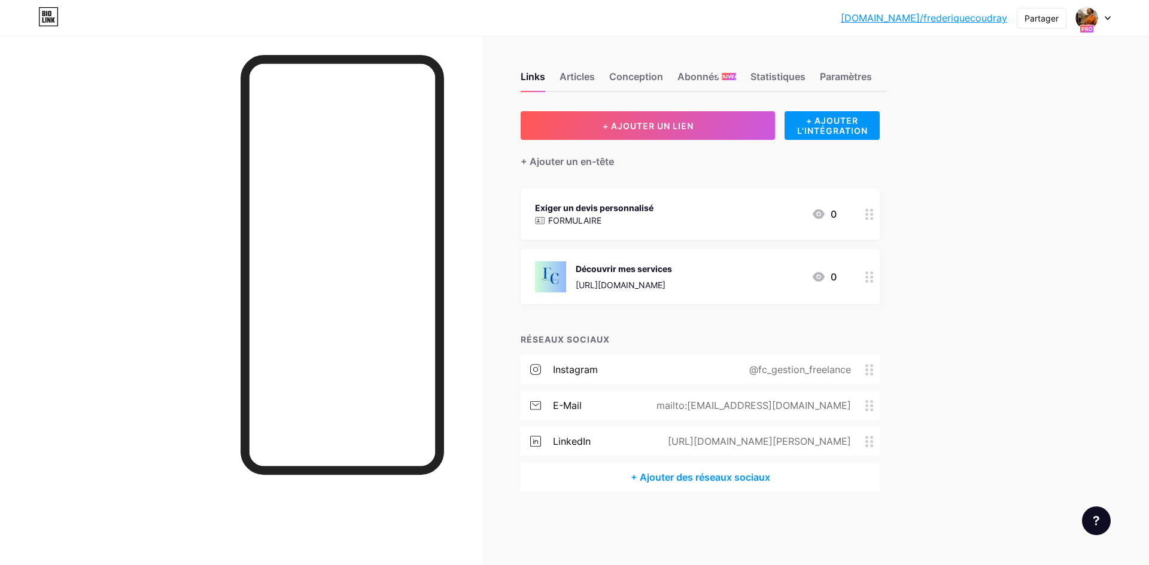
click at [722, 231] on div "Exiger un devis personnalisé FORMULAIRE 0" at bounding box center [700, 213] width 359 height 51
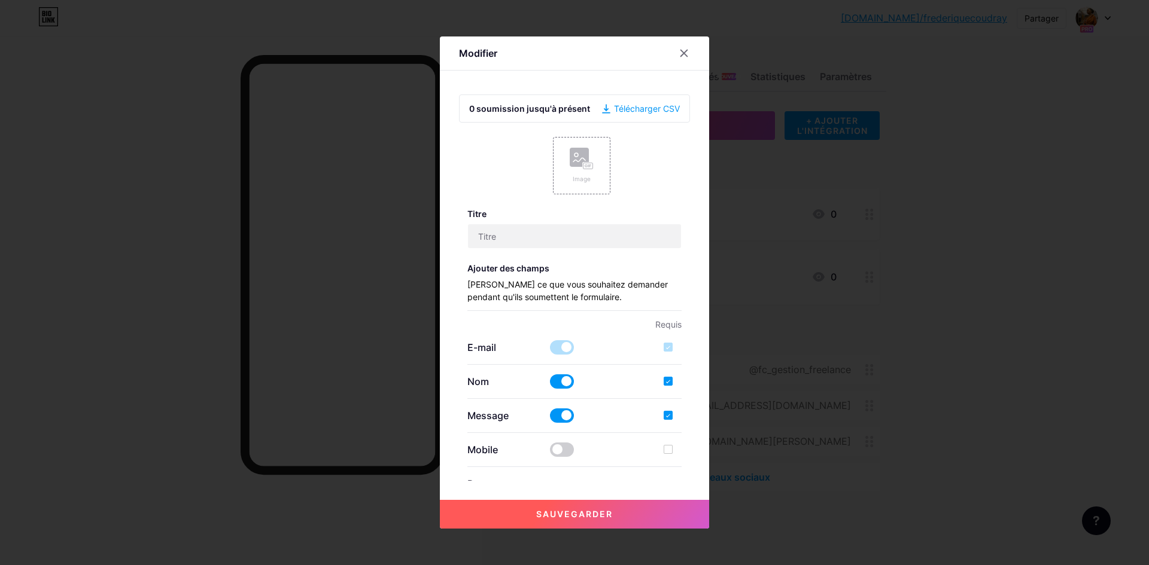
type input "Demander un devis personnalisé"
checkbox input "true"
type input "Remplissez ce formulaire pour recevoir un devis personnalisé ou plus d’informat…"
type textarea "Votre message a bien été envoyé. À très vite pour discuter de votre projet !"
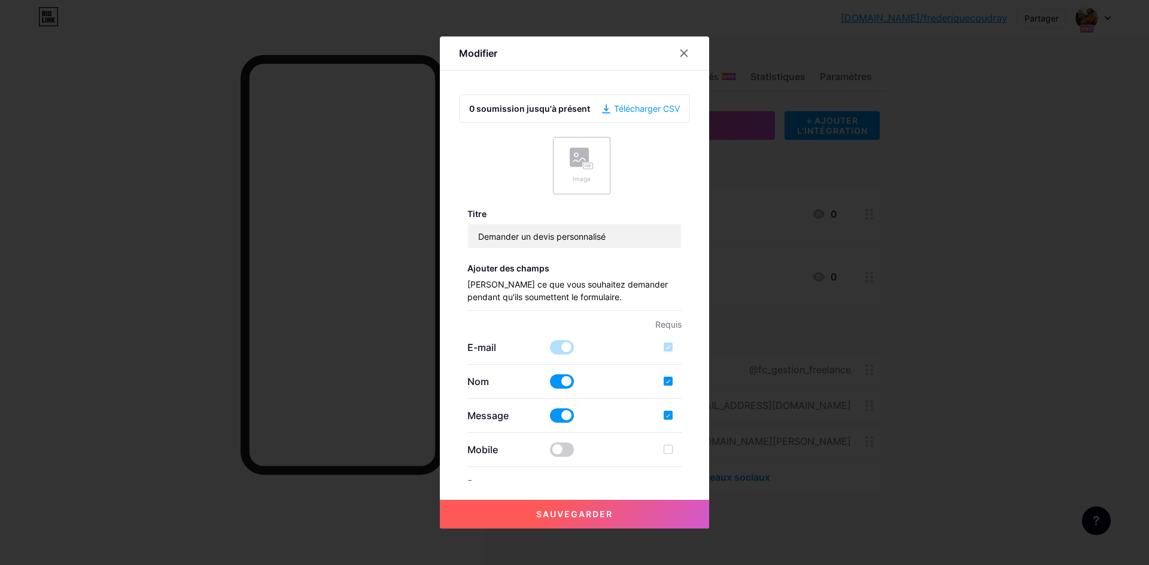
click at [588, 174] on div "Image" at bounding box center [582, 166] width 24 height 36
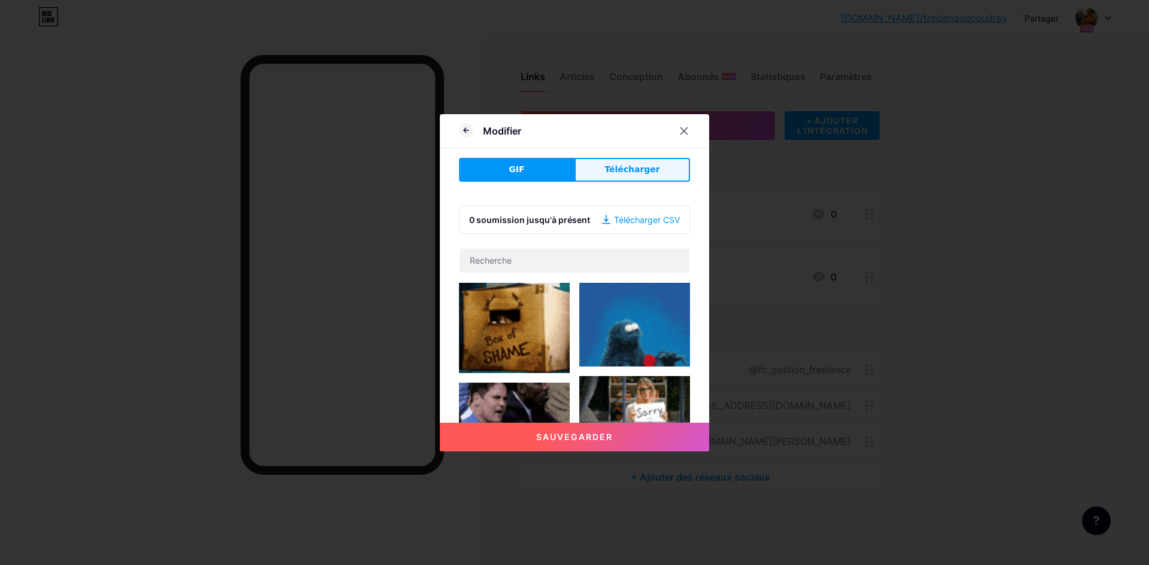
click at [604, 174] on font "Télécharger" at bounding box center [632, 170] width 56 height 10
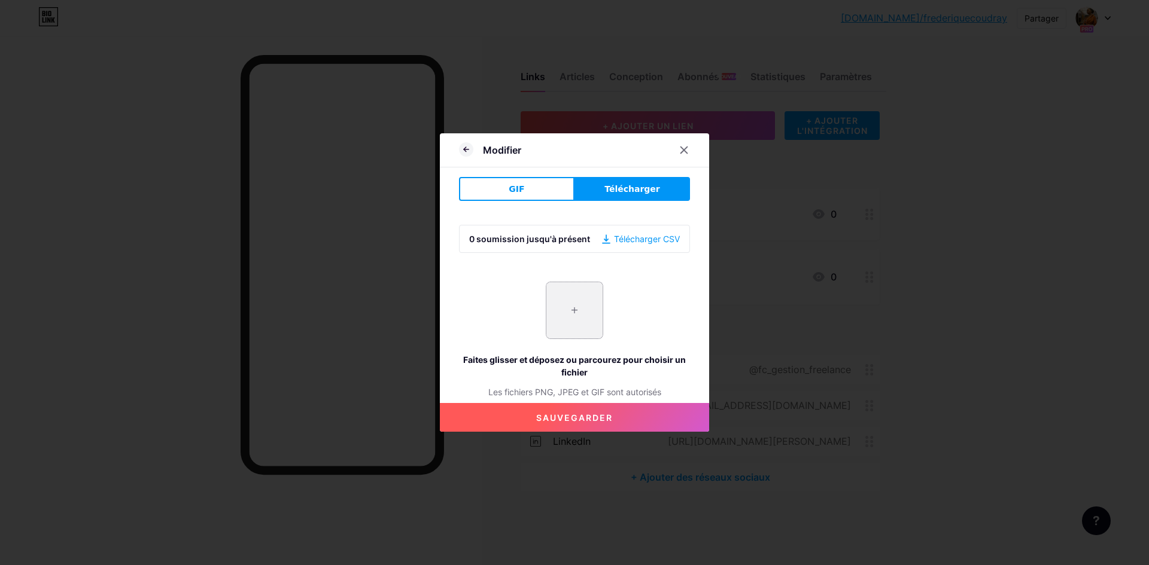
click at [571, 314] on input "file" at bounding box center [574, 310] width 56 height 56
type input "C:\fakepath\Logo [PERSON_NAME].png"
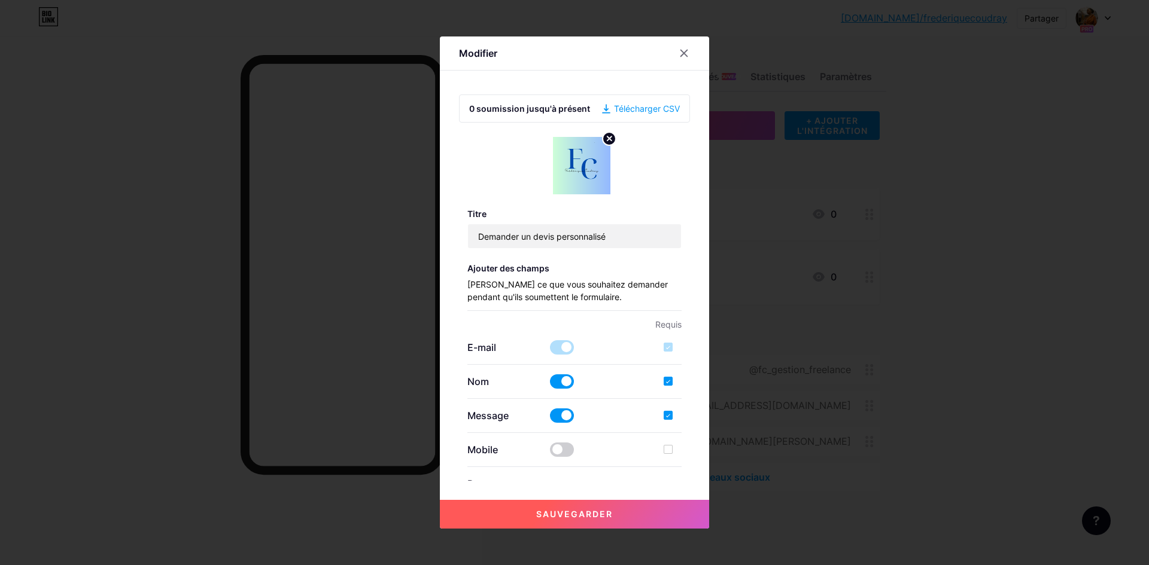
click at [557, 518] on font "Sauvegarder" at bounding box center [574, 514] width 77 height 10
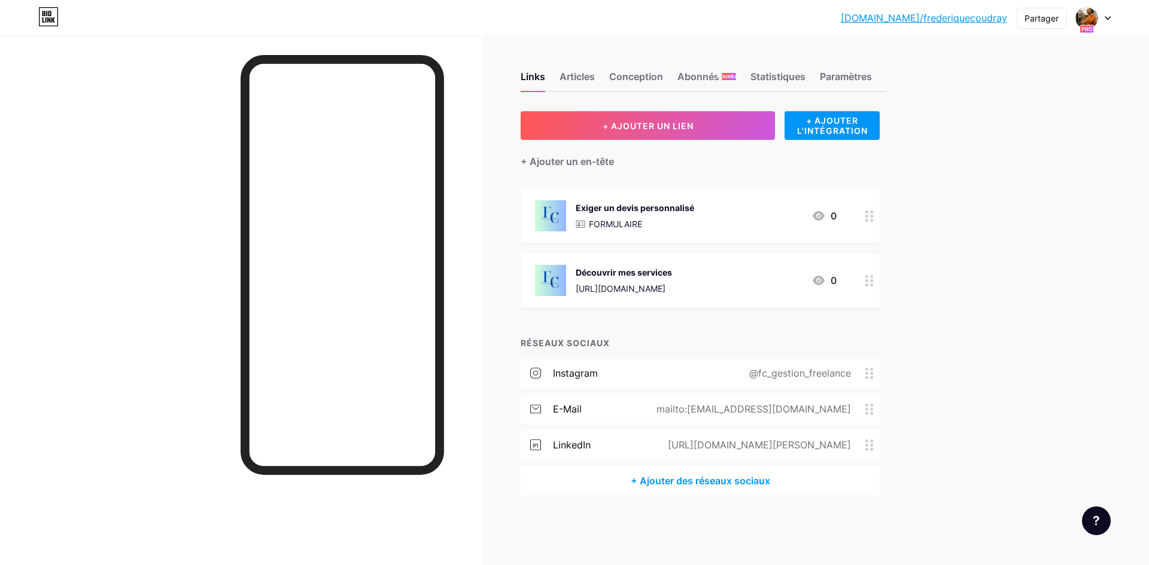
click at [870, 217] on icon at bounding box center [869, 216] width 8 height 11
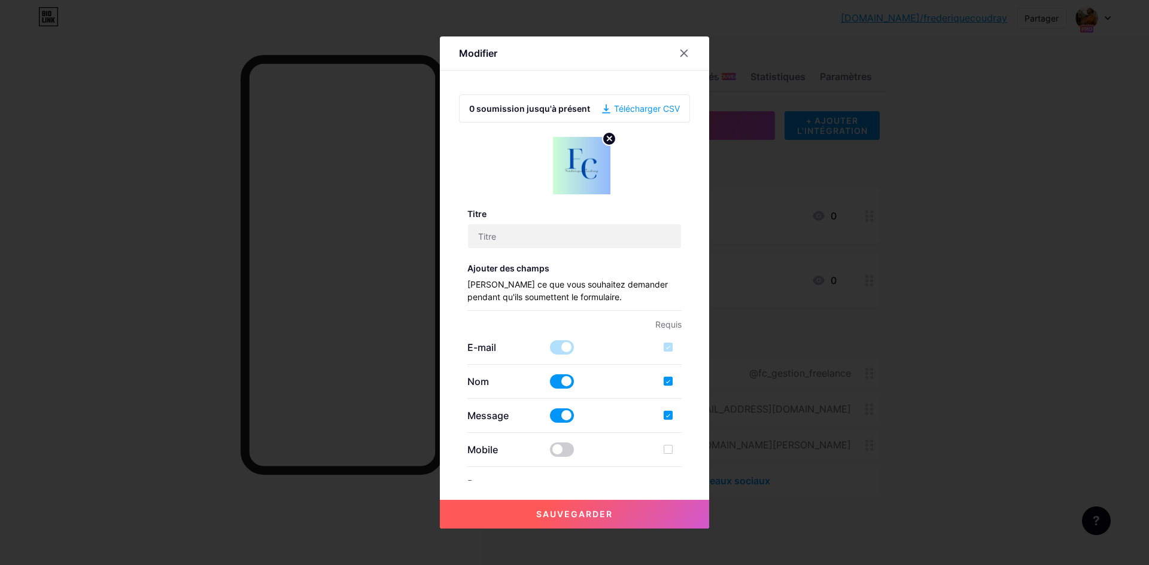
type input "Demander un devis personnalisé"
checkbox input "true"
type input "Remplissez ce formulaire pour recevoir un devis personnalisé ou plus d’informat…"
type textarea "Votre message a bien été envoyé. À très vite pour discuter de votre projet !"
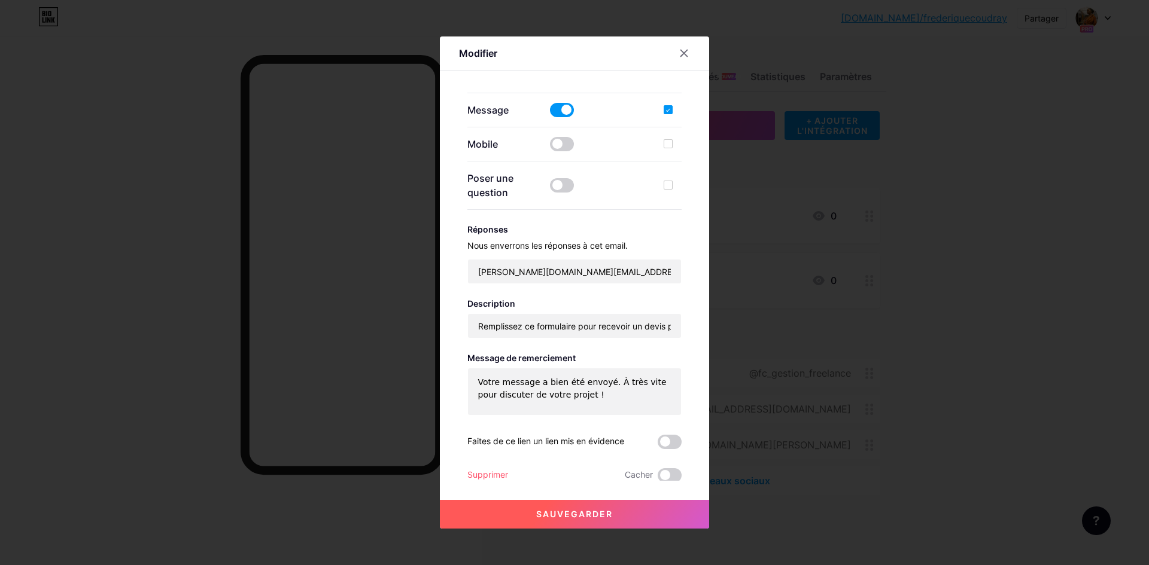
scroll to position [308, 0]
click at [668, 440] on span at bounding box center [670, 440] width 24 height 14
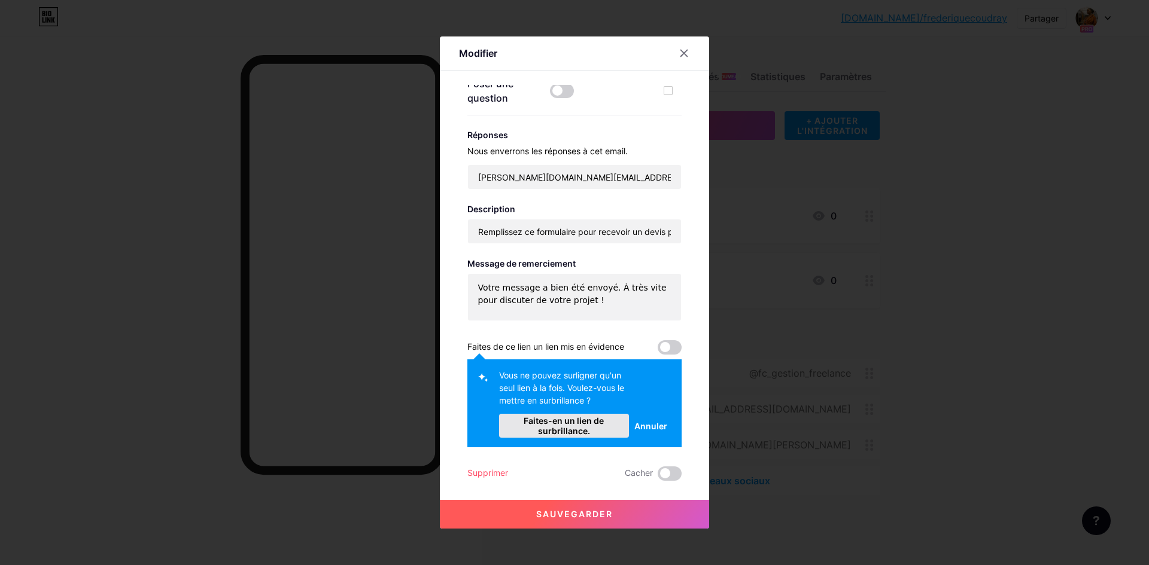
click at [571, 427] on font "Faites-en un lien de surbrillance." at bounding box center [564, 426] width 80 height 20
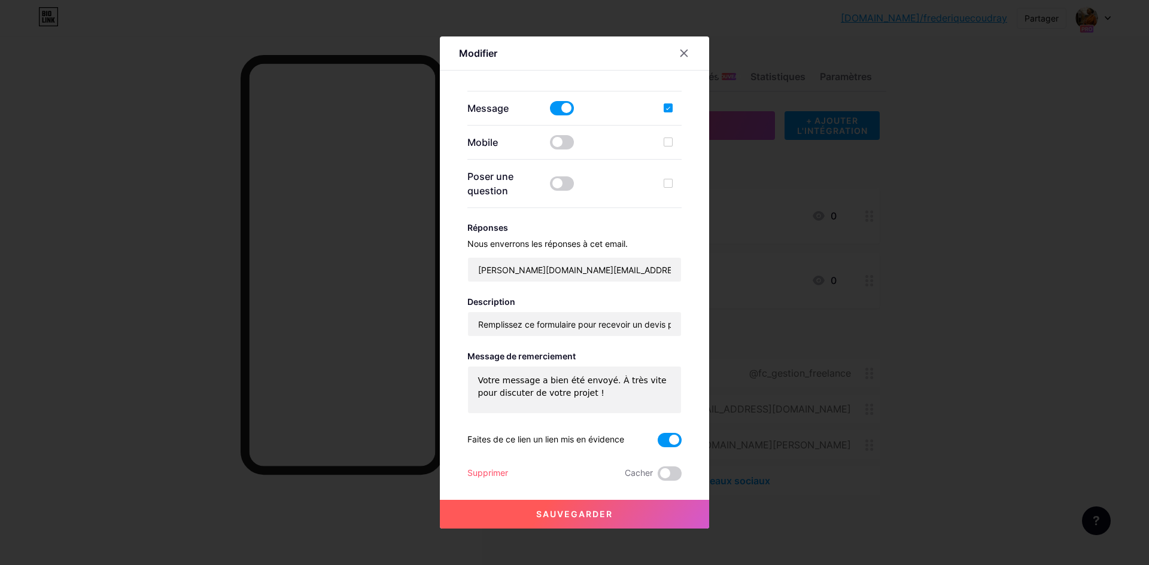
click at [530, 513] on button "Sauvegarder" at bounding box center [574, 514] width 269 height 29
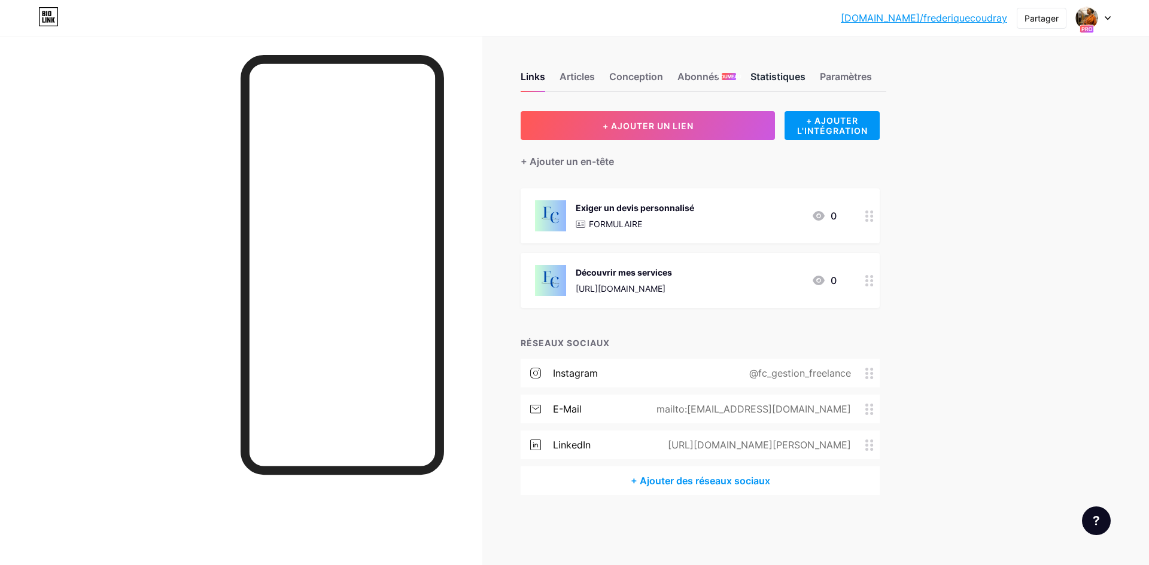
click at [780, 82] on font "Statistiques" at bounding box center [777, 77] width 55 height 12
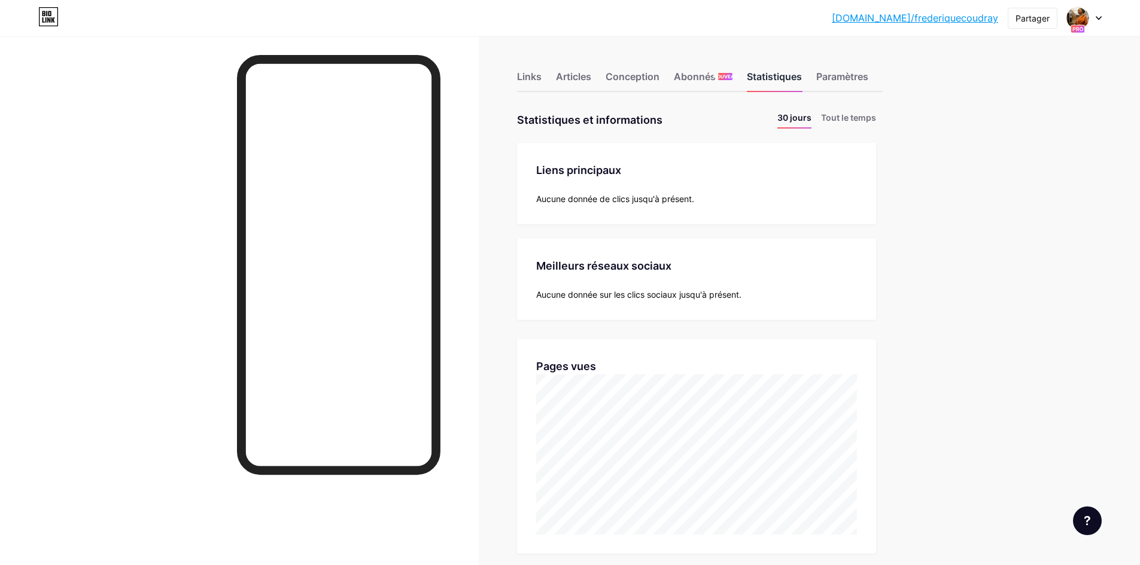
scroll to position [565, 1140]
click at [849, 77] on font "Paramètres" at bounding box center [842, 77] width 52 height 12
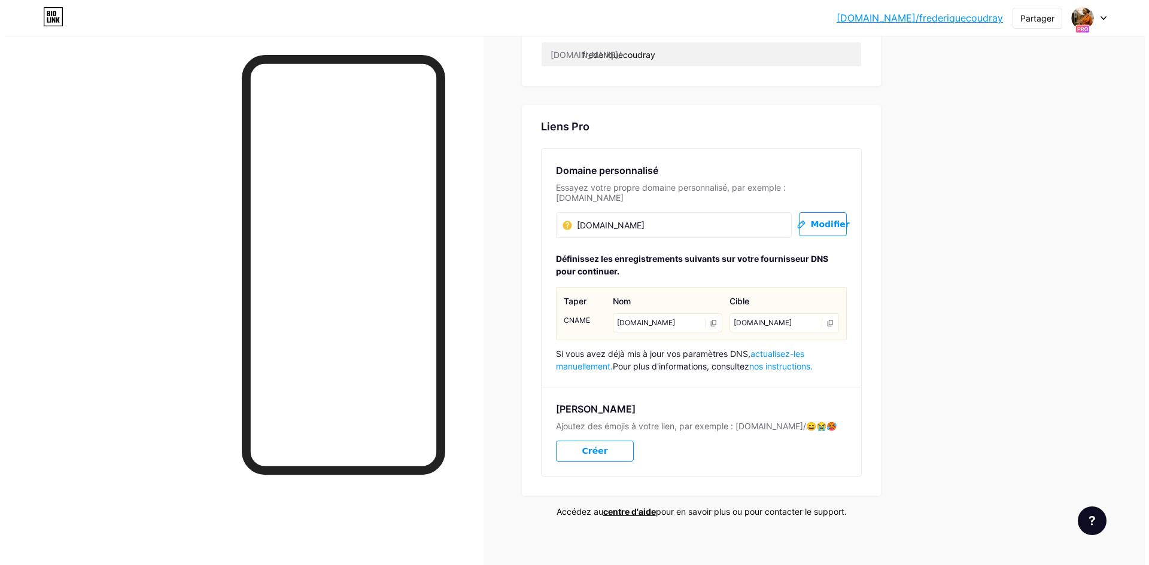
scroll to position [580, 0]
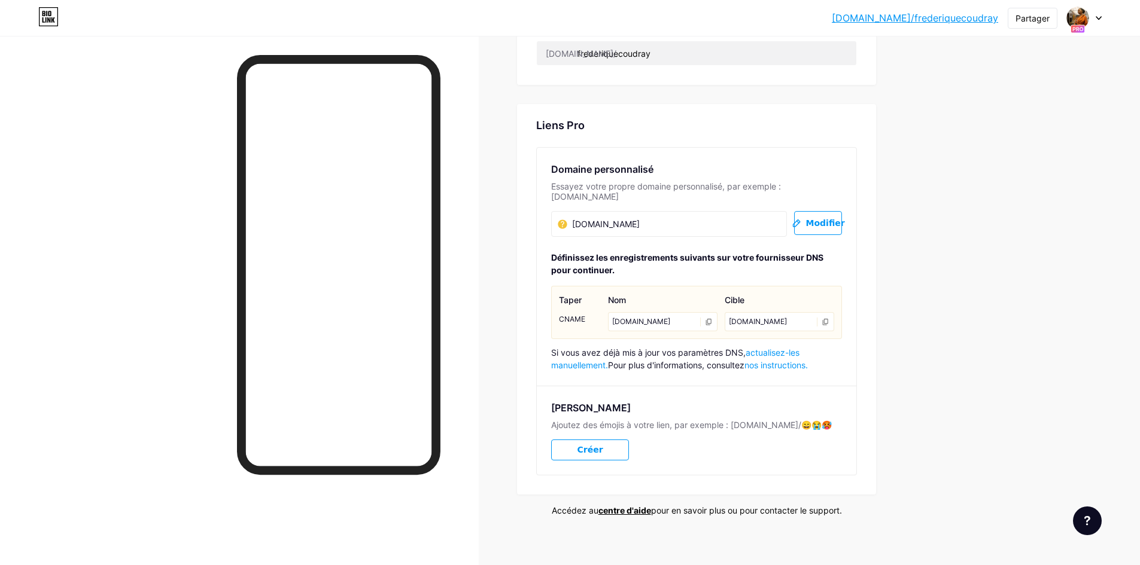
click at [605, 441] on button "Créer" at bounding box center [590, 450] width 78 height 21
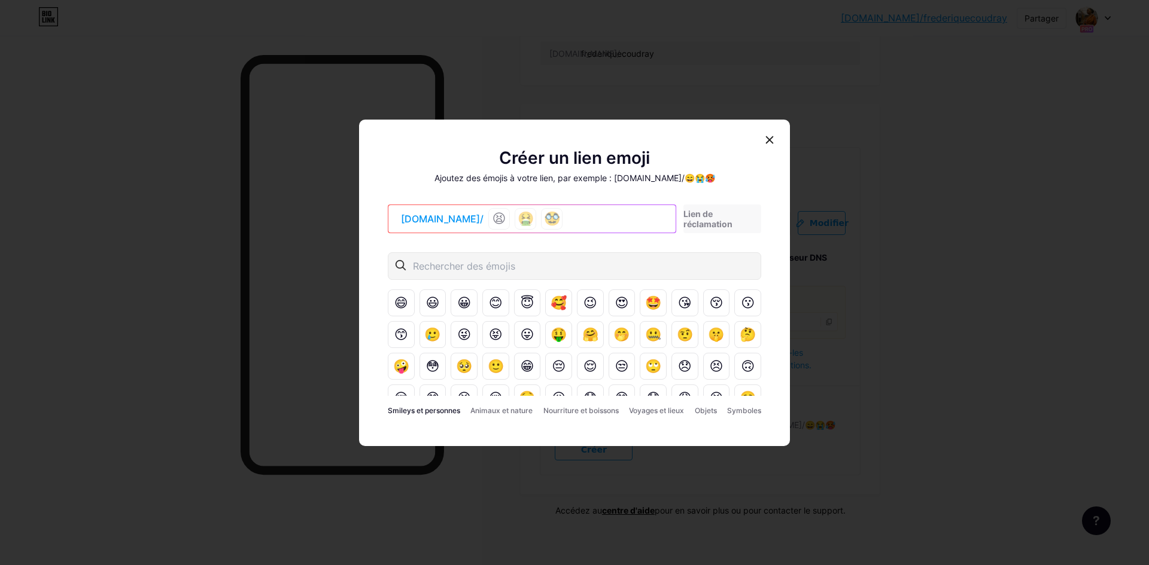
click at [547, 219] on div "😫 🤮 🥸" at bounding box center [580, 219] width 184 height 22
click at [521, 214] on div "😫 🤮 🥸" at bounding box center [580, 219] width 184 height 22
click at [492, 213] on font "😫" at bounding box center [499, 218] width 14 height 15
click at [615, 305] on font "😍" at bounding box center [622, 303] width 14 height 15
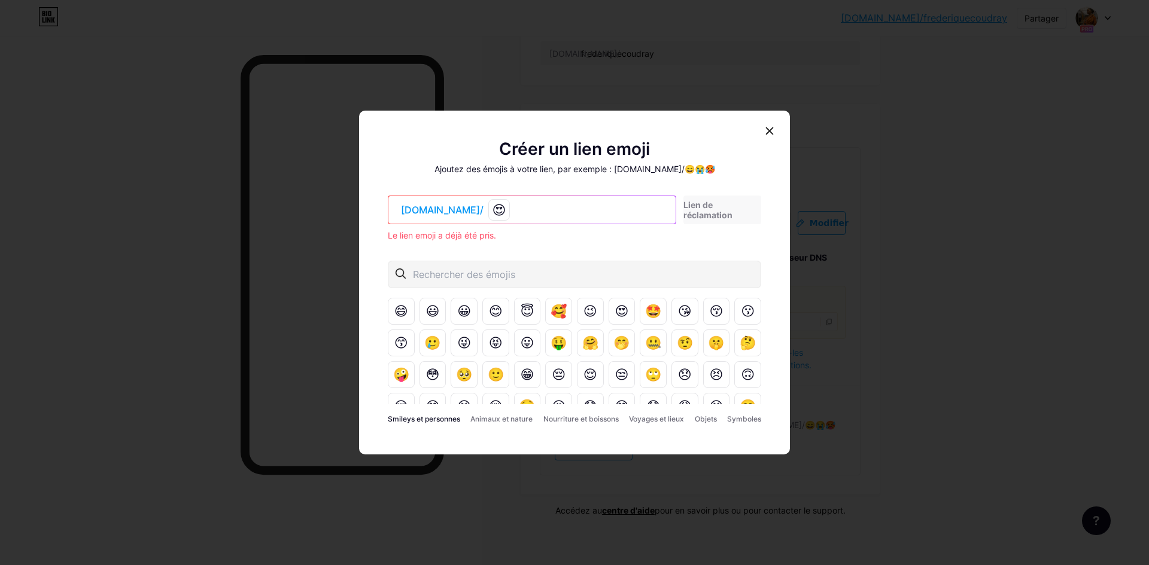
click at [502, 217] on div "😍" at bounding box center [580, 210] width 184 height 22
click at [489, 207] on div "😍" at bounding box center [580, 210] width 184 height 22
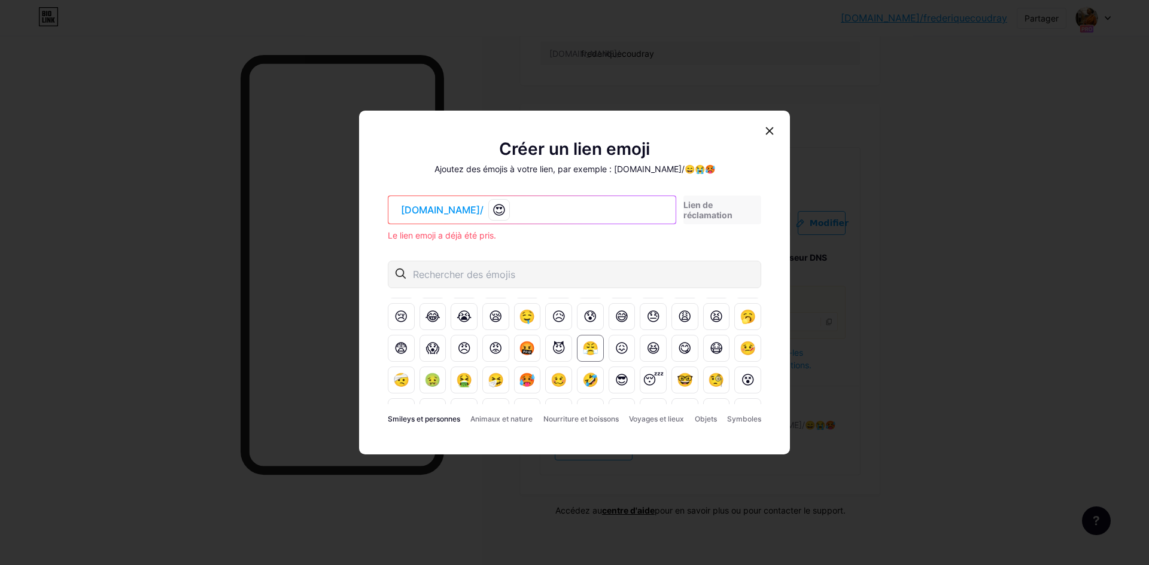
scroll to position [0, 0]
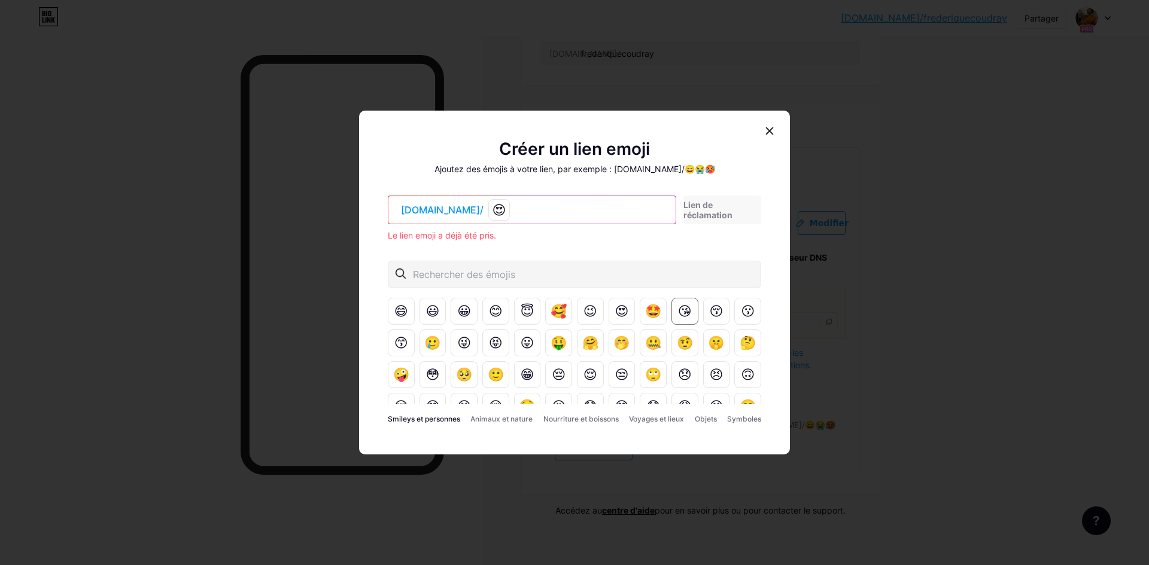
click at [678, 314] on font "😘" at bounding box center [685, 311] width 14 height 15
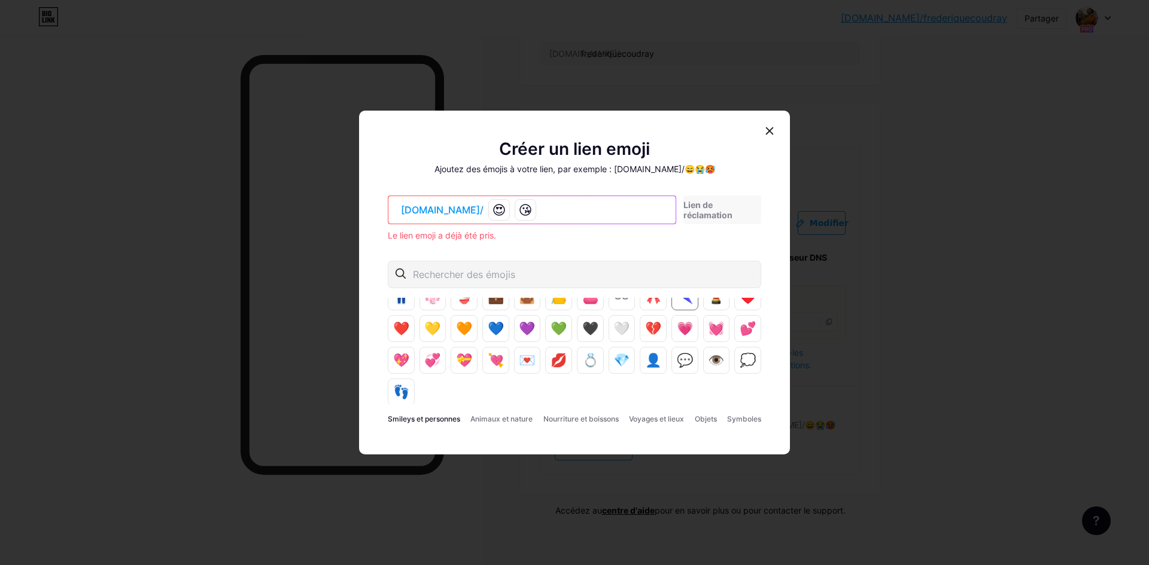
scroll to position [555, 0]
click at [510, 420] on font "Animaux et nature" at bounding box center [501, 419] width 62 height 9
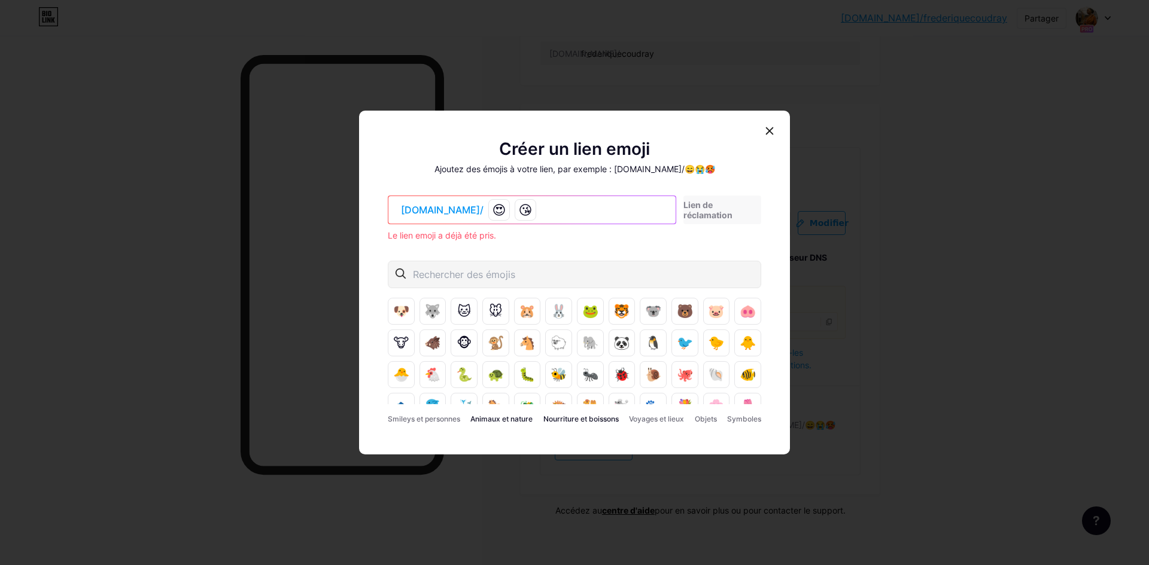
click at [575, 422] on font "Nourriture et boissons" at bounding box center [580, 419] width 75 height 9
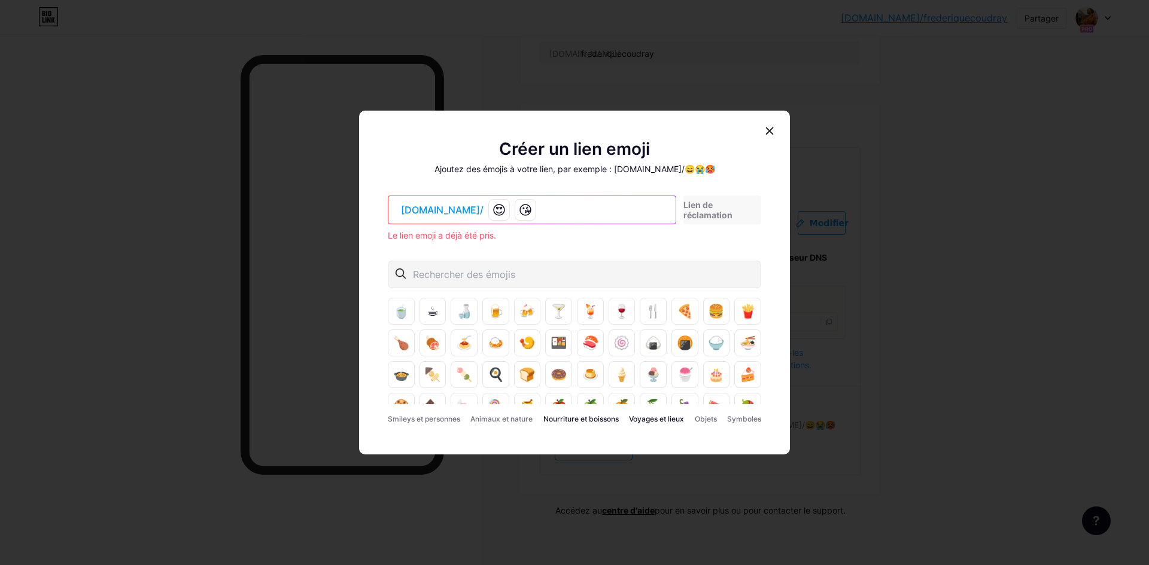
click at [664, 419] on font "Voyages et lieux" at bounding box center [656, 419] width 55 height 9
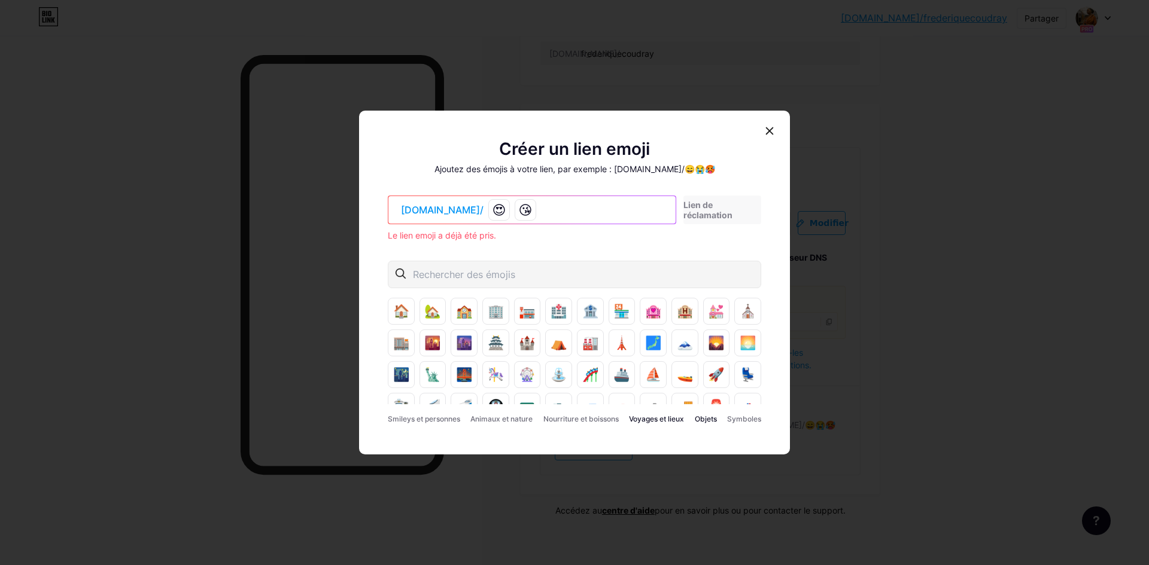
click at [701, 422] on font "Objets" at bounding box center [706, 419] width 22 height 9
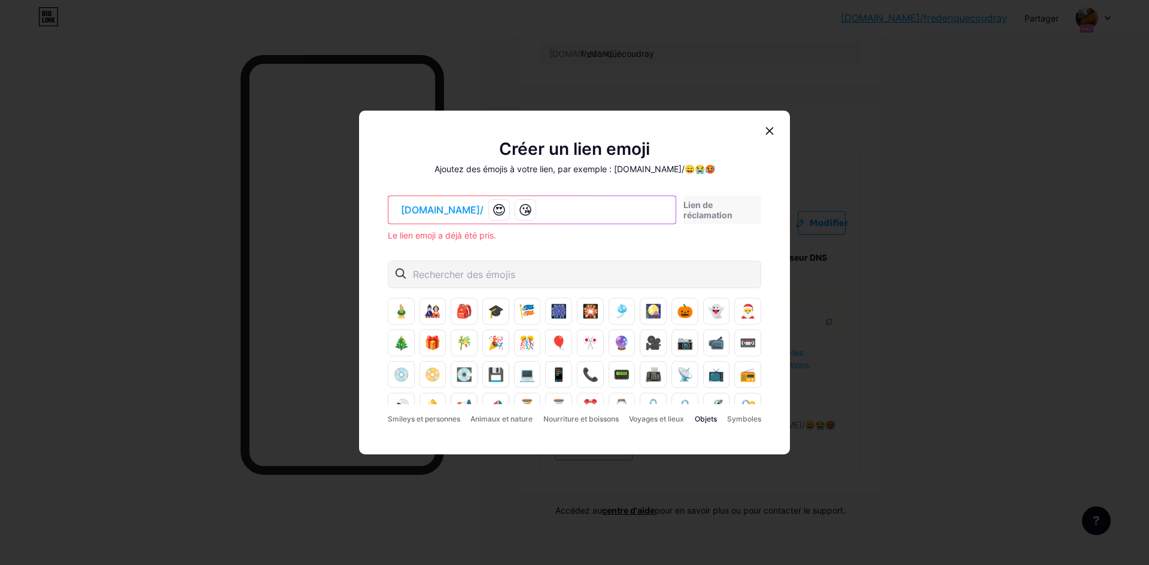
click at [504, 212] on div "😍 😘" at bounding box center [580, 210] width 184 height 22
click at [488, 209] on div "😍 😘" at bounding box center [580, 210] width 184 height 22
click at [582, 379] on font "📞" at bounding box center [590, 374] width 16 height 15
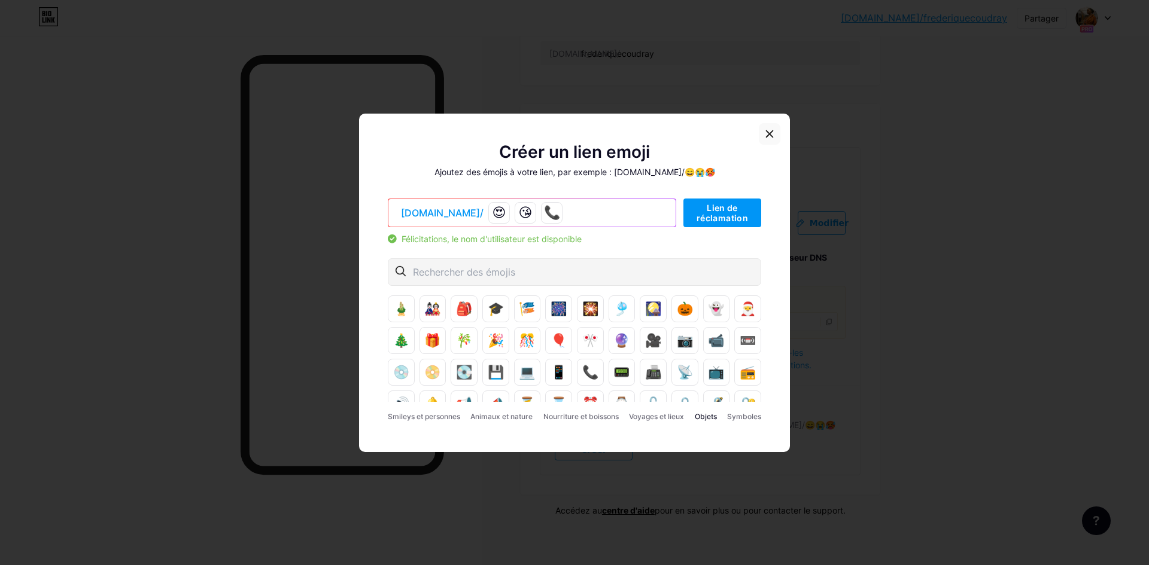
click at [767, 135] on icon at bounding box center [770, 134] width 10 height 10
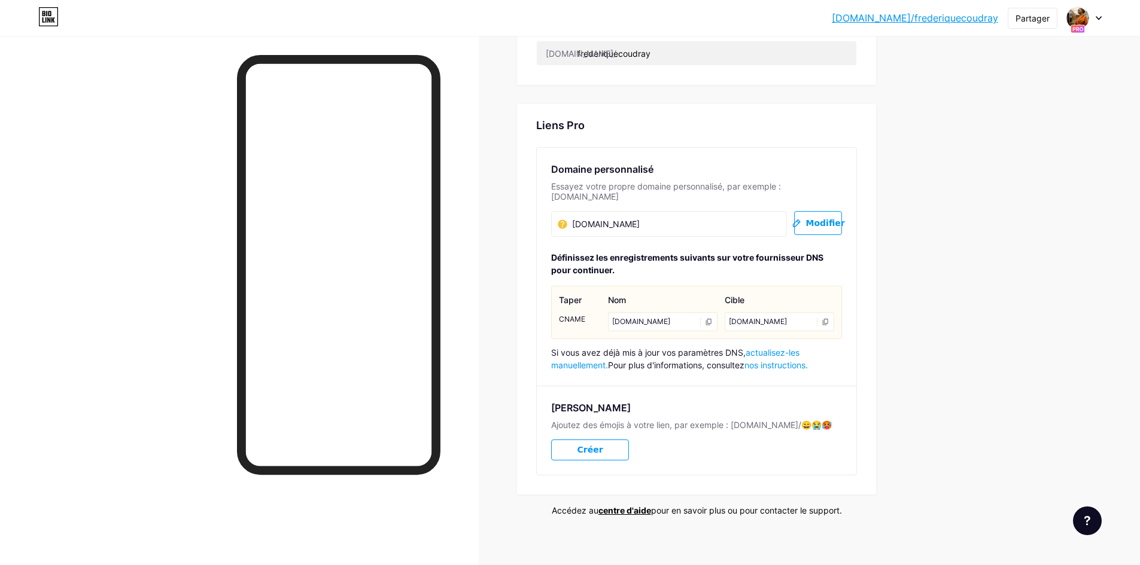
click at [681, 439] on div "Lien Emoji Ajoutez des émojis à votre lien, par exemple : [DOMAIN_NAME]/😄😭🥵 Cré…" at bounding box center [696, 430] width 319 height 89
click at [614, 443] on button "Créer" at bounding box center [590, 450] width 78 height 21
